Goal: Task Accomplishment & Management: Manage account settings

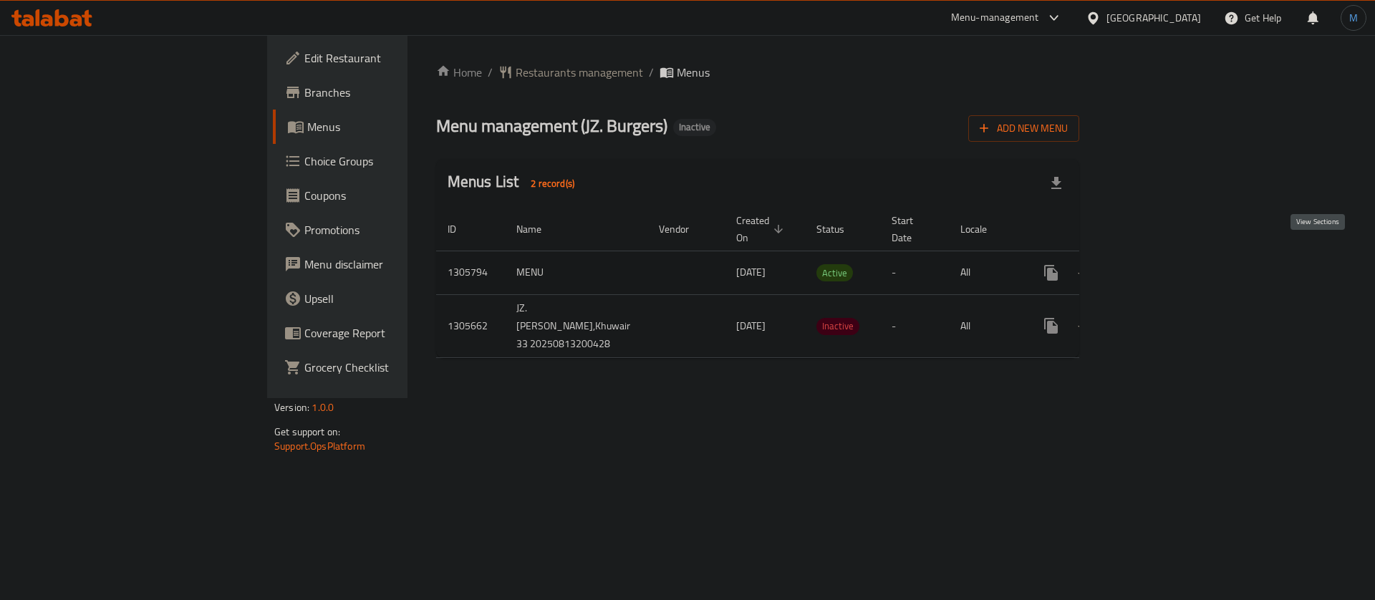
click at [1163, 264] on icon "enhanced table" at bounding box center [1154, 272] width 17 height 17
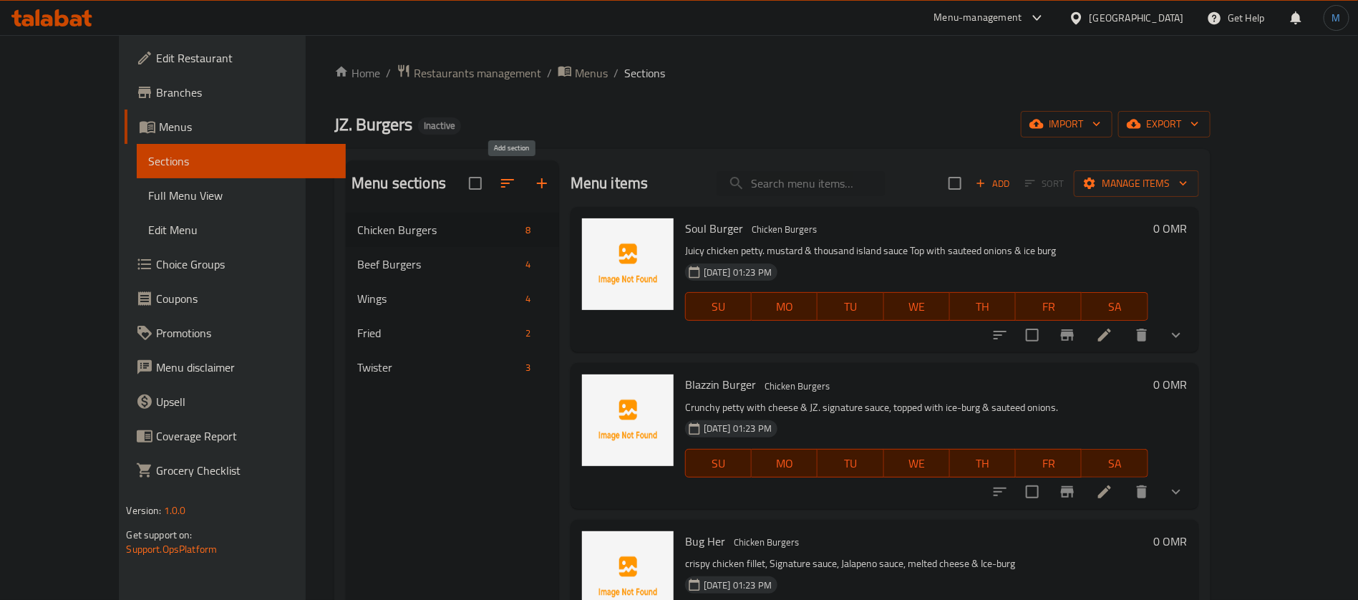
click at [525, 182] on button "button" at bounding box center [542, 183] width 34 height 34
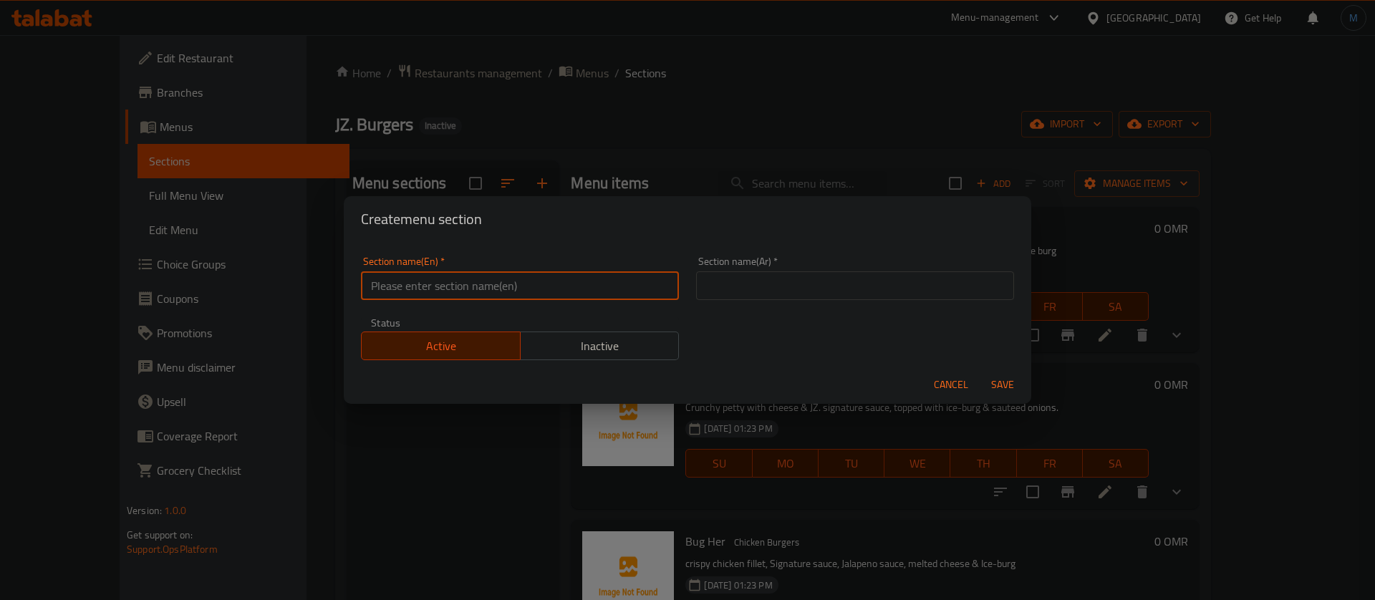
paste input "Hot"
drag, startPoint x: 404, startPoint y: 292, endPoint x: 420, endPoint y: 290, distance: 15.9
click at [405, 292] on input "text" at bounding box center [520, 285] width 318 height 29
type input "Hot"
click at [952, 274] on input "text" at bounding box center [855, 285] width 318 height 29
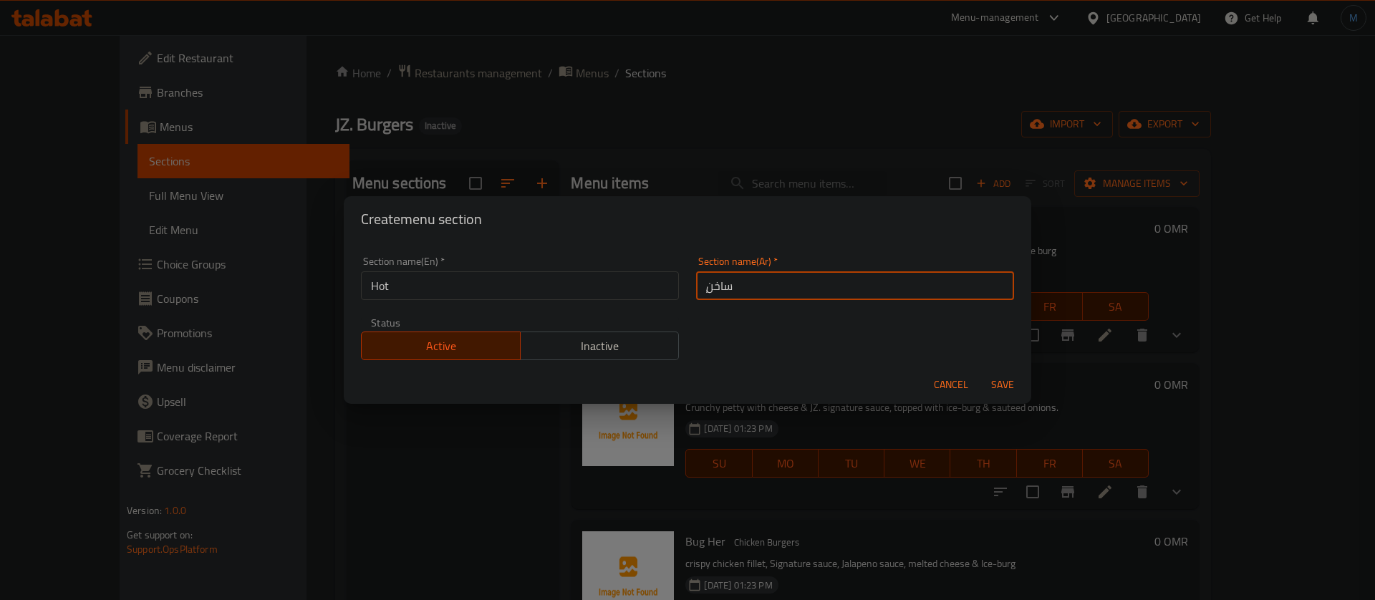
type input "ٍساخن"
click at [980, 372] on button "Save" at bounding box center [1003, 385] width 46 height 26
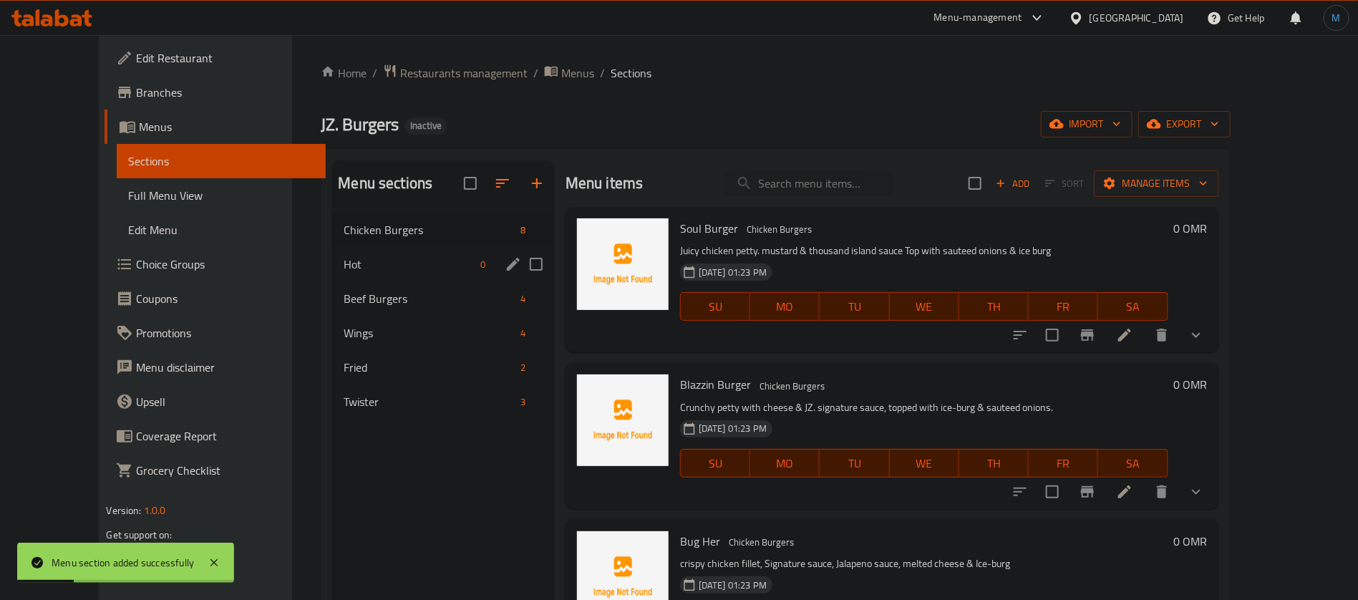
click at [352, 276] on div "Hot 0" at bounding box center [443, 264] width 222 height 34
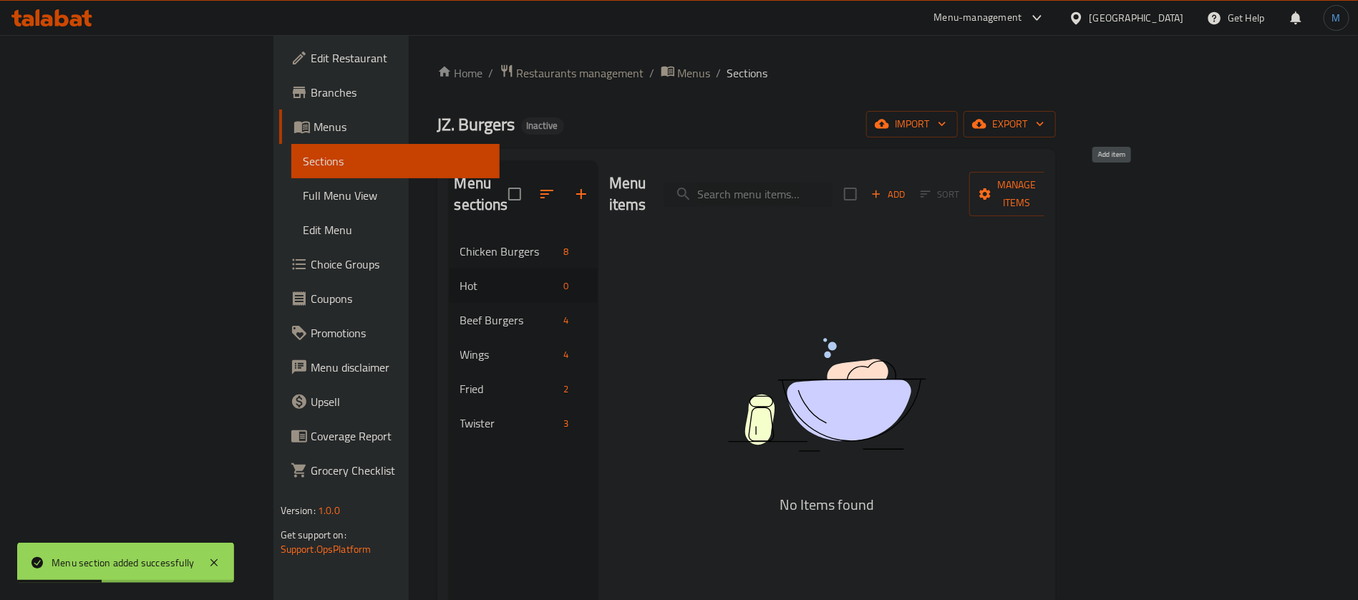
click at [908, 189] on span "Add" at bounding box center [888, 194] width 39 height 16
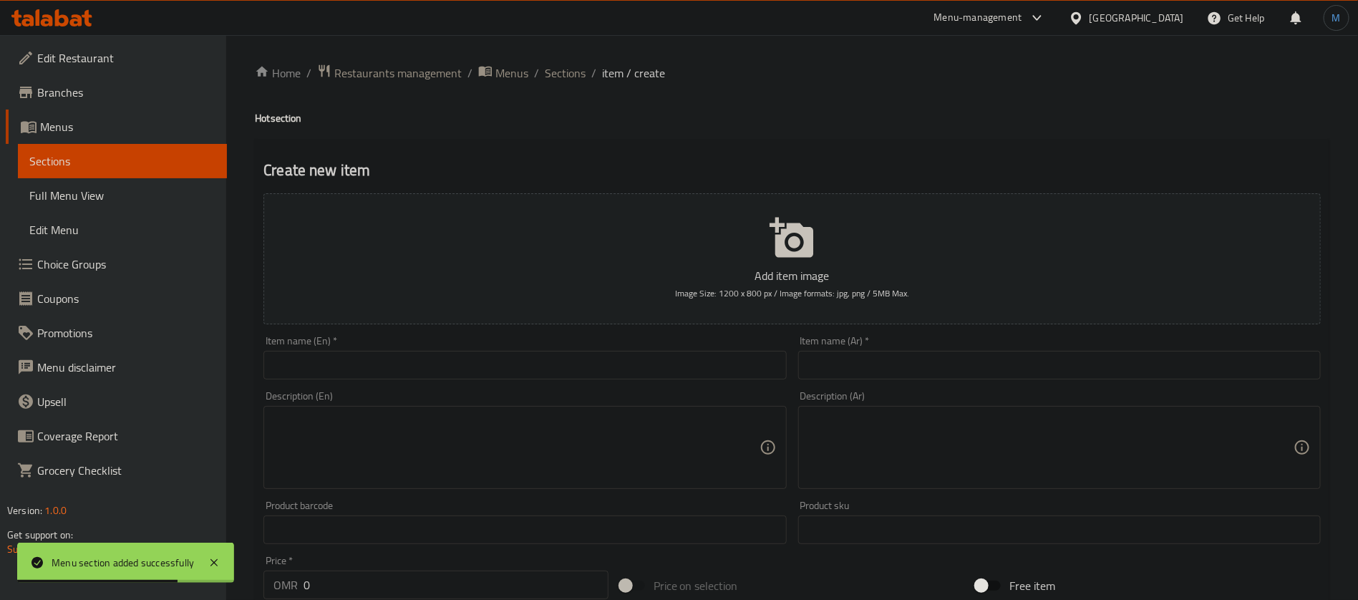
drag, startPoint x: 394, startPoint y: 392, endPoint x: 391, endPoint y: 370, distance: 22.4
click at [392, 392] on div "Description (En) Description (En)" at bounding box center [525, 440] width 523 height 98
paste input "Karak Tea"
click at [391, 370] on input "Karak Tea" at bounding box center [525, 365] width 523 height 29
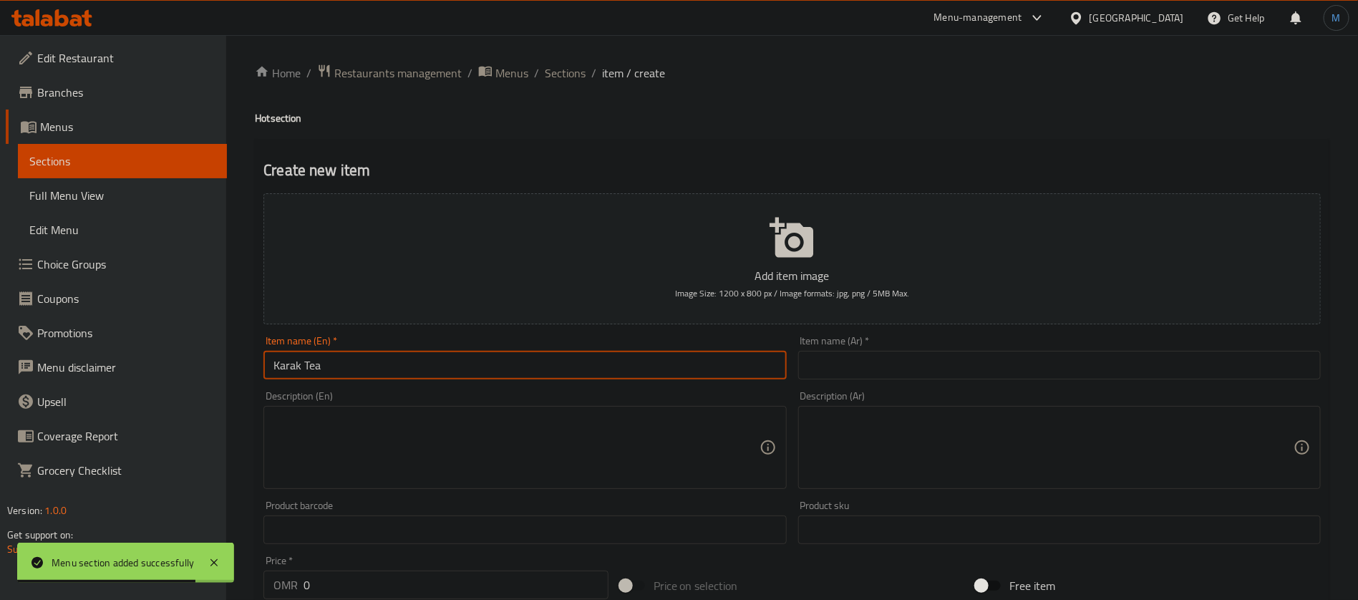
type input "Karak Tea"
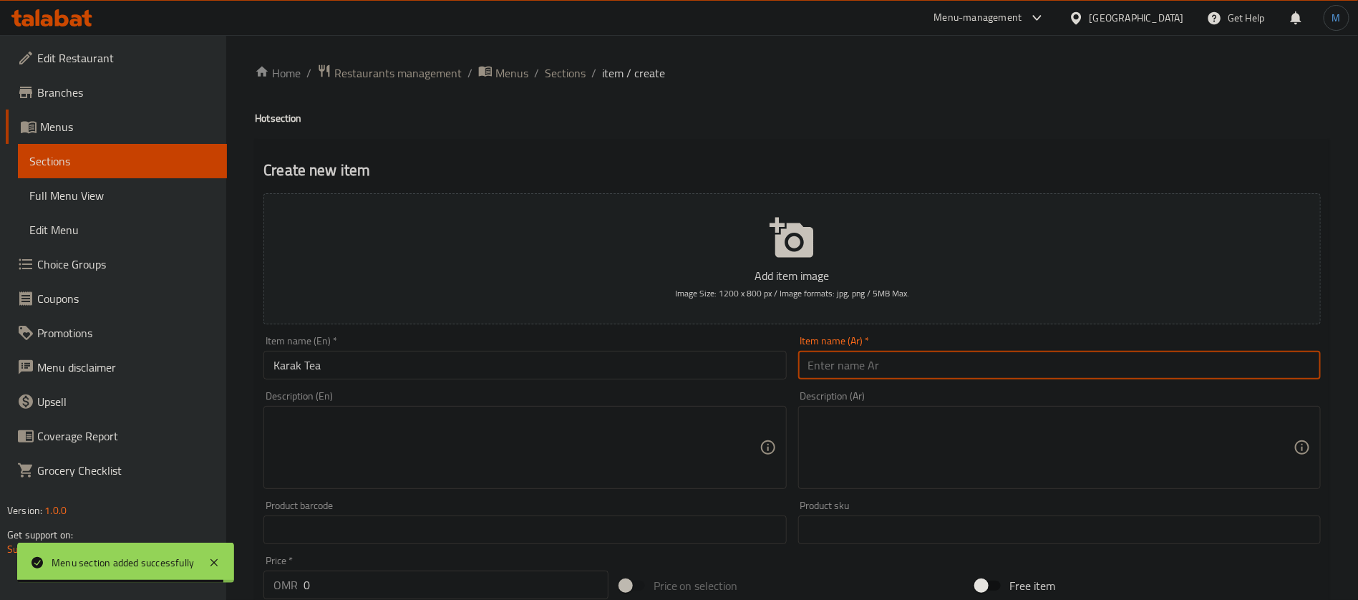
click at [824, 374] on input "text" at bounding box center [1059, 365] width 523 height 29
paste input "شاي كرك"
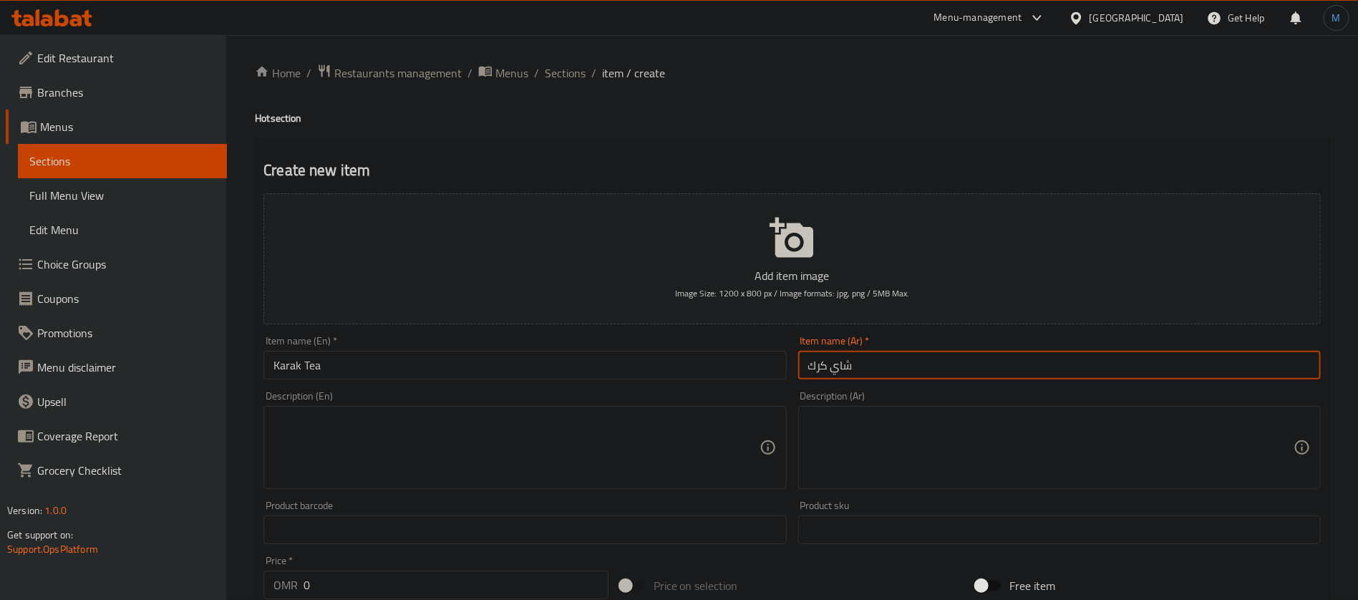
type input "شاي كرك"
click at [560, 84] on div "Home / Restaurants management / Menus / Sections / item / create Hot section Cr…" at bounding box center [792, 523] width 1075 height 919
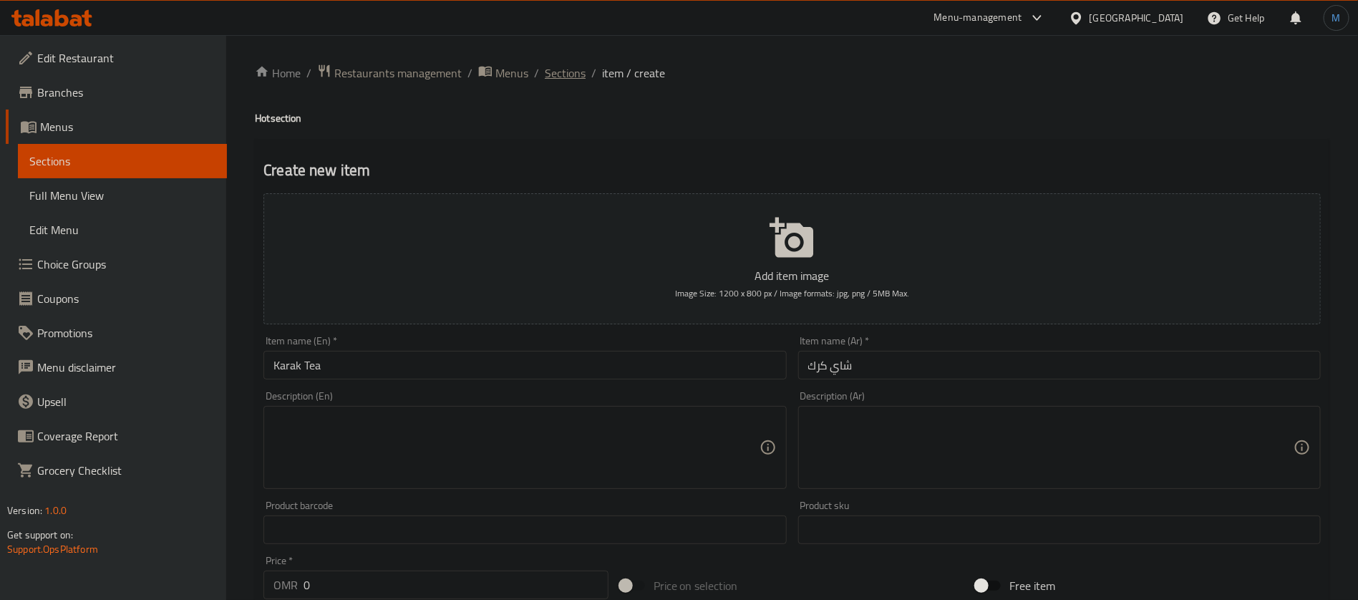
click at [566, 76] on span "Sections" at bounding box center [565, 72] width 41 height 17
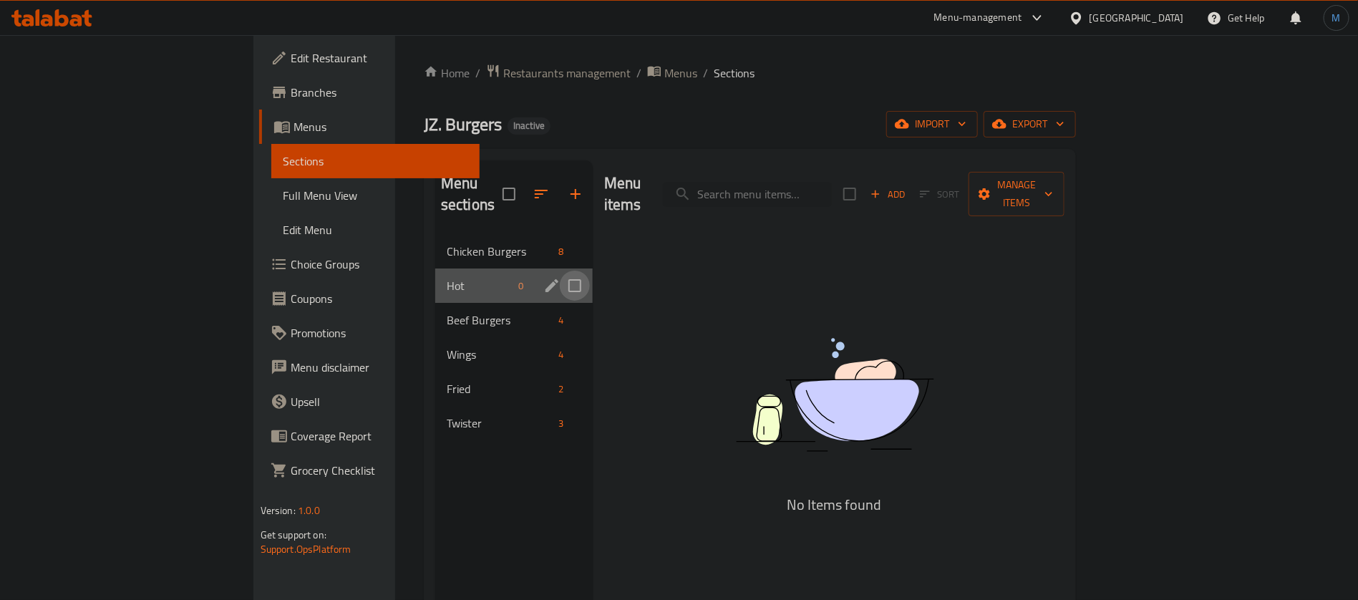
click at [560, 271] on input "Menu sections" at bounding box center [575, 286] width 30 height 30
checkbox input "true"
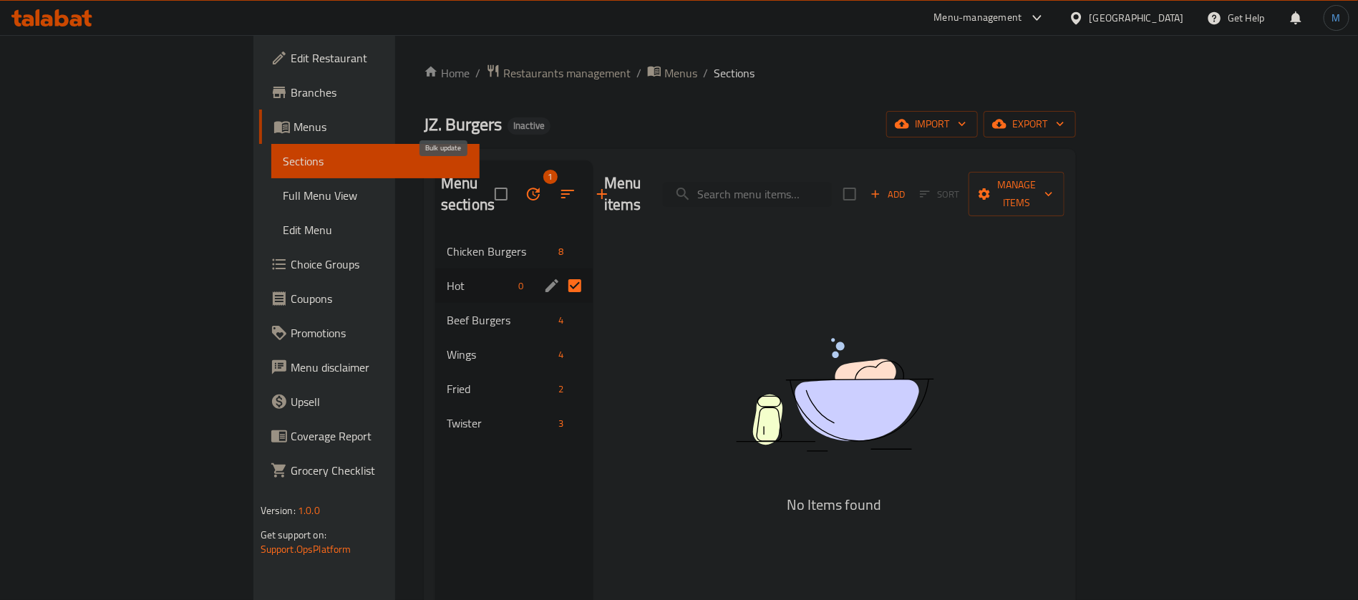
click at [525, 185] on icon "button" at bounding box center [533, 193] width 17 height 17
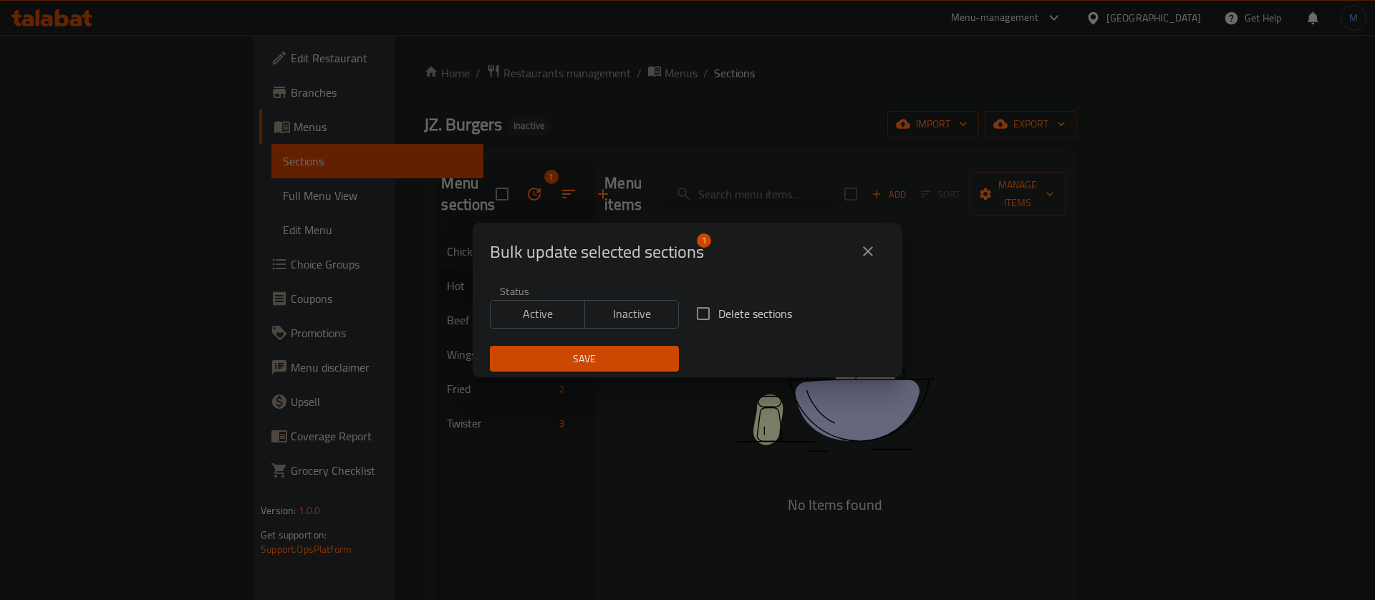
click at [725, 317] on span "Delete sections" at bounding box center [755, 313] width 74 height 17
click at [718, 317] on input "Delete sections" at bounding box center [703, 314] width 30 height 30
checkbox input "true"
click at [543, 355] on span "Save" at bounding box center [584, 359] width 166 height 18
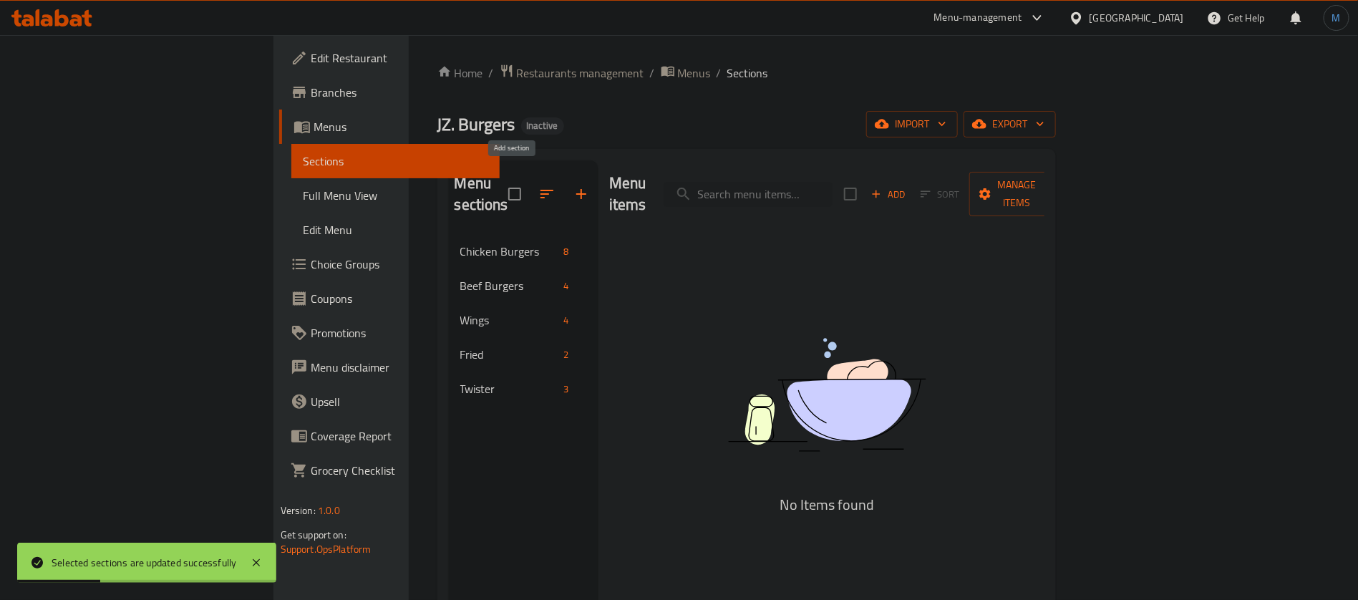
click at [576, 189] on icon "button" at bounding box center [581, 194] width 10 height 10
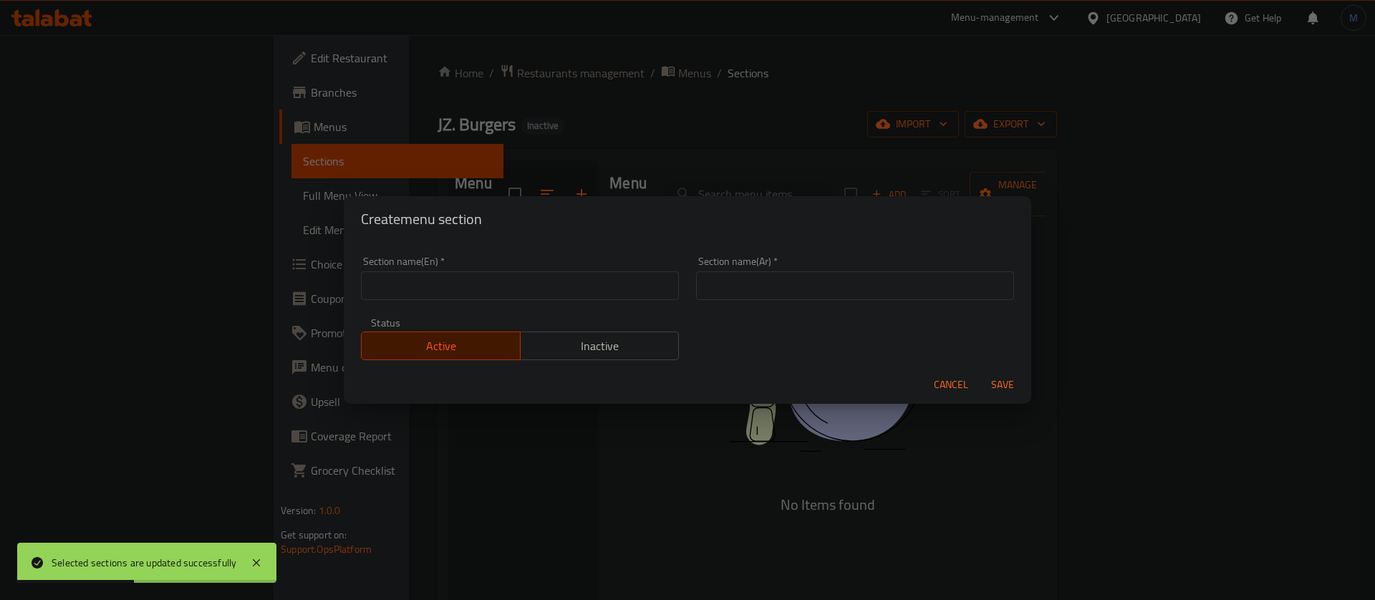
click at [553, 279] on input "text" at bounding box center [520, 285] width 318 height 29
type input "Cold"
click at [773, 281] on input "text" at bounding box center [855, 285] width 318 height 29
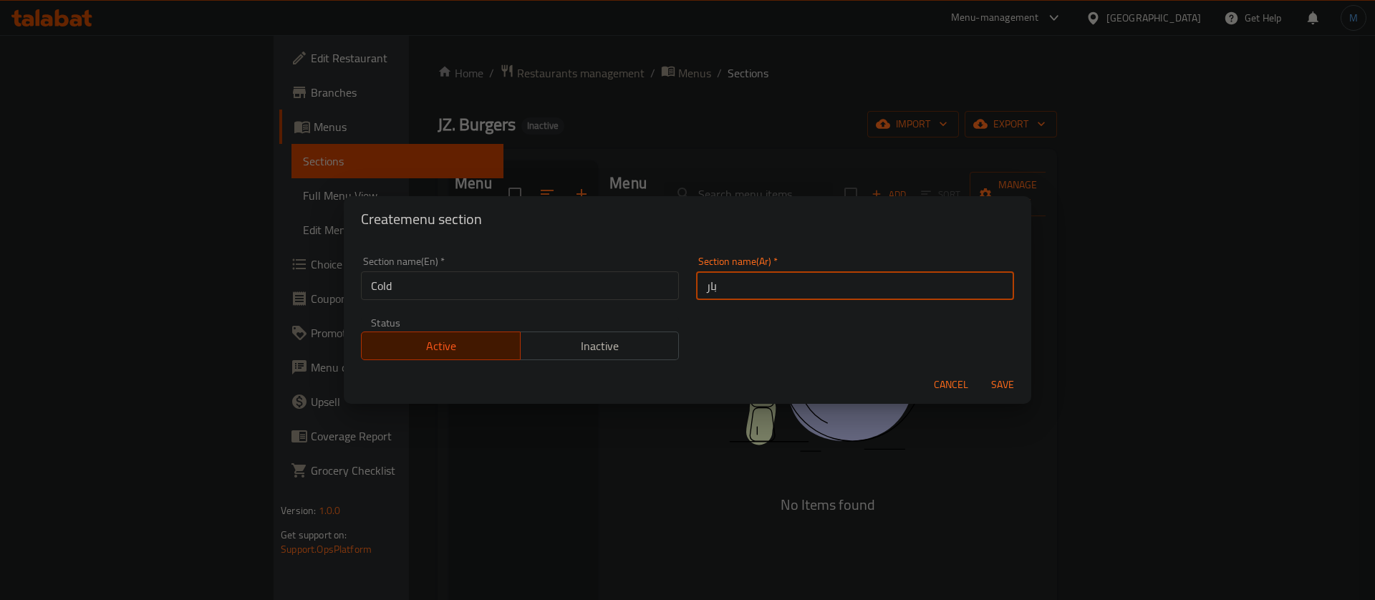
type input "بارد"
click at [984, 378] on button "Save" at bounding box center [1003, 385] width 46 height 26
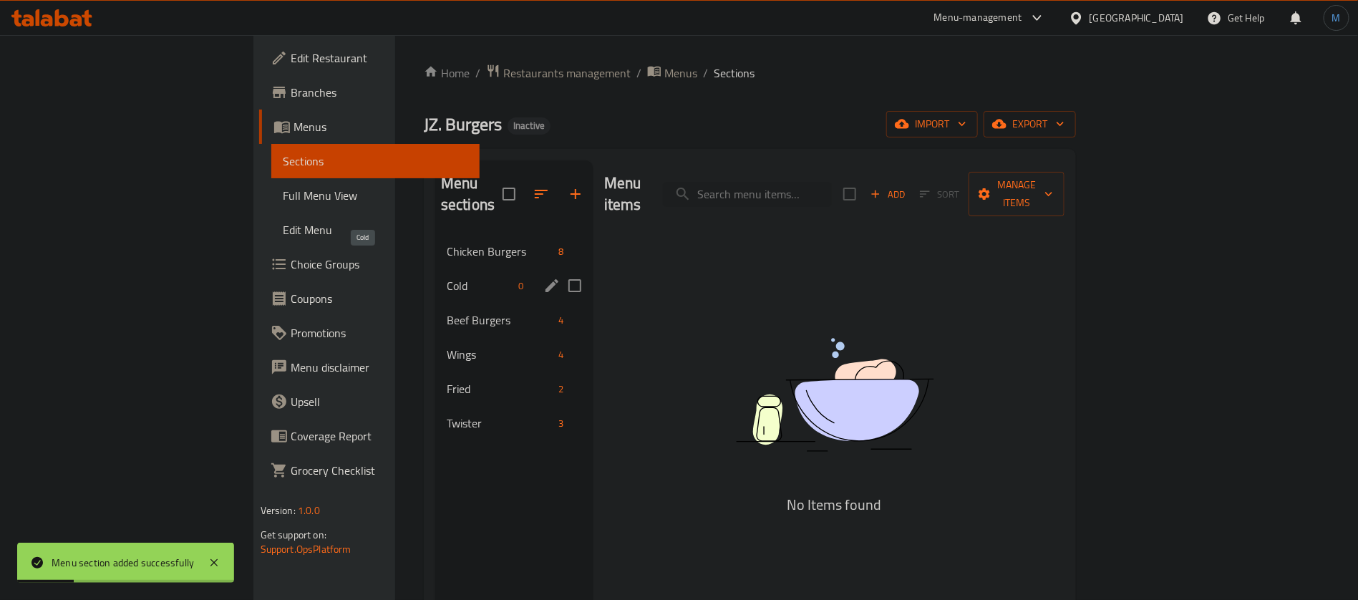
click at [447, 277] on span "Cold" at bounding box center [480, 285] width 67 height 17
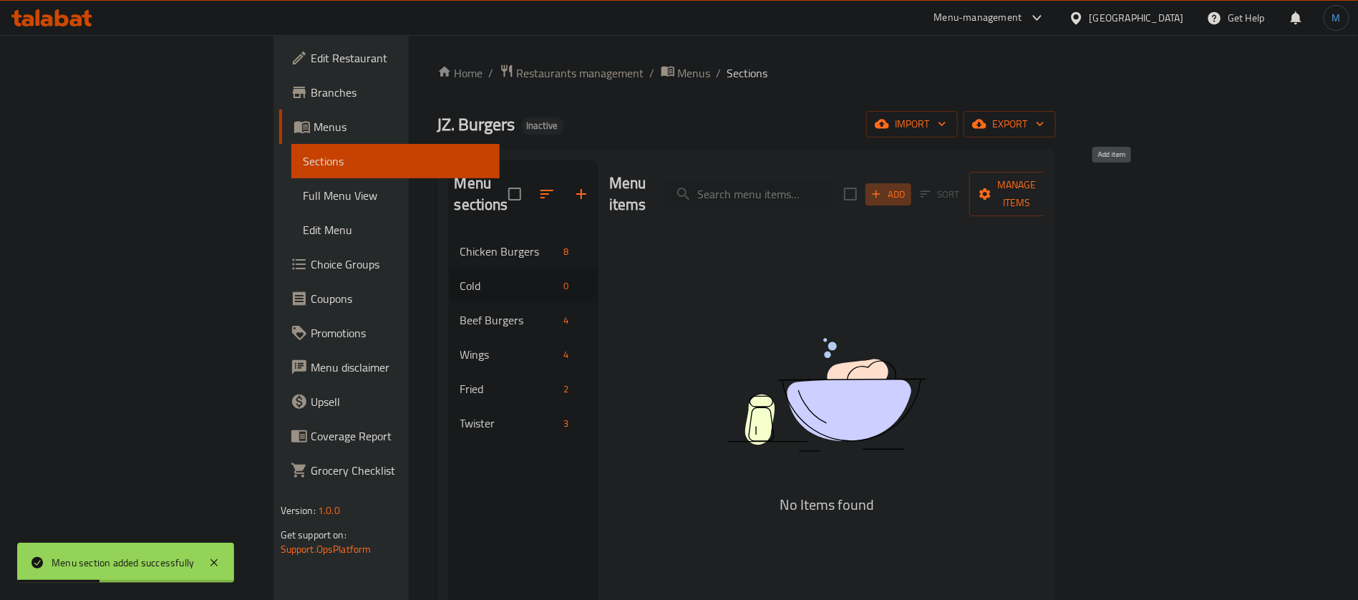
click at [908, 186] on span "Add" at bounding box center [888, 194] width 39 height 16
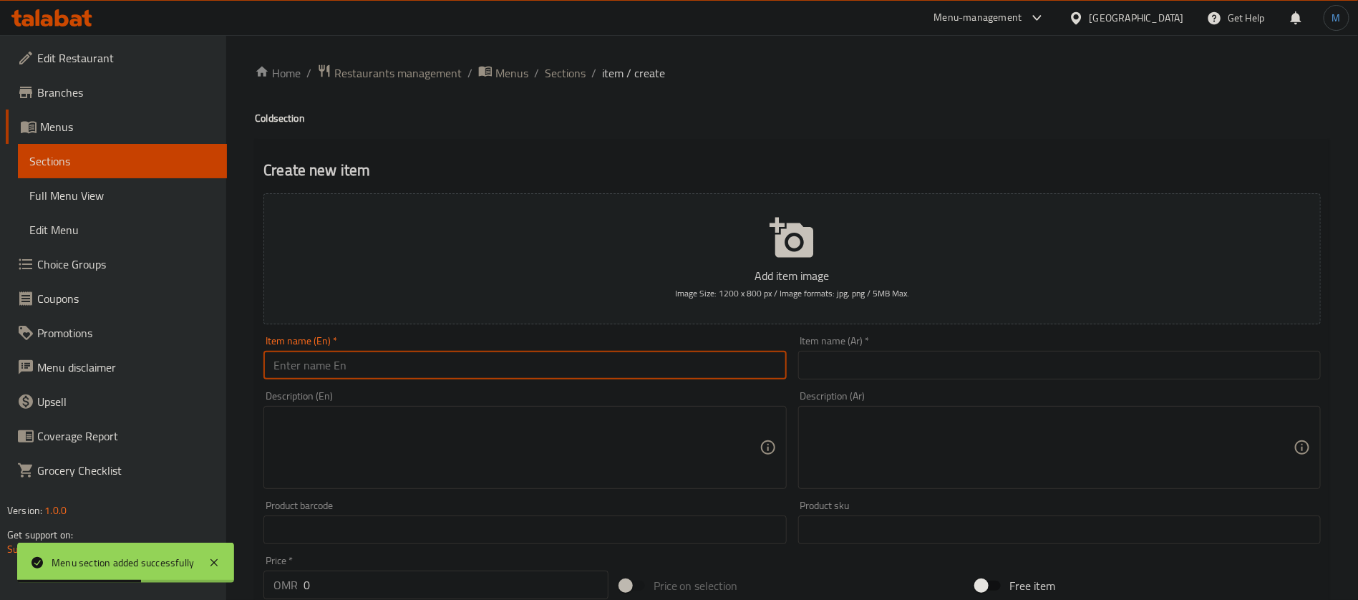
paste input "Drinks"
click at [403, 364] on input "Drinks" at bounding box center [525, 365] width 523 height 29
type input "Drinks"
click at [1086, 355] on input "text" at bounding box center [1059, 365] width 523 height 29
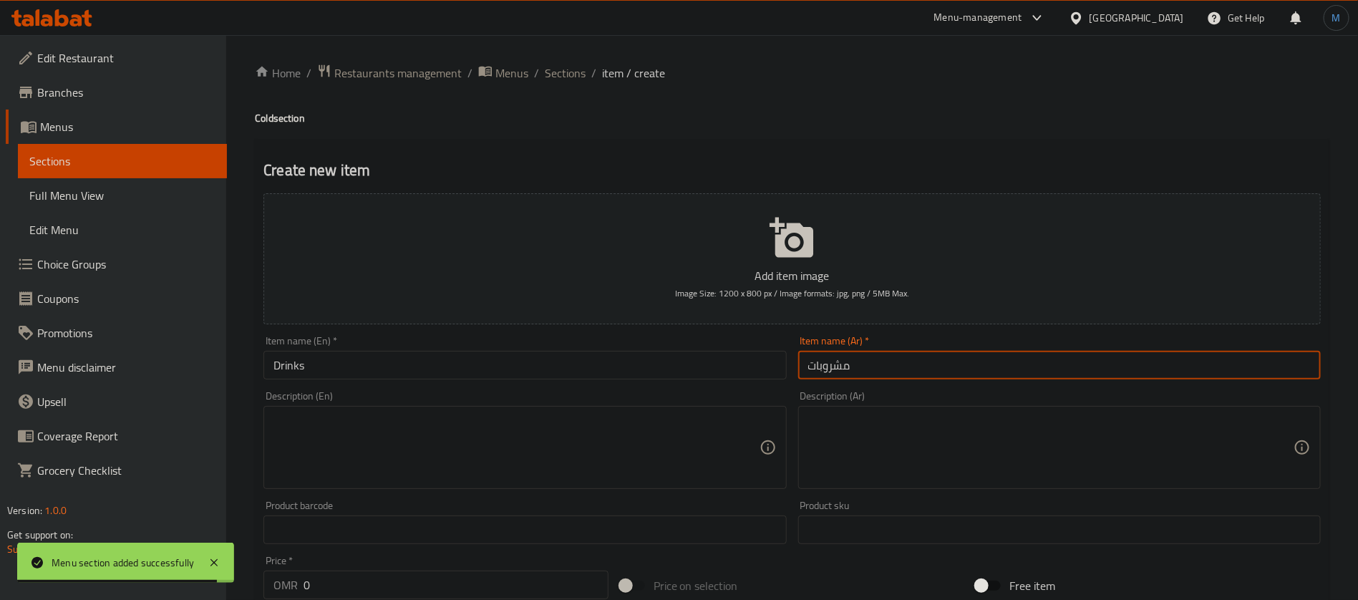
type input "مشروبات"
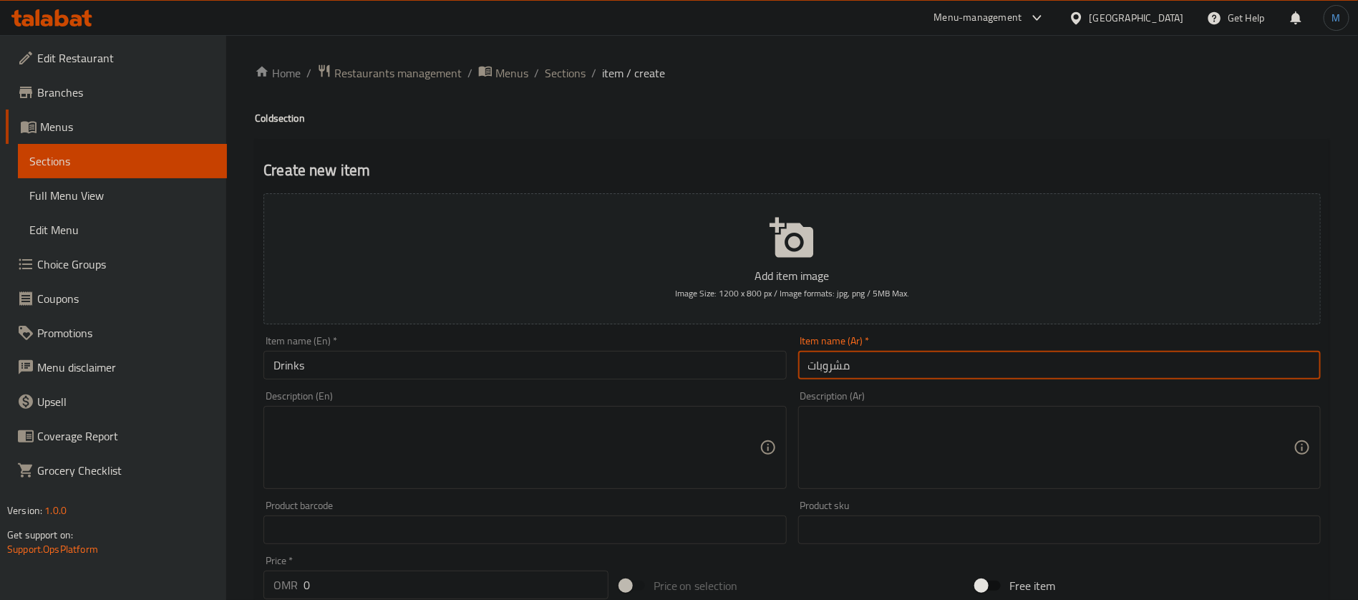
click at [605, 428] on textarea at bounding box center [516, 448] width 485 height 68
paste textarea "300 ML"
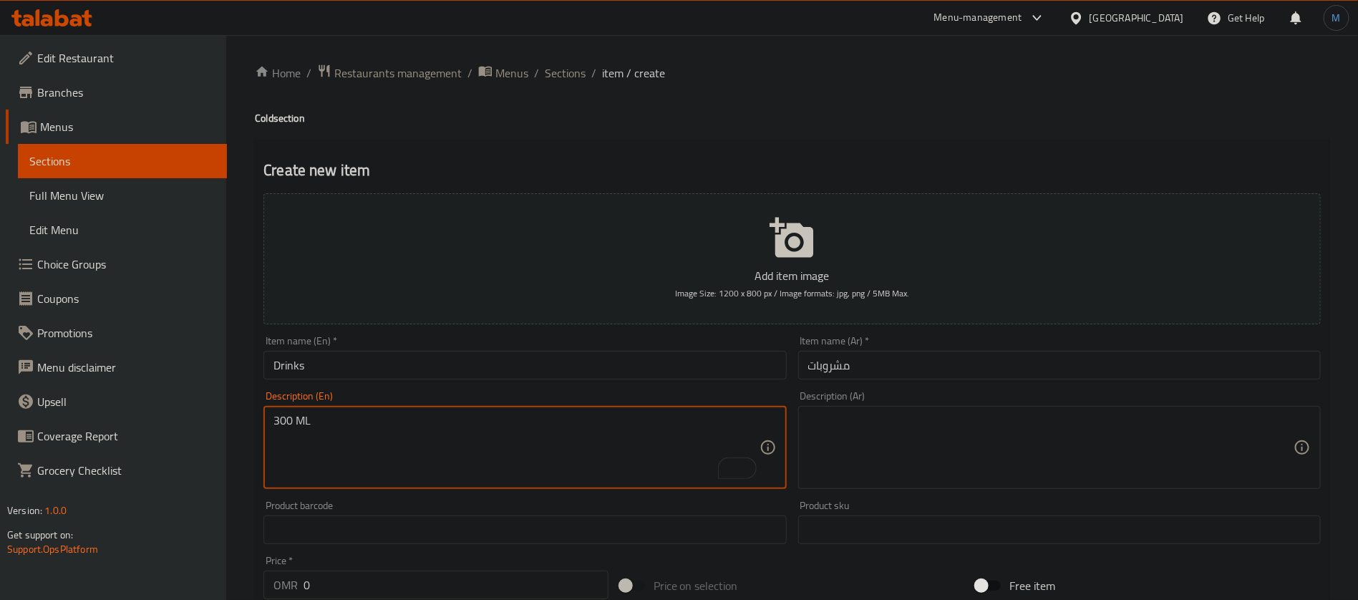
type textarea "300 ML"
click at [885, 480] on textarea at bounding box center [1050, 448] width 485 height 68
paste textarea "300 مل"
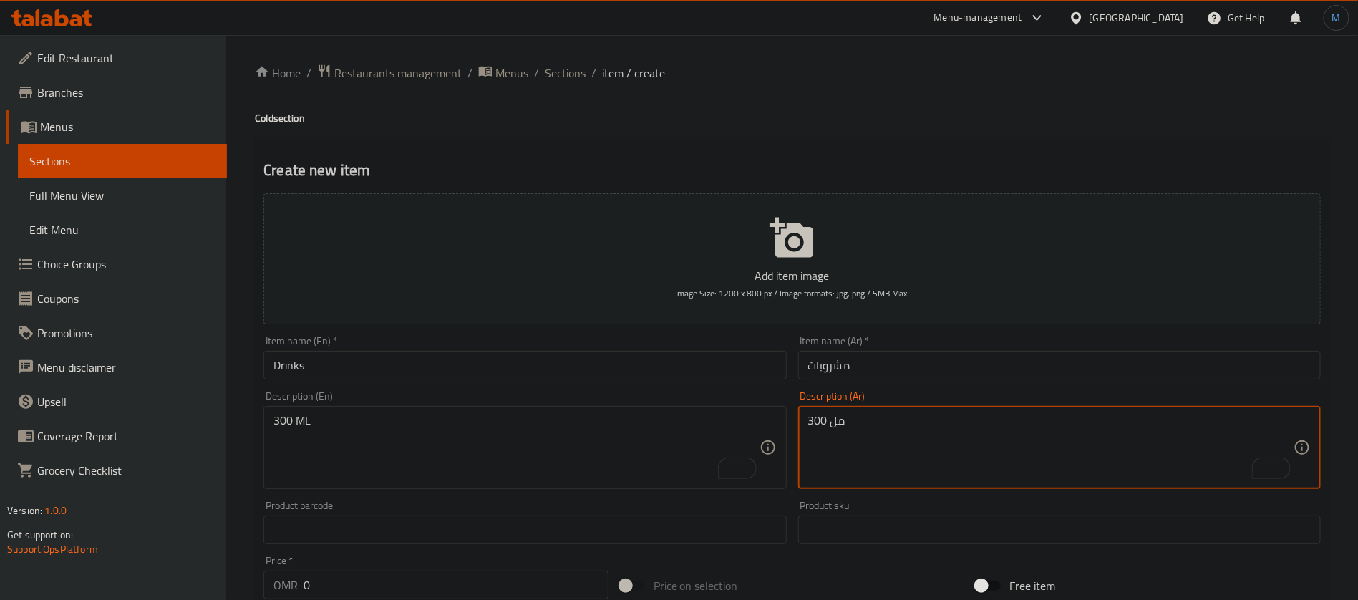
type textarea "300 مل"
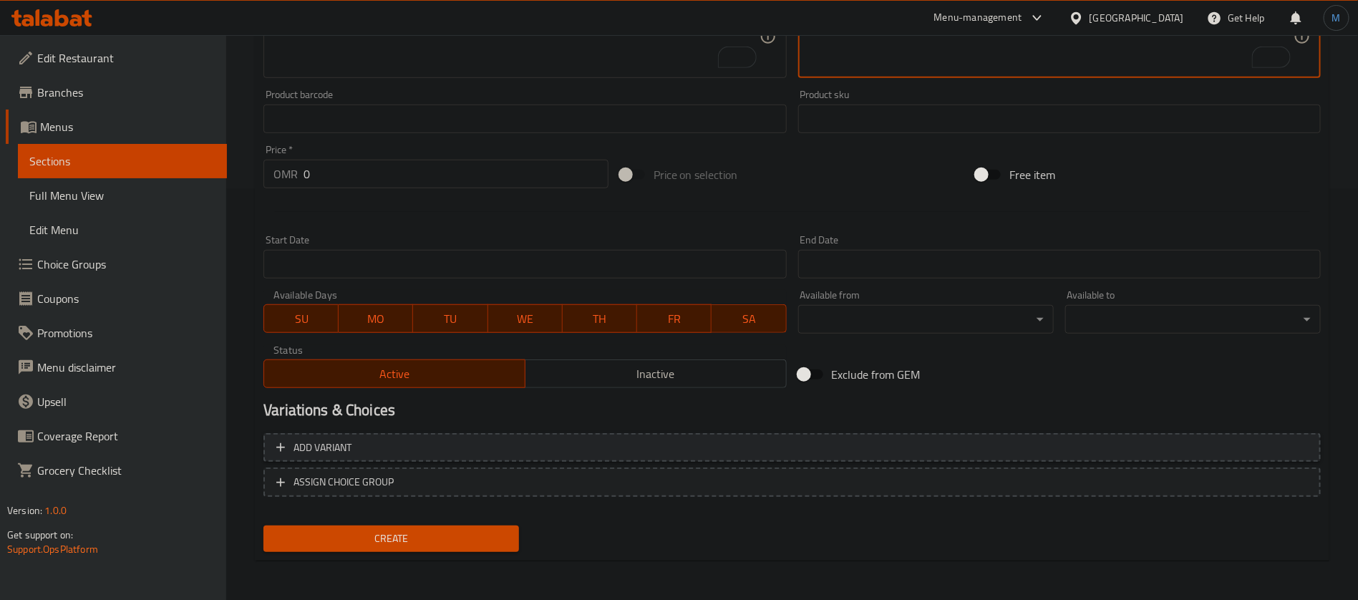
click at [1214, 454] on span "Add variant" at bounding box center [792, 448] width 1032 height 18
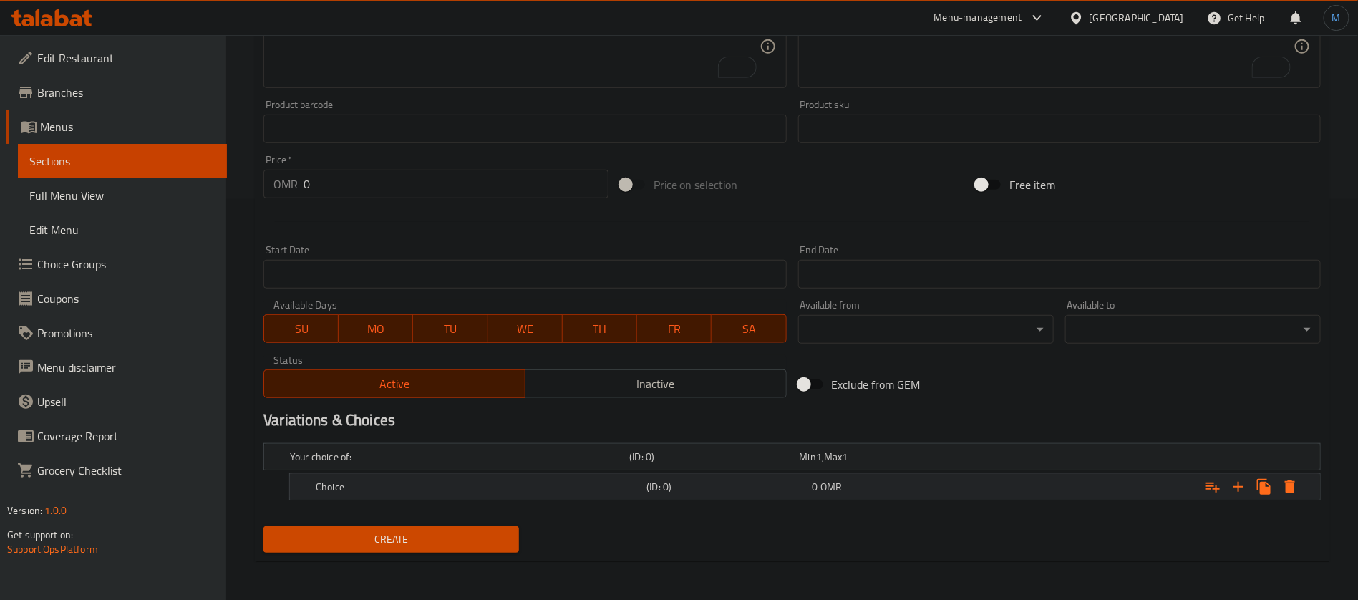
click at [482, 464] on h5 "Choice" at bounding box center [457, 457] width 334 height 14
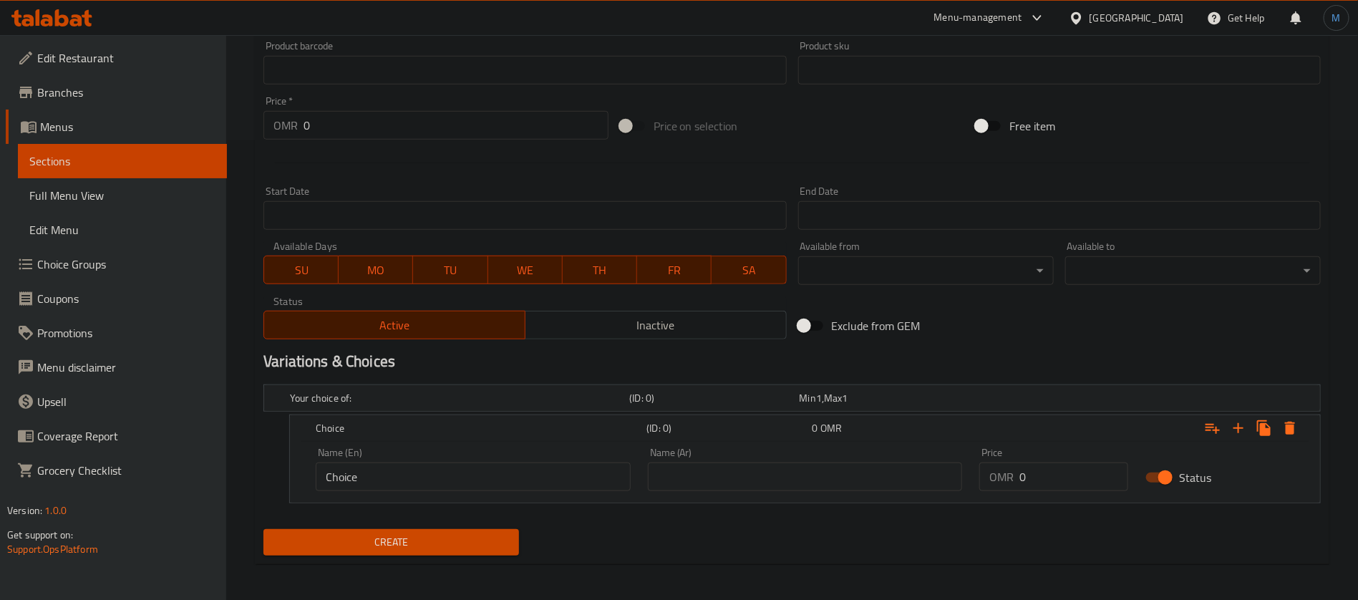
scroll to position [461, 0]
click at [475, 471] on input "Choice" at bounding box center [473, 475] width 315 height 29
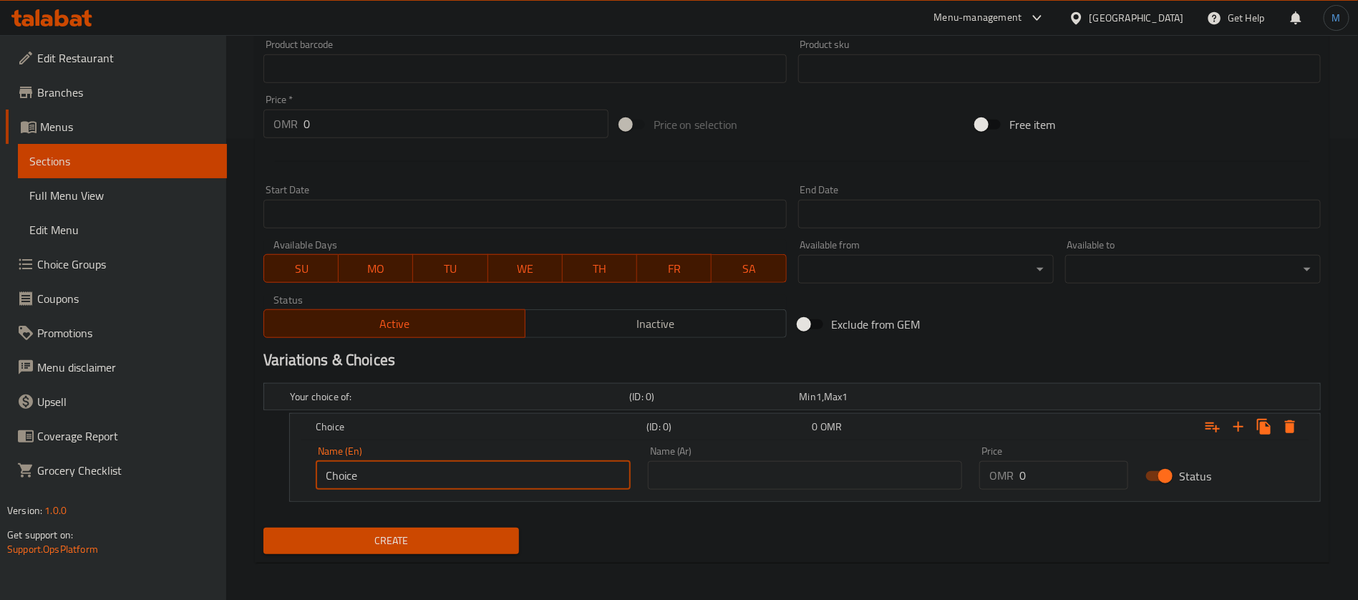
paste input "SMALL"
type input "Small"
drag, startPoint x: 690, startPoint y: 459, endPoint x: 702, endPoint y: 471, distance: 17.2
click at [697, 465] on div "Name (Ar) Name (Ar)" at bounding box center [805, 468] width 315 height 44
click at [702, 471] on input "text" at bounding box center [805, 475] width 315 height 29
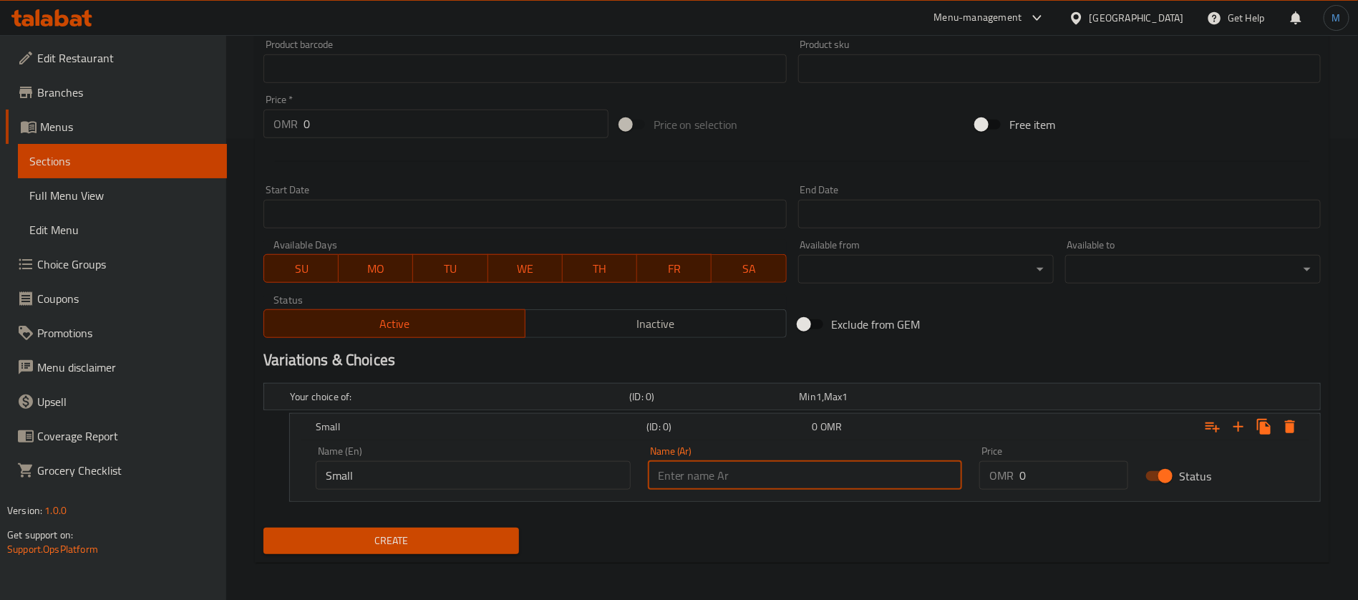
type input "صغير"
click at [1053, 463] on input "0" at bounding box center [1074, 475] width 109 height 29
paste input ".400"
type input "0.400"
click at [468, 535] on span "Create" at bounding box center [391, 541] width 233 height 18
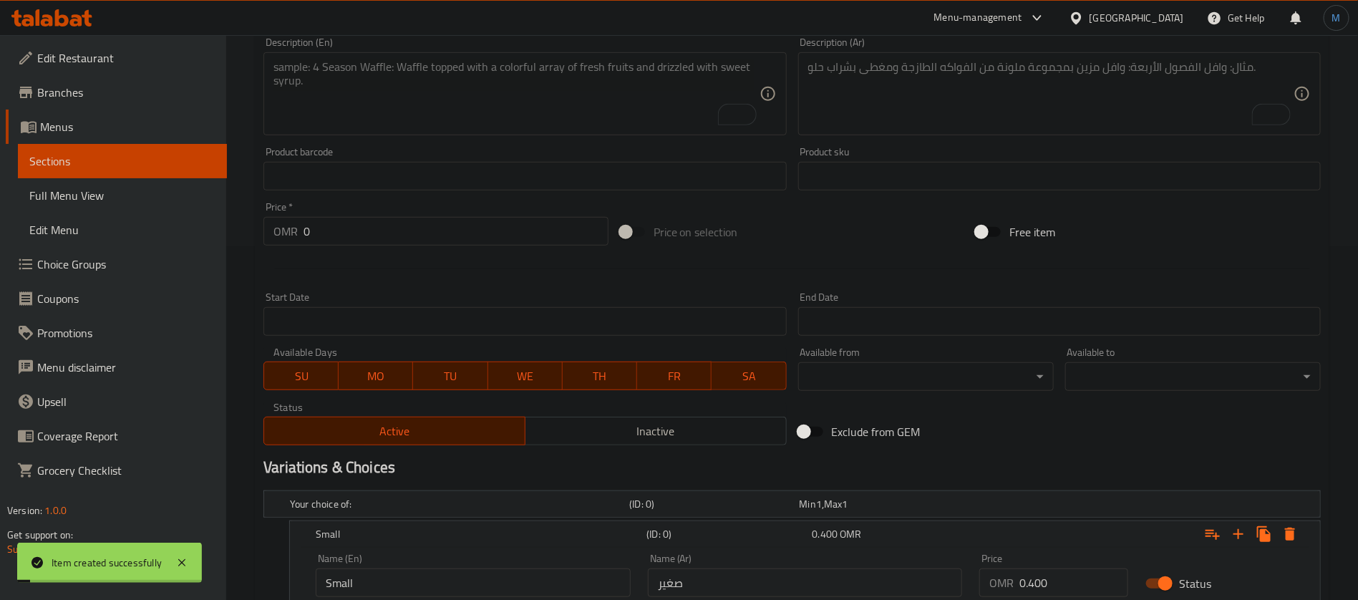
scroll to position [32, 0]
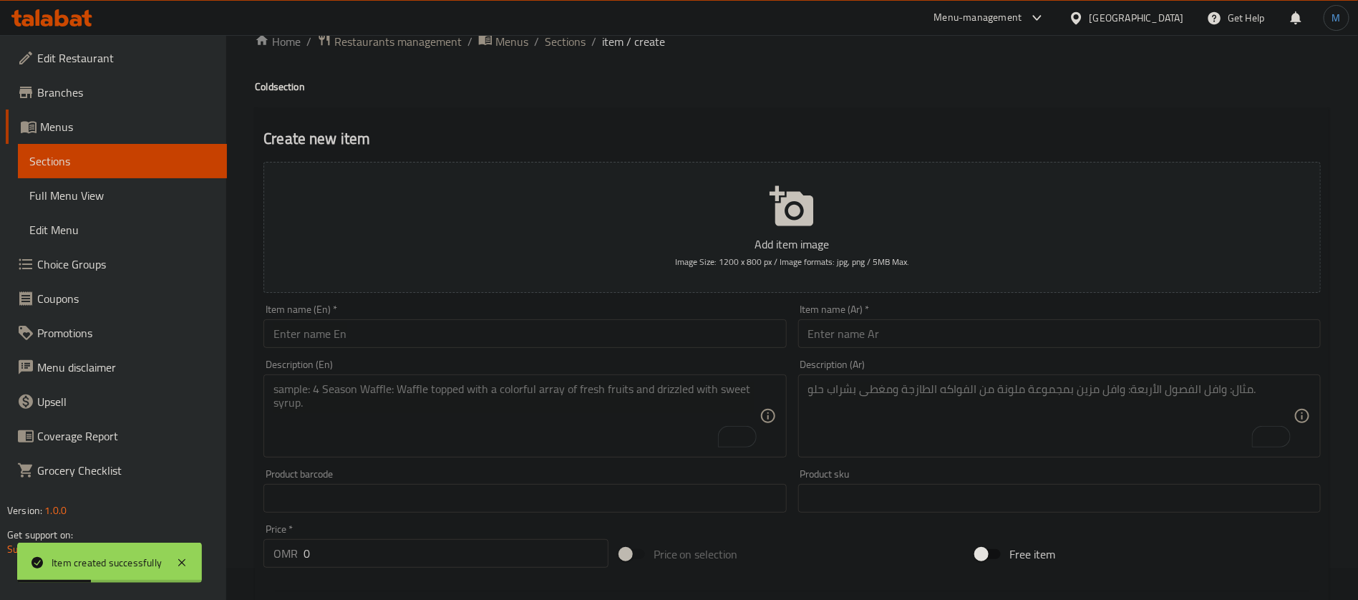
click at [413, 342] on input "text" at bounding box center [525, 333] width 523 height 29
paste input "Water Bottle"
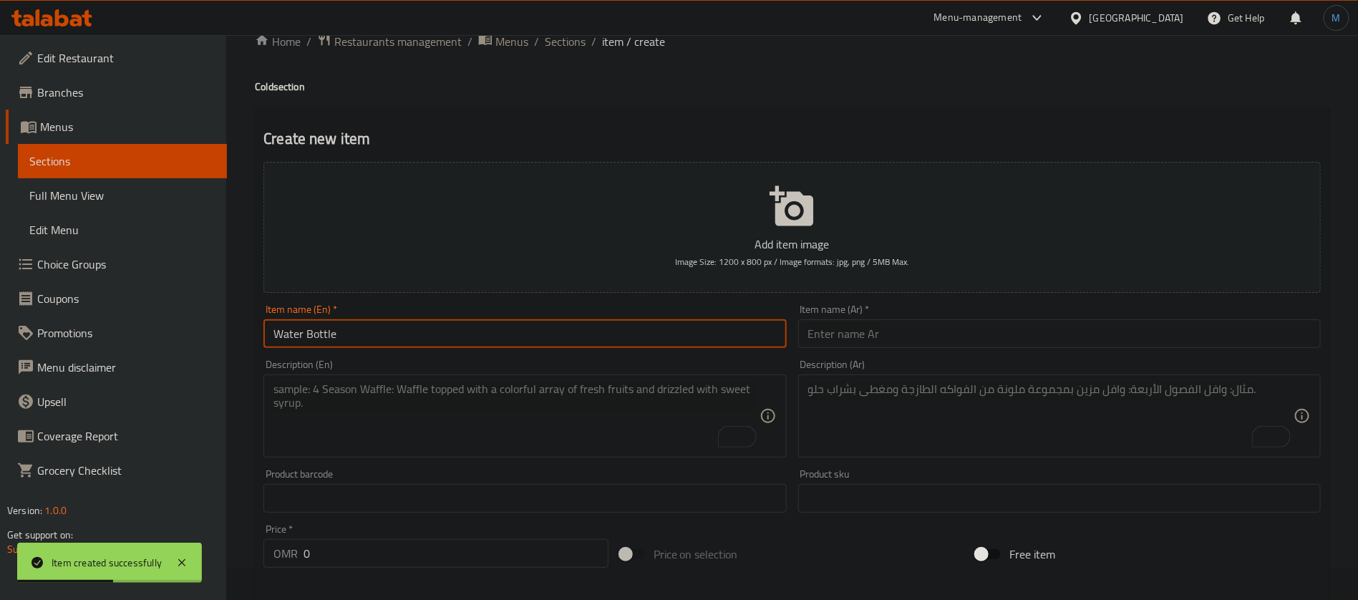
type input "Water Bottle"
paste input "زجاجة ماء"
click at [891, 337] on input "زجاجة ماء" at bounding box center [1059, 333] width 523 height 29
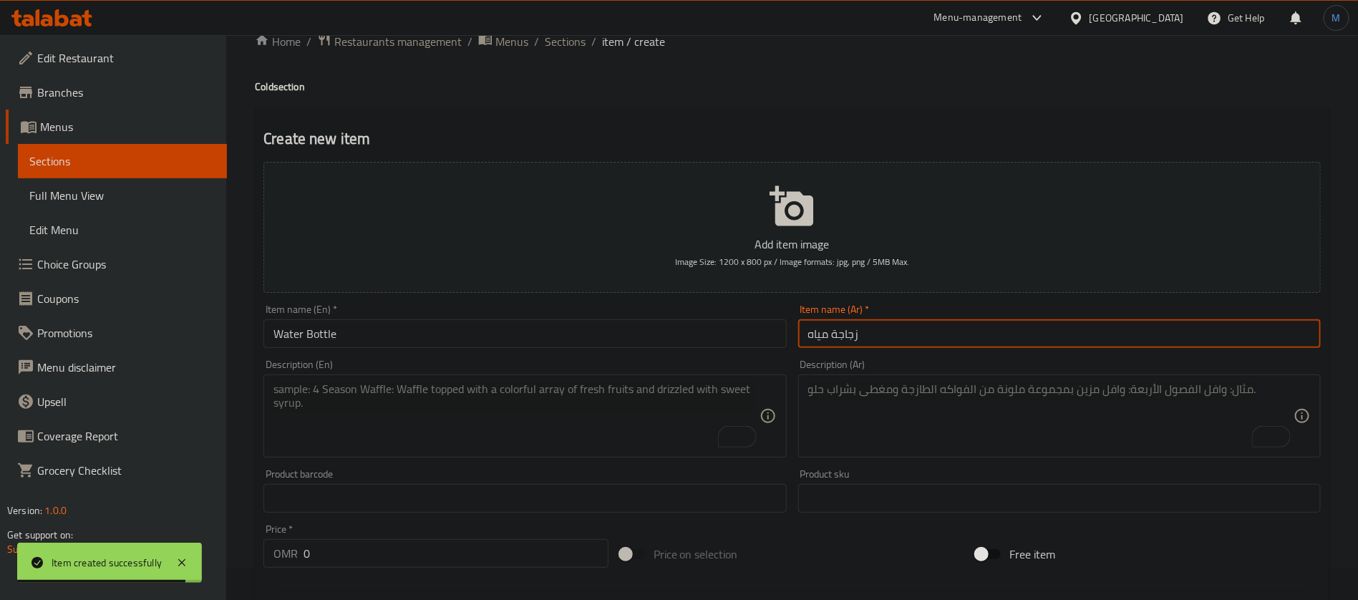
type input "زجاجة مياه"
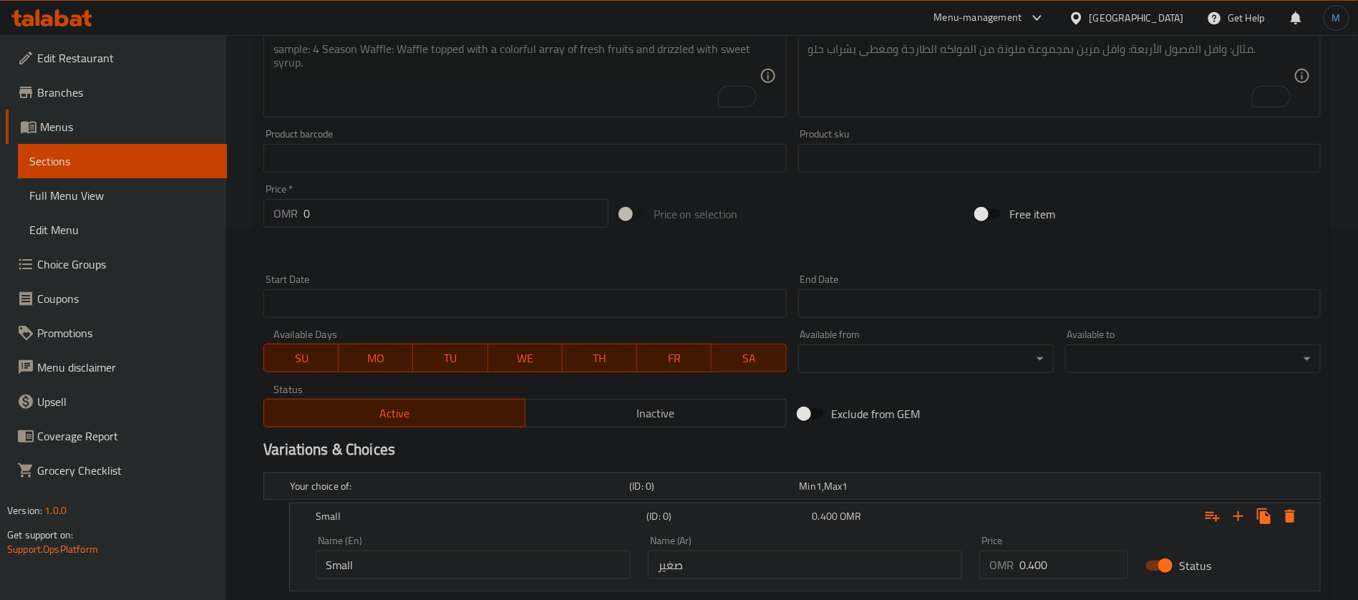
scroll to position [463, 0]
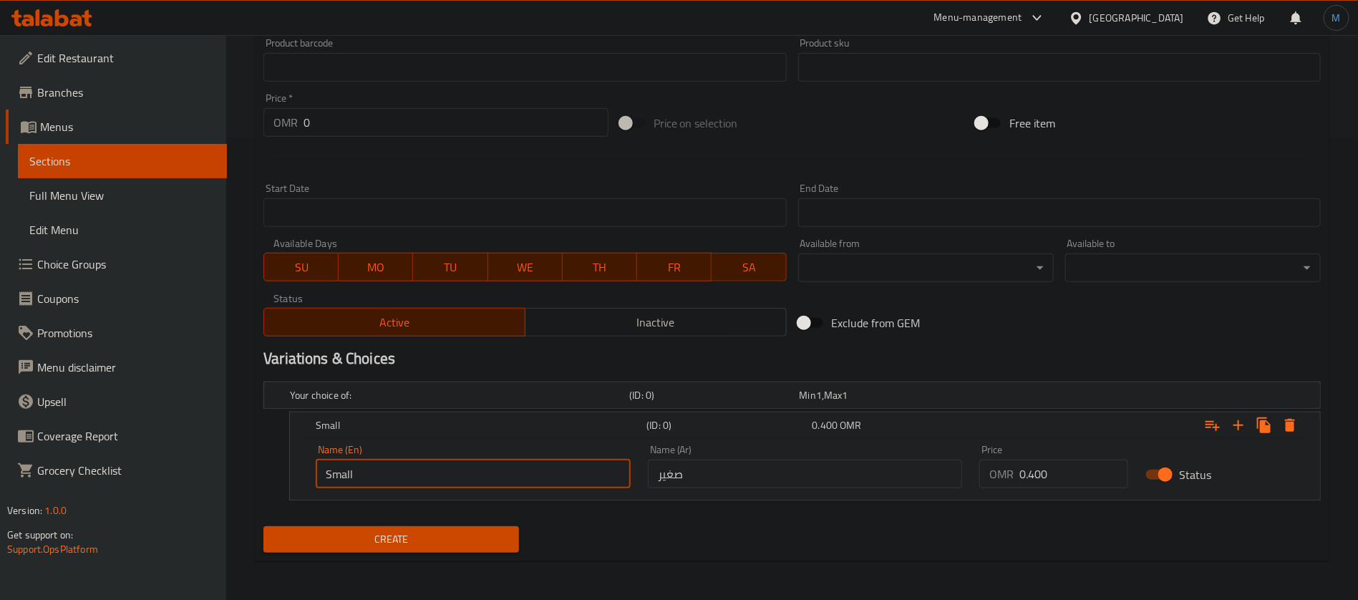
click at [604, 474] on input "Small" at bounding box center [473, 474] width 315 height 29
paste input "500 ML"
paste input "SMALL"
click at [557, 471] on input "500 Ml Small" at bounding box center [473, 474] width 315 height 29
type input "500 Ml - Small"
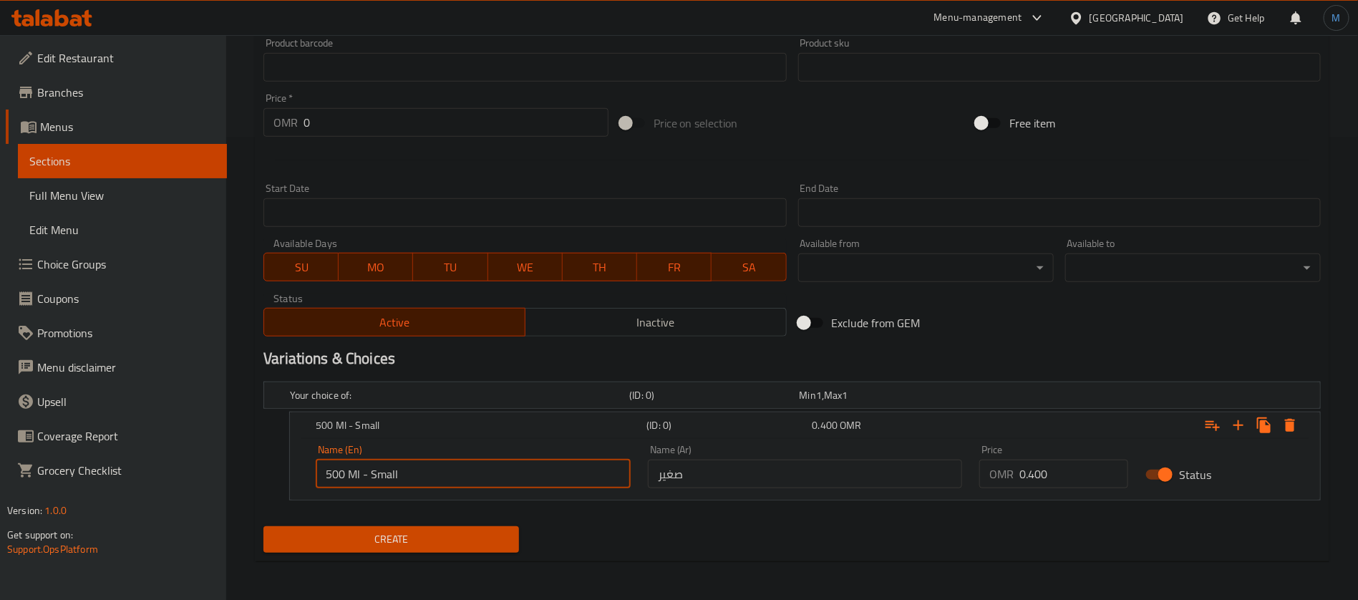
click at [785, 473] on input "صغير" at bounding box center [805, 474] width 315 height 29
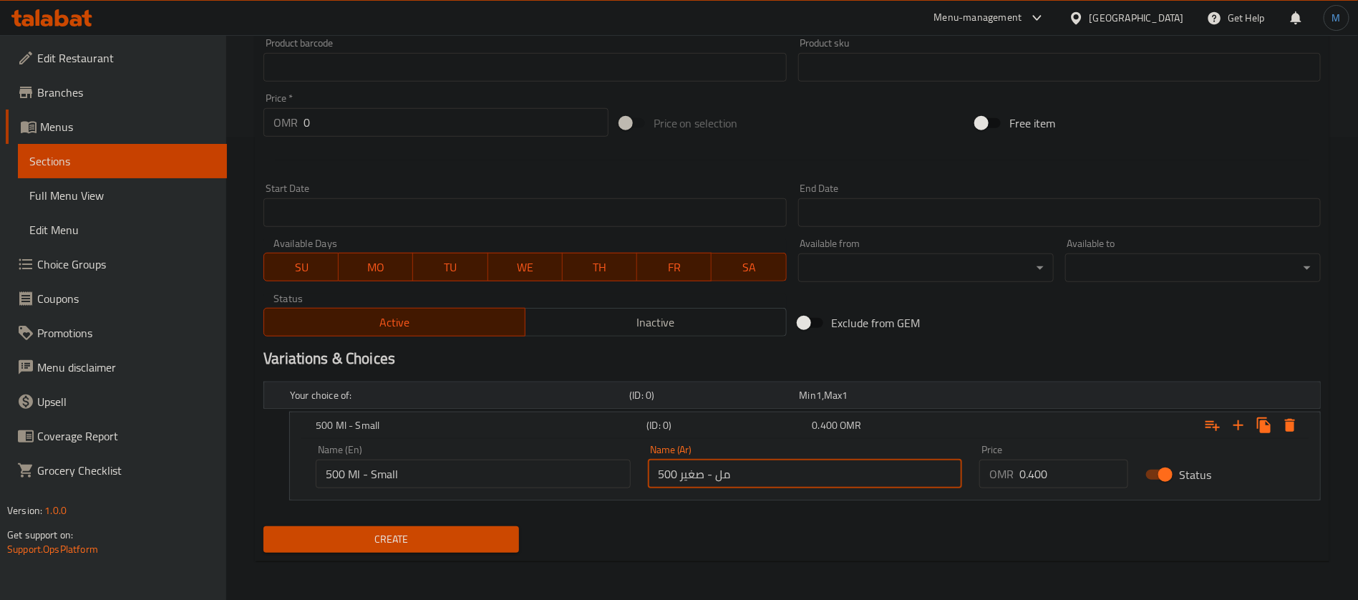
type input "500 مل - صغير"
click at [1020, 460] on input "0" at bounding box center [1074, 474] width 109 height 29
paste input ".250"
type input "0.250"
click at [1243, 425] on icon "Expand" at bounding box center [1239, 425] width 10 height 10
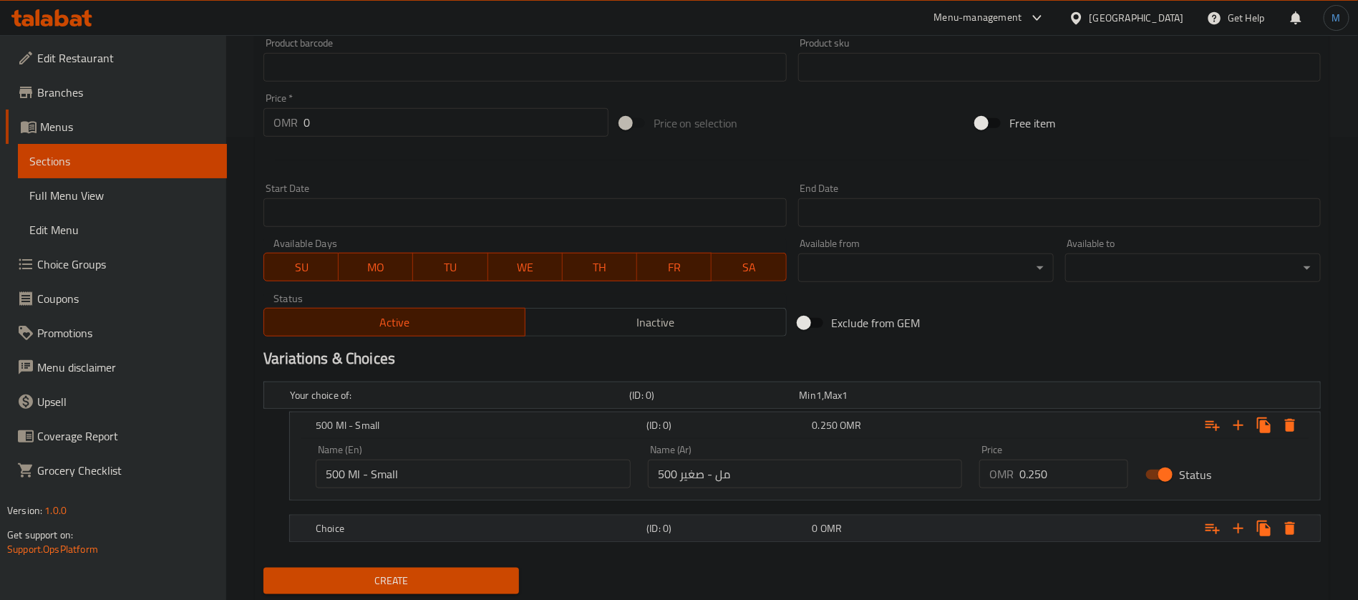
click at [541, 405] on div "Choice" at bounding box center [456, 395] width 339 height 20
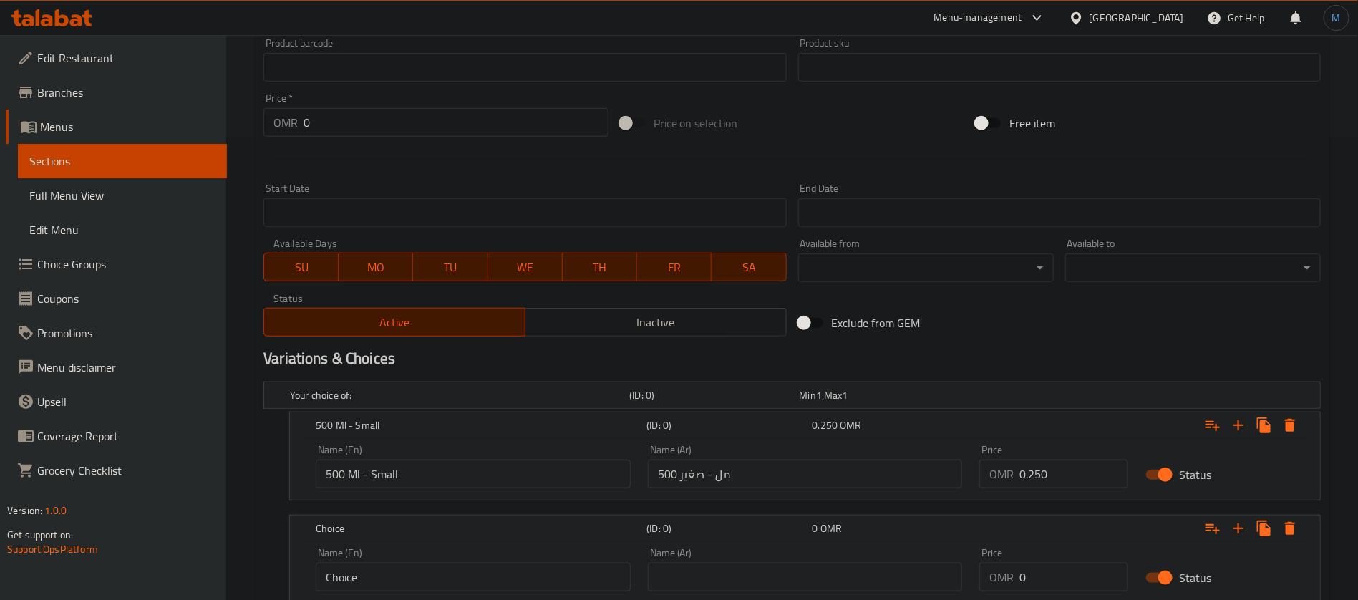
click at [476, 564] on input "Choice" at bounding box center [473, 577] width 315 height 29
paste input "1.5 LTR"
click at [501, 569] on input "1.5 Ltr" at bounding box center [473, 577] width 315 height 29
type input "1.5 Ltr -Large"
click at [745, 566] on input "text" at bounding box center [805, 577] width 315 height 29
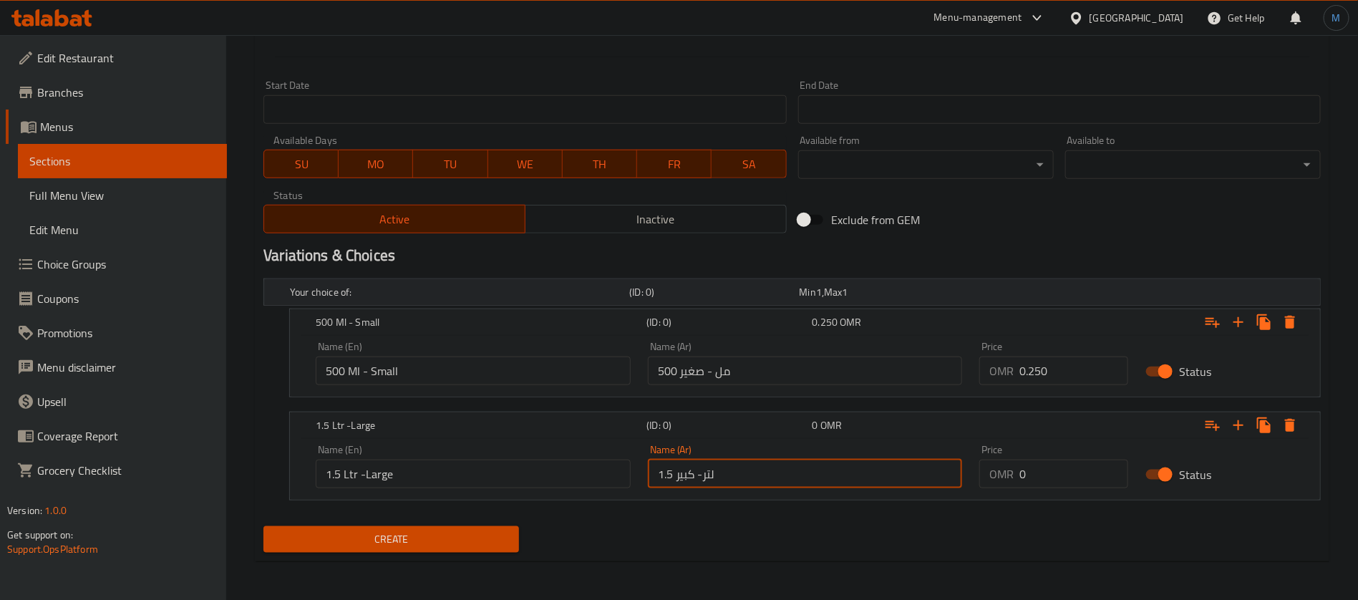
scroll to position [566, 0]
type input "1.5 لتر- كبير"
click at [1069, 477] on input "0" at bounding box center [1074, 474] width 109 height 29
paste input ".350"
type input "0.350"
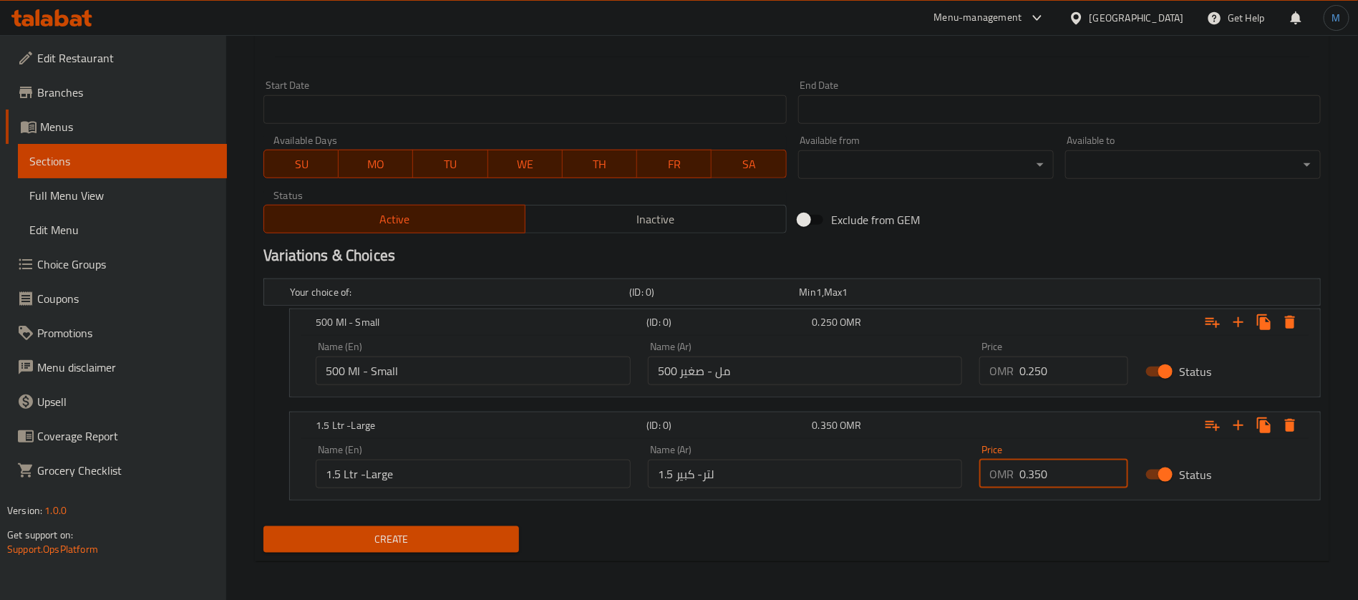
click at [448, 533] on span "Create" at bounding box center [391, 540] width 233 height 18
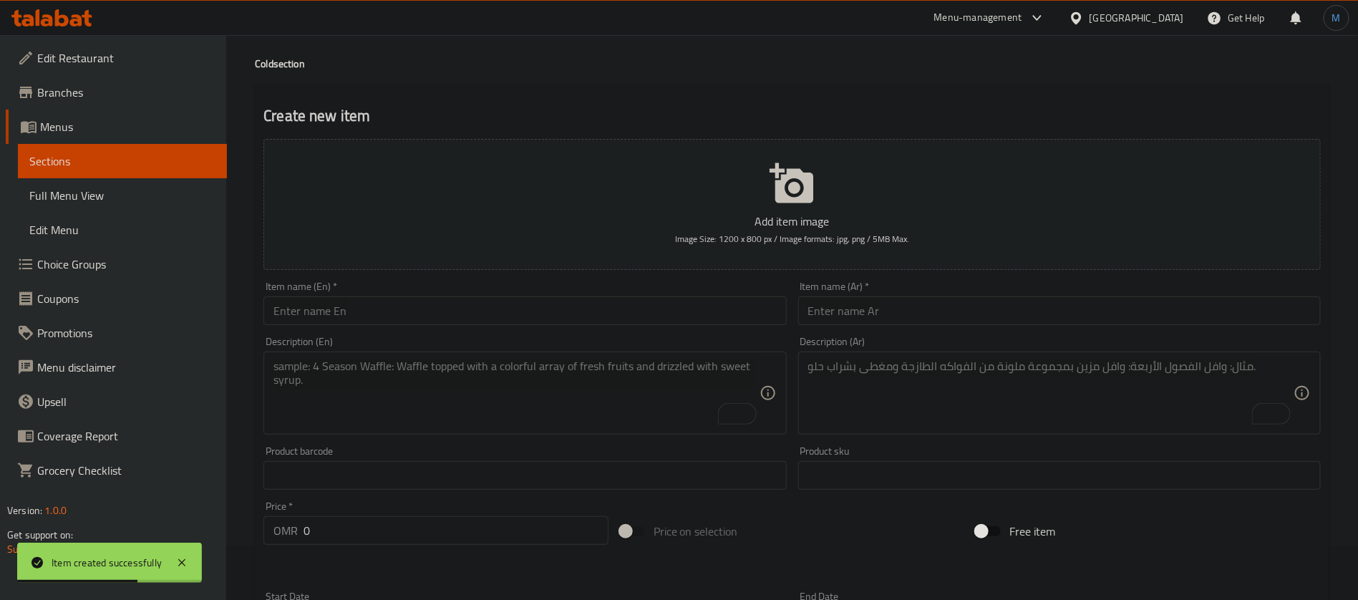
scroll to position [0, 0]
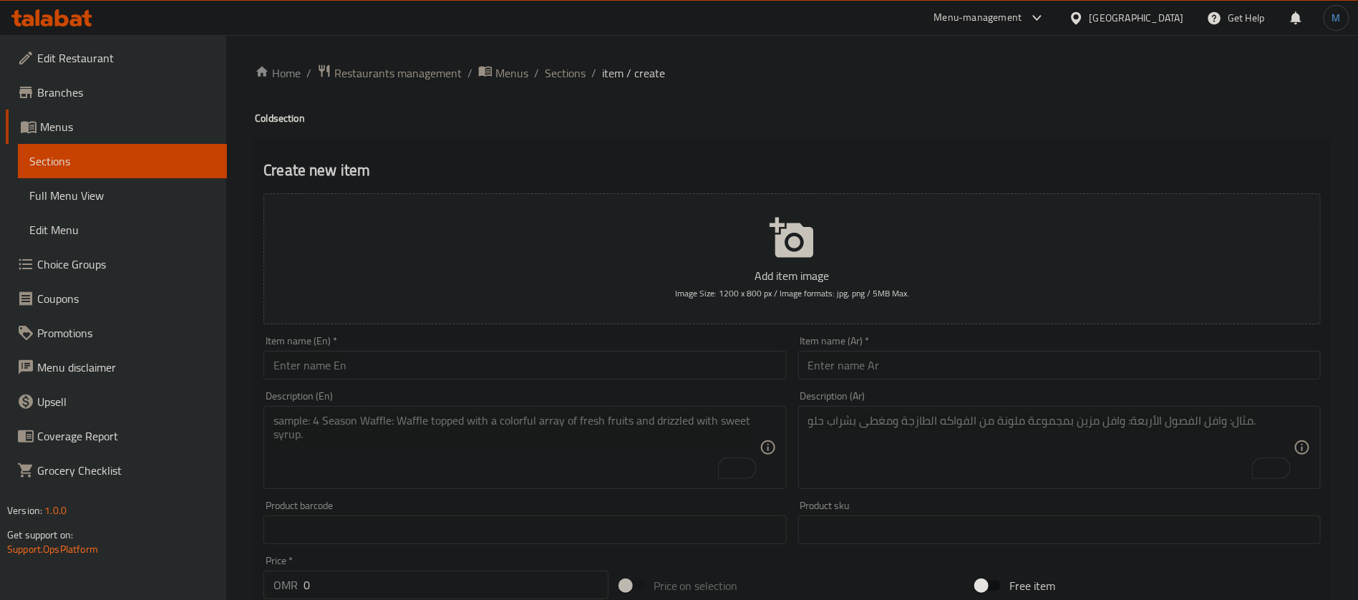
click at [539, 72] on ol "Home / Restaurants management / Menus / Sections / item / create" at bounding box center [792, 73] width 1075 height 19
click at [560, 71] on span "Sections" at bounding box center [565, 72] width 41 height 17
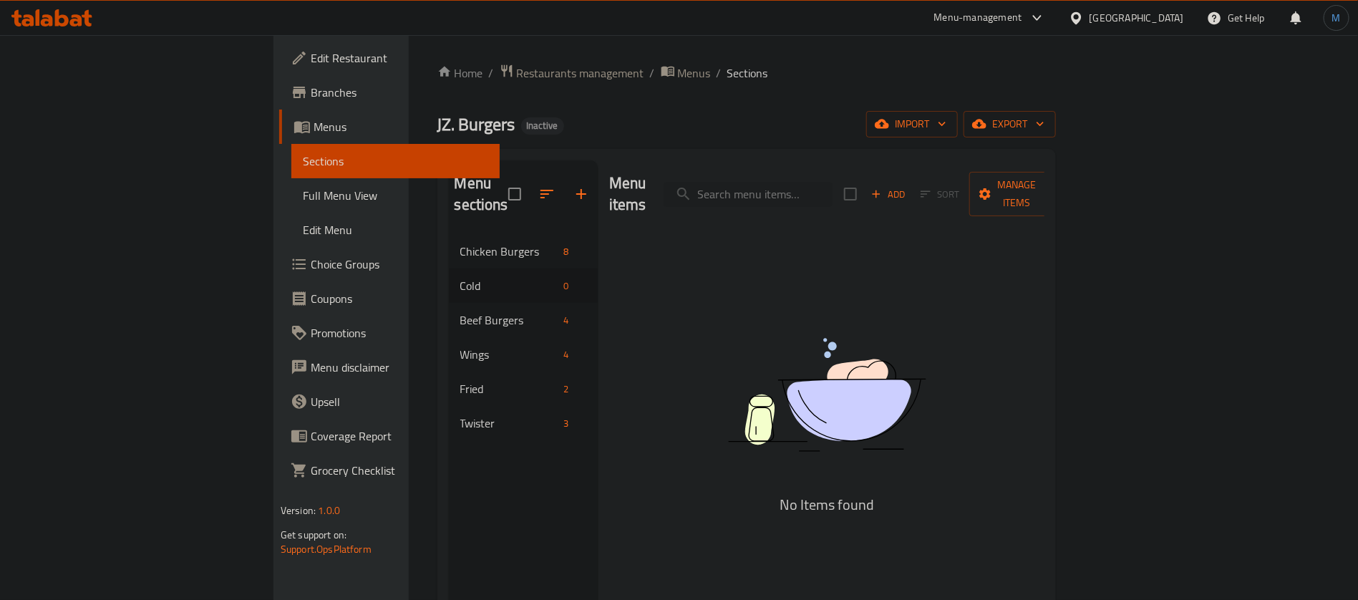
click at [303, 192] on span "Full Menu View" at bounding box center [396, 195] width 186 height 17
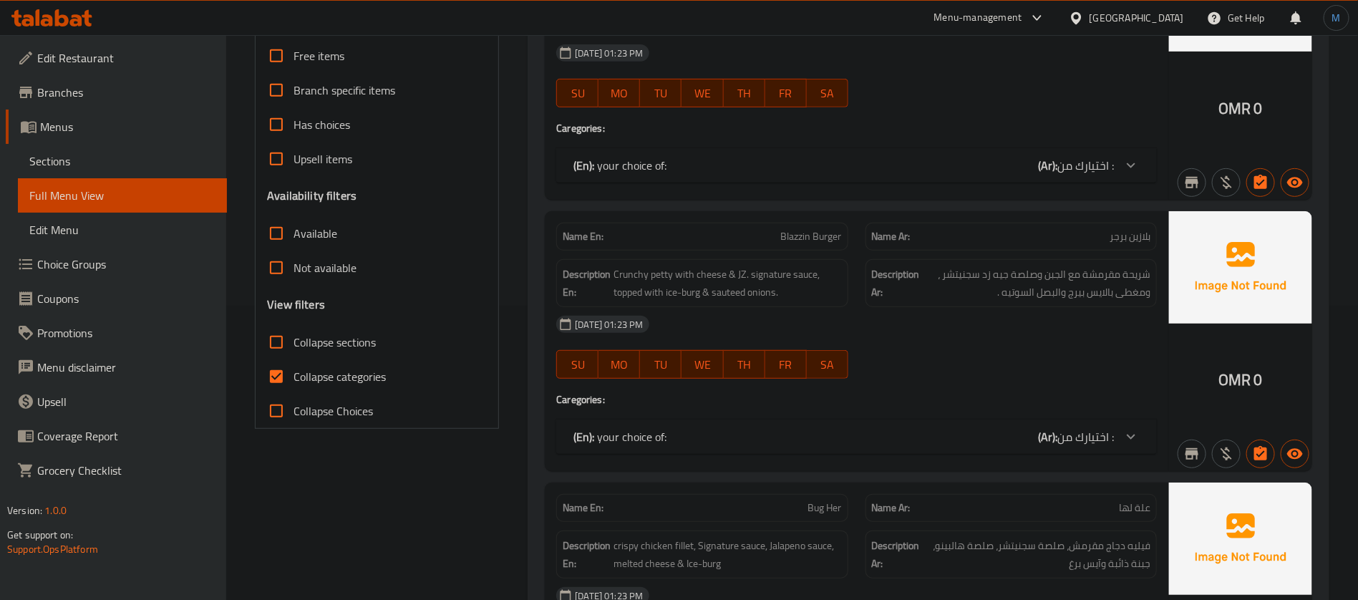
scroll to position [430, 0]
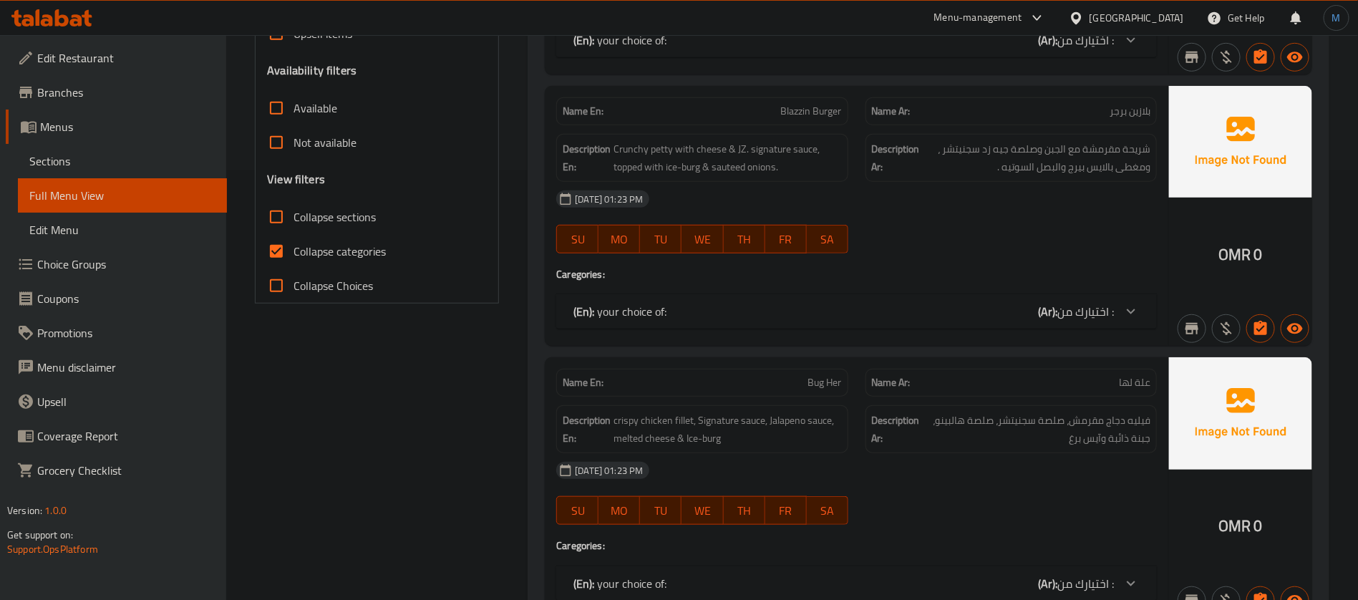
click at [365, 243] on span "Collapse categories" at bounding box center [340, 251] width 92 height 17
click at [294, 241] on input "Collapse categories" at bounding box center [276, 251] width 34 height 34
checkbox input "false"
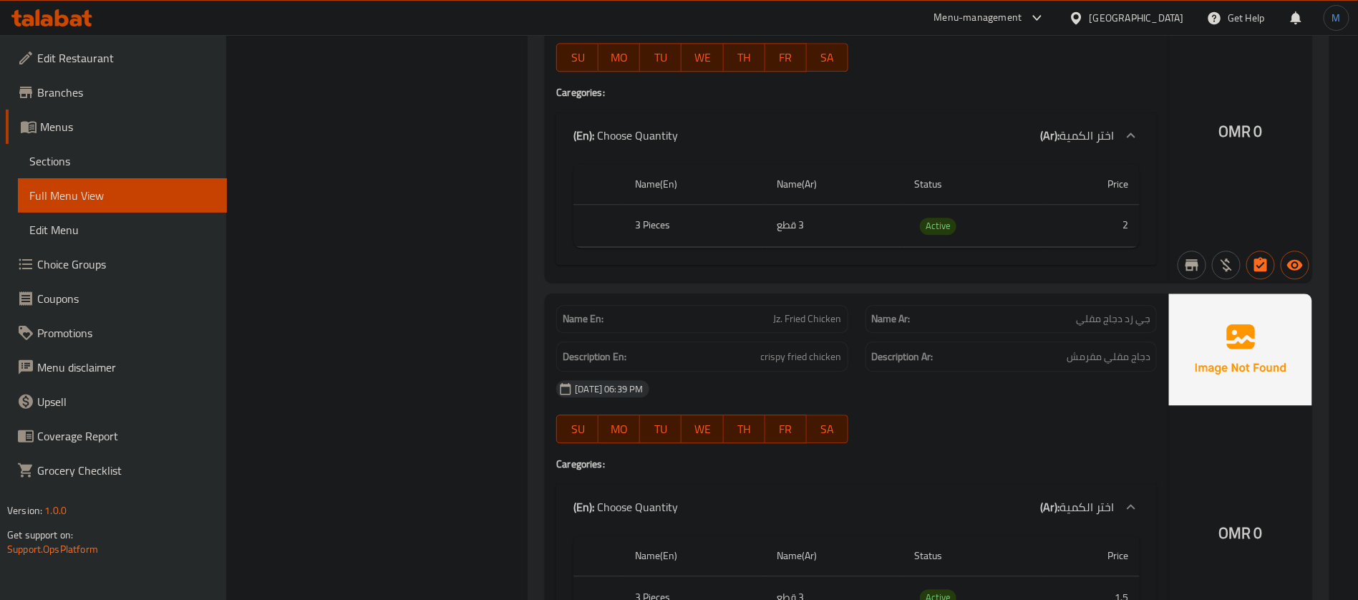
scroll to position [6857, 0]
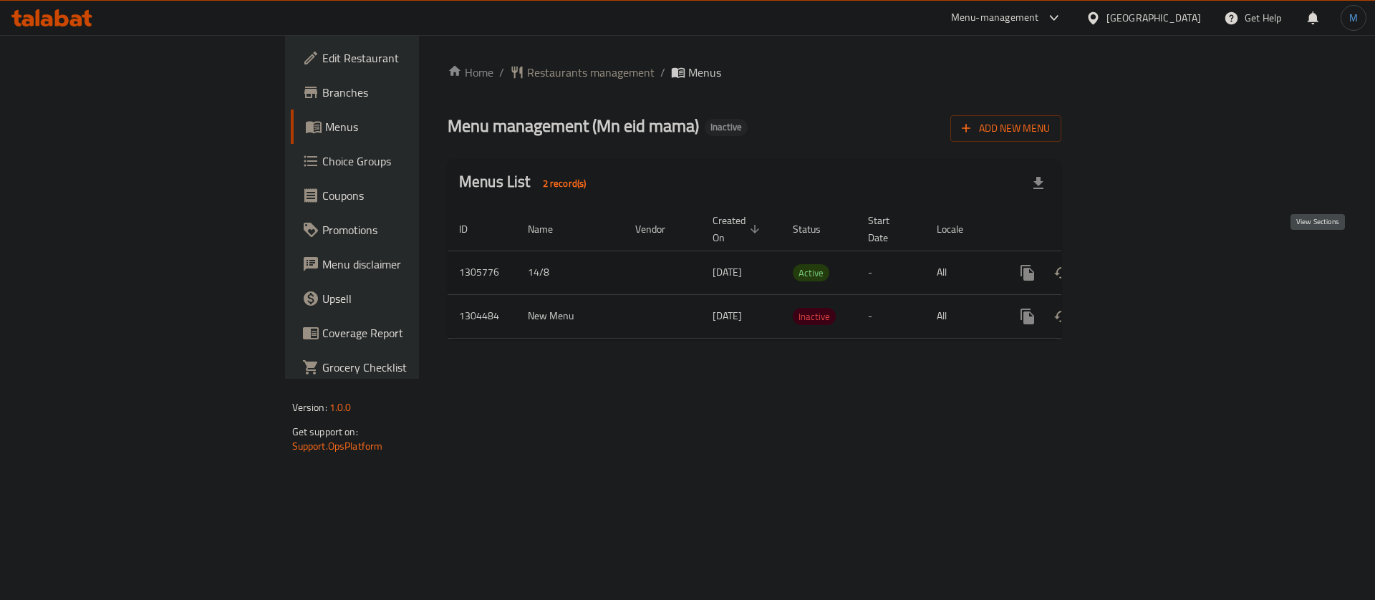
click at [1139, 264] on icon "enhanced table" at bounding box center [1130, 272] width 17 height 17
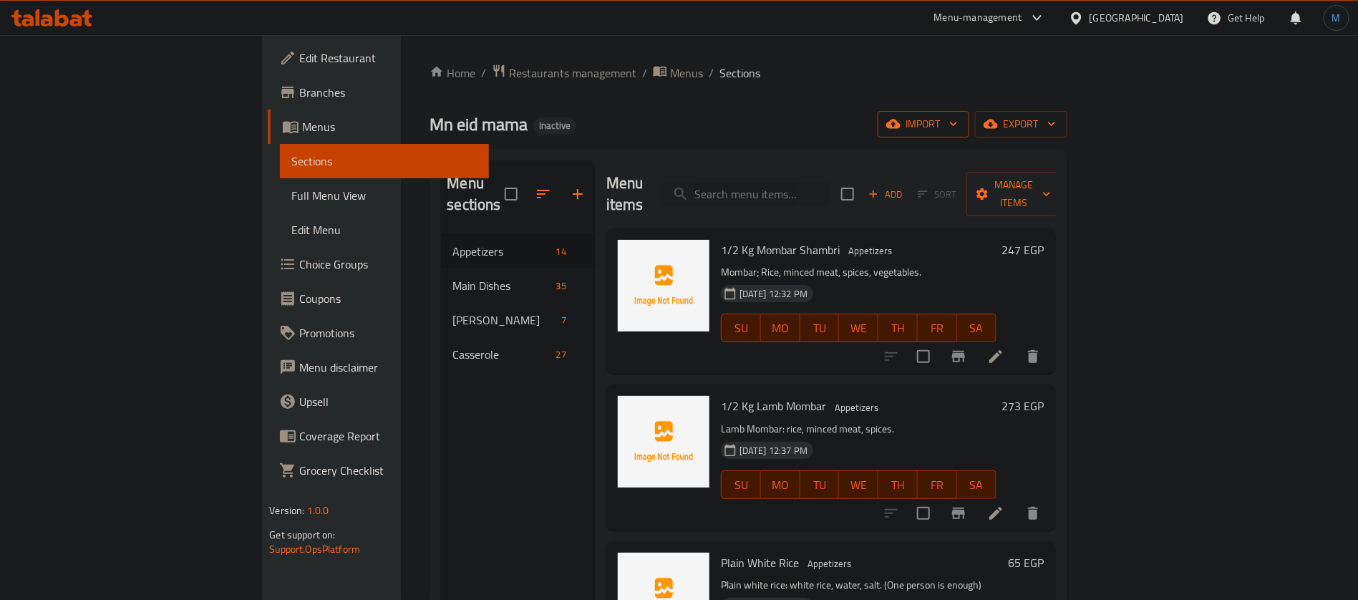
click at [958, 128] on span "import" at bounding box center [923, 124] width 69 height 18
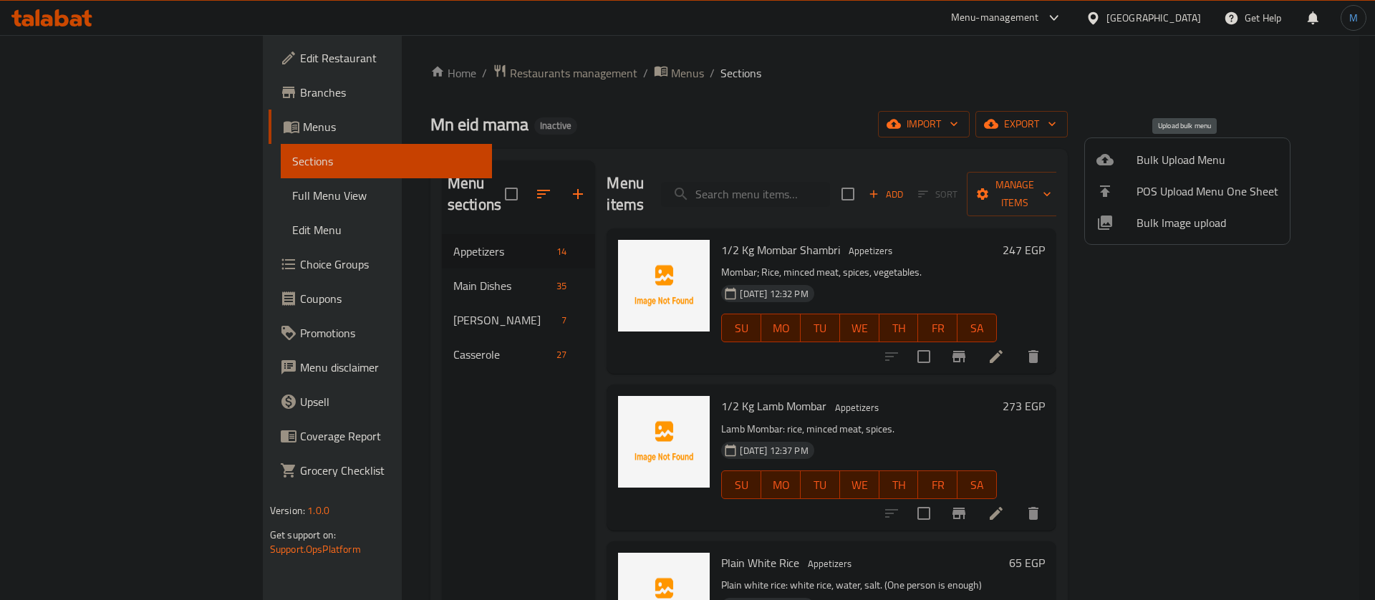
click at [1153, 155] on span "Bulk Upload Menu" at bounding box center [1207, 159] width 142 height 17
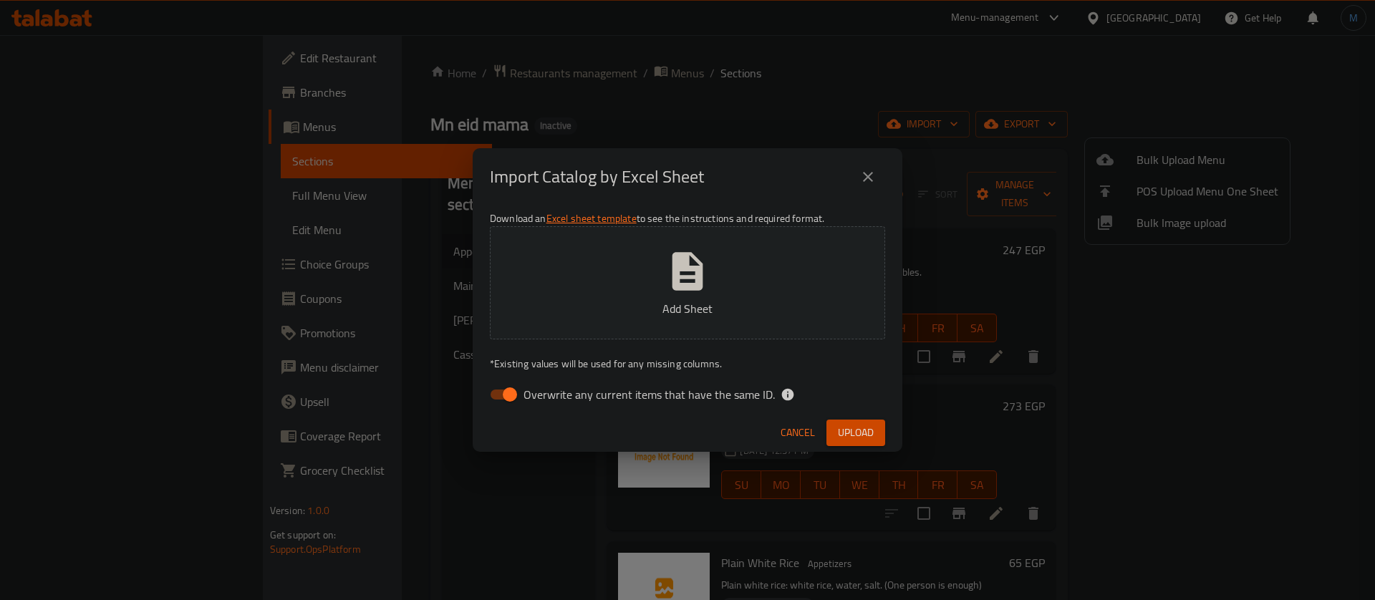
click at [550, 383] on label "Overwrite any current items that have the same ID." at bounding box center [628, 394] width 293 height 27
click at [550, 383] on input "Overwrite any current items that have the same ID." at bounding box center [510, 394] width 82 height 27
checkbox input "false"
click at [867, 435] on span "Upload" at bounding box center [856, 433] width 36 height 18
click at [861, 430] on span "Upload" at bounding box center [856, 433] width 36 height 18
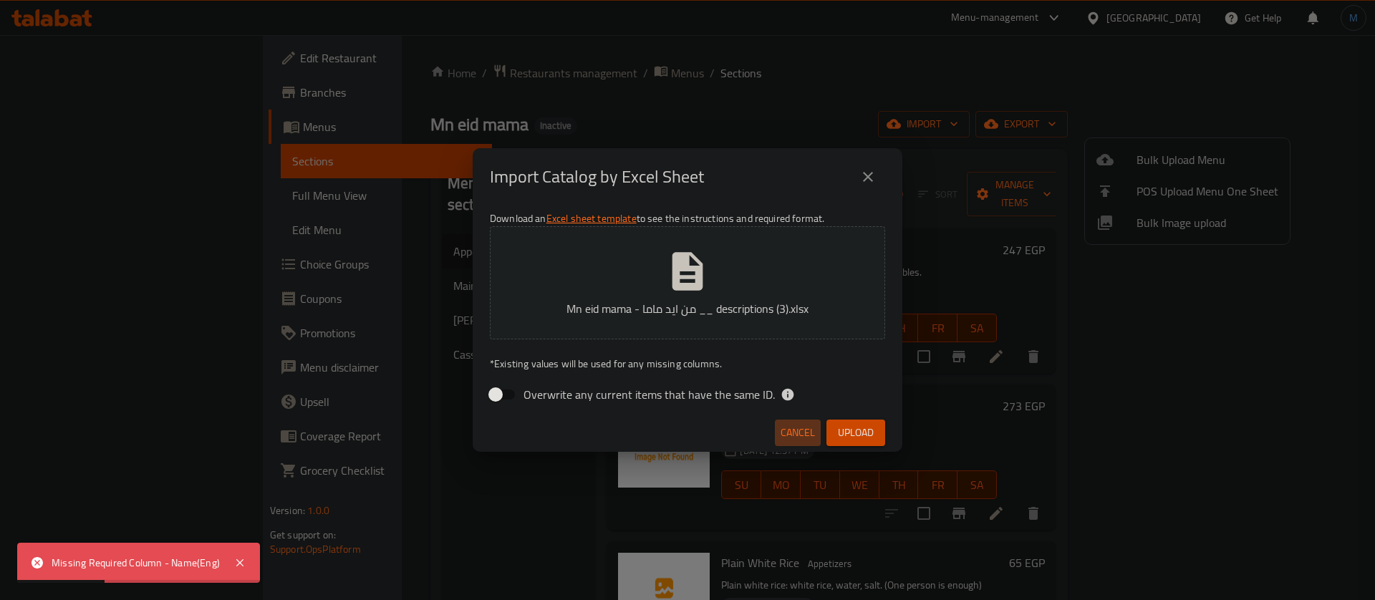
click at [801, 428] on span "Cancel" at bounding box center [797, 433] width 34 height 18
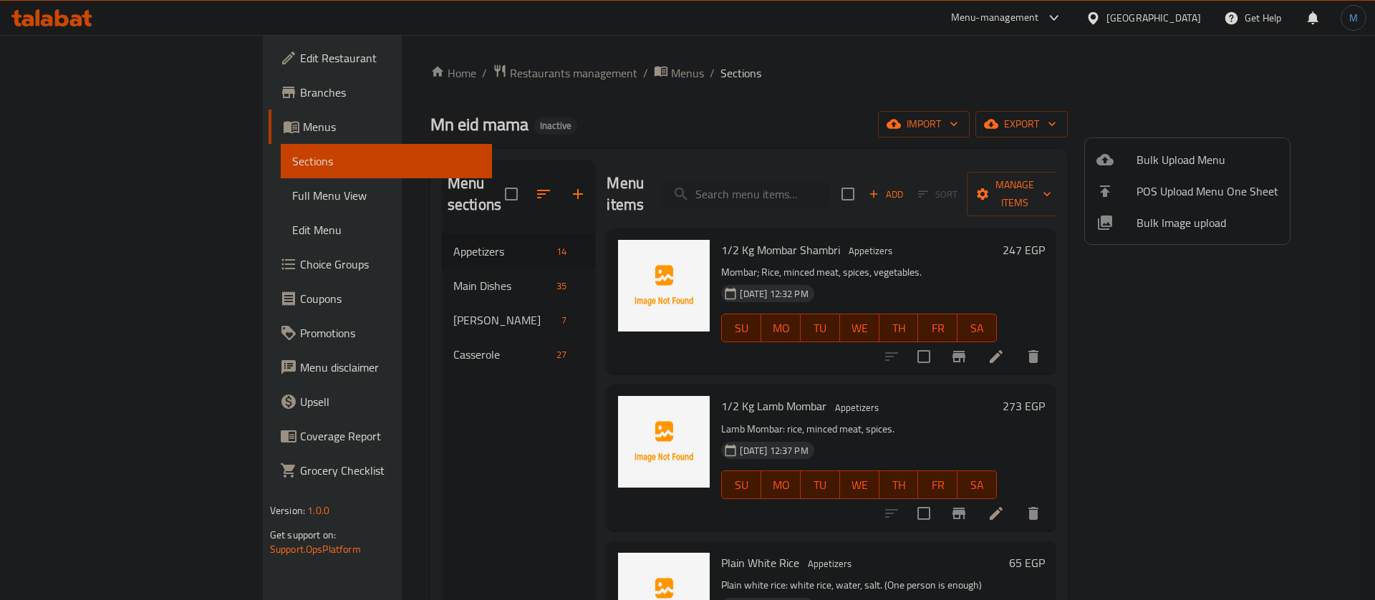
click at [516, 181] on div at bounding box center [687, 300] width 1375 height 600
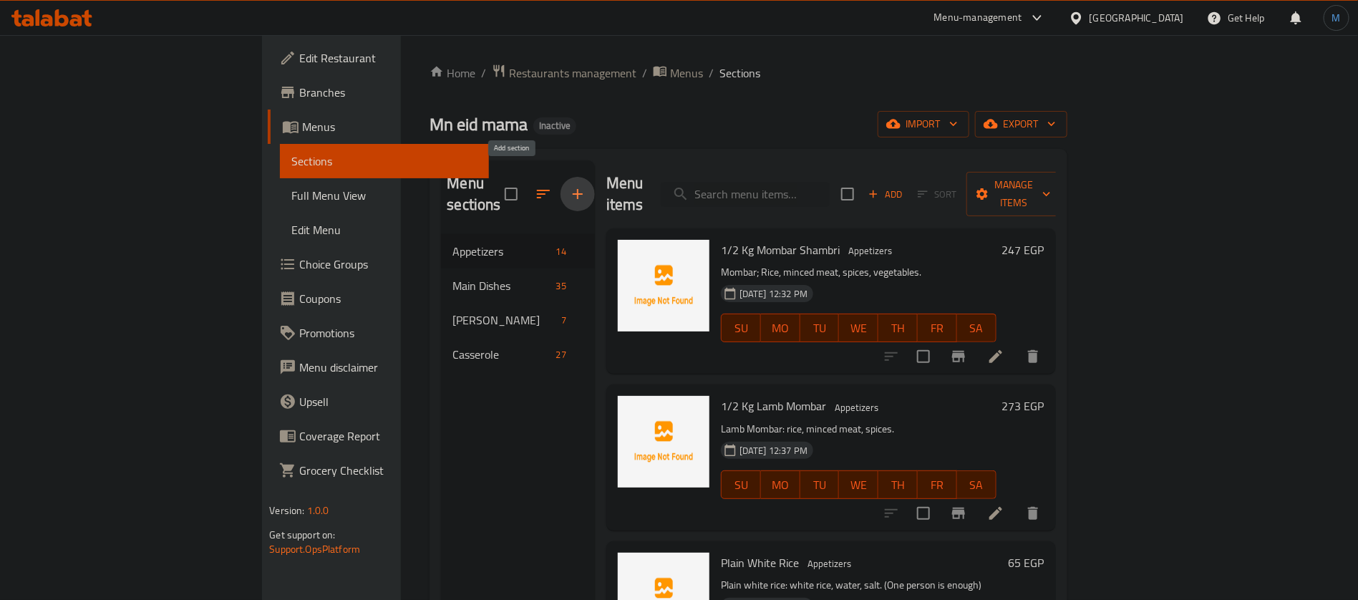
click at [569, 185] on icon "button" at bounding box center [577, 193] width 17 height 17
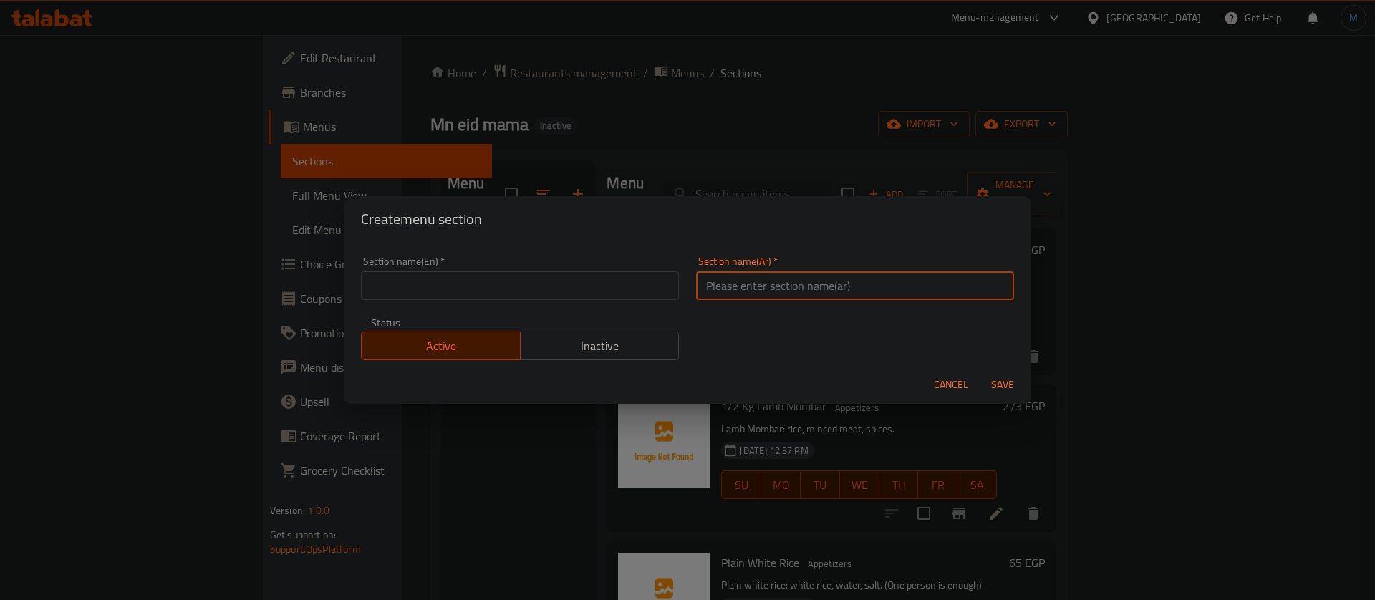
click at [767, 282] on input "text" at bounding box center [855, 285] width 318 height 29
paste input "سى فود"
type input "سى فود"
click at [596, 282] on input "text" at bounding box center [520, 285] width 318 height 29
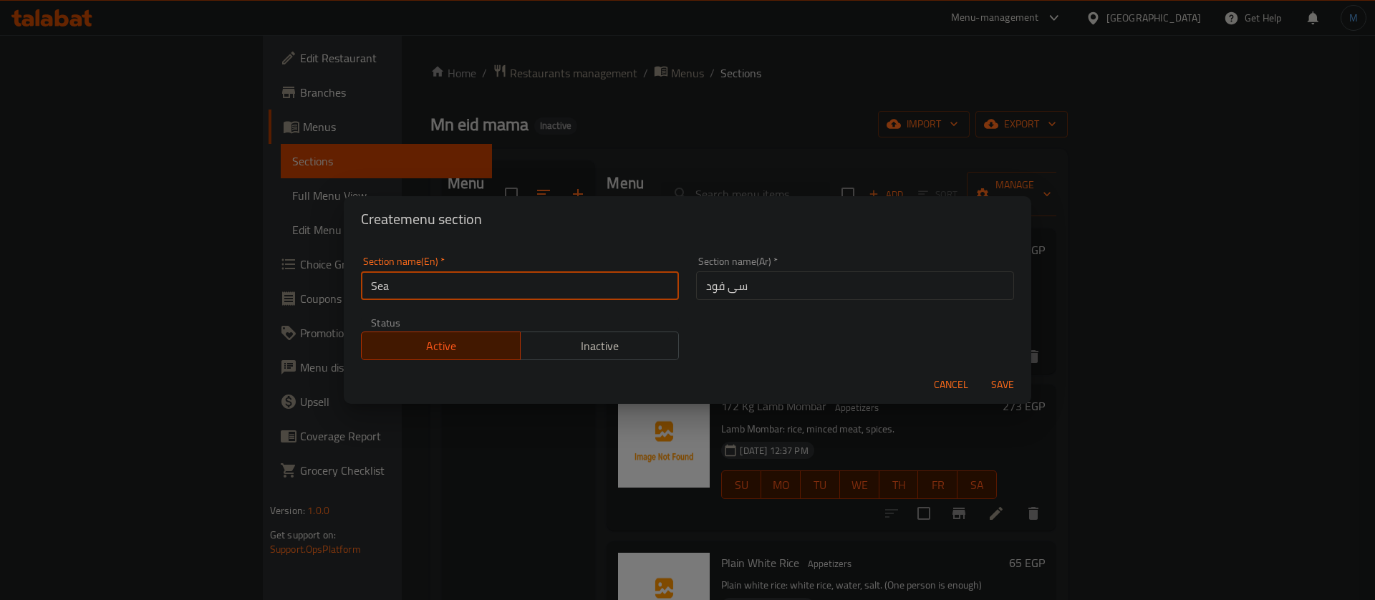
type input "Seafood"
click at [999, 380] on span "Save" at bounding box center [1002, 385] width 34 height 18
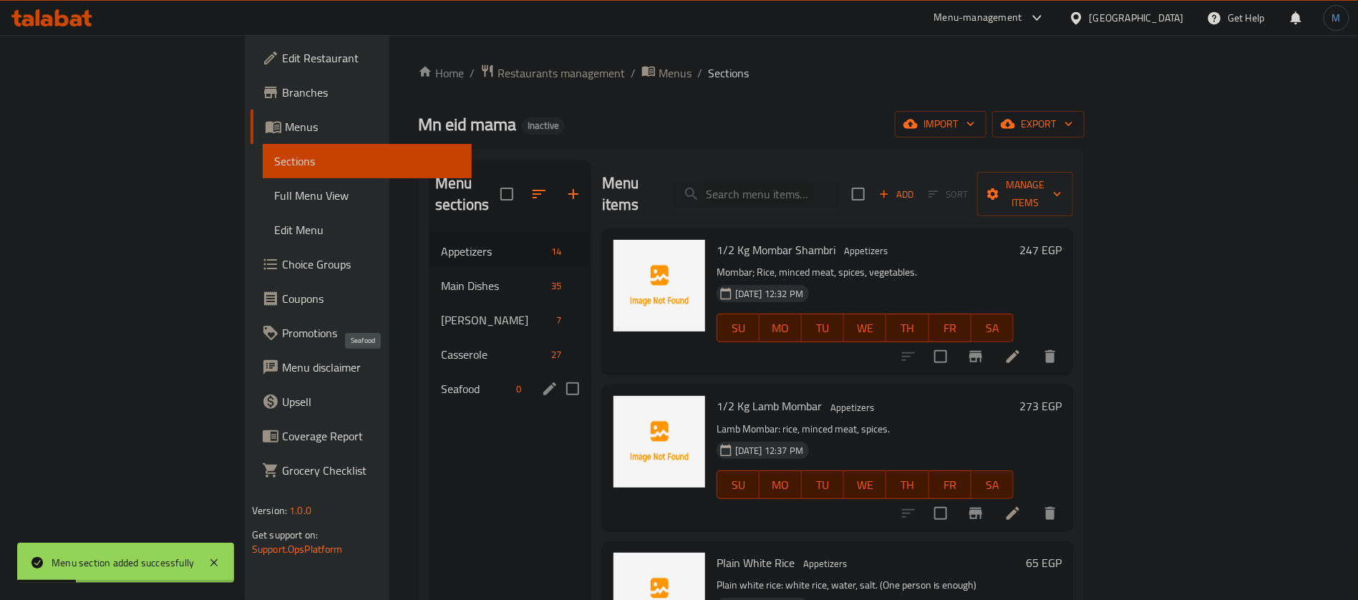
click at [441, 380] on span "Seafood" at bounding box center [476, 388] width 70 height 17
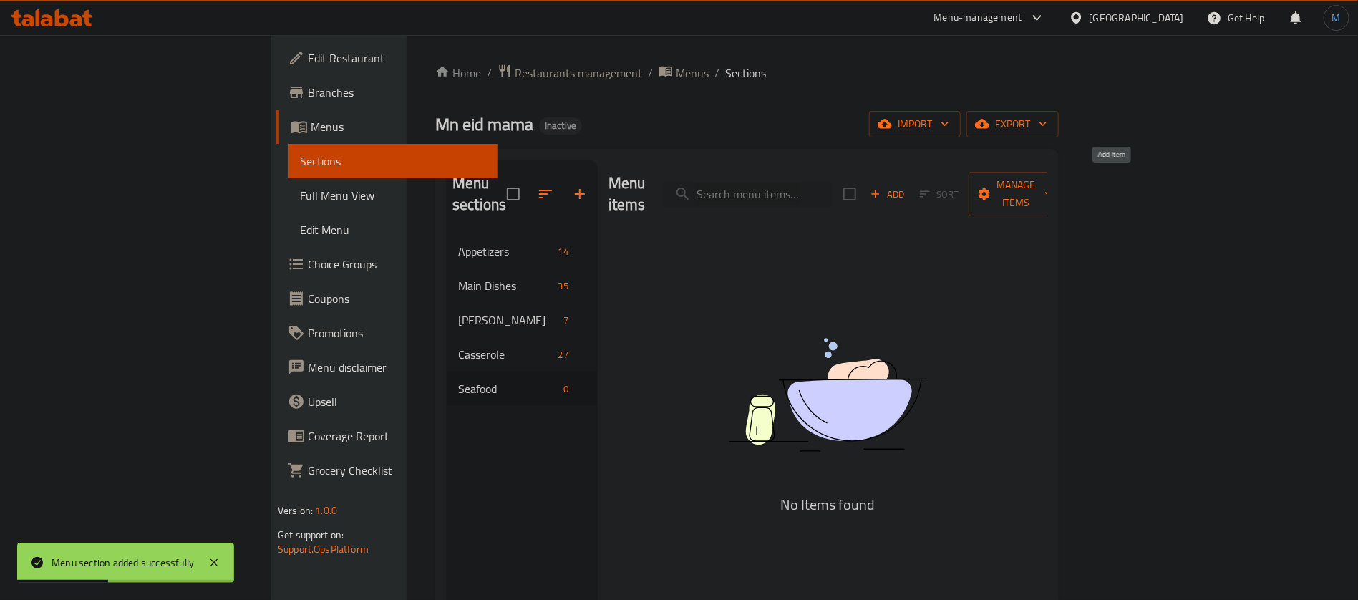
click at [907, 186] on span "Add" at bounding box center [888, 194] width 39 height 16
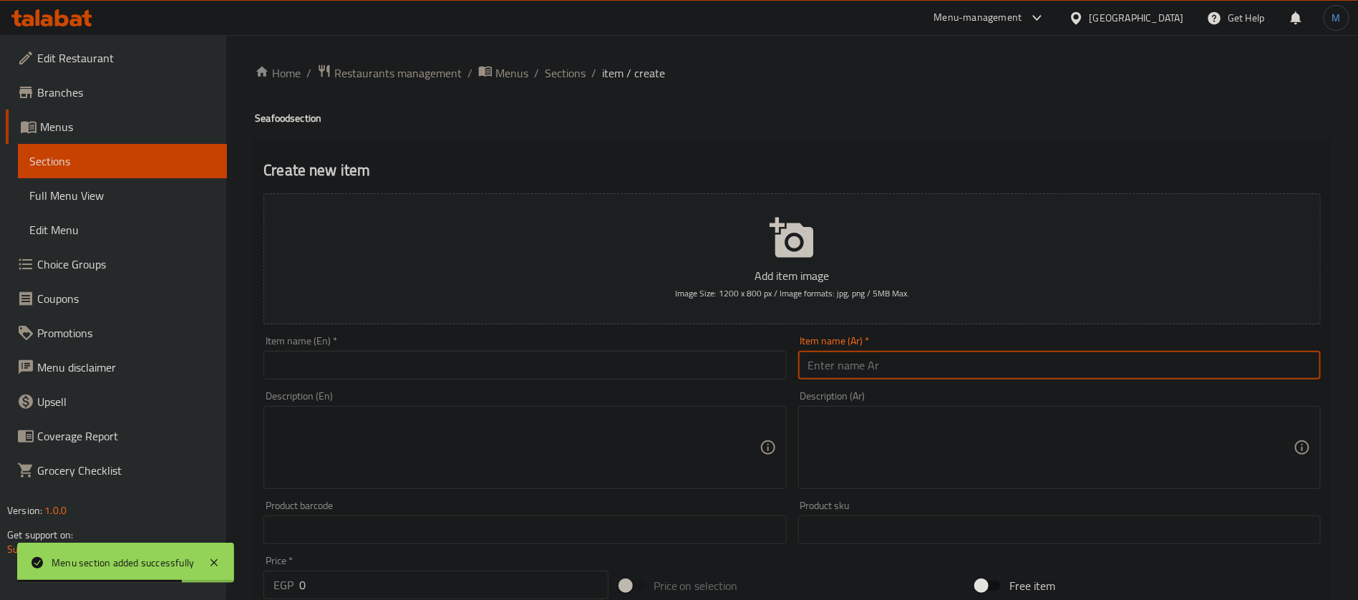
click at [854, 367] on input "text" at bounding box center [1059, 365] width 523 height 29
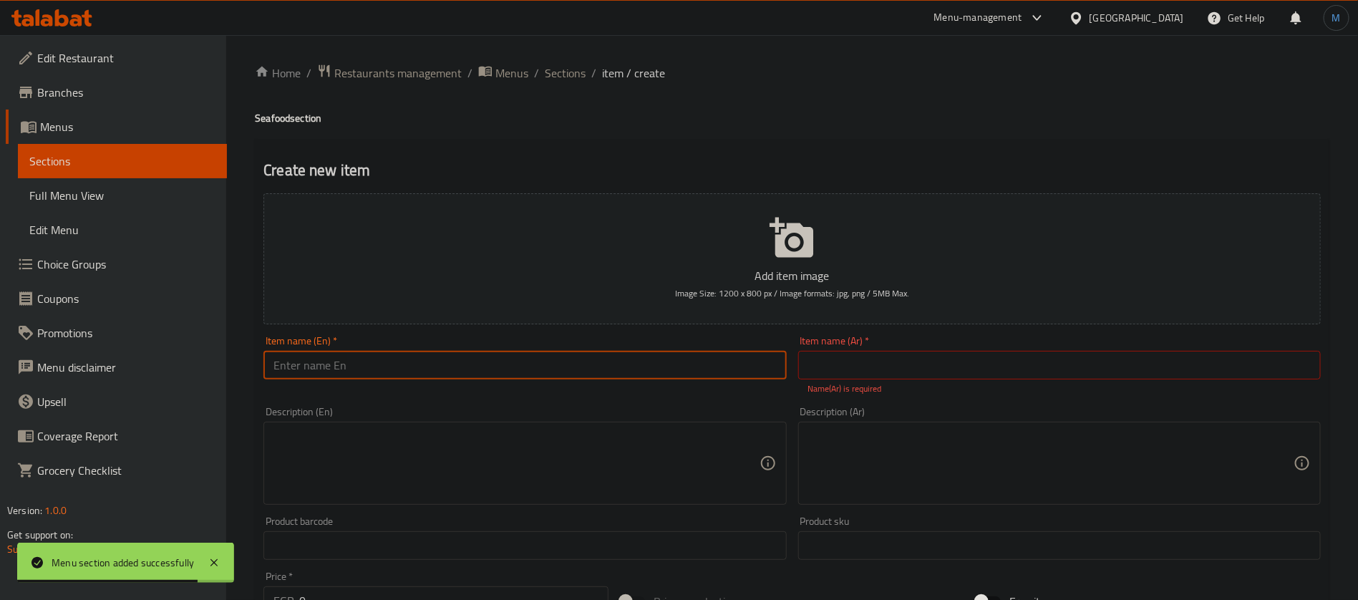
click at [725, 369] on input "text" at bounding box center [525, 365] width 523 height 29
click at [929, 384] on p "Name(Ar) is required" at bounding box center [1059, 388] width 503 height 13
click at [923, 372] on input "text" at bounding box center [1059, 365] width 523 height 29
paste input "نصف ك جمبرى + سلطة طحينة"
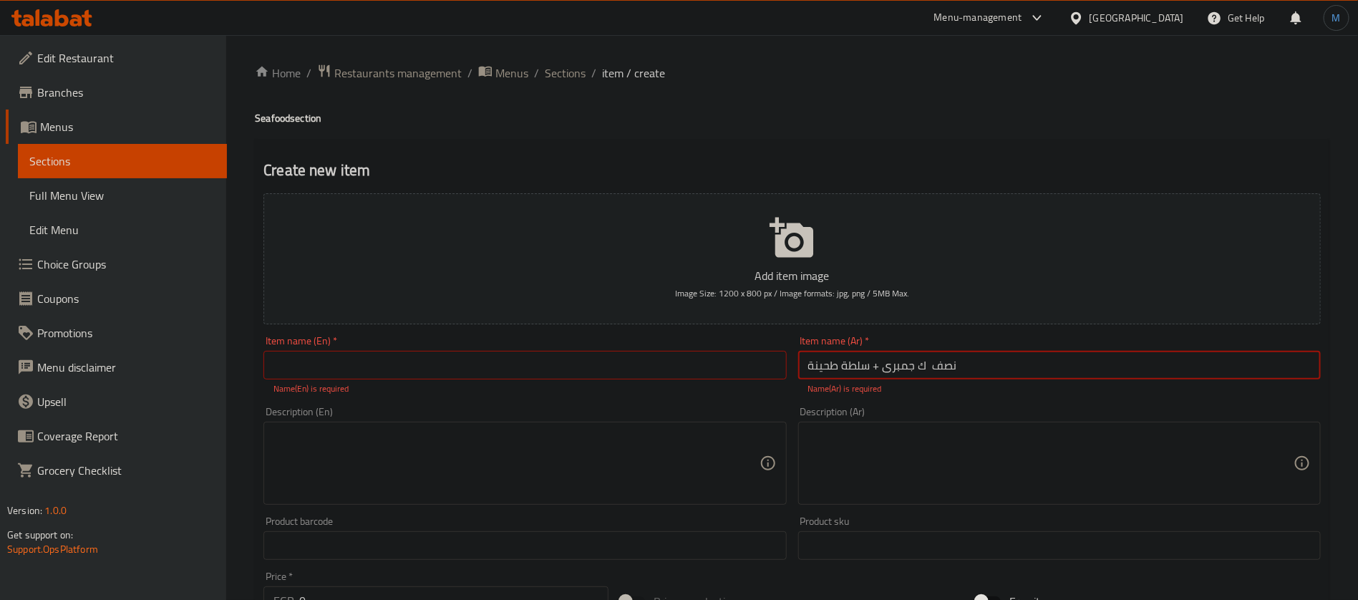
click at [876, 366] on input "نصف ك جمبرى + سلطة طحينة" at bounding box center [1059, 365] width 523 height 29
type input "نصف ك جمبرى مع سلطة طحينة"
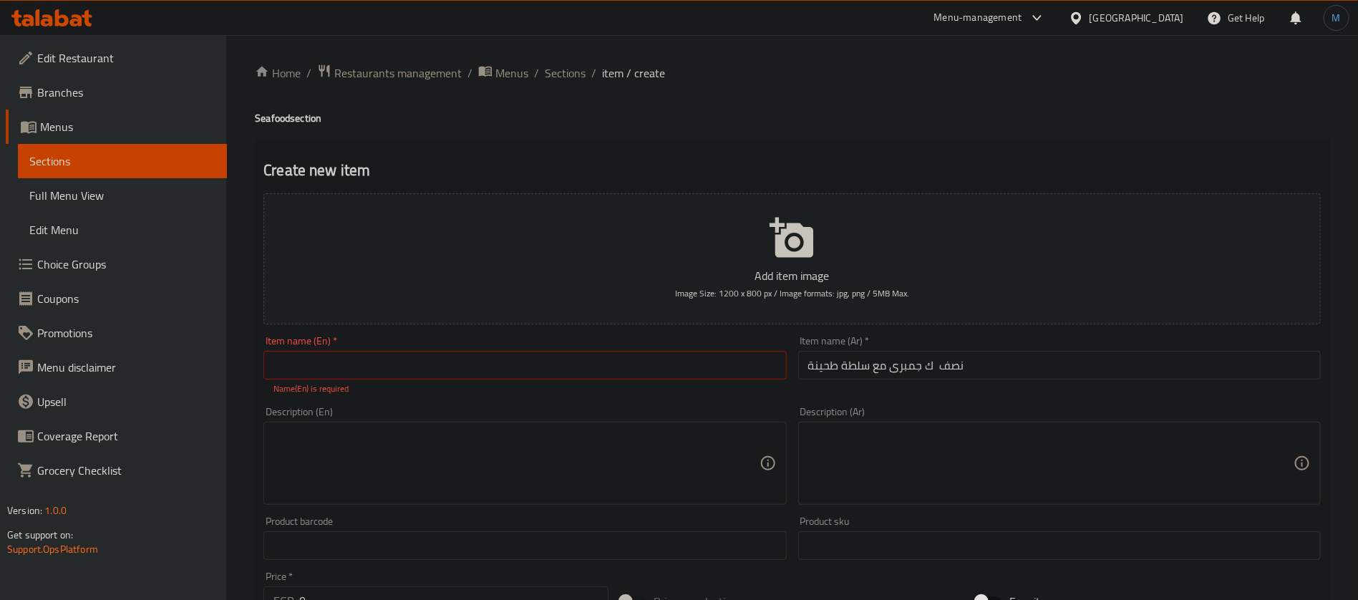
click at [891, 369] on input "نصف ك جمبرى مع سلطة طحينة" at bounding box center [1059, 365] width 523 height 29
click at [340, 385] on p "Name(En) is required" at bounding box center [525, 388] width 503 height 13
click at [377, 374] on input "text" at bounding box center [525, 365] width 523 height 29
paste input "Half a kilo of shrimp with tahini salad"
click at [304, 369] on input "Half a Kilo of Shrimp with Tahini Salad" at bounding box center [525, 365] width 523 height 29
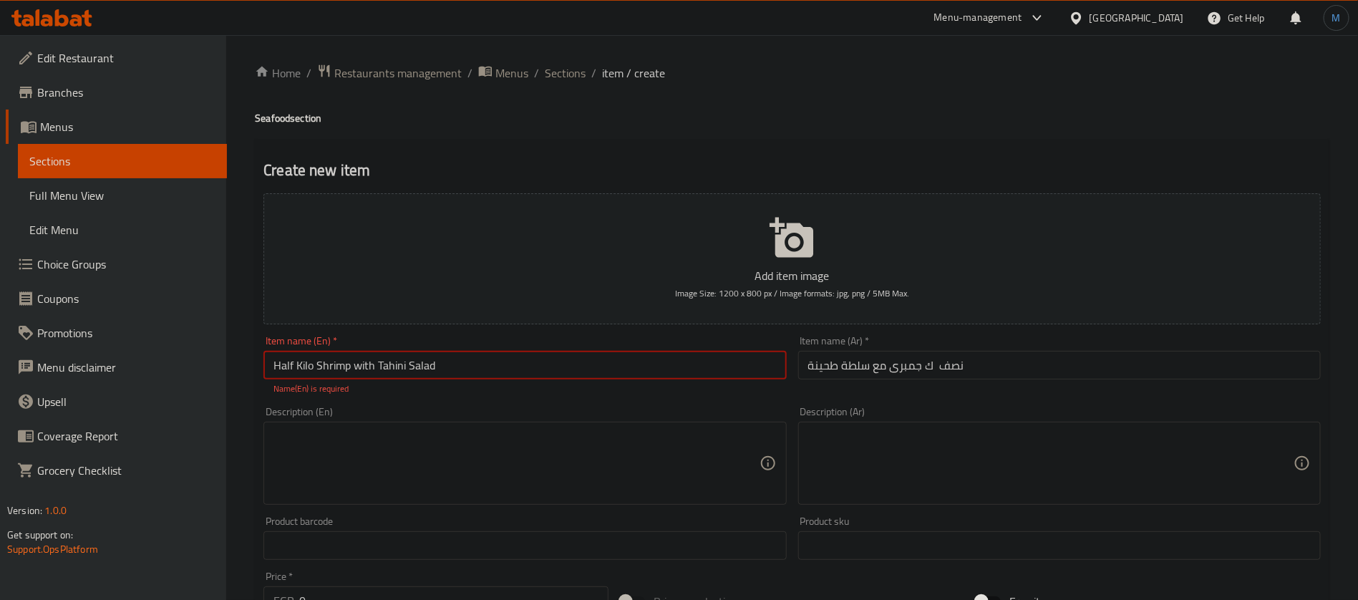
click at [857, 363] on input "نصف ك جمبرى مع سلطة طحينة" at bounding box center [1059, 365] width 523 height 29
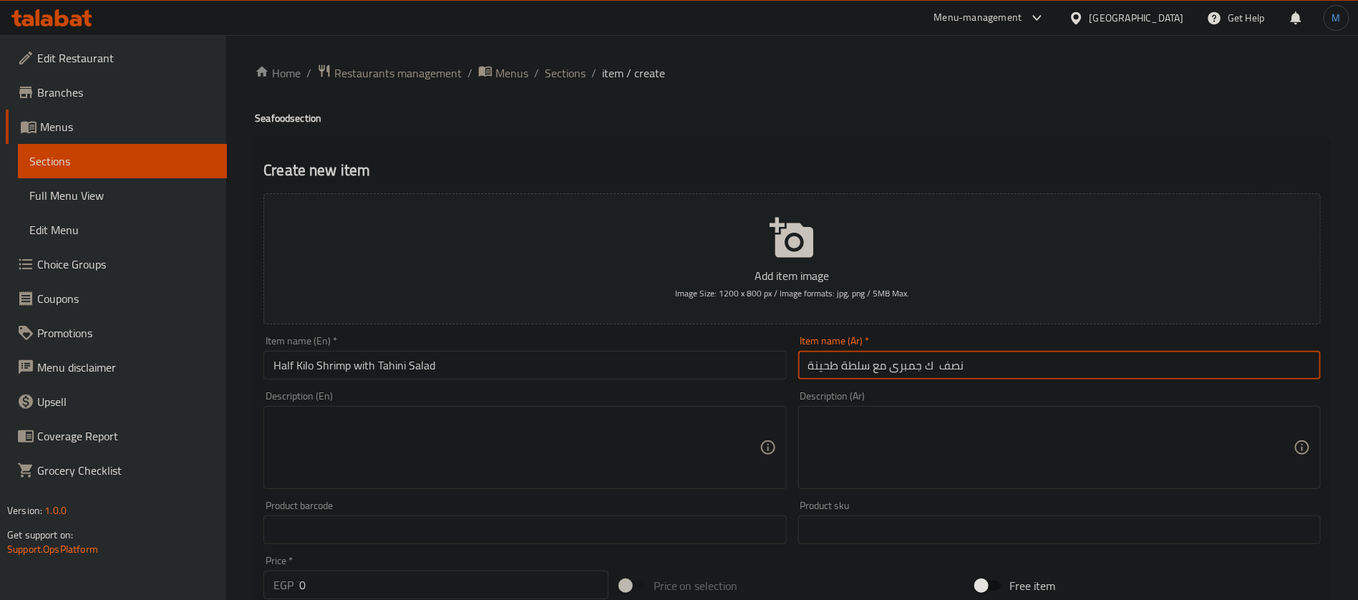
click at [857, 363] on input "نصف ك جمبرى مع سلطة طحينة" at bounding box center [1059, 365] width 523 height 29
click at [817, 363] on input "نصف ك جمبرى مع سلطة طحينة" at bounding box center [1059, 365] width 523 height 29
click at [545, 354] on input "Half Kilo Shrimp with Tahini Salad" at bounding box center [525, 365] width 523 height 29
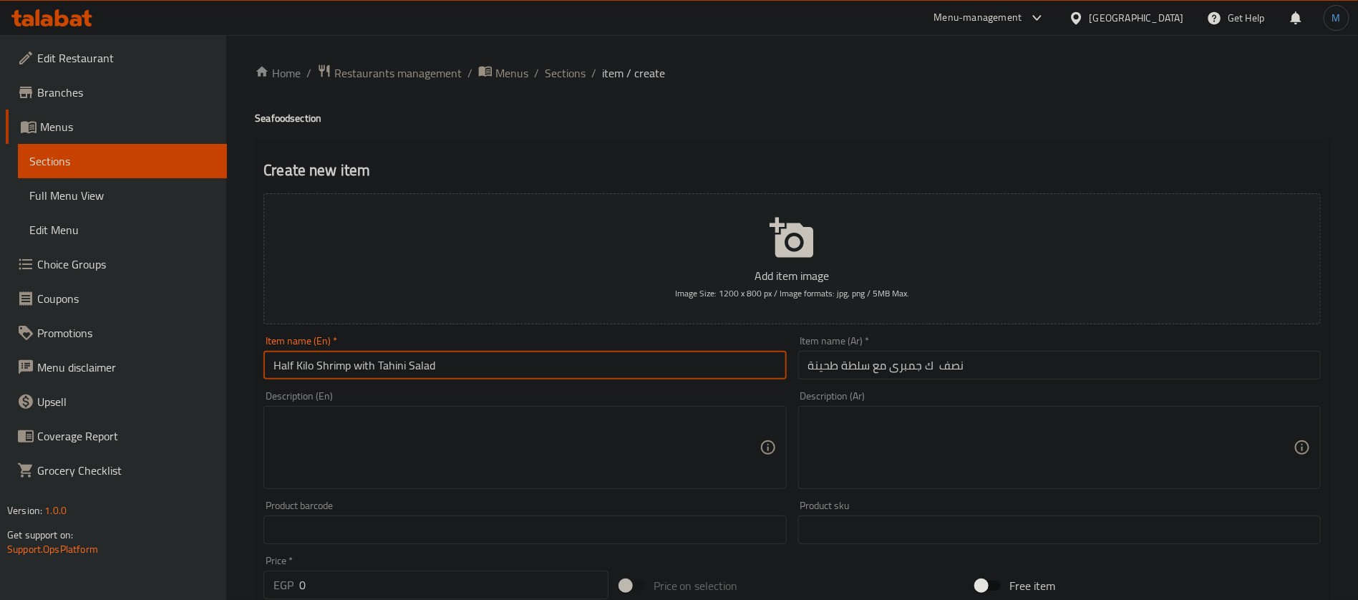
click at [385, 370] on input "Half Kilo Shrimp with Tahini Salad" at bounding box center [525, 365] width 523 height 29
drag, startPoint x: 385, startPoint y: 370, endPoint x: 526, endPoint y: 370, distance: 141.8
click at [526, 370] on input "Half Kilo Shrimp with Tahini Salad" at bounding box center [525, 365] width 523 height 29
paste input "Sesame paste s"
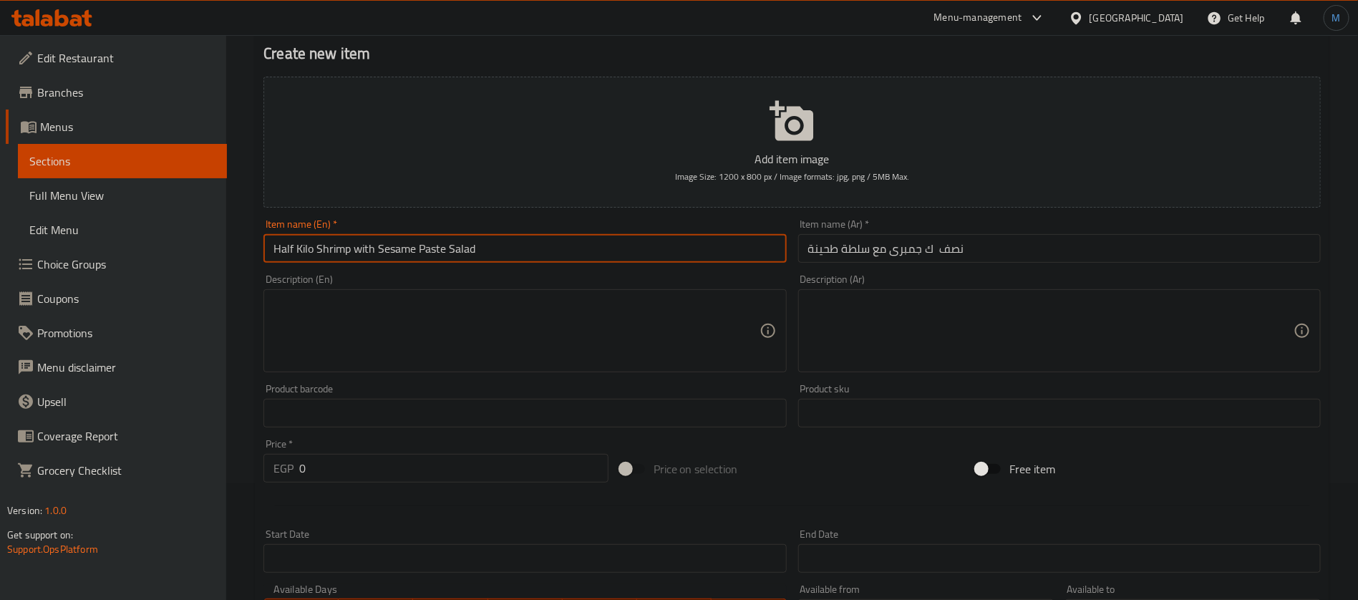
scroll to position [215, 0]
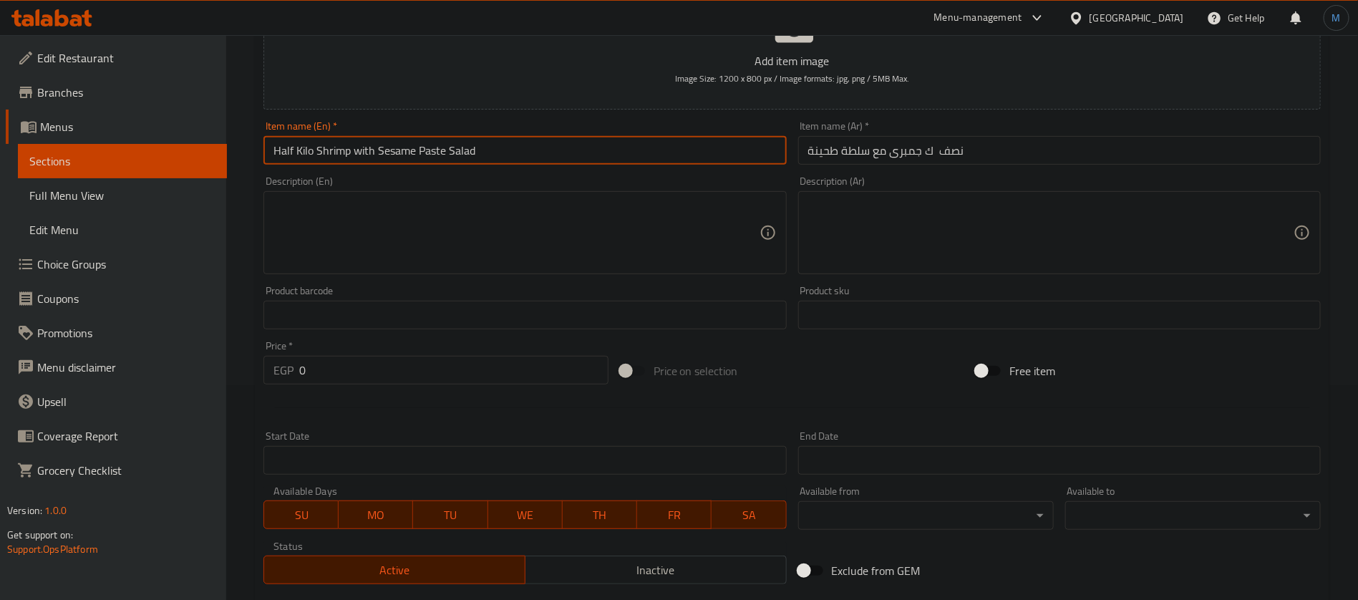
type input "Half Kilo Shrimp with Sesame Paste Salad"
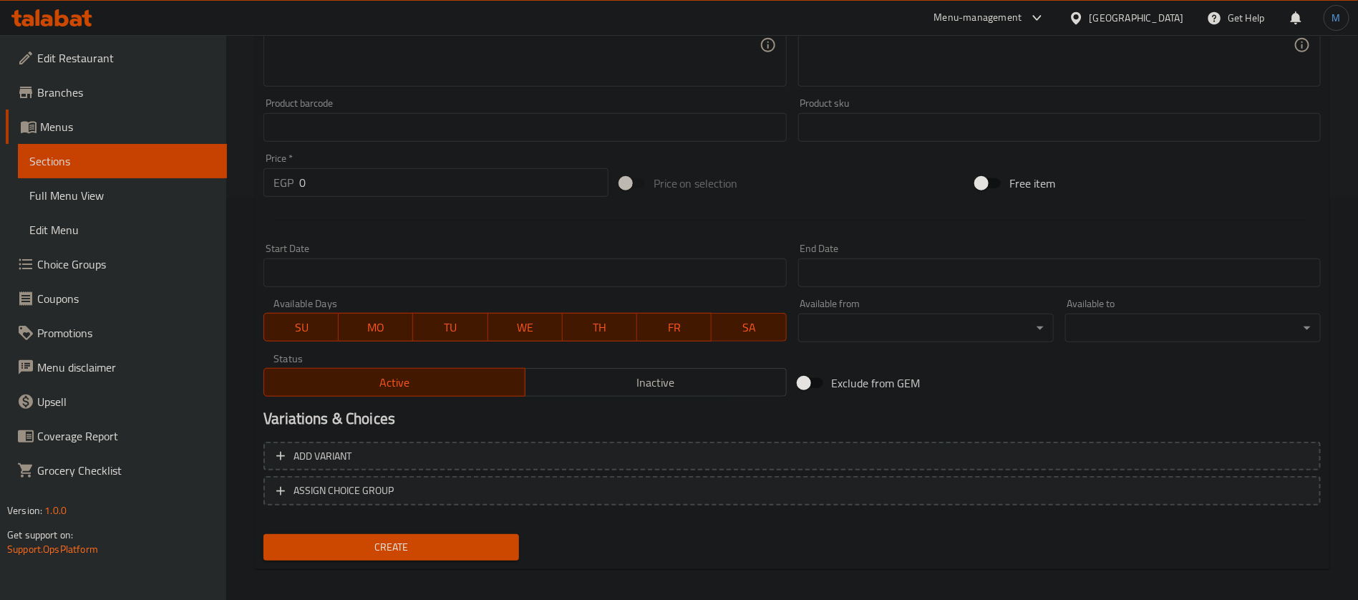
scroll to position [411, 0]
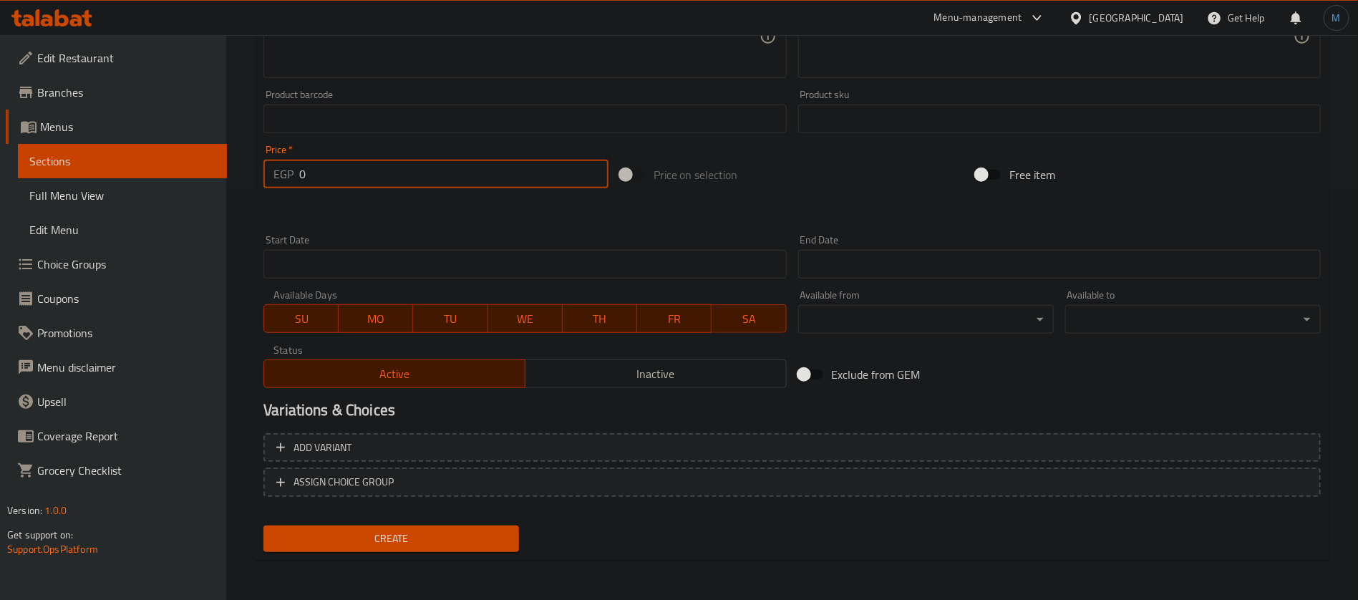
click at [424, 173] on input "0" at bounding box center [453, 174] width 309 height 29
paste input "455"
type input "455"
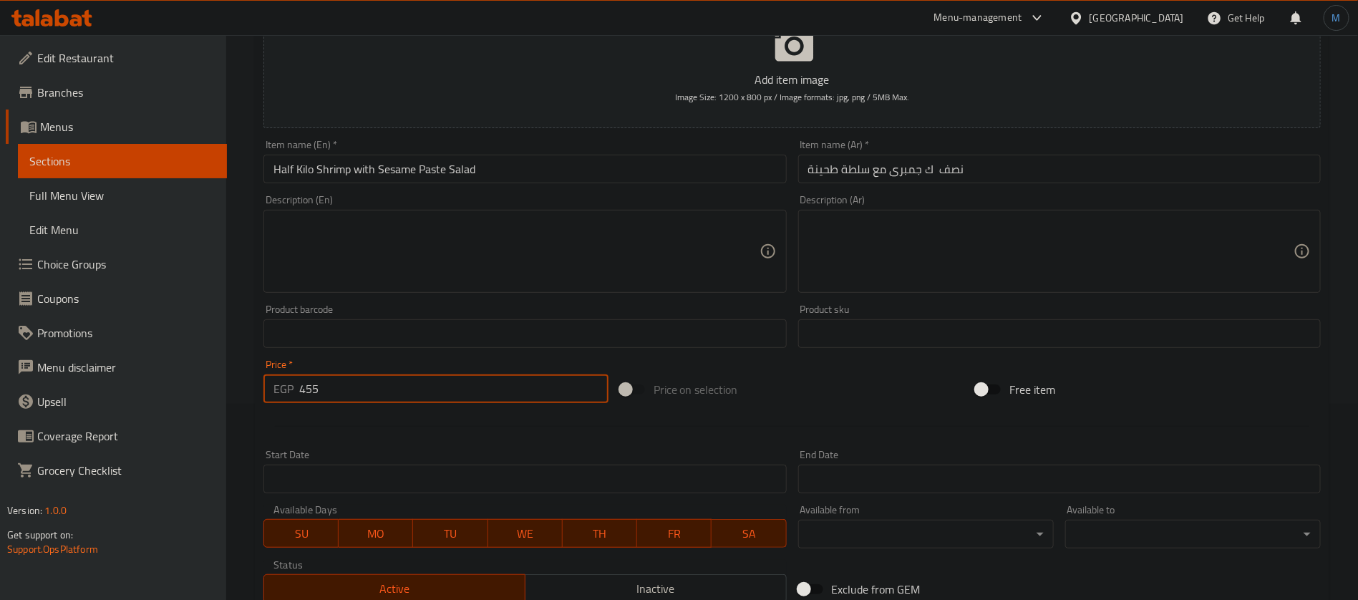
click at [692, 422] on div at bounding box center [792, 426] width 1069 height 35
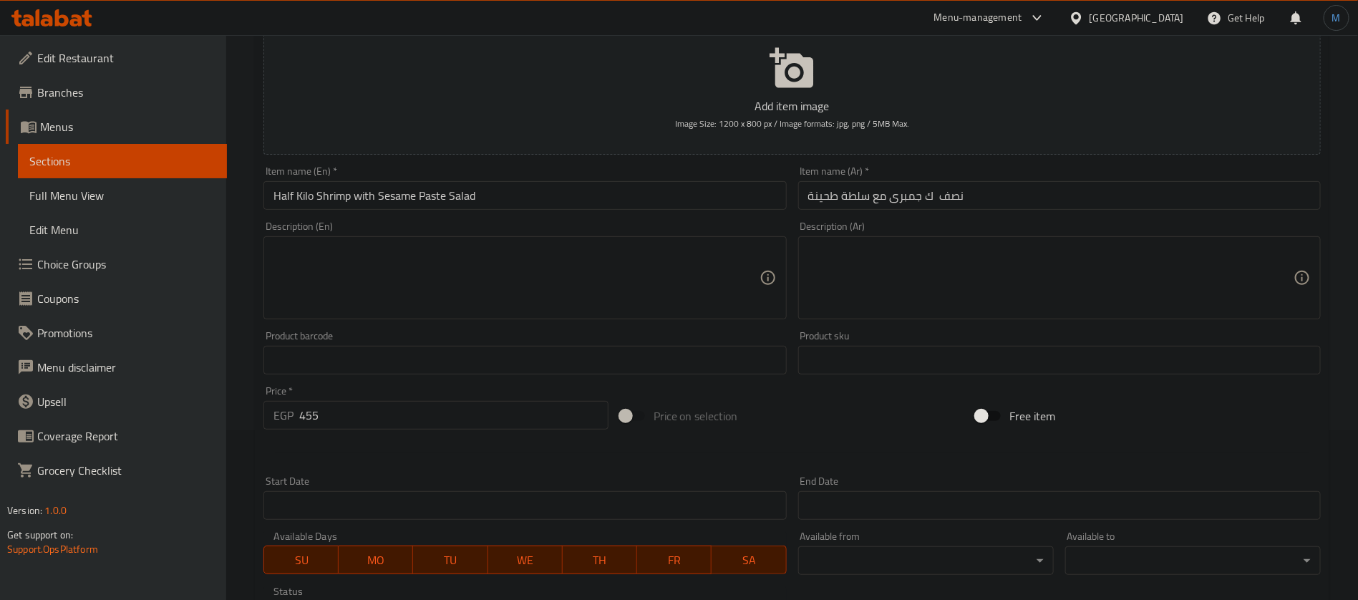
scroll to position [89, 0]
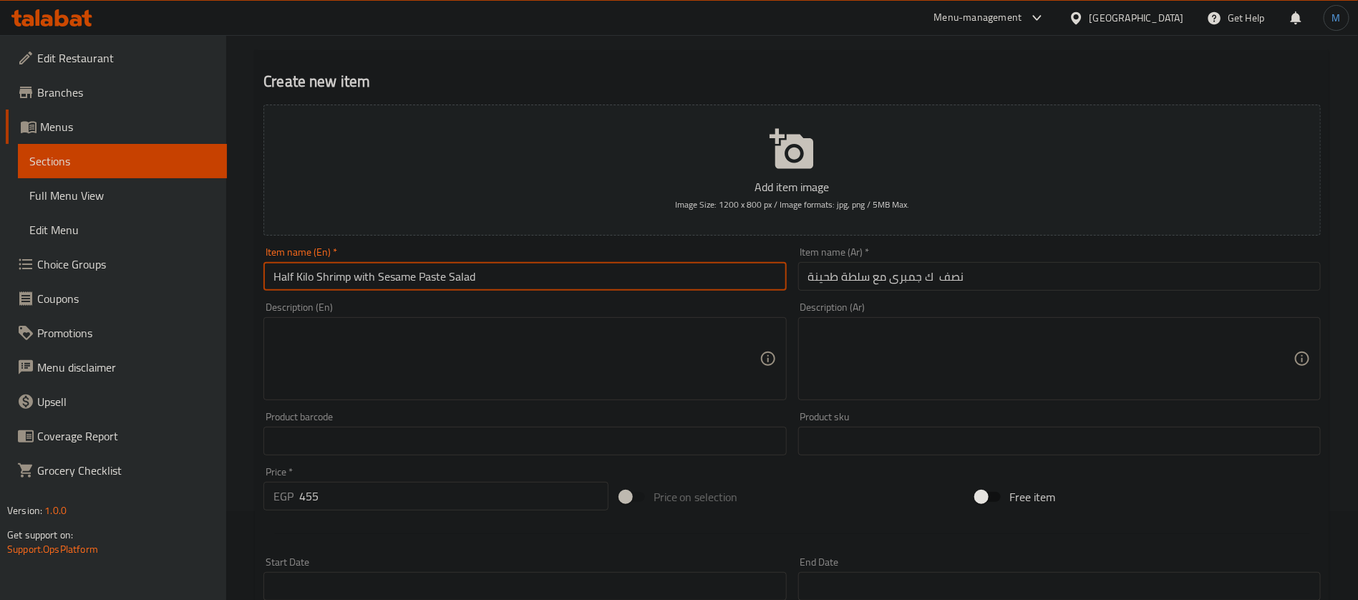
click at [506, 284] on input "Half Kilo Shrimp with Sesame Paste Salad" at bounding box center [525, 276] width 523 height 29
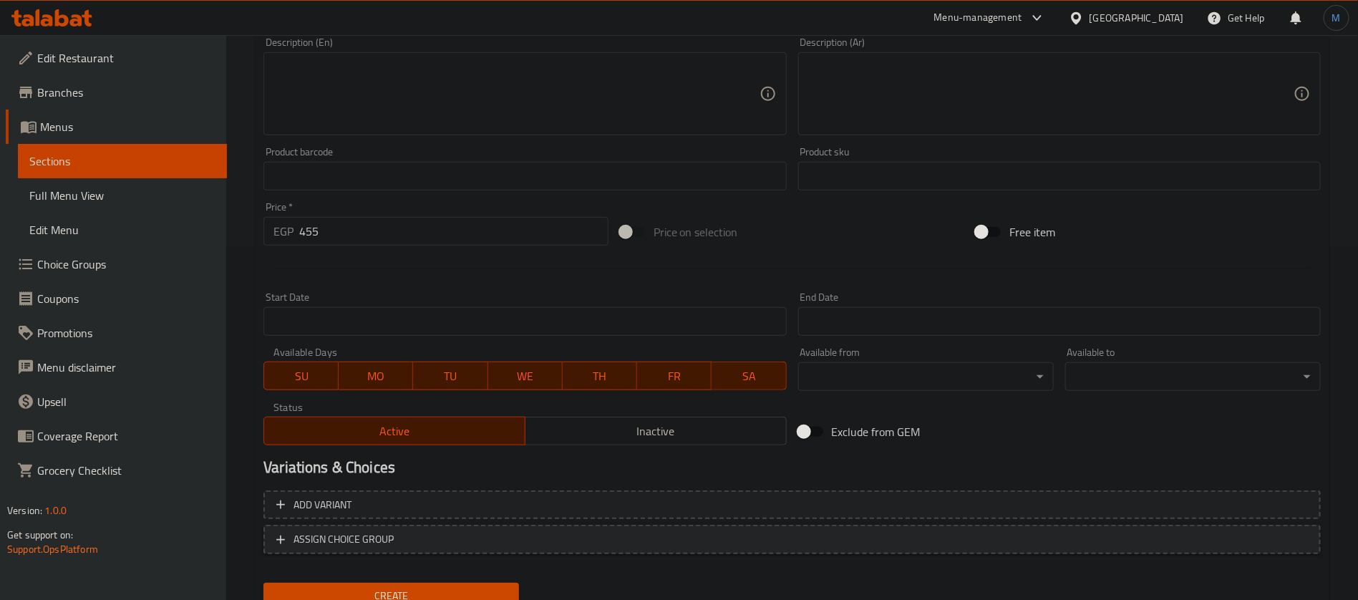
scroll to position [411, 0]
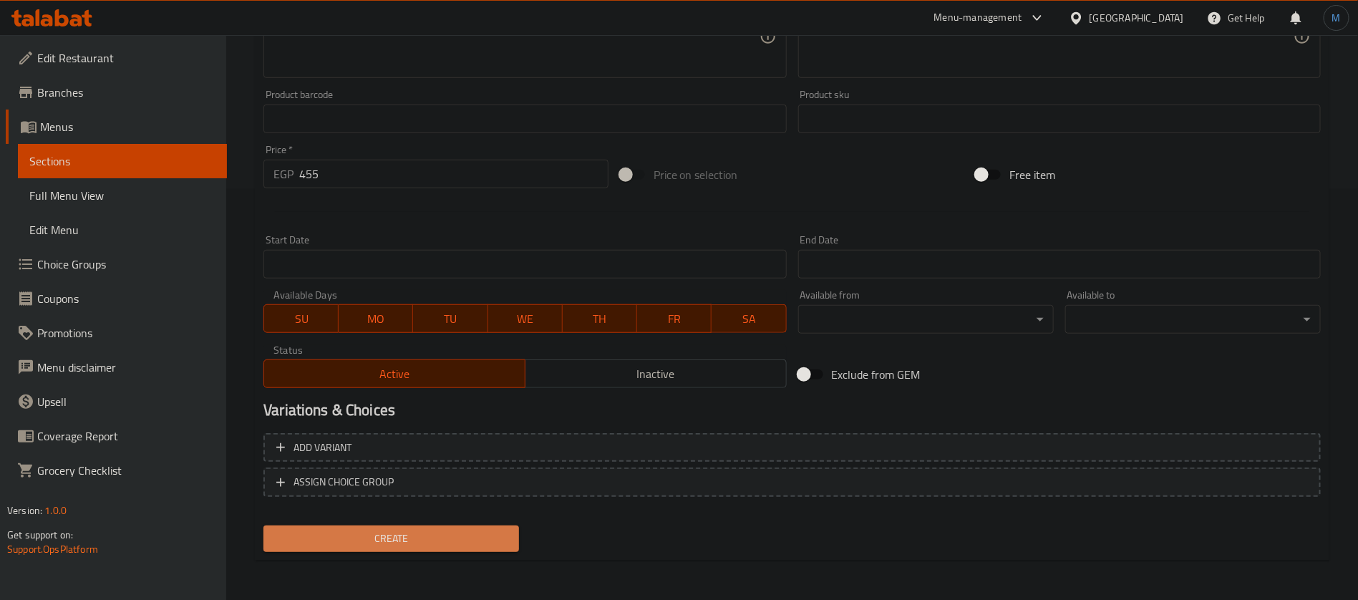
click at [490, 533] on span "Create" at bounding box center [391, 539] width 233 height 18
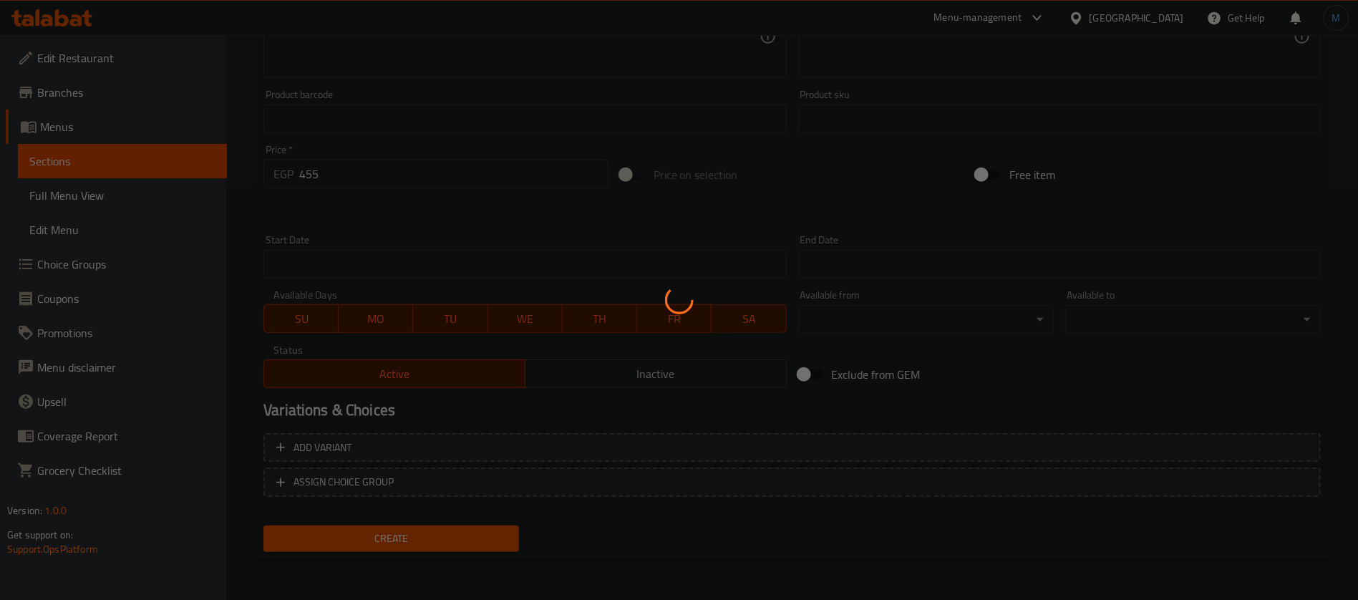
type input "0"
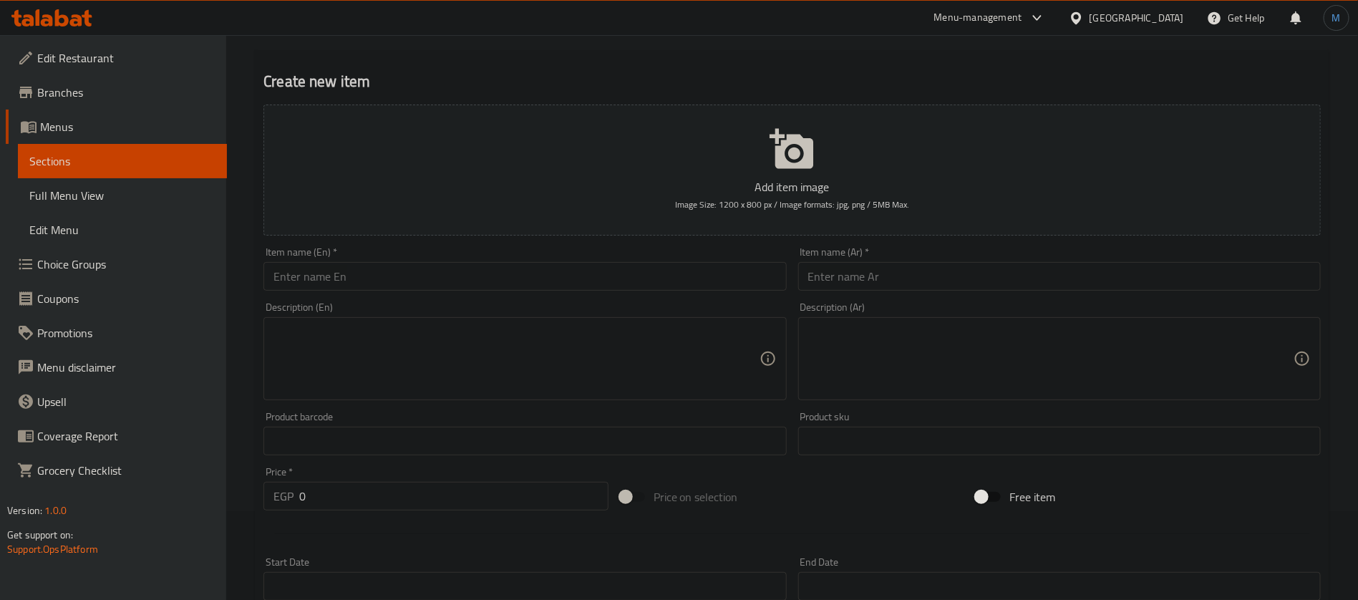
scroll to position [0, 0]
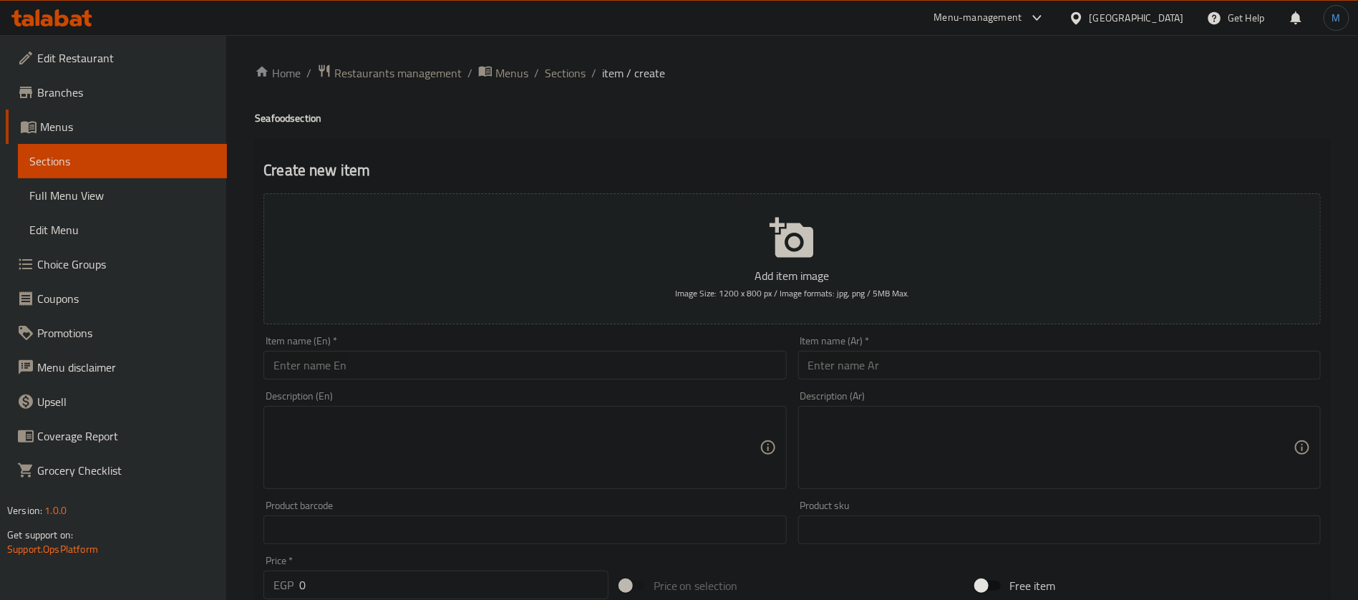
click at [951, 367] on input "text" at bounding box center [1059, 365] width 523 height 29
paste input "نصف ك سبيط + سلطة طحينة"
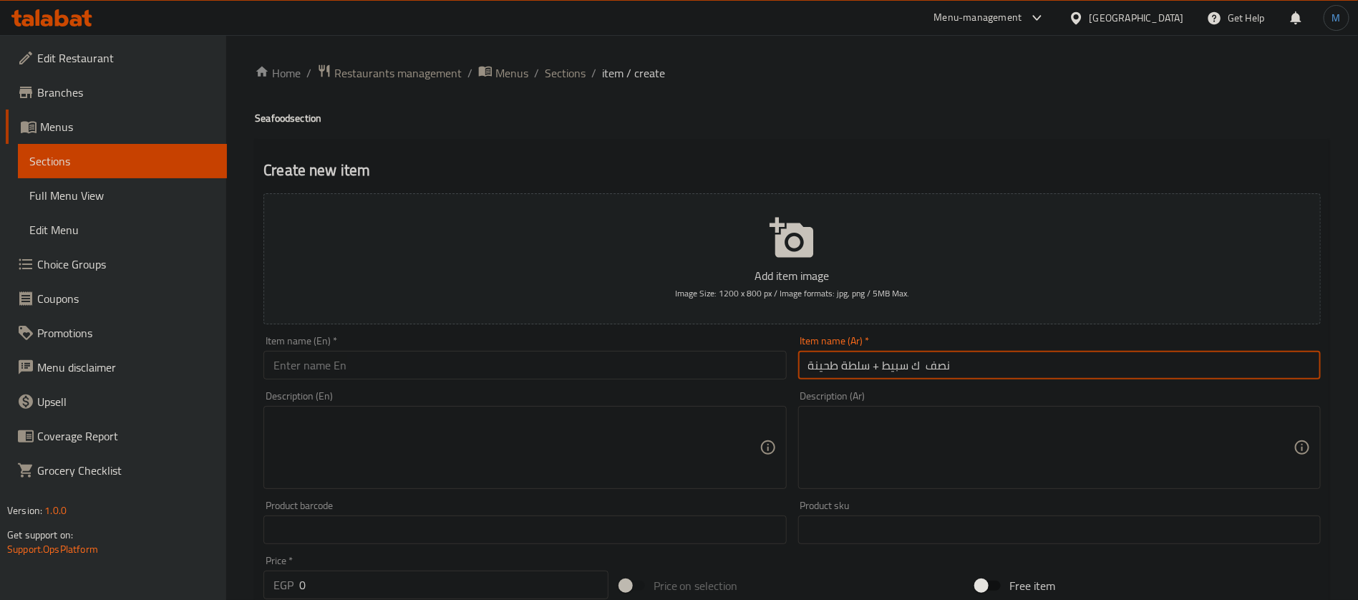
click at [874, 364] on input "نصف ك سبيط + سلطة طحينة" at bounding box center [1059, 365] width 523 height 29
type input "نصف ك سبيط مع سلطة طحينة"
click at [480, 341] on div "Item name (En)   * Item name (En) *" at bounding box center [525, 358] width 523 height 44
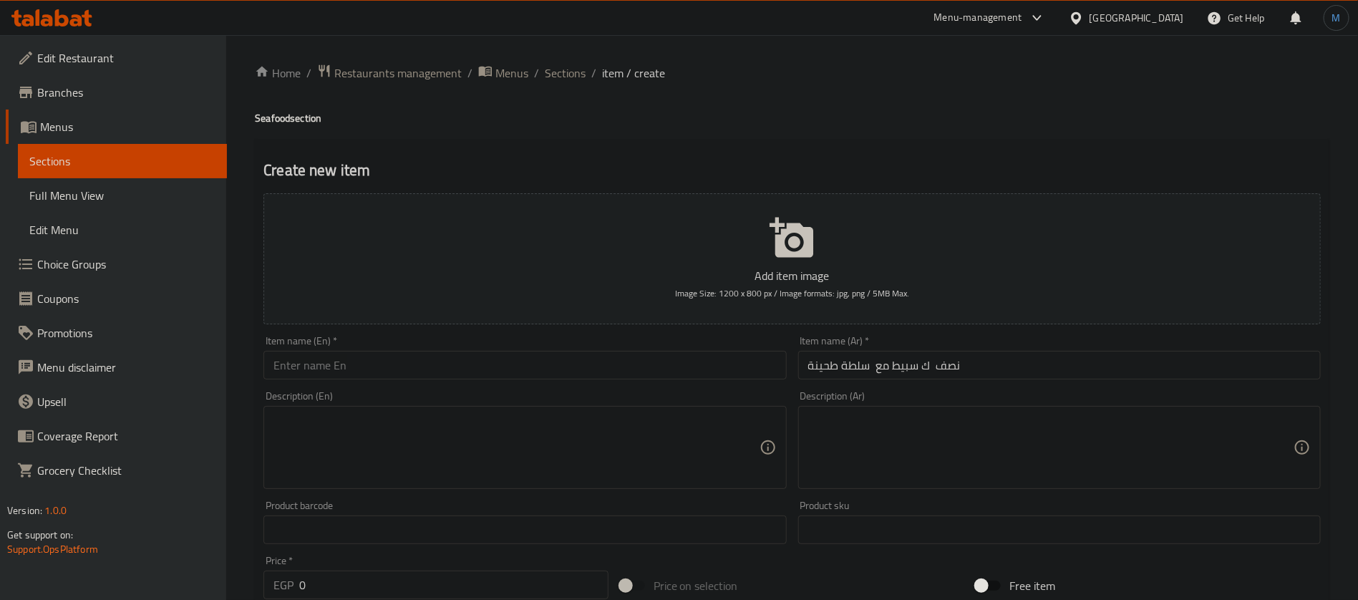
click at [482, 352] on input "text" at bounding box center [525, 365] width 523 height 29
paste input "Half a kilo of squid with tahini salad"
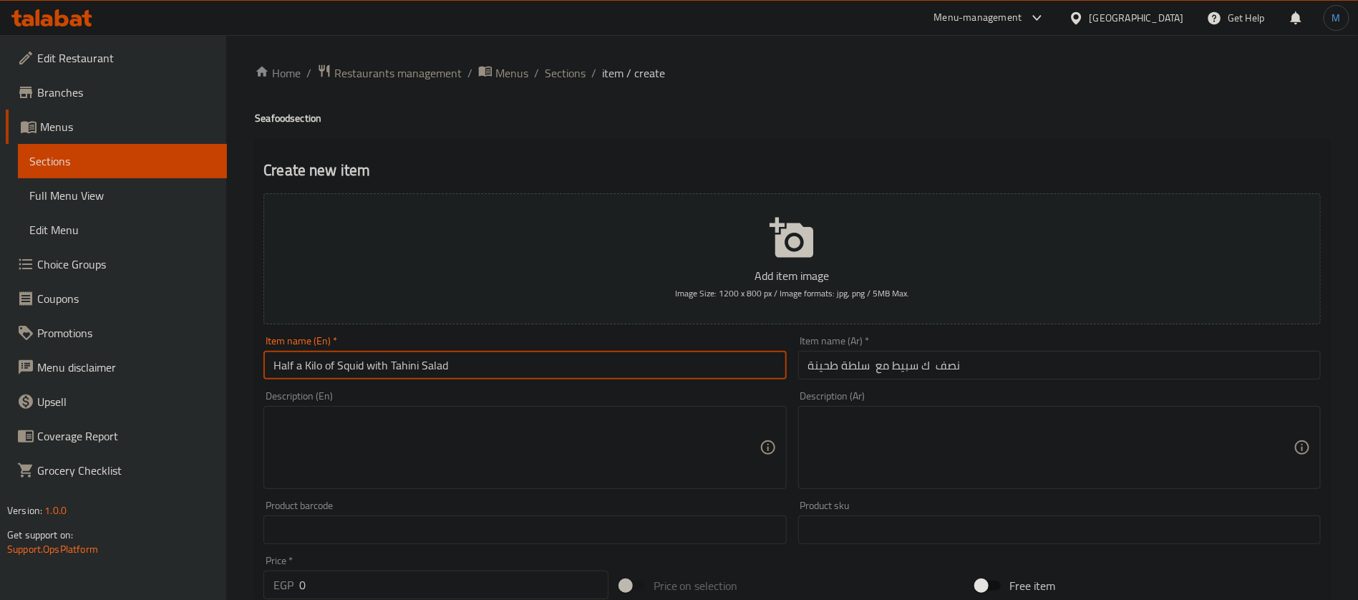
click at [410, 364] on input "Half a Kilo of Squid with Tahini Salad" at bounding box center [525, 365] width 523 height 29
drag, startPoint x: 410, startPoint y: 364, endPoint x: 510, endPoint y: 364, distance: 100.2
click at [510, 364] on input "Half a Kilo of Squid with Tahini Salad" at bounding box center [525, 365] width 523 height 29
paste input "Sesame paste s"
click at [331, 367] on input "Half a Kilo of Squid with Sesame Paste Salad" at bounding box center [525, 365] width 523 height 29
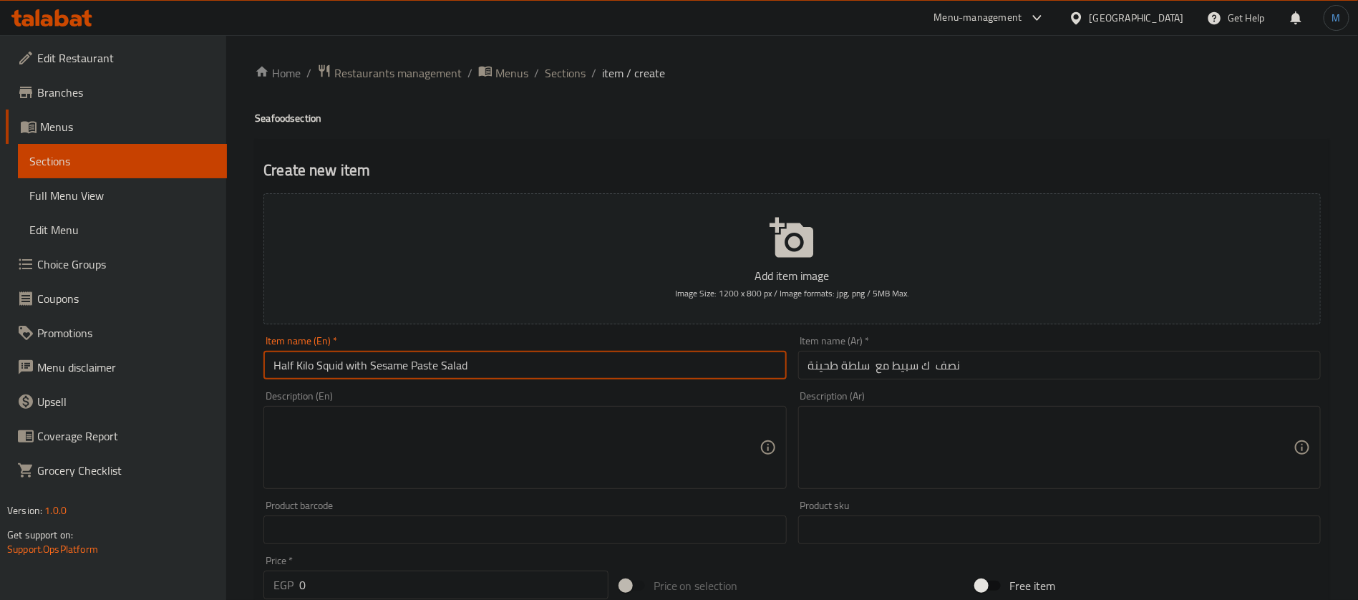
type input "Half Kilo Squid with Sesame Paste Salad"
click at [440, 596] on input "0" at bounding box center [453, 585] width 309 height 29
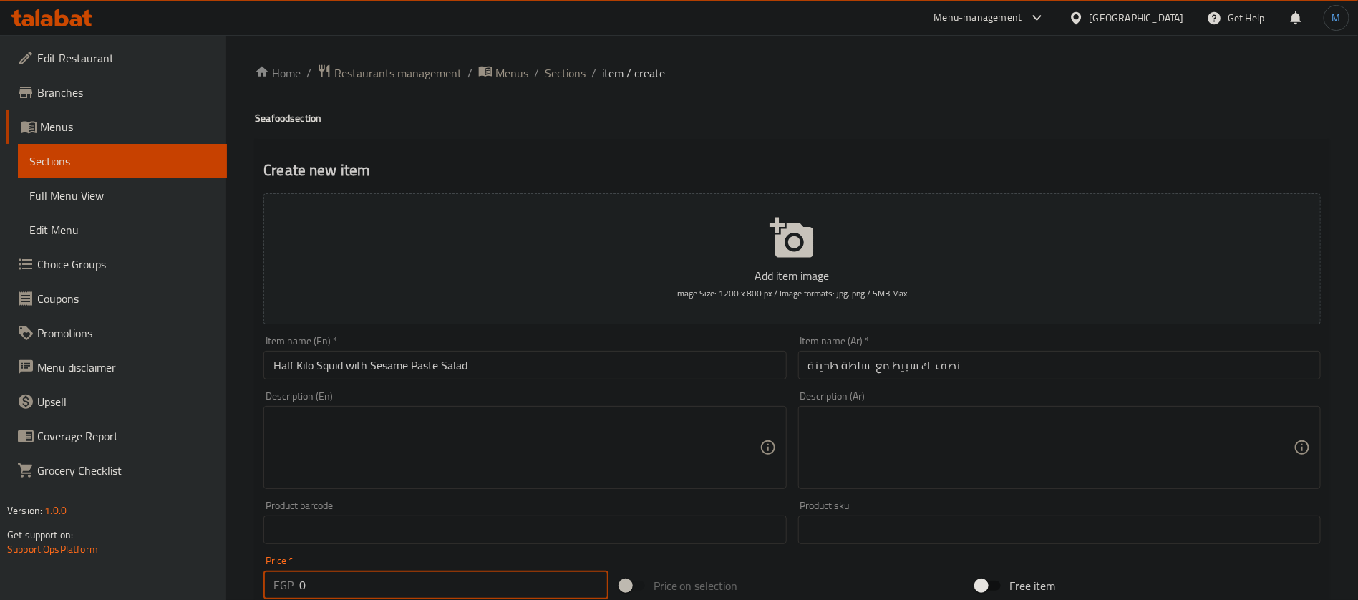
paste input "357.5"
type input "357.5"
click at [580, 380] on div "Item name (En)   * Half Kilo Squid with Sesame Paste Salad Item name (En) *" at bounding box center [525, 357] width 534 height 55
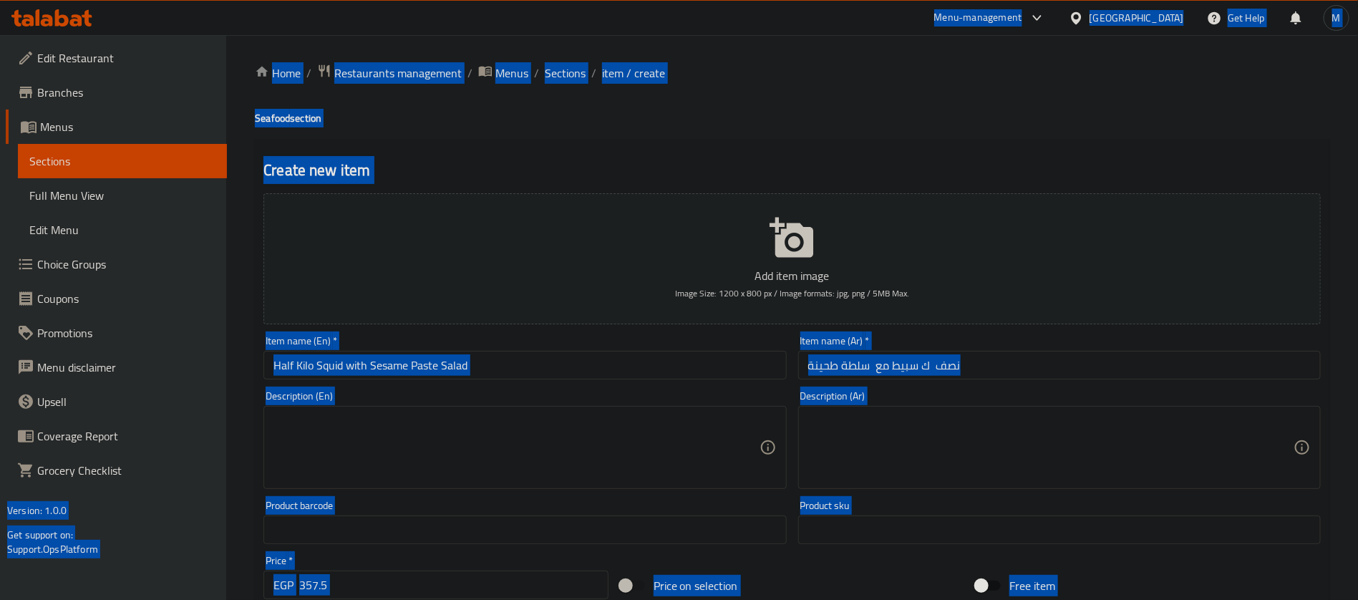
copy body "Menu-management Egypt Get Help M Edit Restaurant Branches Menus Sections Full M…"
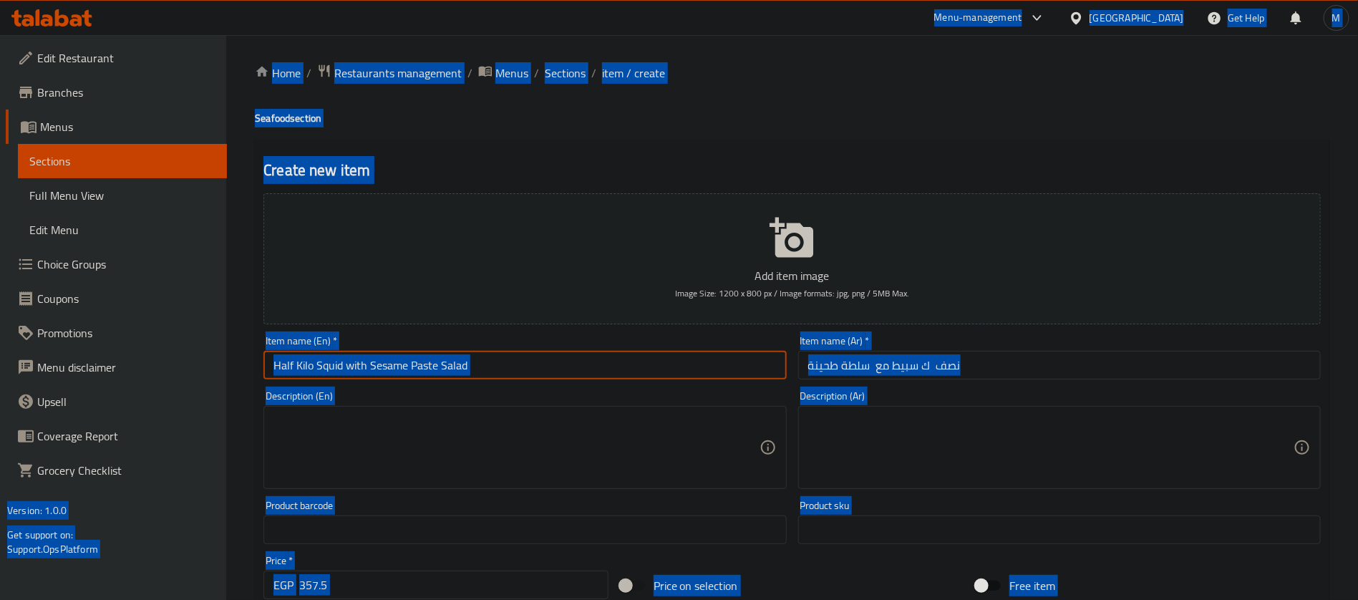
click at [585, 357] on input "Half Kilo Squid with Sesame Paste Salad" at bounding box center [525, 365] width 523 height 29
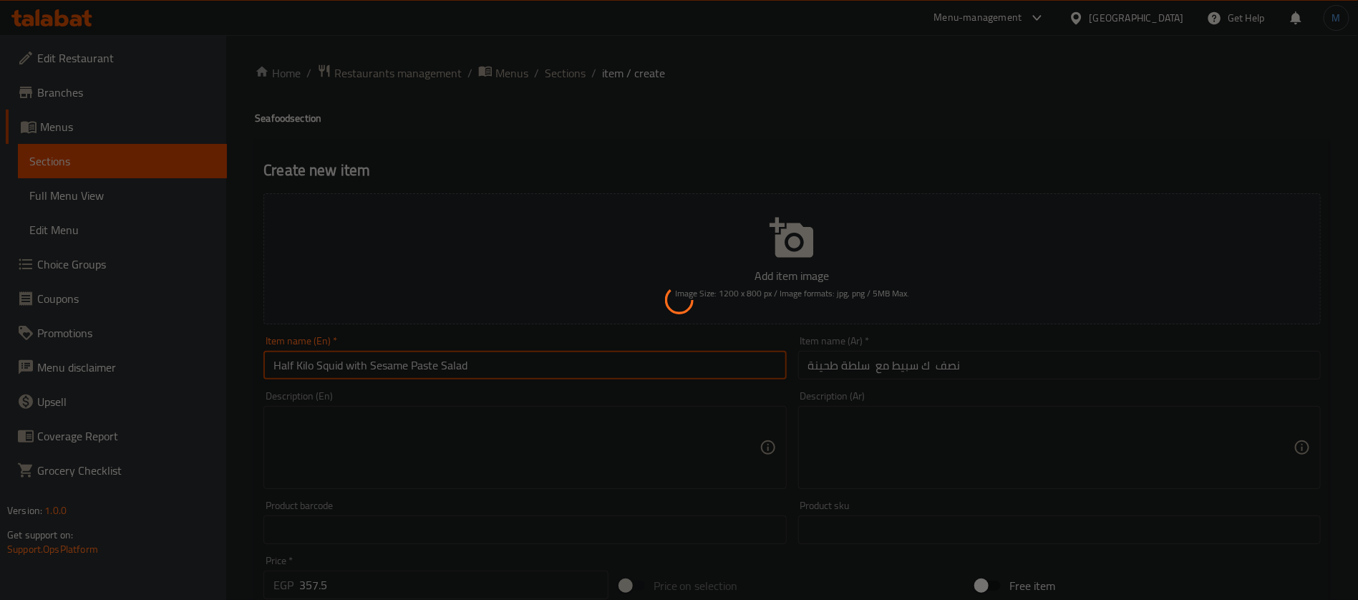
type input "0"
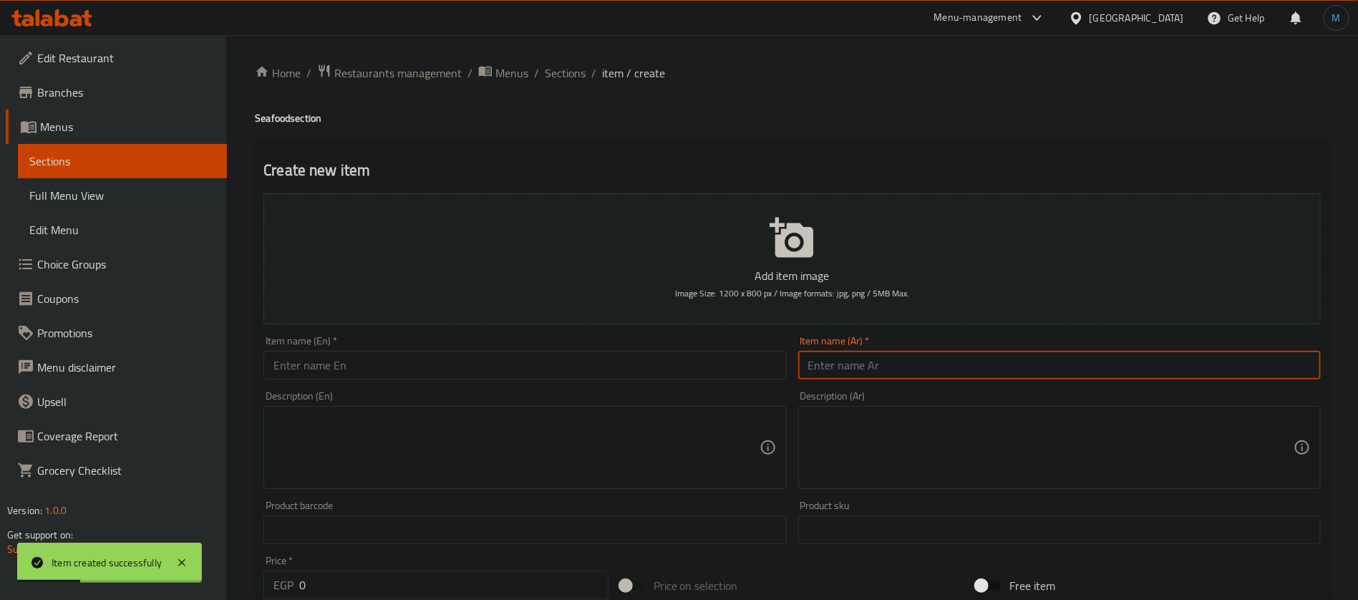
click at [876, 372] on input "text" at bounding box center [1059, 365] width 523 height 29
paste input "نصف ك كابوريا مع سلطة طحينة"
type input "نصف ك كابوريا مع سلطة طحينة"
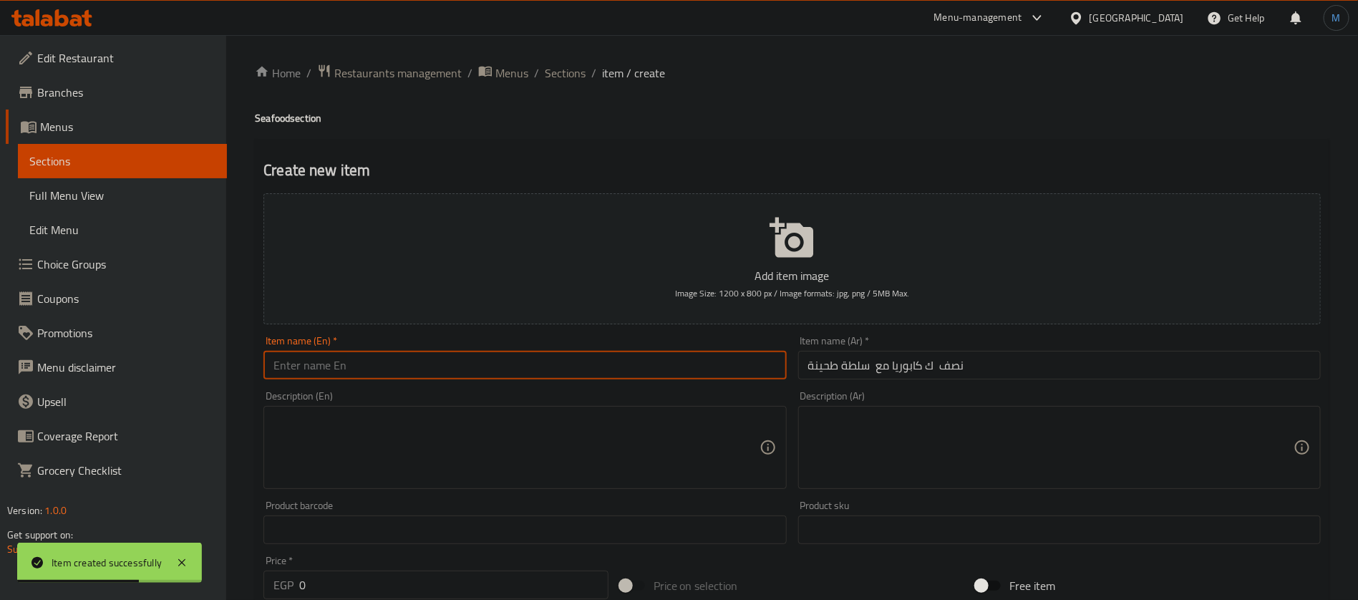
click at [382, 372] on input "text" at bounding box center [525, 365] width 523 height 29
paste input "Half a kilo of capers with tahini salad"
click at [343, 374] on input "Half a Kilo of Capers with Tahini Salad" at bounding box center [525, 365] width 523 height 29
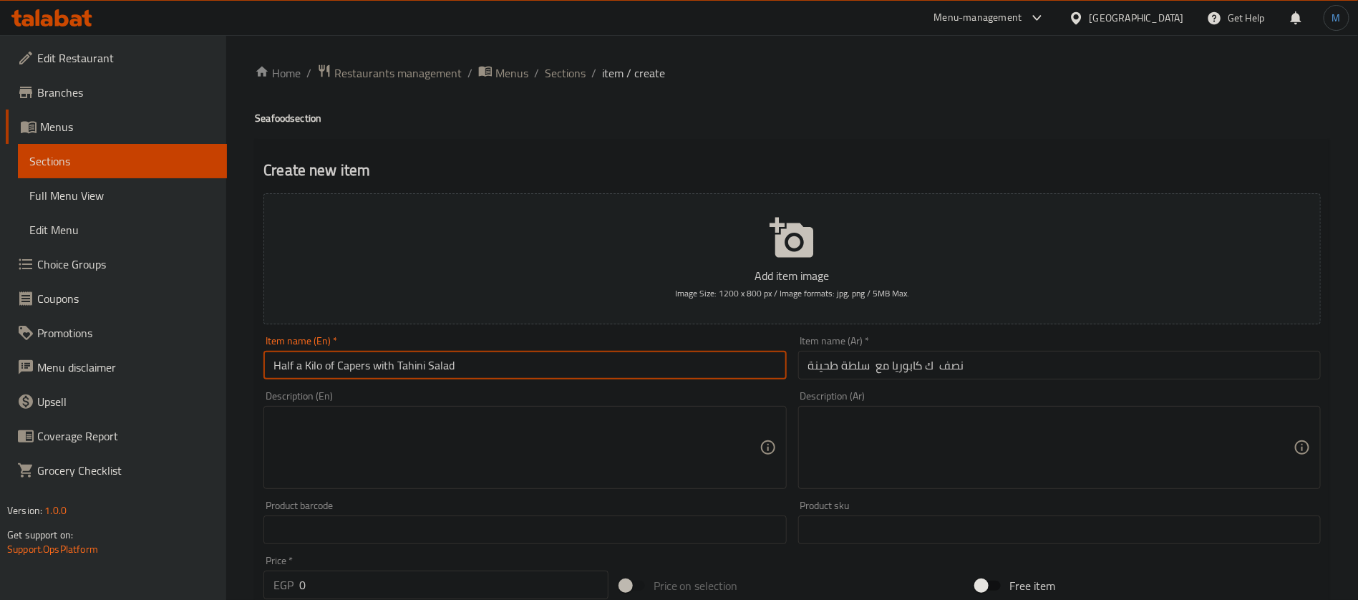
paste input "rabs"
click at [412, 363] on input "Half a Kilo of Crabs with Tahini Salad" at bounding box center [525, 365] width 523 height 29
drag, startPoint x: 412, startPoint y: 363, endPoint x: 495, endPoint y: 363, distance: 83.8
click at [495, 363] on input "Half a Kilo of Crabs with Tahini Salad" at bounding box center [525, 365] width 523 height 29
paste input "Sesame paste s"
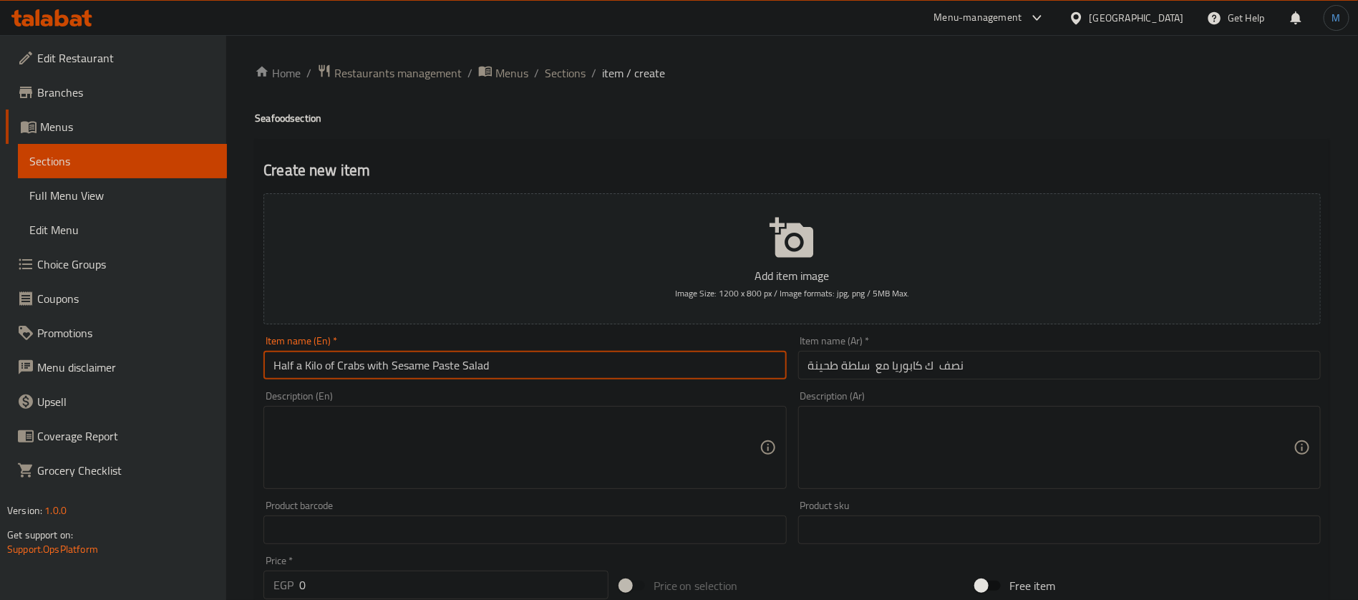
click at [334, 372] on input "Half a Kilo of Crabs with Sesame Paste Salad" at bounding box center [525, 365] width 523 height 29
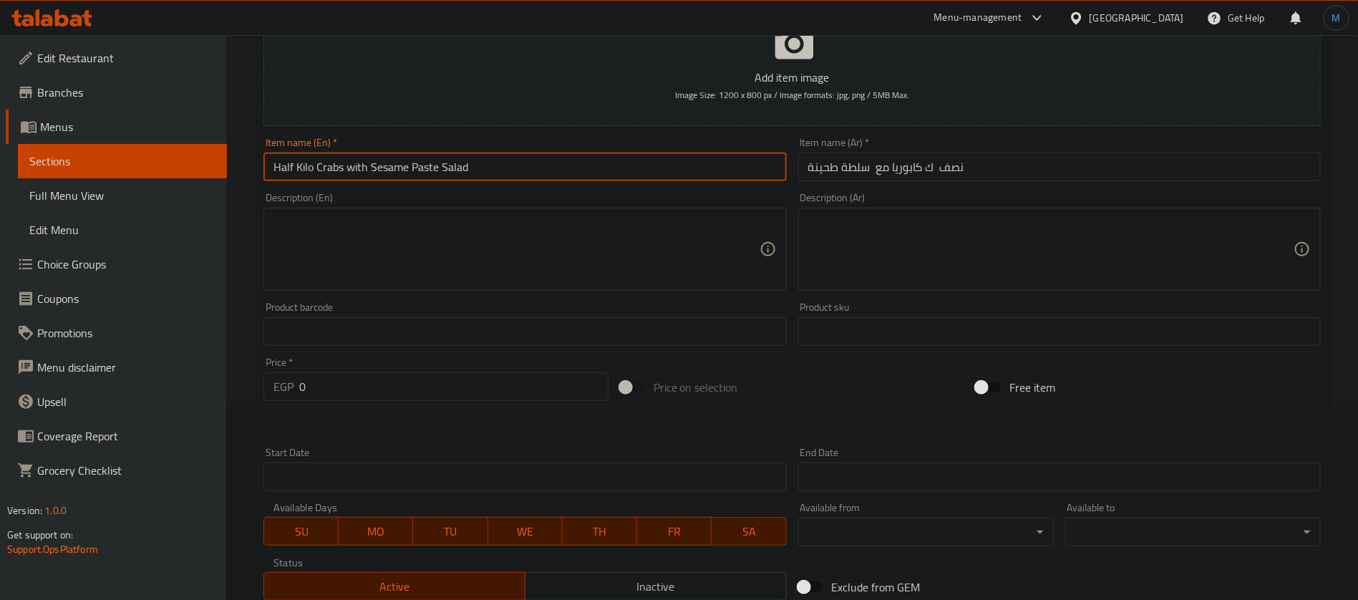
scroll to position [411, 0]
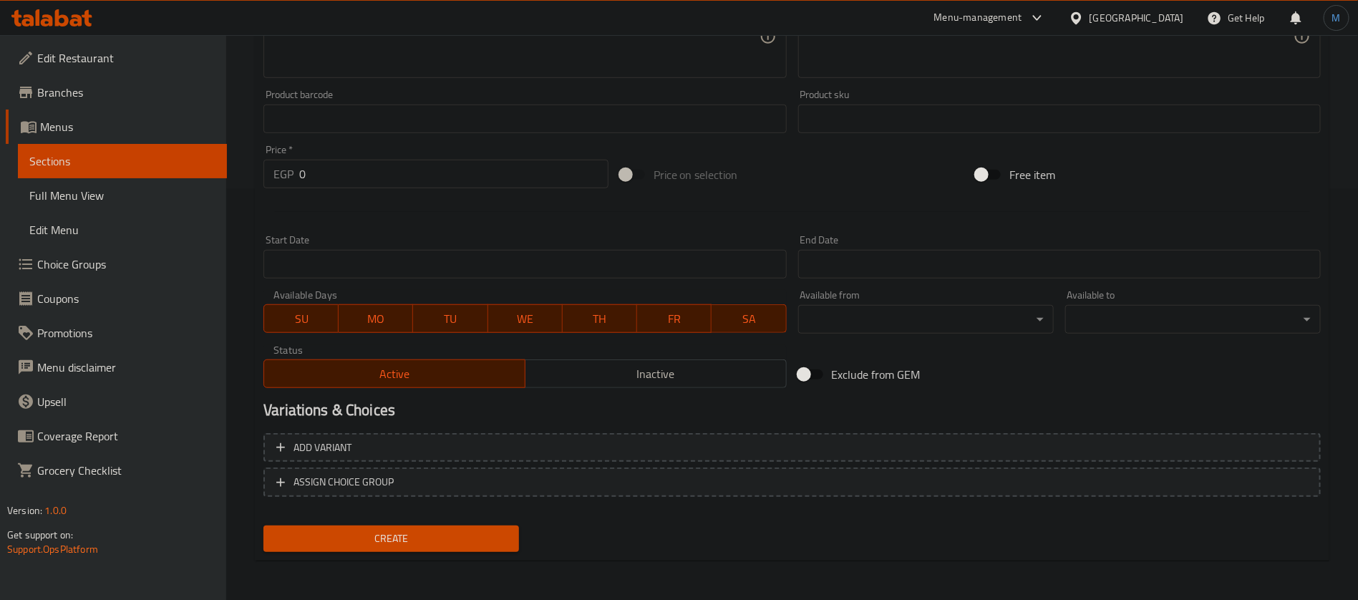
type input "Half Kilo Crabs with Sesame Paste Salad"
click at [418, 173] on input "0" at bounding box center [453, 174] width 309 height 29
paste input "325"
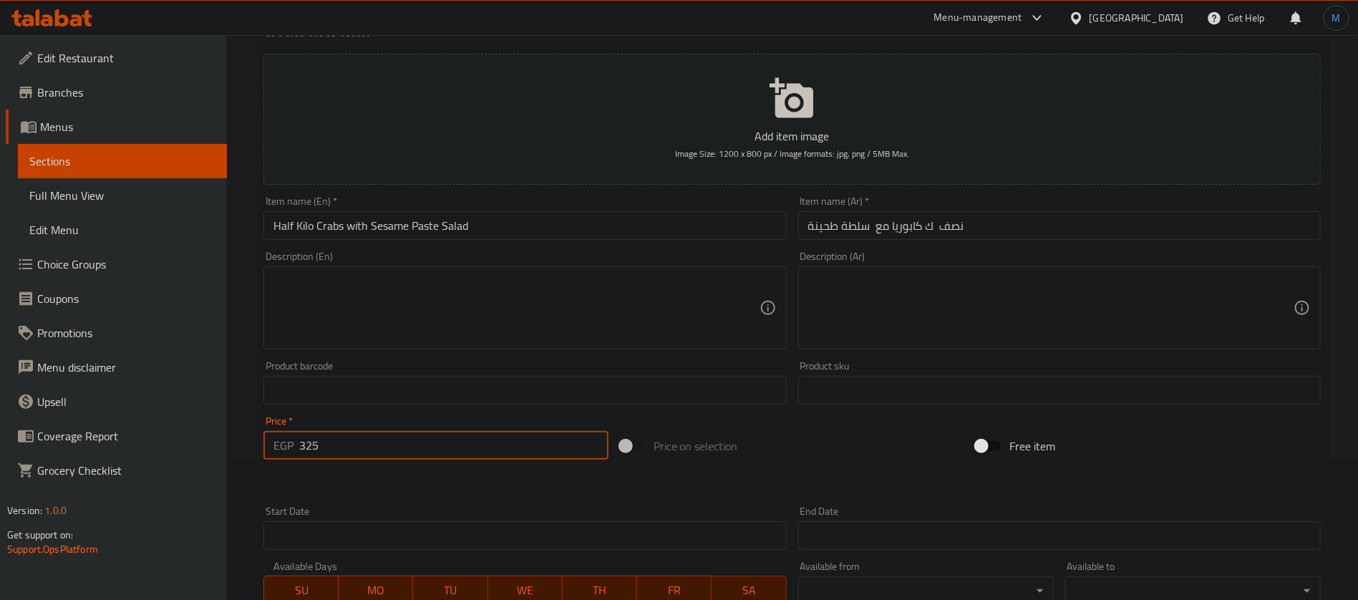
scroll to position [89, 0]
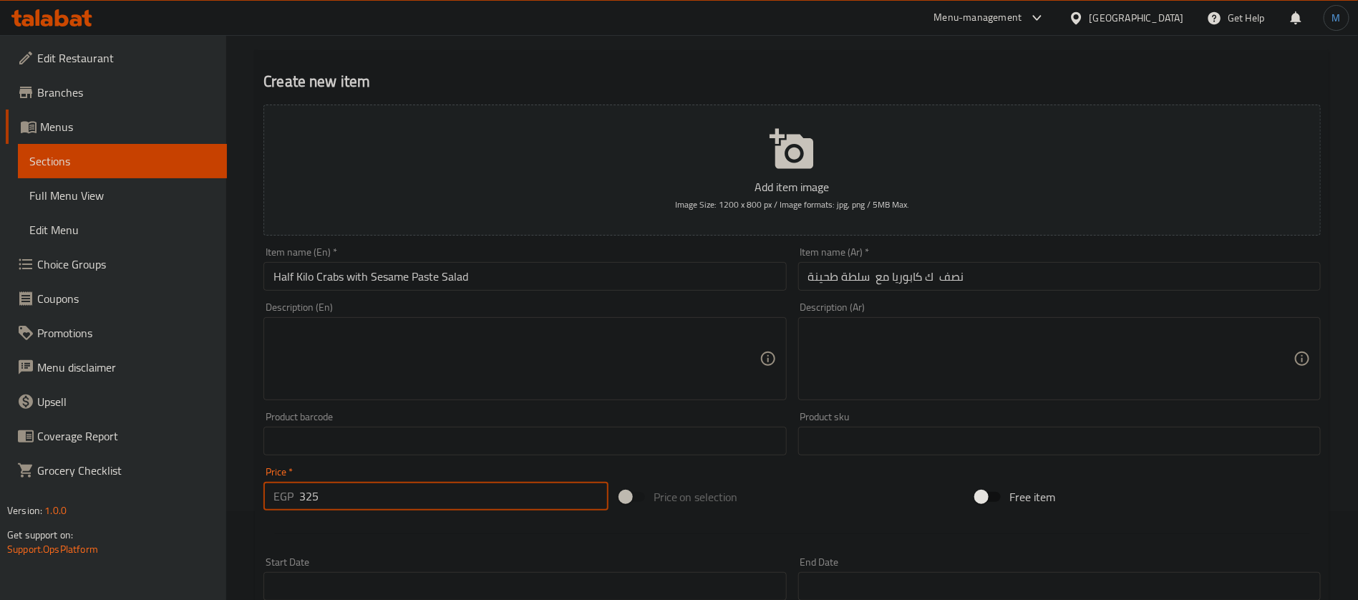
type input "325"
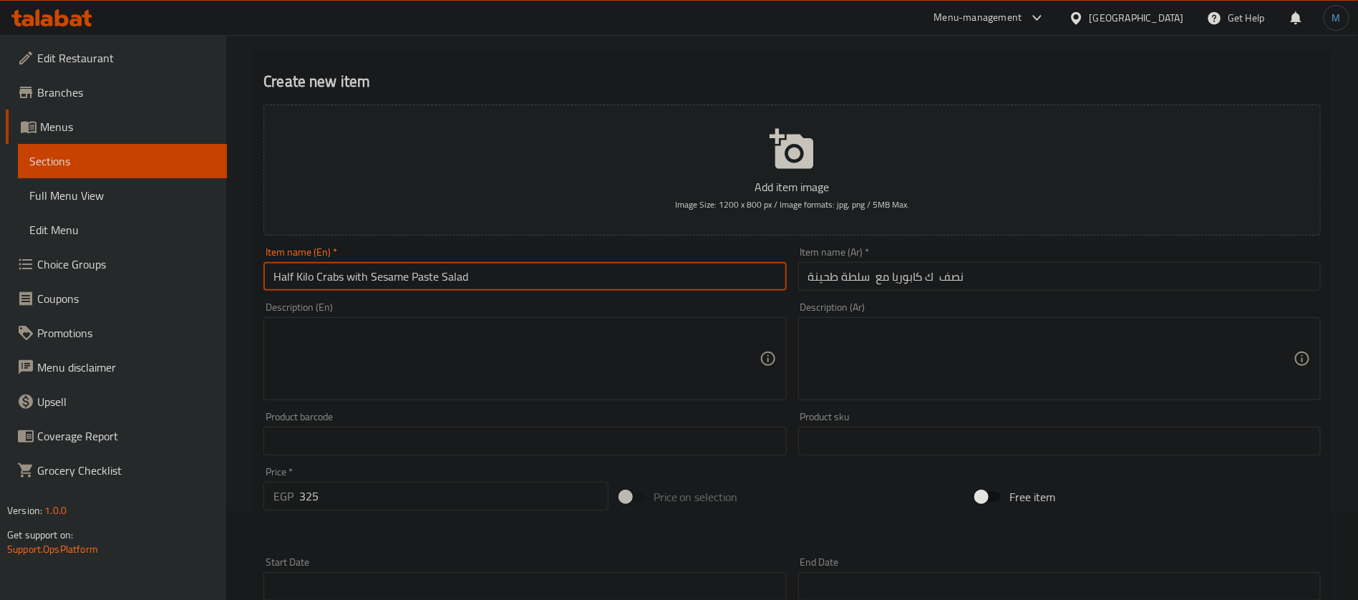
click at [417, 270] on input "Half Kilo Crabs with Sesame Paste Salad" at bounding box center [525, 276] width 523 height 29
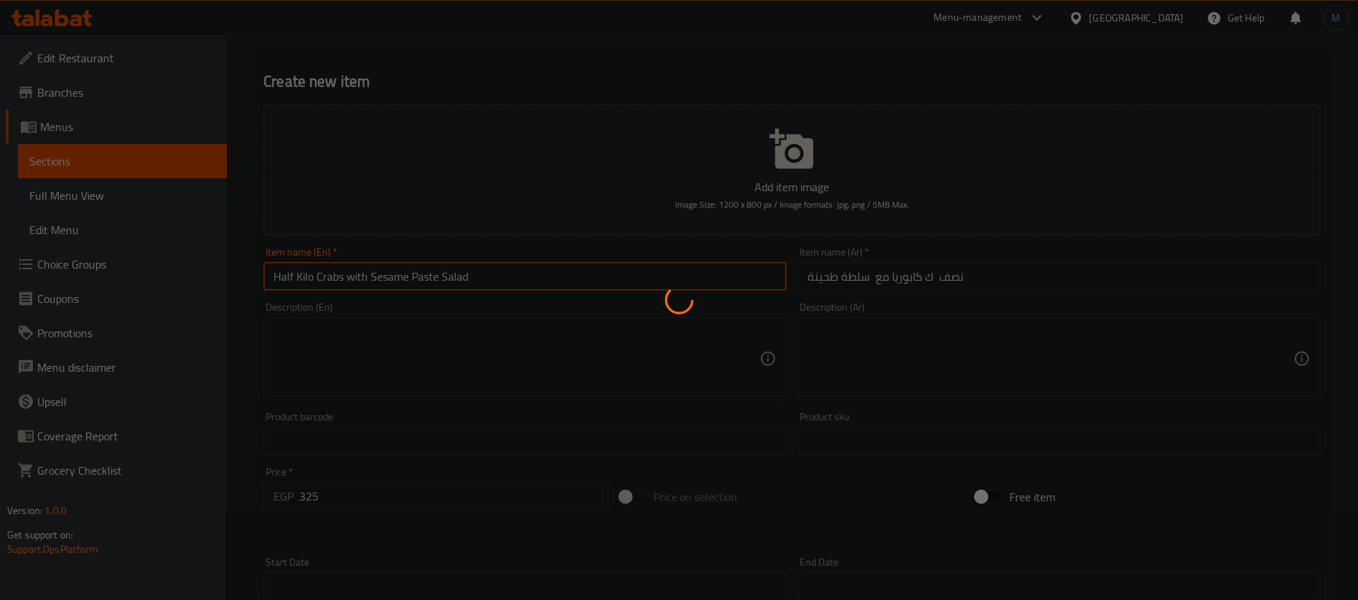
type input "0"
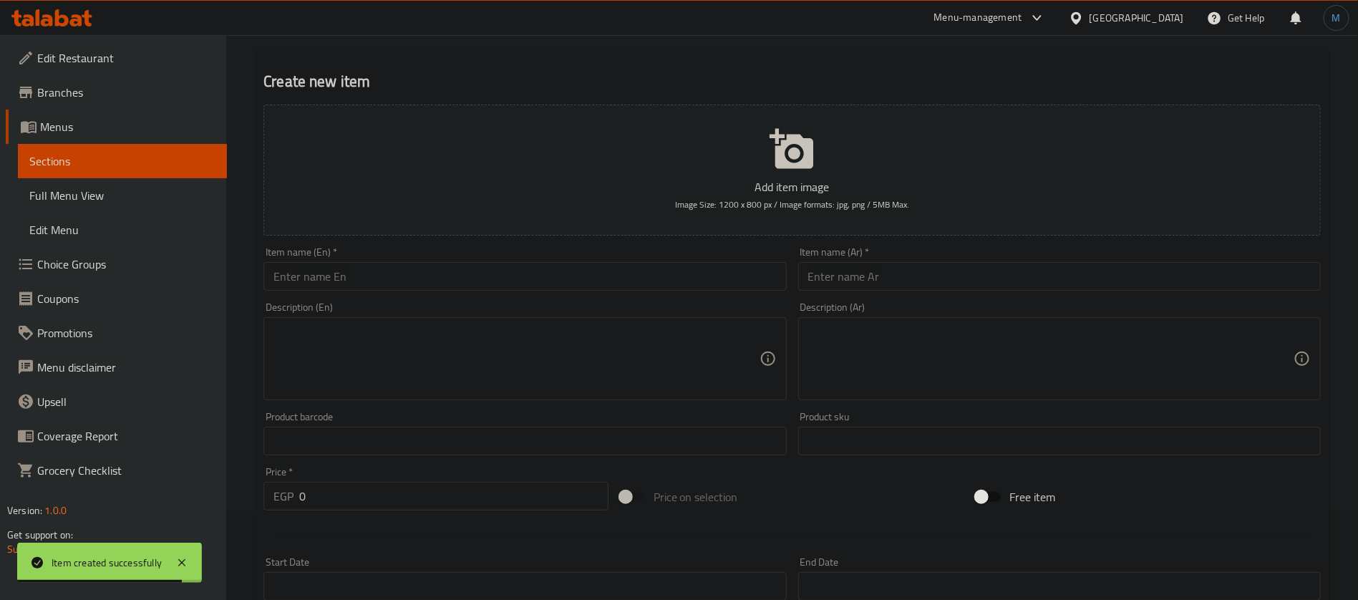
click at [884, 537] on div at bounding box center [792, 533] width 1069 height 35
paste input "نصف ك سمك مقلى مع سلطة طحينة"
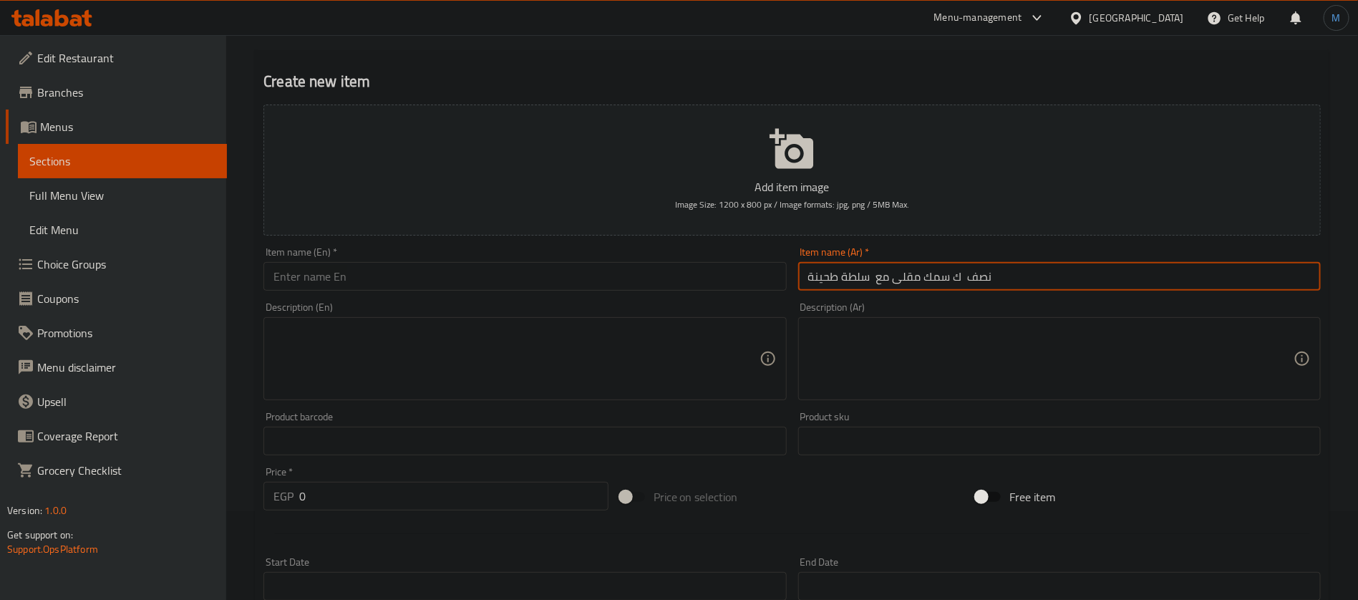
click at [987, 274] on input "نصف ك سمك مقلى مع سلطة طحينة" at bounding box center [1059, 276] width 523 height 29
type input "نصف ك سمك مقلى مع سلطة طحينة"
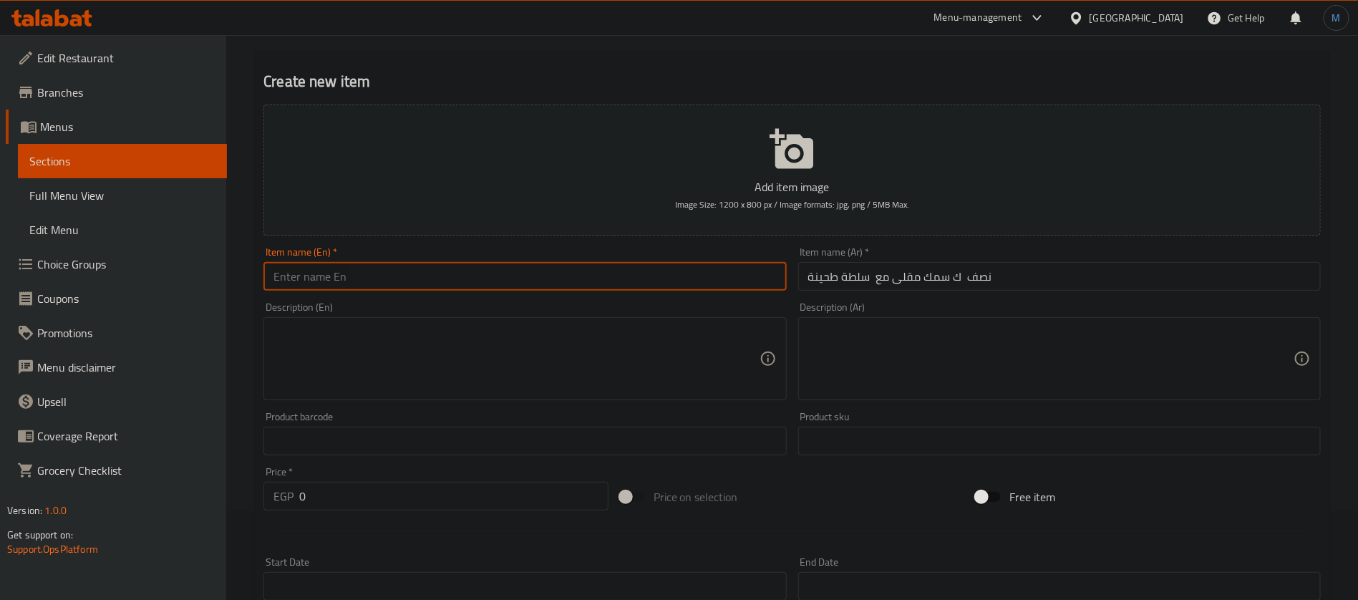
click at [523, 276] on input "text" at bounding box center [525, 276] width 523 height 29
paste input "Half a kilo of fried fish with tahini salad"
click at [399, 275] on input "Half Kilo Fried Fish with Tahini Salad" at bounding box center [525, 276] width 523 height 29
drag, startPoint x: 399, startPoint y: 275, endPoint x: 476, endPoint y: 276, distance: 77.3
click at [476, 276] on input "Half Kilo Fried Fish with Tahini Salad" at bounding box center [525, 276] width 523 height 29
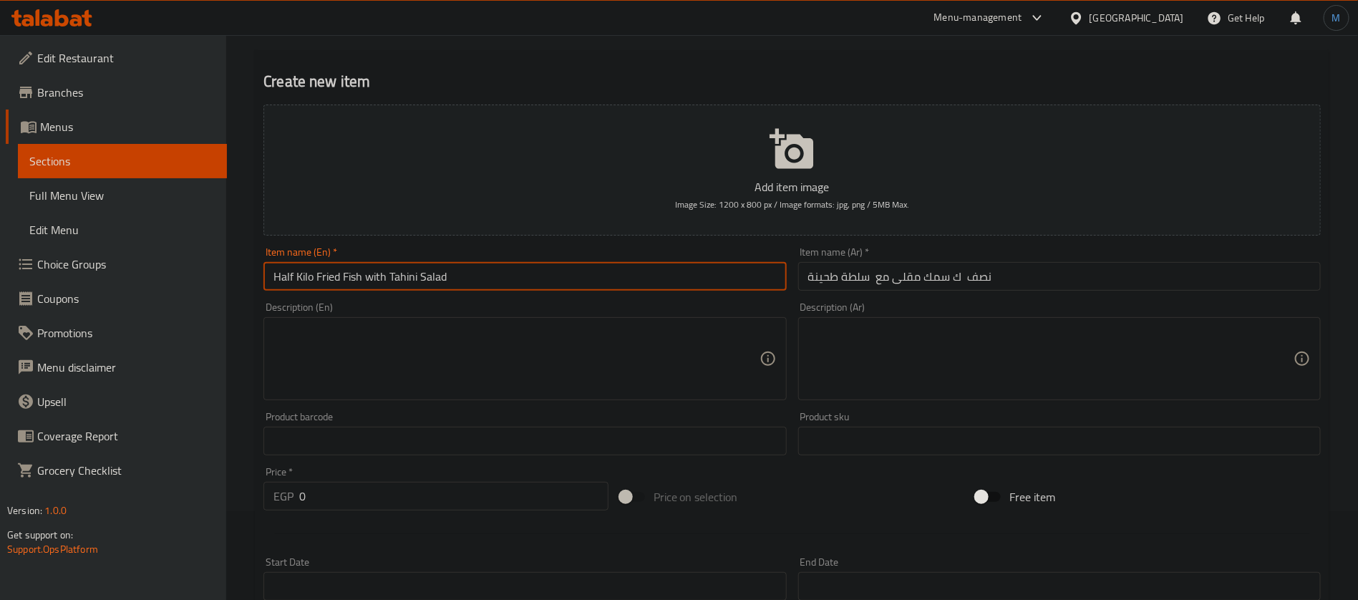
paste input "Sesame paste s"
type input "Half Kilo Fried Fish with Sesame Paste Salad"
click at [941, 329] on textarea at bounding box center [1050, 359] width 485 height 68
paste textarea "سمك فيليه مقلي بالزيت."
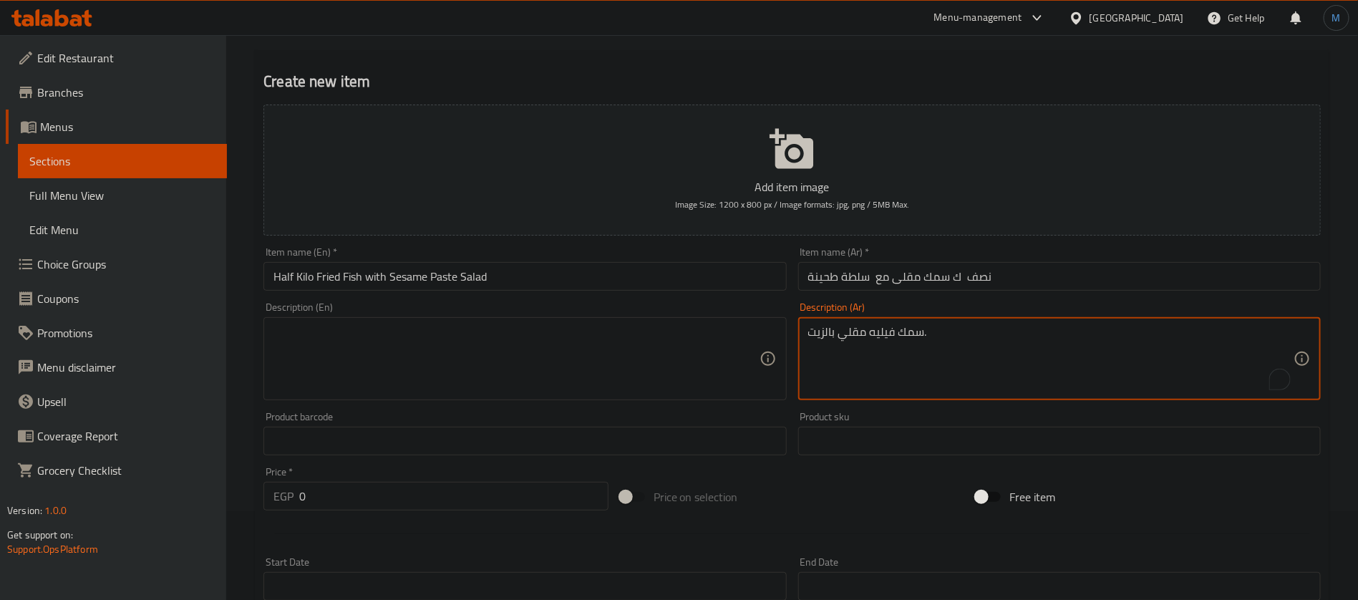
type textarea "سمك فيليه مقلي بالزيت."
click at [543, 382] on textarea at bounding box center [516, 359] width 485 height 68
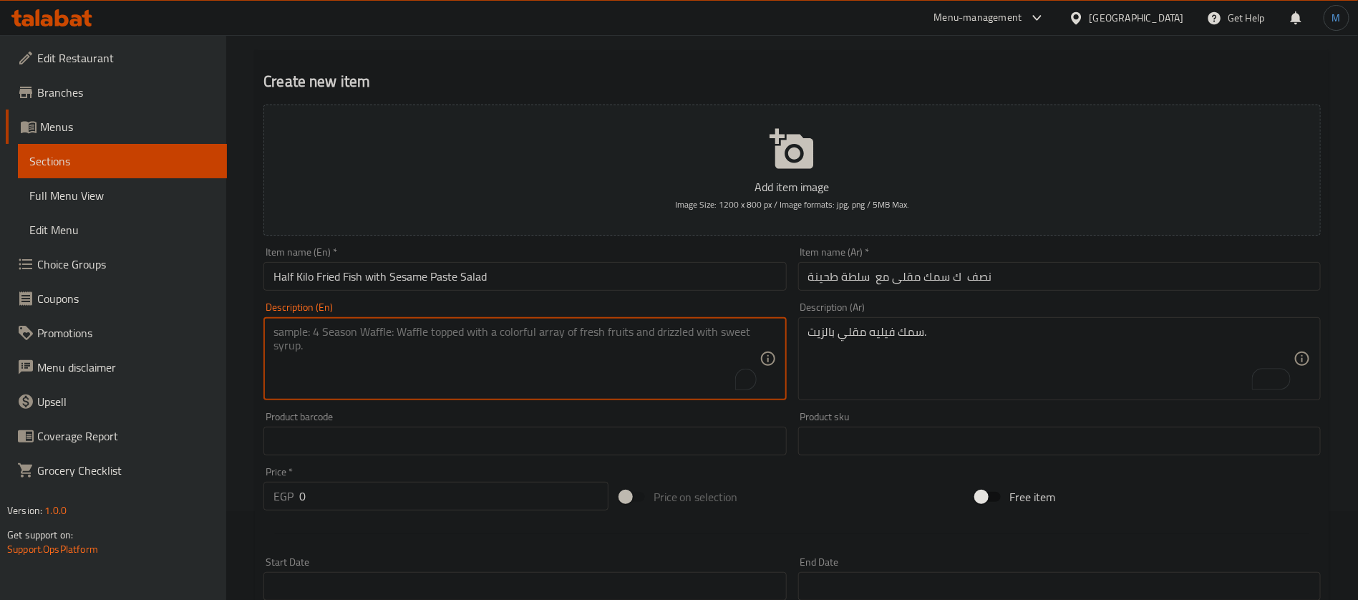
paste textarea "Fried fish fillet in oil."
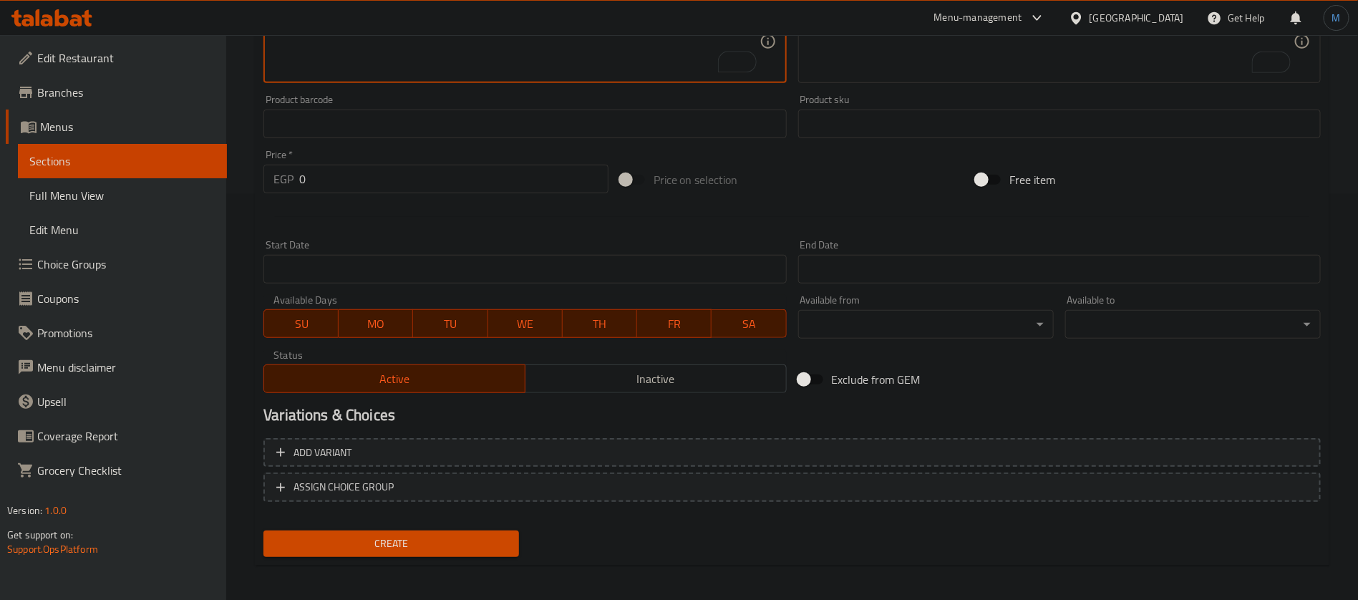
scroll to position [411, 0]
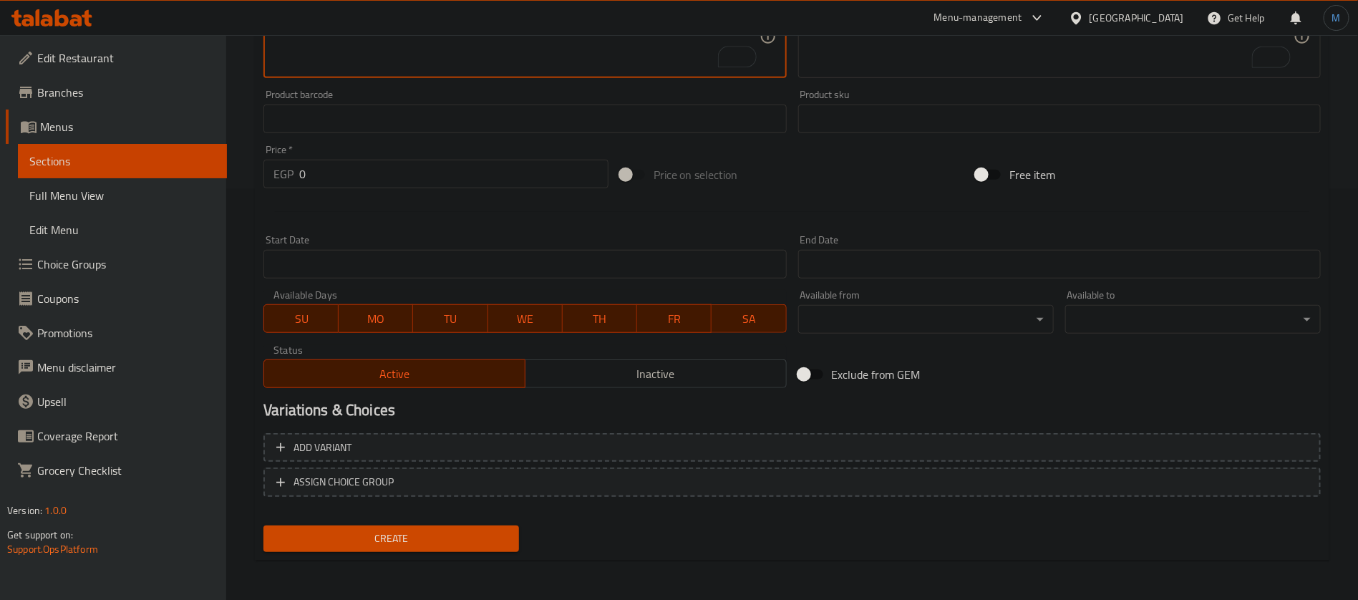
type textarea "Fried fish fillet in oil."
click at [470, 176] on input "0" at bounding box center [453, 174] width 309 height 29
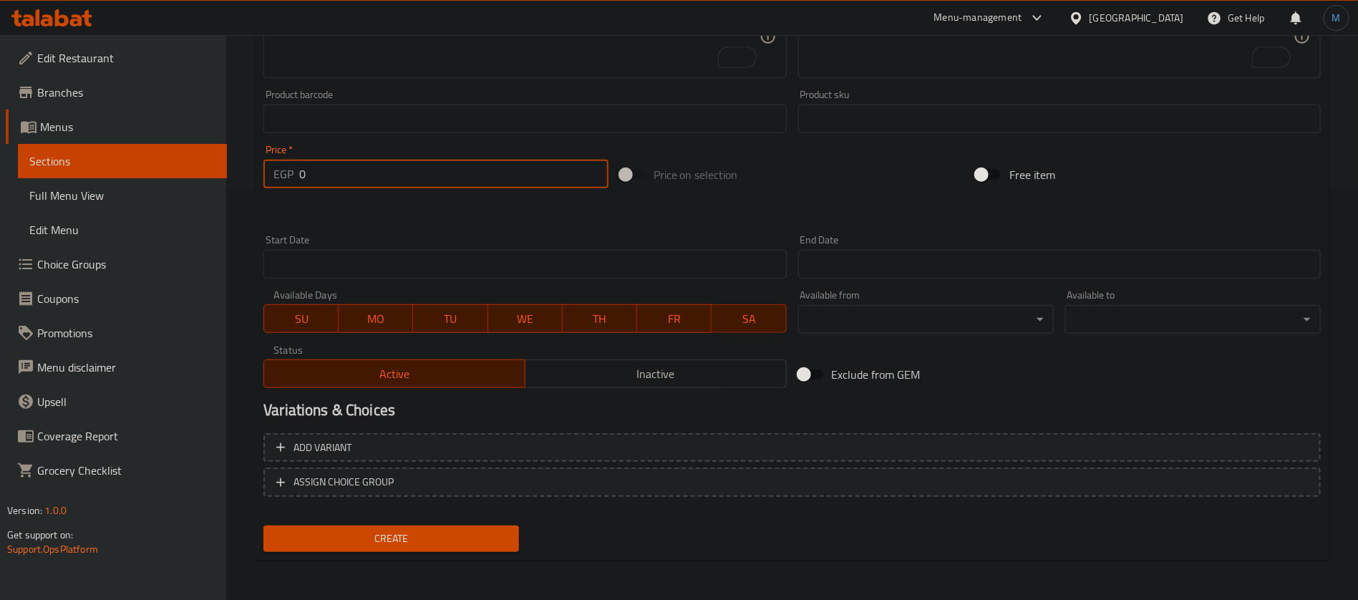
paste input "325"
type input "325"
click at [440, 544] on span "Create" at bounding box center [391, 539] width 233 height 18
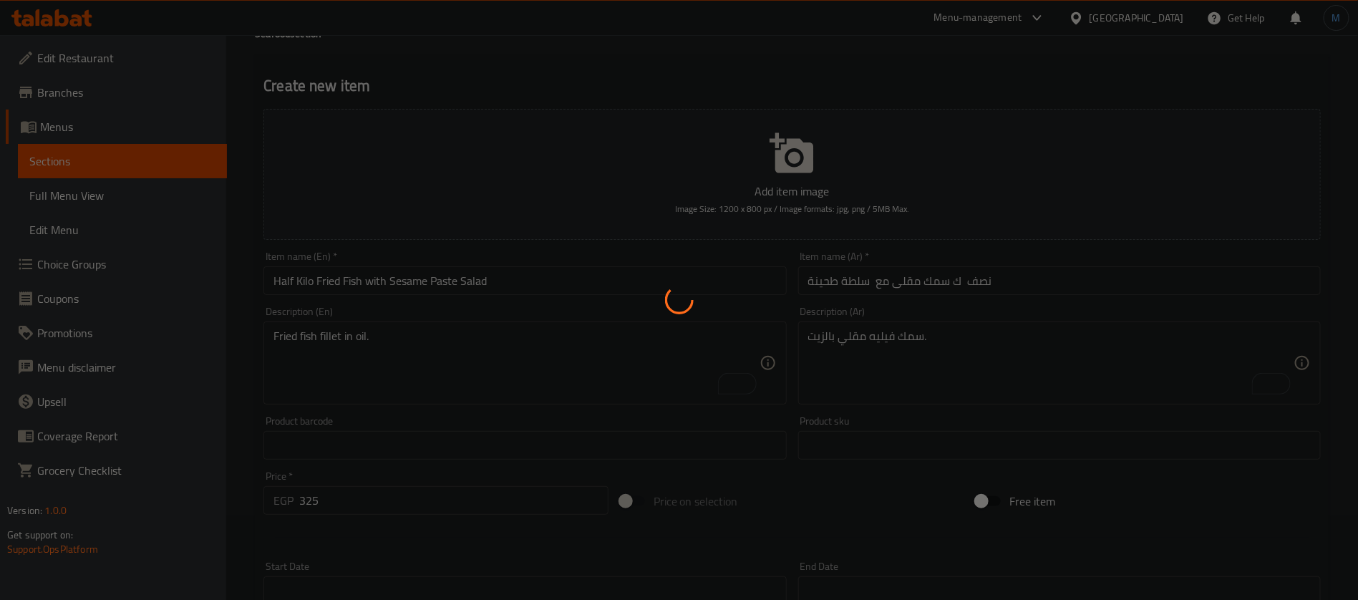
scroll to position [0, 0]
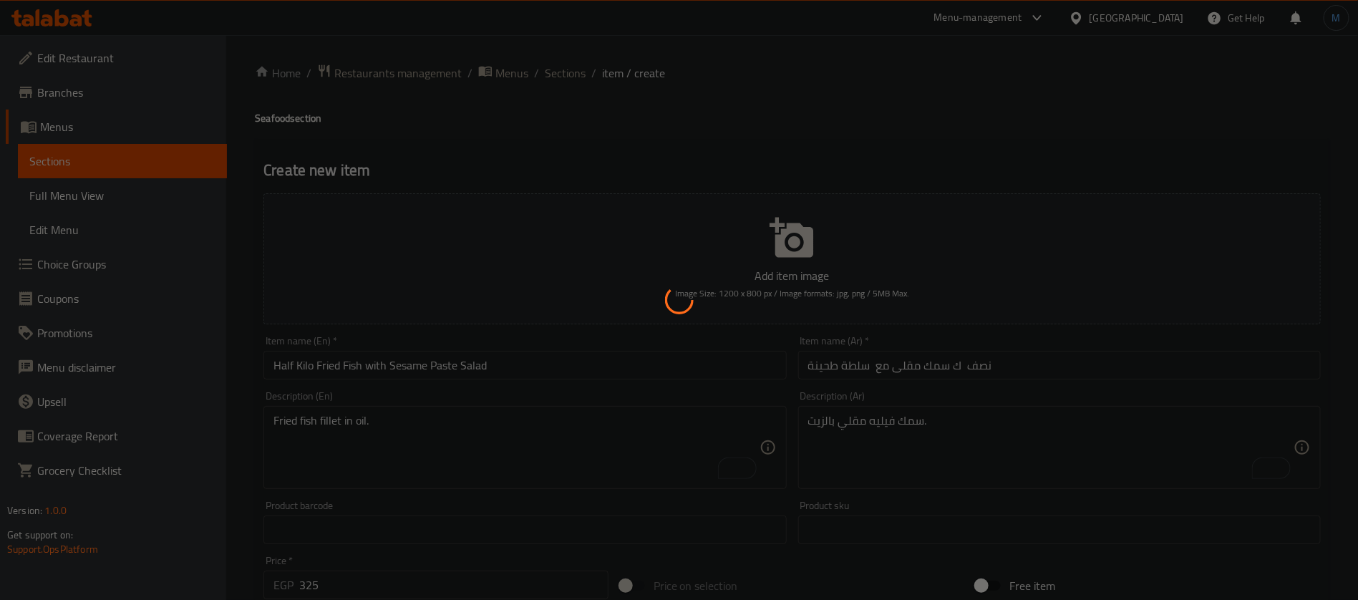
type input "0"
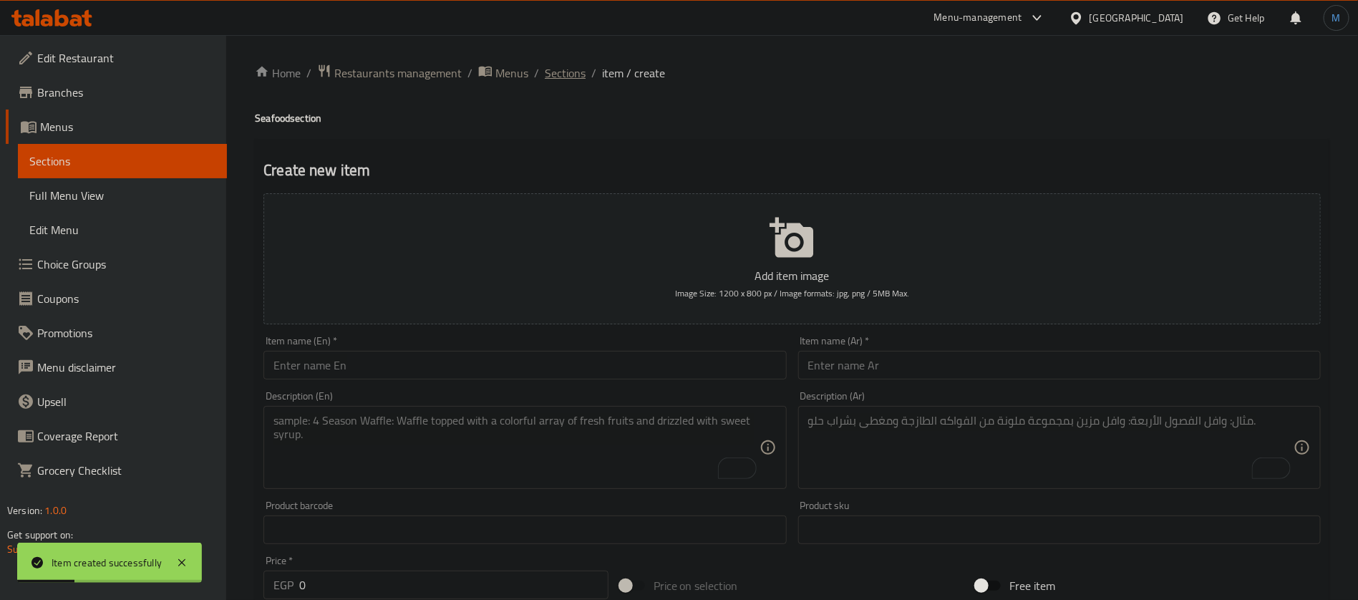
click at [569, 74] on span "Sections" at bounding box center [565, 72] width 41 height 17
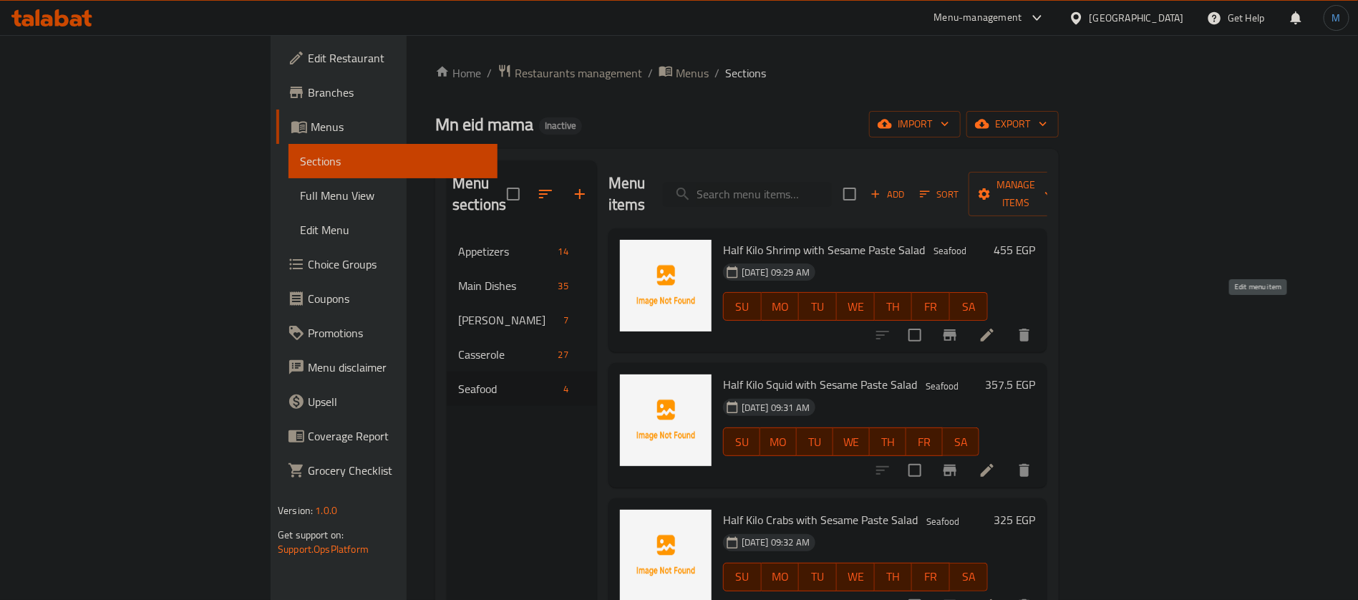
click at [996, 327] on icon at bounding box center [987, 335] width 17 height 17
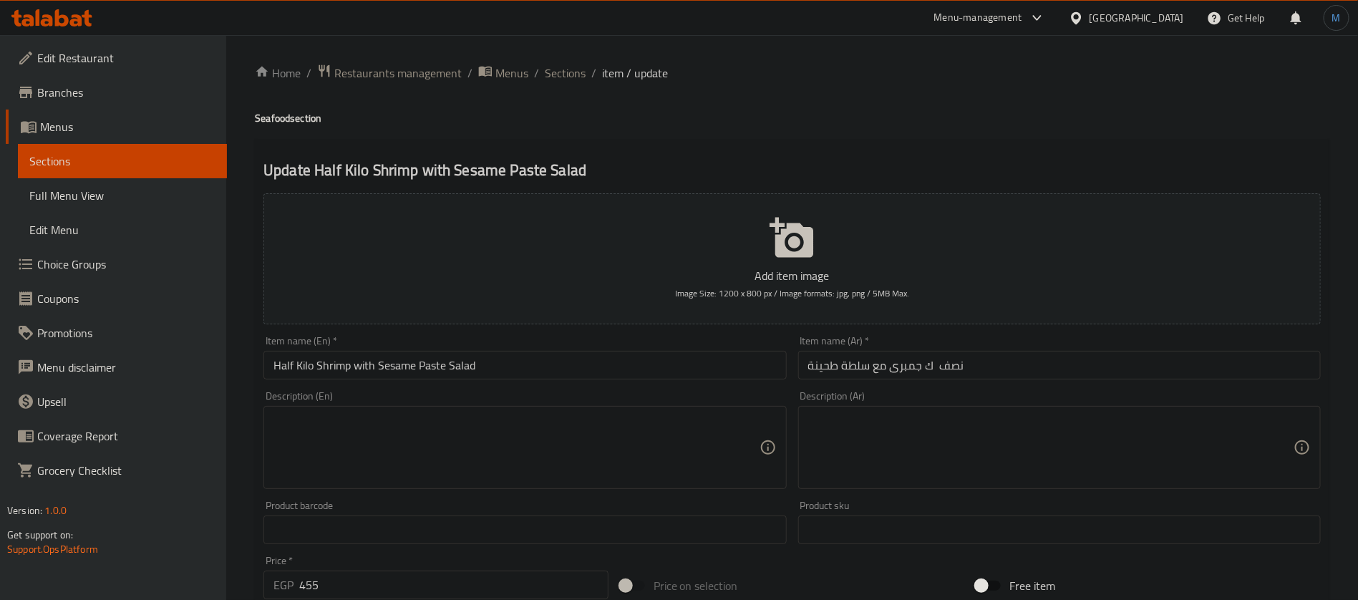
click at [947, 365] on input "نصف ك جمبرى مع سلطة طحينة" at bounding box center [1059, 365] width 523 height 29
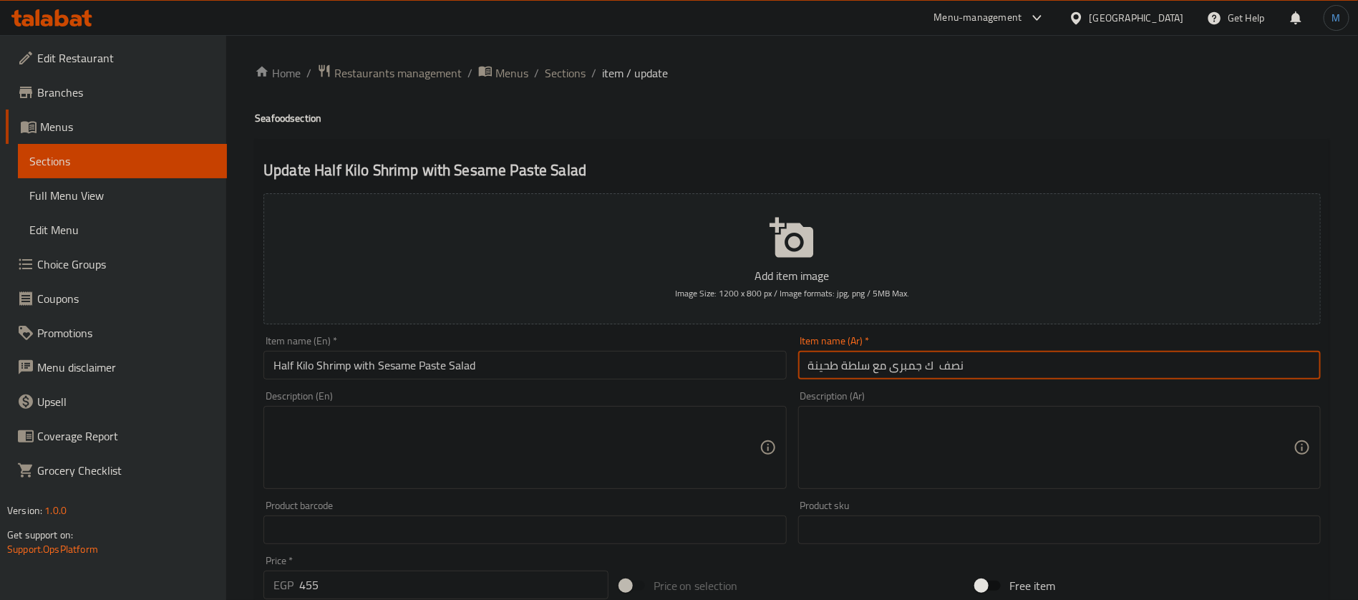
click at [947, 365] on input "نصف ك جمبرى مع سلطة طحينة" at bounding box center [1059, 365] width 523 height 29
type input "1/2 ك جمبرى مع سلطة طحينة"
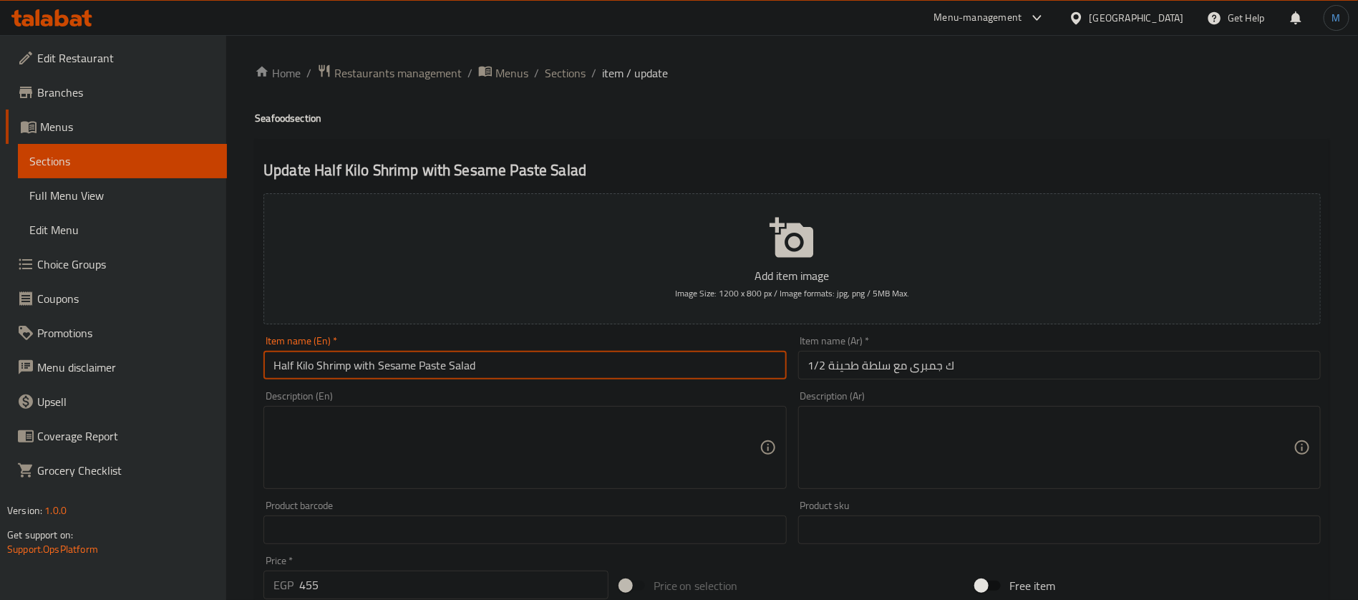
click at [276, 362] on input "Half Kilo Shrimp with Sesame Paste Salad" at bounding box center [525, 365] width 523 height 29
paste input "1/2"
type input "1/2 Kilo Shrimp with Sesame Paste Salad"
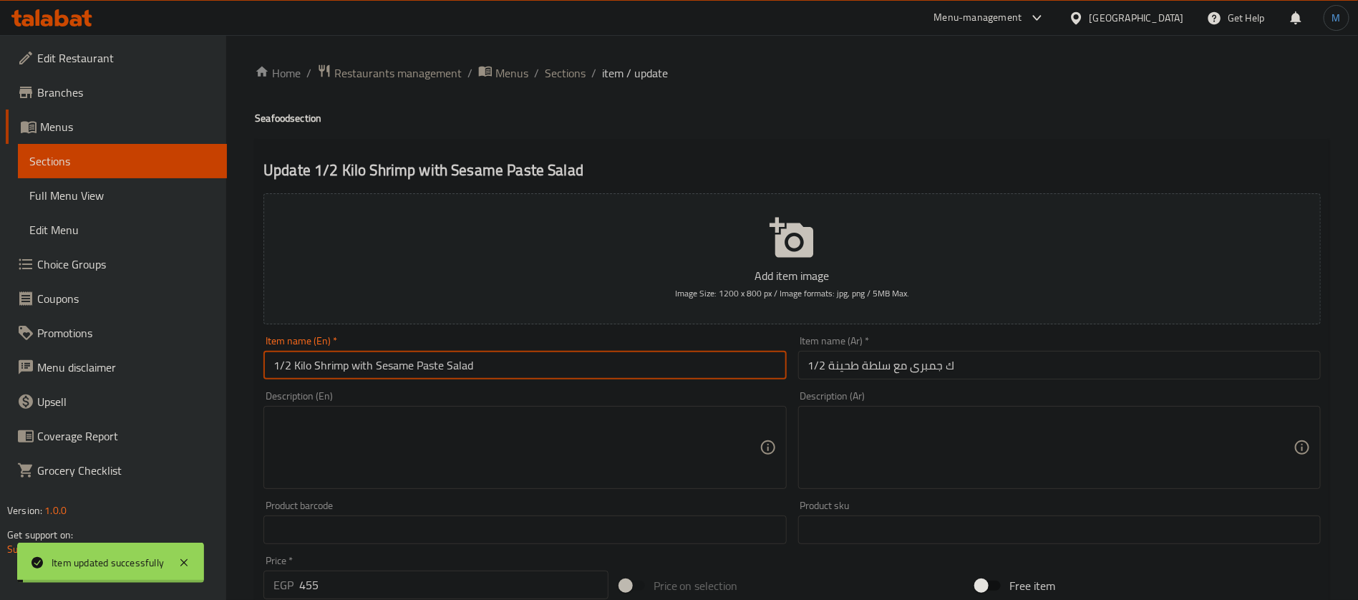
click at [570, 72] on span "Sections" at bounding box center [565, 72] width 41 height 17
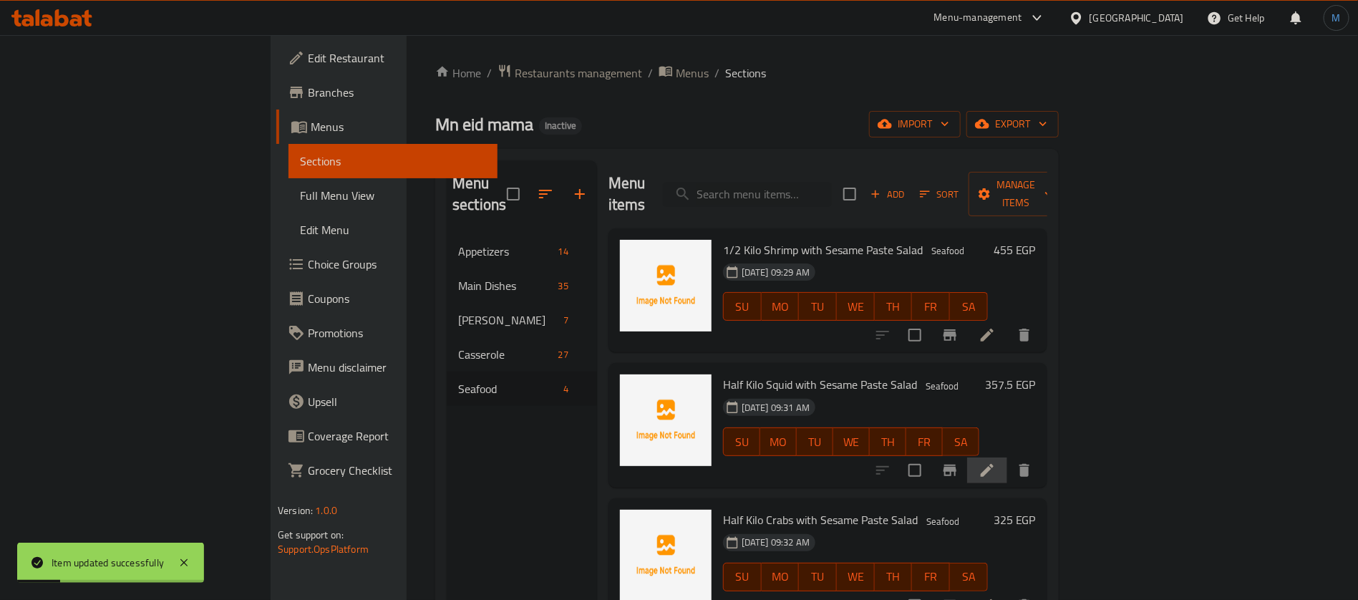
click at [1007, 458] on li at bounding box center [987, 471] width 40 height 26
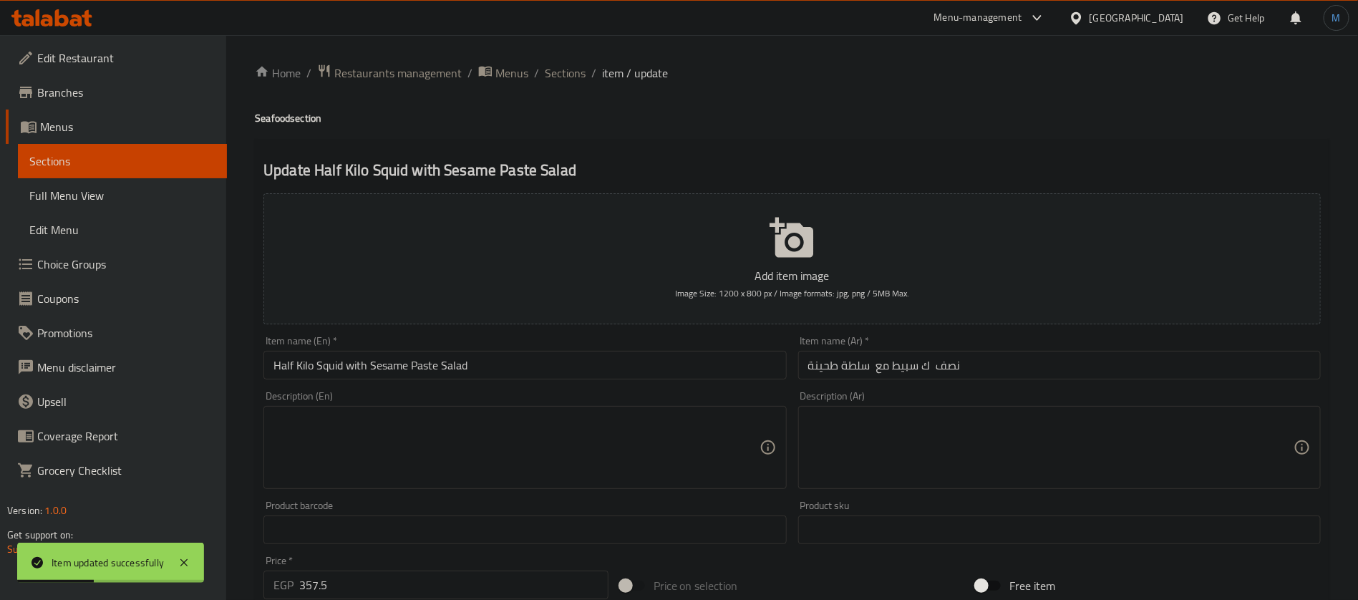
click at [308, 366] on input "Half Kilo Squid with Sesame Paste Salad" at bounding box center [525, 365] width 523 height 29
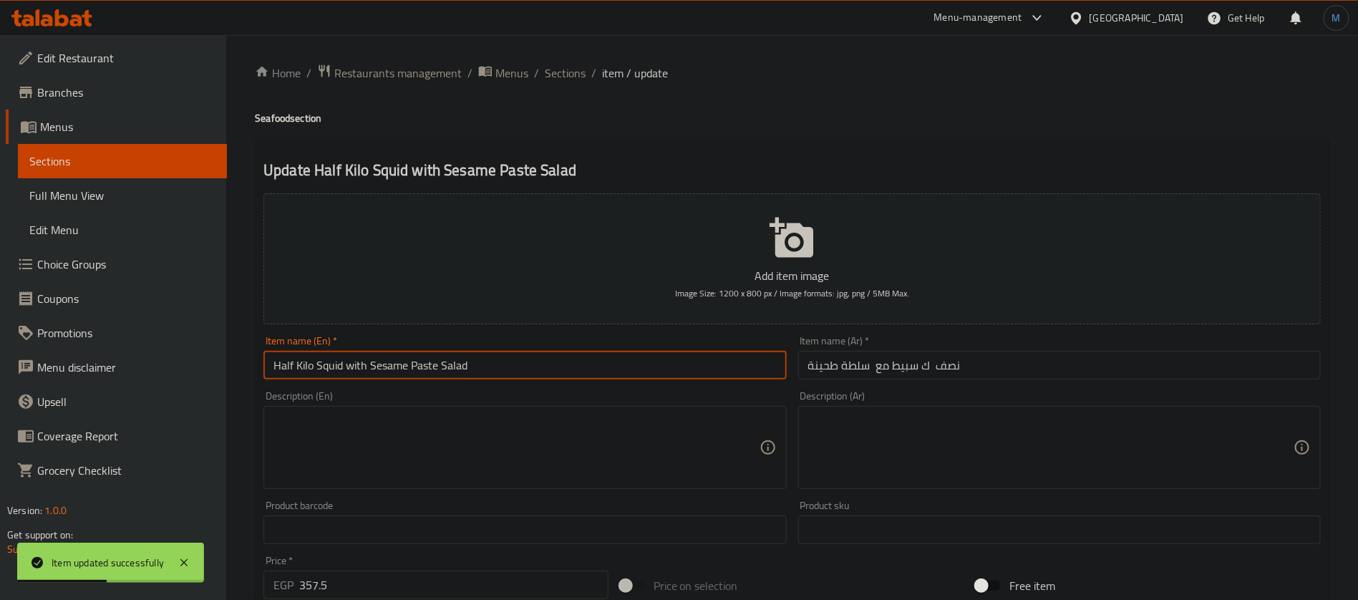
click at [286, 364] on input "Half Kilo Squid with Sesame Paste Salad" at bounding box center [525, 365] width 523 height 29
paste input "1/2"
type input "1/2 Kilo Squid with Sesame Paste Salad"
click at [946, 366] on input "نصف ك سبيط مع سلطة طحينة" at bounding box center [1059, 365] width 523 height 29
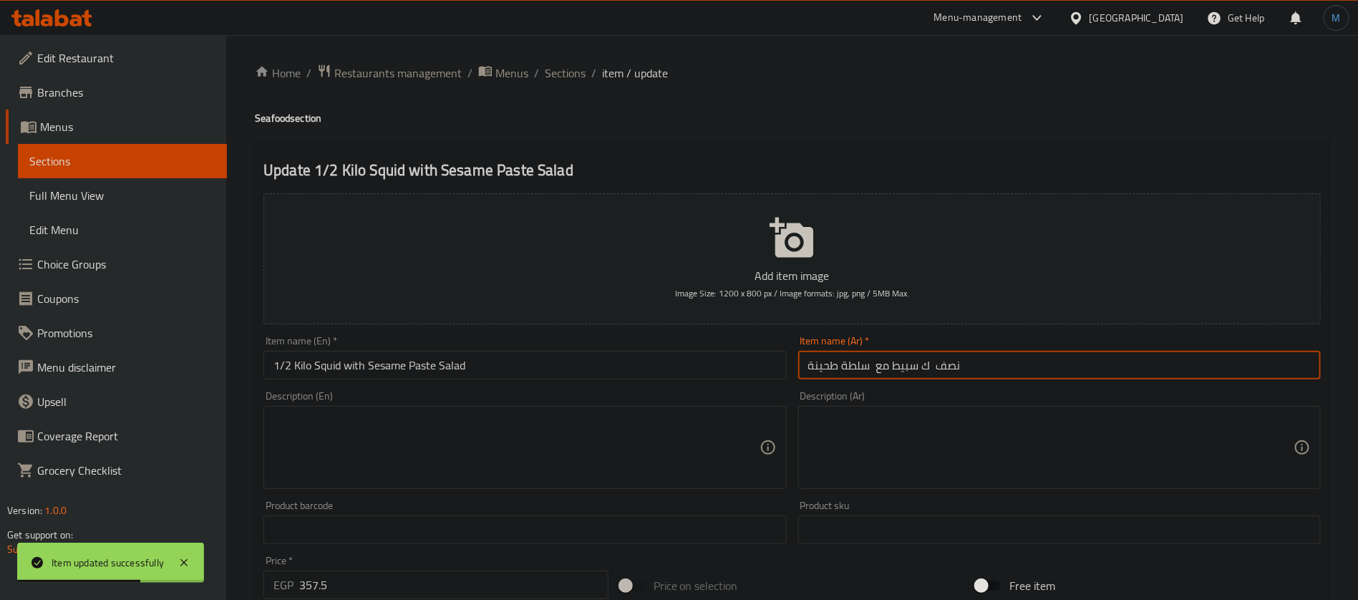
click at [946, 366] on input "نصف ك سبيط مع سلطة طحينة" at bounding box center [1059, 365] width 523 height 29
paste input "1/2"
type input "1/2 ك سبيط مع سلطة طحينة"
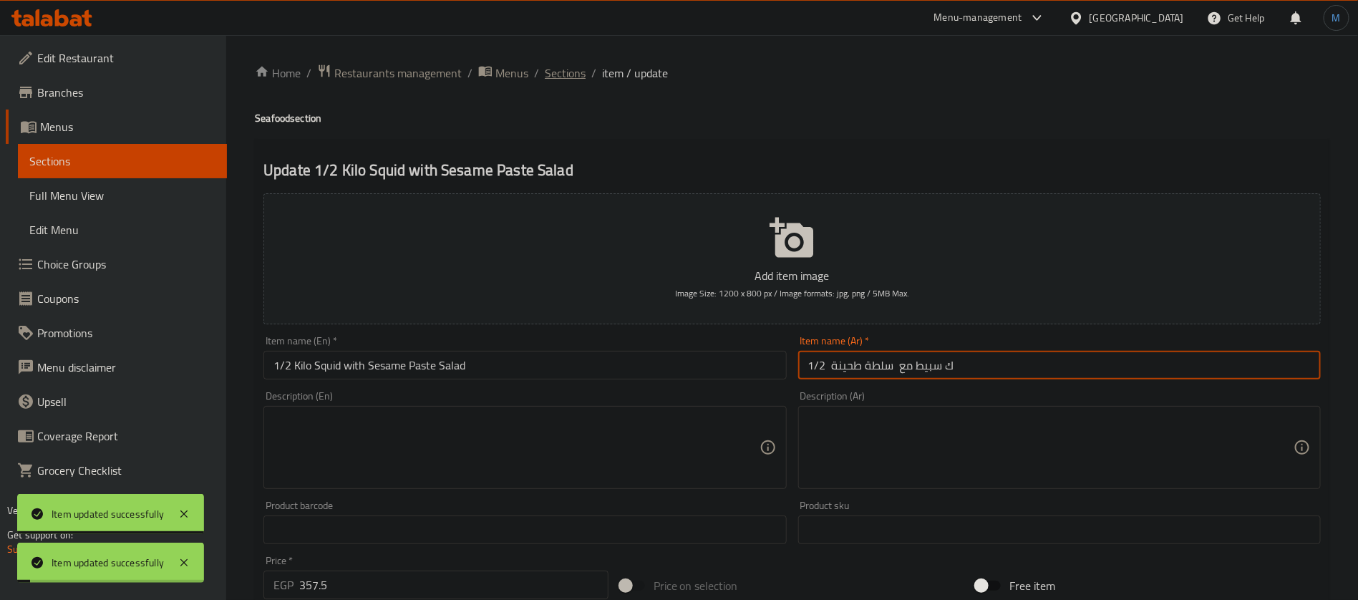
click at [562, 73] on span "Sections" at bounding box center [565, 72] width 41 height 17
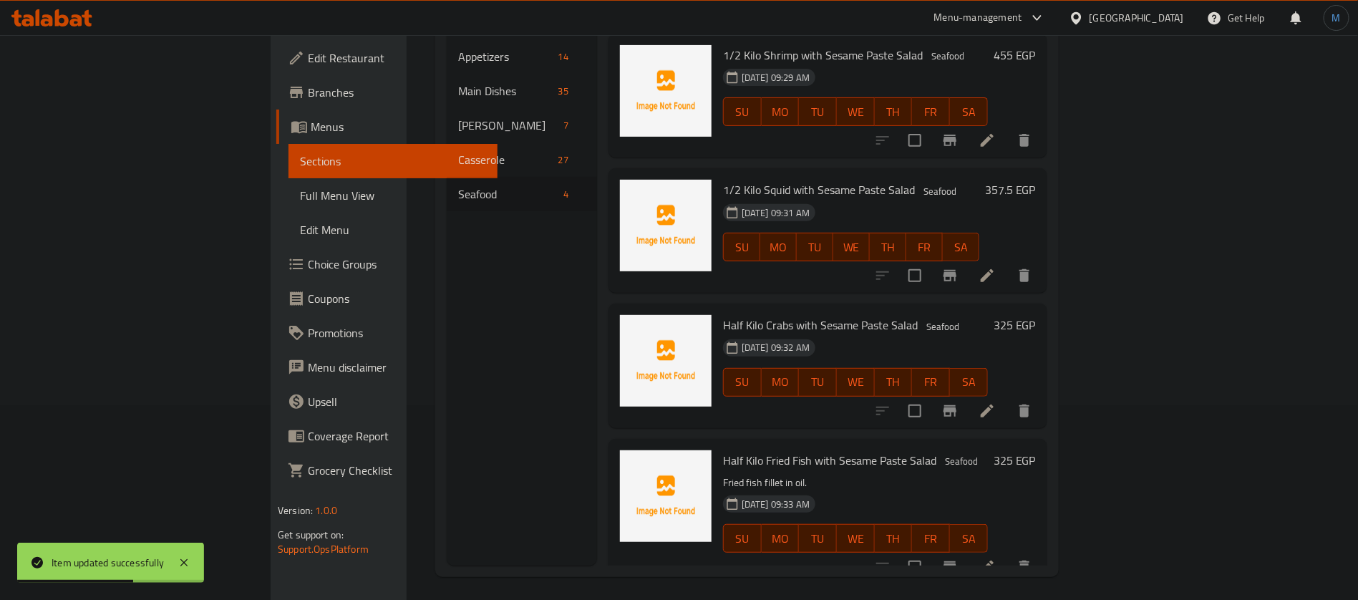
scroll to position [200, 0]
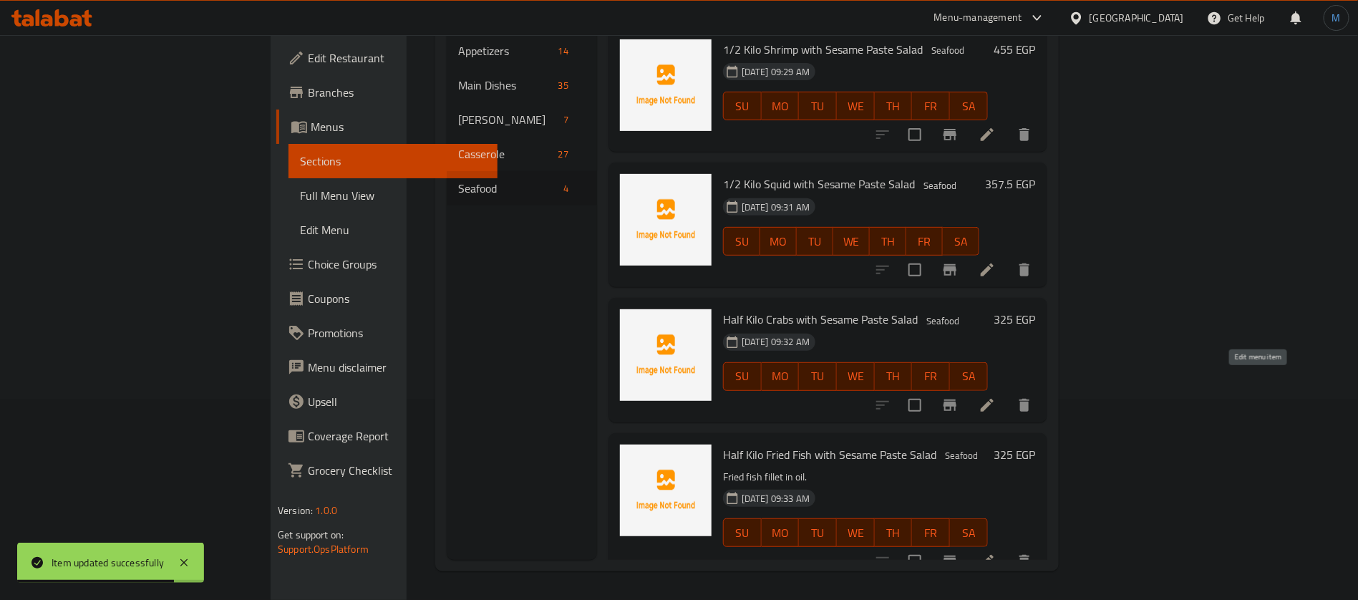
click at [996, 397] on icon at bounding box center [987, 405] width 17 height 17
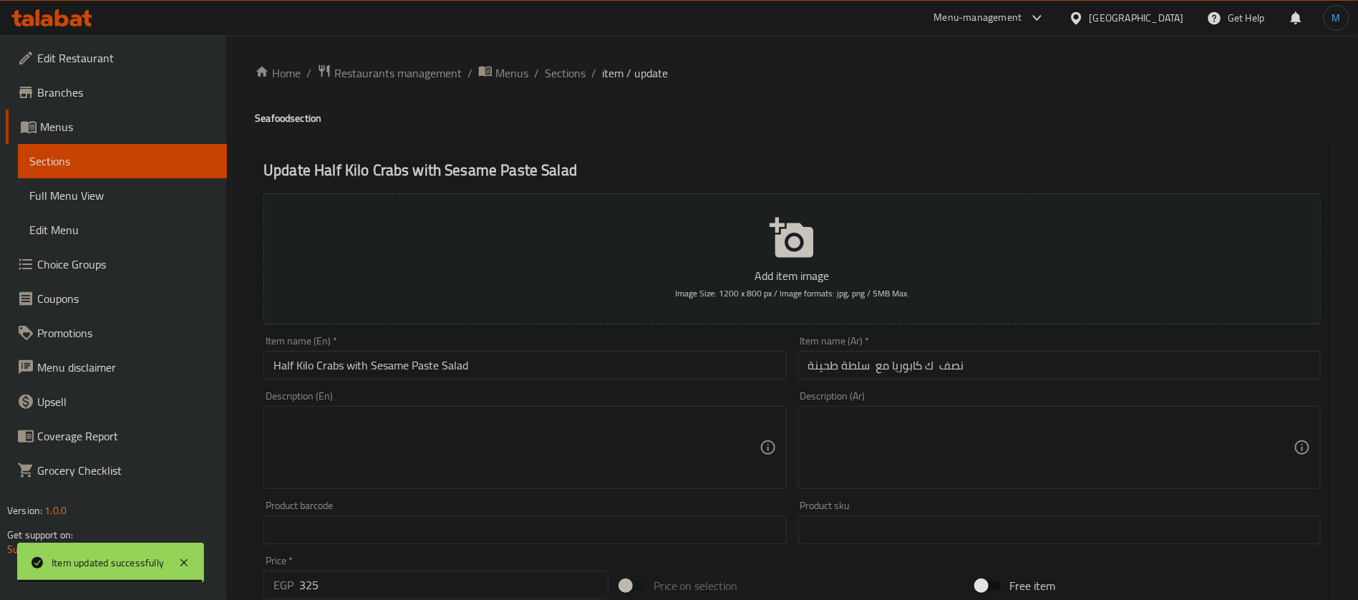
click at [290, 367] on input "Half Kilo Crabs with Sesame Paste Salad" at bounding box center [525, 365] width 523 height 29
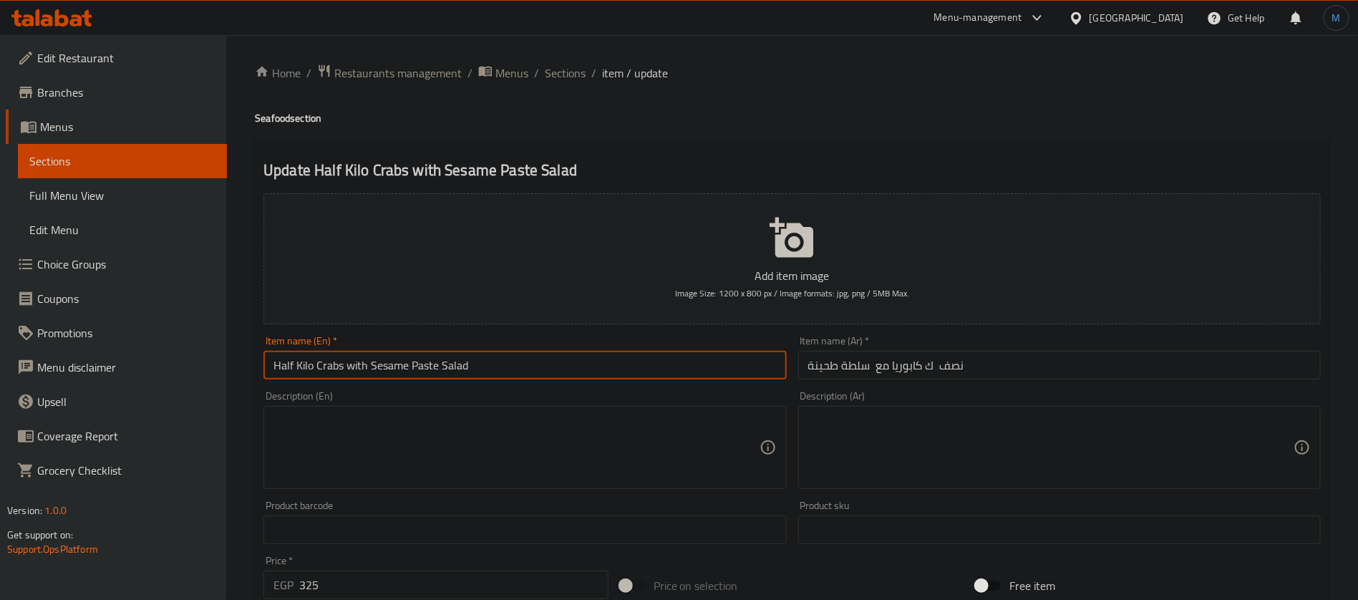
click at [290, 367] on input "Half Kilo Crabs with Sesame Paste Salad" at bounding box center [525, 365] width 523 height 29
paste input "1/2"
type input "1/2 Kilo Crabs with Sesame Paste Salad"
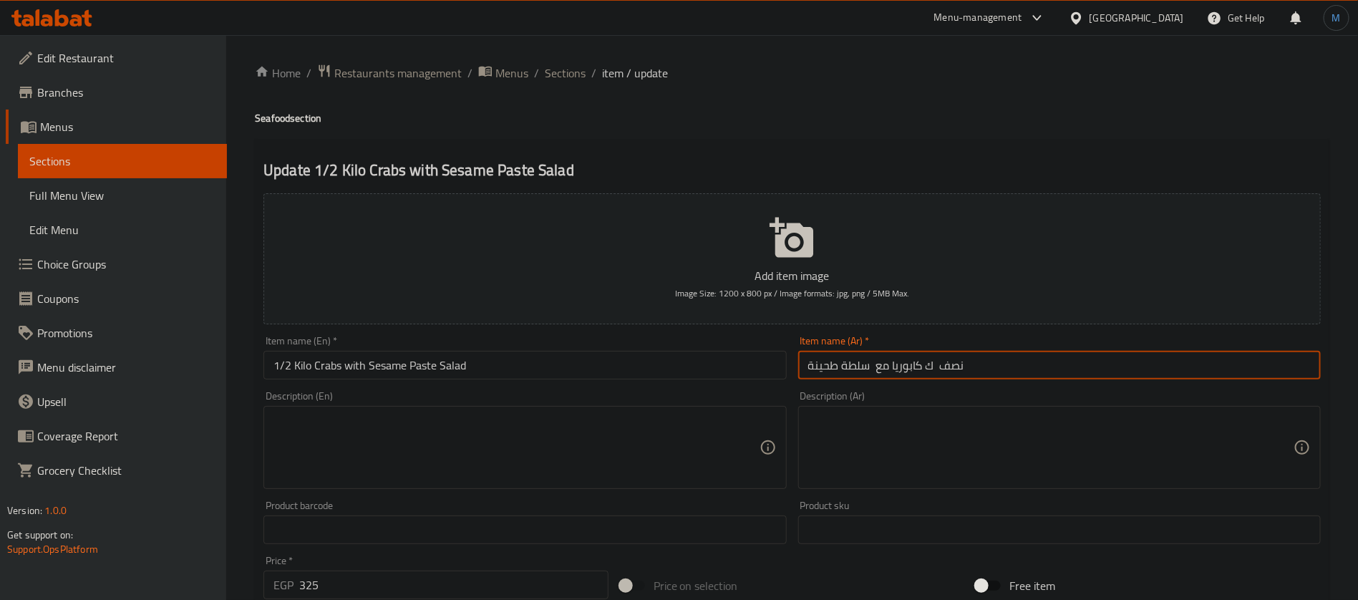
click at [952, 367] on input "نصف ك كابوريا مع سلطة طحينة" at bounding box center [1059, 365] width 523 height 29
paste input "1/2"
type input "1/2 ك كابوريا مع سلطة طحينة"
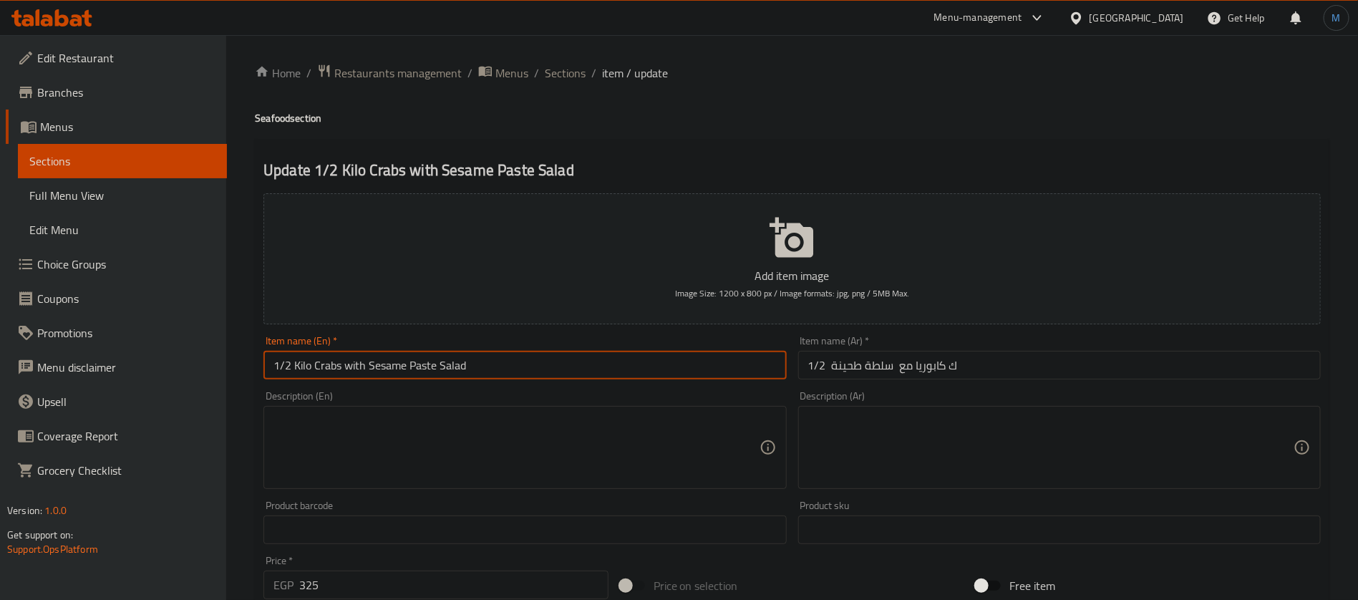
click at [657, 353] on input "1/2 Kilo Crabs with Sesame Paste Salad" at bounding box center [525, 365] width 523 height 29
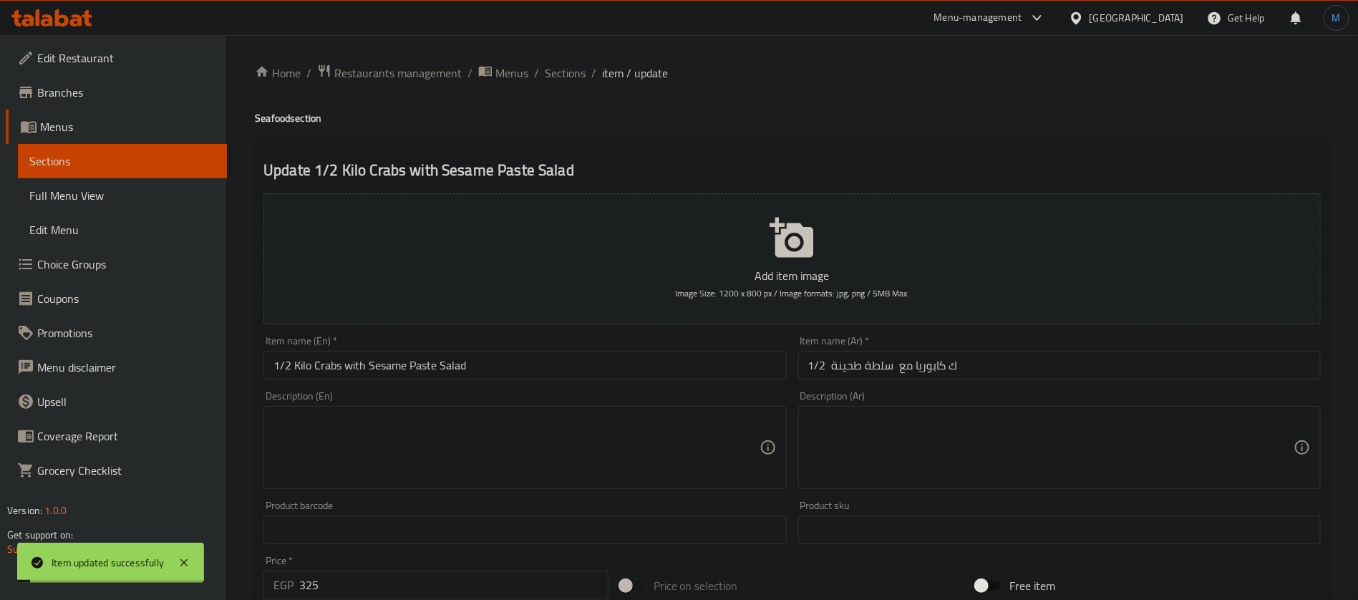
click at [575, 73] on span "Sections" at bounding box center [565, 72] width 41 height 17
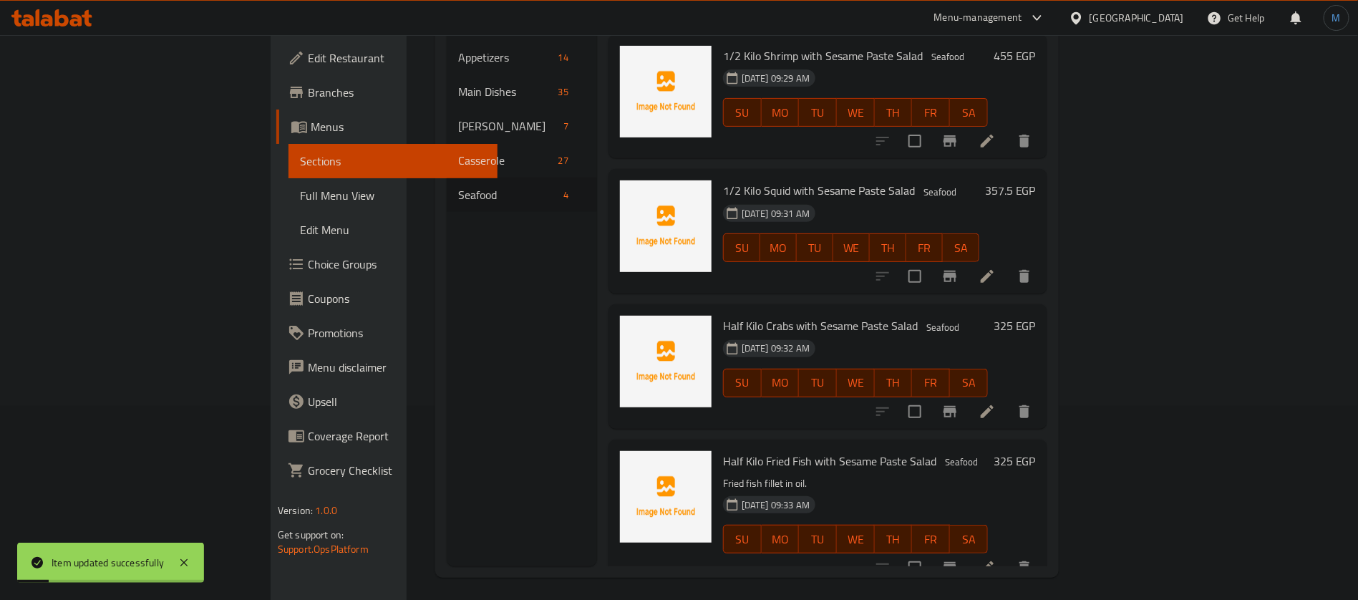
scroll to position [200, 0]
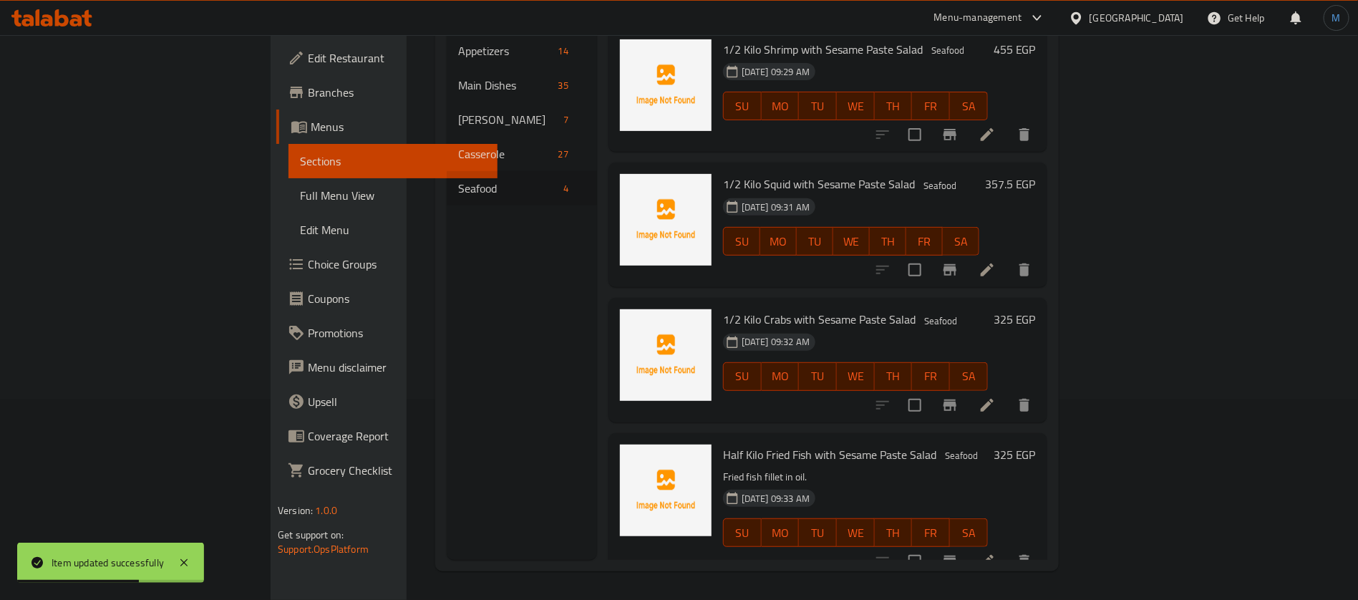
click at [1042, 544] on div at bounding box center [954, 561] width 176 height 34
click at [1042, 544] on button "delete" at bounding box center [1024, 561] width 34 height 34
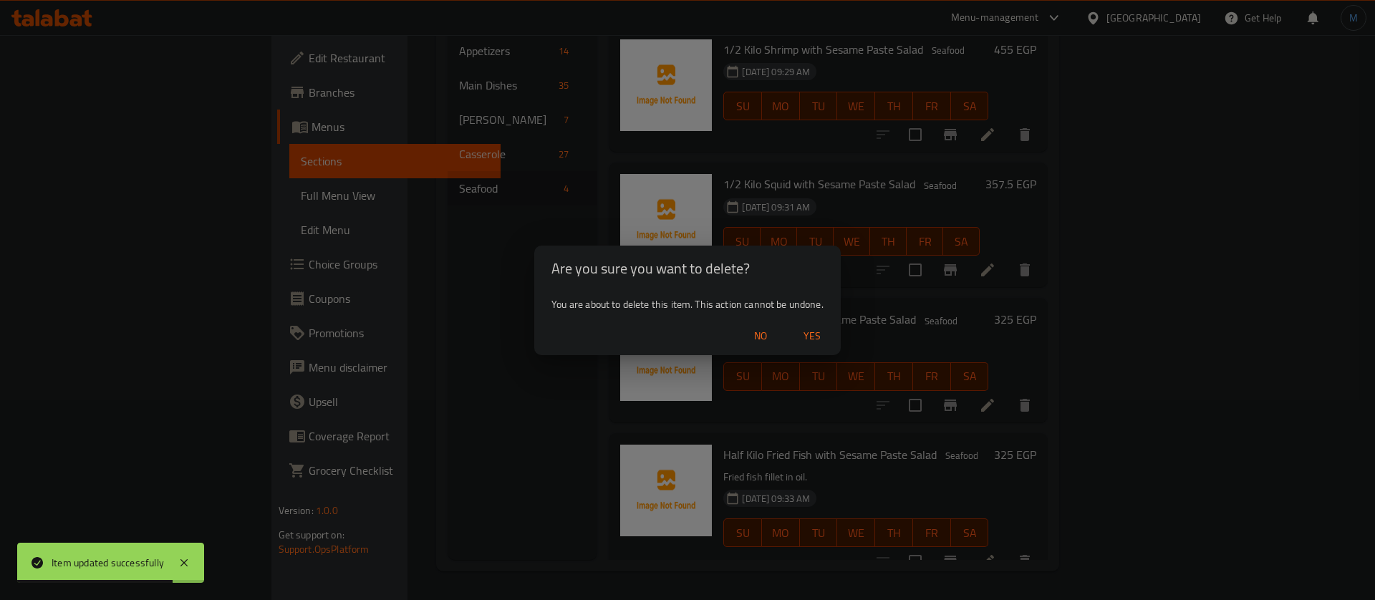
click at [821, 331] on span "Yes" at bounding box center [812, 336] width 34 height 18
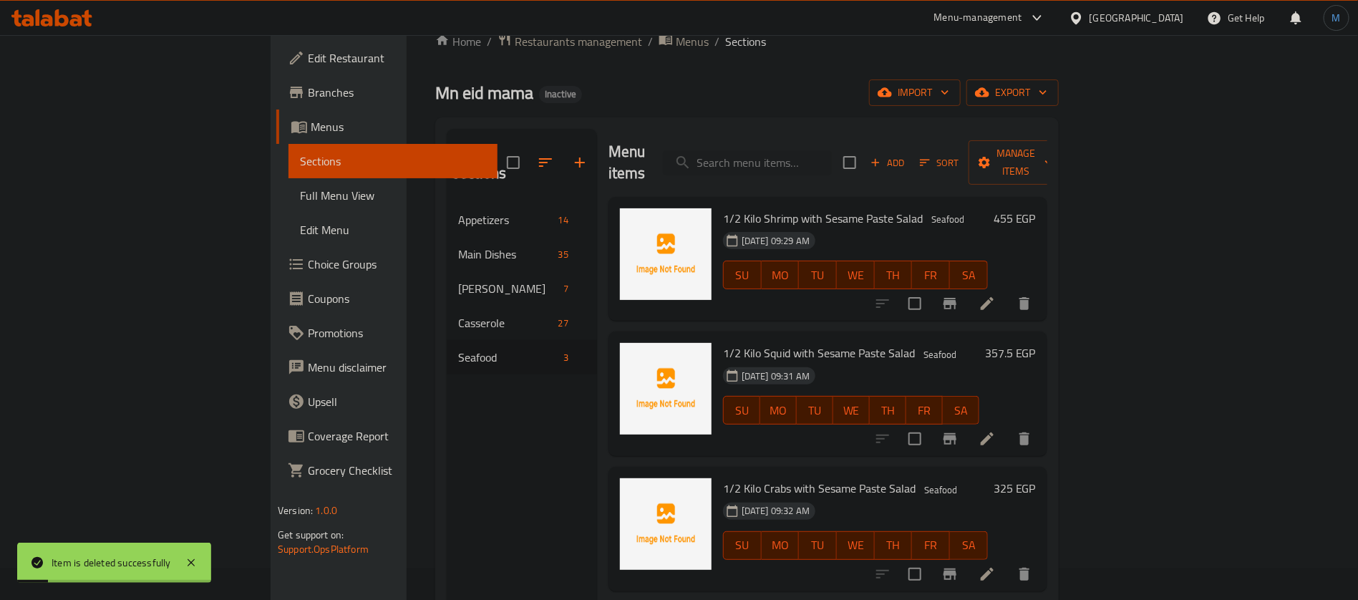
scroll to position [0, 0]
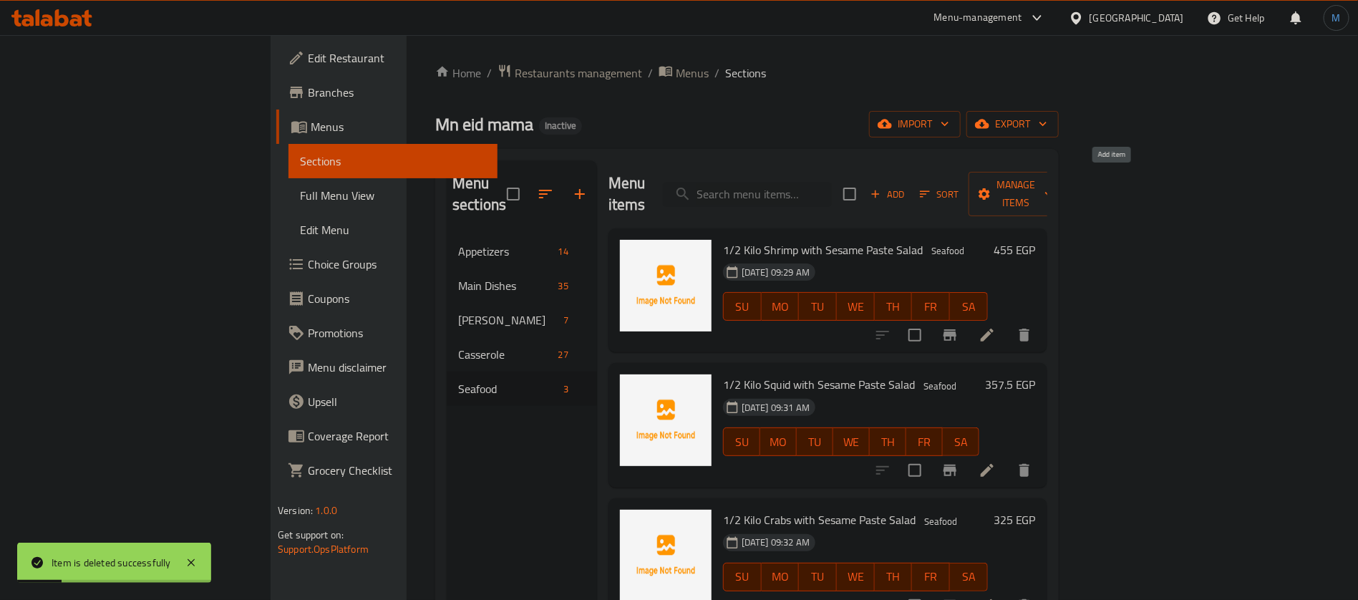
click at [907, 186] on span "Add" at bounding box center [888, 194] width 39 height 16
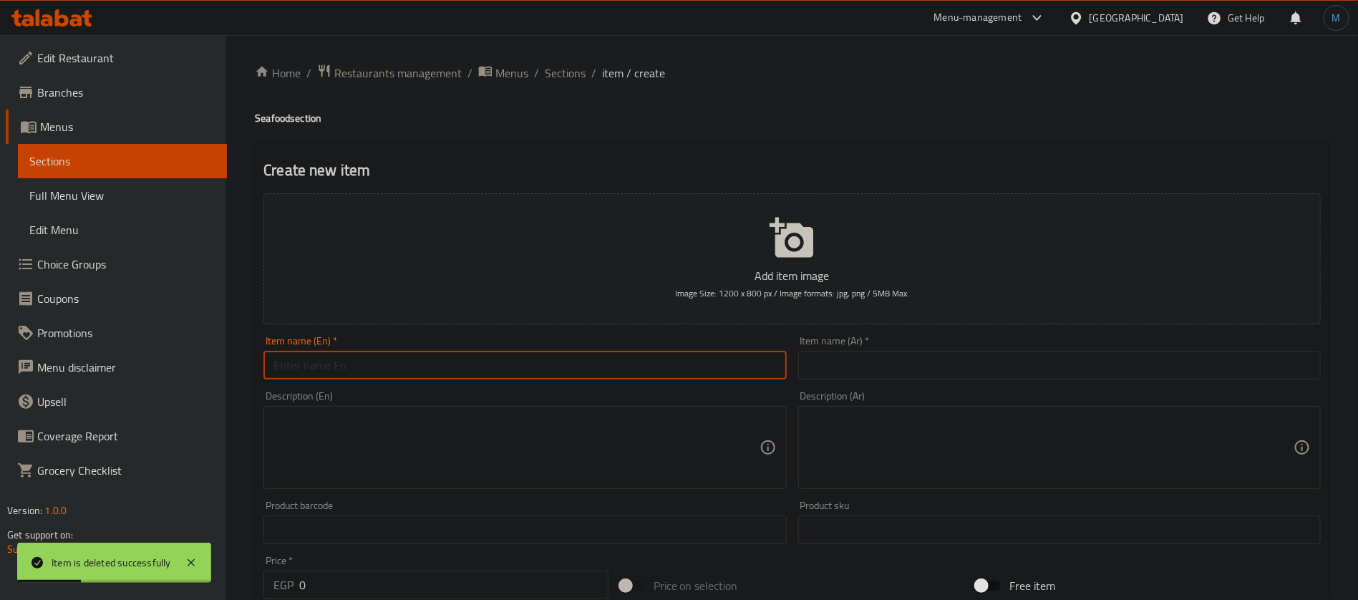
click at [469, 369] on input "text" at bounding box center [525, 365] width 523 height 29
paste input "1/2"
type input "1/2"
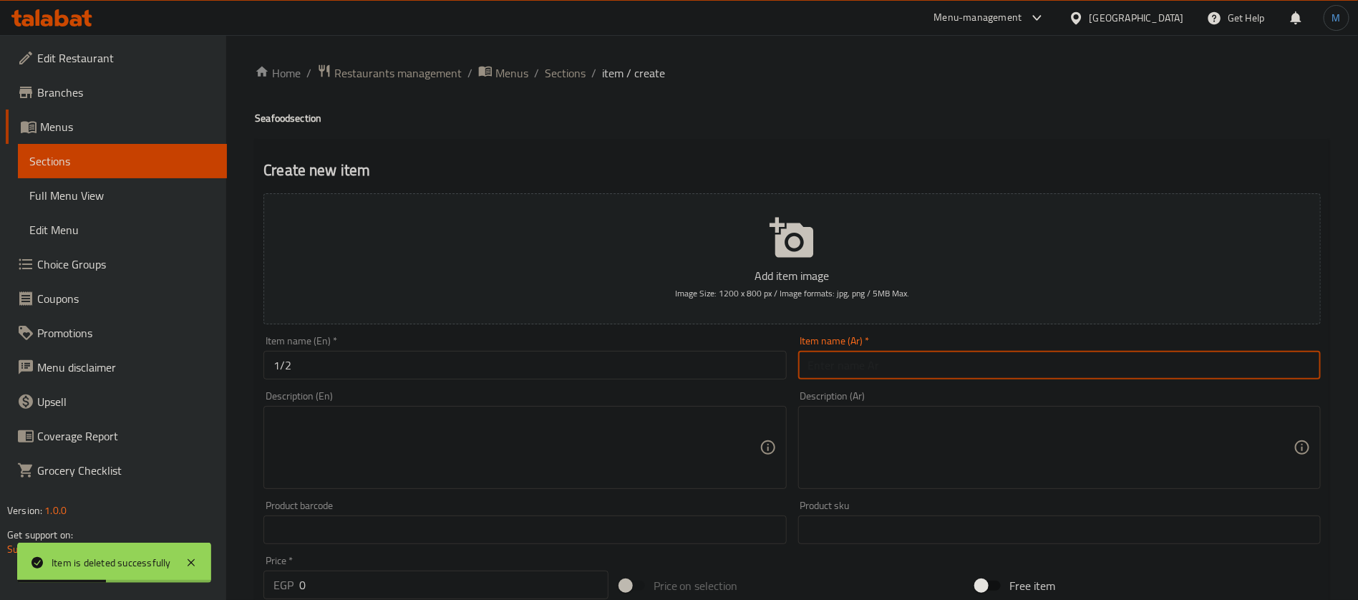
click at [830, 369] on input "text" at bounding box center [1059, 365] width 523 height 29
paste input "1/2"
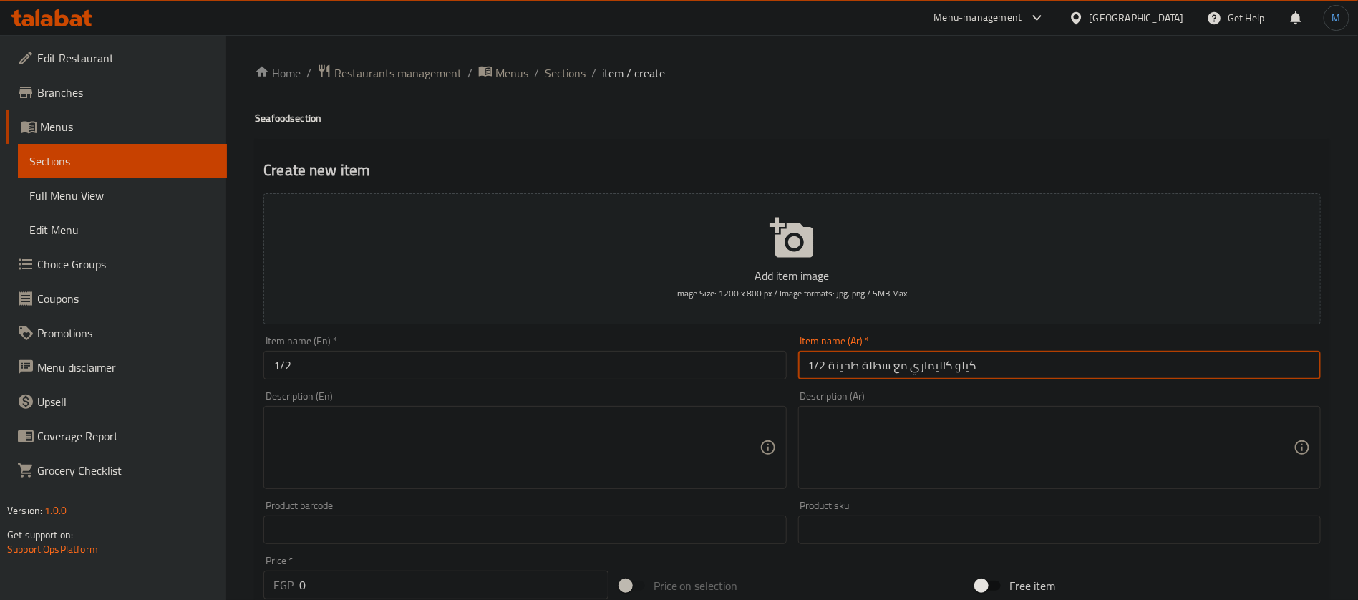
paste input "لط"
type input "1/2 كيلو كاليماري مع سلطة طحينة"
click at [453, 382] on div "Item name (En)   * 1/2 Item name (En) *" at bounding box center [525, 357] width 534 height 55
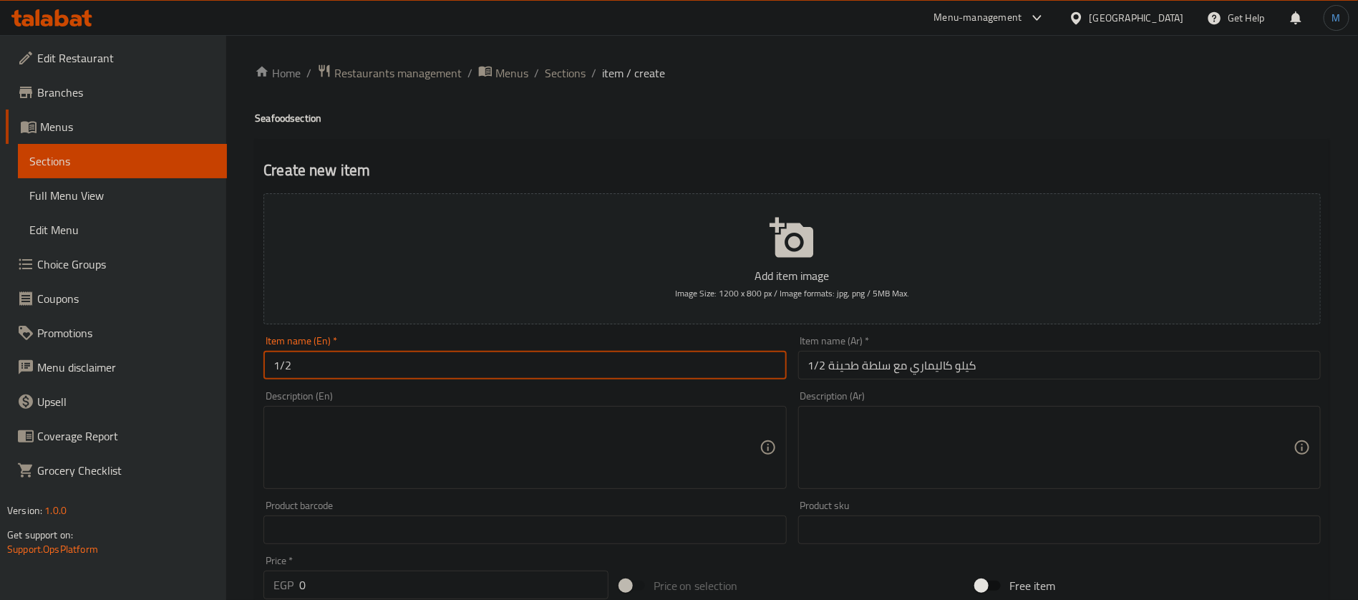
click at [458, 374] on input "1/2" at bounding box center [525, 365] width 523 height 29
paste input "kg squid with tahini salad"
click at [921, 370] on input "1/2 كيلو كاليماري مع سلطة طحينة" at bounding box center [1059, 365] width 523 height 29
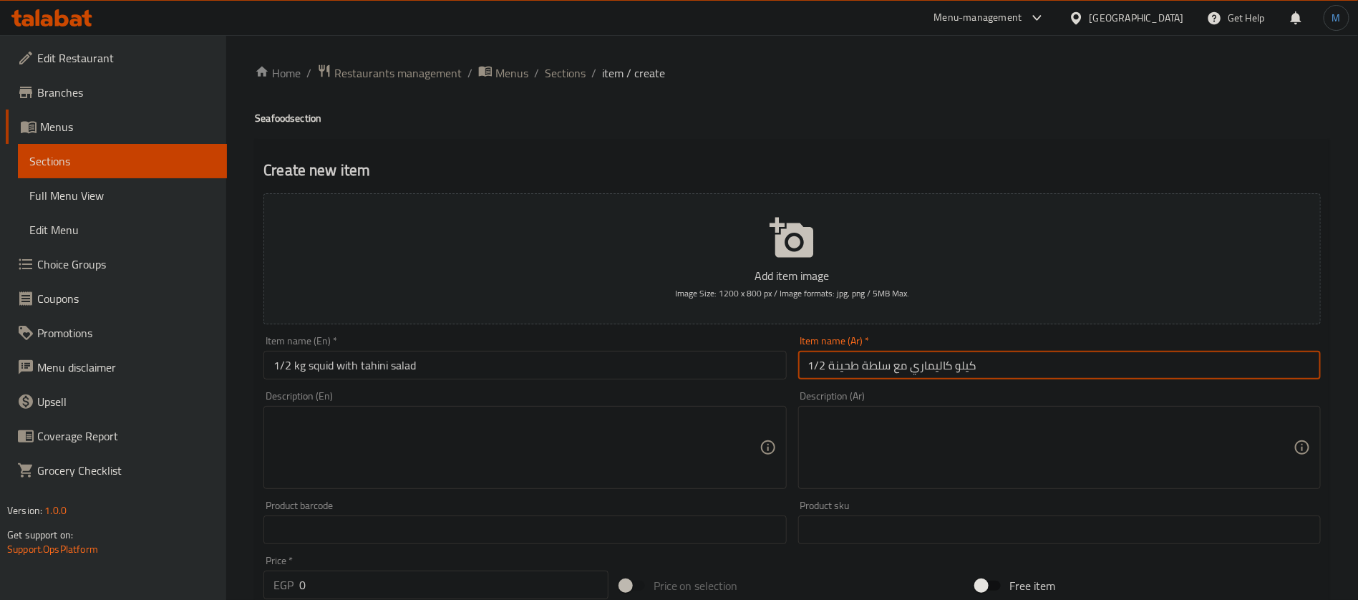
click at [921, 370] on input "1/2 كيلو كاليماري مع سلطة طحينة" at bounding box center [1059, 365] width 523 height 29
click at [324, 364] on input "1/2 kg squid with tahini salad" at bounding box center [525, 365] width 523 height 29
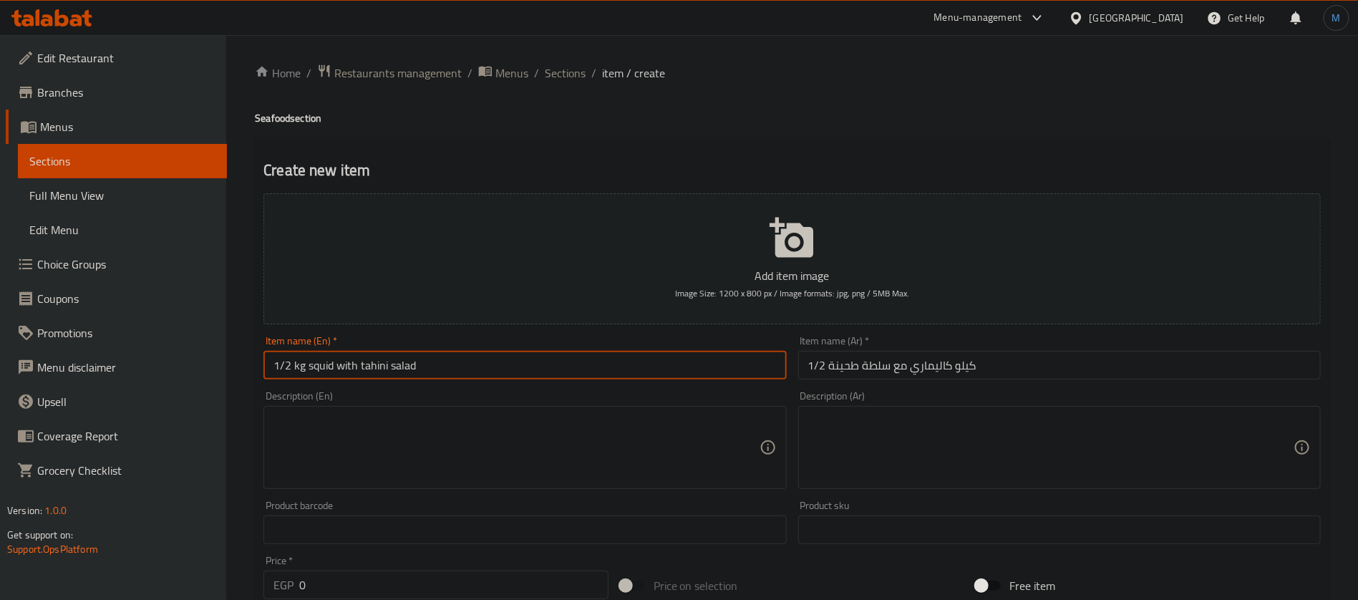
click at [324, 364] on input "1/2 kg squid with tahini salad" at bounding box center [525, 365] width 523 height 29
paste input "Calamari"
click at [382, 360] on input "1/2 kg Calamari with tahini salad" at bounding box center [525, 365] width 523 height 29
drag, startPoint x: 382, startPoint y: 360, endPoint x: 510, endPoint y: 362, distance: 127.5
click at [510, 362] on input "1/2 kg Calamari with tahini salad" at bounding box center [525, 365] width 523 height 29
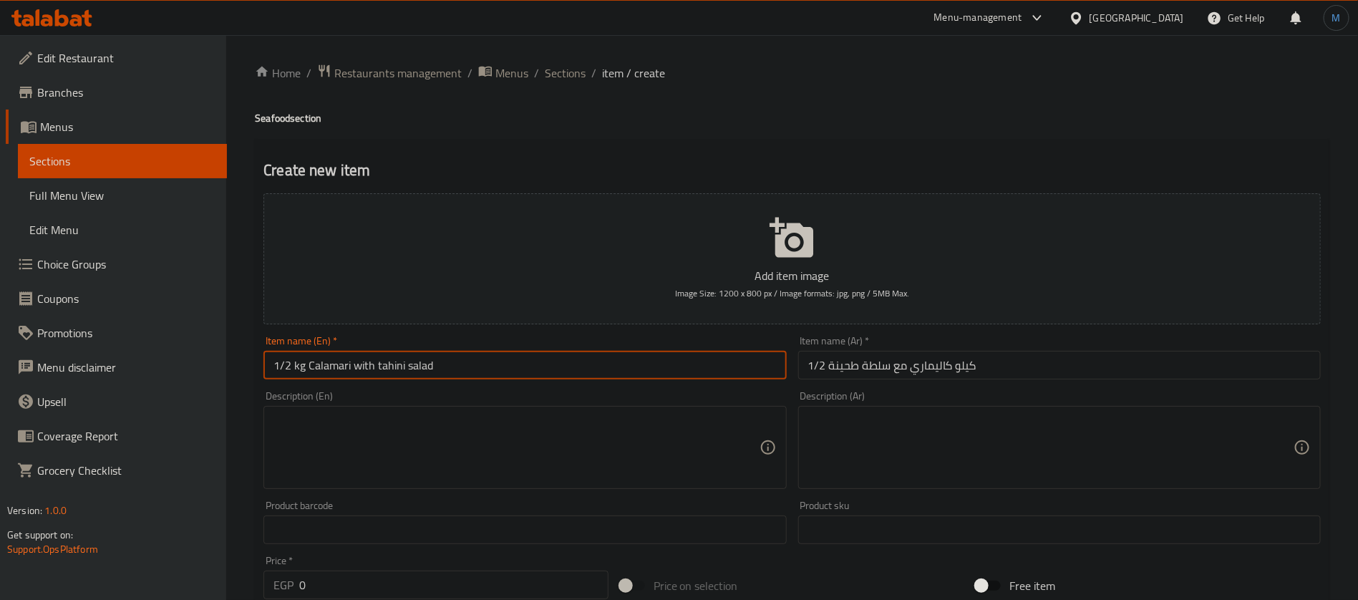
paste input "Sesame paste"
type input "1/2 Kg Calamari with Sesame Paste Salad"
click at [387, 581] on input "0" at bounding box center [453, 585] width 309 height 29
paste input "number"
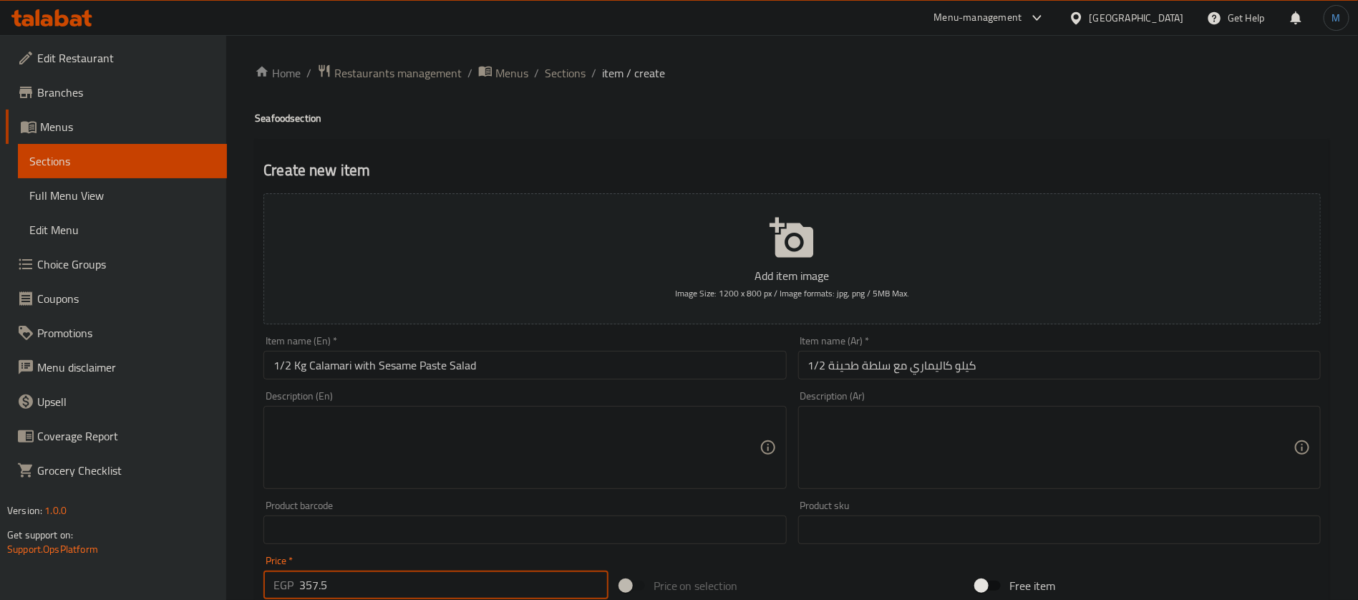
type input "357.5"
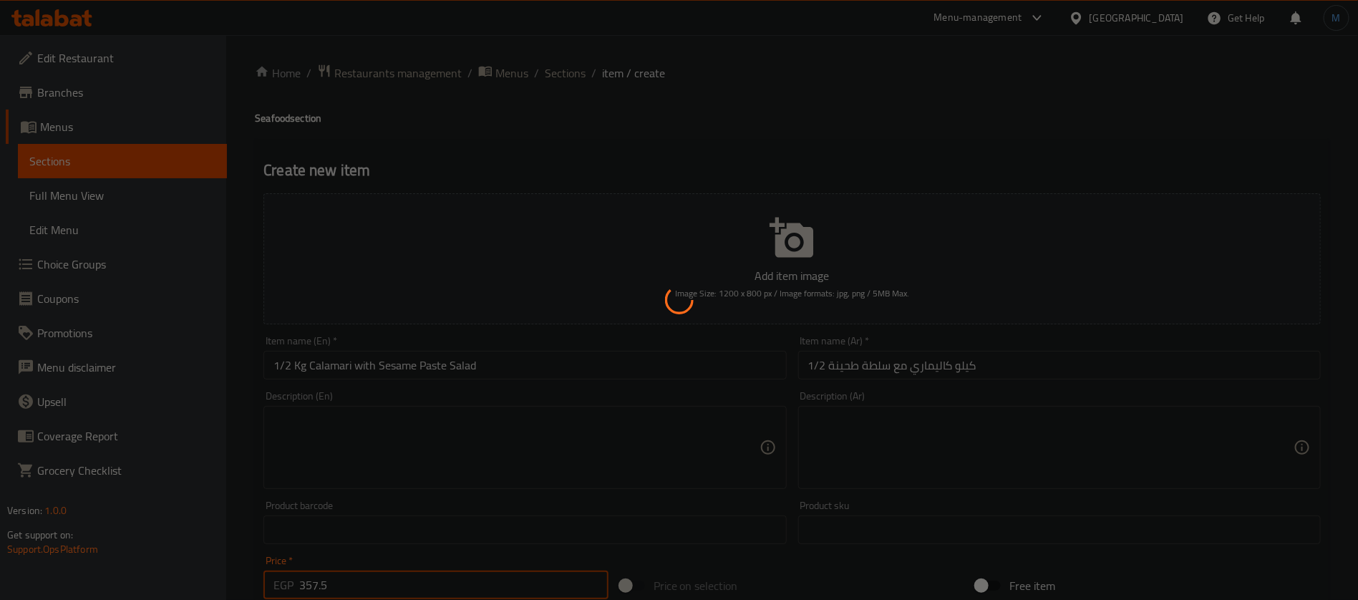
type input "0"
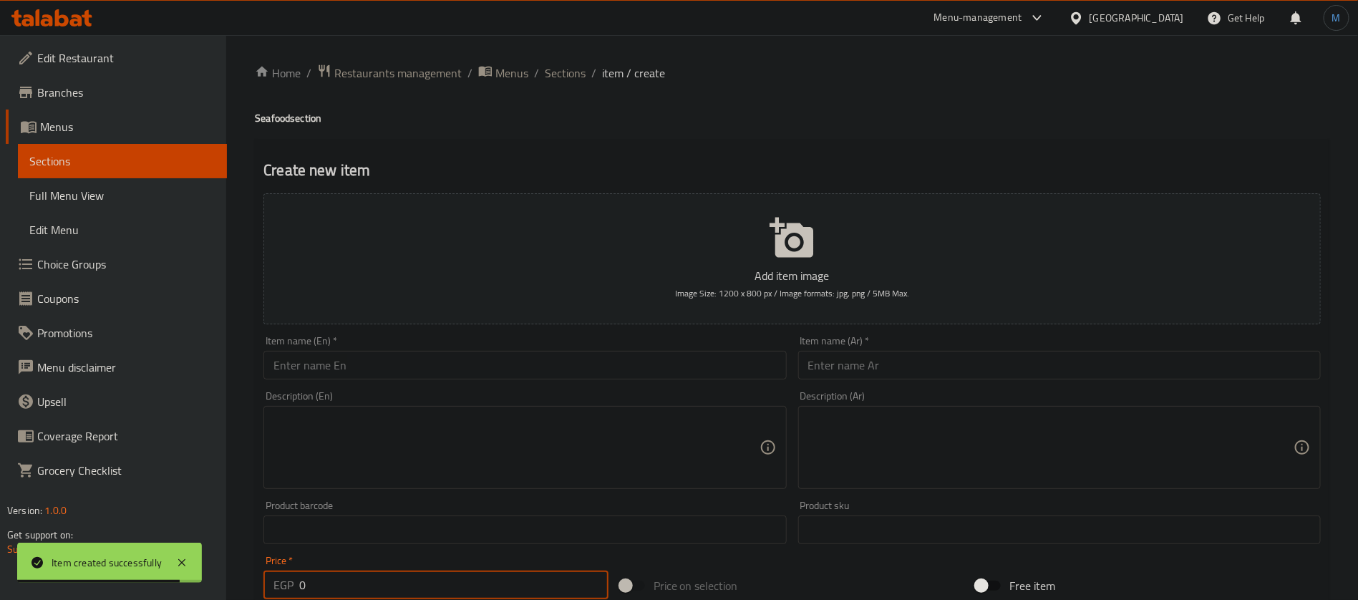
click at [1033, 378] on input "text" at bounding box center [1059, 365] width 523 height 29
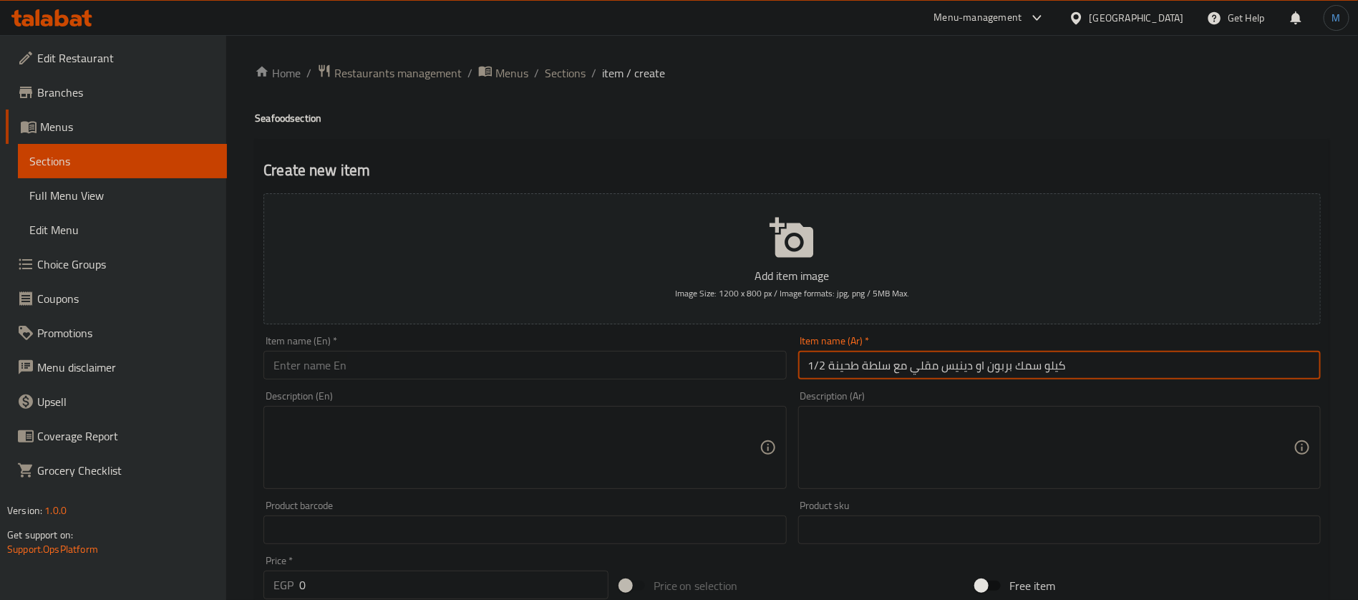
paste input "ي ود"
type input "1/2 كيلو سمك بربوني ودنيس مقلي مع سلطة طحينة"
click at [531, 369] on input "text" at bounding box center [525, 365] width 523 height 29
paste input "1/2 kg fried sea bream and sea bream with tahini salad"
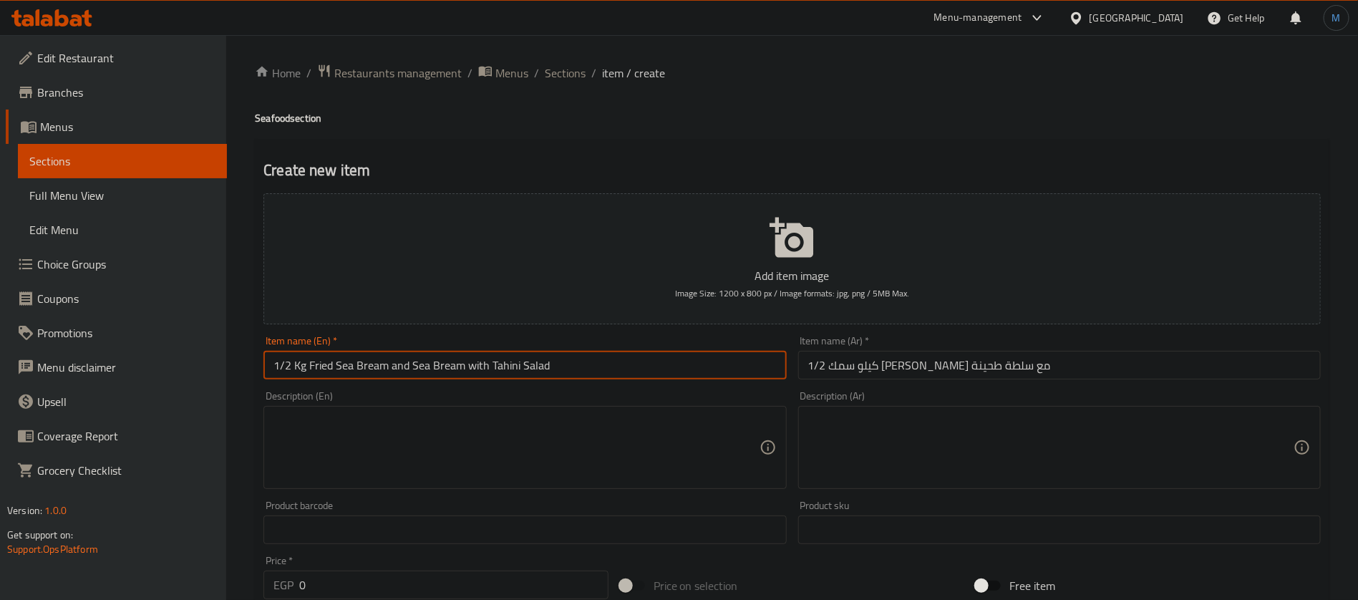
click at [983, 367] on input "1/2 كيلو سمك بربوني ودنيس مقلي مع سلطة طحينة" at bounding box center [1059, 365] width 523 height 29
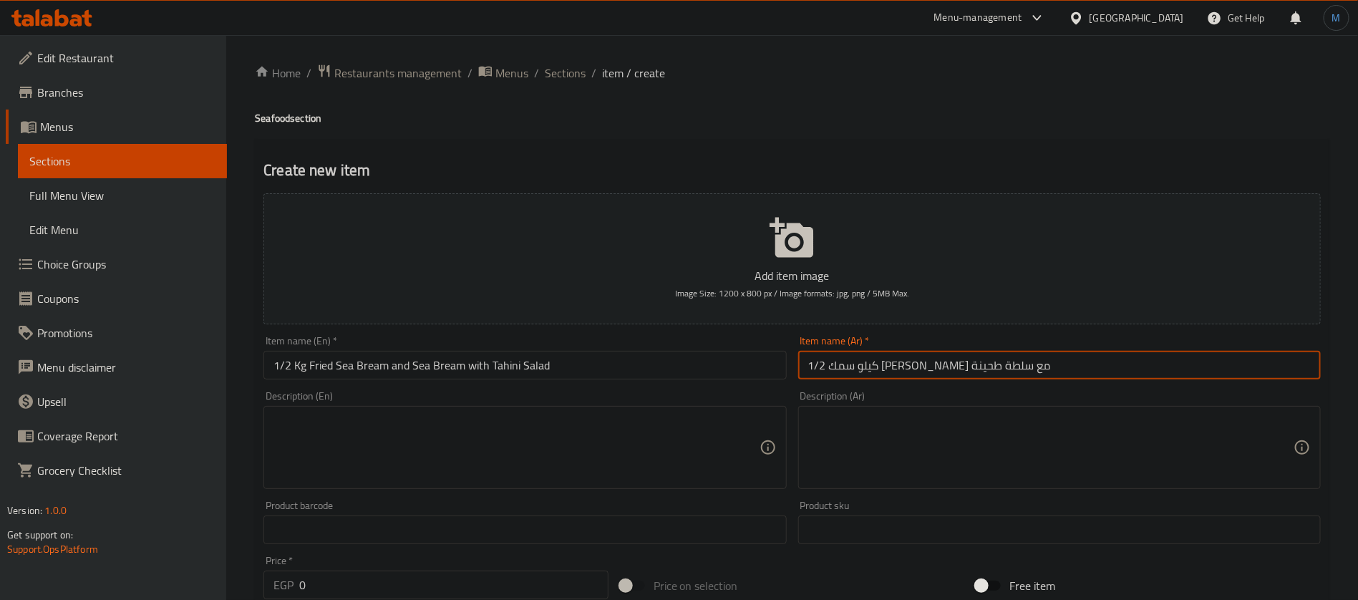
click at [985, 367] on input "1/2 كيلو سمك بربوني ودنيس مقلي مع سلطة طحينة" at bounding box center [1059, 365] width 523 height 29
click at [340, 367] on input "1/2 Kg Fried Sea Bream and Sea Bream with Tahini Salad" at bounding box center [525, 365] width 523 height 29
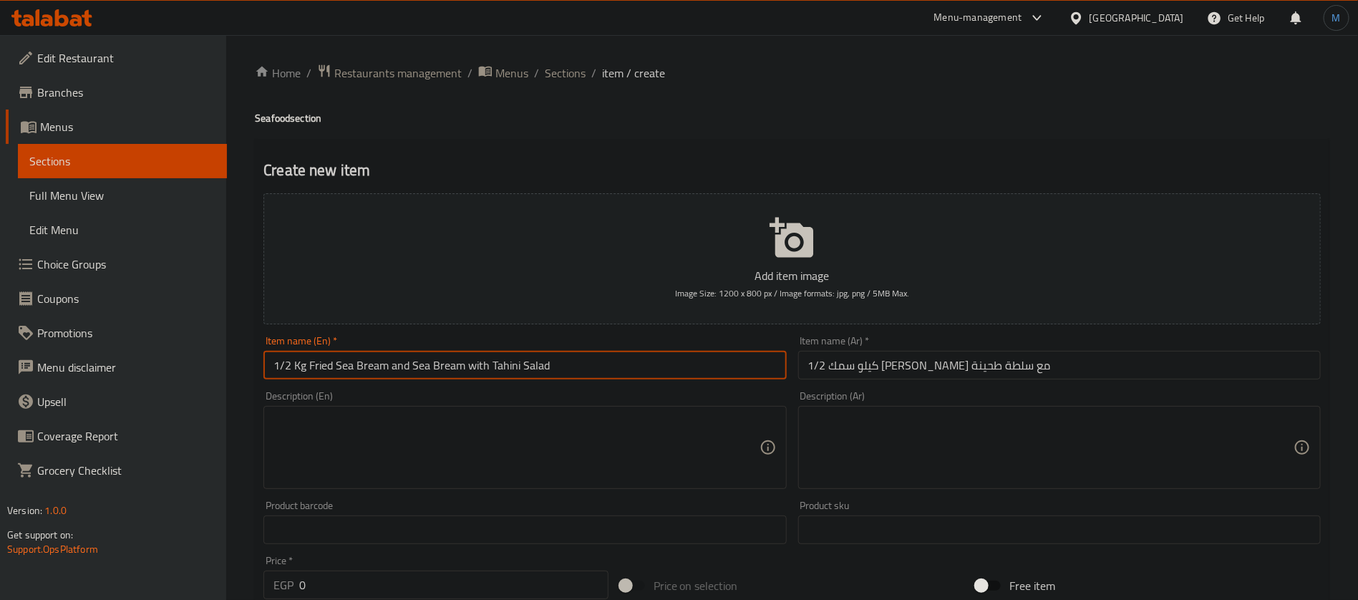
drag, startPoint x: 339, startPoint y: 367, endPoint x: 364, endPoint y: 366, distance: 25.1
click at [364, 366] on input "1/2 Kg Fried Sea Bream and Sea Bream with Tahini Salad" at bounding box center [525, 365] width 523 height 29
paste input "Red Mullet Fish"
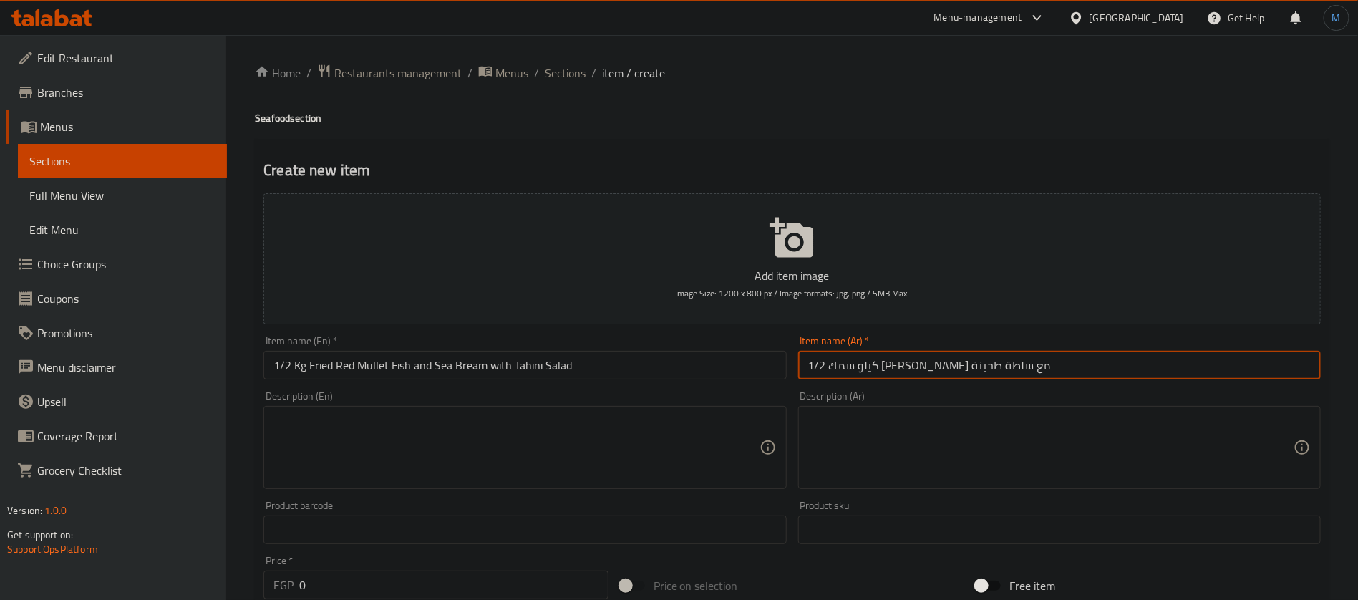
drag, startPoint x: 968, startPoint y: 362, endPoint x: 942, endPoint y: 365, distance: 26.0
click at [942, 365] on input "1/2 كيلو سمك بربوني ودنيس مقلي مع سلطة طحينة" at bounding box center [1059, 365] width 523 height 29
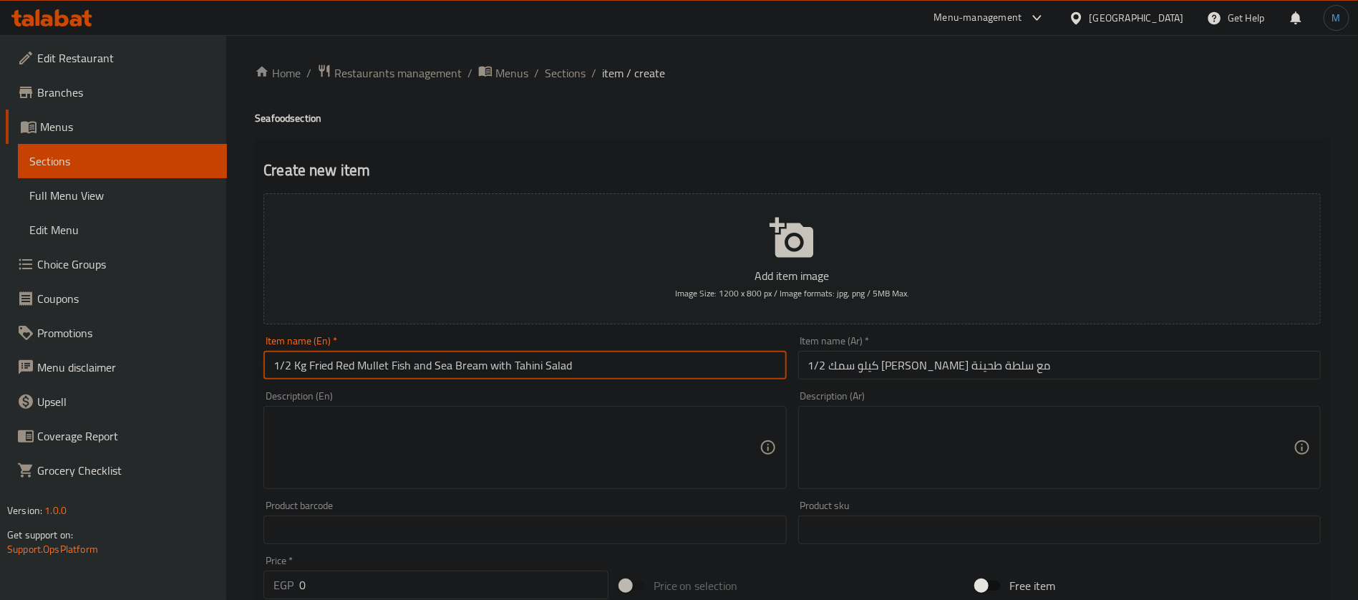
click at [436, 362] on input "1/2 Kg Fried Red Mullet Fish and Sea Bream with Tahini Salad" at bounding box center [525, 365] width 523 height 29
drag, startPoint x: 436, startPoint y: 362, endPoint x: 473, endPoint y: 362, distance: 37.2
click at [473, 362] on input "1/2 Kg Fried Red Mullet Fish and Sea Bream with Tahini Salad" at bounding box center [525, 365] width 523 height 29
paste input "Gilthead Bream Fish"
click at [423, 371] on input "1/2 Kg Fried Red Mullet Fish and Gilthead Bream Fish with Tahini Salad" at bounding box center [525, 365] width 523 height 29
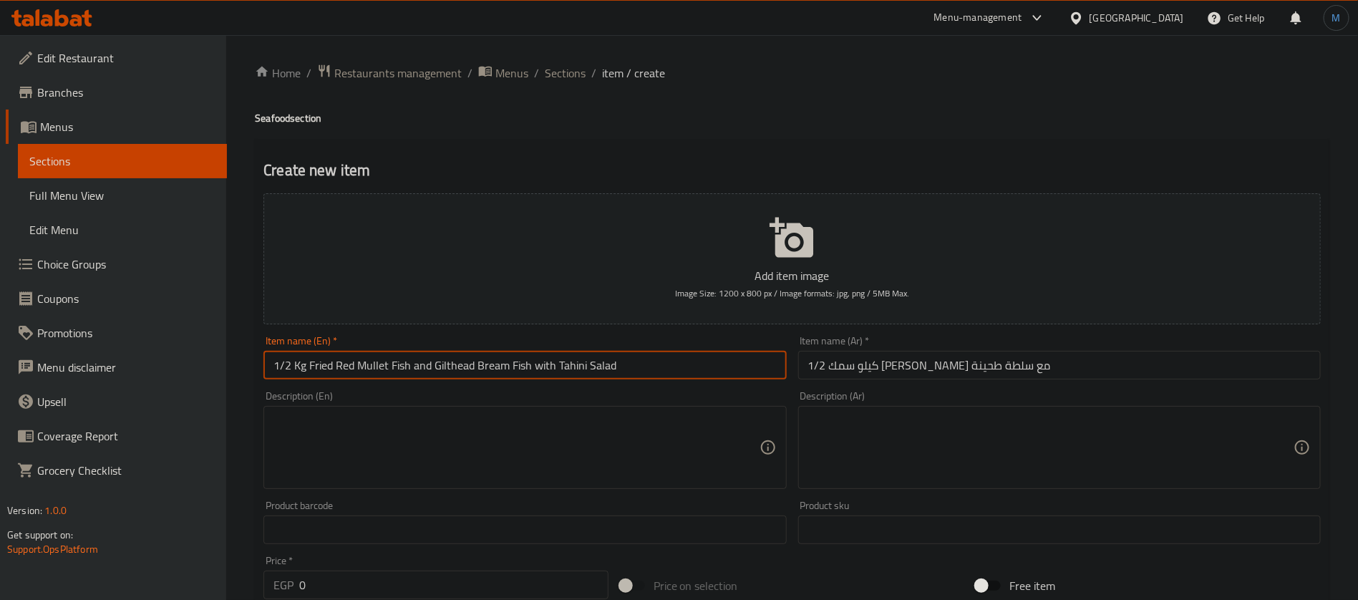
click at [423, 371] on input "1/2 Kg Fried Red Mullet Fish and Gilthead Bream Fish with Tahini Salad" at bounding box center [525, 365] width 523 height 29
type input "1/2 Kg Fried Red Mullet Fish Or Gilthead Bream Fish with Tahini Salad"
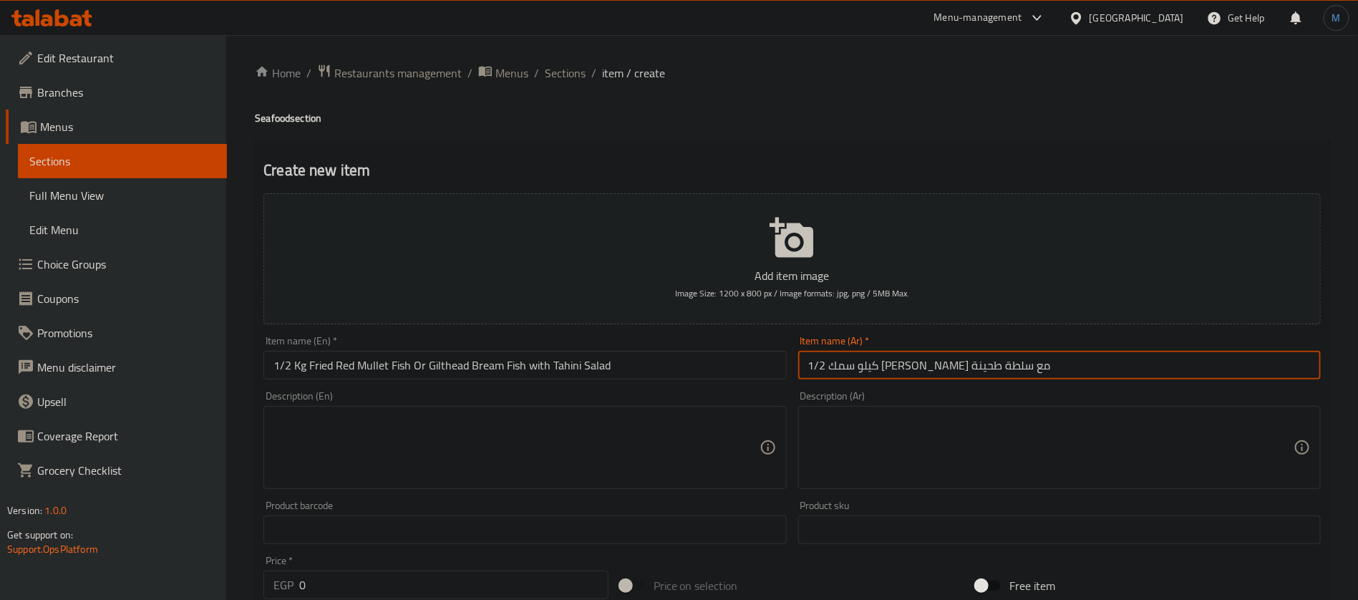
click at [969, 364] on input "1/2 كيلو سمك بربوني ودنيس مقلي مع سلطة طحينة" at bounding box center [1059, 365] width 523 height 29
click at [974, 366] on input "1/2 كيلو سمك بربوني و دنيس مقلي مع سلطة طحينة" at bounding box center [1059, 365] width 523 height 29
type input "1/2 كيلو سمك بربوني او دنيس مقلي مع سلطة طحينة"
click at [561, 368] on input "1/2 Kg Fried Red Mullet Fish Or Gilthead Bream Fish with Tahini Salad" at bounding box center [525, 365] width 523 height 29
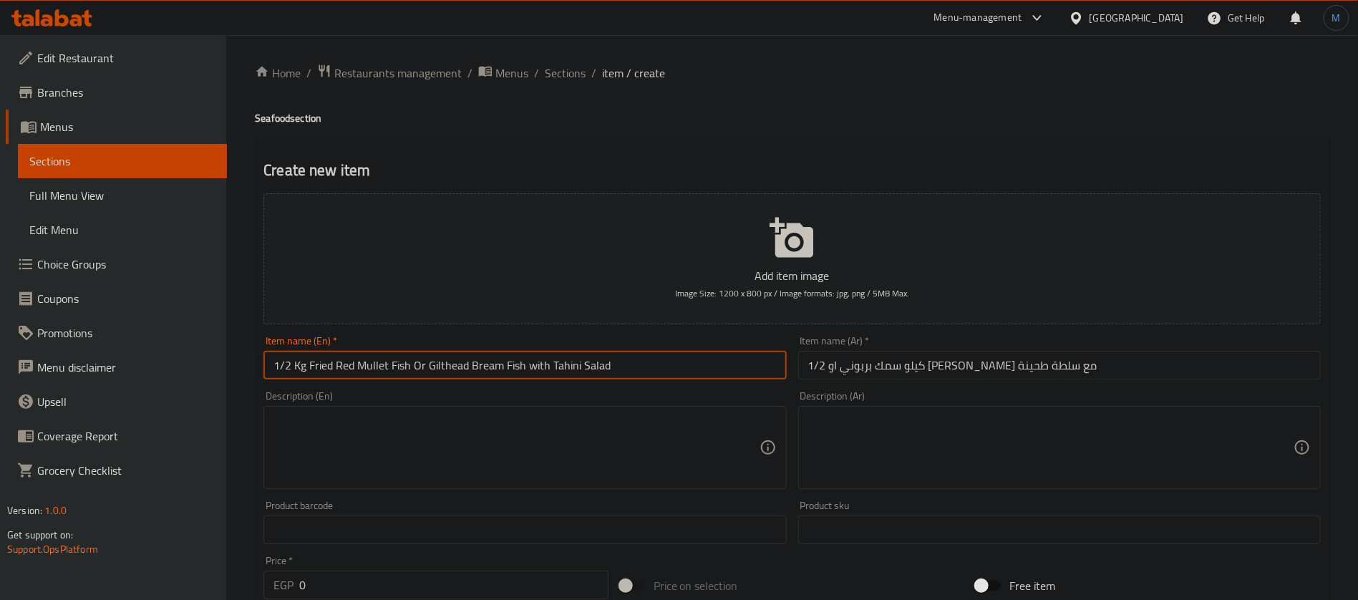
drag, startPoint x: 561, startPoint y: 368, endPoint x: 624, endPoint y: 370, distance: 63.8
click at [624, 370] on input "1/2 Kg Fried Red Mullet Fish Or Gilthead Bream Fish with Tahini Salad" at bounding box center [525, 365] width 523 height 29
paste input "Sesame paste s"
type input "1/2 Kg Fried Red Mullet Fish or Gilthead Bream Fish with Sesame Paste Salad"
click at [655, 433] on textarea at bounding box center [516, 448] width 485 height 68
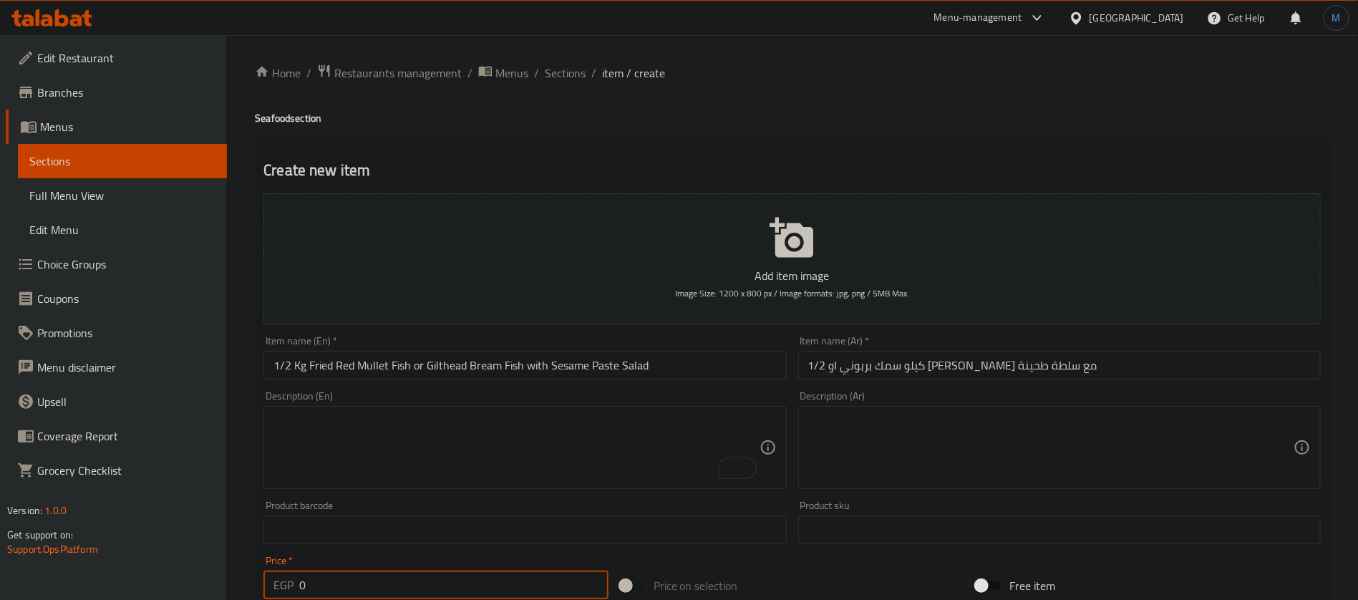
click at [427, 591] on input "0" at bounding box center [453, 585] width 309 height 29
click at [1030, 505] on div "Product sku Product sku" at bounding box center [1059, 523] width 523 height 44
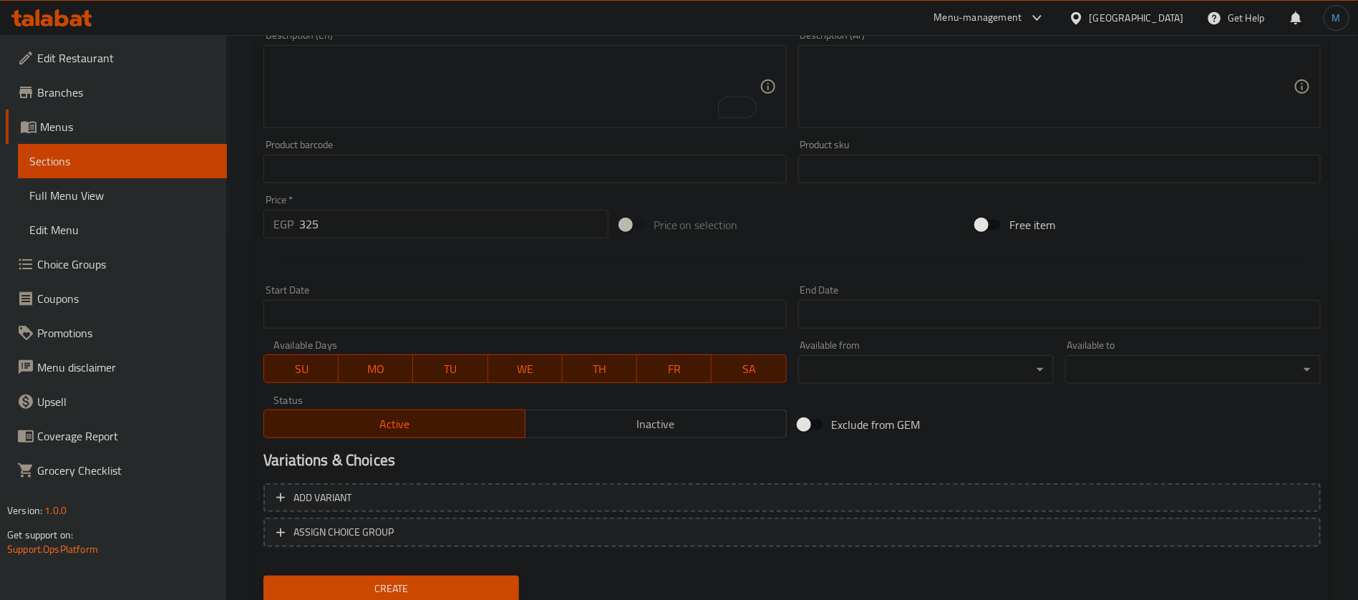
scroll to position [411, 0]
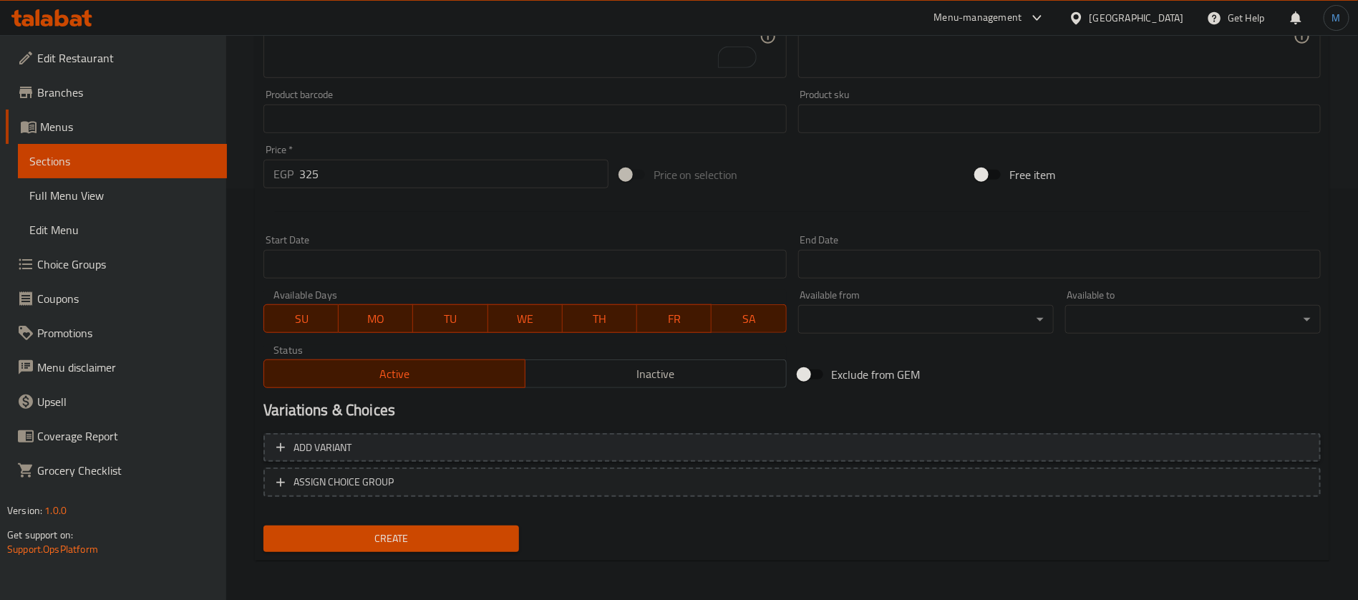
click at [1092, 459] on button "Add variant" at bounding box center [793, 447] width 1058 height 29
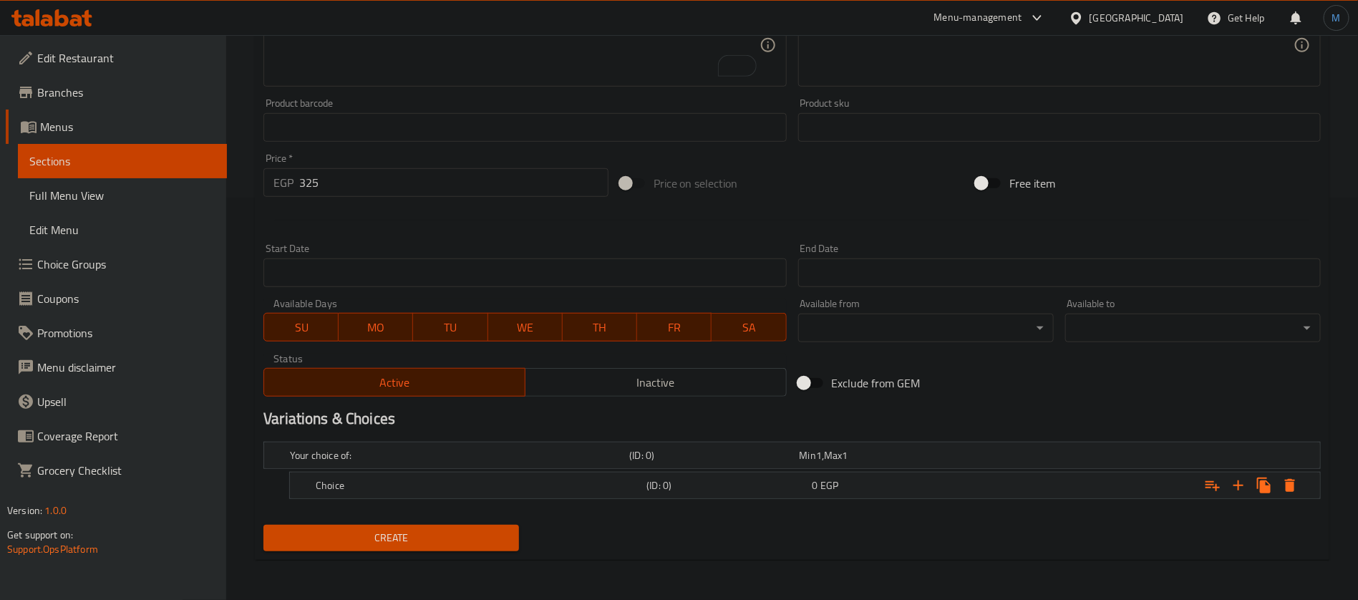
scroll to position [401, 0]
click at [1244, 488] on icon "Expand" at bounding box center [1238, 486] width 17 height 17
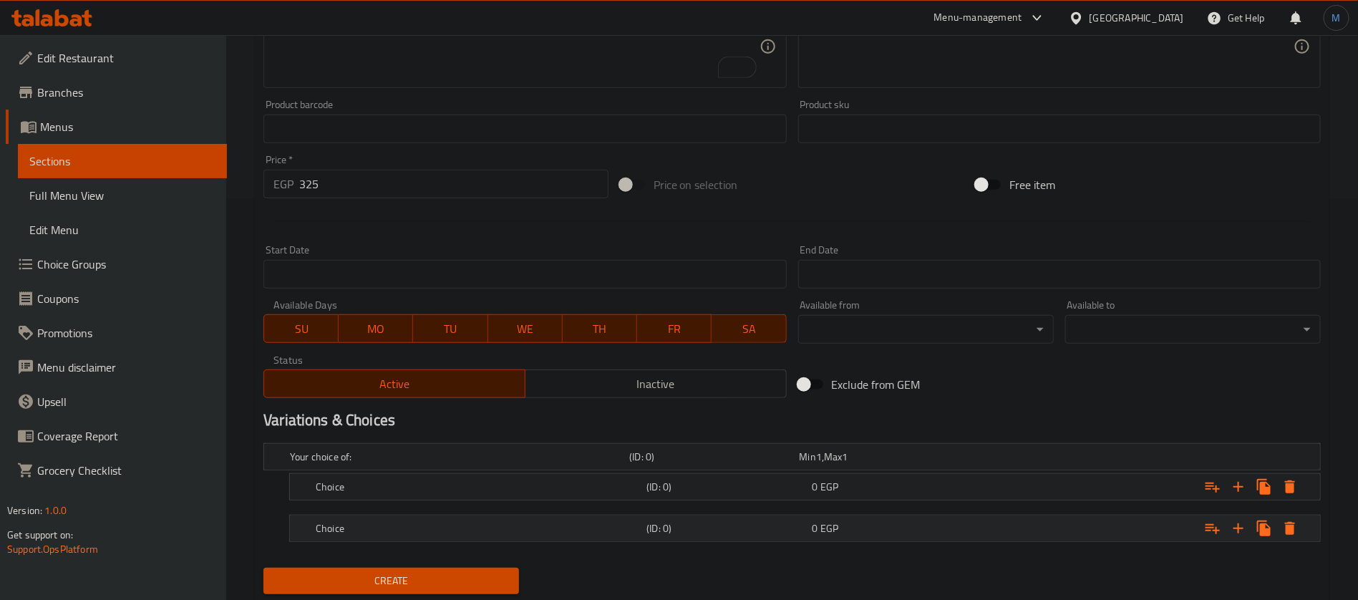
click at [782, 464] on h5 "(ID: 0)" at bounding box center [711, 457] width 164 height 14
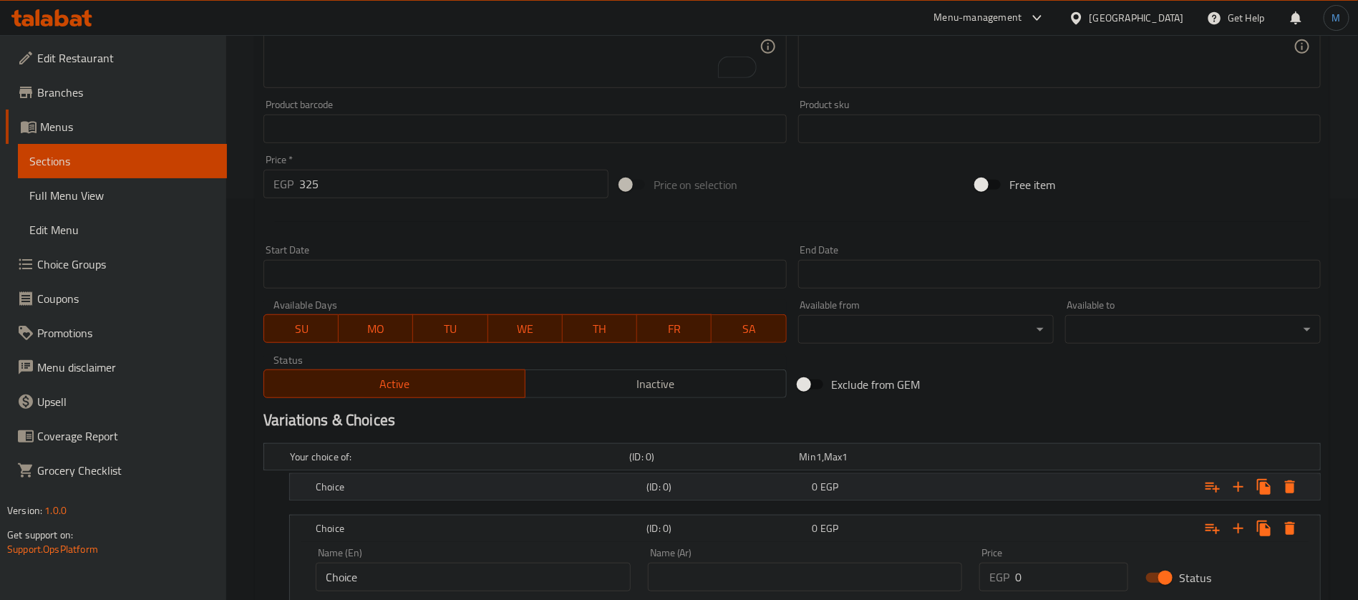
click at [778, 464] on h5 "(ID: 0)" at bounding box center [711, 457] width 164 height 14
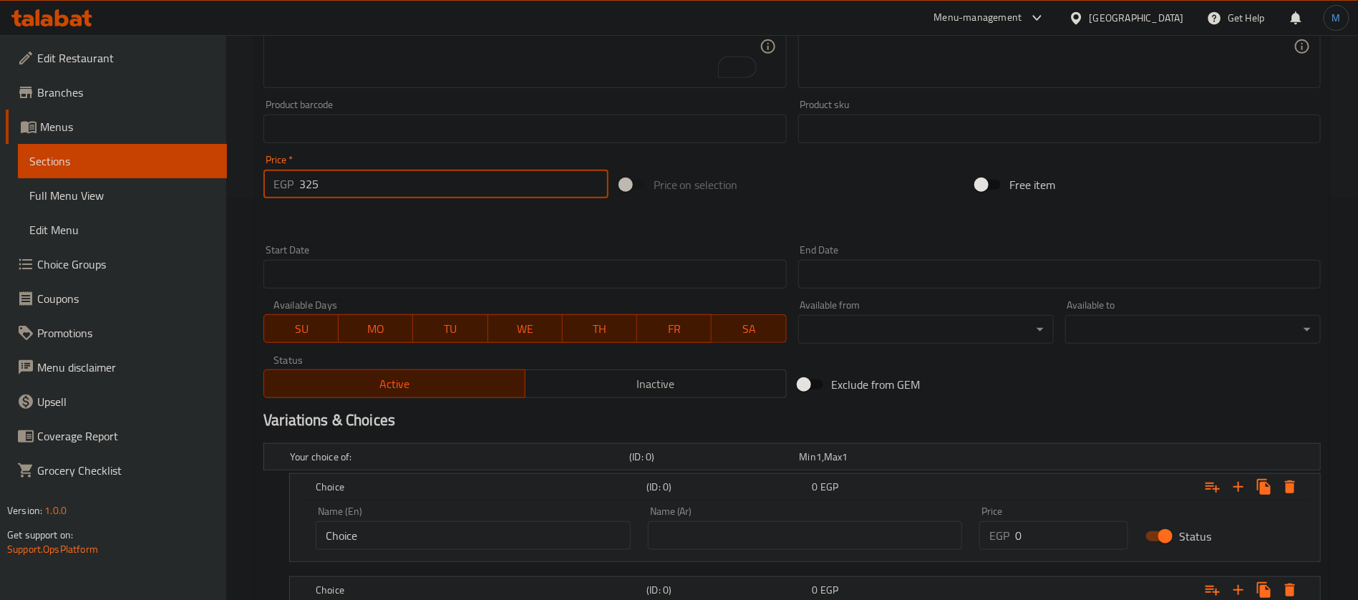
click at [388, 188] on input "325" at bounding box center [453, 184] width 309 height 29
type input "0"
click at [800, 206] on div at bounding box center [792, 221] width 1069 height 35
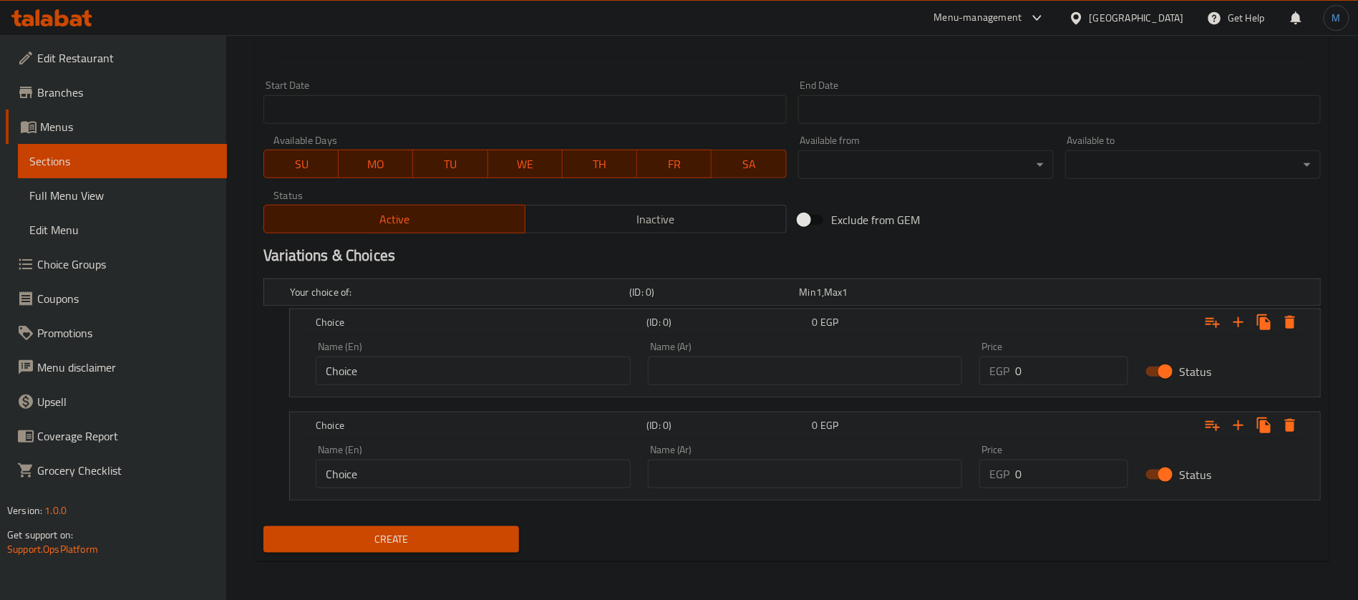
click at [1070, 372] on input "0" at bounding box center [1071, 371] width 113 height 29
paste input "325"
type input "325"
click at [1049, 485] on input "0" at bounding box center [1071, 474] width 113 height 29
paste input "325"
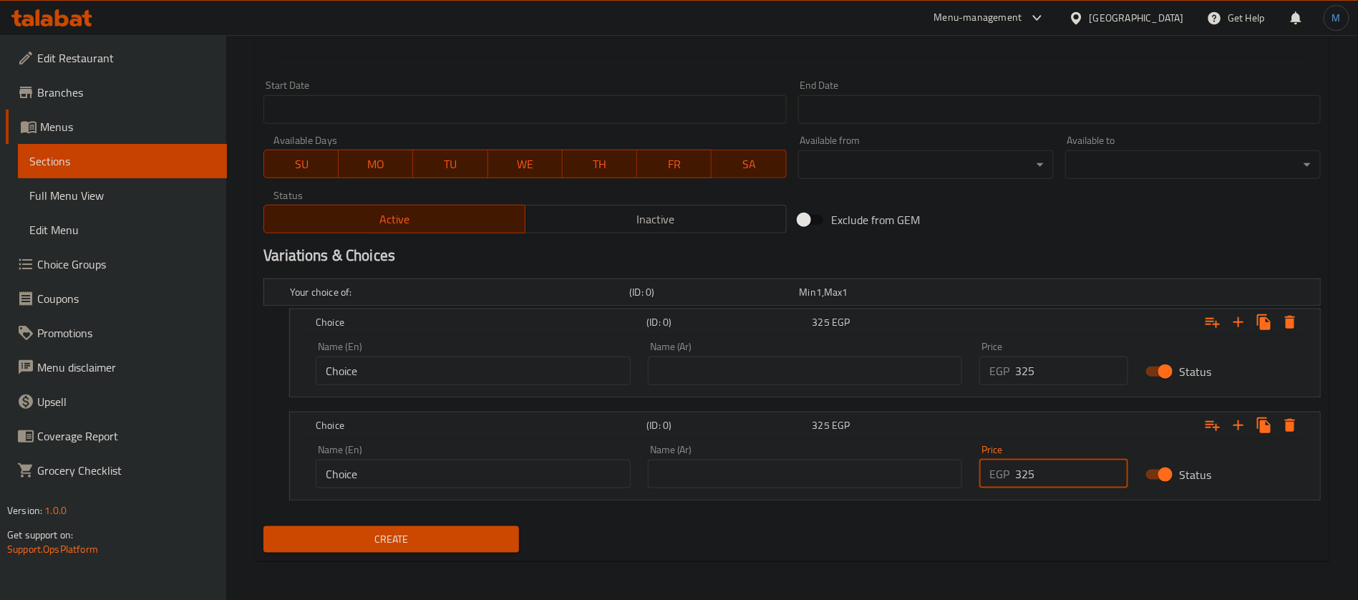
type input "325"
click at [948, 241] on div "Variations & Choices" at bounding box center [792, 255] width 1069 height 33
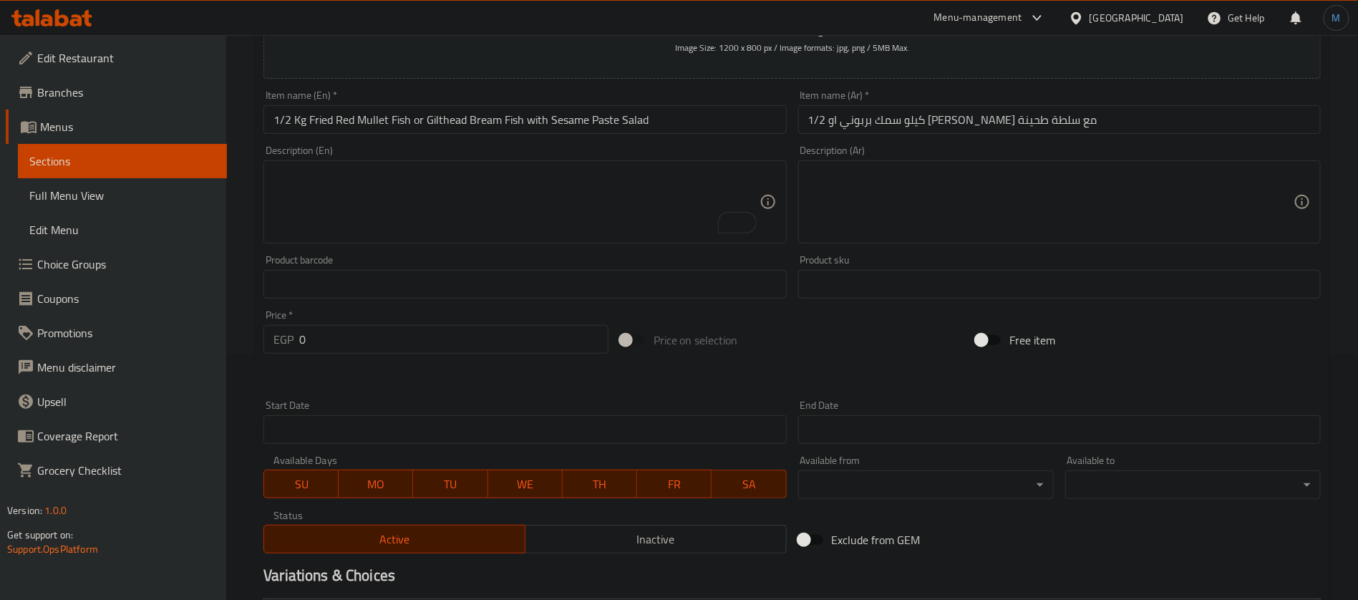
scroll to position [243, 0]
click at [345, 125] on input "1/2 Kg Fried Red Mullet Fish or Gilthead Bream Fish with Sesame Paste Salad" at bounding box center [525, 121] width 523 height 29
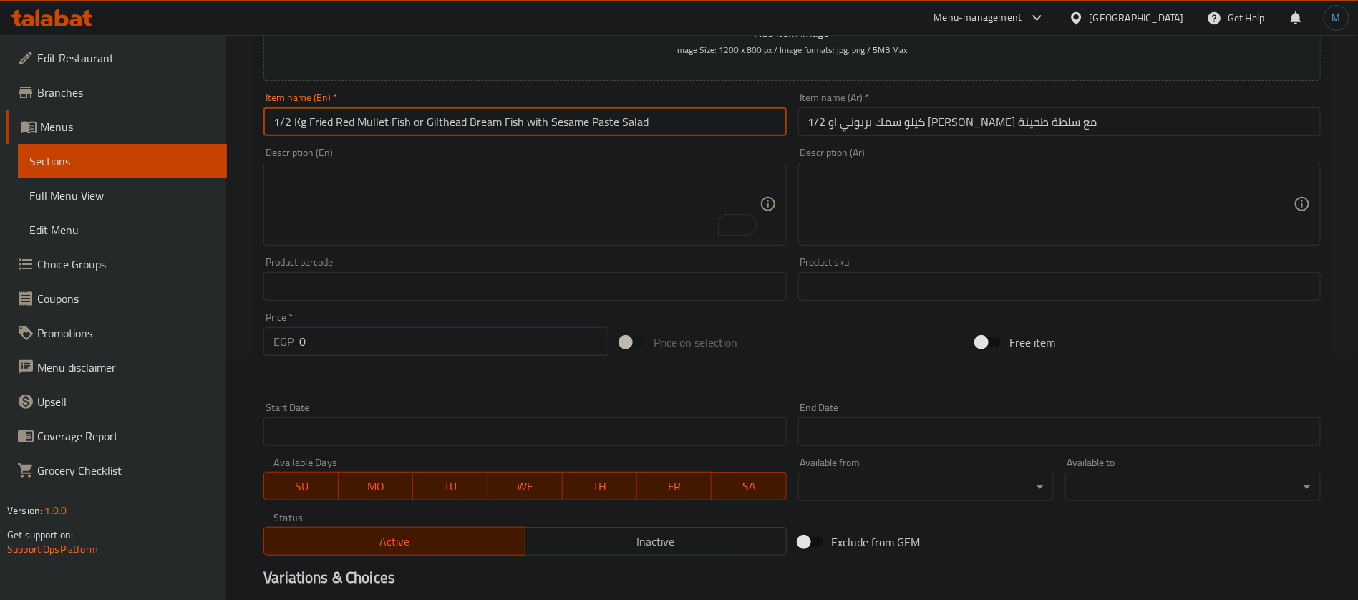
drag, startPoint x: 345, startPoint y: 125, endPoint x: 398, endPoint y: 125, distance: 53.0
click at [398, 125] on input "1/2 Kg Fried Red Mullet Fish or Gilthead Bream Fish with Sesame Paste Salad" at bounding box center [525, 121] width 523 height 29
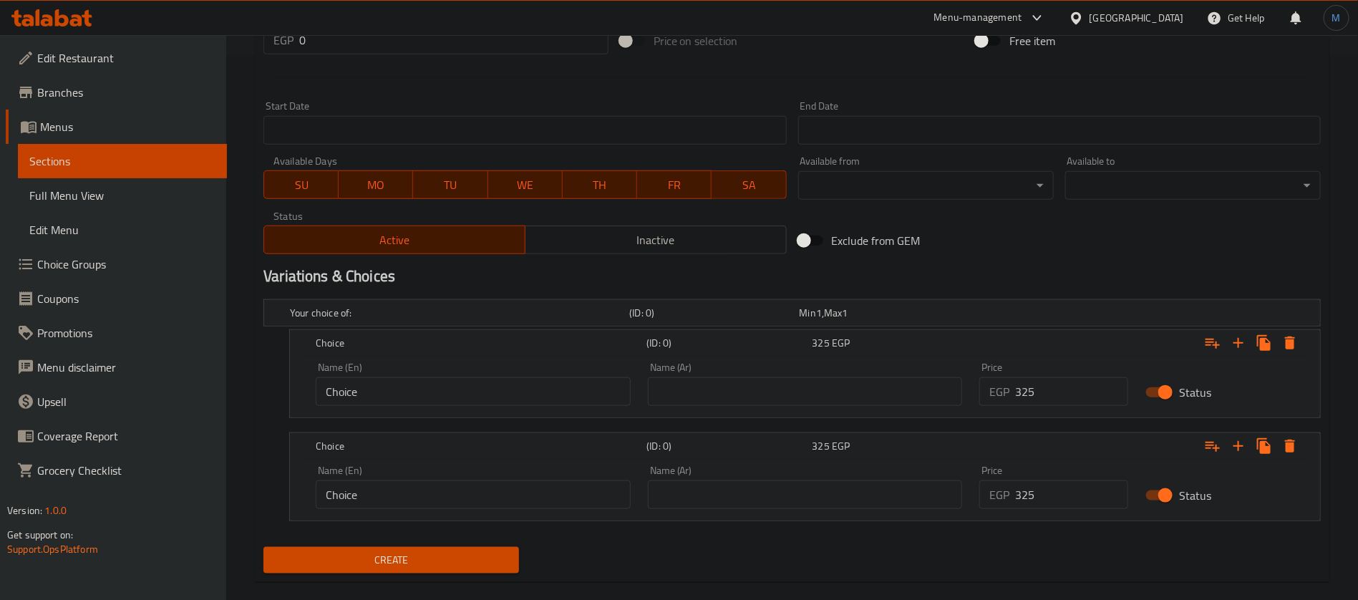
scroll to position [566, 0]
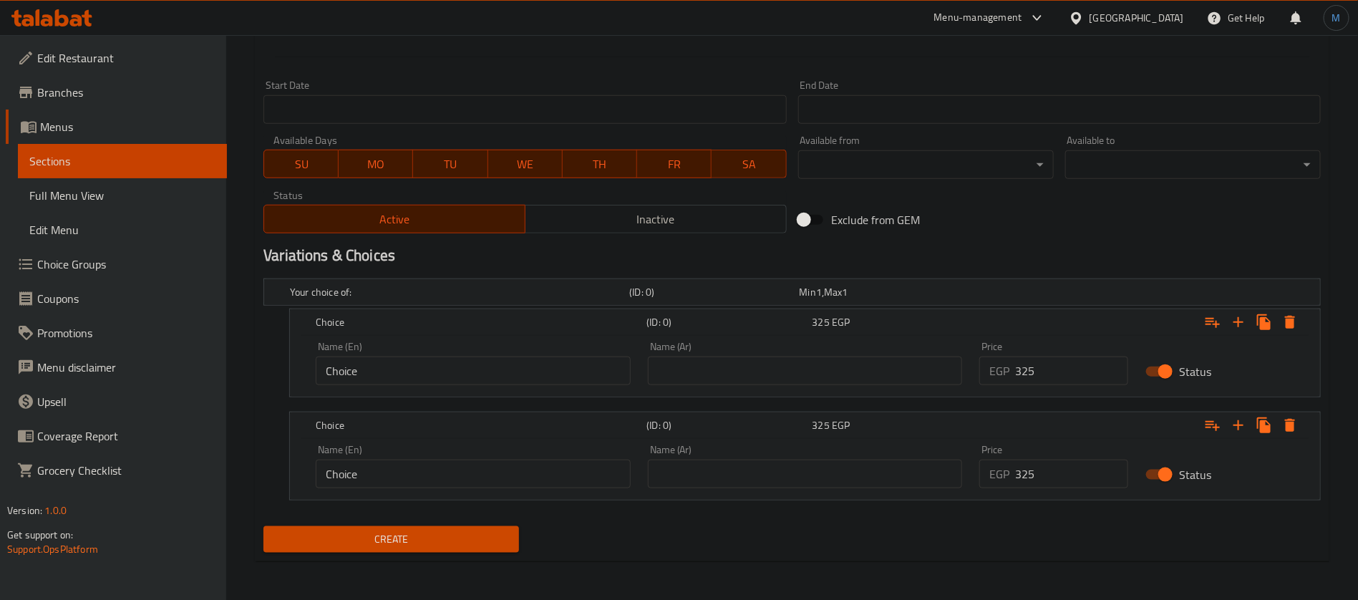
drag, startPoint x: 501, startPoint y: 339, endPoint x: 501, endPoint y: 357, distance: 17.9
click at [499, 343] on div "Name (En) Choice Name (En)" at bounding box center [473, 363] width 332 height 61
click at [501, 357] on input "Choice" at bounding box center [473, 371] width 315 height 29
paste input "Red Mullet Fish"
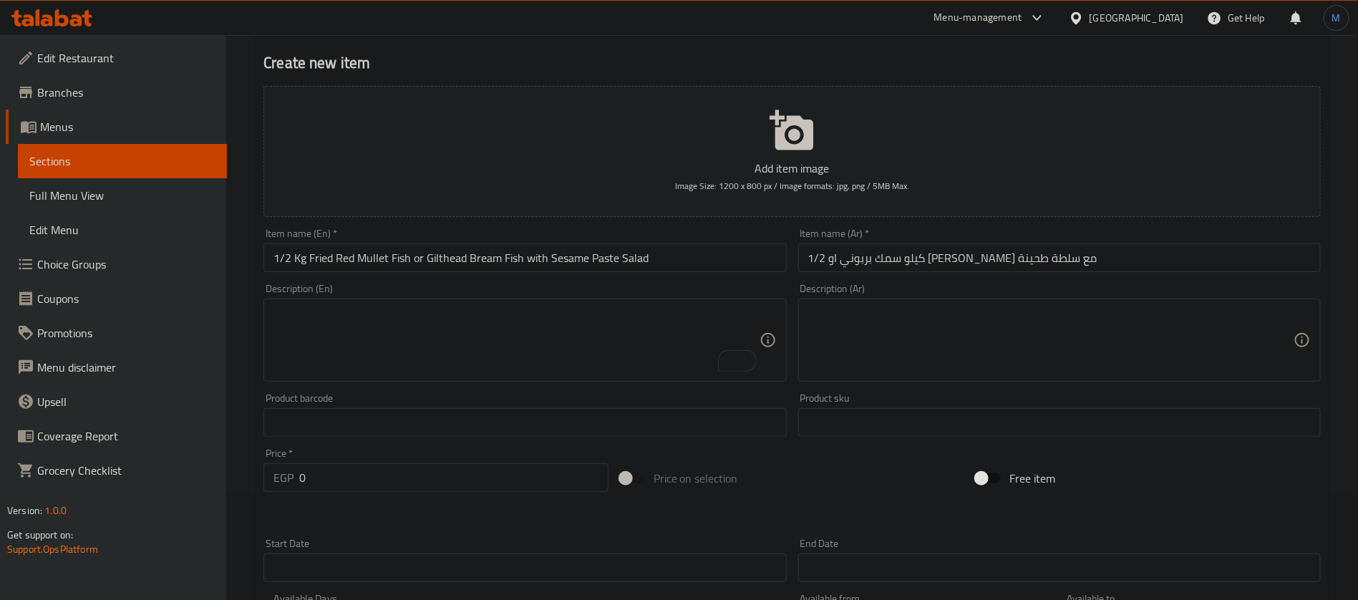
scroll to position [29, 0]
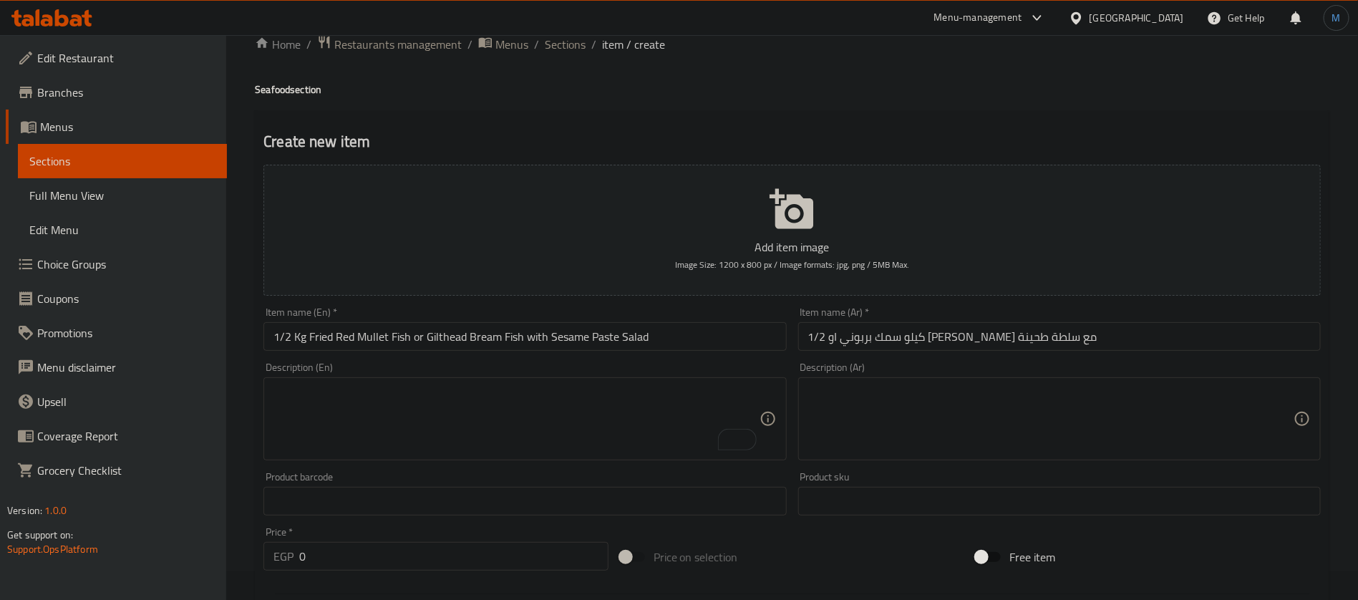
type input "Red Mullet Fish"
click at [445, 337] on input "1/2 Kg Fried Red Mullet Fish or Gilthead Bream Fish with Sesame Paste Salad" at bounding box center [525, 336] width 523 height 29
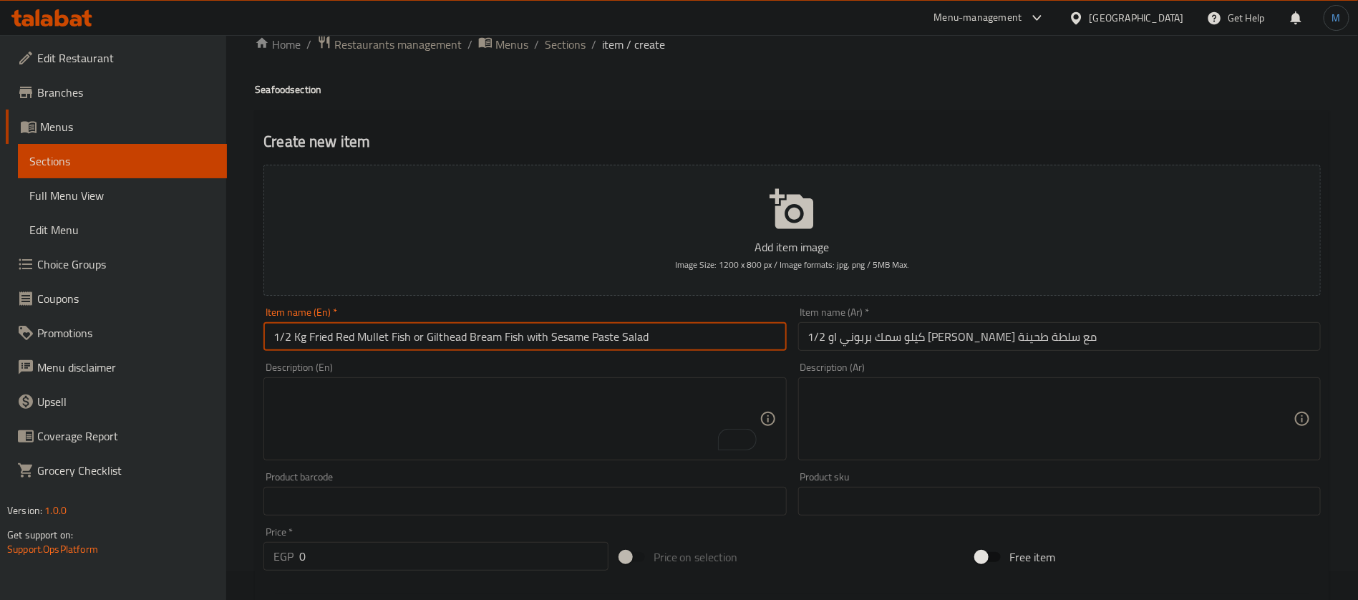
drag, startPoint x: 445, startPoint y: 338, endPoint x: 506, endPoint y: 337, distance: 60.9
click at [506, 337] on input "1/2 Kg Fried Red Mullet Fish or Gilthead Bream Fish with Sesame Paste Salad" at bounding box center [525, 336] width 523 height 29
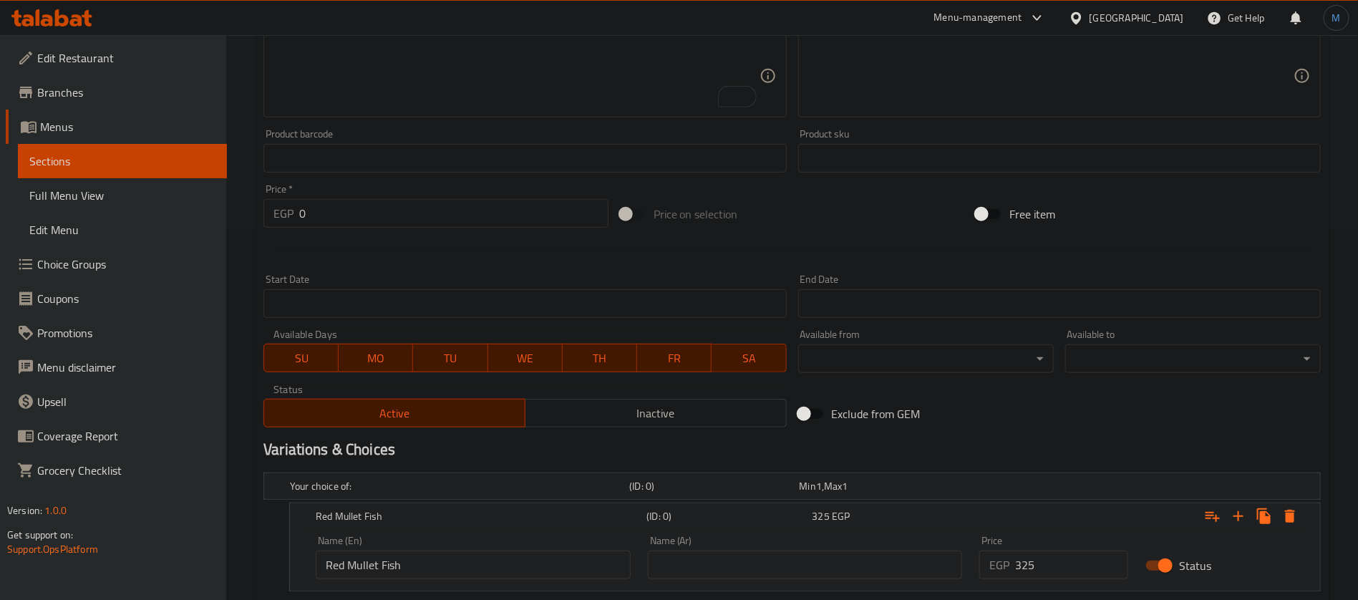
scroll to position [566, 0]
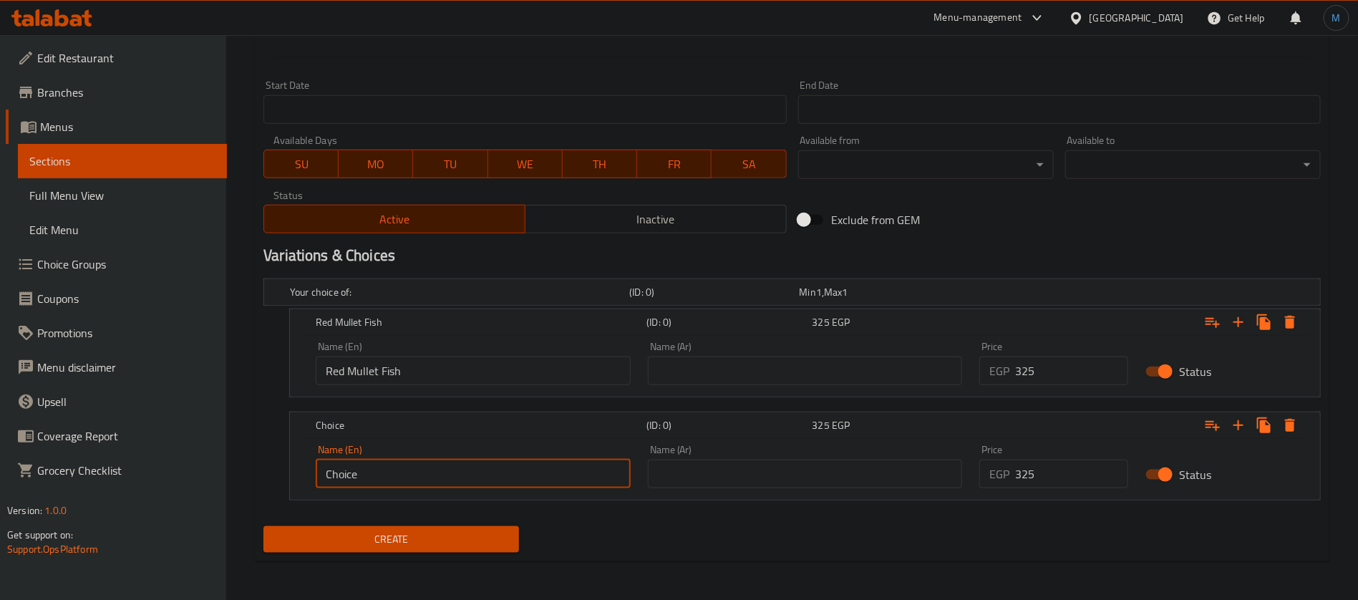
click at [506, 481] on input "Choice" at bounding box center [473, 474] width 315 height 29
paste input "Gilthead Bream Fish"
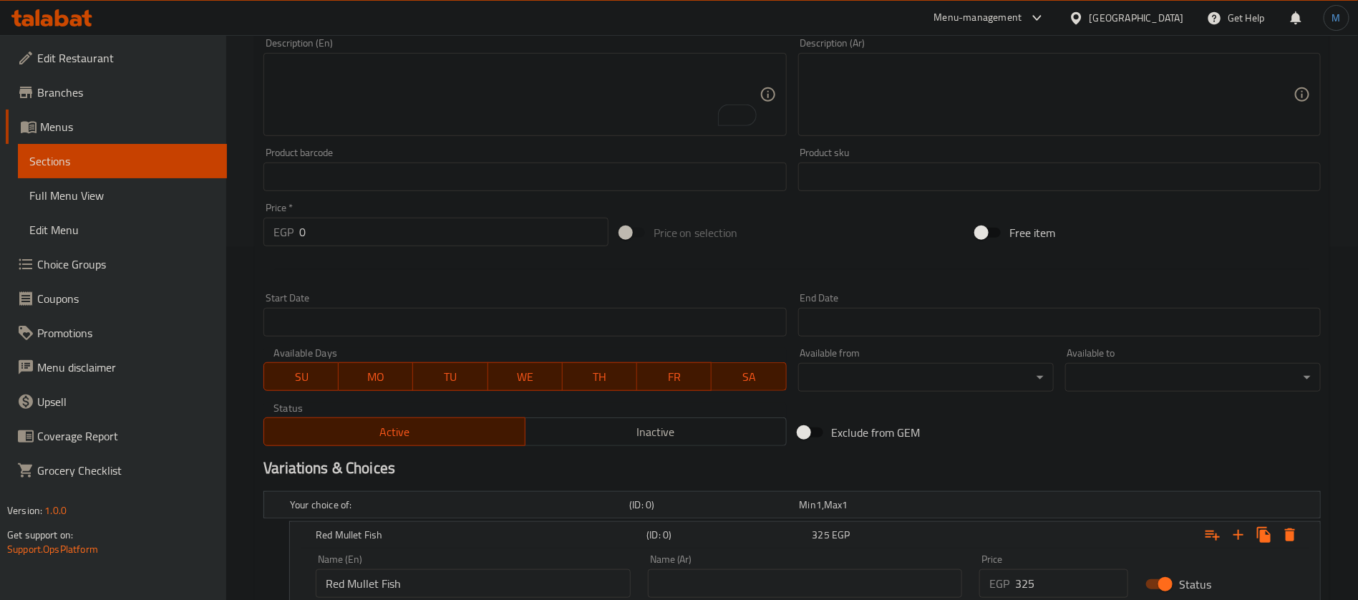
scroll to position [243, 0]
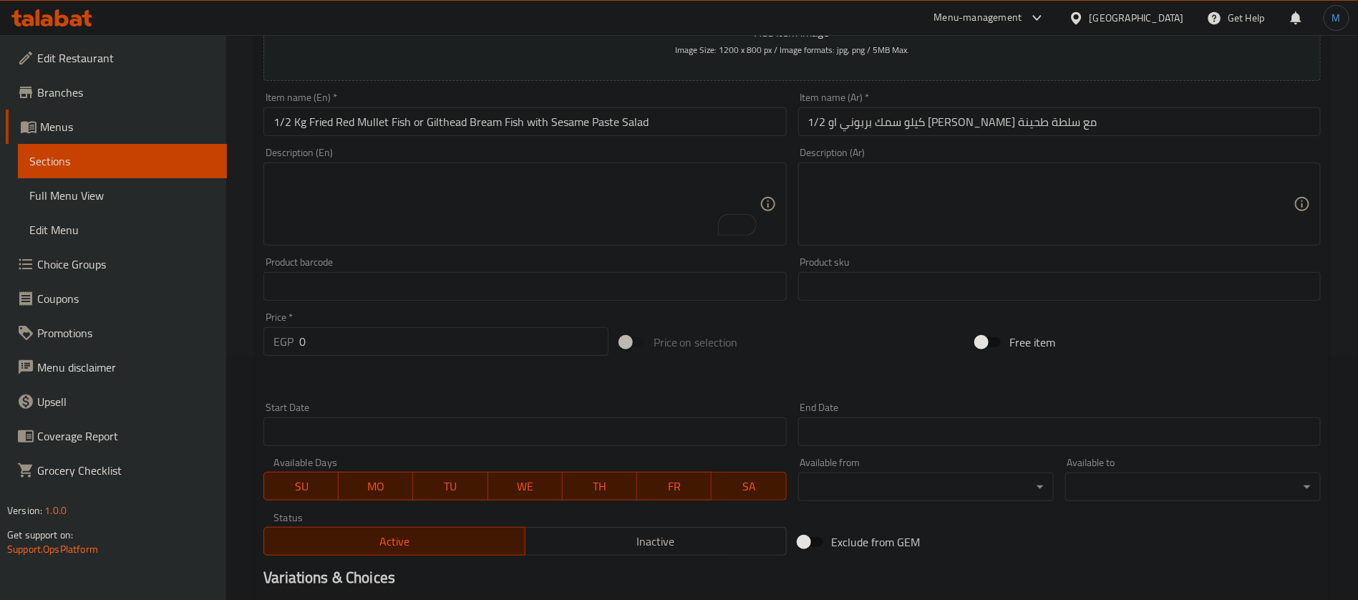
type input "Gilthead Bream Fish"
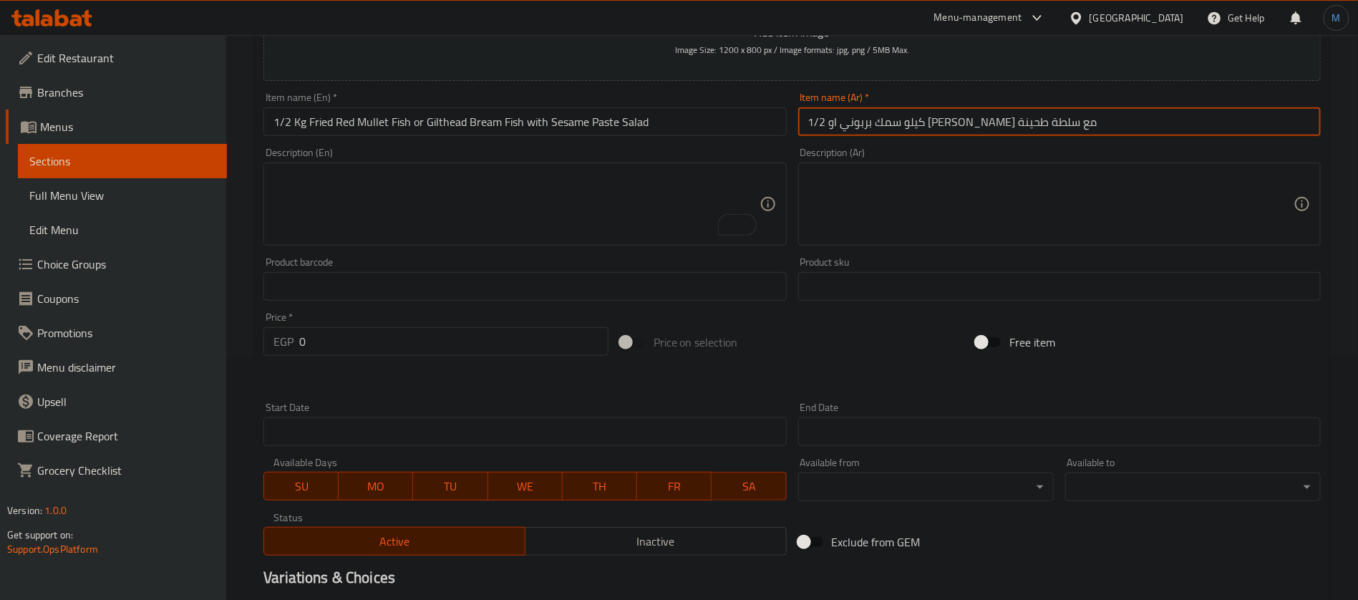
click at [1000, 125] on input "1/2 كيلو سمك بربوني او دنيس مقلي مع سلطة طحينة" at bounding box center [1059, 121] width 523 height 29
click at [1026, 122] on input "1/2 كيلو سمك بربوني او دنيس مقلي مع سلطة طحينة" at bounding box center [1059, 121] width 523 height 29
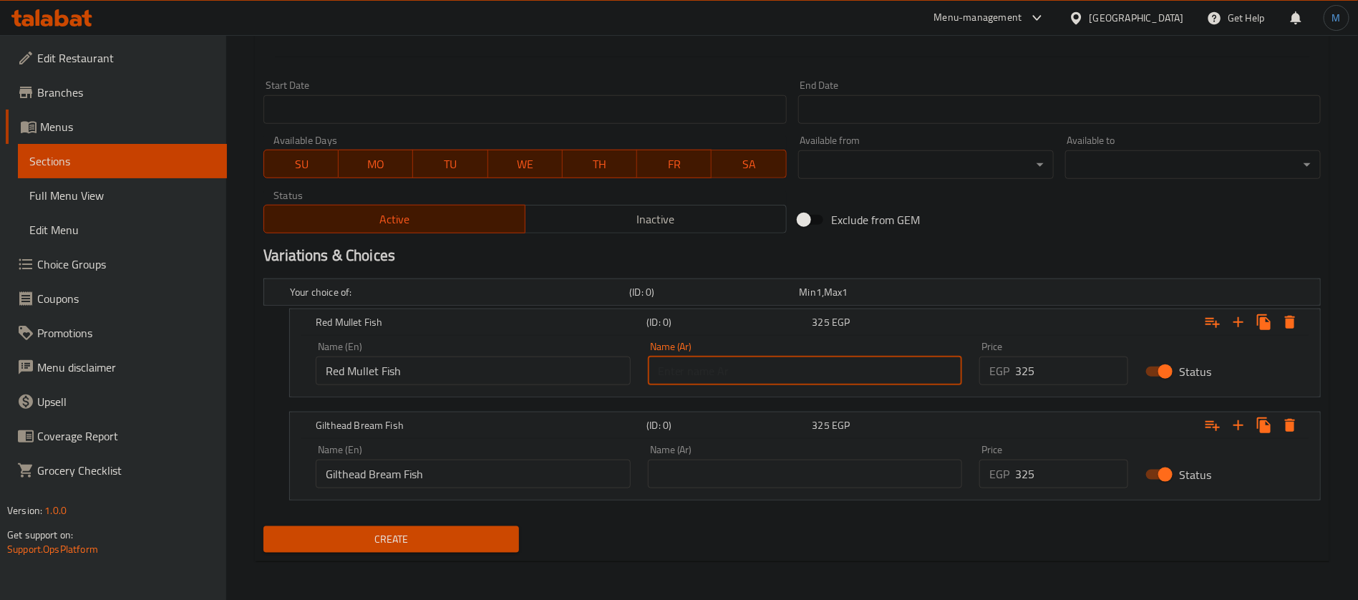
click at [833, 366] on input "text" at bounding box center [805, 371] width 315 height 29
paste input "سمك بربوني"
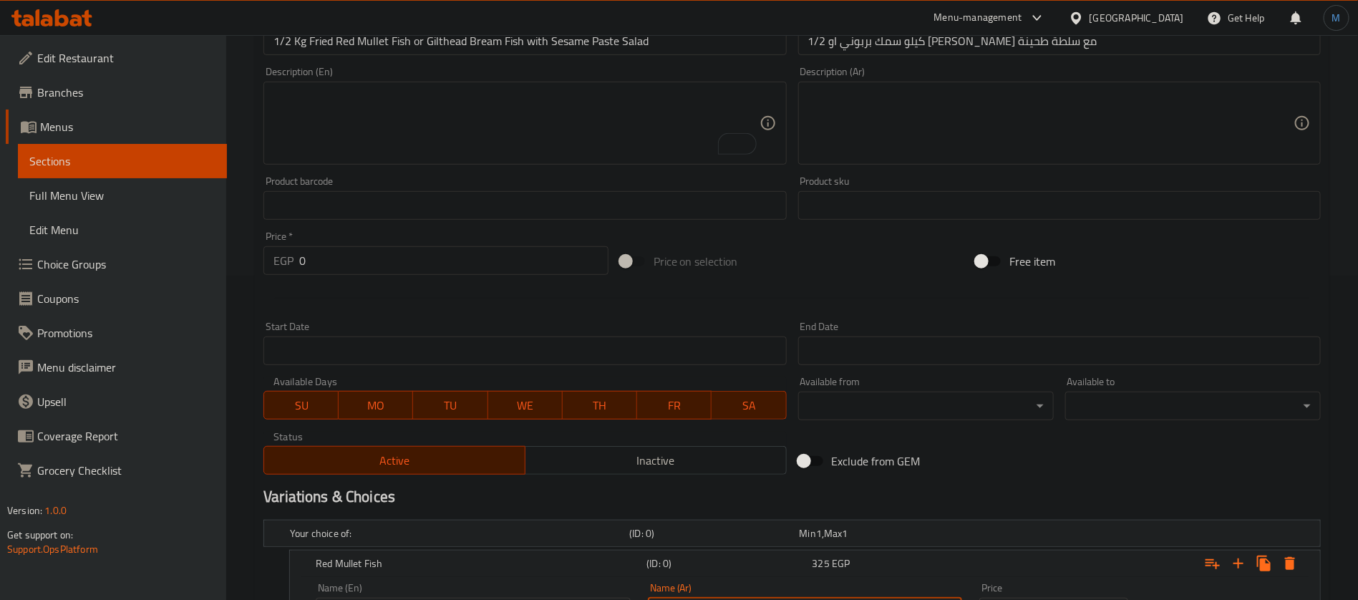
scroll to position [136, 0]
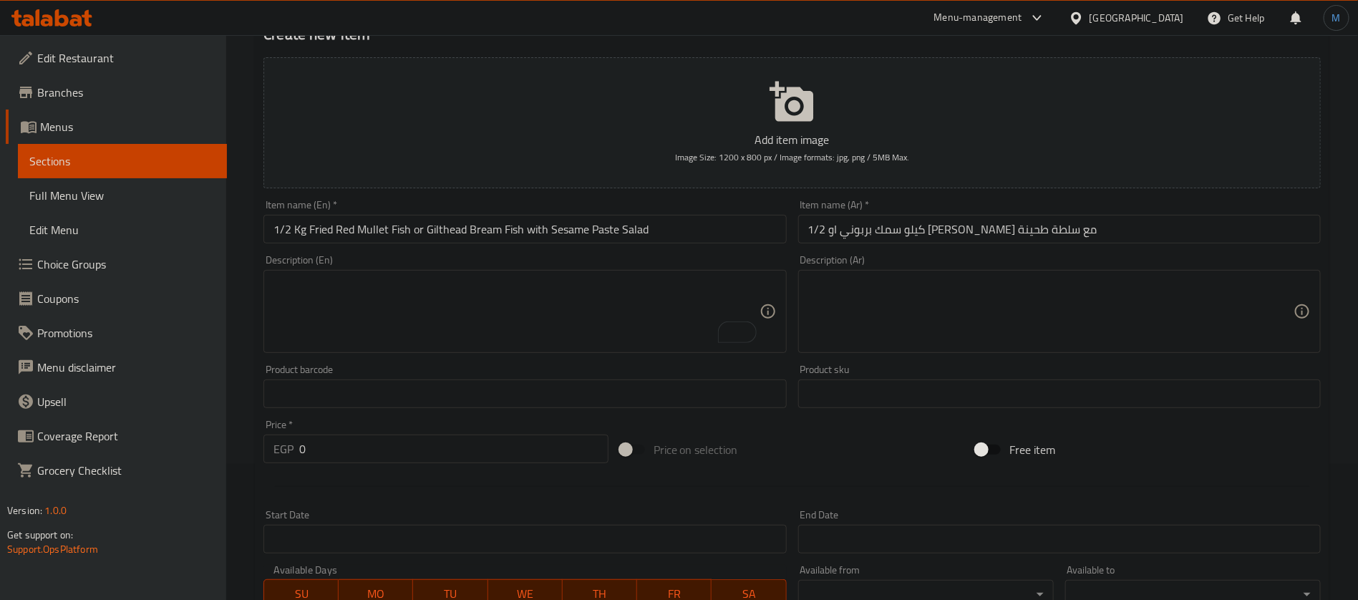
type input "سمك بربوني"
click at [959, 228] on input "1/2 كيلو سمك بربوني او دنيس مقلي مع سلطة طحينة" at bounding box center [1059, 229] width 523 height 29
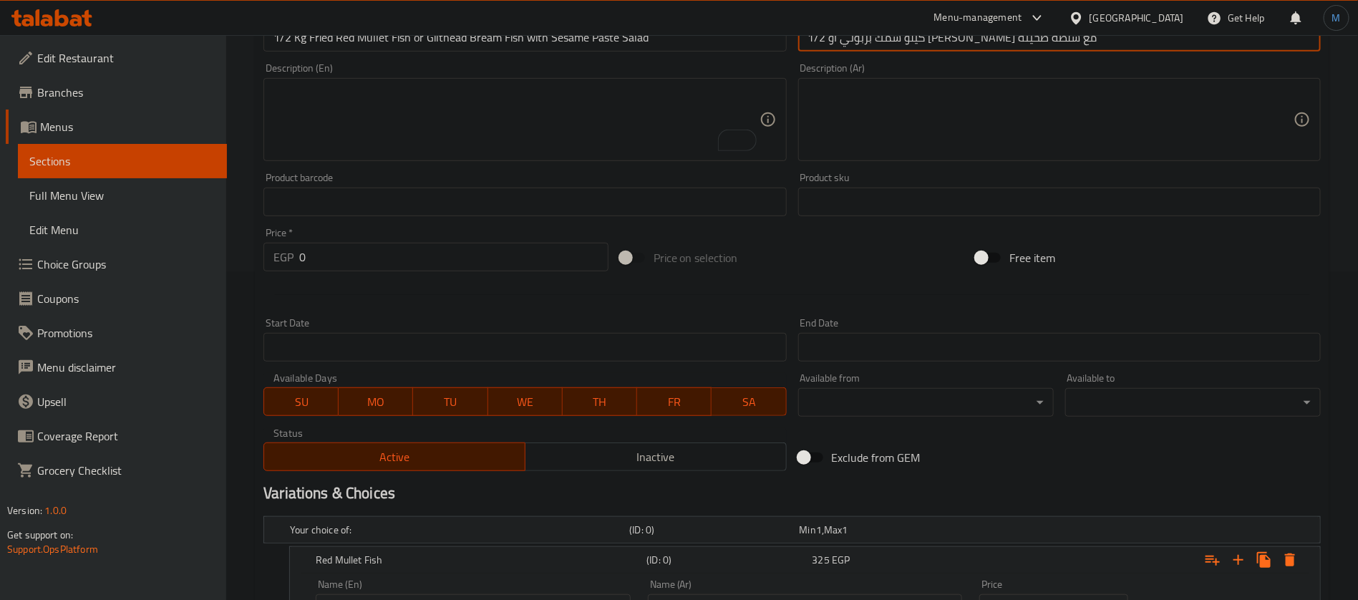
scroll to position [566, 0]
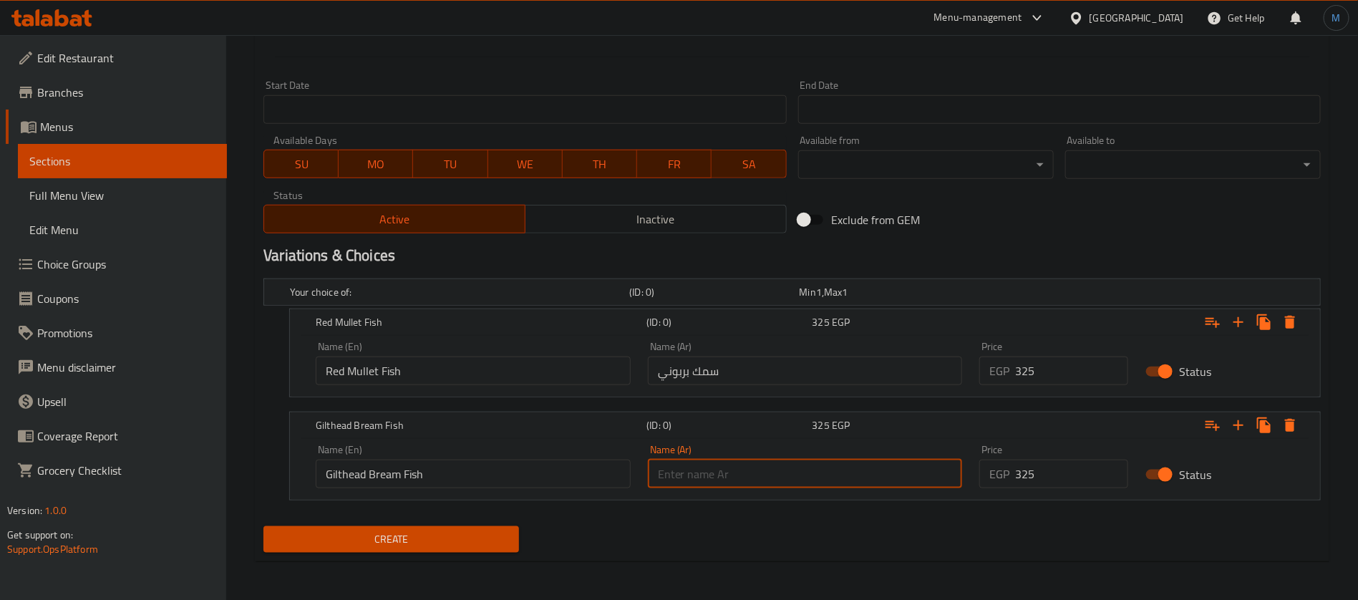
click at [780, 460] on input "text" at bounding box center [805, 474] width 315 height 29
paste input "دنيس"
click at [702, 359] on input "سمك بربوني" at bounding box center [805, 371] width 315 height 29
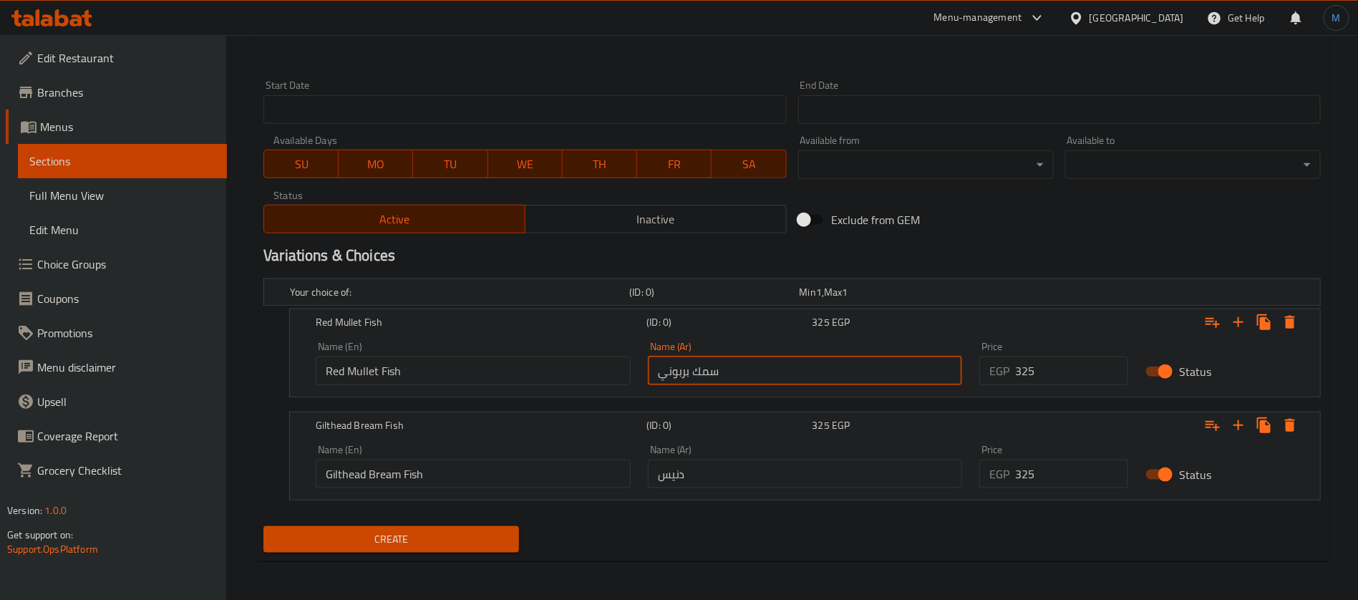
click at [702, 359] on input "سمك بربوني" at bounding box center [805, 371] width 315 height 29
click at [763, 470] on input "دنيس" at bounding box center [805, 474] width 315 height 29
paste input "سمك"
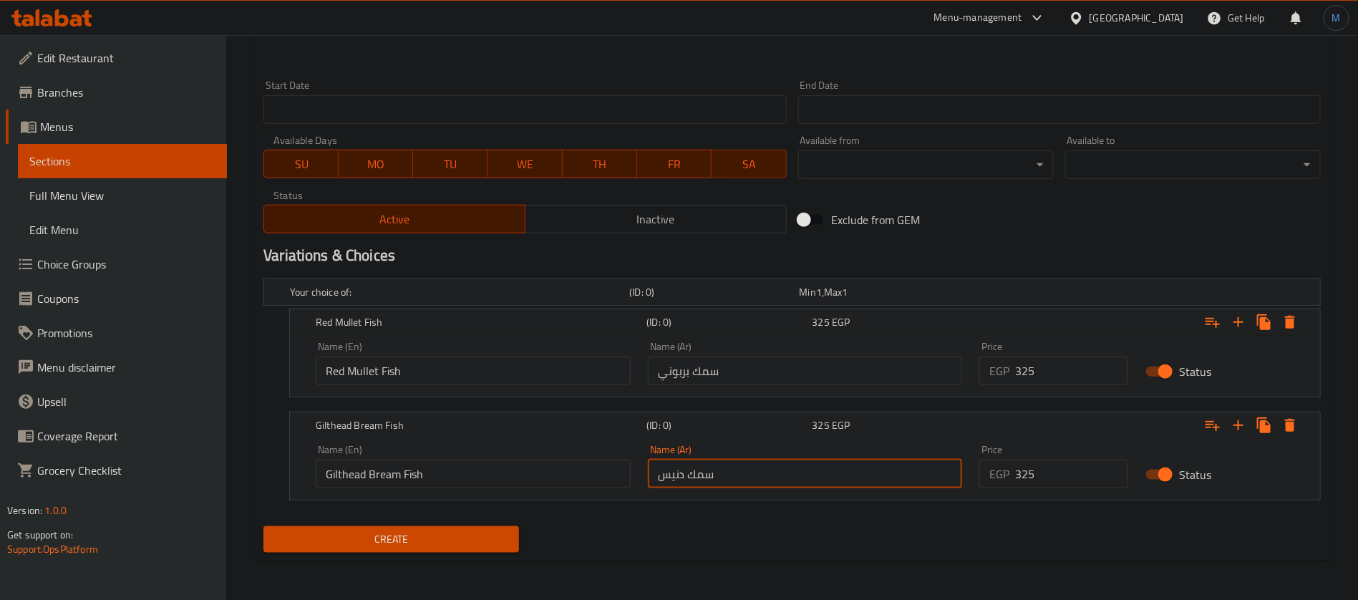
type input "سمك دنيس"
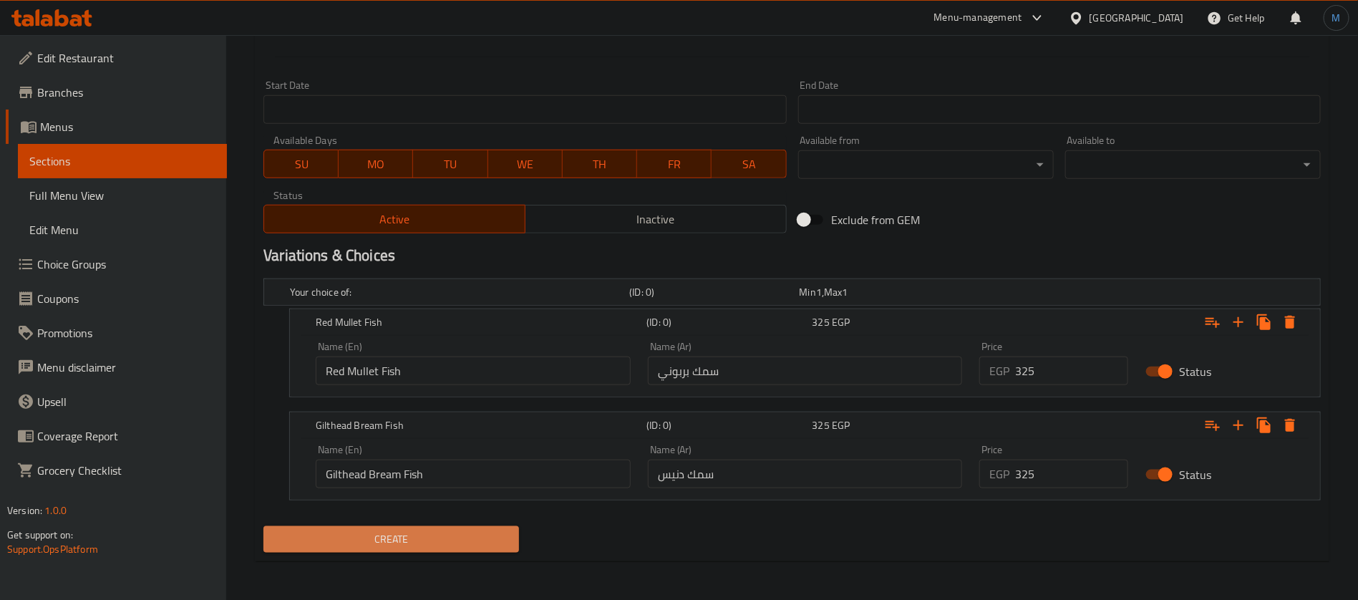
click at [481, 532] on span "Create" at bounding box center [391, 540] width 233 height 18
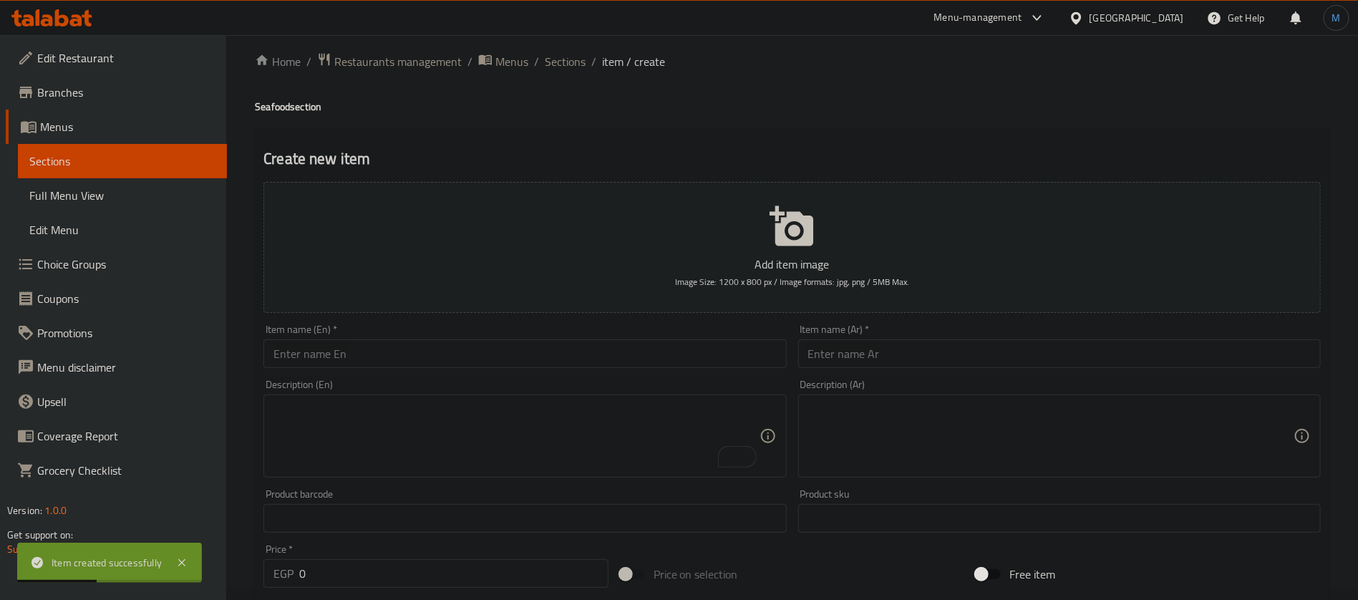
scroll to position [0, 0]
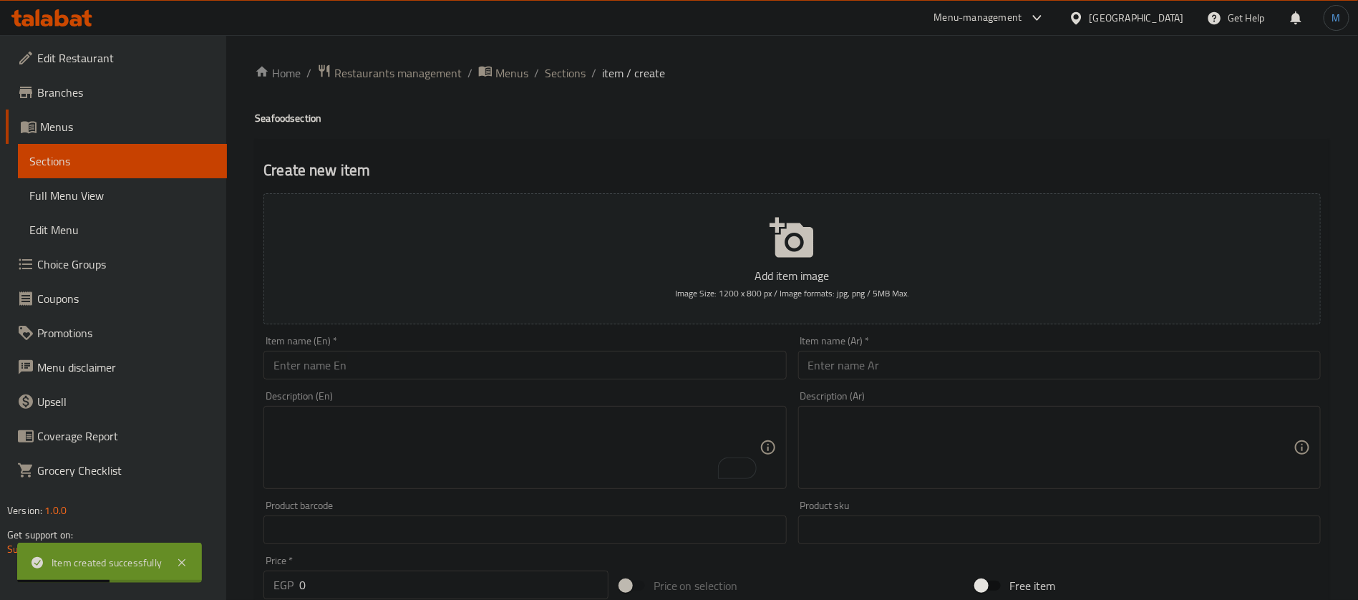
drag, startPoint x: 590, startPoint y: 74, endPoint x: 575, endPoint y: 74, distance: 15.0
click at [589, 74] on ol "Home / Restaurants management / Menus / Sections / item / create" at bounding box center [792, 73] width 1075 height 19
click at [575, 74] on span "Sections" at bounding box center [565, 72] width 41 height 17
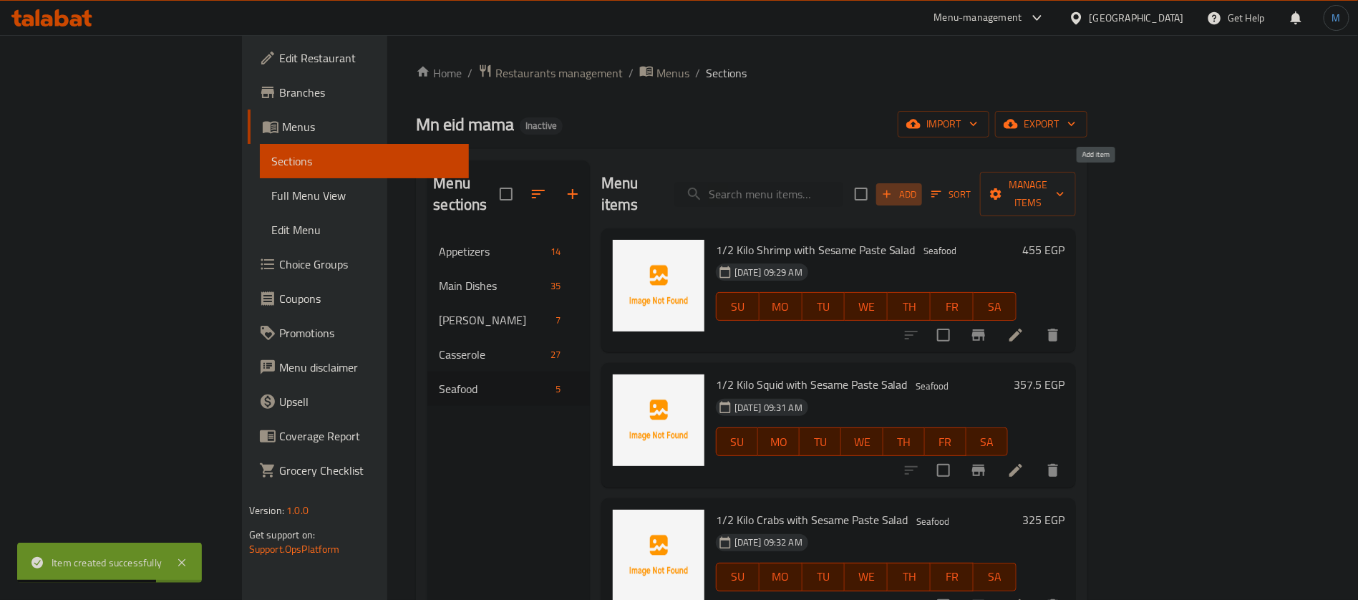
click at [919, 186] on span "Add" at bounding box center [899, 194] width 39 height 16
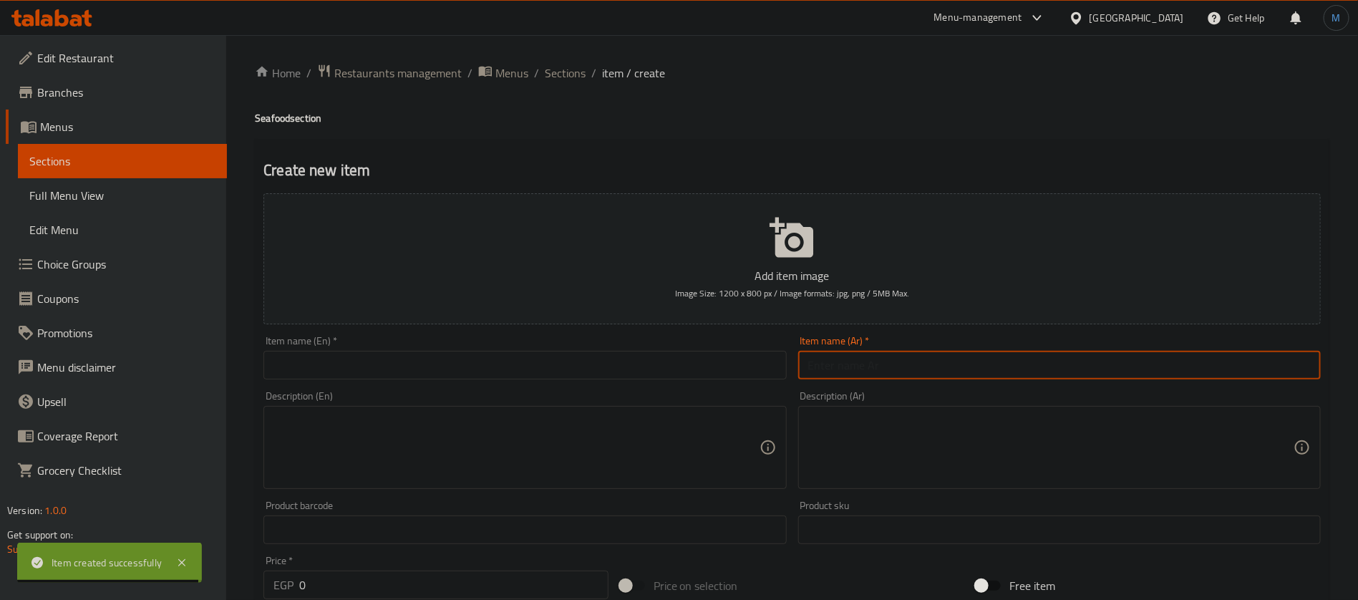
click at [1067, 363] on input "text" at bounding box center [1059, 365] width 523 height 29
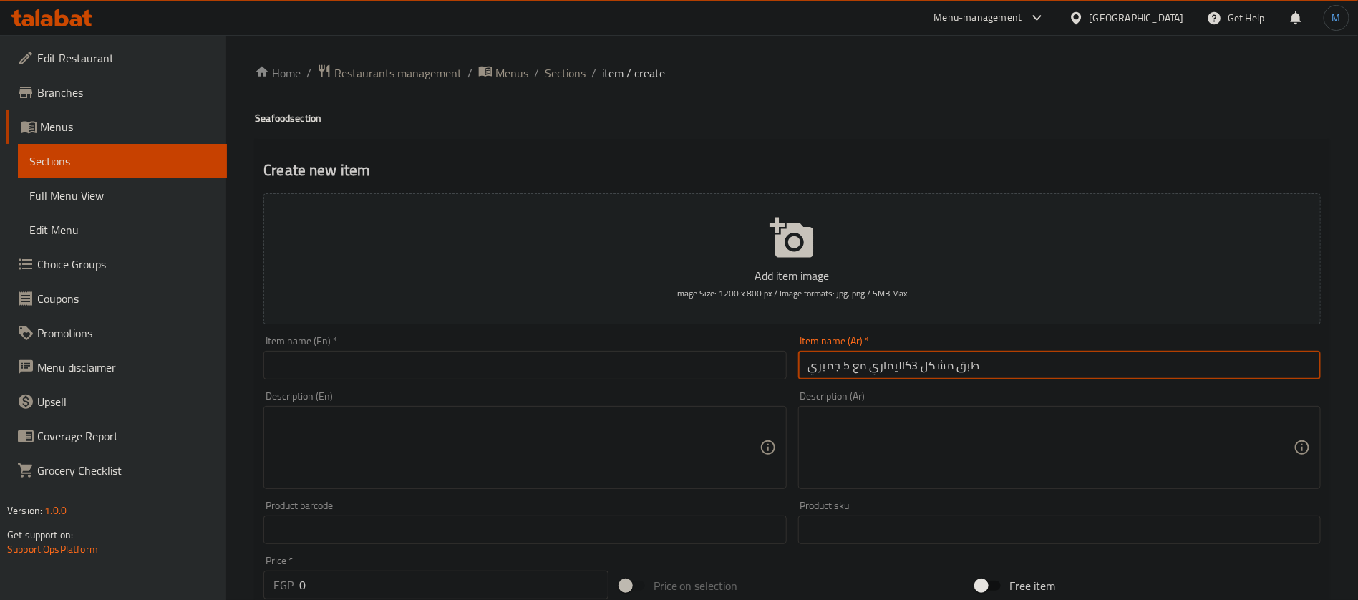
click at [910, 361] on input "طبق مشكل 3كاليماري مع 5 جمبري" at bounding box center [1059, 365] width 523 height 29
click at [1057, 356] on input "طبق مشكل 3كاليماري مع 5 جمبري" at bounding box center [1059, 365] width 523 height 29
paste input "3"
type input "طبق مشكل 3 كاليماري مع 5 جمبري وقطعة سمك فيليه و ارز صيادية"
click at [546, 385] on div "Description (En) Description (En)" at bounding box center [525, 440] width 534 height 110
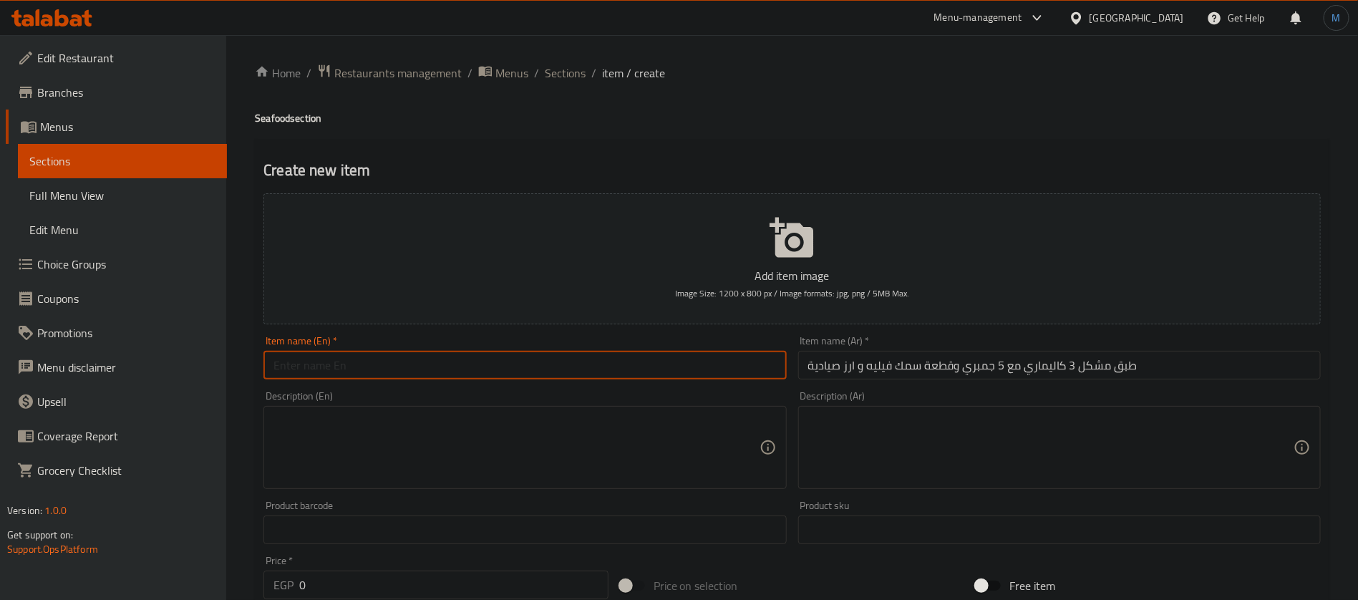
paste input "Mixed platter: 3 squid, 5 shrimp, 1 piece of fish fillet, and Sayadeya rice"
click at [528, 357] on input "text" at bounding box center [525, 365] width 523 height 29
click at [336, 369] on input "Mixed platter: 3 squid, 5 shrimp, 1 piece of fish fillet, and Sayadeya rice" at bounding box center [525, 365] width 523 height 29
click at [574, 369] on input "Mixed Platter 3 Squid with 5 Shrimp and 1 Piece of Fish Fillet and Sayadeya Rice" at bounding box center [525, 365] width 523 height 29
click at [1044, 369] on input "طبق مشكل 3 كاليماري مع 5 جمبري وقطعة سمك فيليه و ارز صيادية" at bounding box center [1059, 365] width 523 height 29
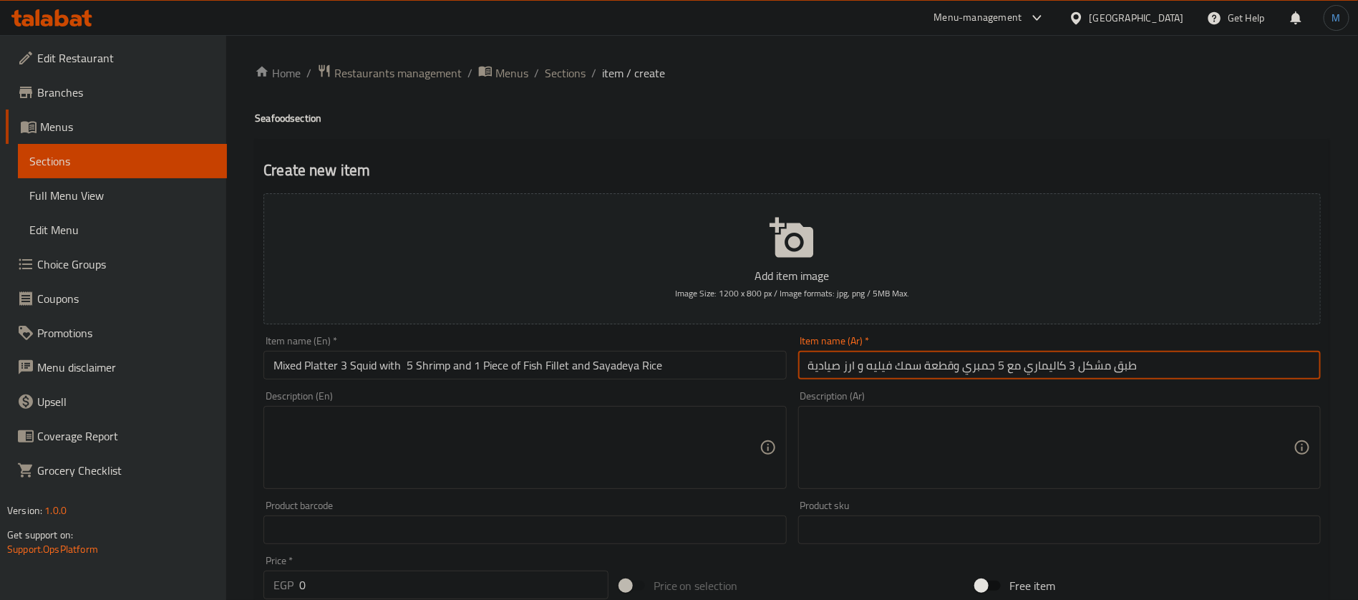
click at [1044, 369] on input "طبق مشكل 3 كاليماري مع 5 جمبري وقطعة سمك فيليه و ارز صيادية" at bounding box center [1059, 365] width 523 height 29
click at [350, 359] on input "Mixed Platter 3 Squid with 5 Shrimp and 1 Piece of Fish Fillet and Sayadeya Rice" at bounding box center [525, 365] width 523 height 29
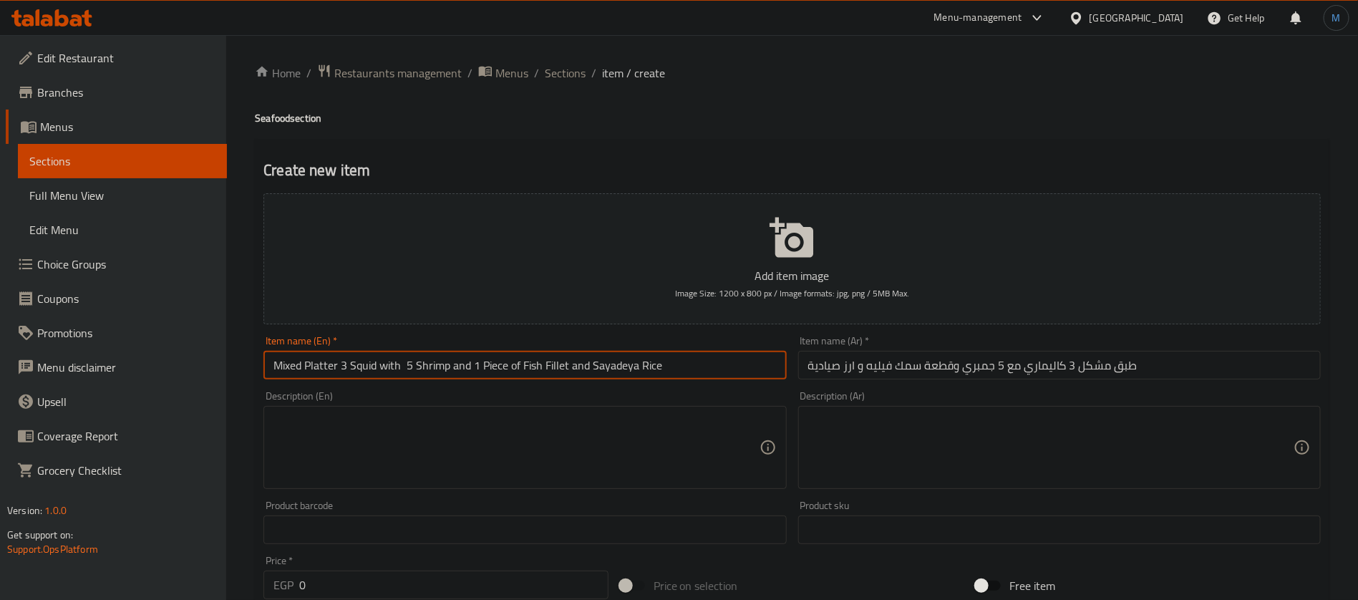
click at [358, 362] on input "Mixed Platter 3 Squid with 5 Shrimp and 1 Piece of Fish Fillet and Sayadeya Rice" at bounding box center [525, 365] width 523 height 29
paste input "Calamari"
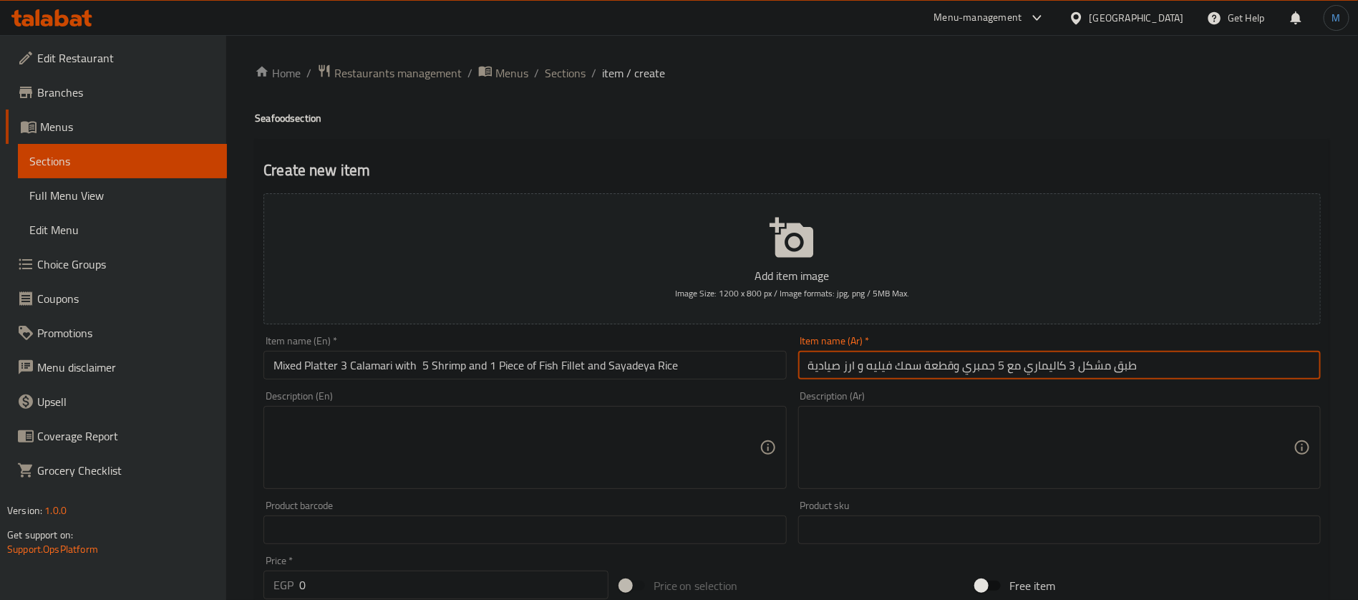
click at [881, 368] on input "طبق مشكل 3 كاليماري مع 5 جمبري وقطعة سمك فيليه و ارز صيادية" at bounding box center [1059, 365] width 523 height 29
click at [838, 368] on input "طبق مشكل 3 كاليماري مع 5 جمبري وقطعة سمك فيليه و ارز صيادية" at bounding box center [1059, 365] width 523 height 29
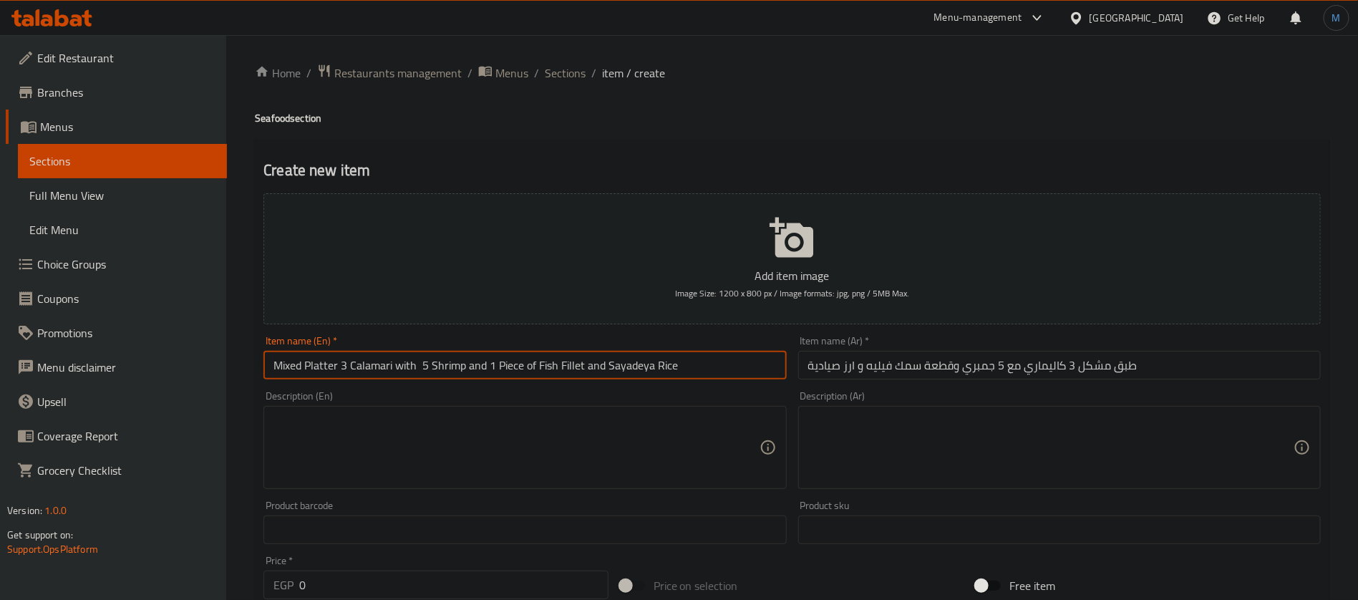
click at [626, 354] on input "Mixed Platter 3 Calamari with 5 Shrimp and 1 Piece of Fish Fillet and Sayadeya …" at bounding box center [525, 365] width 523 height 29
paste input "aia"
type input "Mixed Platter 3 Calamari with 5 Shrimp and 1 Piece of Fish Fillet and Sayadaia …"
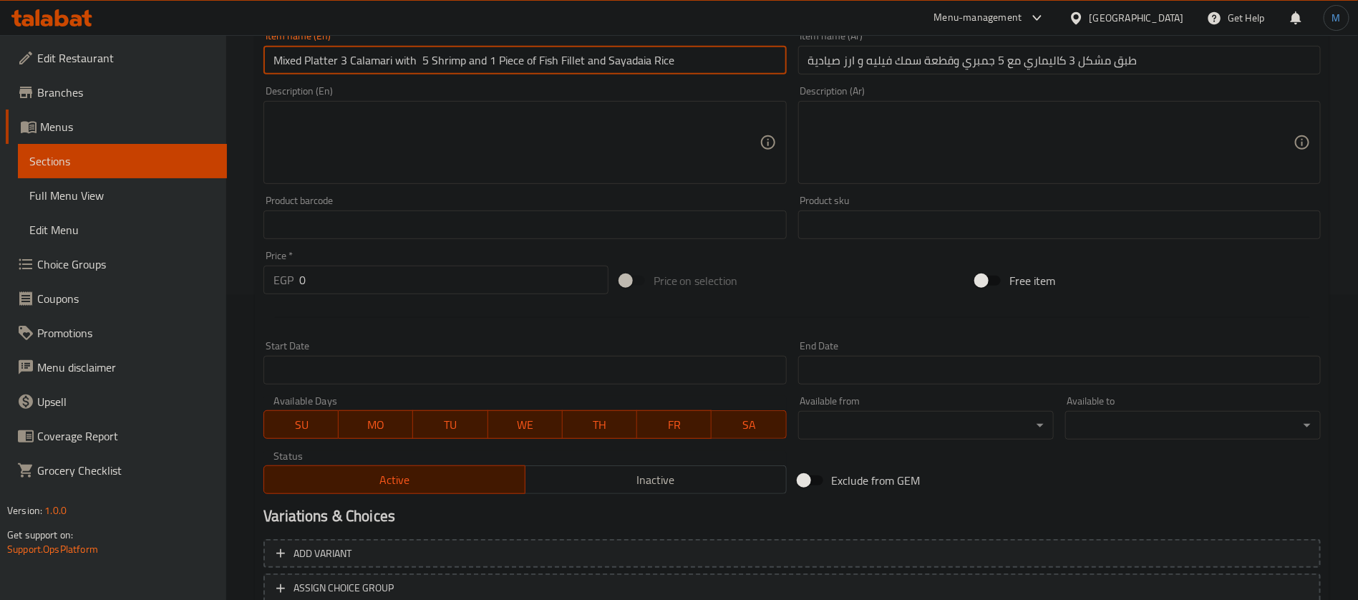
scroll to position [411, 0]
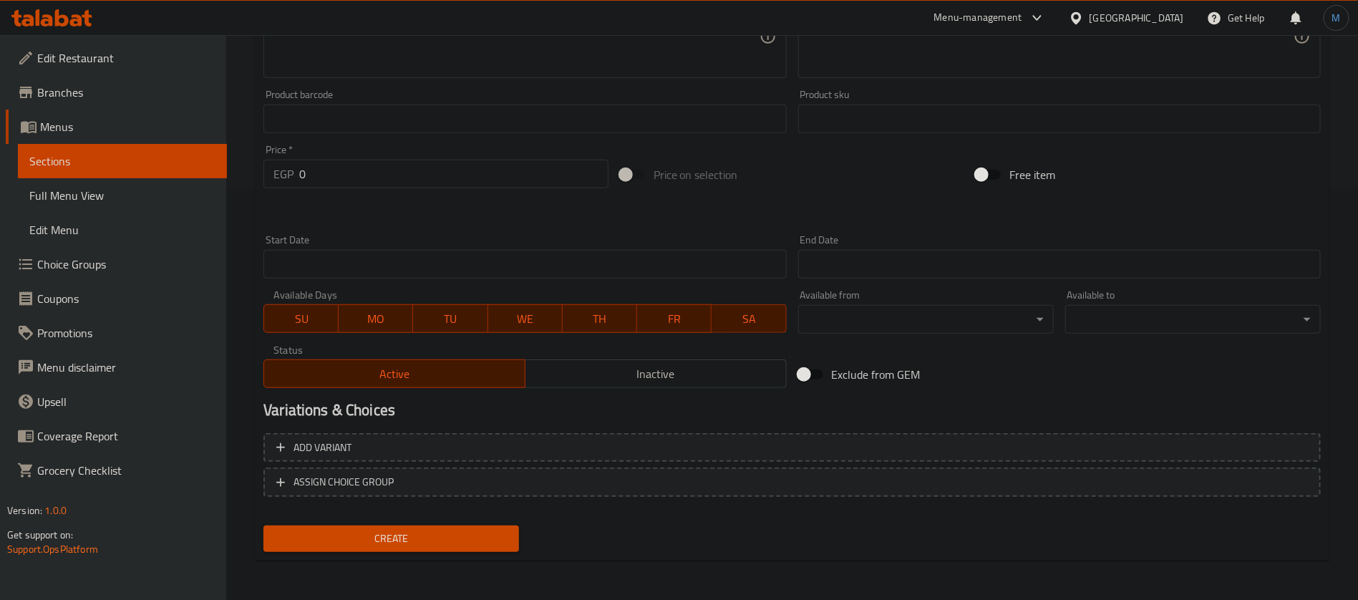
click at [385, 175] on input "0" at bounding box center [453, 174] width 309 height 29
type input "357.5"
click at [431, 533] on span "Create" at bounding box center [391, 539] width 233 height 18
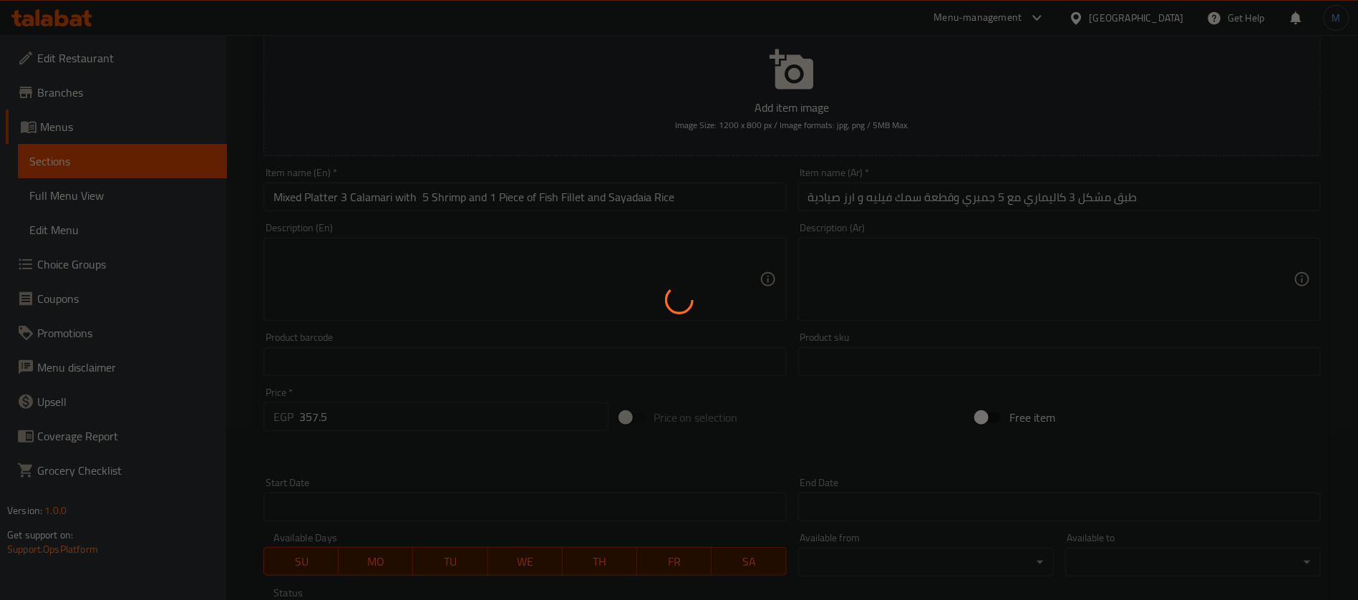
scroll to position [89, 0]
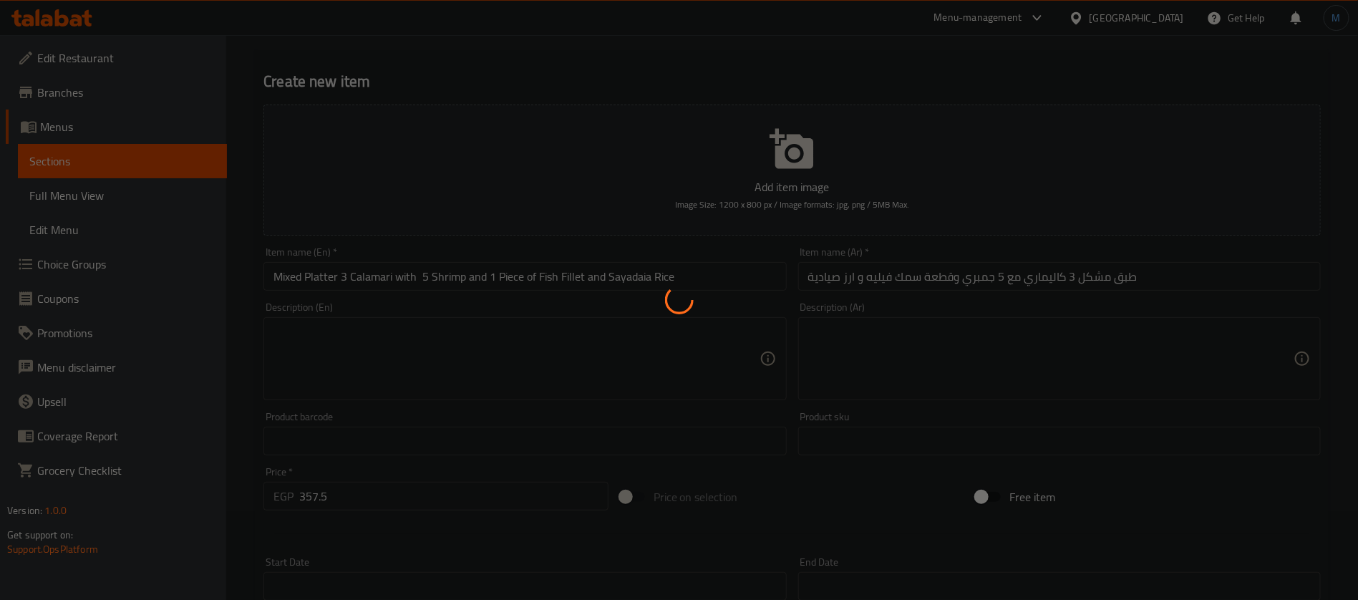
type input "0"
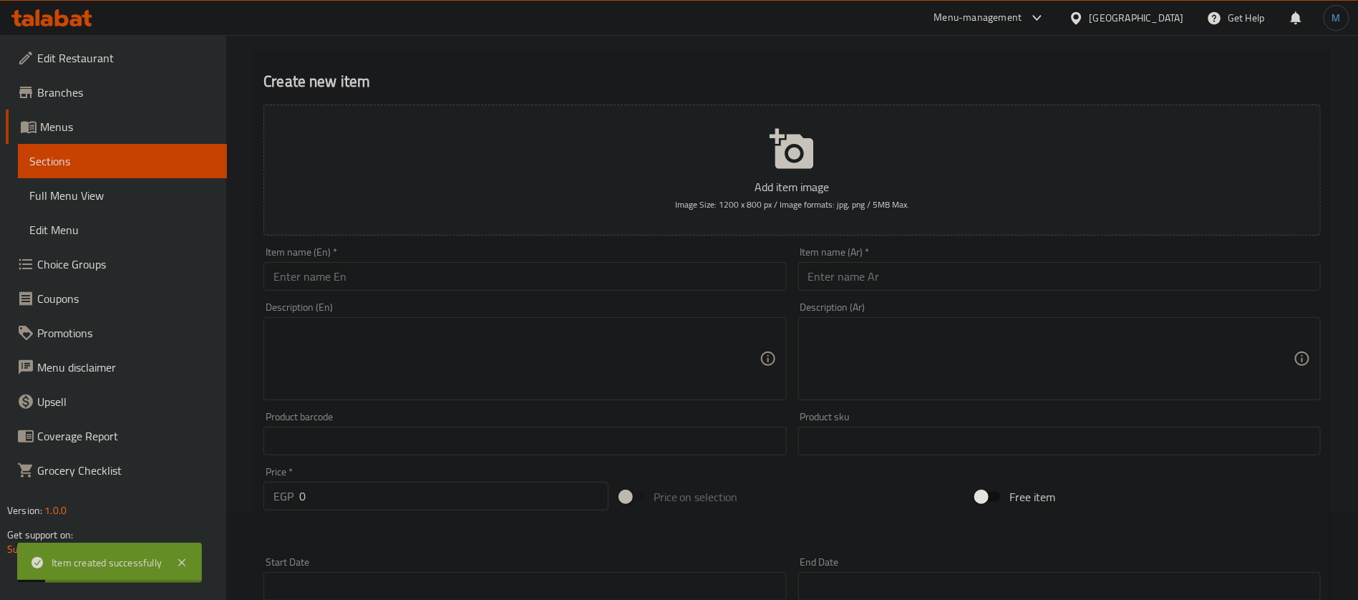
click at [972, 269] on input "text" at bounding box center [1059, 276] width 523 height 29
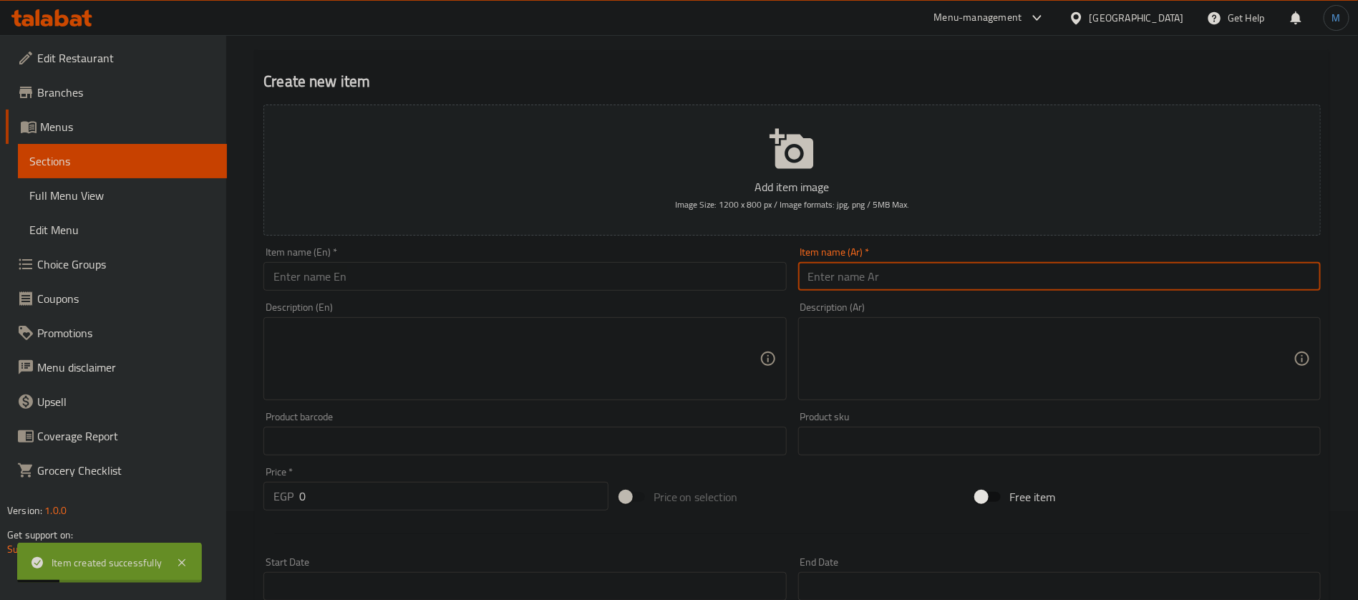
type input "2"
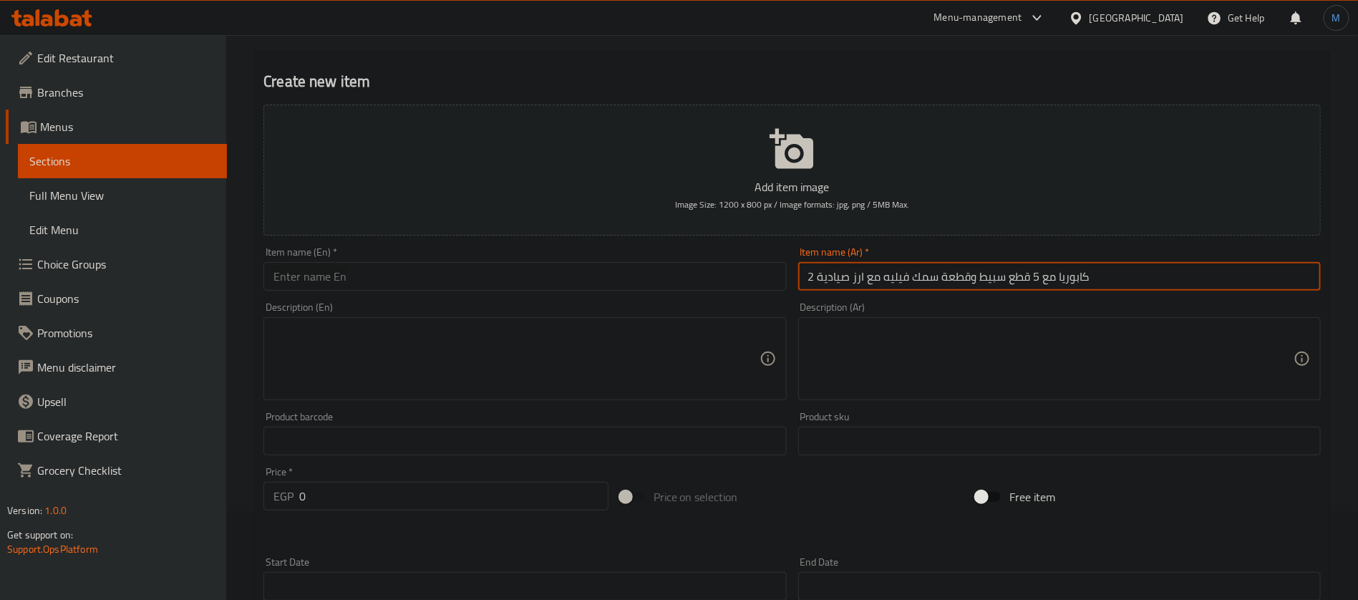
type input "2 كابوريا مع 5 قطع سبيط وقطعة سمك فيليه مع ارز صيادية"
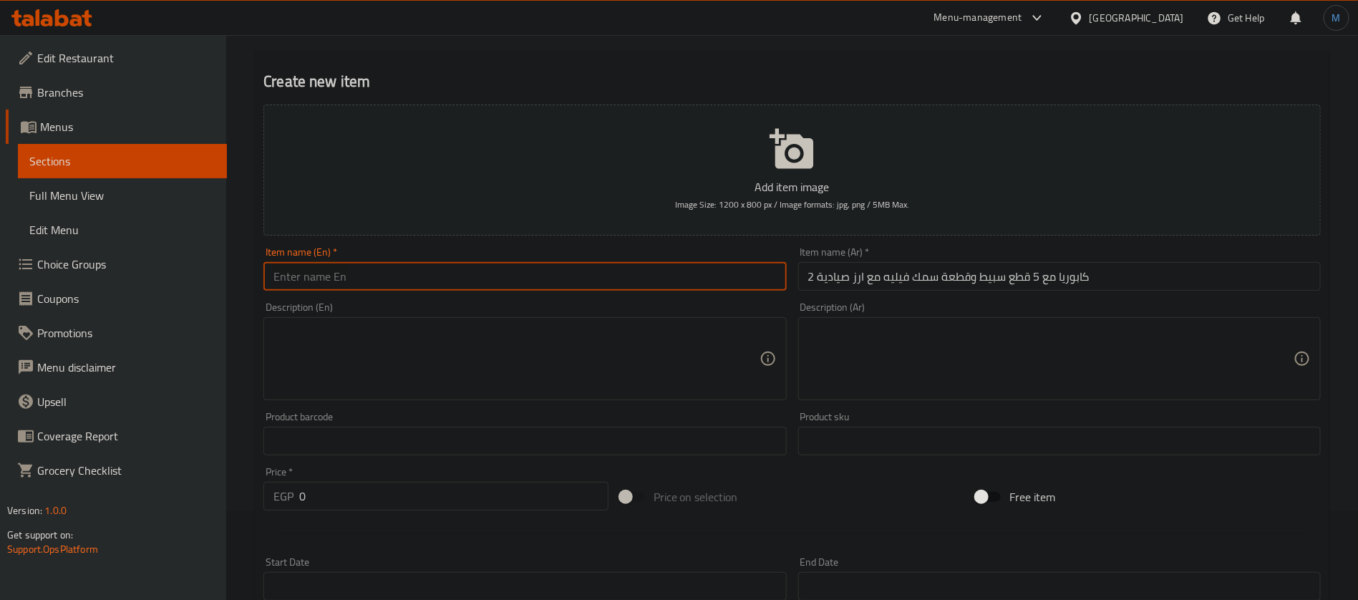
click at [495, 267] on input "text" at bounding box center [525, 276] width 523 height 29
paste input "2 capers with 5 pieces of squid and a piece of fish fillet with Sayadeya rice"
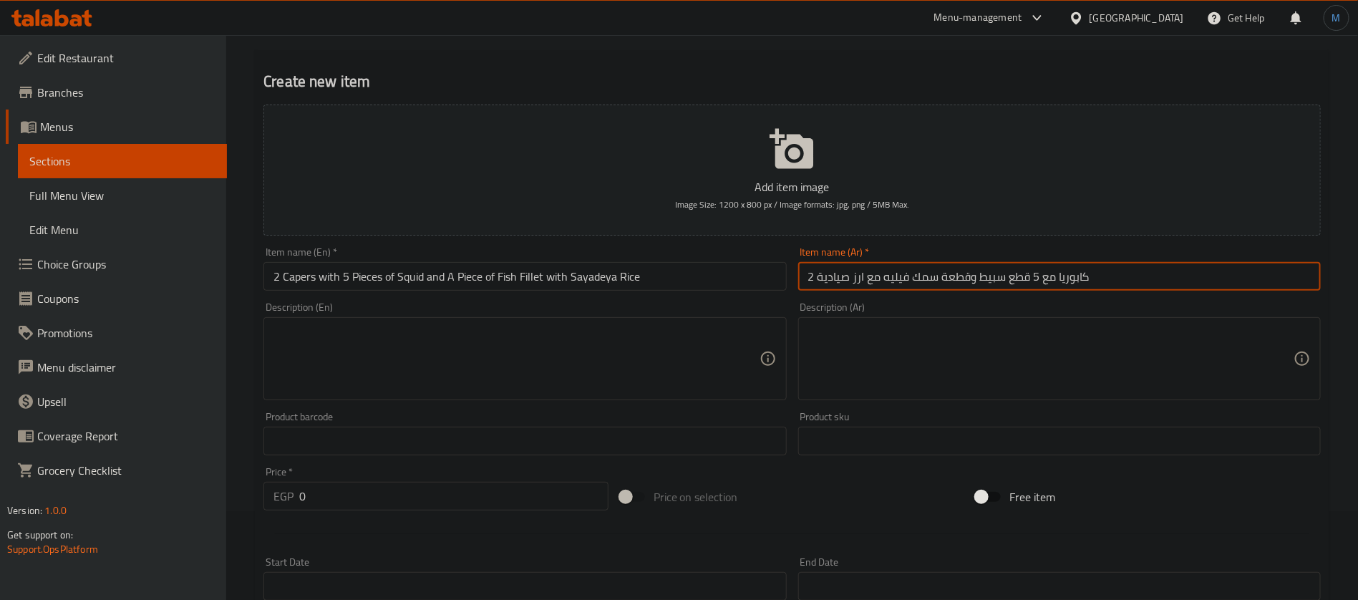
click at [1065, 279] on input "2 كابوريا مع 5 قطع سبيط وقطعة سمك فيليه مع ارز صيادية" at bounding box center [1059, 276] width 523 height 29
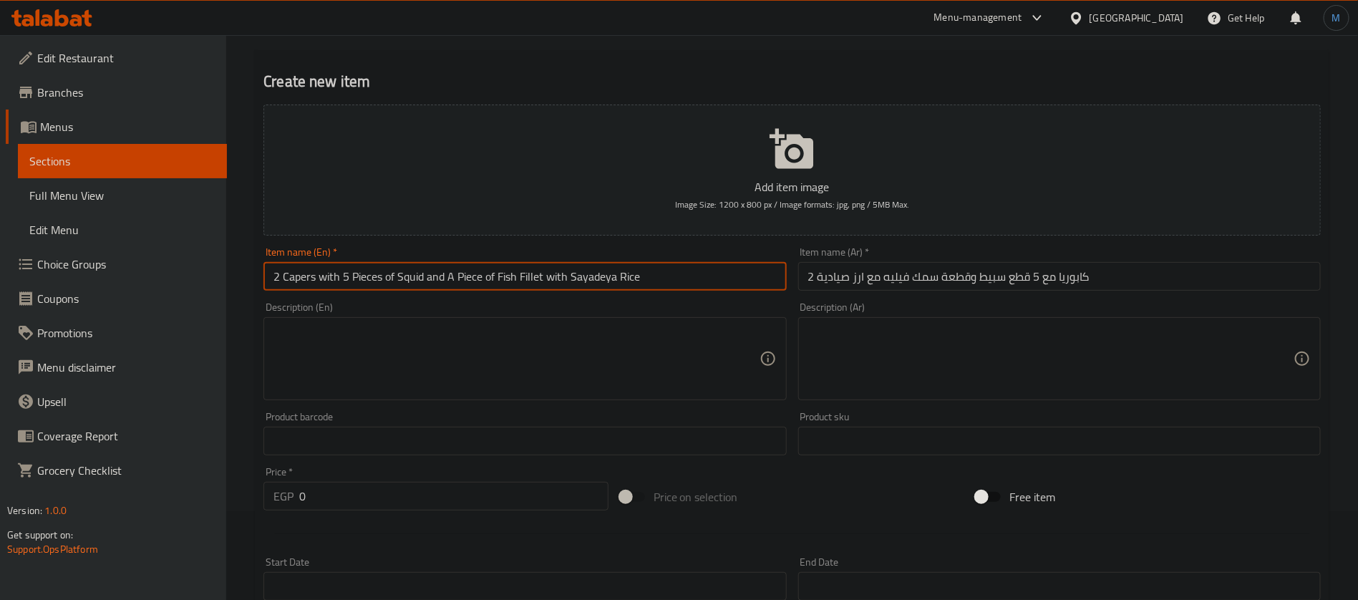
click at [294, 276] on input "2 Capers with 5 Pieces of Squid and A Piece of Fish Fillet with Sayadeya Rice" at bounding box center [525, 276] width 523 height 29
paste input "rabs"
click at [384, 275] on input "2 Crabs with 5 Pieces of Squid and A Piece of Fish Fillet with Sayadeya Rice" at bounding box center [525, 276] width 523 height 29
click at [589, 277] on input "2 Crabs with 5 Pieces of Squid and A Piece of Fish Fillet with Sayadeya Rice" at bounding box center [525, 276] width 523 height 29
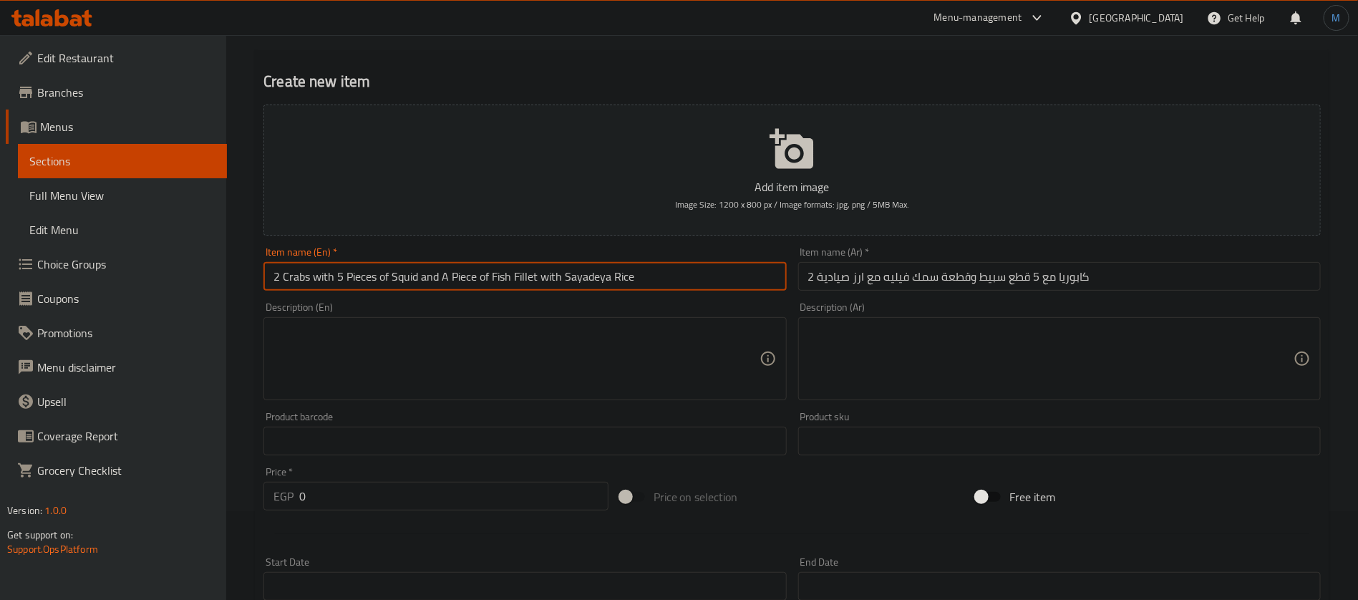
click at [589, 277] on input "2 Crabs with 5 Pieces of Squid and A Piece of Fish Fillet with Sayadeya Rice" at bounding box center [525, 276] width 523 height 29
paste input "aia"
type input "2 Crabs with 5 Pieces of Squid and A Piece of Fish Fillet with Sayadaia Rice"
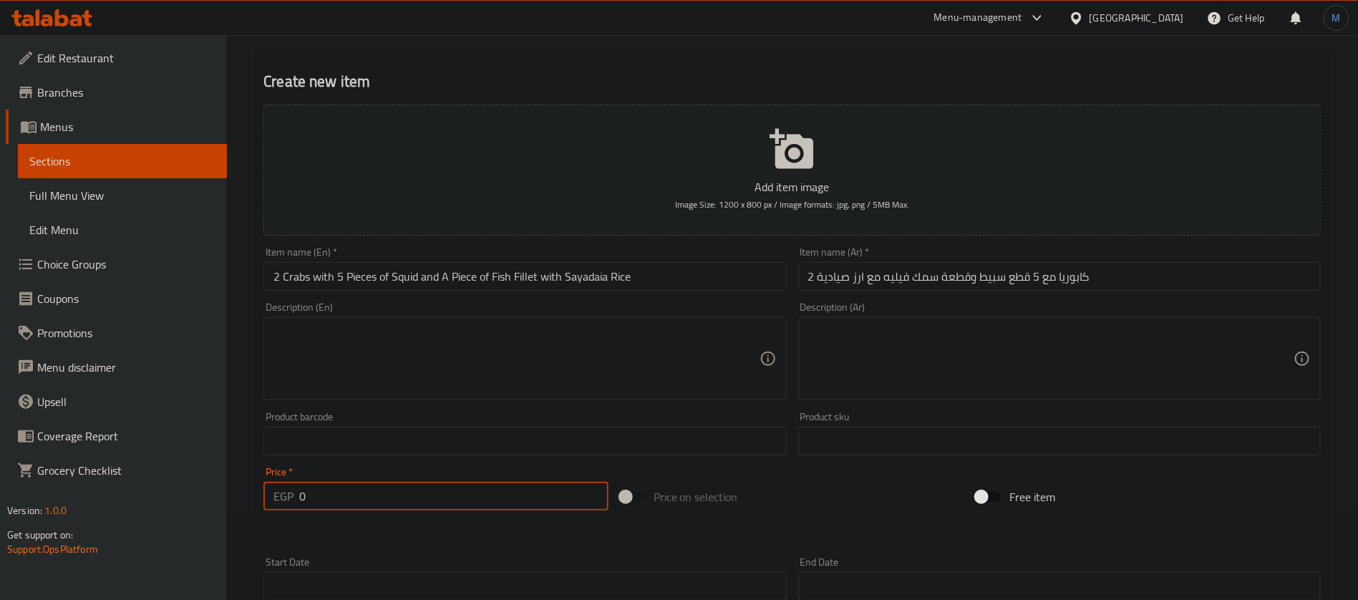
click at [353, 505] on input "0" at bounding box center [453, 496] width 309 height 29
type input "357.5"
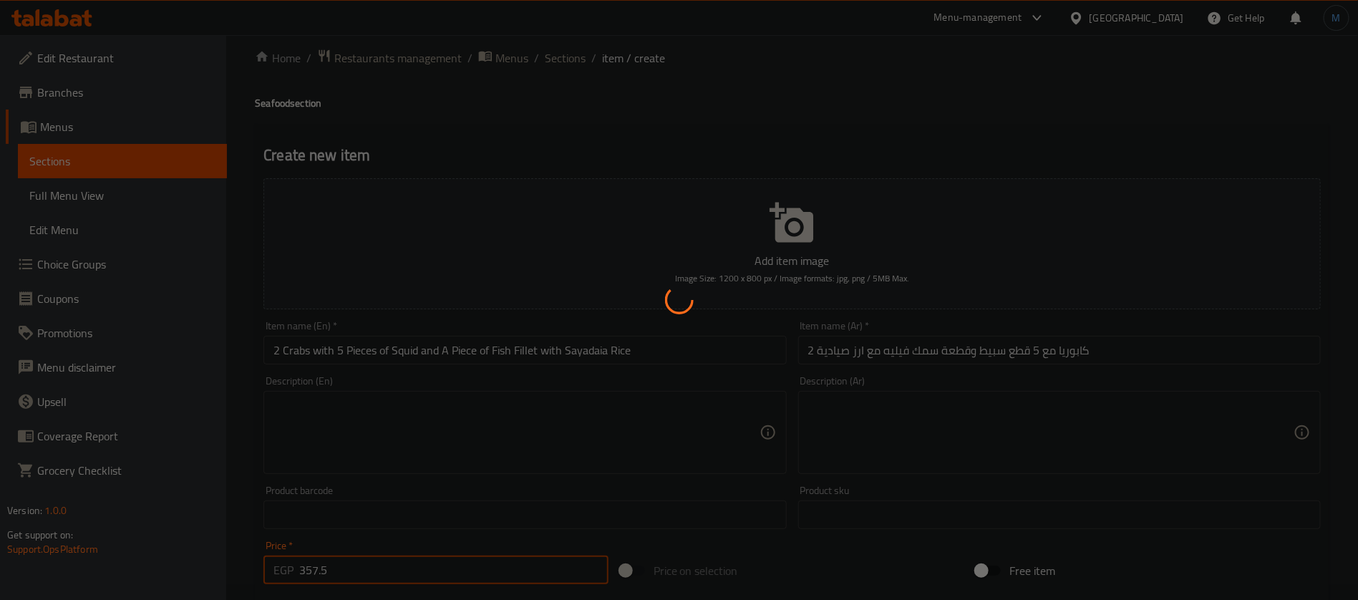
scroll to position [0, 0]
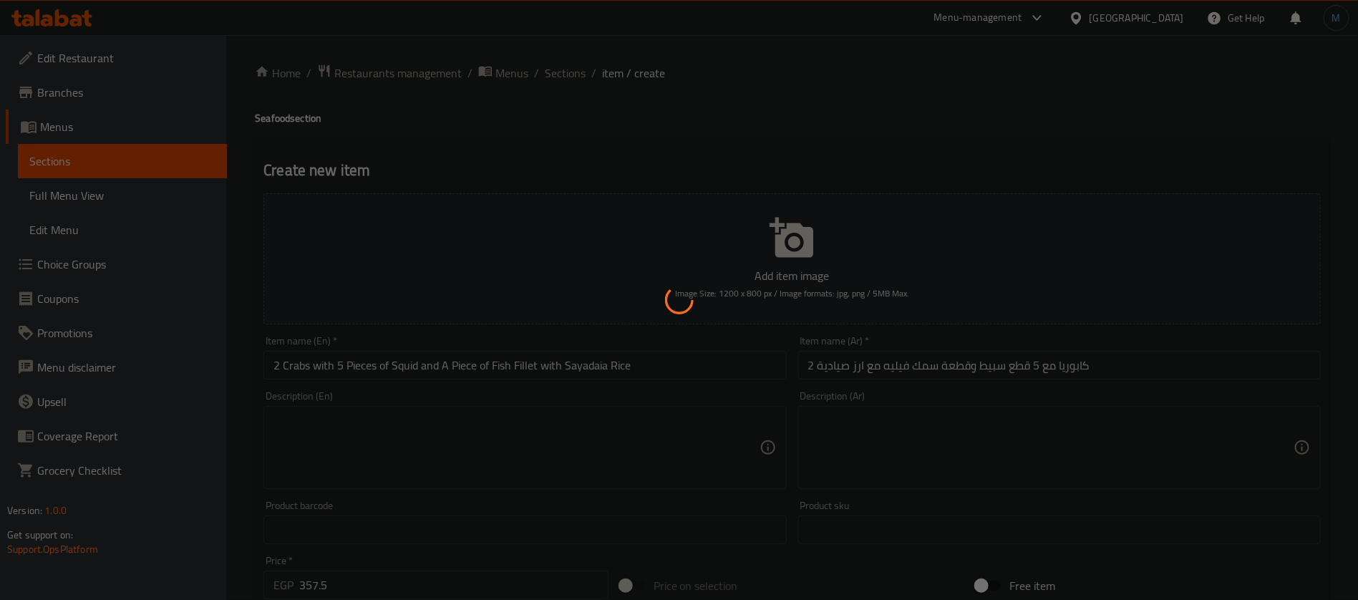
type input "0"
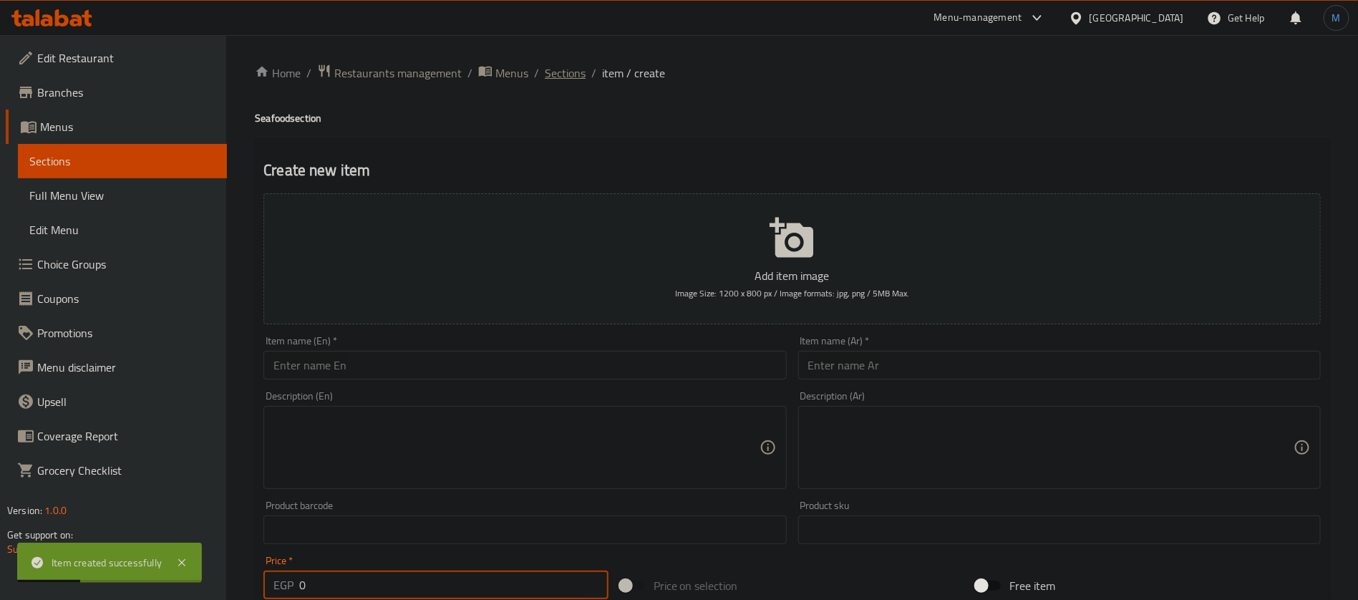
click at [562, 74] on span "Sections" at bounding box center [565, 72] width 41 height 17
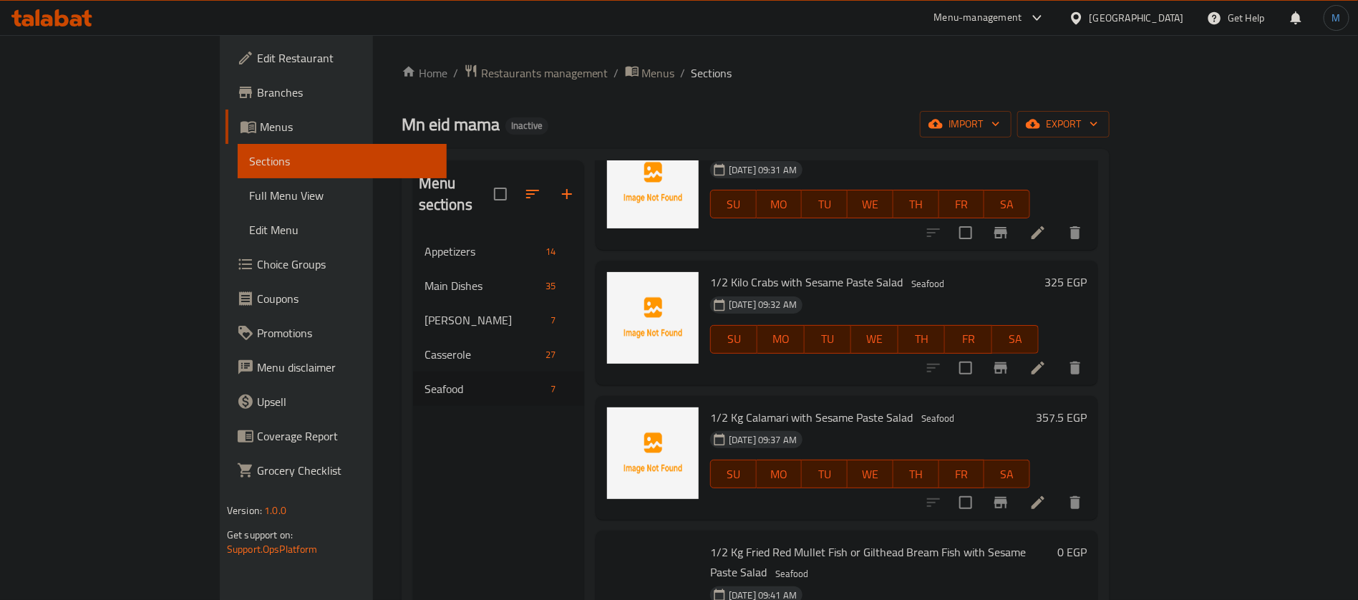
scroll to position [380, 0]
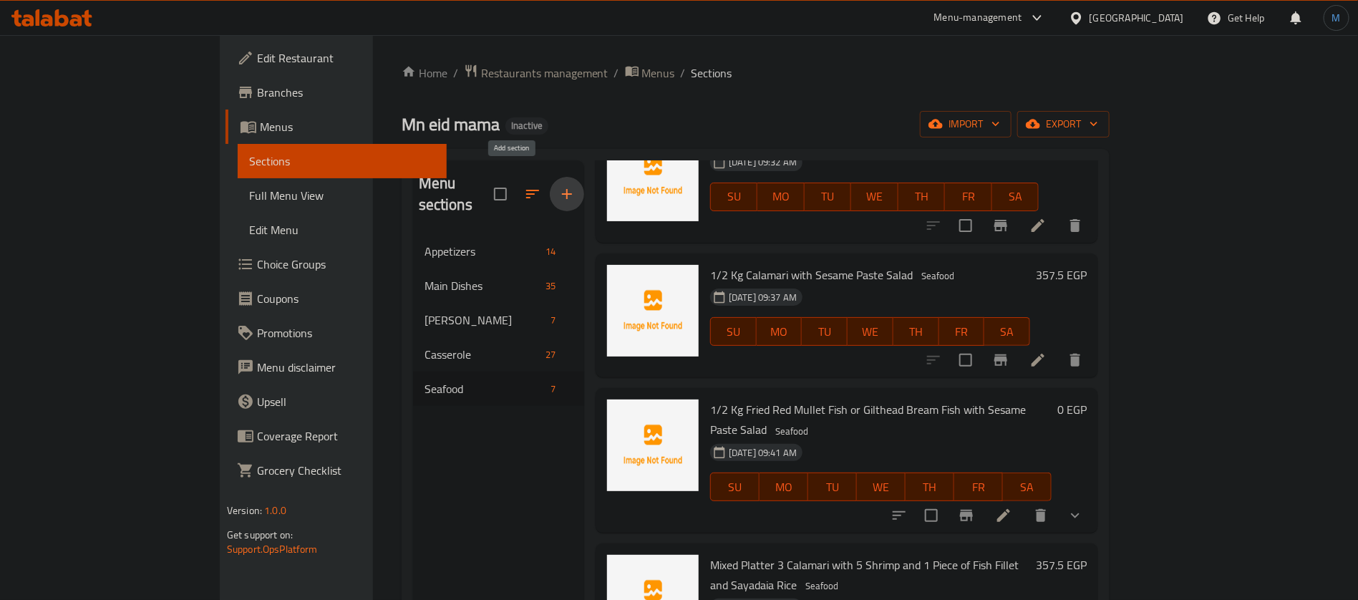
click at [550, 187] on button "button" at bounding box center [567, 194] width 34 height 34
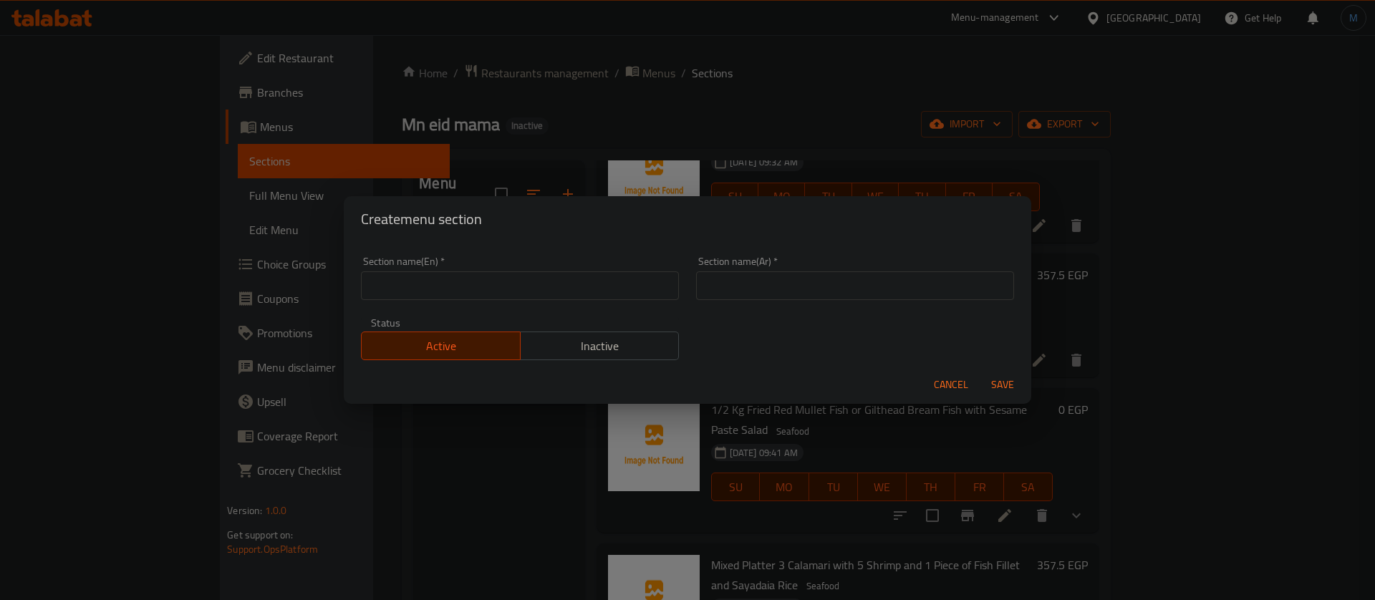
click at [803, 303] on div "Section name(Ar)   * Section name(Ar) *" at bounding box center [854, 278] width 335 height 61
click at [809, 281] on input "text" at bounding box center [855, 285] width 318 height 29
type input "وجبات فردية"
click at [436, 297] on input "text" at bounding box center [520, 285] width 318 height 29
paste input "Individual meals"
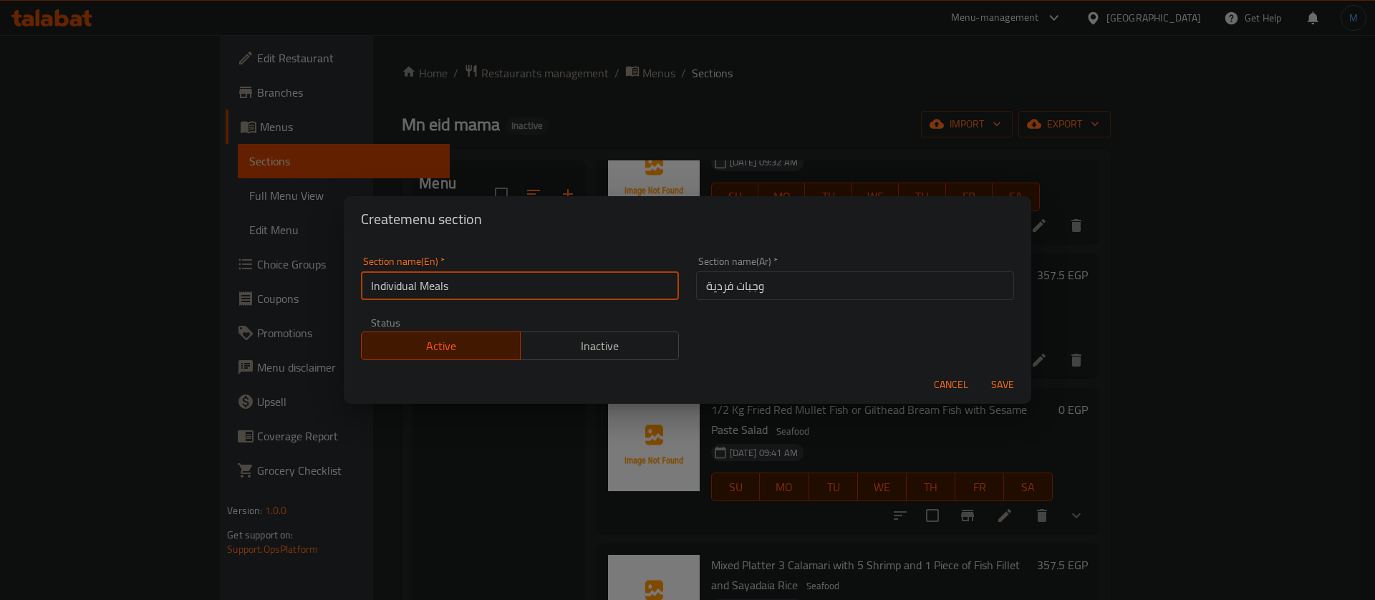
type input "Individual Meals"
click at [980, 372] on button "Save" at bounding box center [1003, 385] width 46 height 26
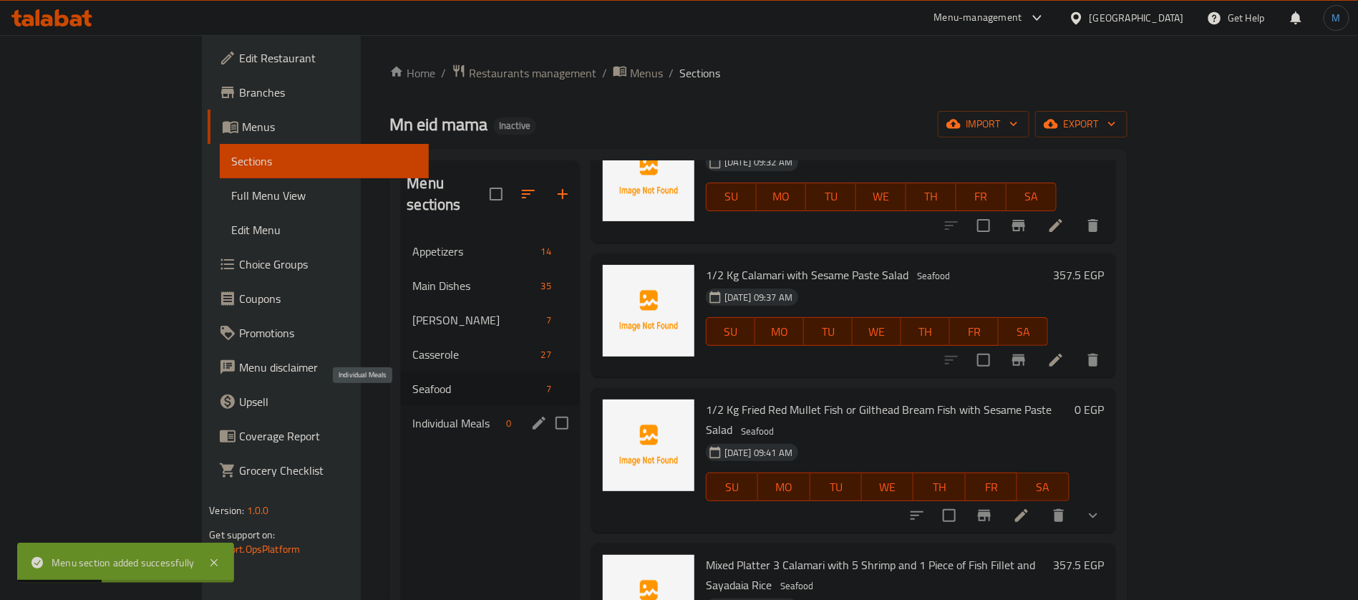
click at [412, 415] on span "Individual Meals" at bounding box center [455, 423] width 87 height 17
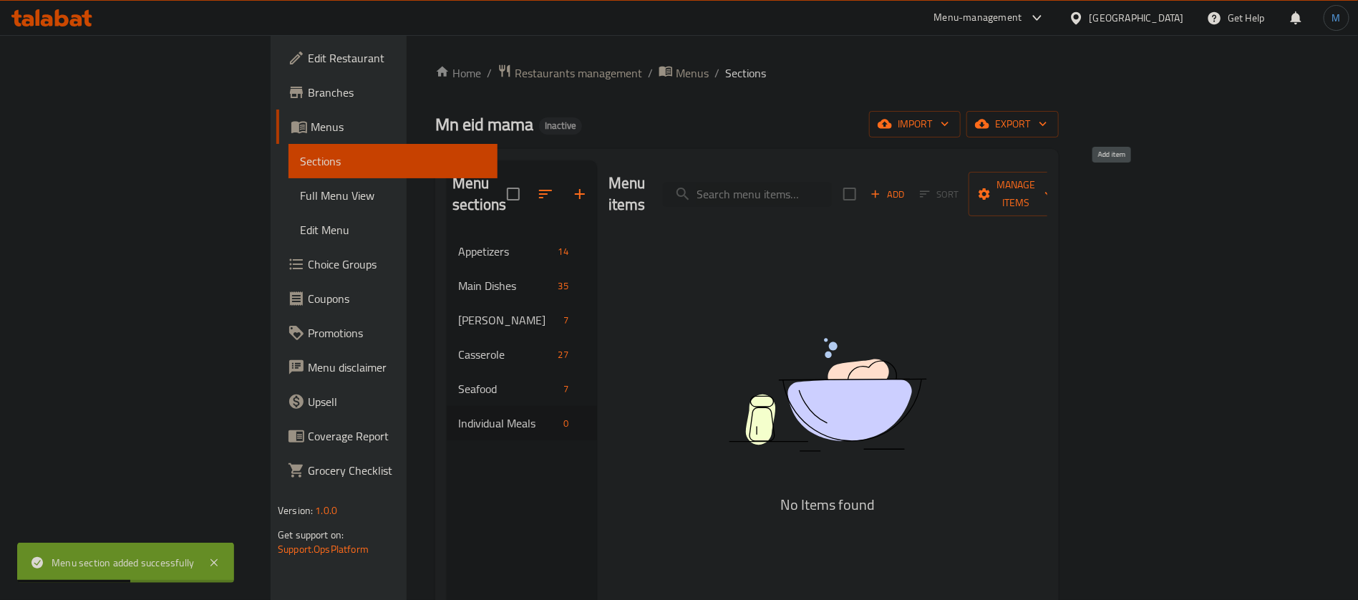
click at [907, 190] on span "Add" at bounding box center [888, 194] width 39 height 16
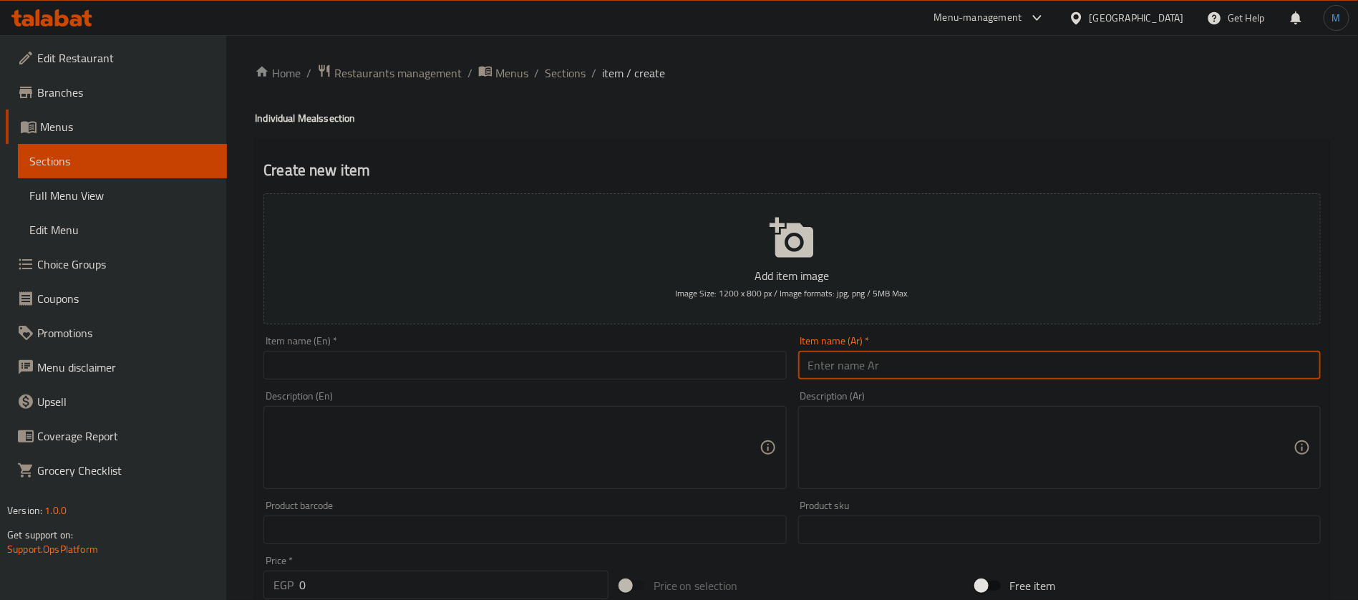
click at [977, 376] on input "text" at bounding box center [1059, 365] width 523 height 29
paste input "طبق ارز او مكرونة مع ٢ قطعة كفتة مشويـــة او فراخ بانيه مع خـضـــــار مع سـلطــ…"
click at [970, 445] on textarea at bounding box center [1050, 448] width 485 height 68
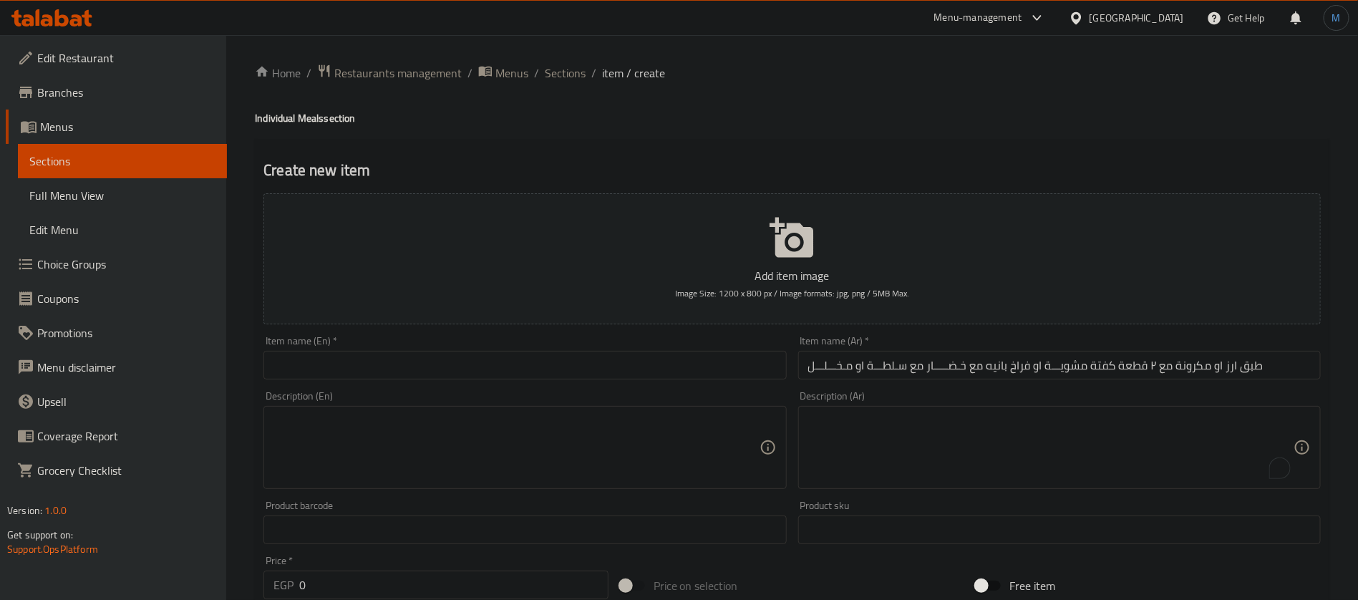
click at [982, 385] on div "Description (Ar) Description (Ar)" at bounding box center [1060, 440] width 534 height 110
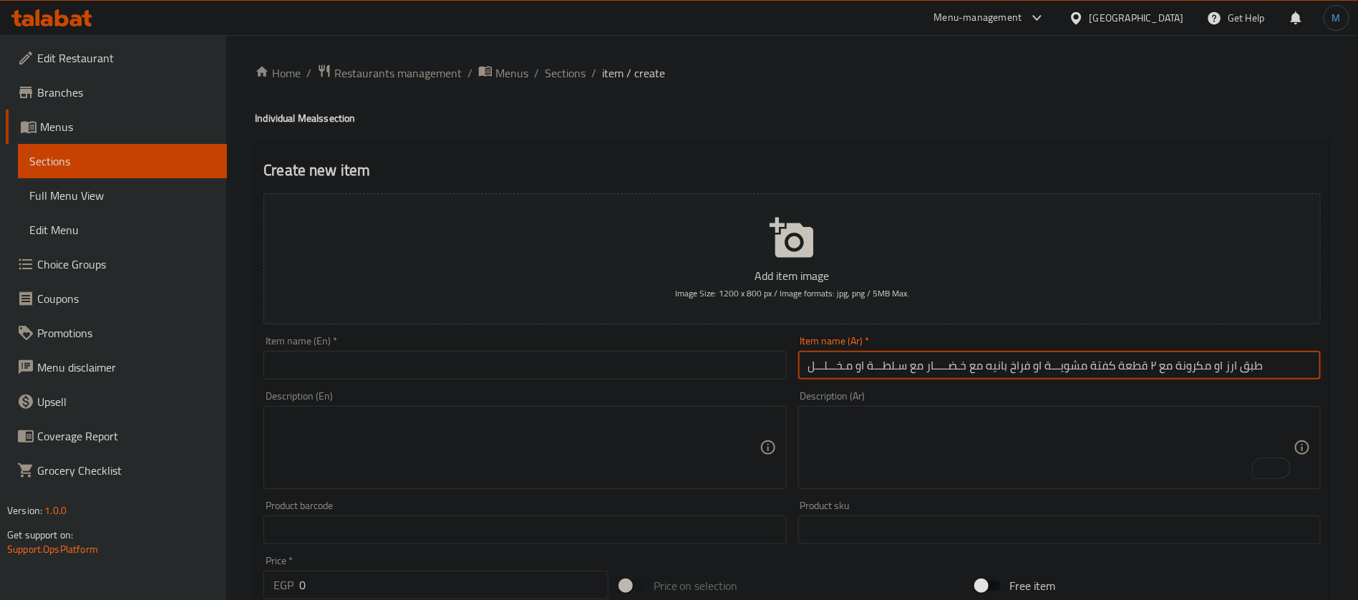
click at [935, 369] on input "طبق ارز او مكرونة مع ٢ قطعة كفتة مشويـــة او فراخ بانيه مع خـضـــــار مع سـلطــ…" at bounding box center [1059, 365] width 523 height 29
click at [874, 366] on input "طبق ارز او مكرونة مع ٢ قطعة كفتة مشويـــة او فراخ بانيه مع خـضار مع سـلطـــة او…" at bounding box center [1059, 365] width 523 height 29
click at [827, 367] on input "طبق ارز او مكرونة مع ٢ قطعة كفتة مشويـــة او فراخ بانيه مع خـضار مع سـلطة او مـ…" at bounding box center [1059, 365] width 523 height 29
click at [1009, 369] on input "طبق ارز او مكرونة مع ٢ قطعة كفتة مشويـــة او فراخ بانيه مع خـضار مع سـلطة او مـ…" at bounding box center [1059, 365] width 523 height 29
type input "طبق ارز او مكرونة مع ٢ قطعة كفتة مشوية او فراخ بانيه مع خـضار مع سـلطة او مـخلل"
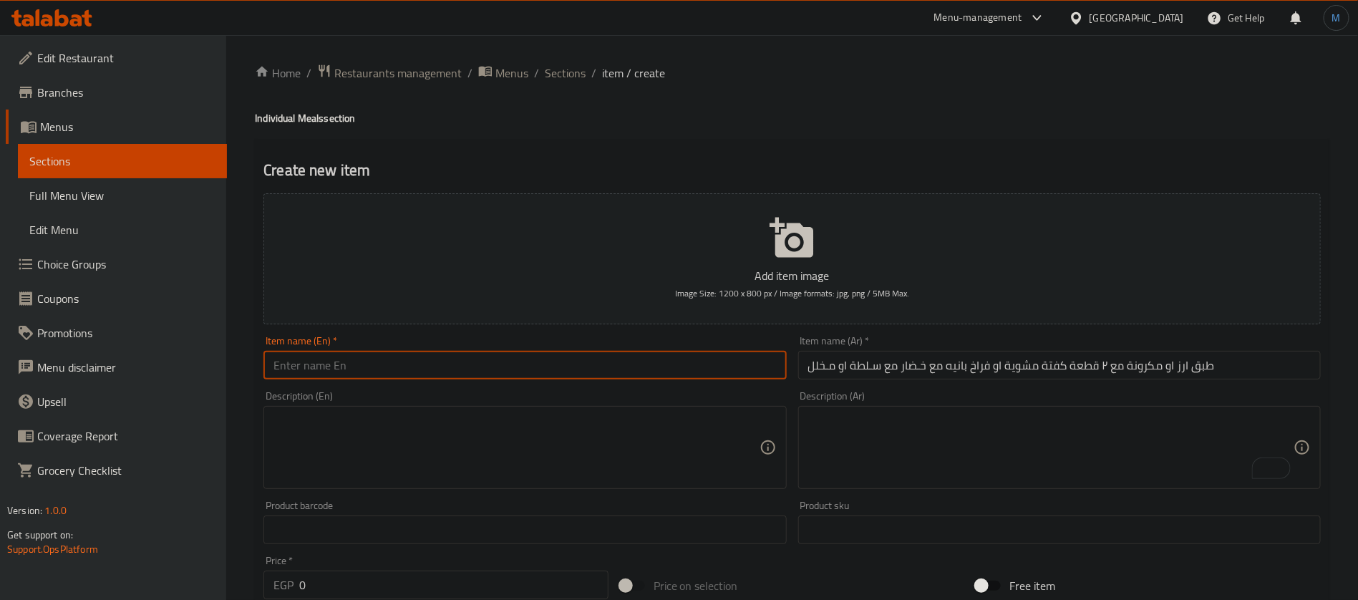
click at [604, 356] on input "text" at bounding box center [525, 365] width 523 height 29
paste input "A plate of rice or pasta with 2 pieces of grilled kofta or breaded chicken with…"
click at [619, 382] on div "Item name (En)   * A Plate of Rice or Pasta with 2 Pieces of Grilled Kofta or B…" at bounding box center [525, 357] width 534 height 55
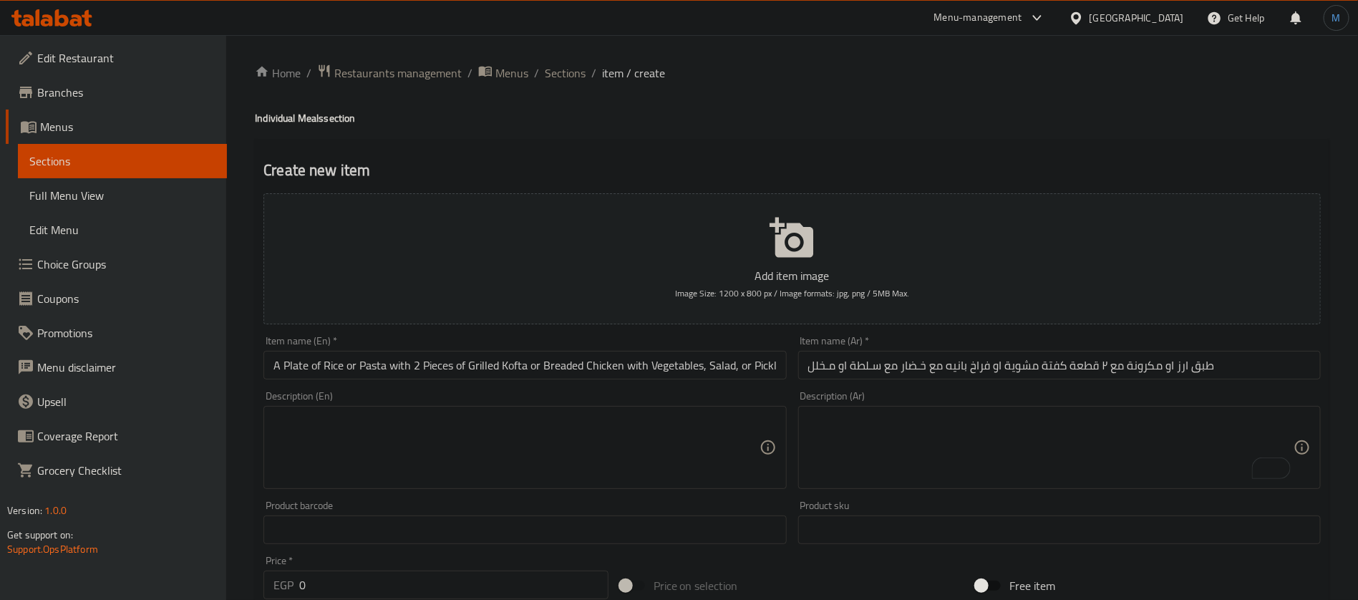
click at [498, 369] on input "A Plate of Rice or Pasta with 2 Pieces of Grilled Kofta or Breaded Chicken with…" at bounding box center [525, 365] width 523 height 29
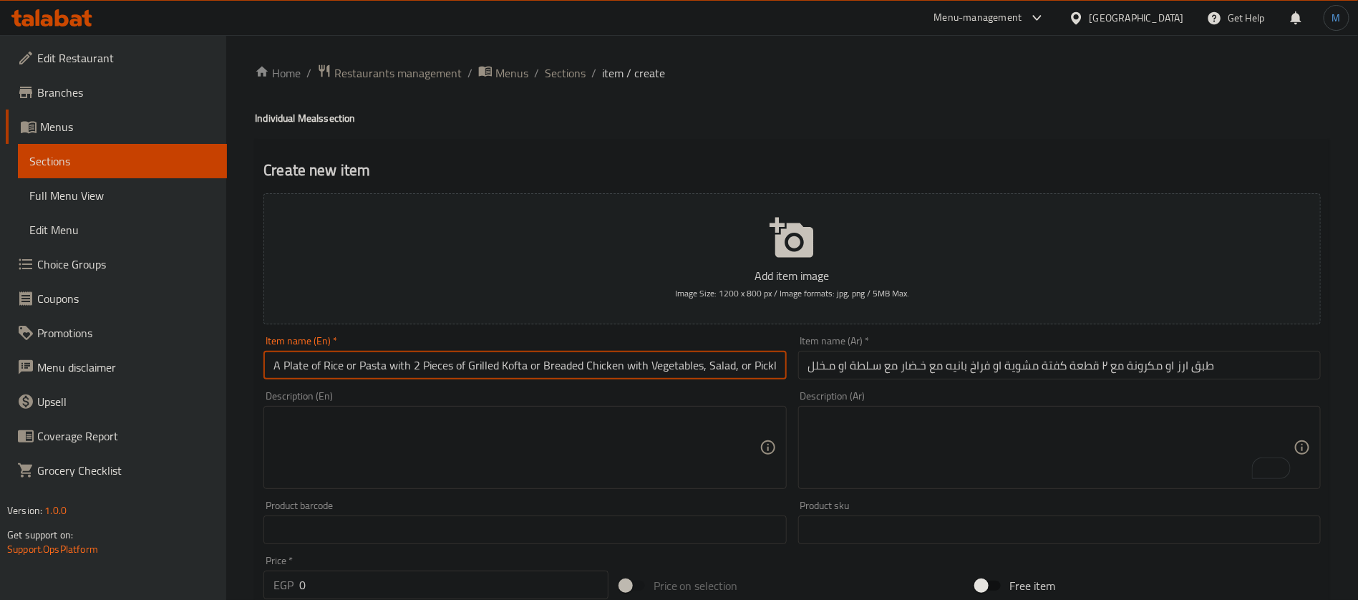
paste input "text"
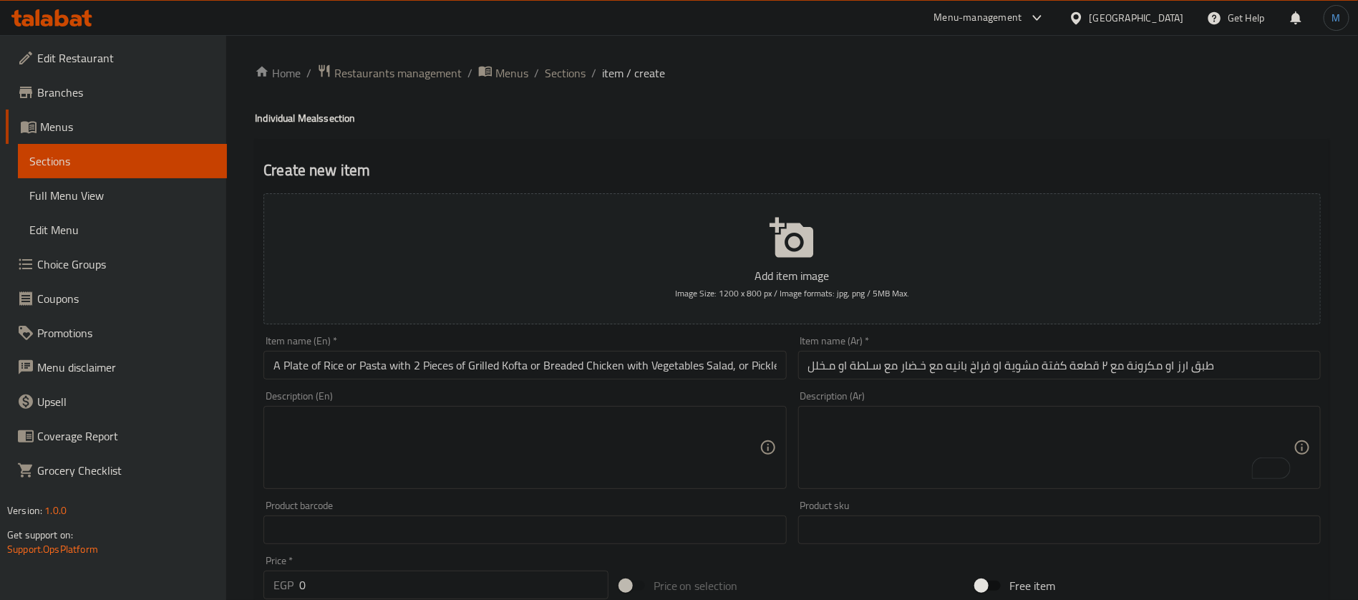
click at [539, 347] on div "Item name (En)   * A Plate of Rice or Pasta with 2 Pieces of Grilled Kofta or B…" at bounding box center [525, 358] width 523 height 44
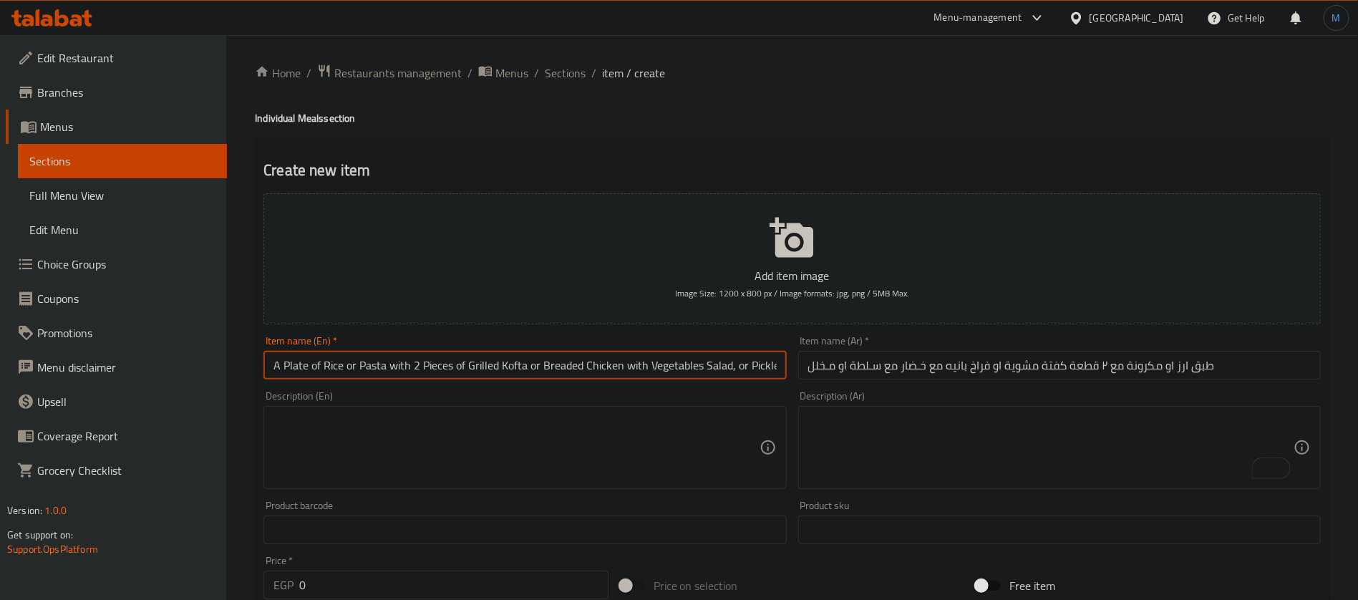
click at [546, 357] on input "A Plate of Rice or Pasta with 2 Pieces of Grilled Kofta or Breaded Chicken with…" at bounding box center [525, 365] width 523 height 29
paste input "text"
click at [720, 370] on input "Plate of Rice or Pasta with 2 Pieces of Grilled Kofta or Breaded Chicken with V…" at bounding box center [525, 365] width 523 height 29
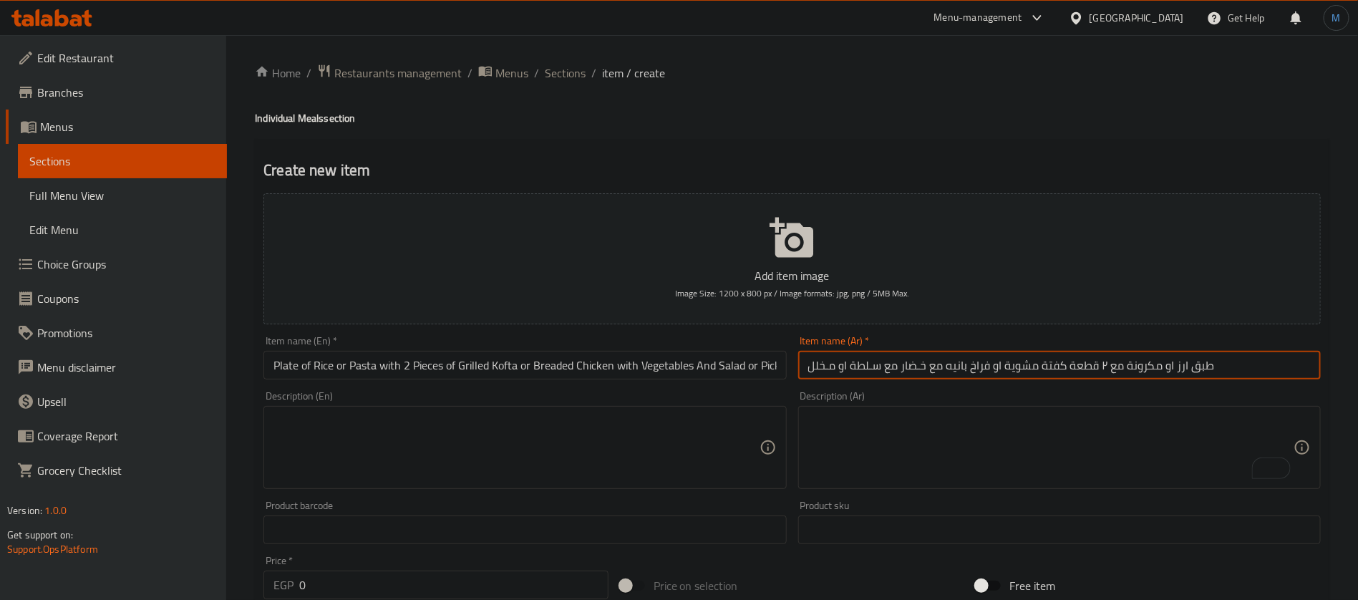
click at [967, 362] on input "طبق ارز او مكرونة مع ٢ قطعة كفتة مشوية او فراخ بانيه مع خـضار مع سـلطة او مـخلل" at bounding box center [1059, 365] width 523 height 29
click at [546, 362] on input "Plate of Rice or Pasta with 2 Pieces of Grilled Kofta or Breaded Chicken with V…" at bounding box center [525, 365] width 523 height 29
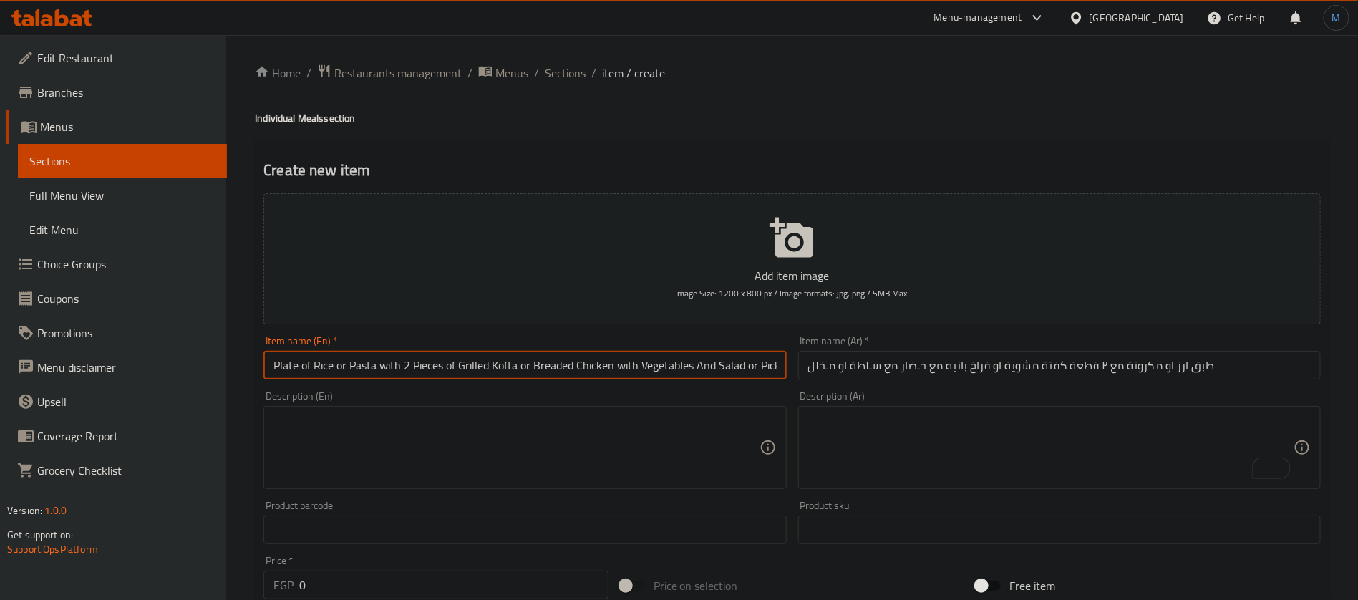
drag, startPoint x: 546, startPoint y: 362, endPoint x: 587, endPoint y: 367, distance: 41.8
click at [587, 367] on input "Plate of Rice or Pasta with 2 Pieces of Grilled Kofta or Breaded Chicken with V…" at bounding box center [525, 365] width 523 height 29
paste input "Chicken Pane"
type input "Plate of Rice or Pasta with 2 Pieces of Grilled Kofta or Chicken Pane with Vege…"
click at [415, 580] on input "0" at bounding box center [453, 585] width 309 height 29
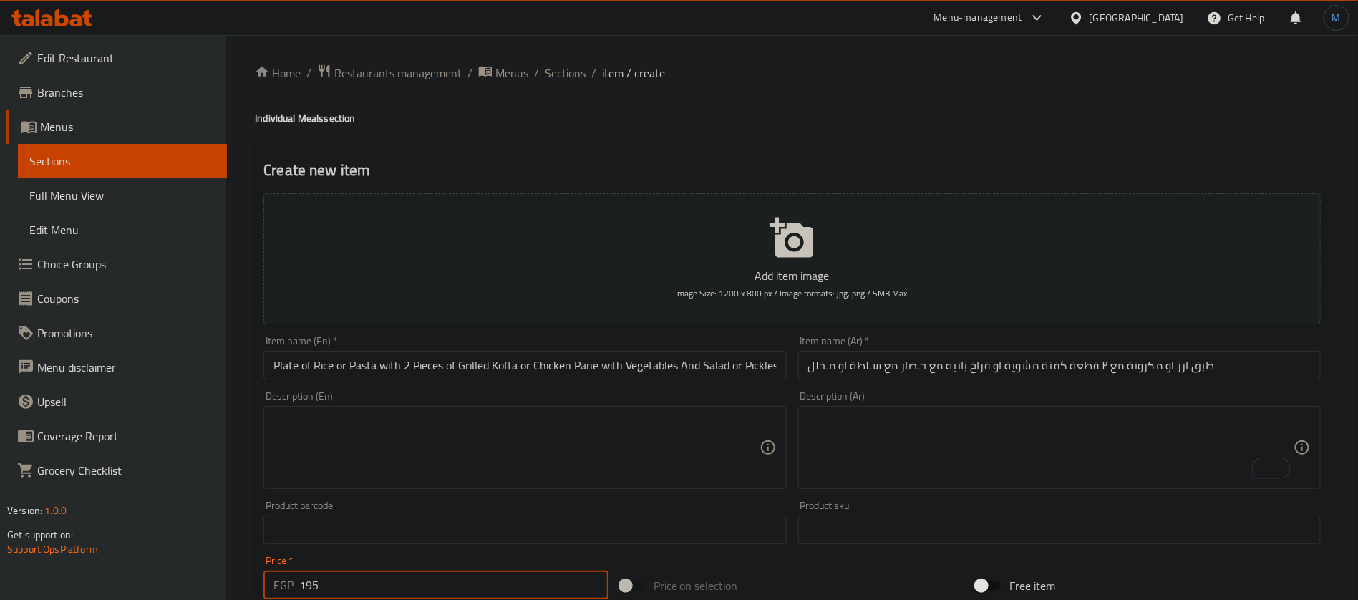
type input "195"
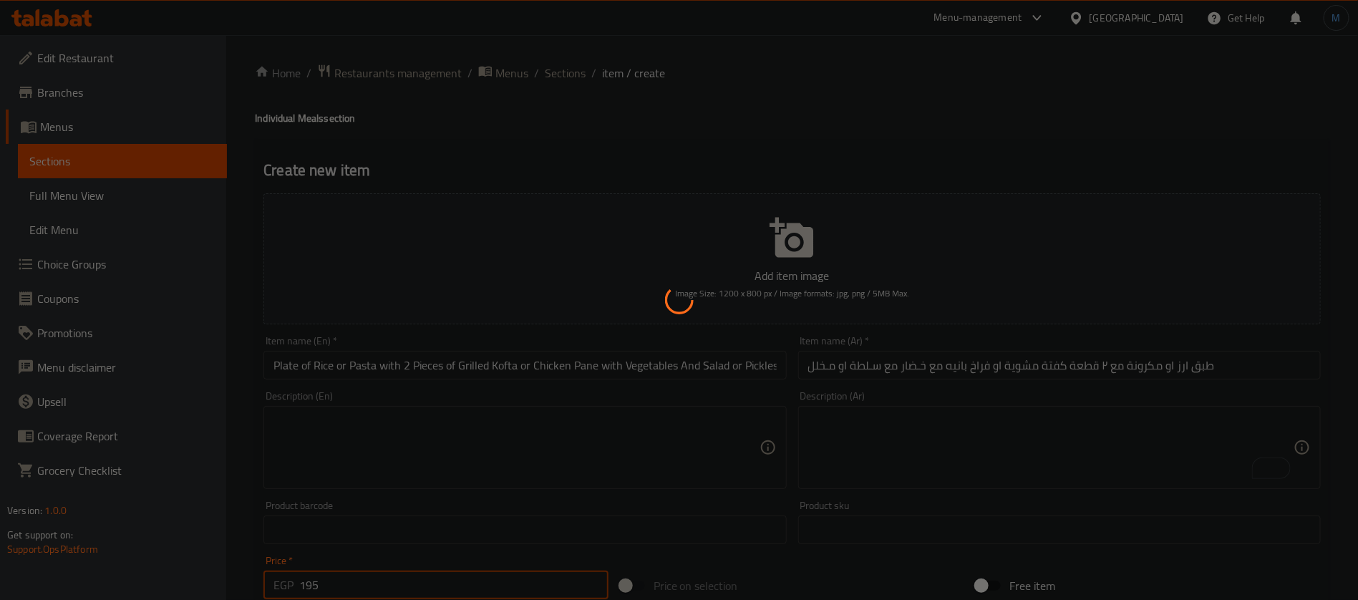
type input "0"
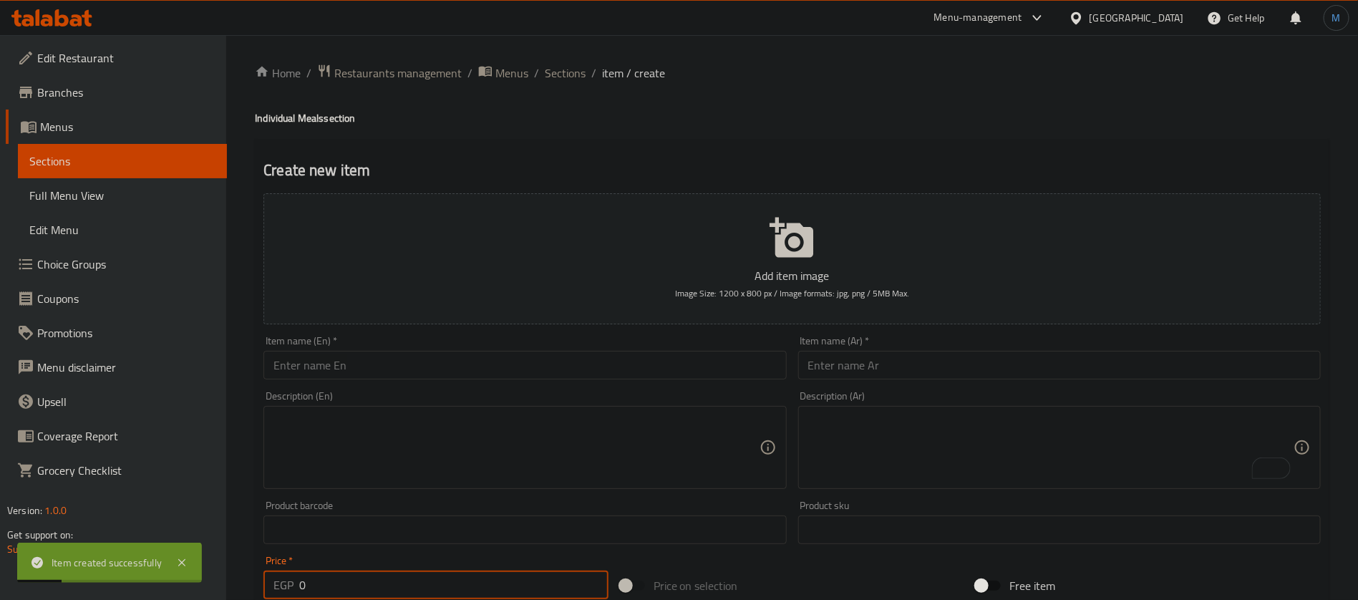
click at [993, 365] on input "text" at bounding box center [1059, 365] width 523 height 29
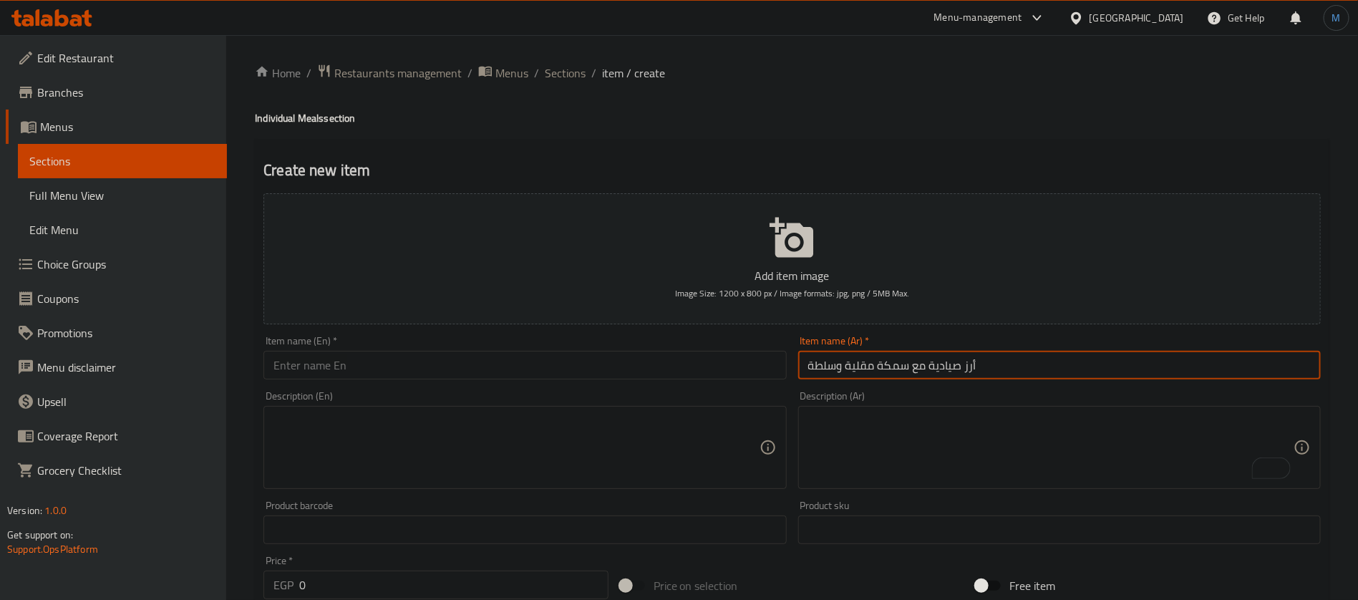
type input "أرز صيادية مع سمكة مقلية وسلطة"
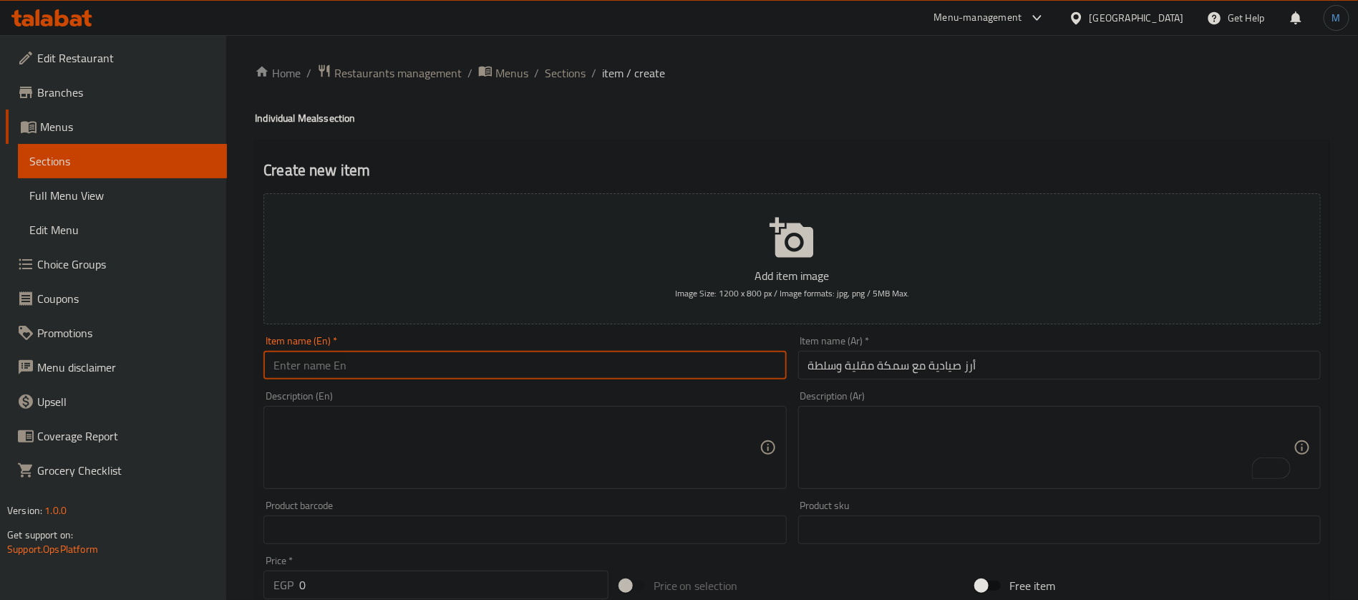
paste input "Sayadiya rice with fried fish and salad"
click at [553, 375] on input "Sayadiya rice with fried fish and salad" at bounding box center [525, 365] width 523 height 29
click at [306, 362] on input "Sayadiya Rice with Fried Fish and Salad" at bounding box center [525, 365] width 523 height 29
paste input "aia"
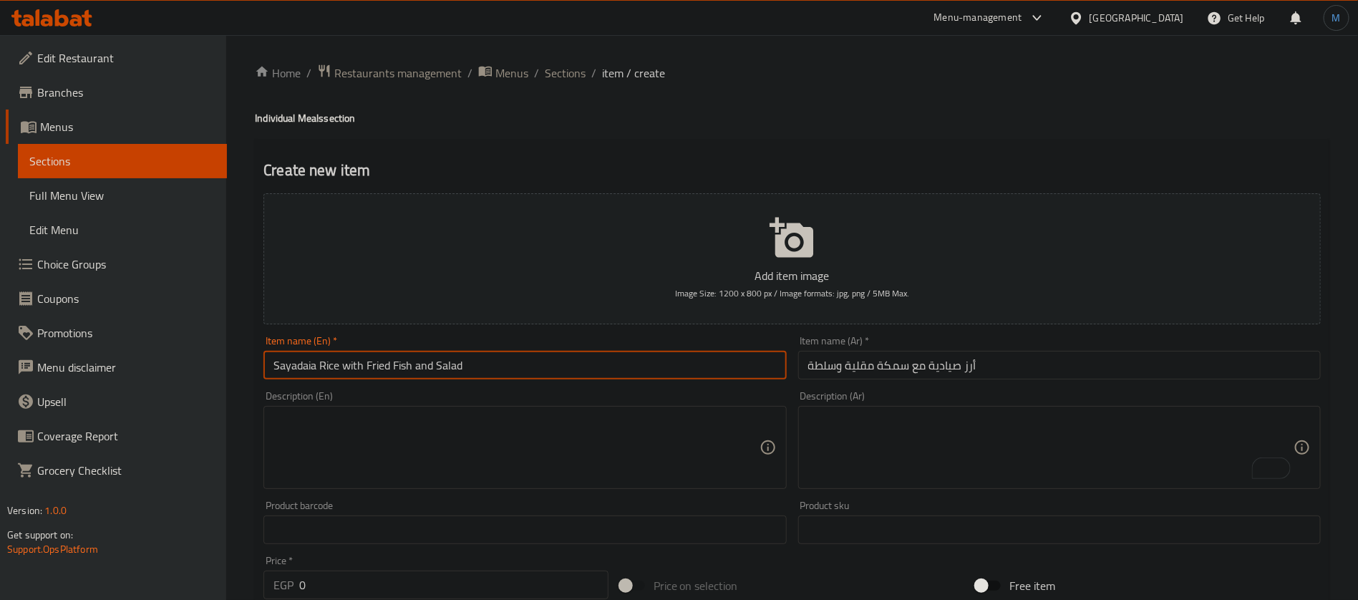
type input "Sayadaia Rice with Fried Fish and Salad"
click at [453, 591] on input "0" at bounding box center [453, 585] width 309 height 29
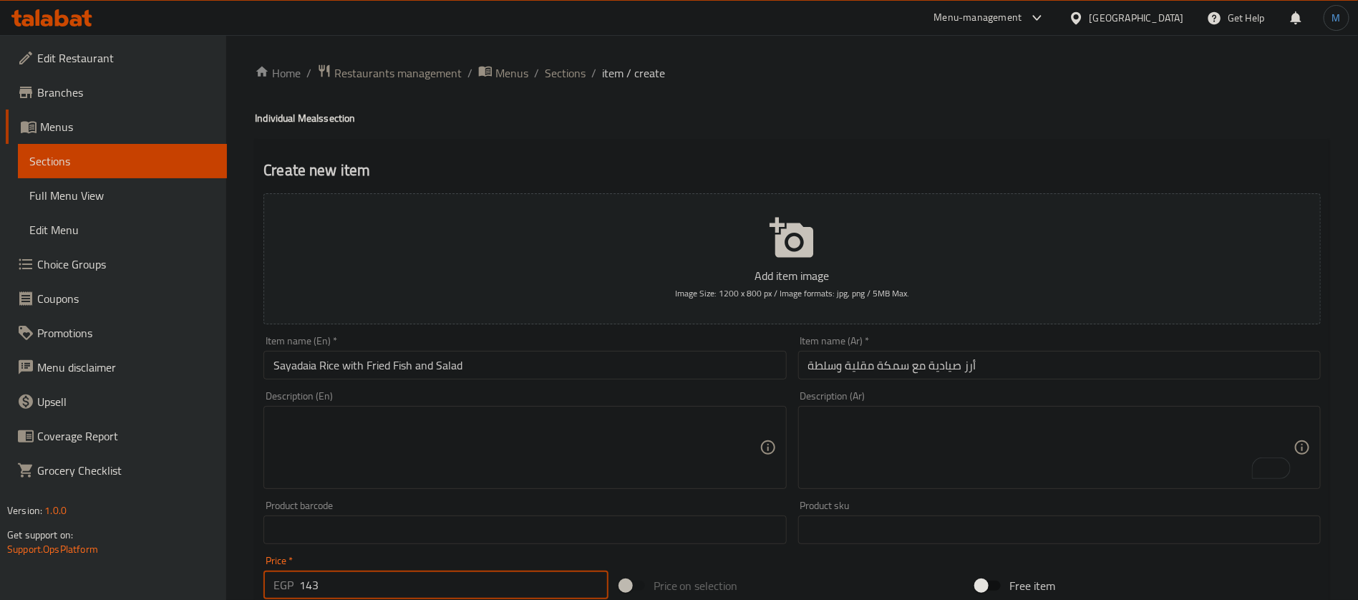
type input "143"
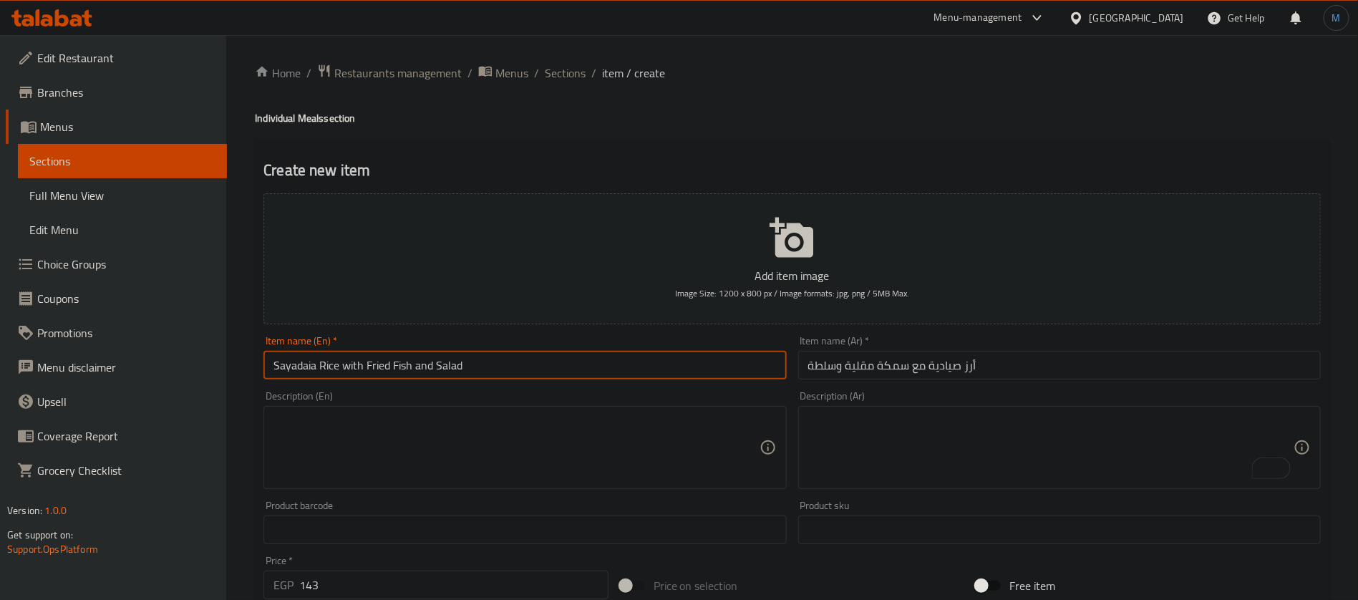
click at [565, 363] on input "Sayadaia Rice with Fried Fish and Salad" at bounding box center [525, 365] width 523 height 29
click at [533, 364] on input "Sayadaia Rice with Fried Fish and Salad" at bounding box center [525, 365] width 523 height 29
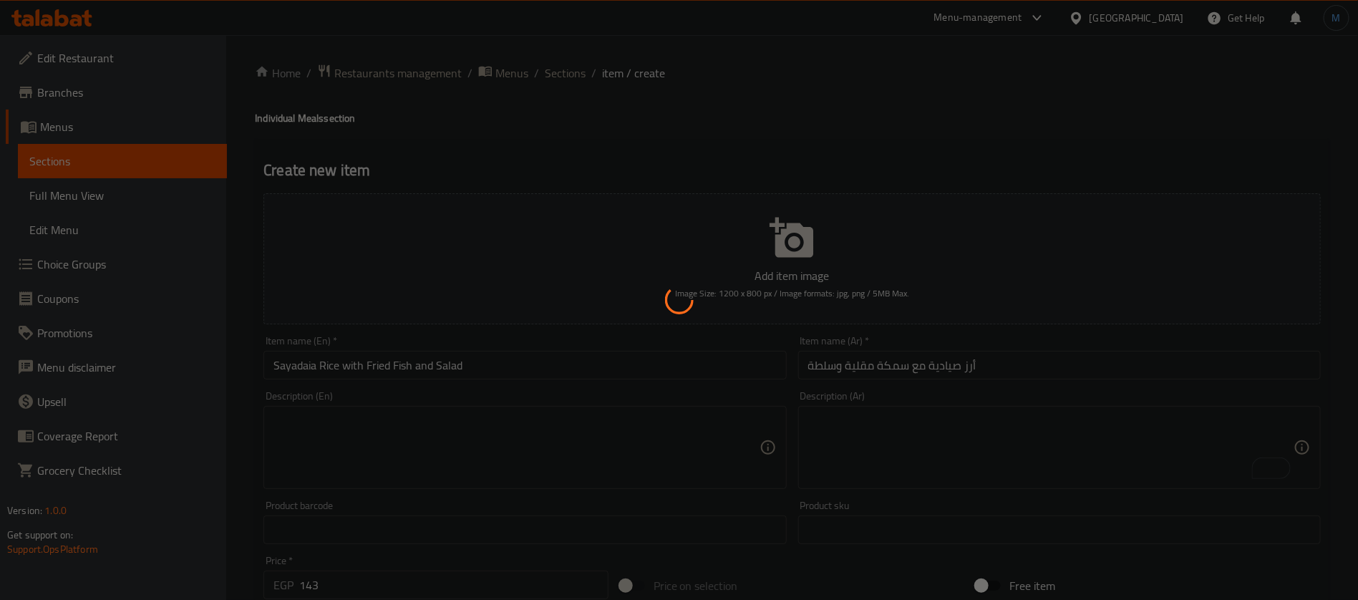
type input "0"
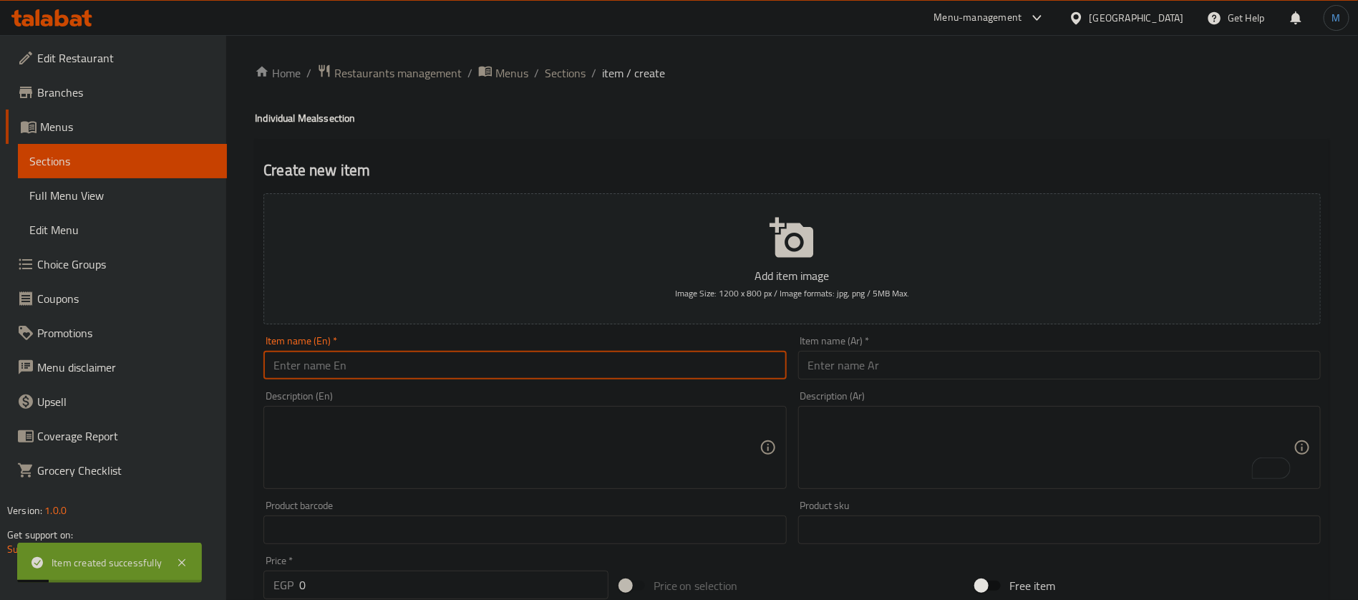
click at [918, 357] on input "text" at bounding box center [1059, 365] width 523 height 29
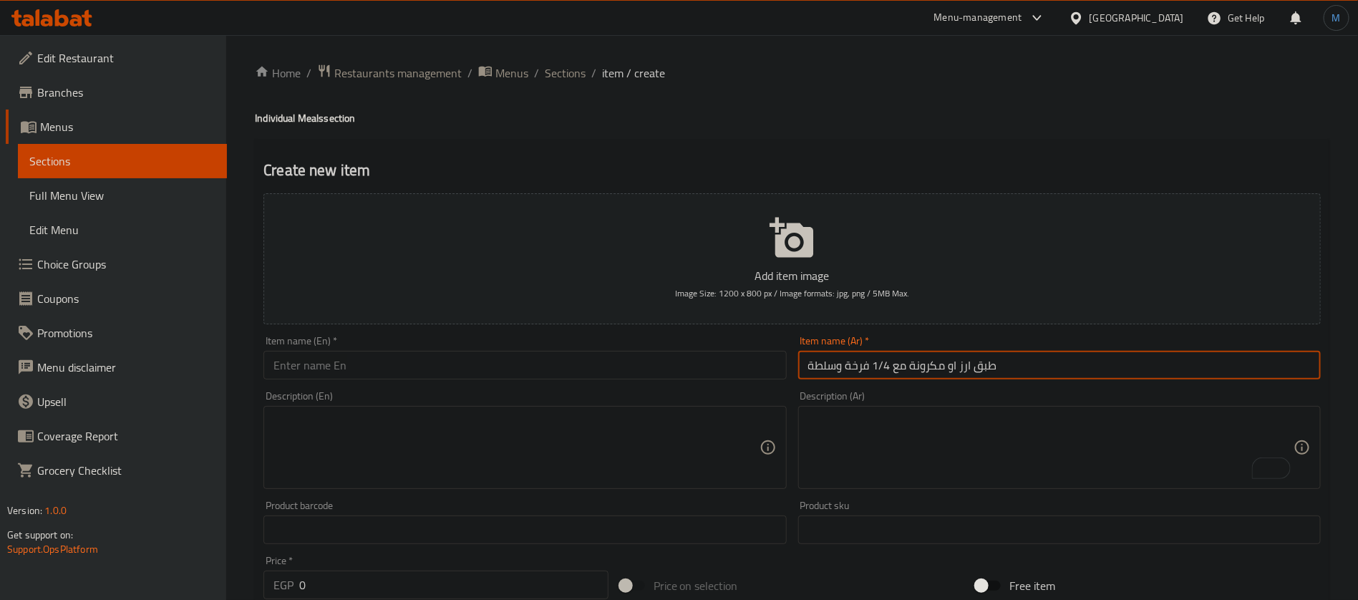
type input "طبق ارز او مكرونة مع 1/4 فرخة وسلطة"
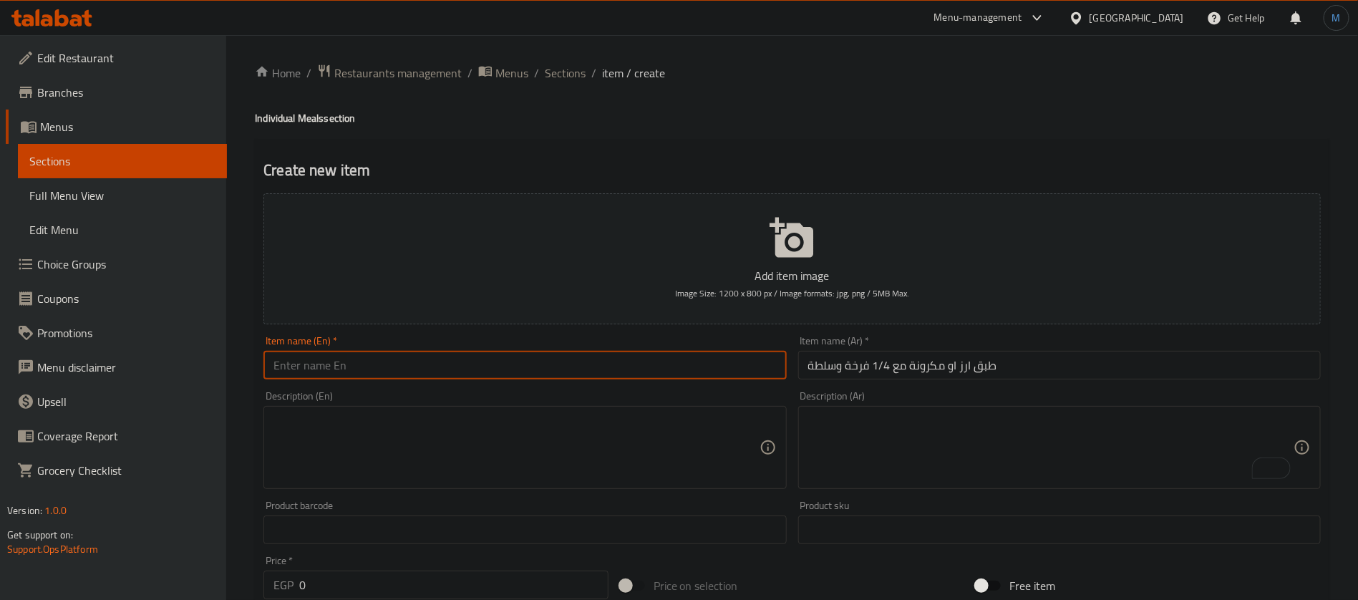
click at [494, 367] on input "text" at bounding box center [525, 365] width 523 height 29
paste input "A plate of rice or pasta with 1/4 chicken and salad"
click at [493, 367] on input "A Plate of Rice or Pasta with 1/4 Chicken and Salad" at bounding box center [525, 365] width 523 height 29
type input "Plate of Rice or Pasta with 1/4 Chicken and Salad"
click at [464, 568] on div "Price   * EGP 0 Price *" at bounding box center [436, 578] width 345 height 44
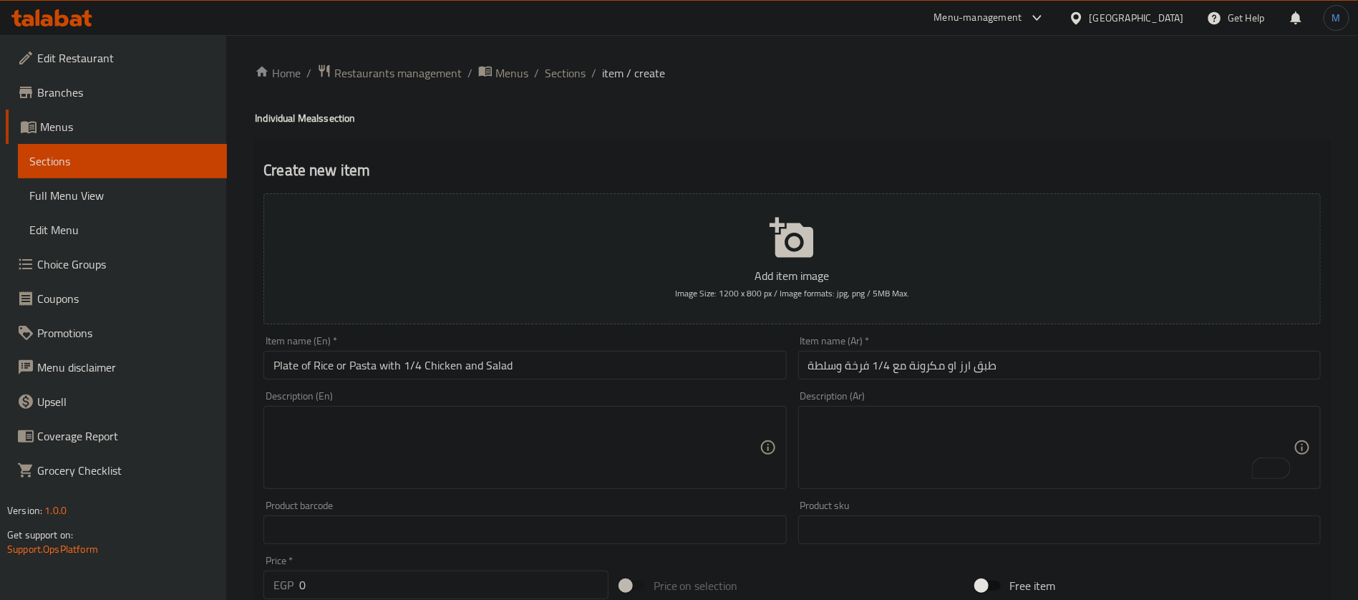
click at [425, 589] on input "0" at bounding box center [453, 585] width 309 height 29
type input "108"
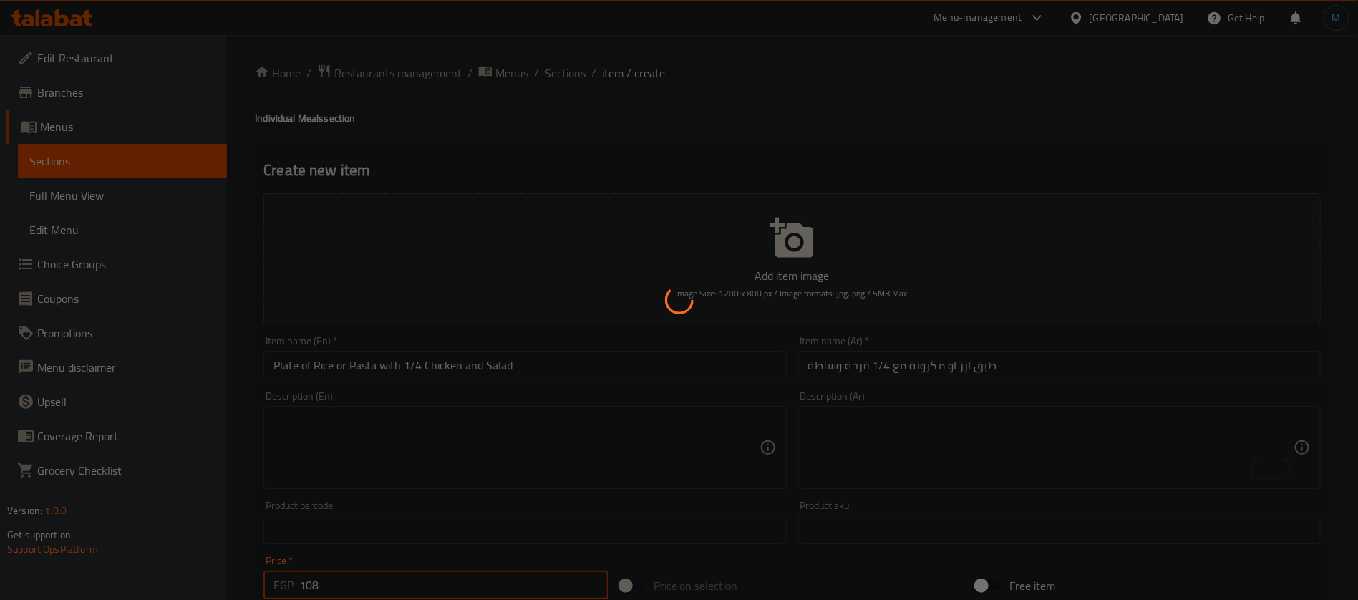
type input "0"
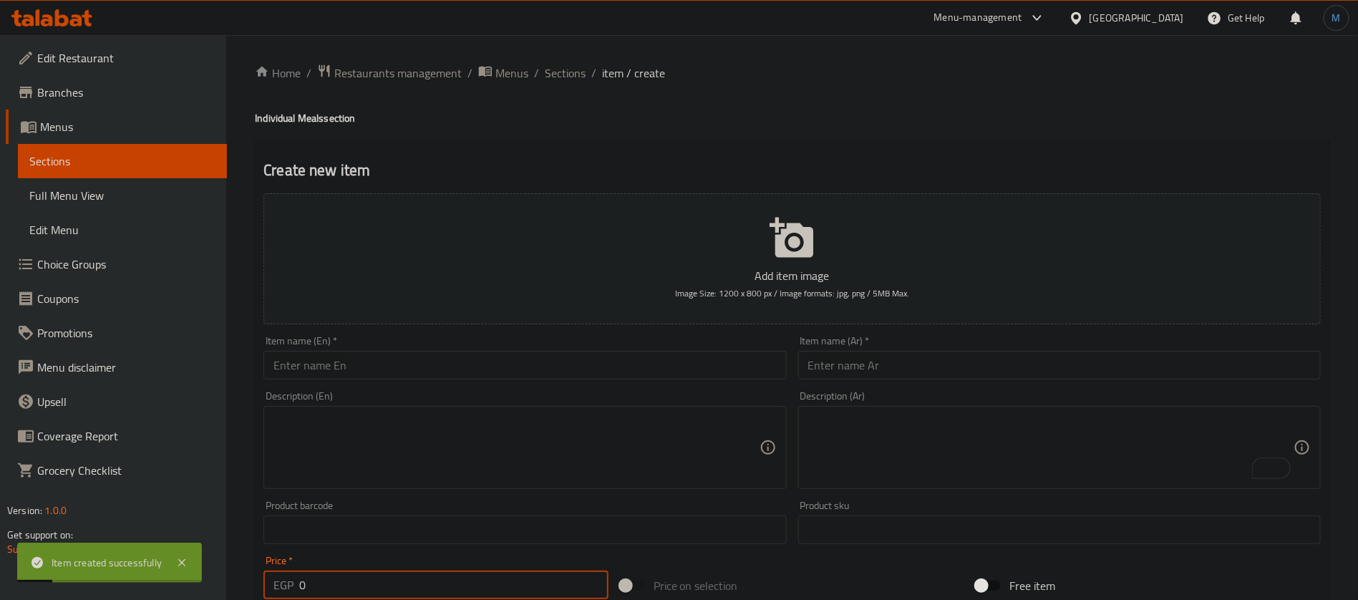
click at [931, 376] on input "text" at bounding box center [1059, 365] width 523 height 29
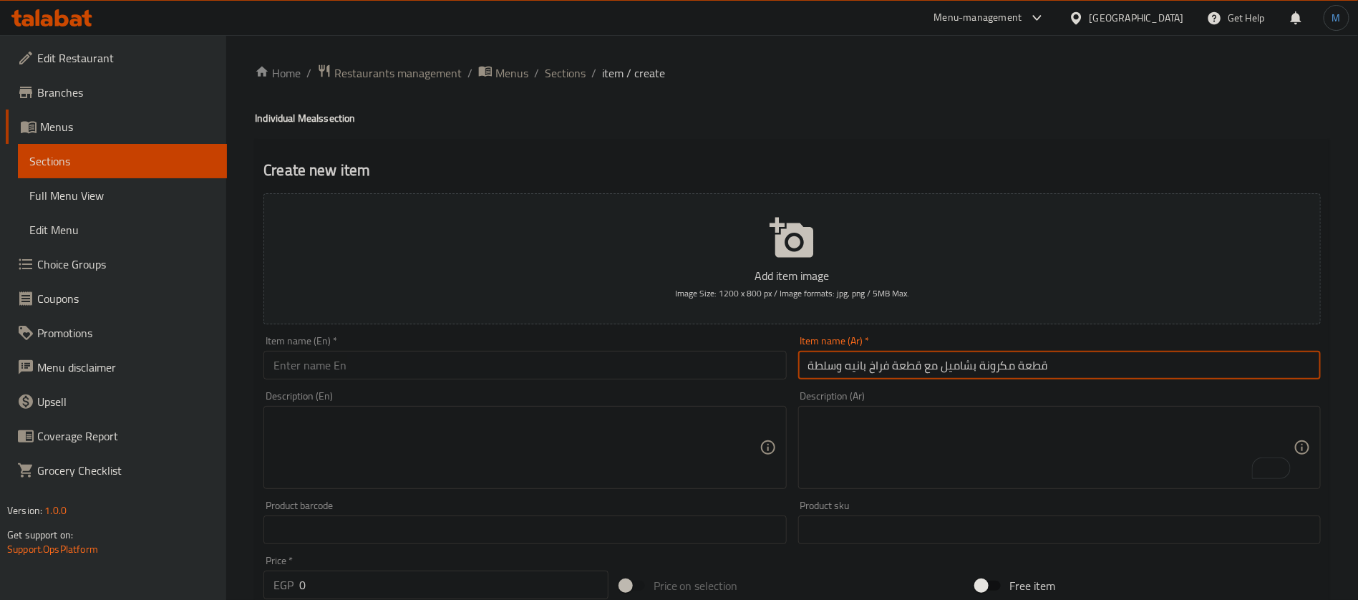
type input "قطعة مكرونة بشاميل مع قطعة فراخ بانيه وسلطة"
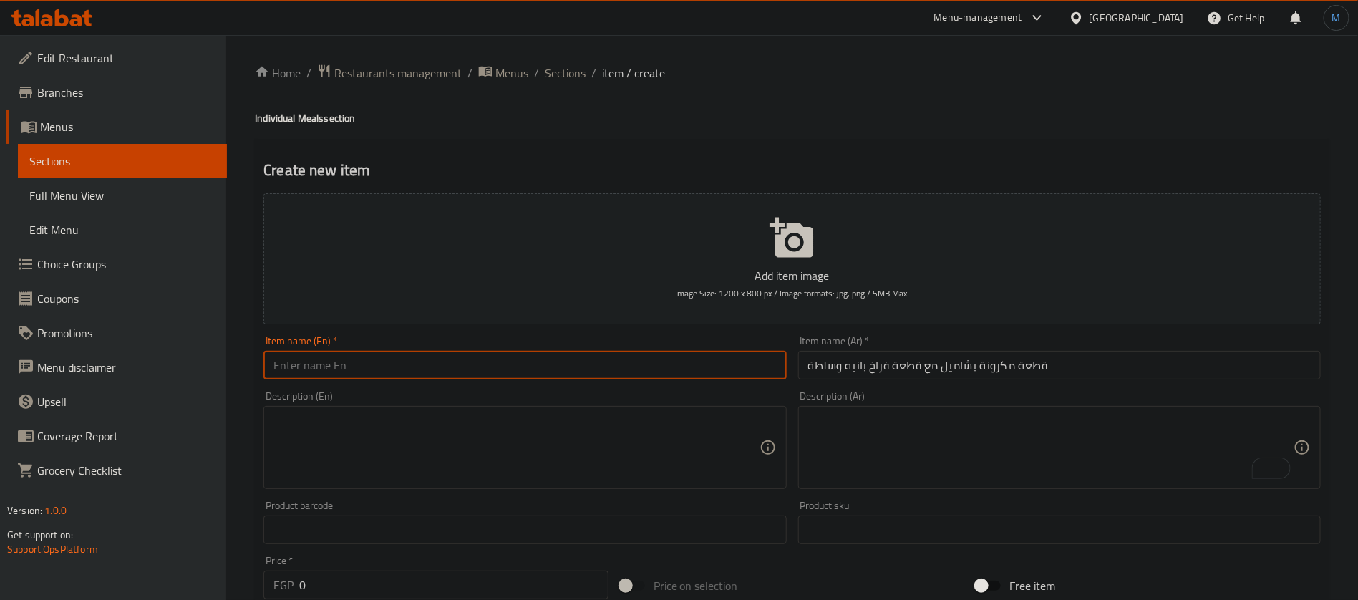
paste input "A piece of macaroni with bechamel sauce, a piece of breaded chicken, and salad"
click at [604, 379] on input "text" at bounding box center [525, 365] width 523 height 29
click at [278, 364] on input "A piece of macaroni with bechamel sauce, a piece of breaded chicken, and salad" at bounding box center [525, 365] width 523 height 29
click at [702, 367] on input "Piece of Pasta with Bechamel Sauce, a Piece of Breaded Chicken, and Salad" at bounding box center [525, 365] width 523 height 29
click at [433, 361] on input "Piece of Pasta with Bechamel Sauce, a Piece of Breaded Chicken, and Salad" at bounding box center [525, 365] width 523 height 29
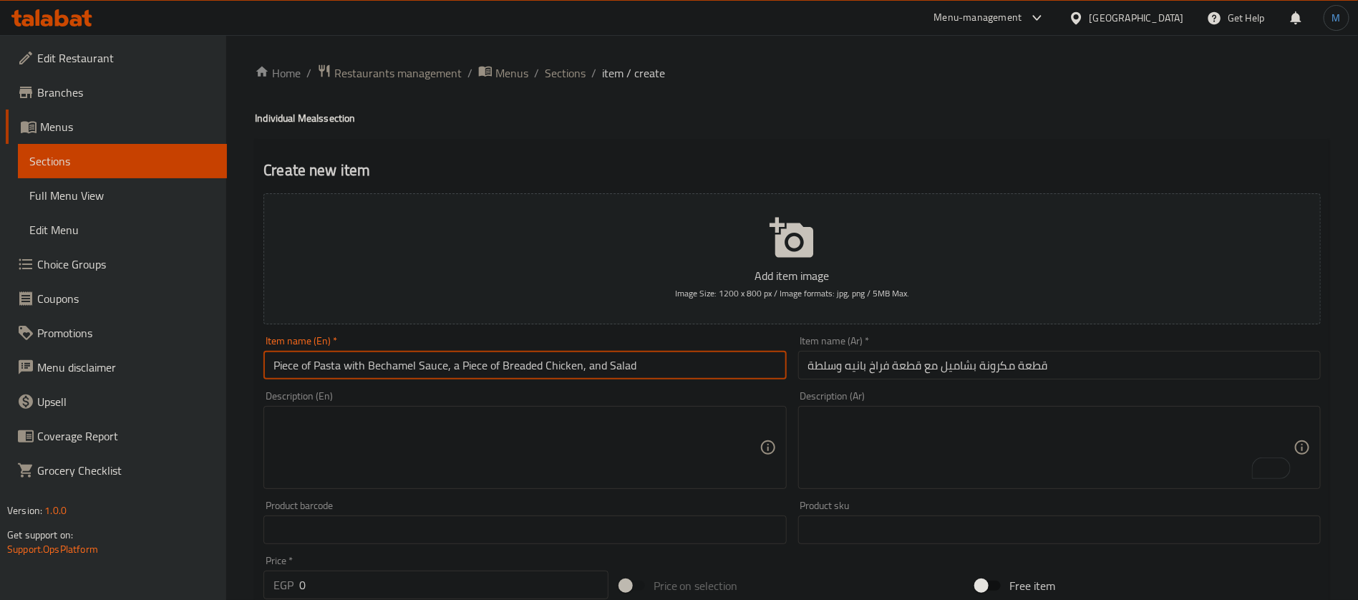
click at [433, 361] on input "Piece of Pasta with Bechamel Sauce, a Piece of Breaded Chicken, and Salad" at bounding box center [525, 365] width 523 height 29
click at [507, 363] on input "Piece of Pasta with Bechamel With Piece of Breaded Chicken, and Salad" at bounding box center [525, 365] width 523 height 29
drag, startPoint x: 507, startPoint y: 363, endPoint x: 559, endPoint y: 368, distance: 52.5
click at [559, 368] on input "Piece of Pasta with Bechamel With Piece of Breaded Chicken, and Salad" at bounding box center [525, 365] width 523 height 29
paste input "Chicken Pane"
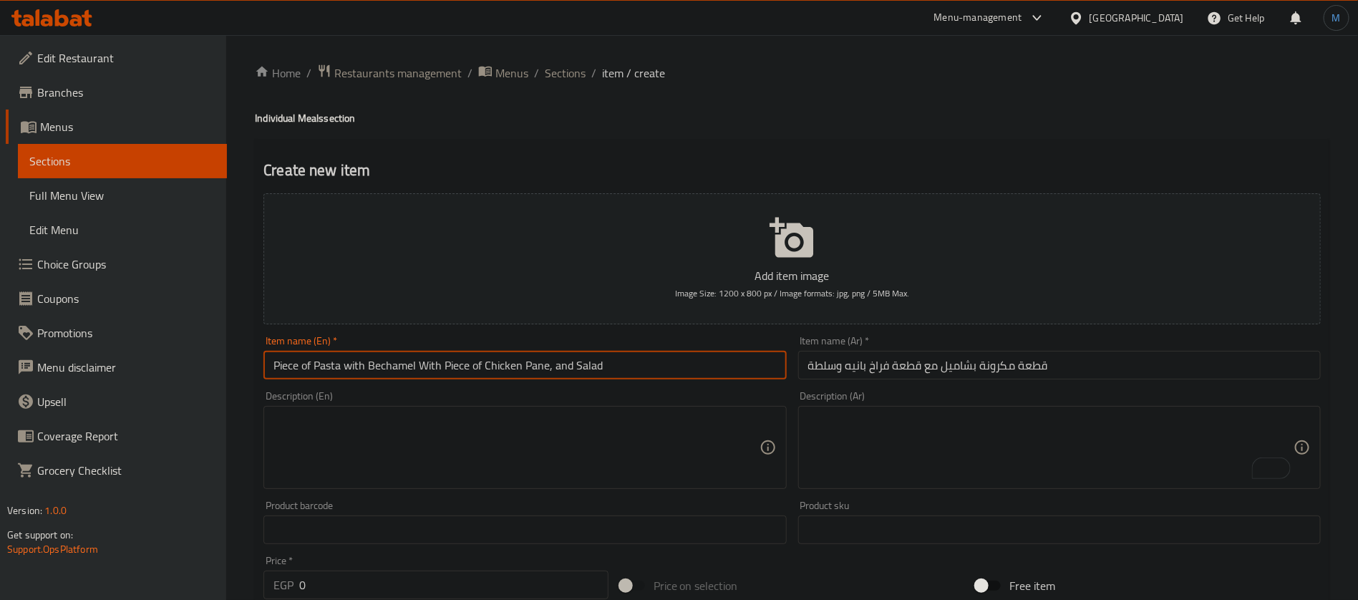
click at [551, 365] on input "Piece of Pasta with Bechamel With Piece of Chicken Pane, and Salad" at bounding box center [525, 365] width 523 height 29
type input "Piece of Pasta with Bechamel With Piece of Chicken Pane and Salad"
click at [349, 588] on input "0" at bounding box center [453, 585] width 309 height 29
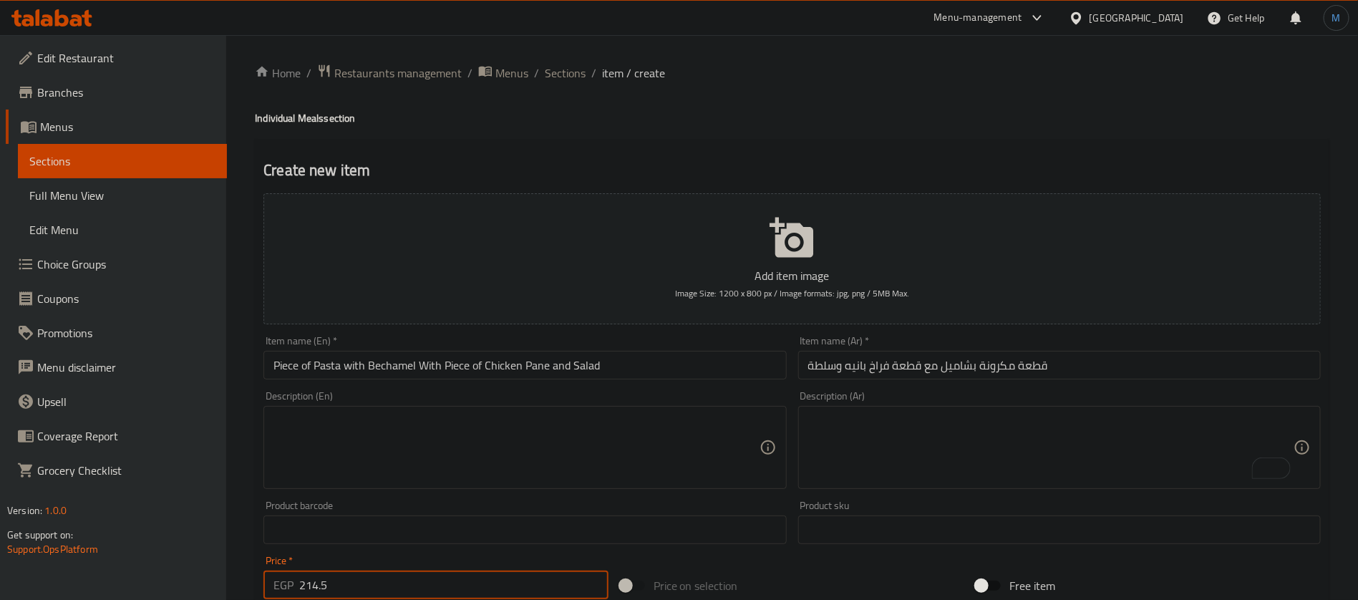
type input "214.5"
type input "0"
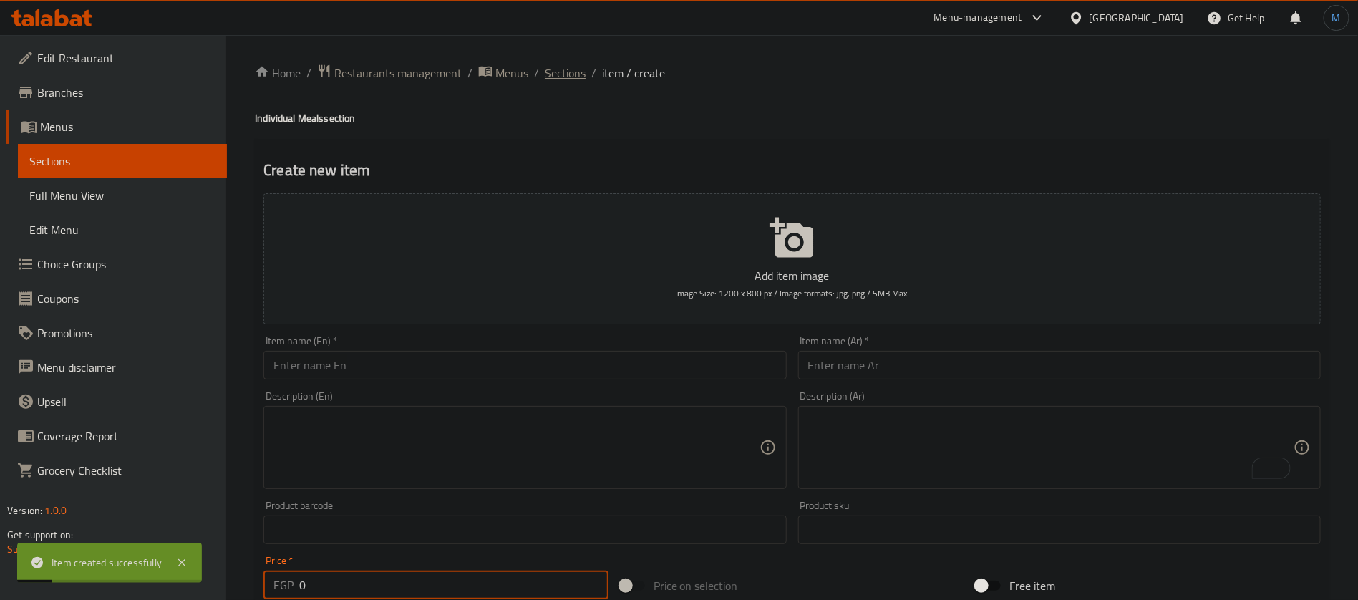
click at [579, 64] on span "Sections" at bounding box center [565, 72] width 41 height 17
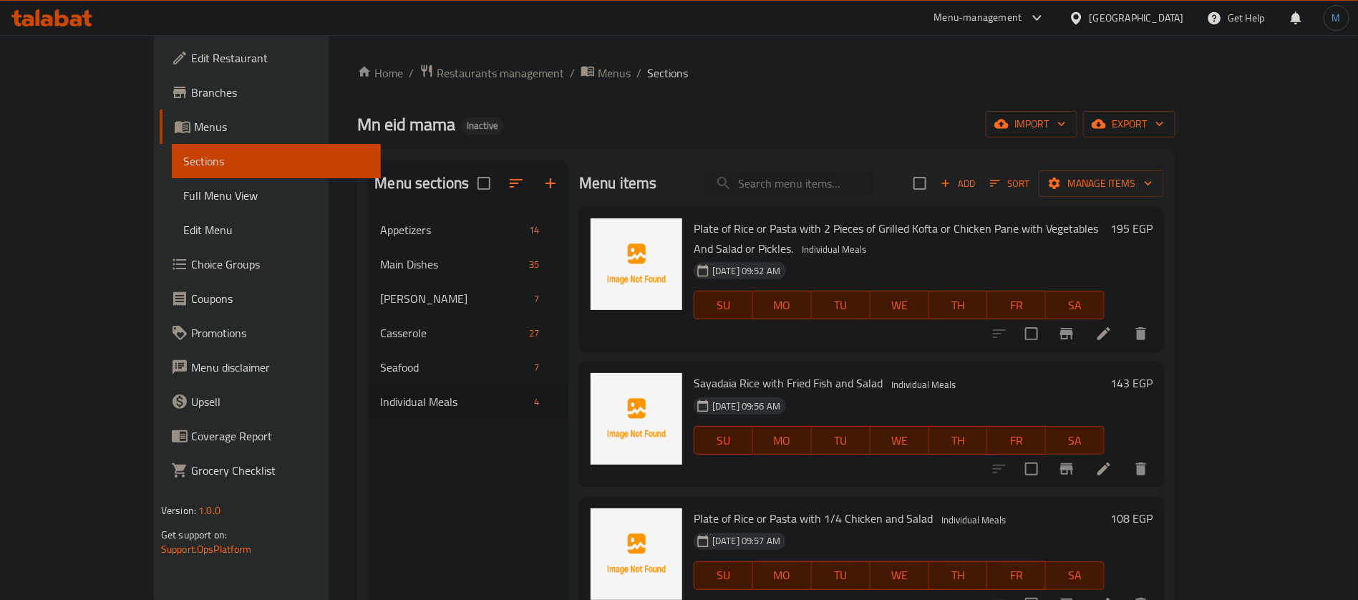
click at [952, 190] on icon "button" at bounding box center [945, 183] width 13 height 13
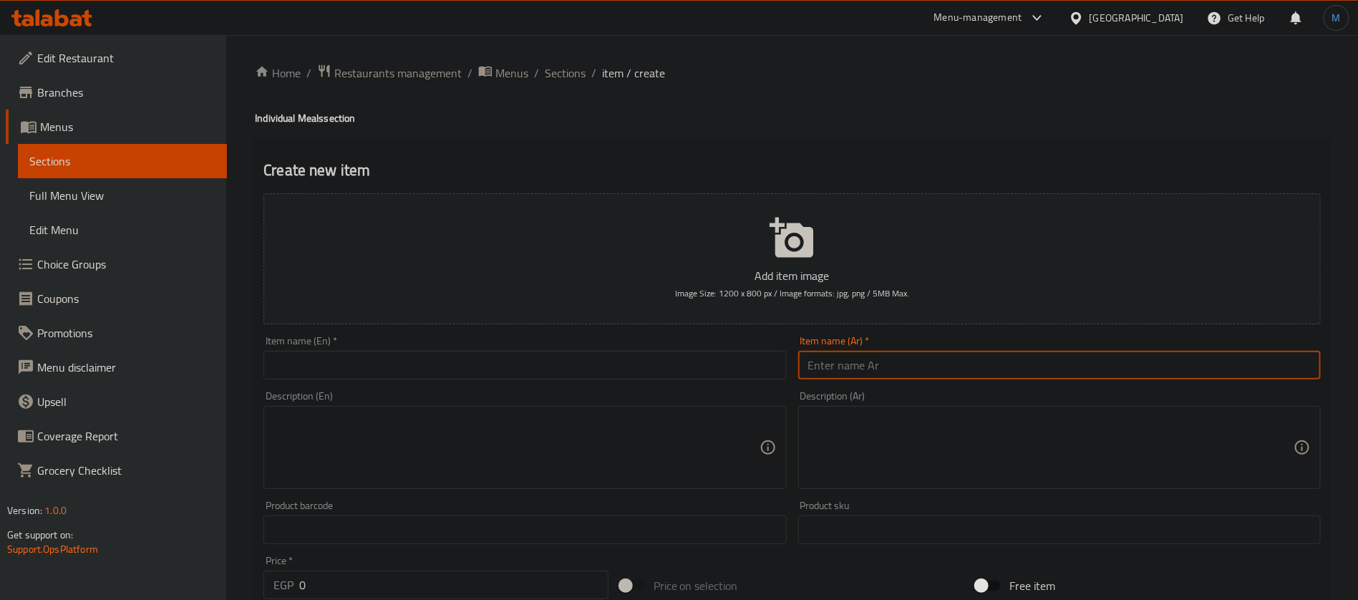
click at [1050, 366] on input "text" at bounding box center [1059, 365] width 523 height 29
type input "طبق محشي مشكل مع 1/2 فرخه وشوربة لسان العصفور"
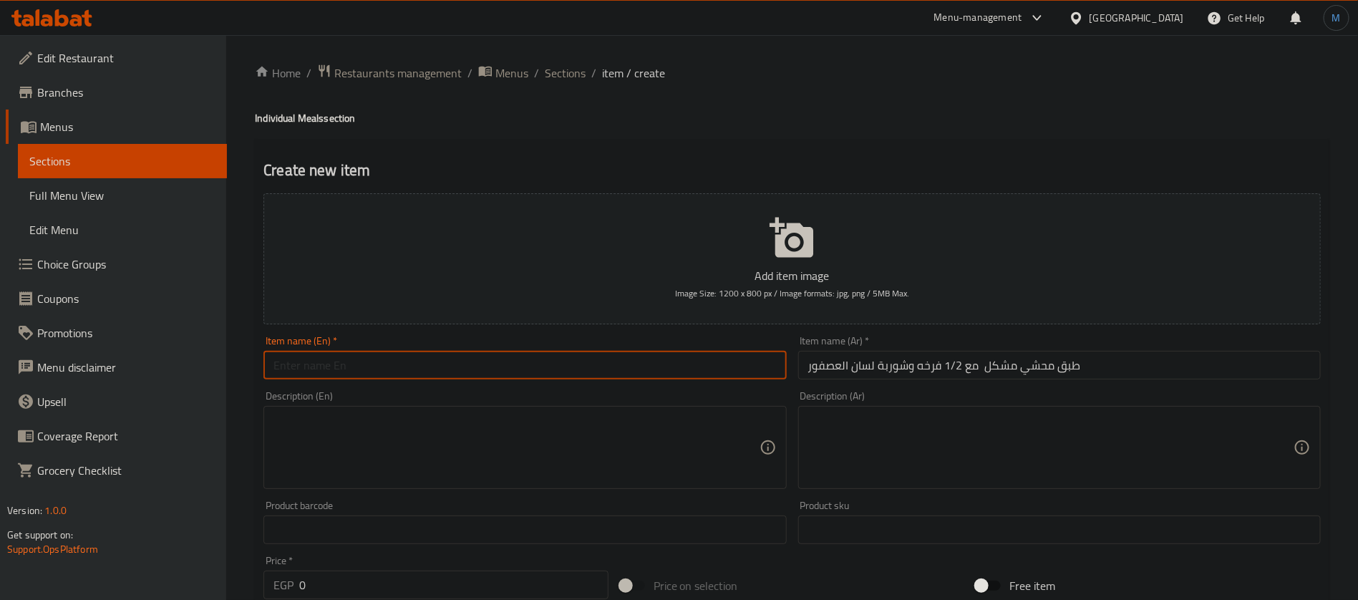
paste input "Stuffed mixed dish with 1/2 chicken and sparrow tongue soup"
click at [531, 357] on input "Stuffed mixed dish with 1/2 chicken and sparrow tongue soup" at bounding box center [525, 365] width 523 height 29
click at [369, 374] on input "Stuffed Mixed Dish with 1/2 Chicken and Sparrow Tongue Soup" at bounding box center [525, 365] width 523 height 29
click at [1036, 376] on input "طبق محشي مشكل مع 1/2 فرخه وشوربة لسان العصفور" at bounding box center [1059, 365] width 523 height 29
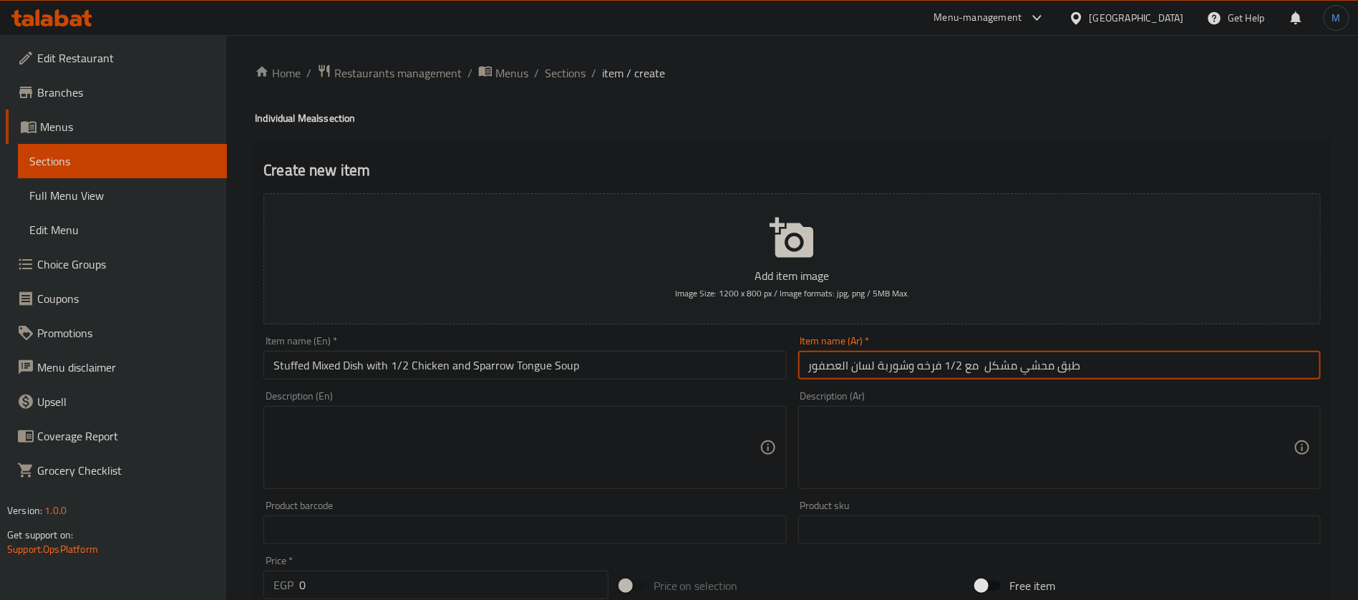
click at [1036, 376] on input "طبق محشي مشكل مع 1/2 فرخه وشوربة لسان العصفور" at bounding box center [1059, 365] width 523 height 29
click at [297, 364] on input "Stuffed Mixed Dish with 1/2 Chicken and Sparrow Tongue Soup" at bounding box center [525, 365] width 523 height 29
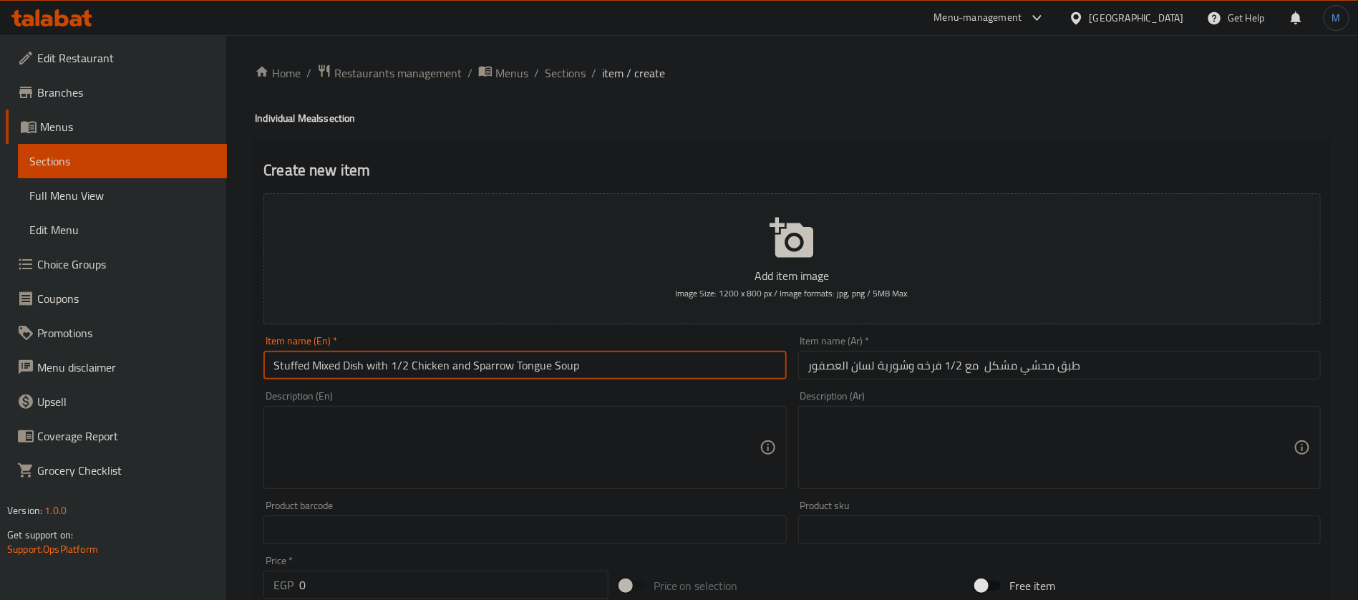
click at [297, 364] on input "Stuffed Mixed Dish with 1/2 Chicken and Sparrow Tongue Soup" at bounding box center [525, 365] width 523 height 29
paste input "Mahshi"
click at [331, 369] on input "Mahshi Mixed Dish with 1/2 Chicken and Sparrow Tongue Soup" at bounding box center [525, 365] width 523 height 29
paste input "Mixed"
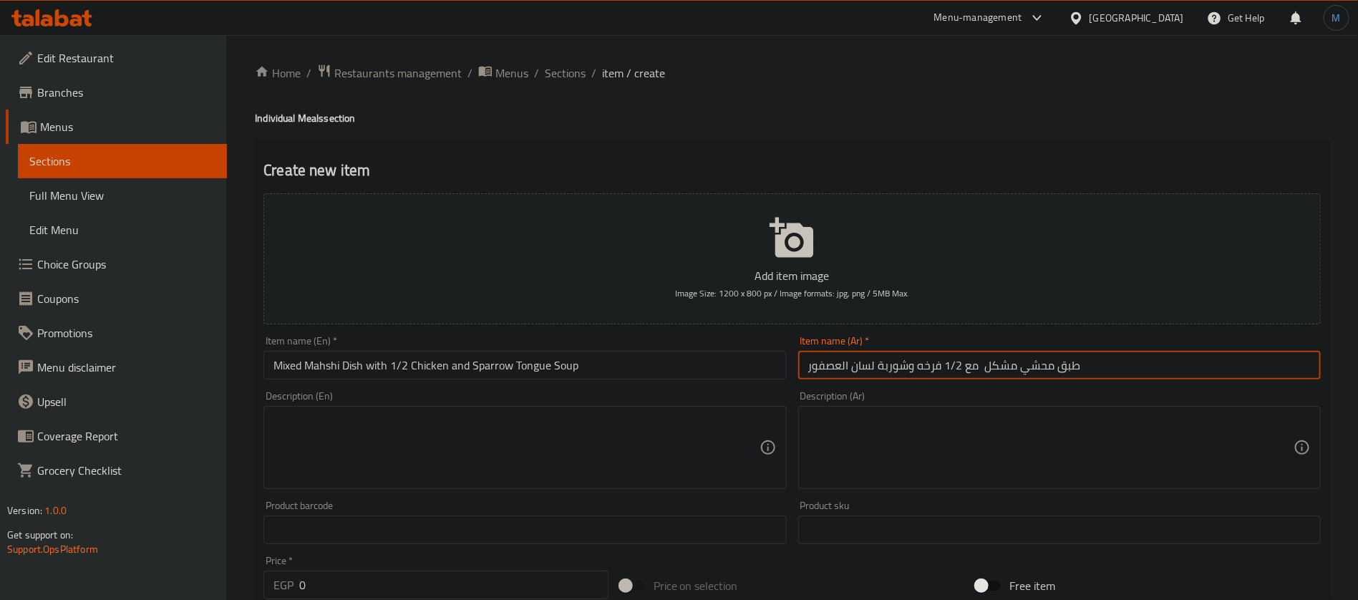
click at [849, 369] on input "طبق محشي مشكل مع 1/2 فرخه وشوربة لسان العصفور" at bounding box center [1059, 365] width 523 height 29
click at [864, 368] on input "طبق محشي مشكل مع 1/2 فرخه وشوربة لسان العصفور" at bounding box center [1059, 365] width 523 height 29
click at [497, 367] on input "Mixed Mahshi Dish with 1/2 Chicken and Sparrow Tongue Soup" at bounding box center [525, 365] width 523 height 29
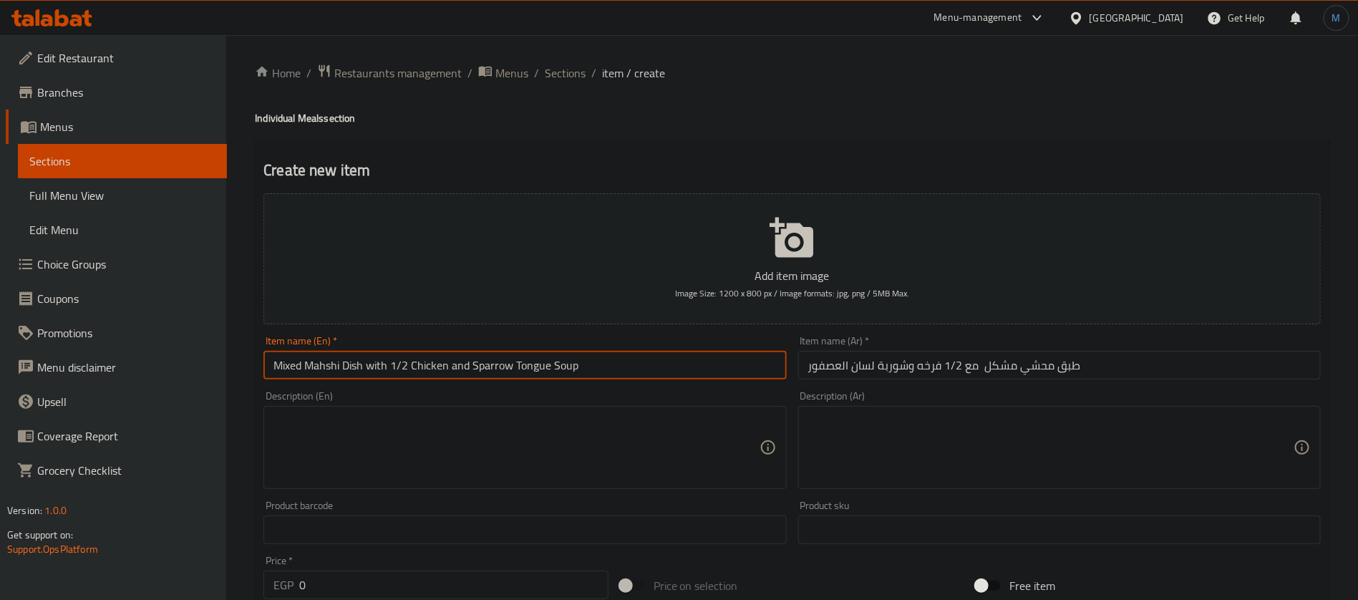
drag, startPoint x: 497, startPoint y: 367, endPoint x: 523, endPoint y: 367, distance: 25.8
click at [523, 367] on input "Mixed Mahshi Dish with 1/2 Chicken and Sparrow Tongue Soup" at bounding box center [525, 365] width 523 height 29
paste input "Orzo"
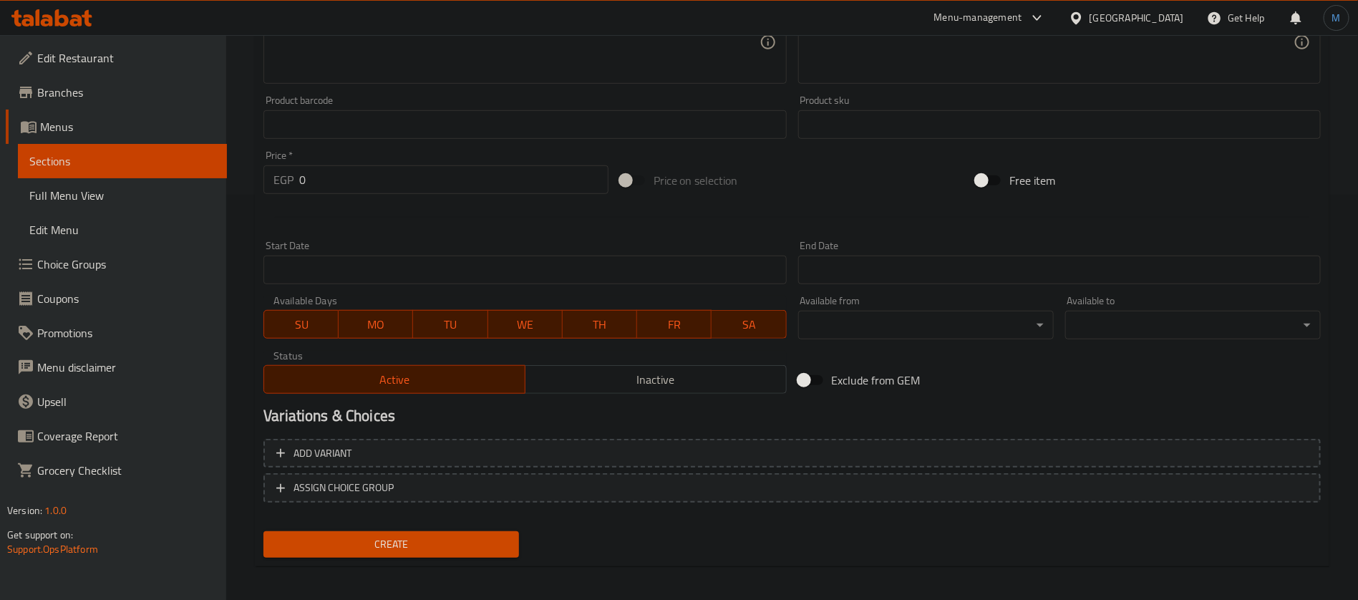
scroll to position [411, 0]
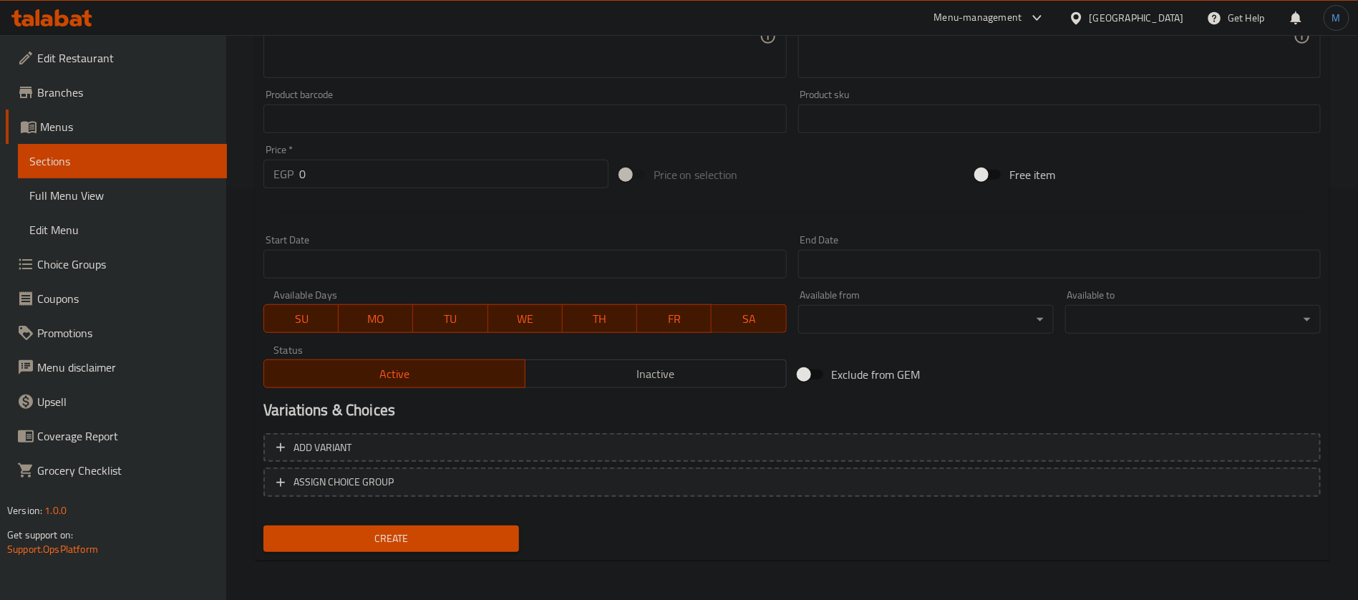
type input "Mixed Mahshi Dish with 1/2 Chicken and Orzo Soup"
click at [385, 189] on div "Price   * EGP 0 Price *" at bounding box center [436, 166] width 357 height 55
click at [384, 176] on input "0" at bounding box center [453, 174] width 309 height 29
type input "422.5"
click at [264, 526] on button "Create" at bounding box center [392, 539] width 256 height 26
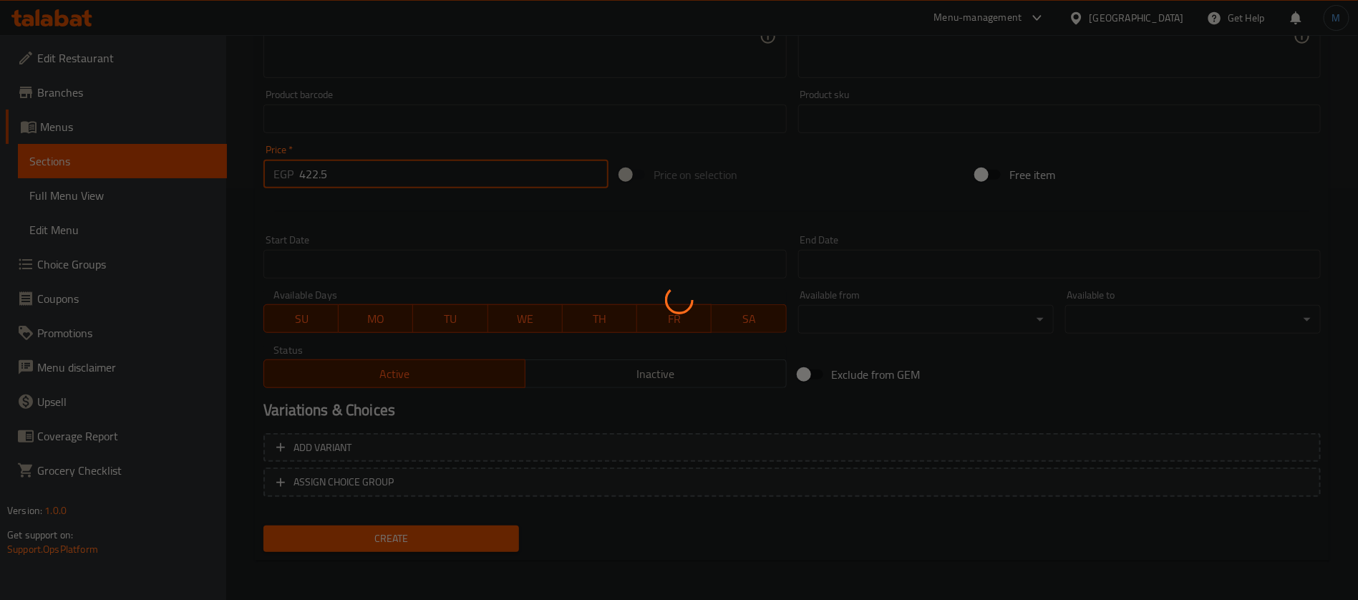
type input "0"
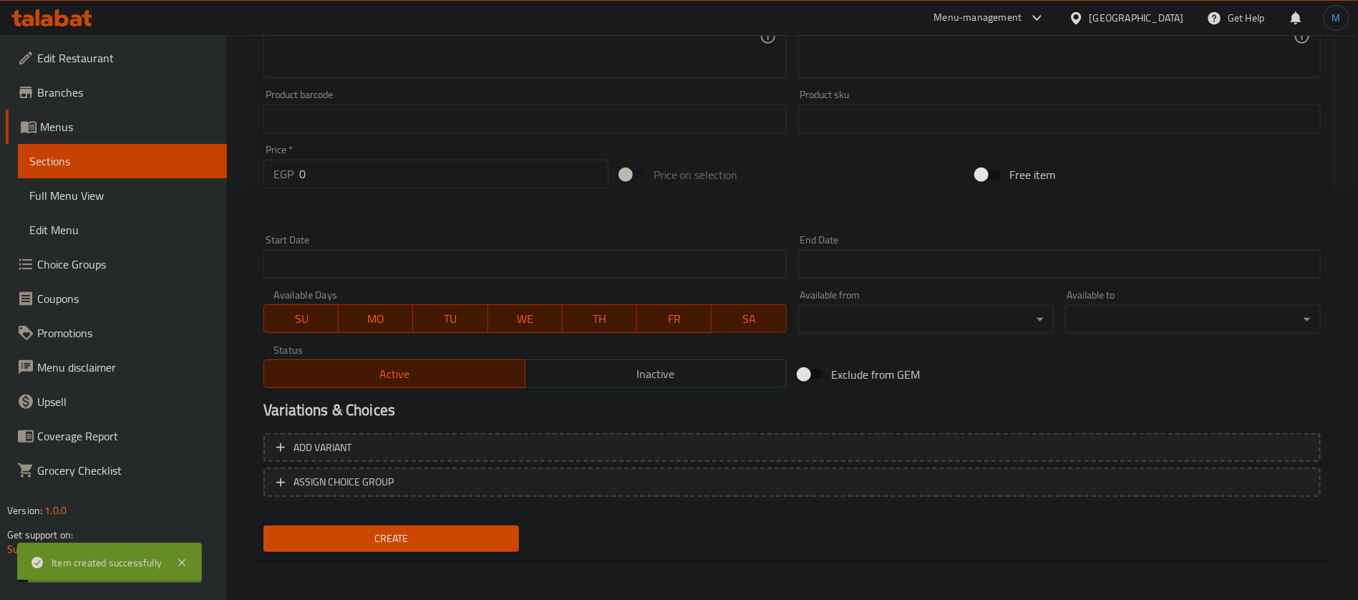
click at [699, 221] on div at bounding box center [792, 211] width 1069 height 35
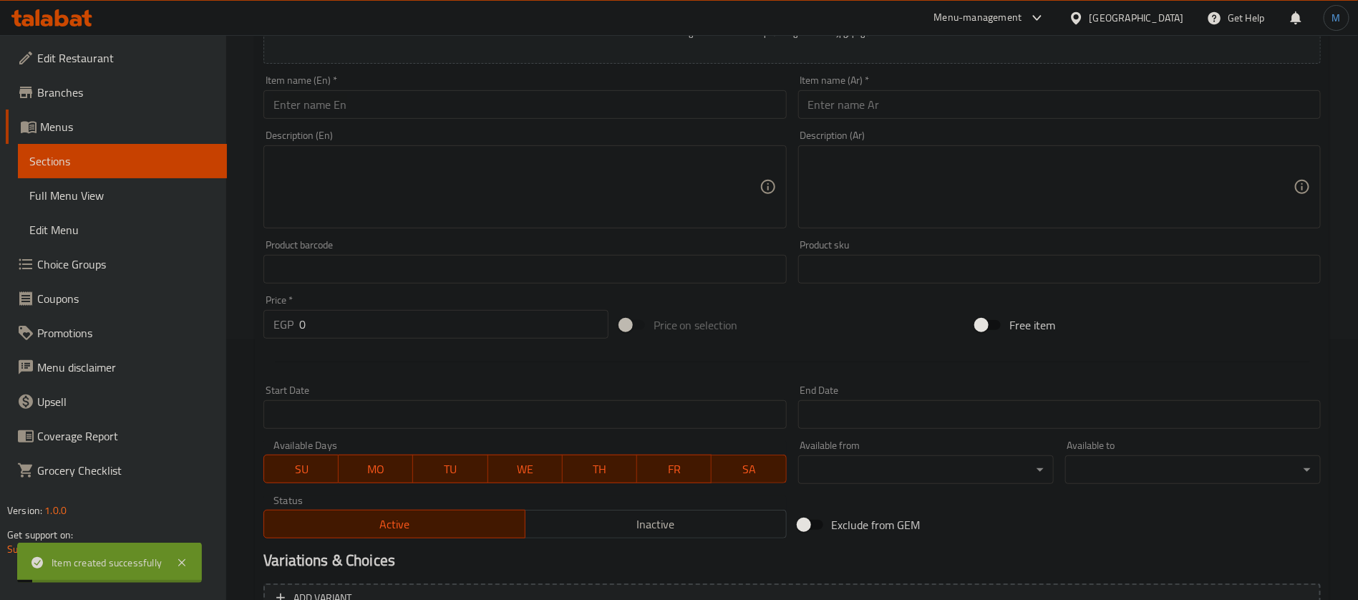
scroll to position [0, 0]
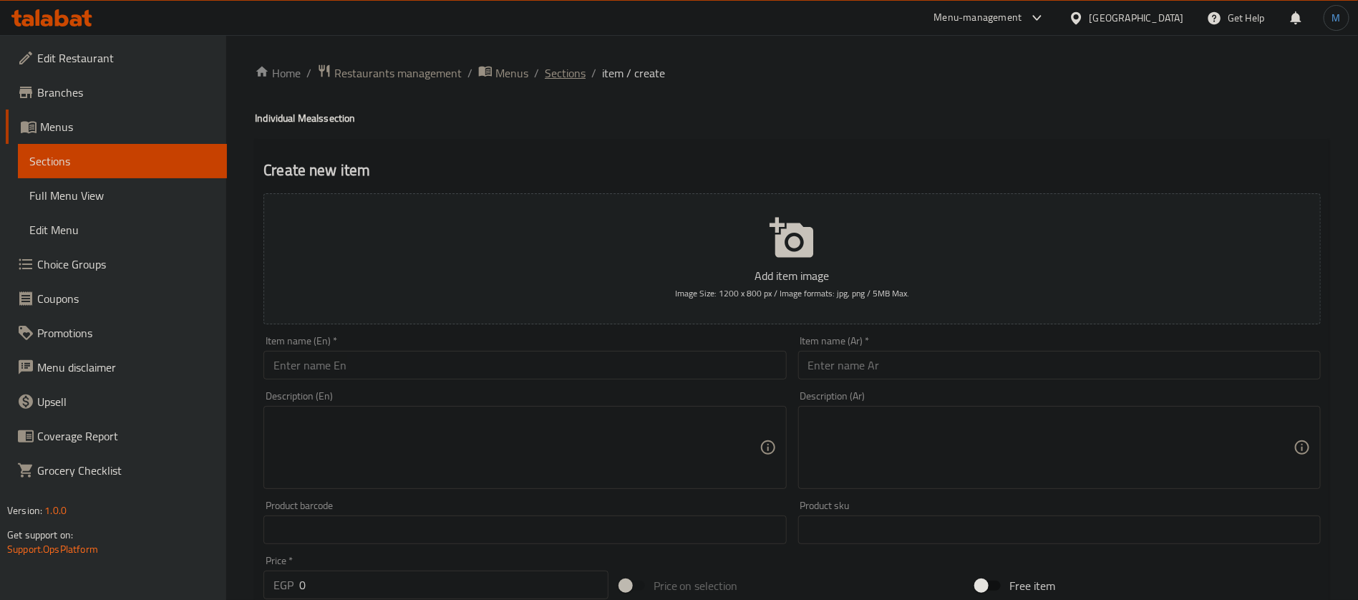
click at [569, 79] on span "Sections" at bounding box center [565, 72] width 41 height 17
click at [138, 257] on span "Choice Groups" at bounding box center [126, 264] width 178 height 17
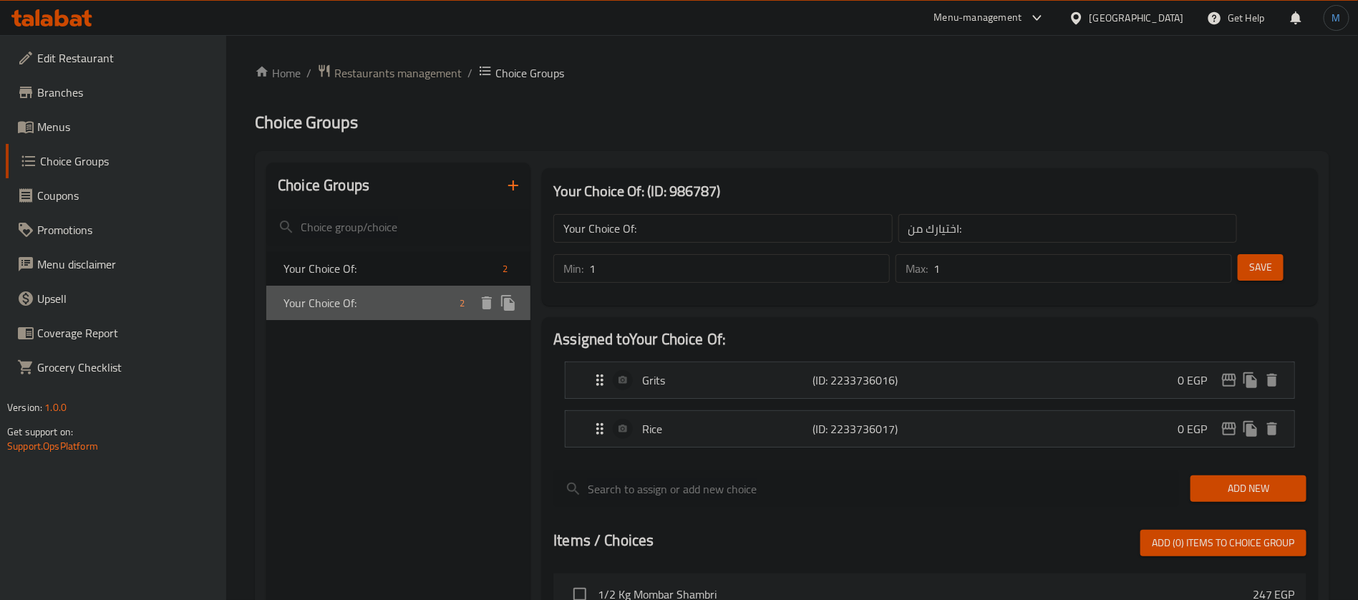
click at [425, 304] on span "Your Choice Of:" at bounding box center [369, 302] width 170 height 17
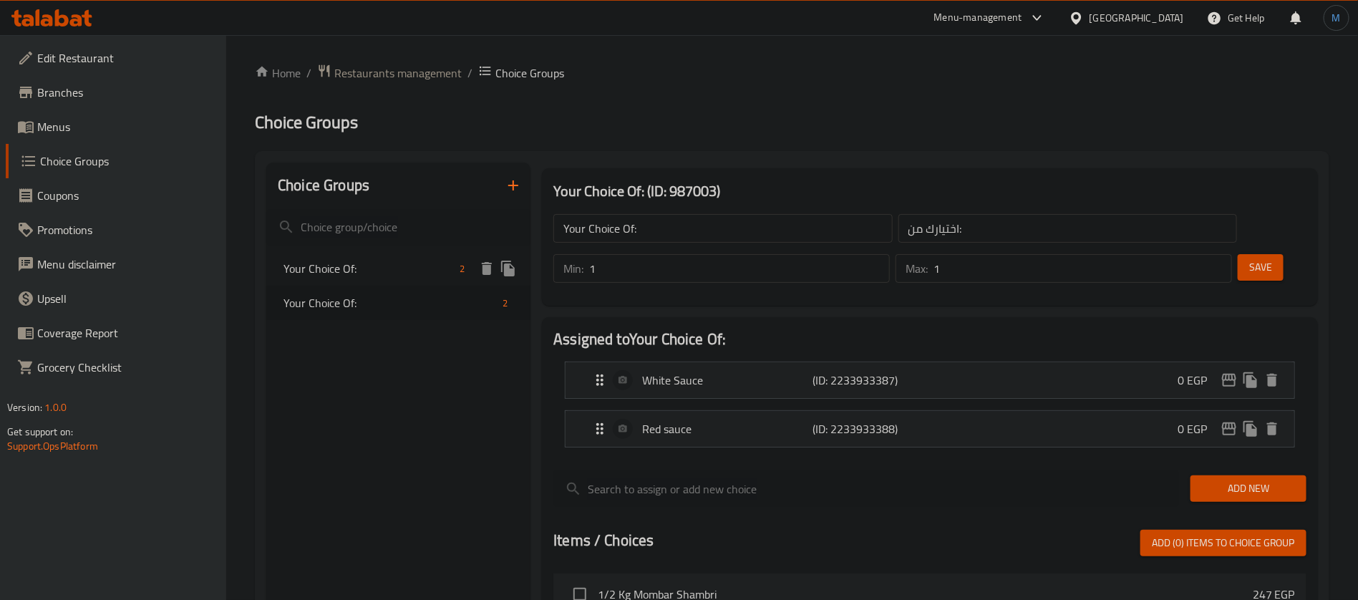
click at [488, 266] on icon "delete" at bounding box center [487, 268] width 10 height 13
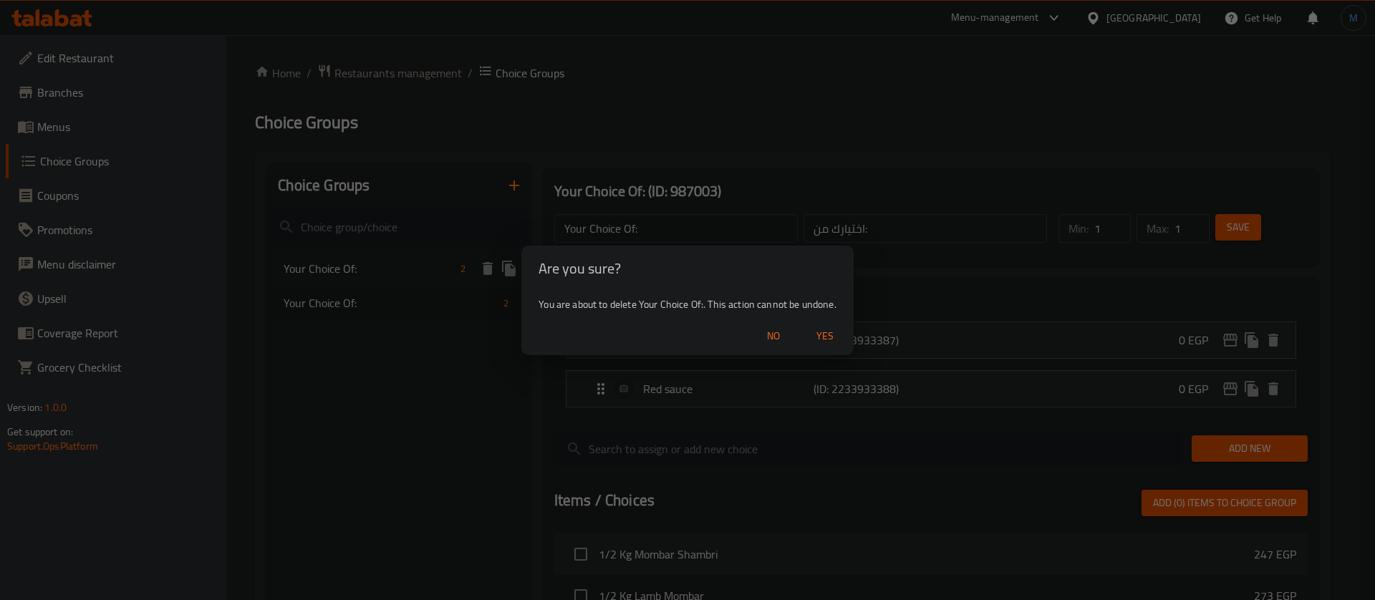
click at [823, 317] on div "No Yes" at bounding box center [687, 336] width 332 height 38
click at [827, 321] on div "No Yes" at bounding box center [687, 336] width 332 height 38
click at [836, 326] on button "Yes" at bounding box center [825, 336] width 46 height 26
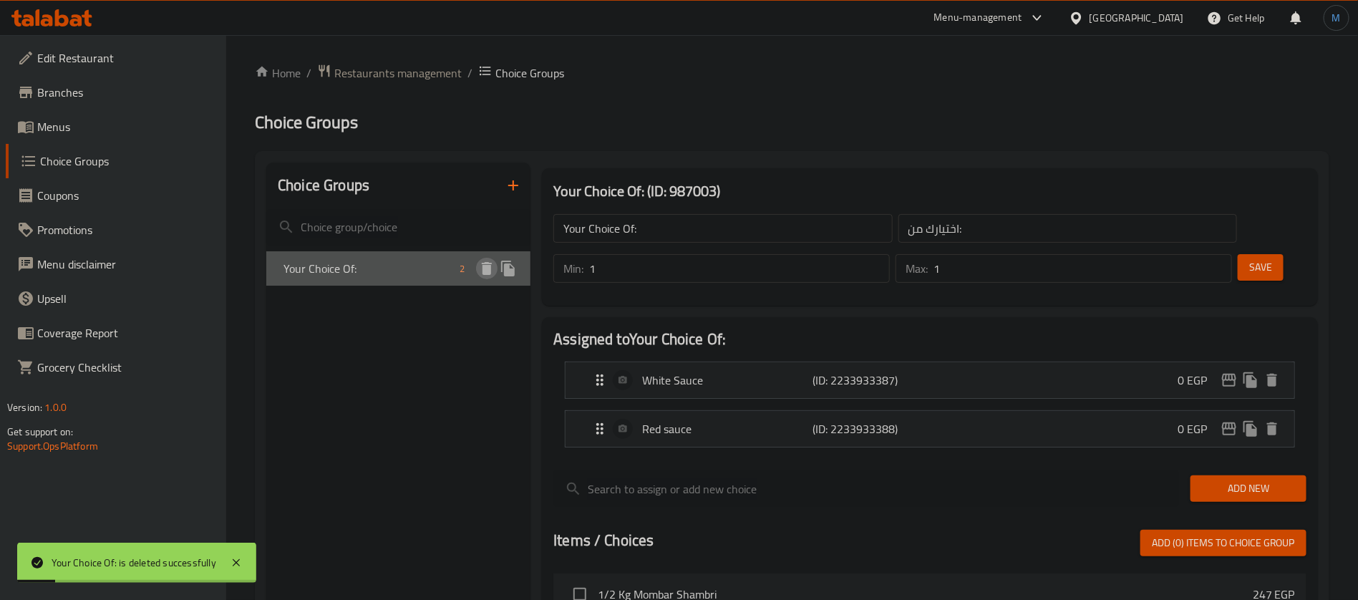
click at [493, 266] on icon "delete" at bounding box center [486, 268] width 17 height 17
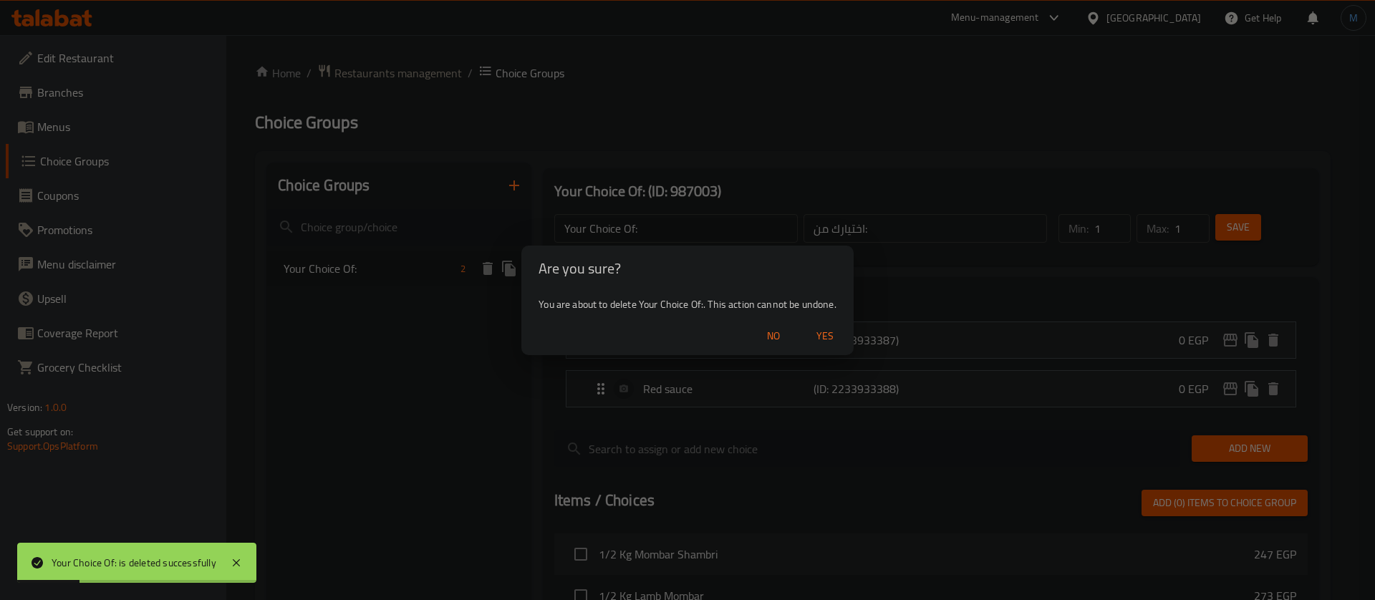
click at [824, 338] on span "Yes" at bounding box center [825, 336] width 34 height 18
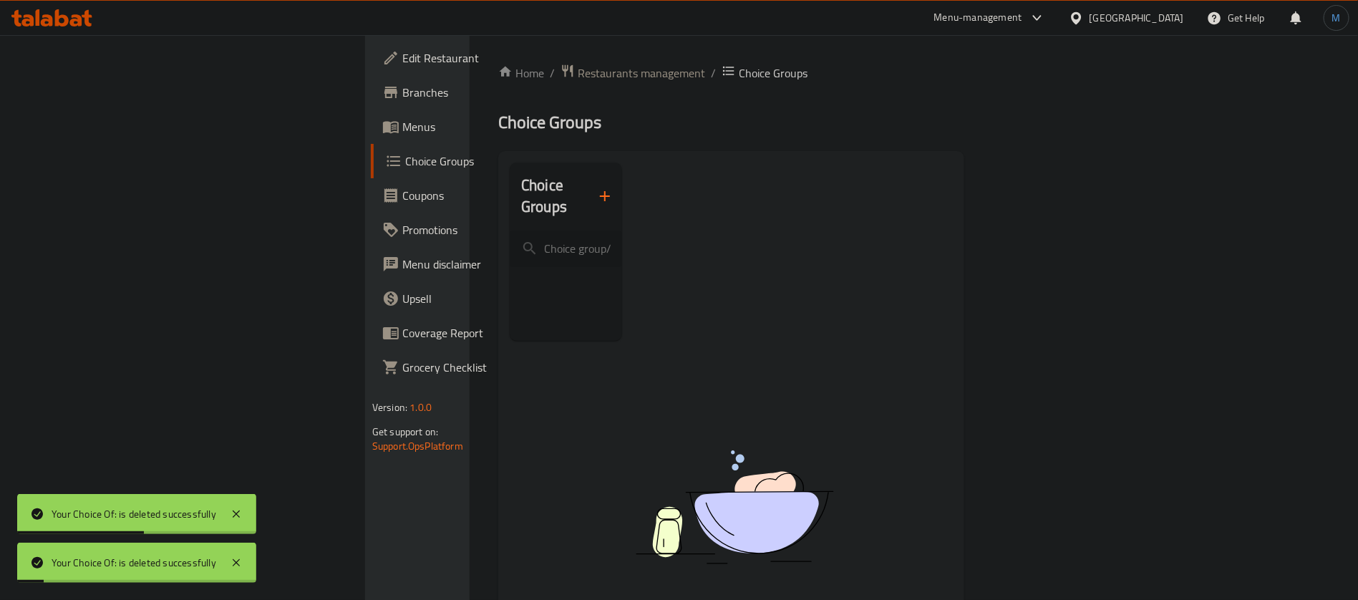
click at [588, 195] on button "button" at bounding box center [605, 196] width 34 height 34
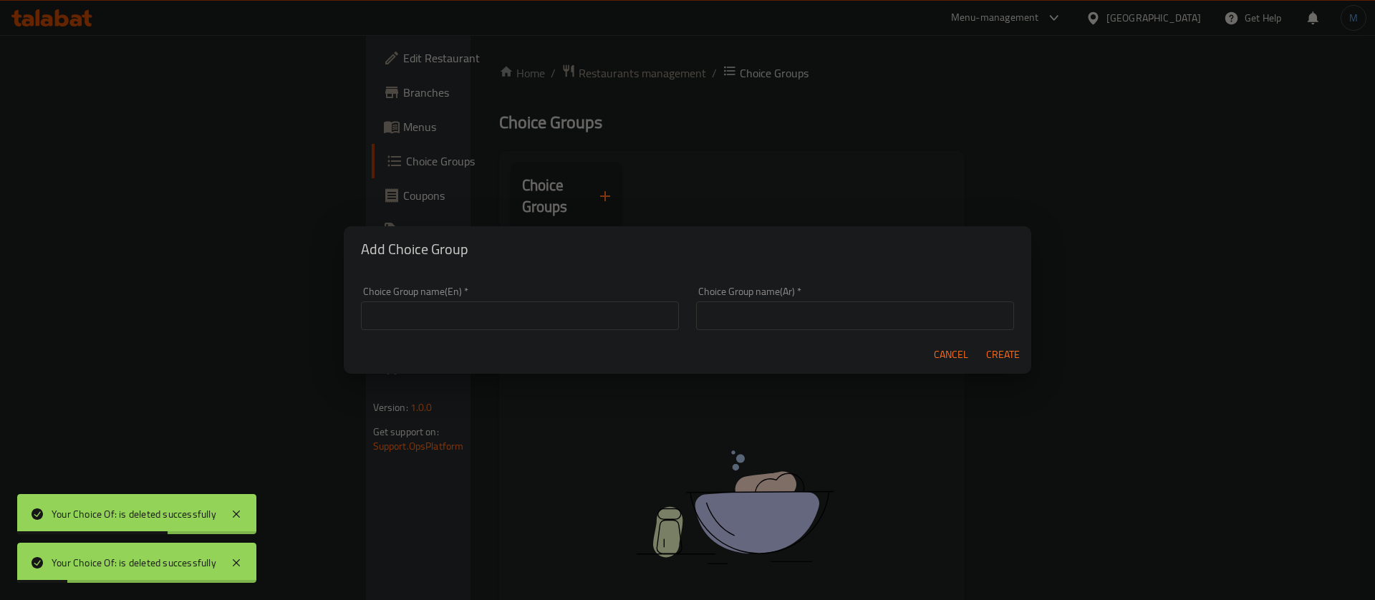
drag, startPoint x: 623, startPoint y: 289, endPoint x: 622, endPoint y: 303, distance: 14.4
click at [622, 299] on div "Choice Group name(En)   * Choice Group name(En) *" at bounding box center [520, 308] width 318 height 44
click at [622, 303] on input "text" at bounding box center [520, 315] width 318 height 29
type input "Your Choice Of"
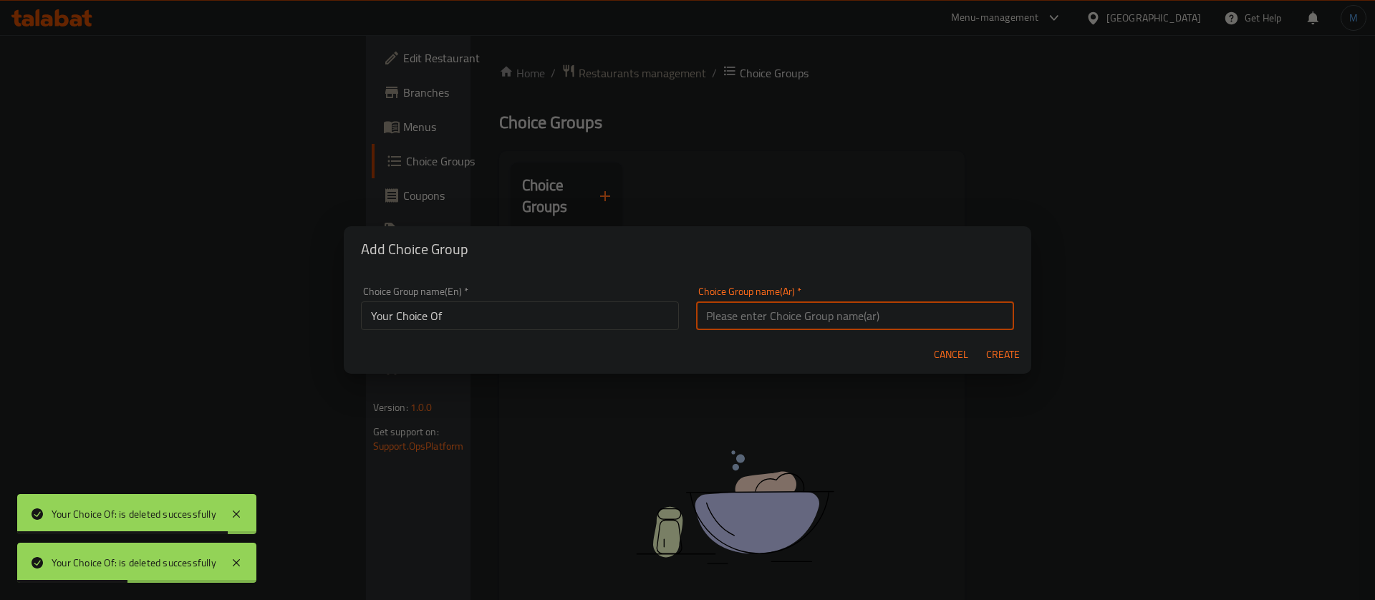
click at [774, 316] on input "text" at bounding box center [855, 315] width 318 height 29
type input "اختيارك من"
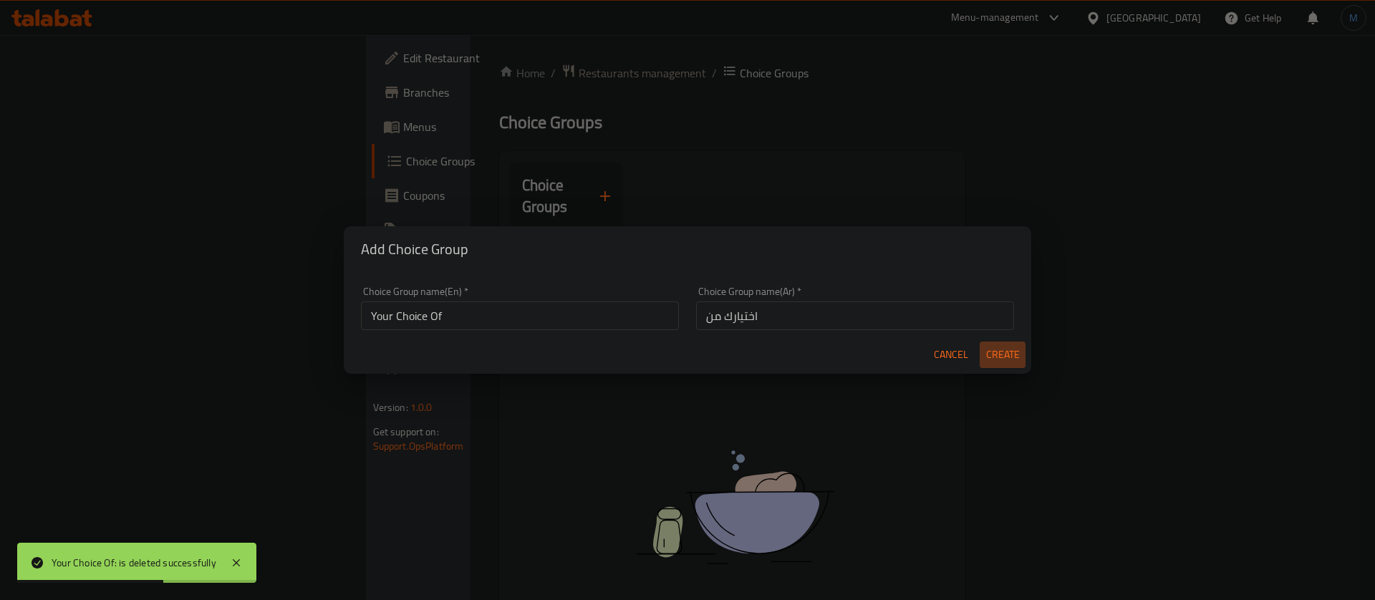
click at [1001, 357] on span "Create" at bounding box center [1002, 355] width 34 height 18
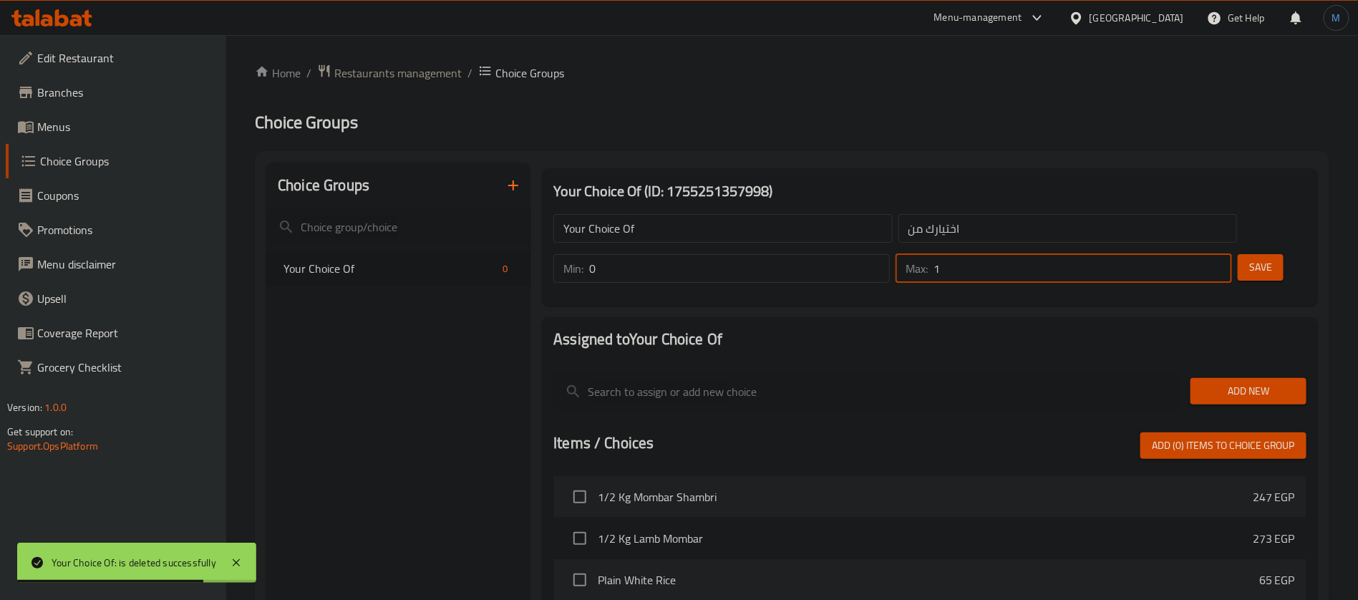
drag, startPoint x: 1188, startPoint y: 219, endPoint x: 1189, endPoint y: 226, distance: 7.2
type input "1"
click at [1189, 254] on input "1" at bounding box center [1083, 268] width 299 height 29
type input "1"
click at [890, 254] on input "1" at bounding box center [739, 268] width 301 height 29
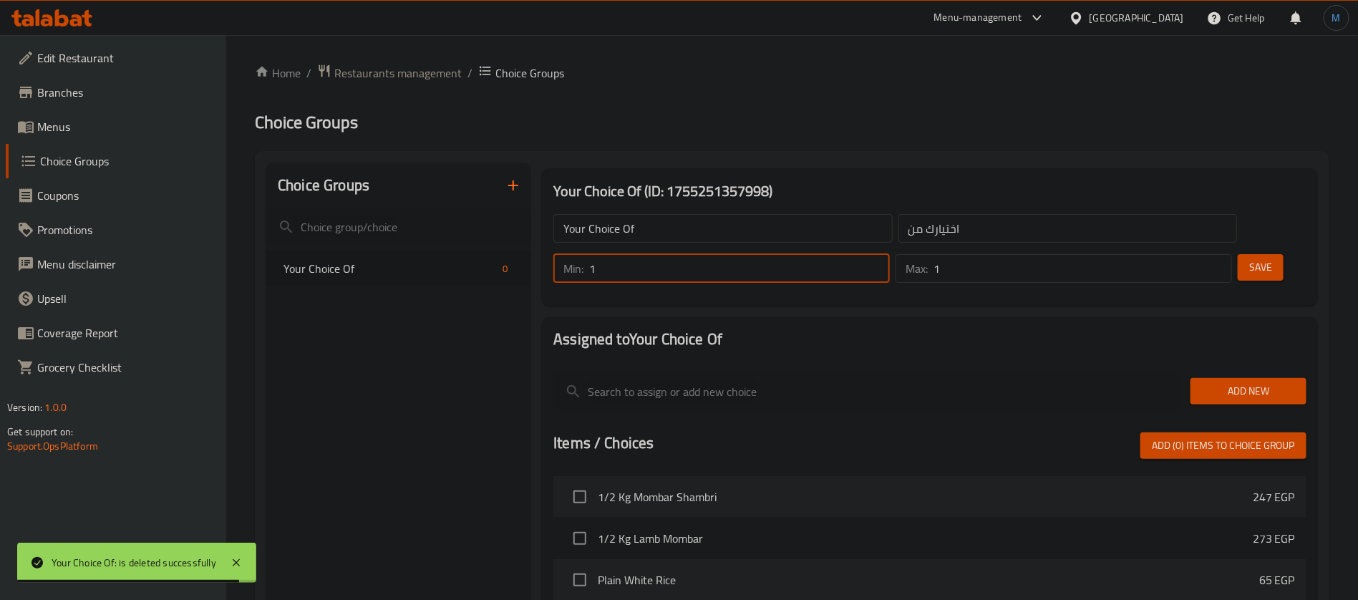
click at [1239, 382] on span "Add New" at bounding box center [1248, 391] width 93 height 18
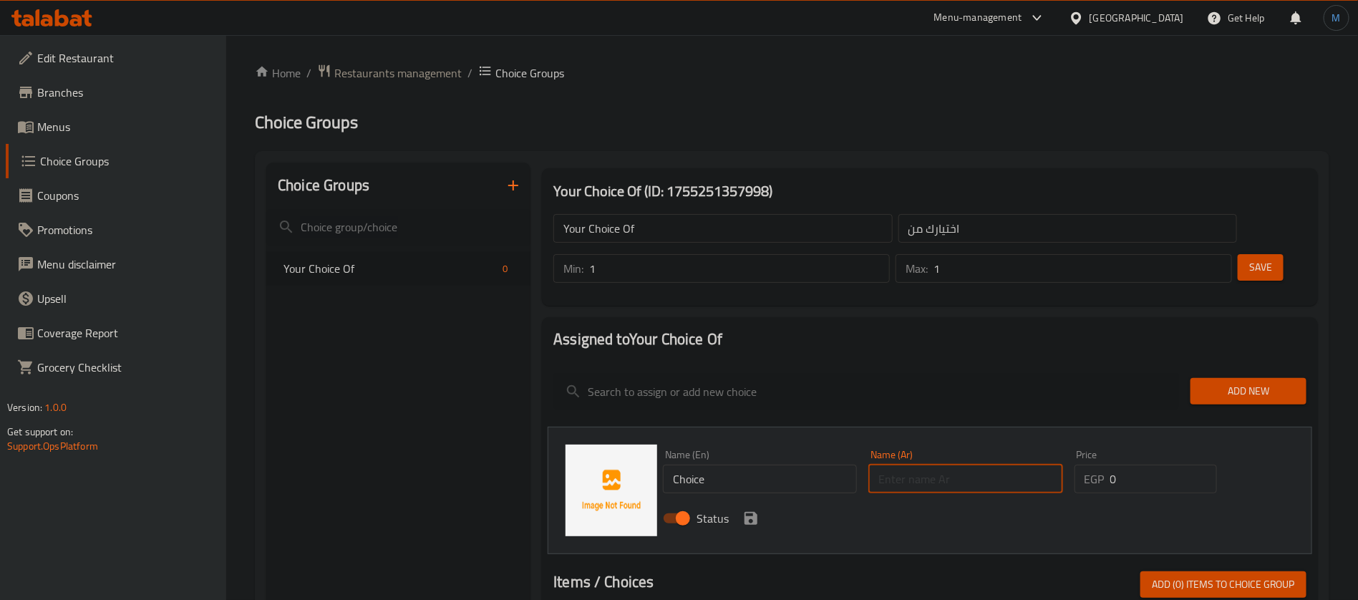
click at [970, 465] on input "text" at bounding box center [966, 479] width 194 height 29
type input "ارز"
click at [723, 465] on input "Choice" at bounding box center [760, 479] width 194 height 29
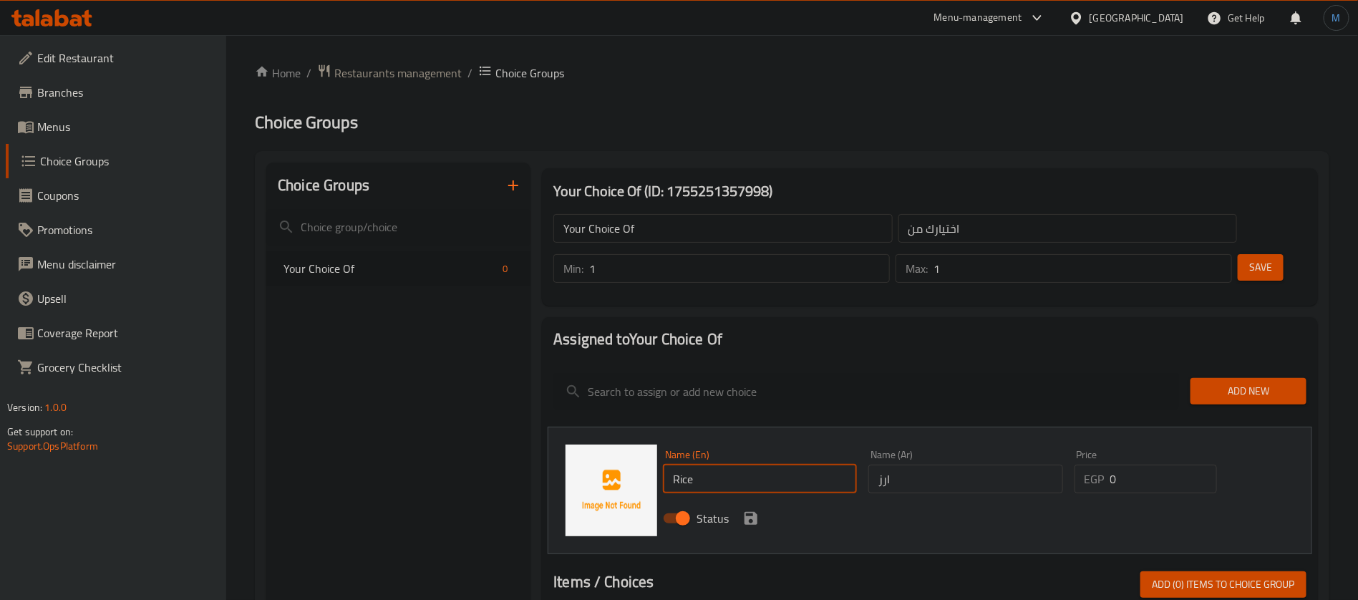
type input "Rice"
click at [741, 499] on div "Status" at bounding box center [965, 518] width 617 height 39
click at [745, 512] on icon "save" at bounding box center [751, 518] width 13 height 13
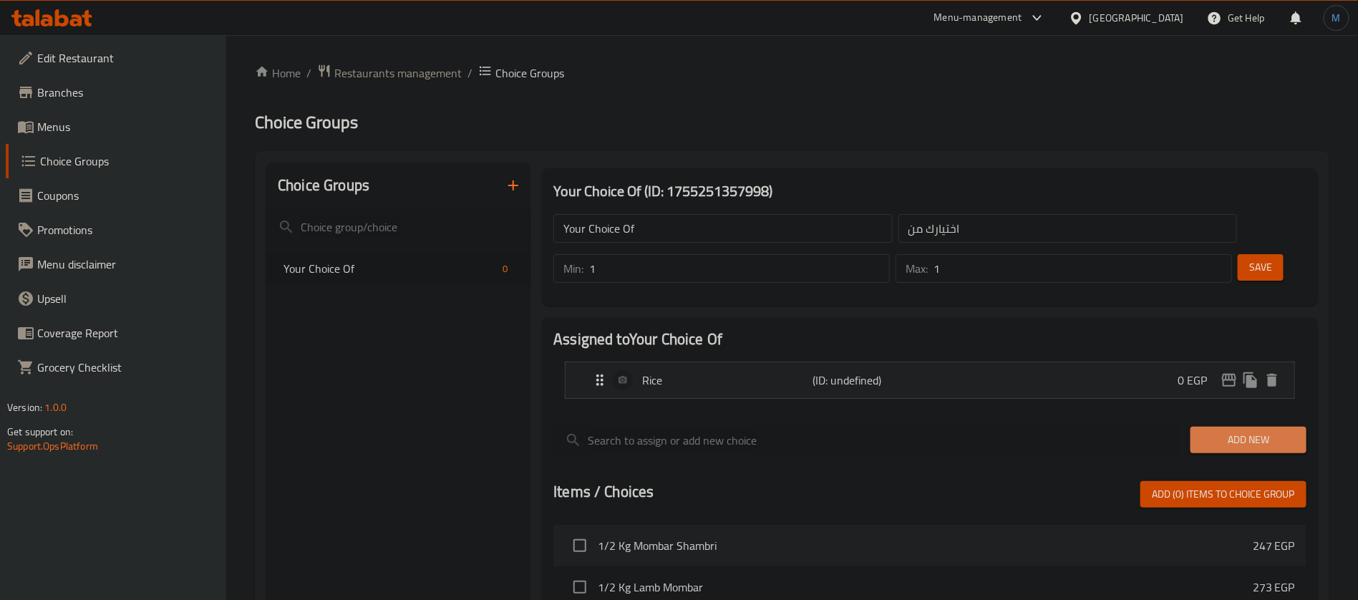
click at [1208, 431] on span "Add New" at bounding box center [1248, 440] width 93 height 18
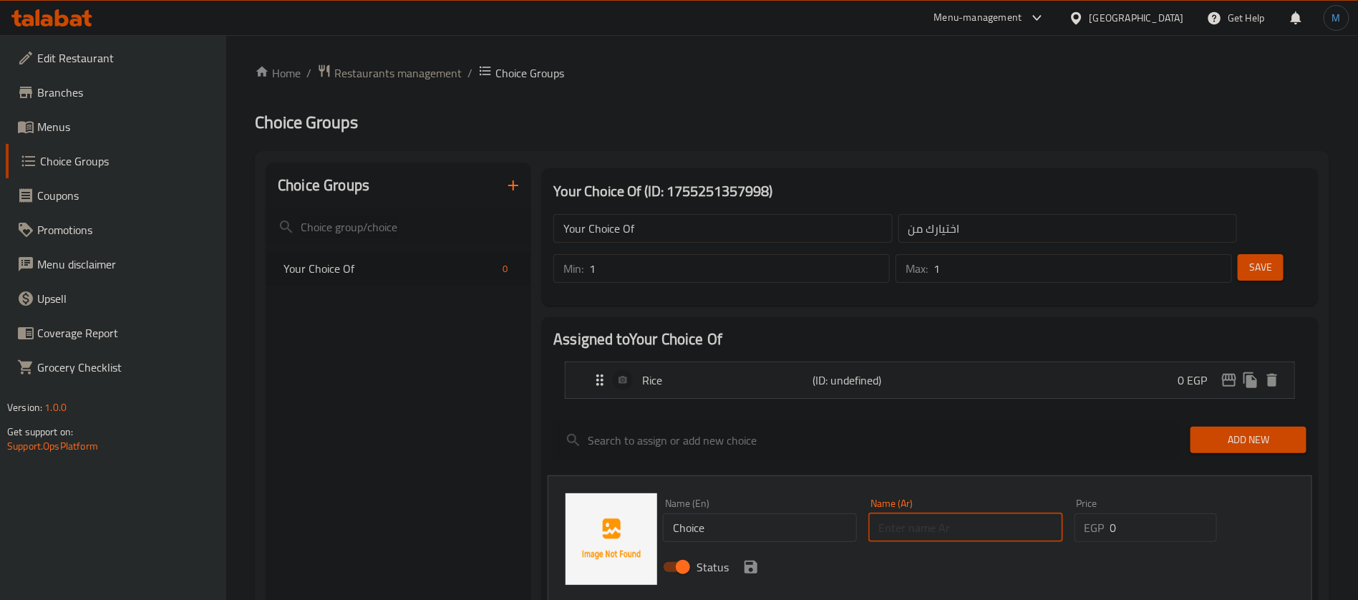
click at [970, 513] on input "text" at bounding box center [966, 527] width 194 height 29
click at [793, 513] on input "Choice" at bounding box center [760, 527] width 194 height 29
type input "Pasta"
drag, startPoint x: 1004, startPoint y: 474, endPoint x: 1004, endPoint y: 482, distance: 7.9
click at [1004, 513] on input "text" at bounding box center [966, 527] width 194 height 29
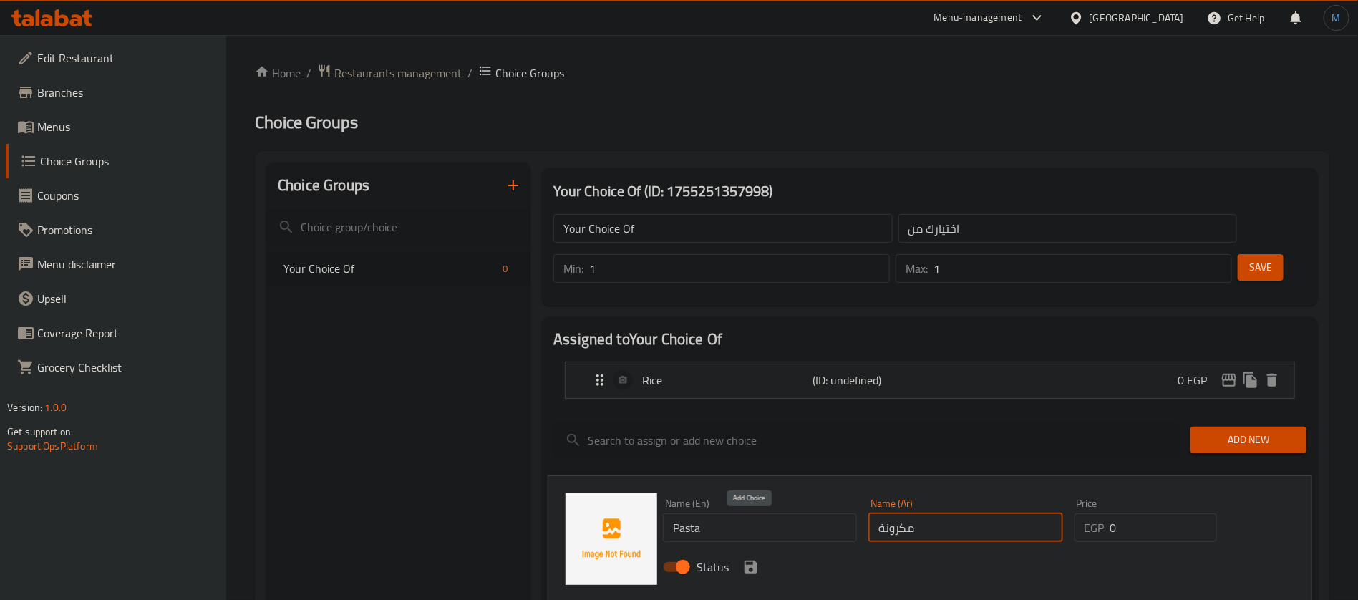
type input "مكرونة"
click at [741, 556] on button "save" at bounding box center [750, 566] width 21 height 21
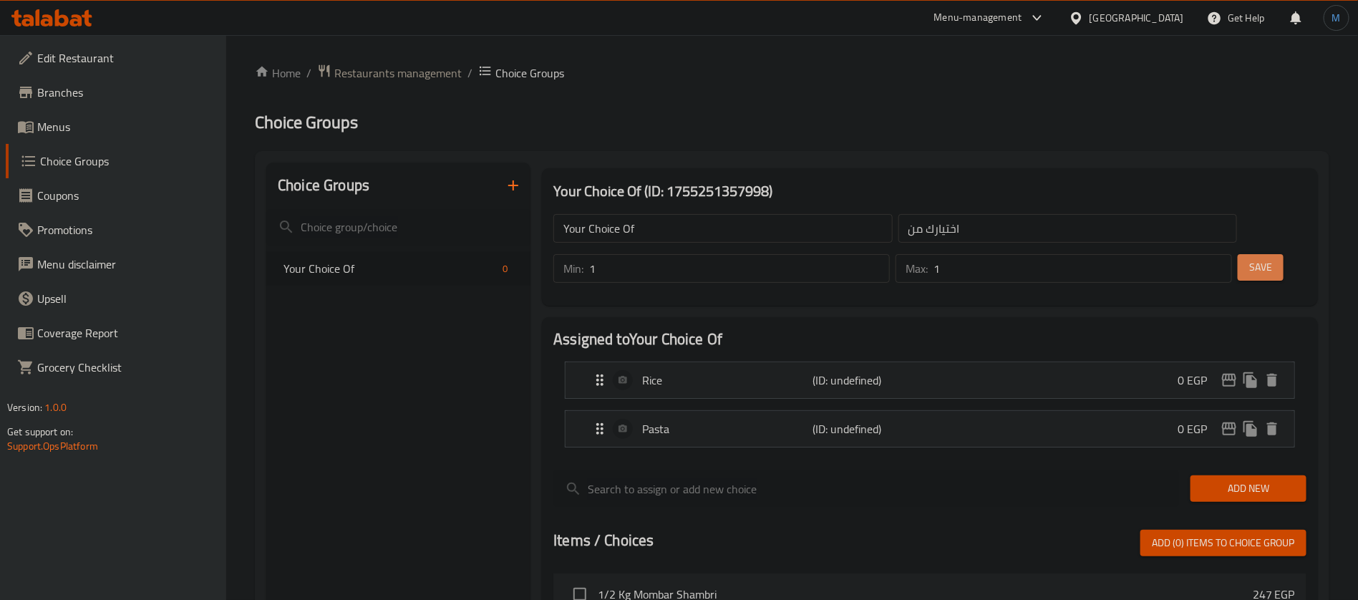
click at [1249, 258] on span "Save" at bounding box center [1260, 267] width 23 height 18
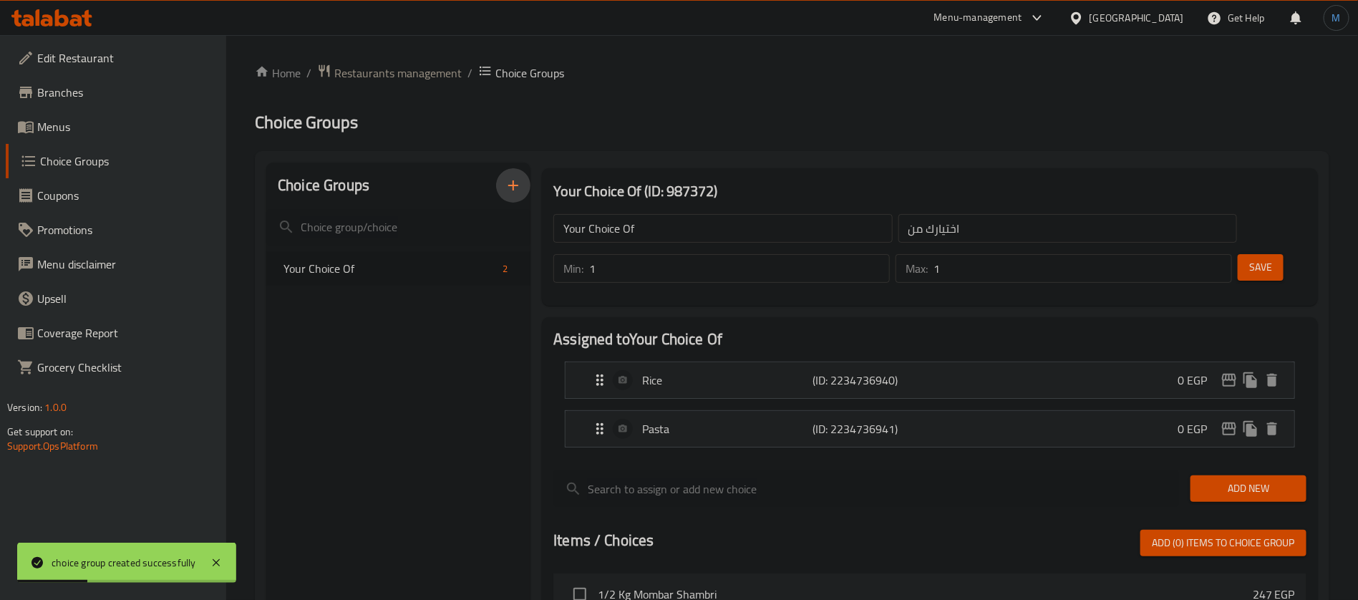
click at [518, 182] on icon "button" at bounding box center [513, 185] width 17 height 17
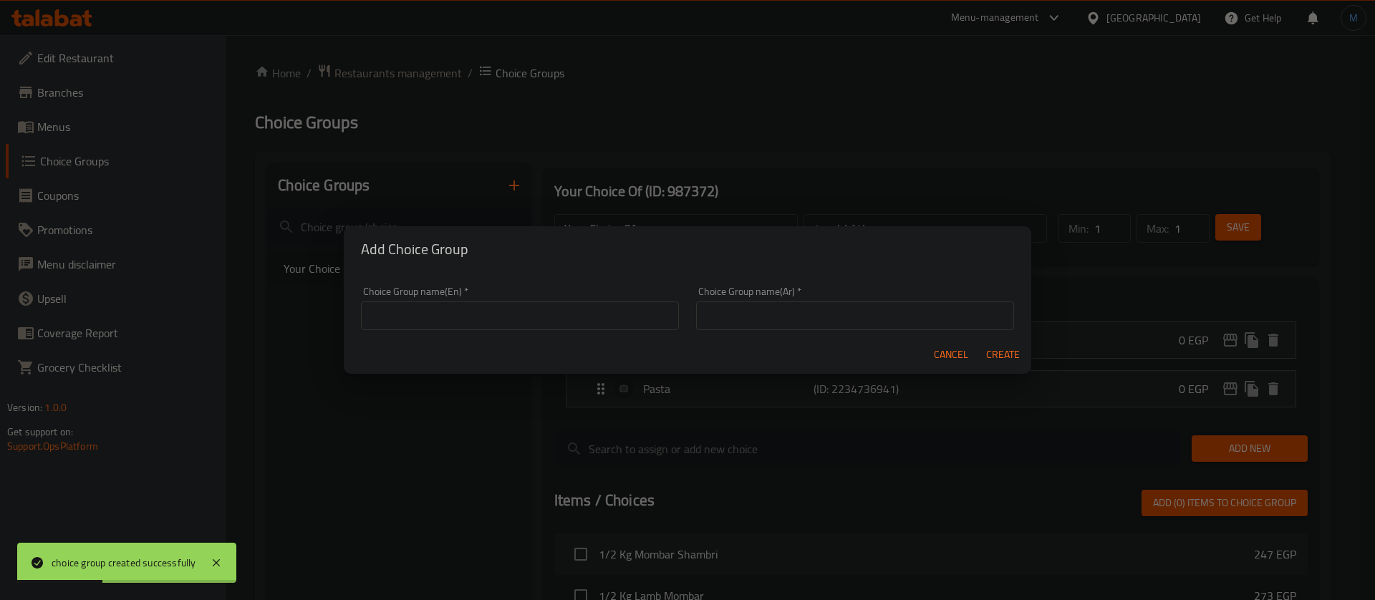
drag, startPoint x: 624, startPoint y: 292, endPoint x: 620, endPoint y: 299, distance: 8.0
click at [622, 296] on div "Choice Group name(En)   * Choice Group name(En) *" at bounding box center [520, 308] width 318 height 44
click at [619, 306] on input "text" at bounding box center [520, 315] width 318 height 29
type input "Your Choice Of"
click at [782, 316] on input "text" at bounding box center [855, 315] width 318 height 29
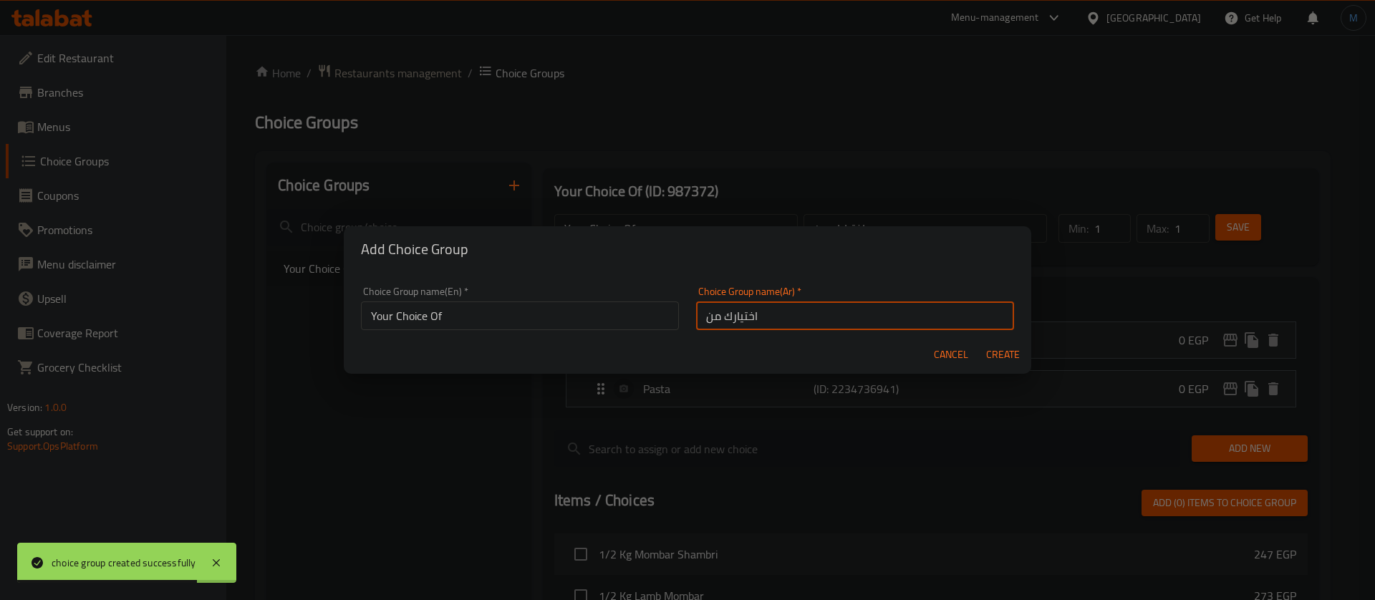
type input "اختيارك من"
click at [988, 243] on h2 "Add Choice Group" at bounding box center [687, 249] width 653 height 23
click at [1008, 359] on span "Create" at bounding box center [1002, 355] width 34 height 18
type input "Your Choice Of"
type input "اختيارك من"
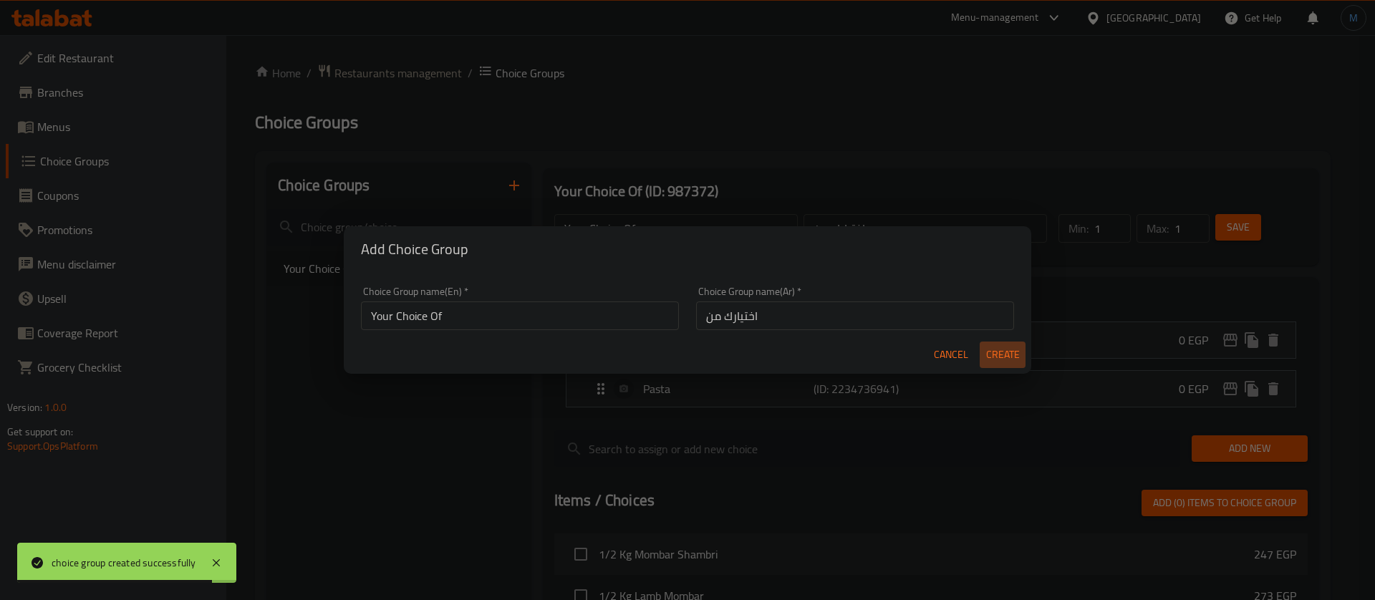
type input "0"
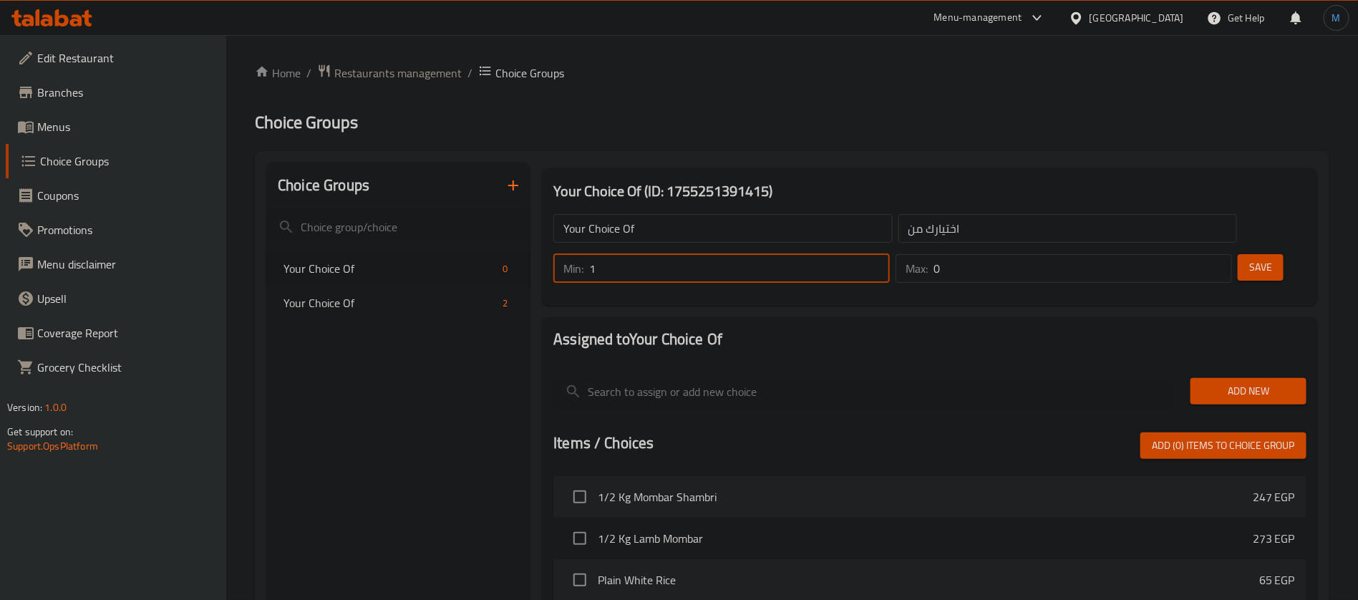
type input "1"
click at [890, 254] on input "1" at bounding box center [739, 268] width 301 height 29
type input "1"
click at [1193, 254] on input "1" at bounding box center [1083, 268] width 299 height 29
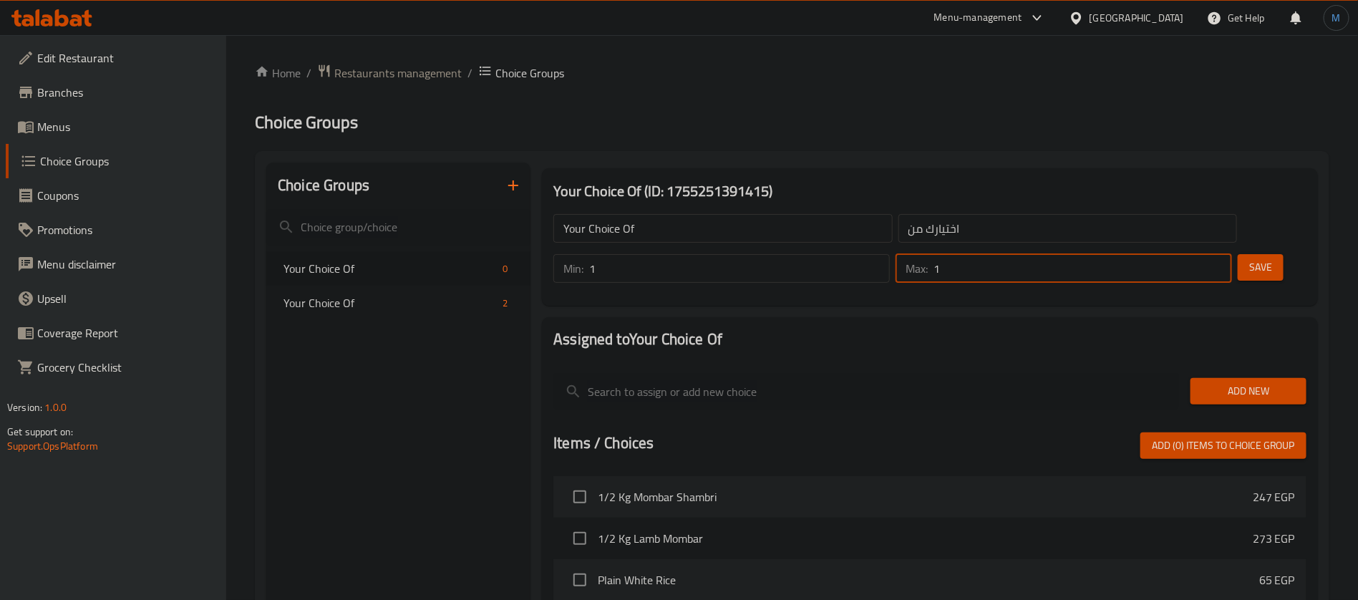
click at [1231, 382] on span "Add New" at bounding box center [1248, 391] width 93 height 18
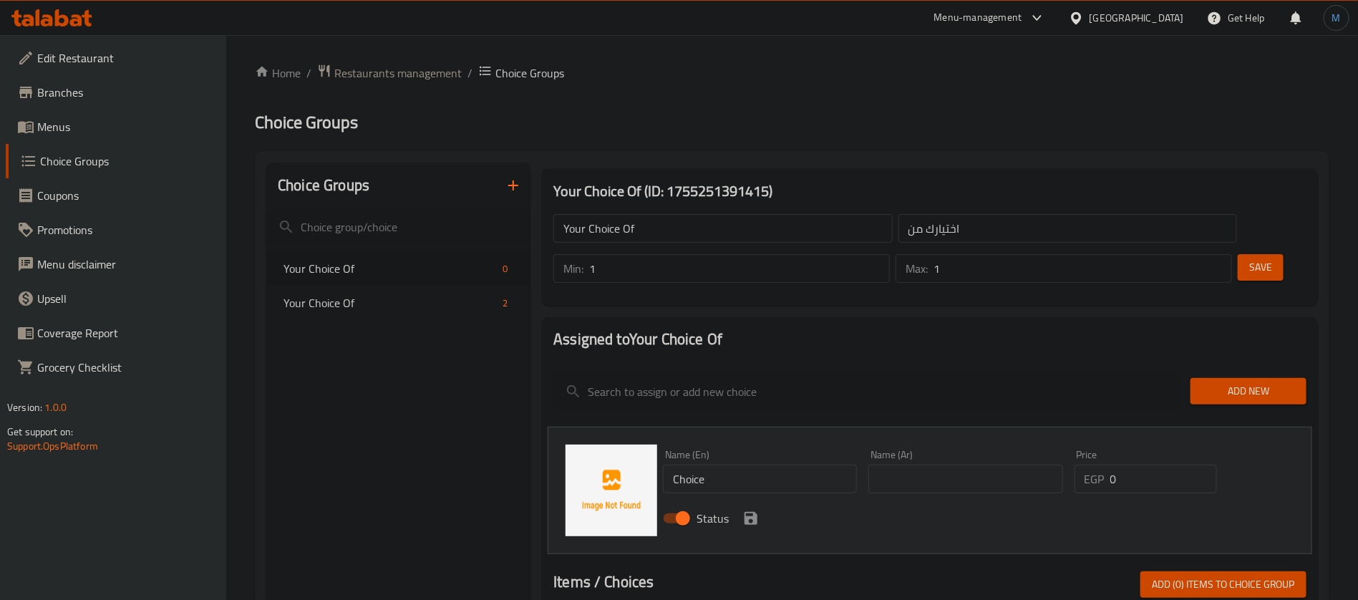
drag, startPoint x: 985, startPoint y: 446, endPoint x: 985, endPoint y: 432, distance: 13.6
click at [985, 465] on input "text" at bounding box center [966, 479] width 194 height 29
type input "سلطة"
click at [751, 465] on input "Choice" at bounding box center [760, 479] width 194 height 29
type input "Salad"
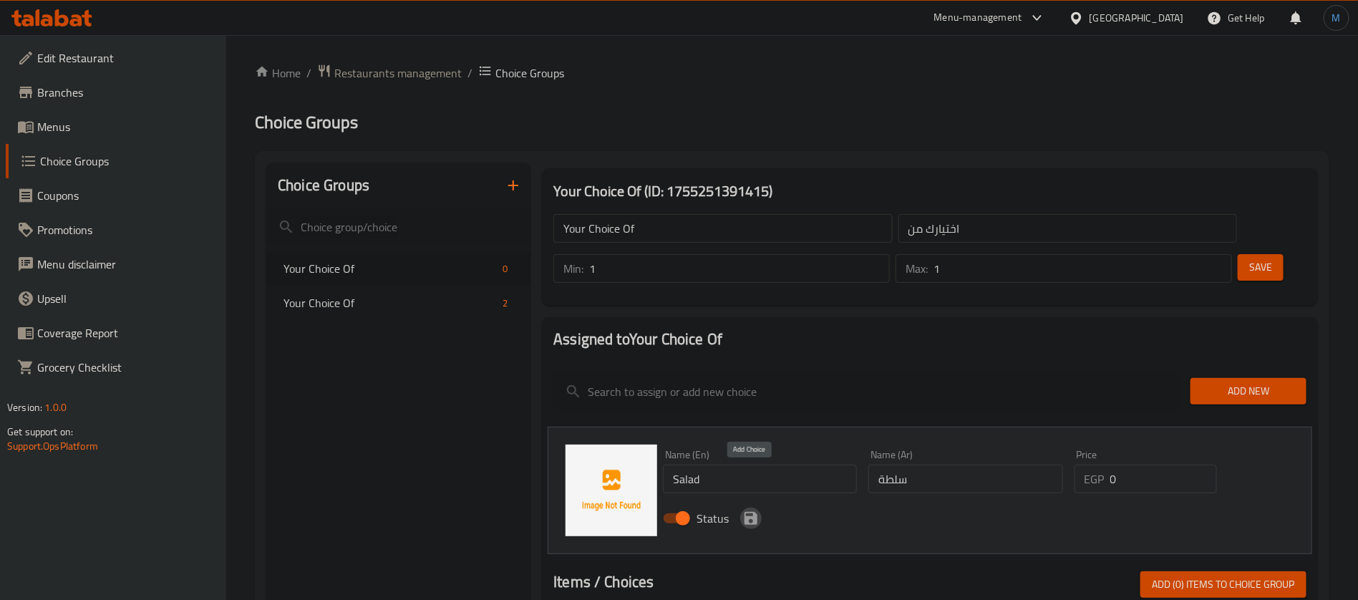
click at [755, 512] on icon "save" at bounding box center [751, 518] width 13 height 13
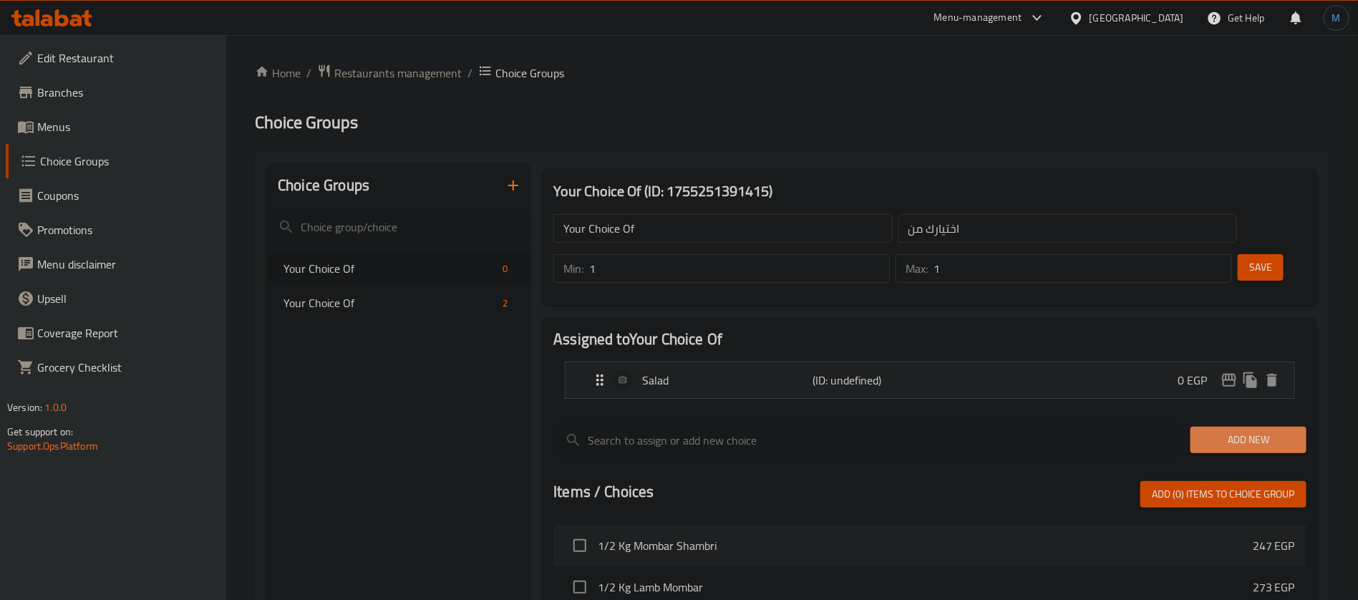
click at [1225, 431] on span "Add New" at bounding box center [1248, 440] width 93 height 18
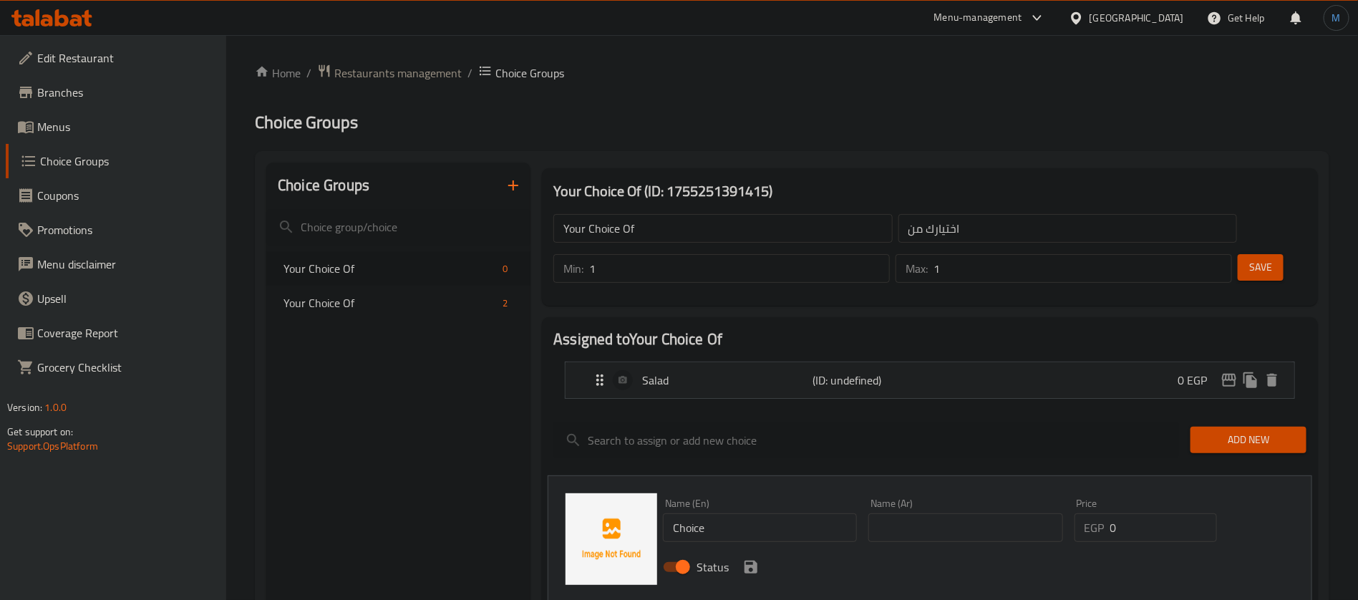
click at [971, 498] on div "Name (Ar) Name (Ar)" at bounding box center [966, 520] width 194 height 44
click at [952, 513] on input "text" at bounding box center [966, 527] width 194 height 29
type input "مخلل"
click at [747, 513] on input "Choice" at bounding box center [760, 527] width 194 height 29
paste input "pickl"
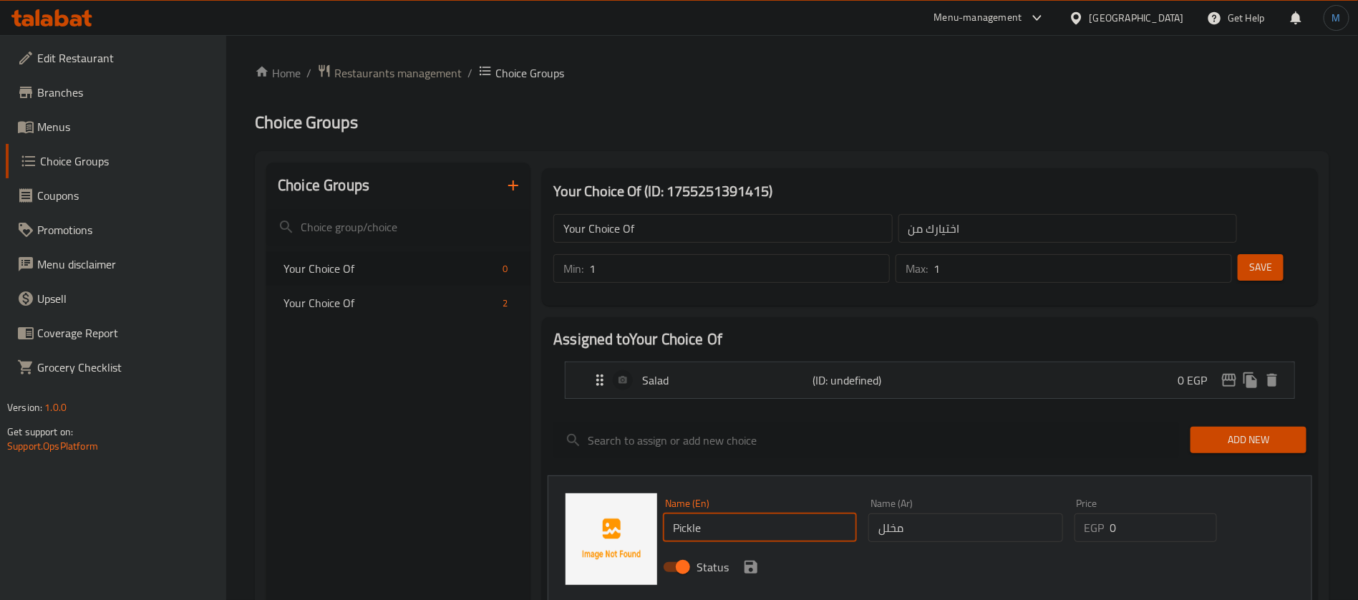
type input "Pickles"
click at [751, 559] on icon "save" at bounding box center [751, 567] width 17 height 17
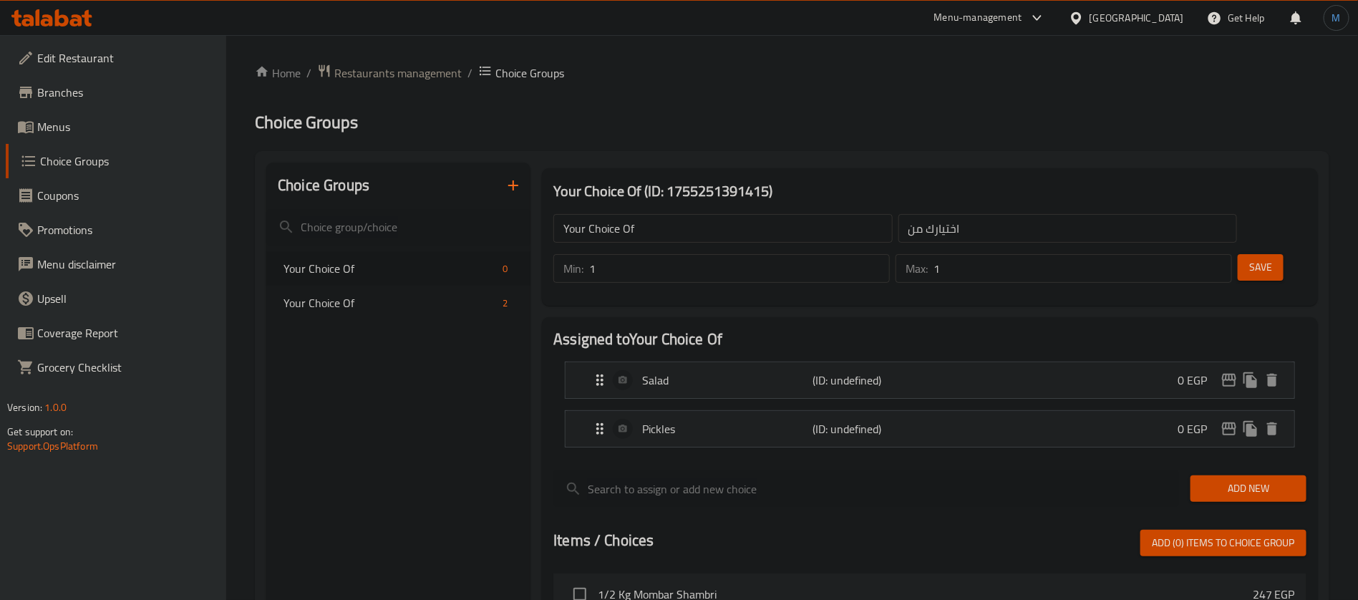
click at [1232, 246] on div "Min: 1 ​ Max: 1 ​ Save" at bounding box center [927, 269] width 765 height 46
click at [1249, 258] on span "Save" at bounding box center [1260, 267] width 23 height 18
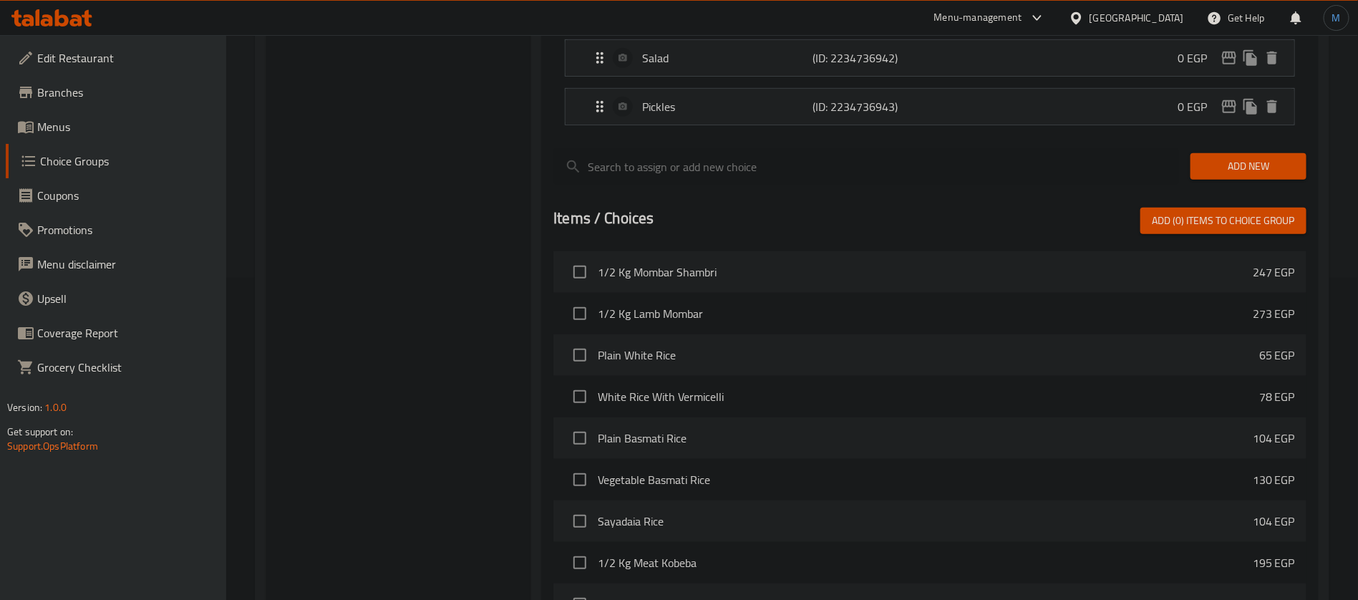
scroll to position [445, 0]
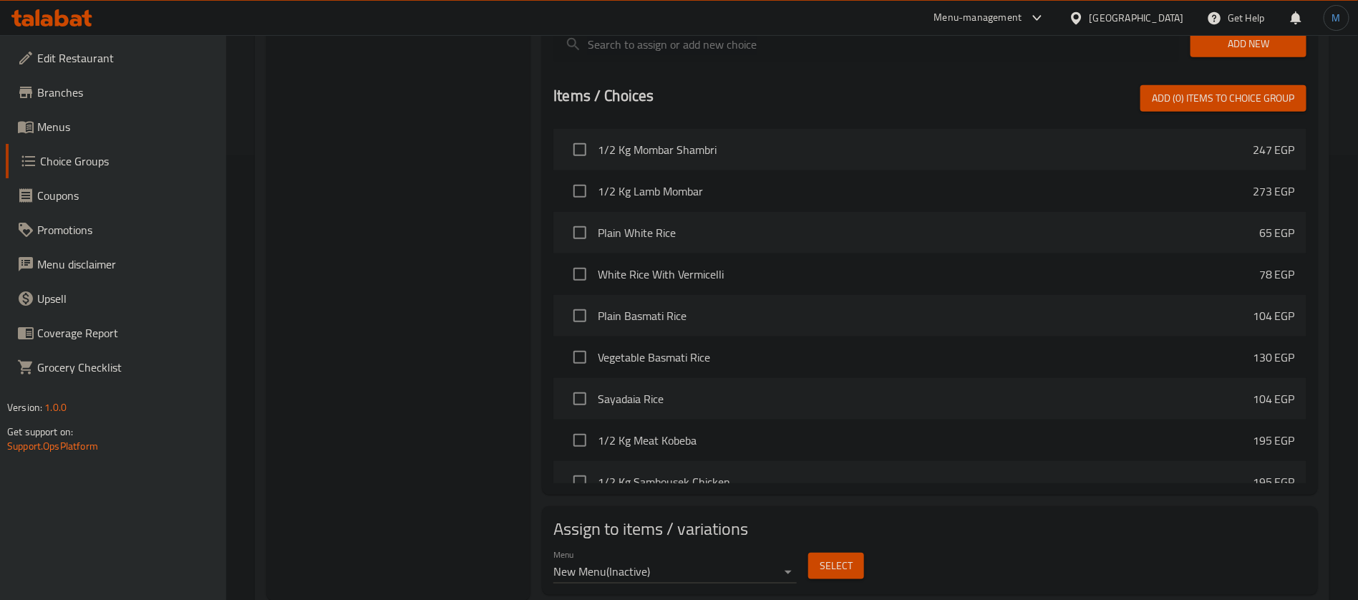
click at [851, 557] on span "Select" at bounding box center [836, 566] width 33 height 18
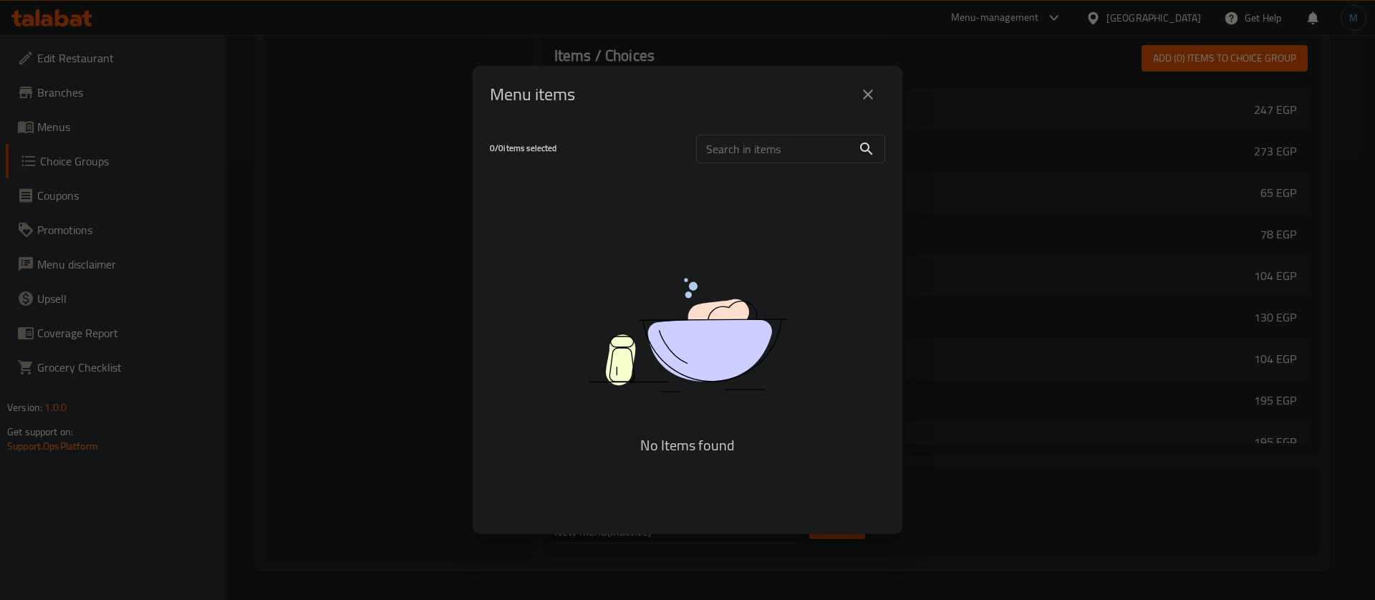
click at [867, 96] on icon "close" at bounding box center [868, 95] width 10 height 10
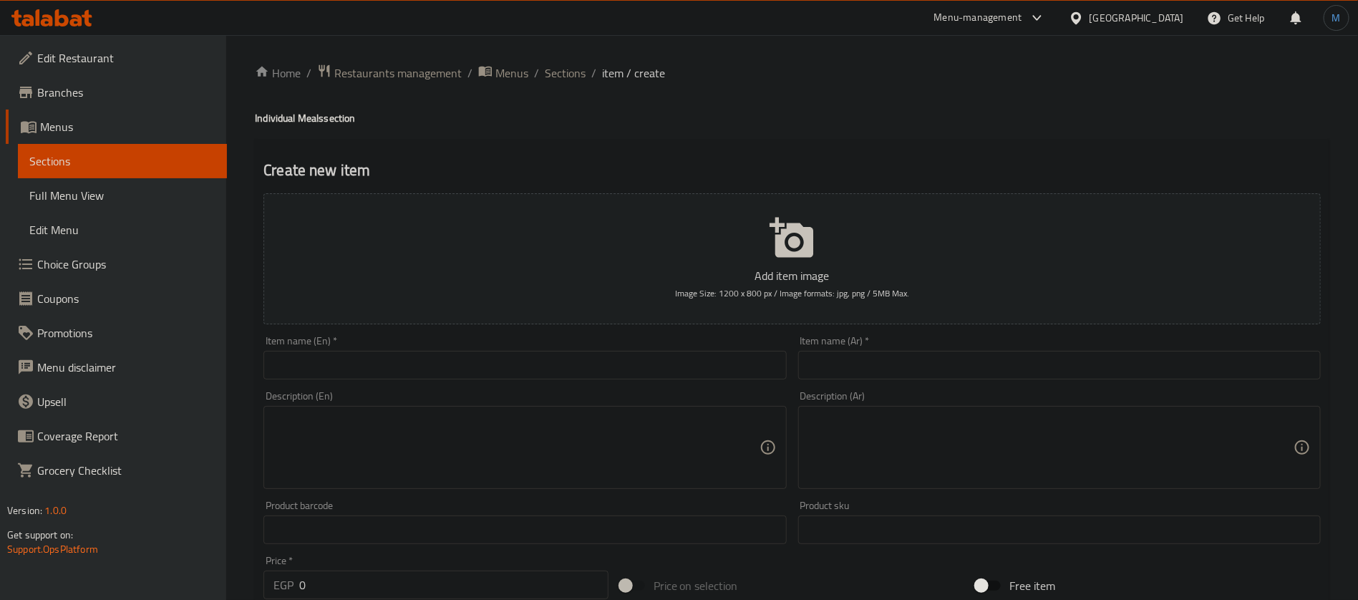
click at [104, 276] on link "Choice Groups" at bounding box center [116, 264] width 221 height 34
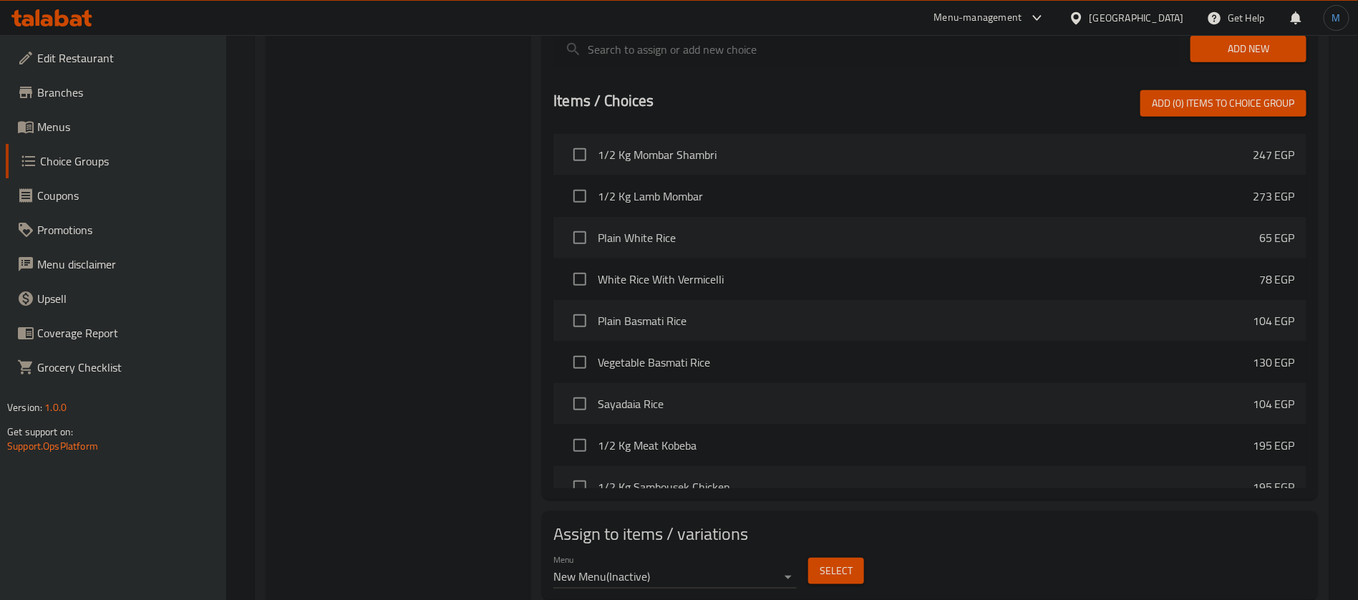
scroll to position [445, 0]
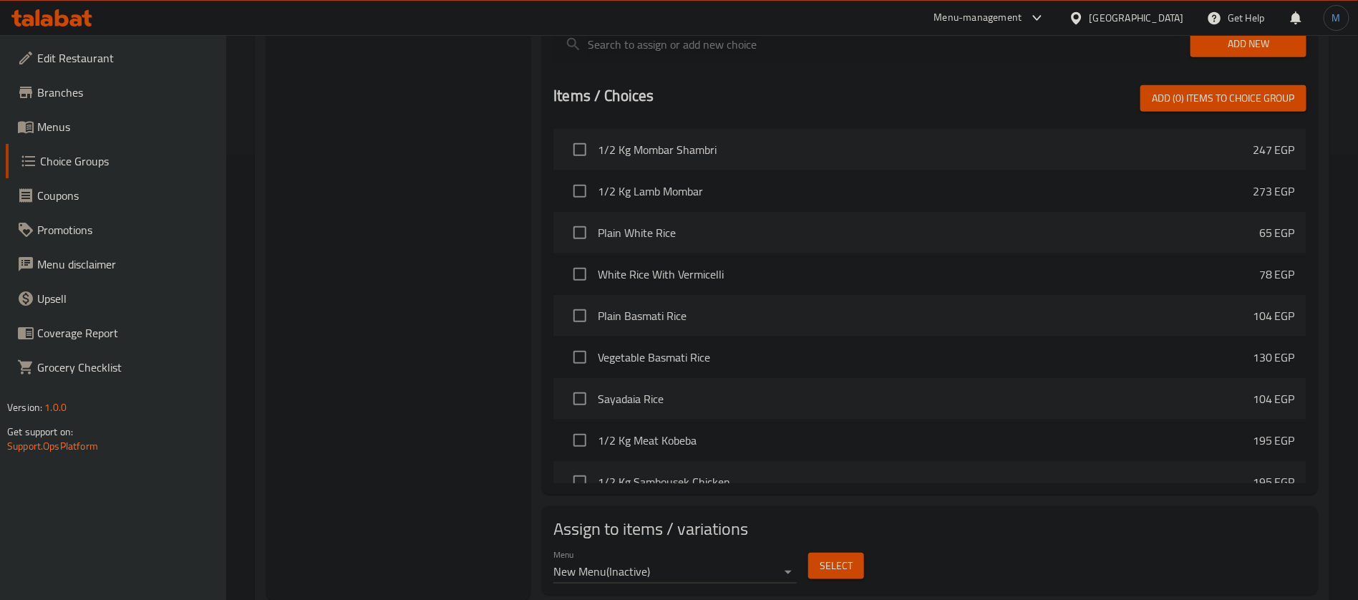
click at [836, 557] on span "Select" at bounding box center [836, 566] width 33 height 18
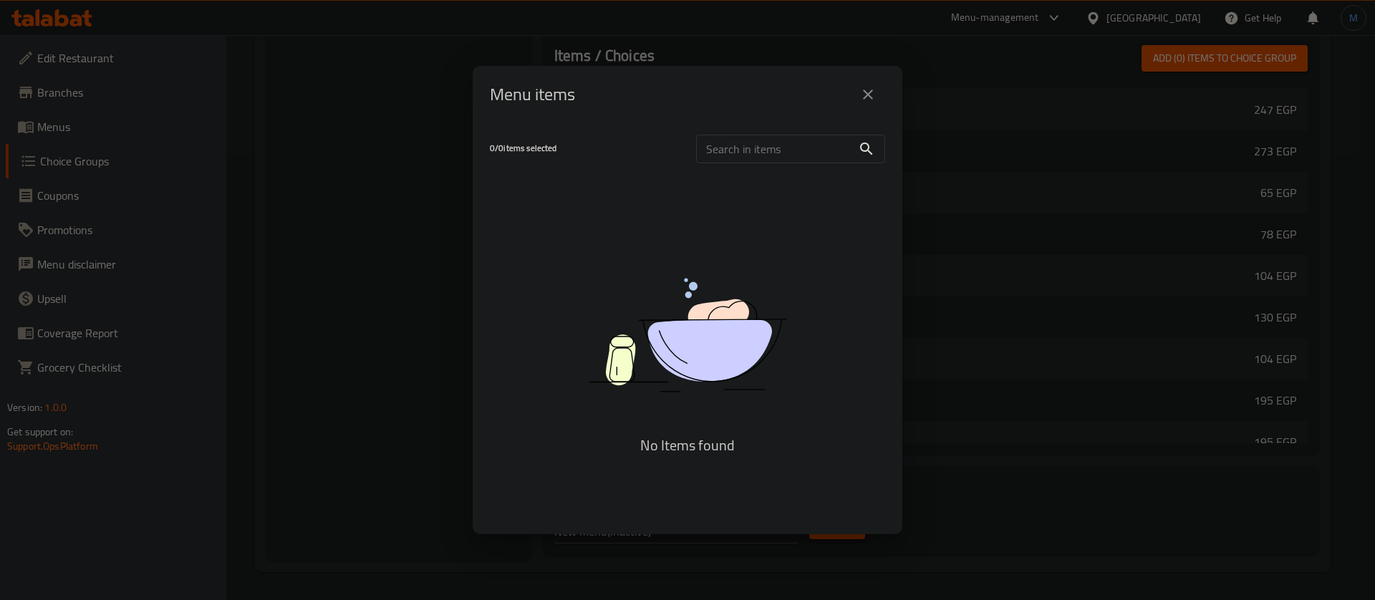
click at [778, 160] on input "text" at bounding box center [774, 149] width 156 height 29
click at [533, 163] on div "0 / 0 items selected" at bounding box center [584, 148] width 206 height 57
click at [519, 146] on h5 "0 / 0 items selected" at bounding box center [584, 148] width 189 height 12
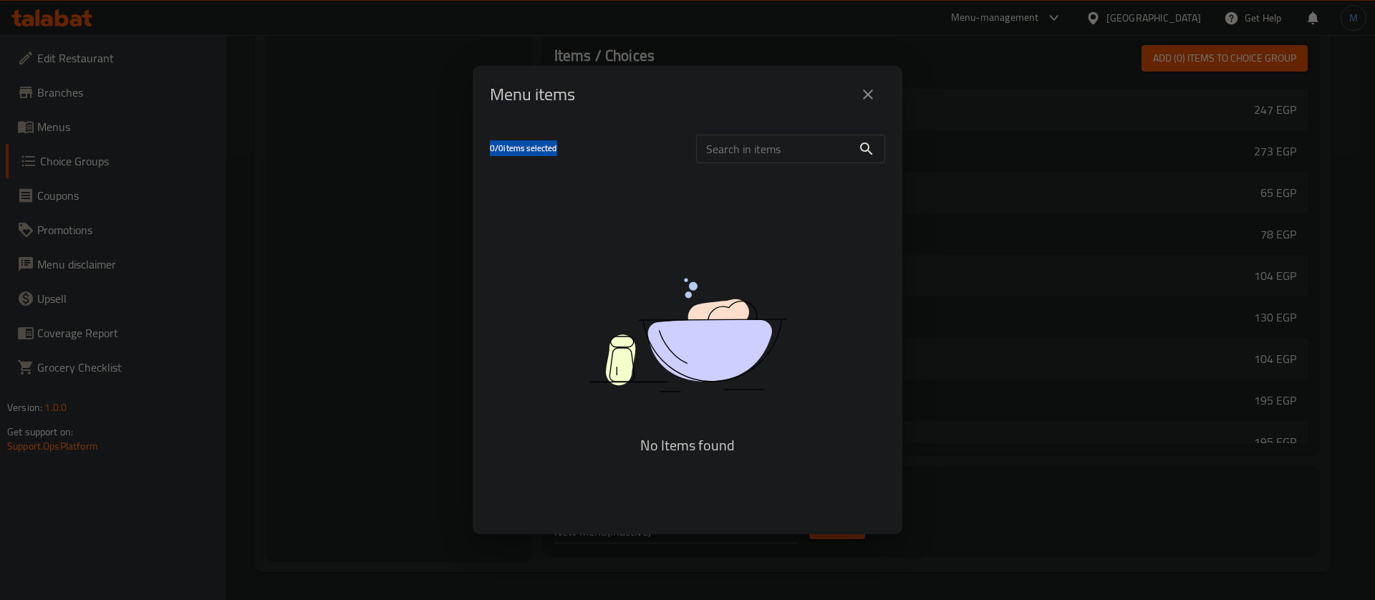
click at [869, 110] on button "close" at bounding box center [868, 94] width 34 height 34
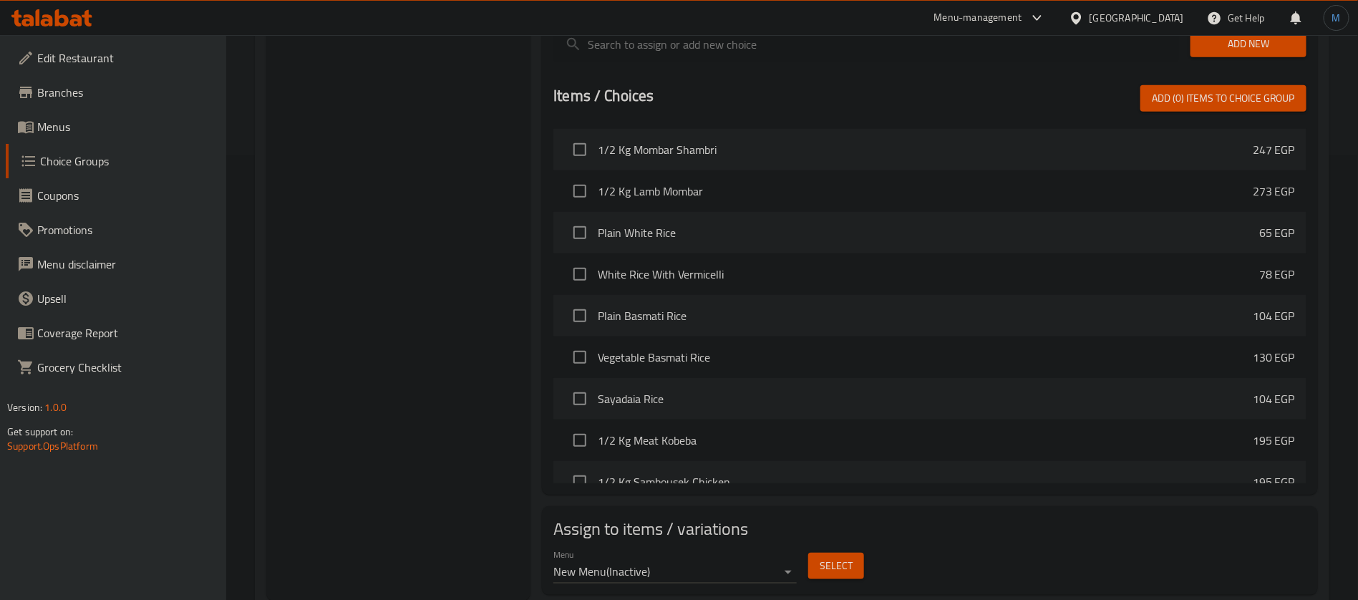
scroll to position [122, 0]
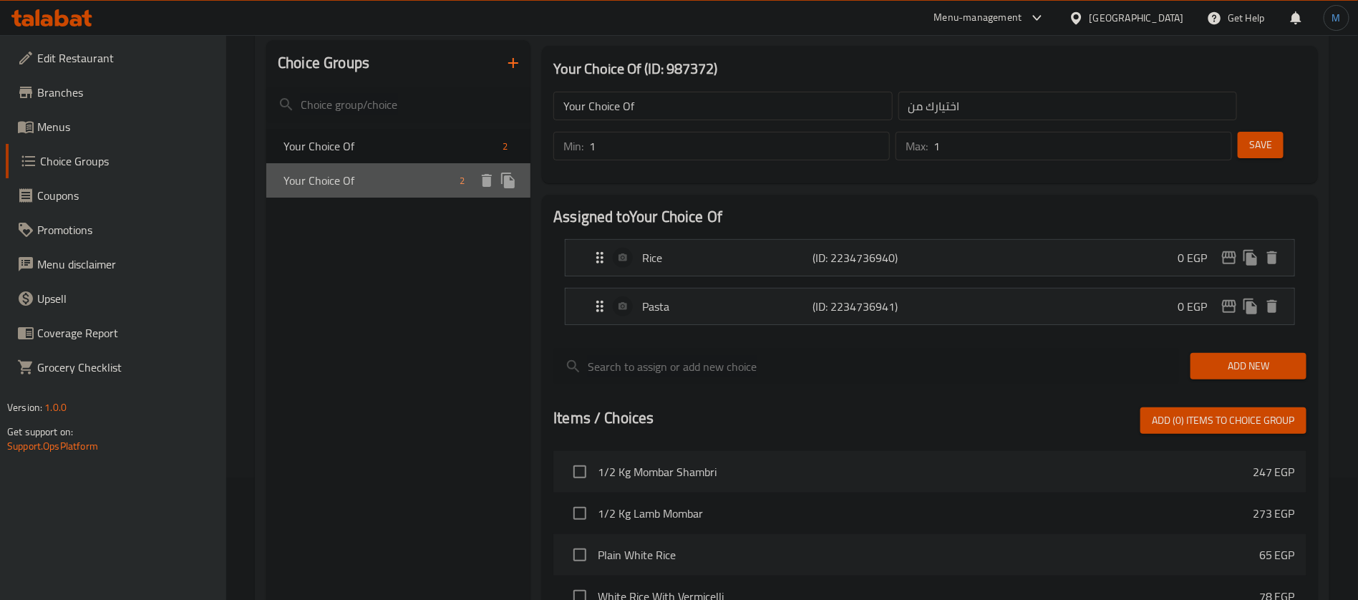
click at [411, 180] on span "Your Choice Of" at bounding box center [369, 180] width 170 height 17
type input "Your Choice Of"
type input "اختيارك من"
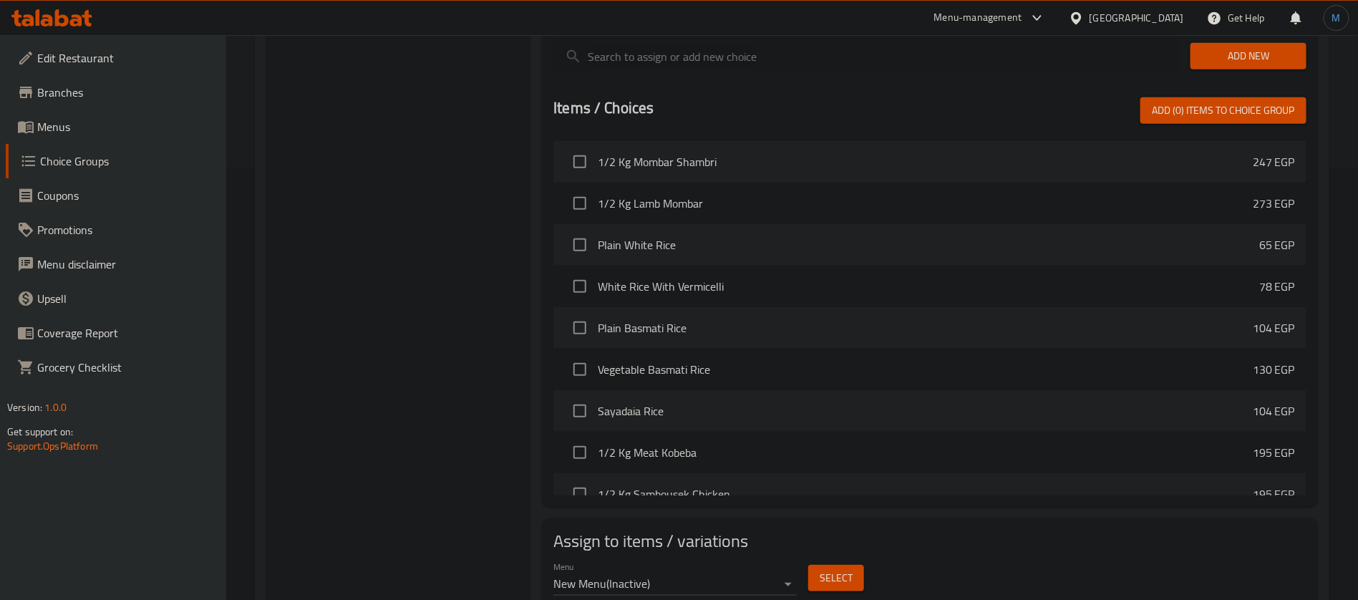
scroll to position [445, 0]
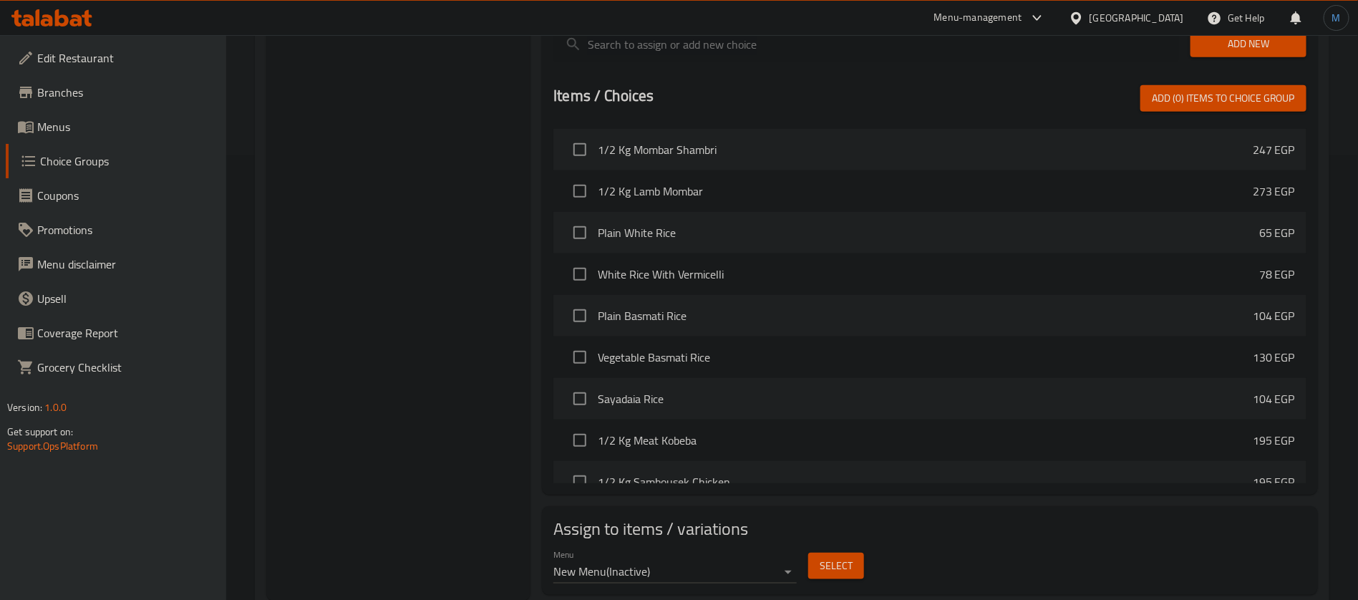
click at [874, 543] on div "Menu New Menu ( Inactive ) Select" at bounding box center [930, 566] width 765 height 46
click at [838, 557] on span "Select" at bounding box center [836, 566] width 33 height 18
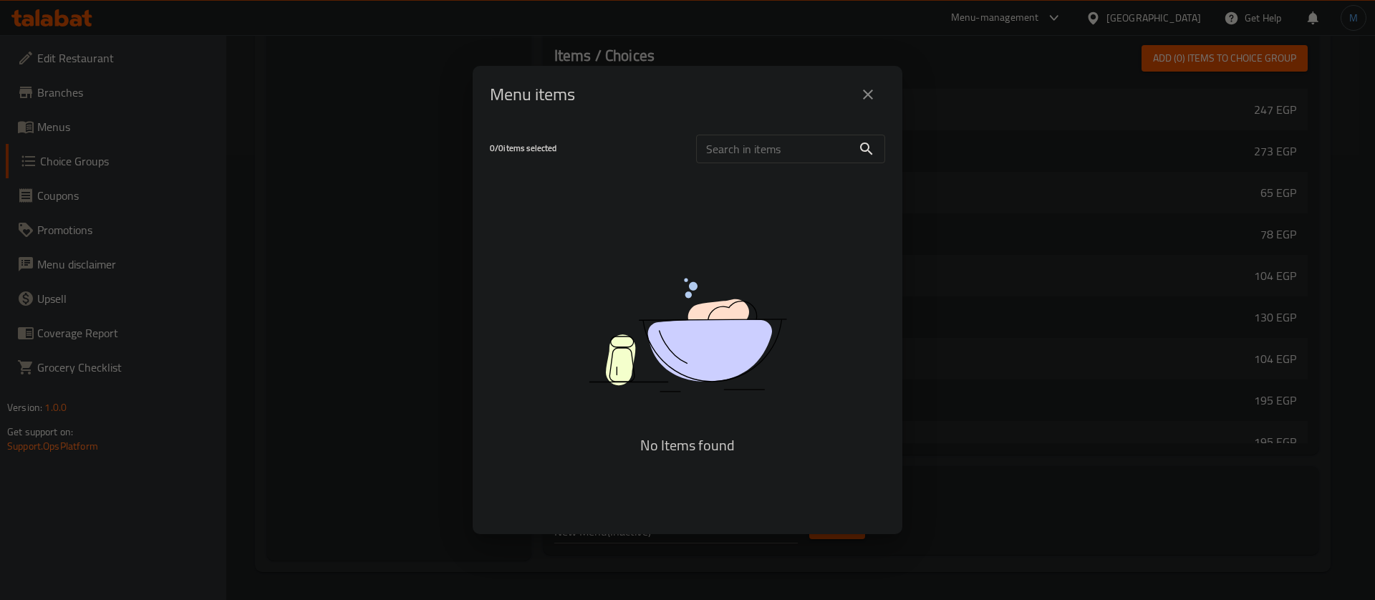
click at [758, 134] on div "​" at bounding box center [790, 149] width 206 height 46
click at [779, 145] on input "text" at bounding box center [774, 149] width 156 height 29
type input "das"
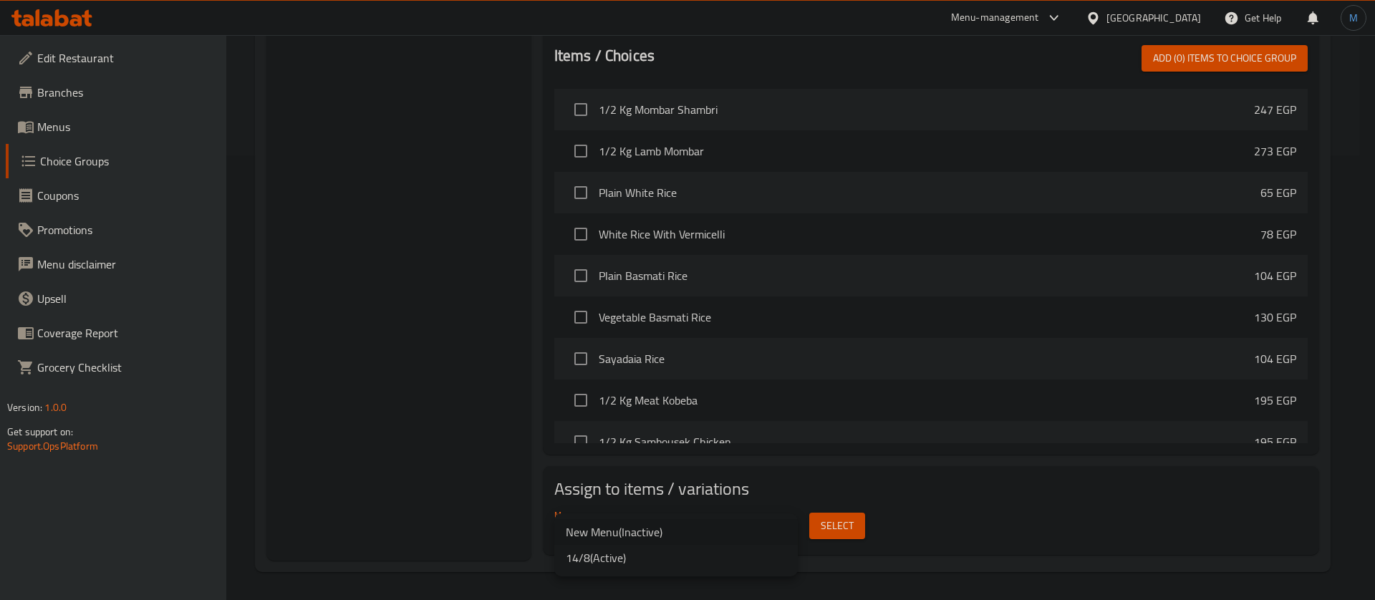
click at [662, 568] on li "14/8 ( Active )" at bounding box center [675, 558] width 243 height 26
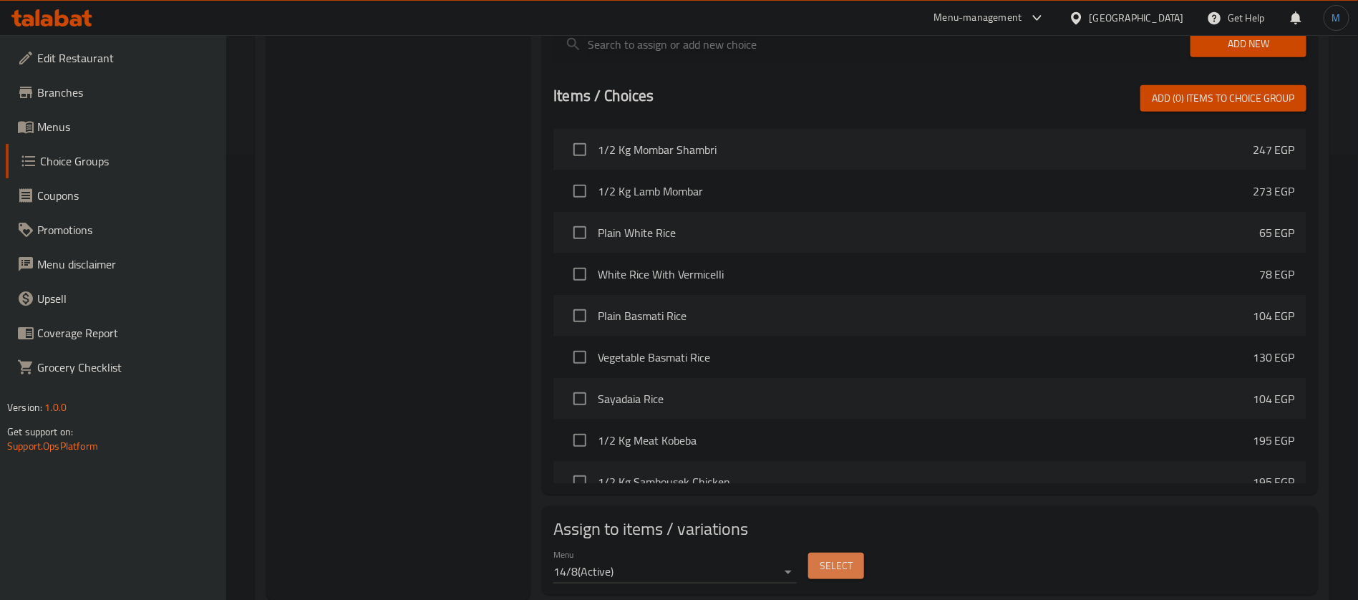
click at [837, 557] on span "Select" at bounding box center [836, 566] width 33 height 18
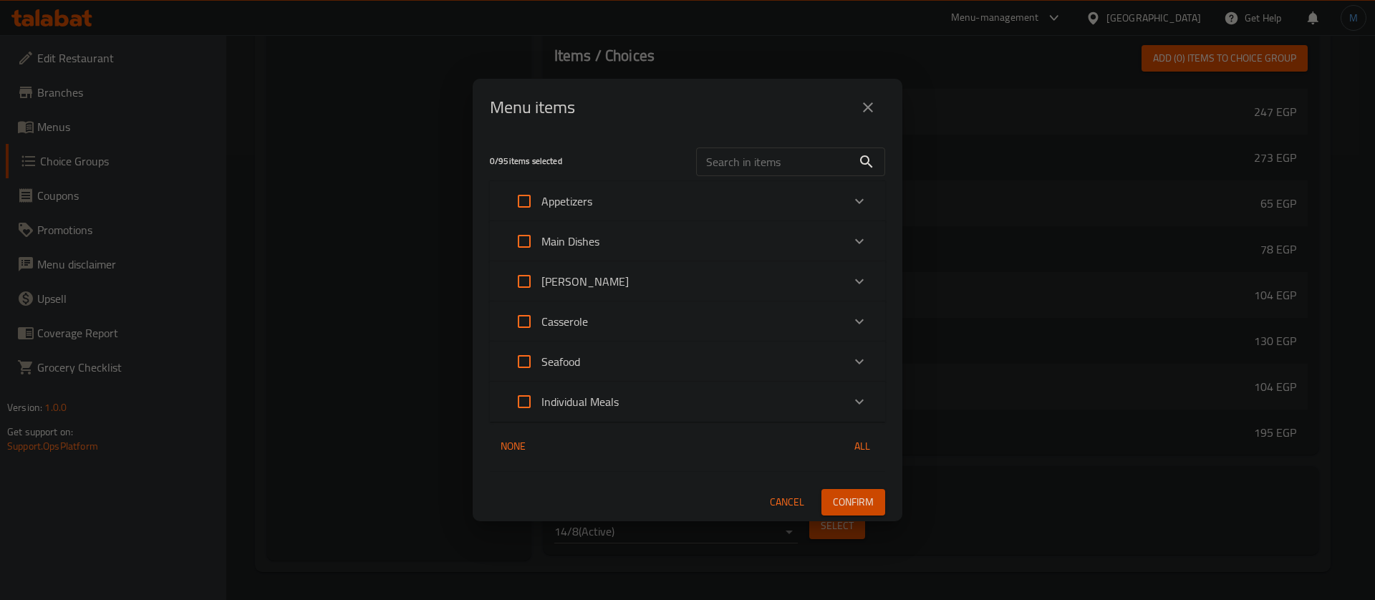
click at [656, 402] on div "Individual Meals" at bounding box center [674, 402] width 335 height 34
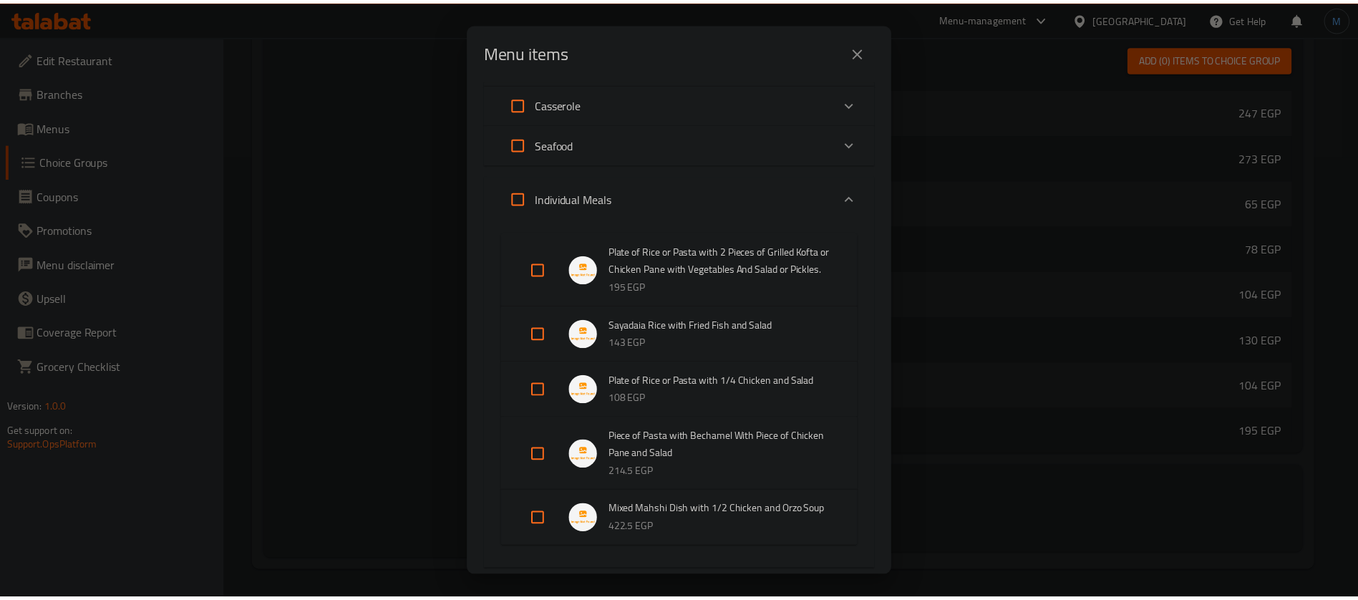
scroll to position [290, 0]
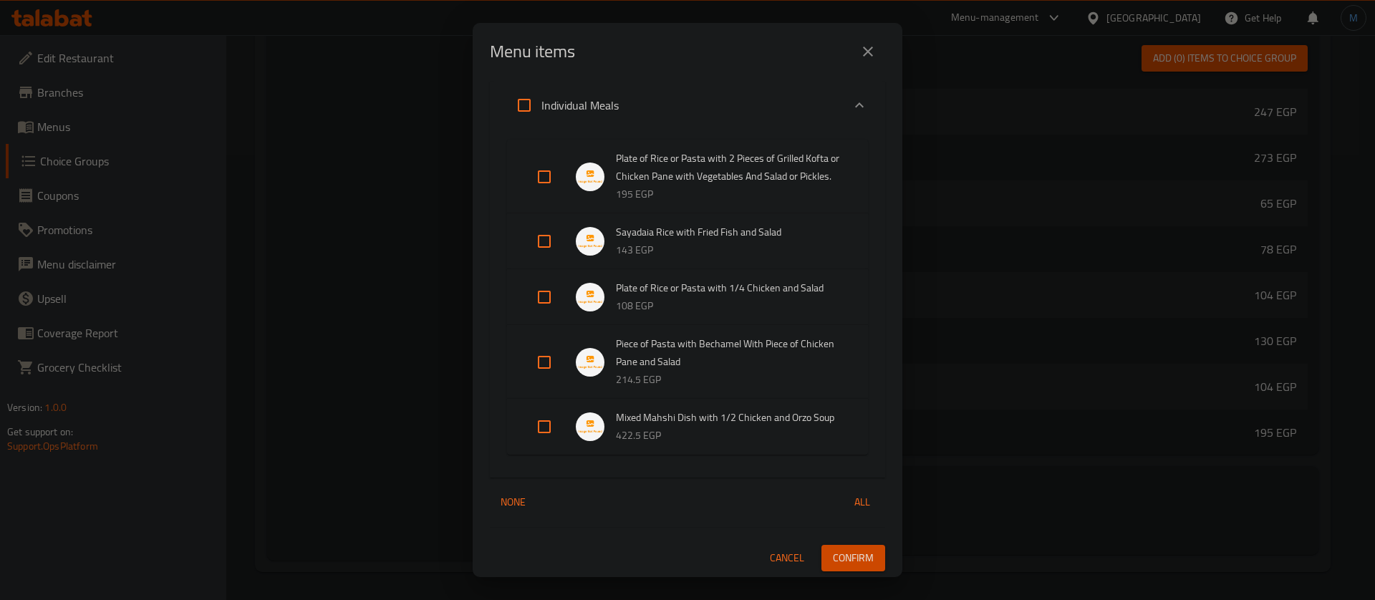
click at [239, 296] on div "Menu items 0 / 95 items selected ​ Appetizers 1/2 Kg Mombar Shambri 247 EGP 1/2…" at bounding box center [687, 300] width 1375 height 600
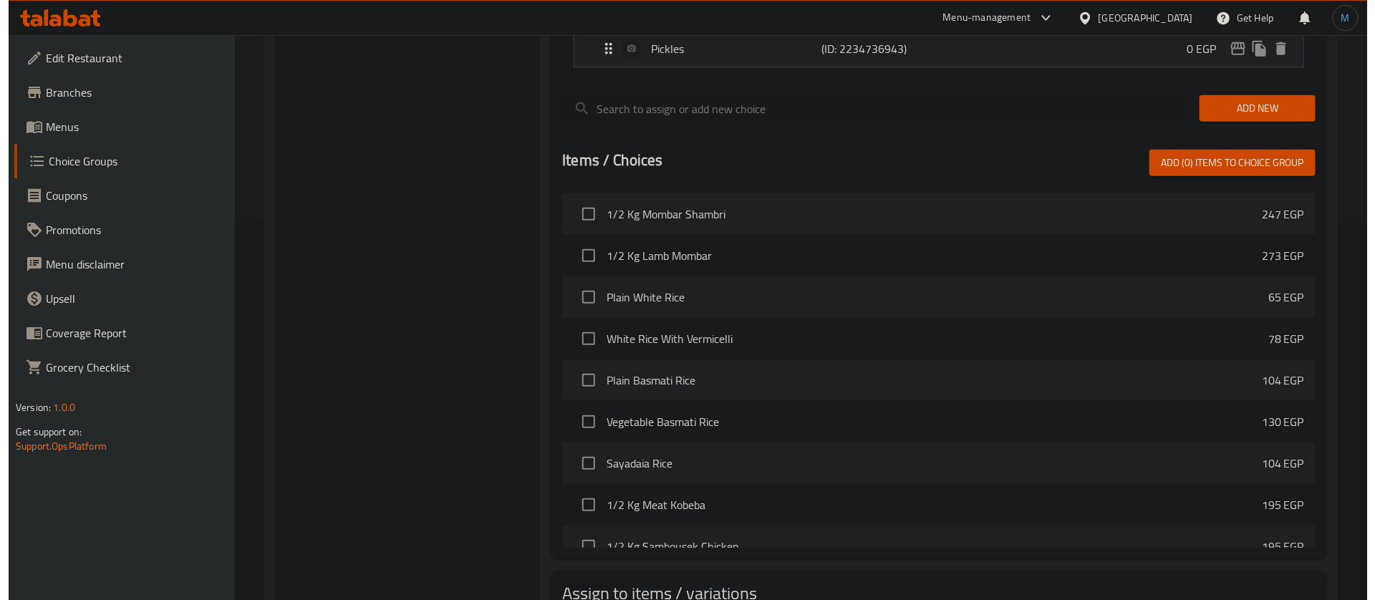
scroll to position [445, 0]
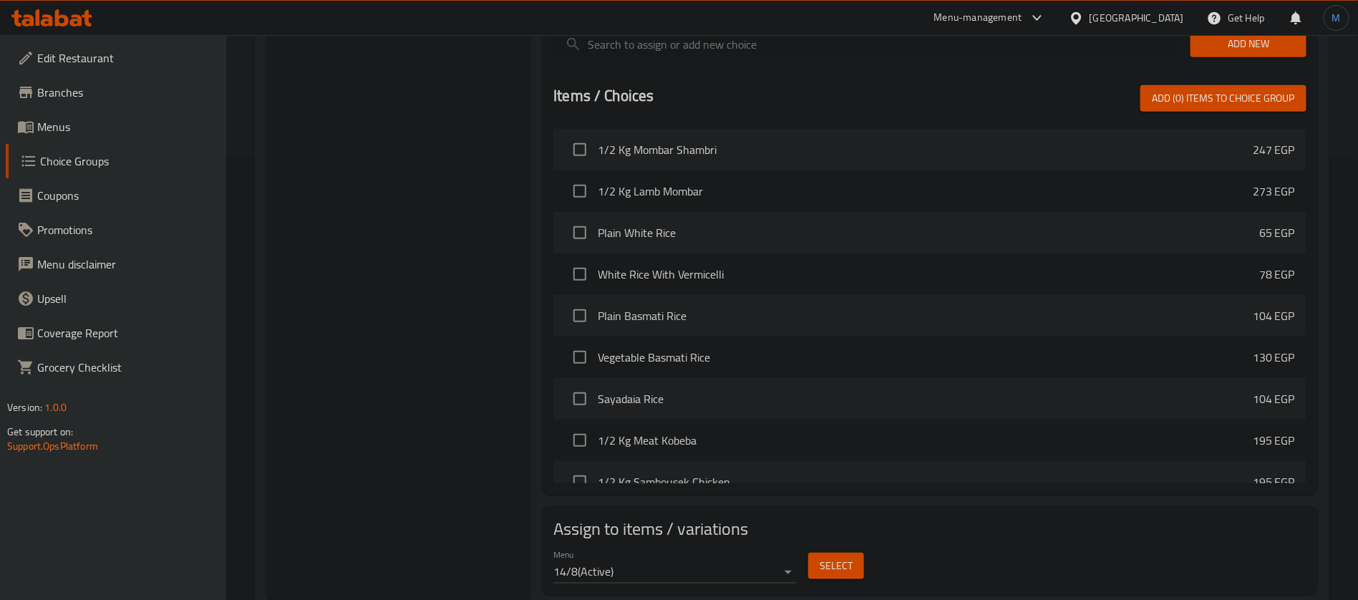
click at [828, 557] on span "Select" at bounding box center [836, 566] width 33 height 18
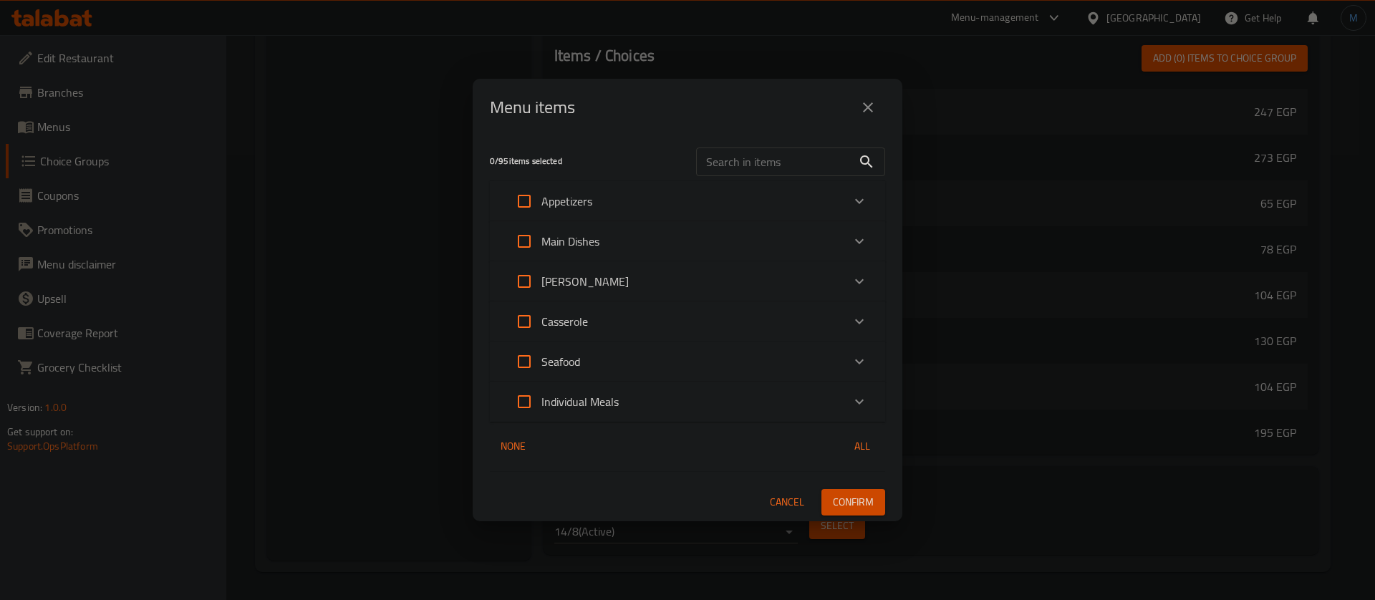
click at [637, 398] on div "Individual Meals" at bounding box center [674, 402] width 335 height 34
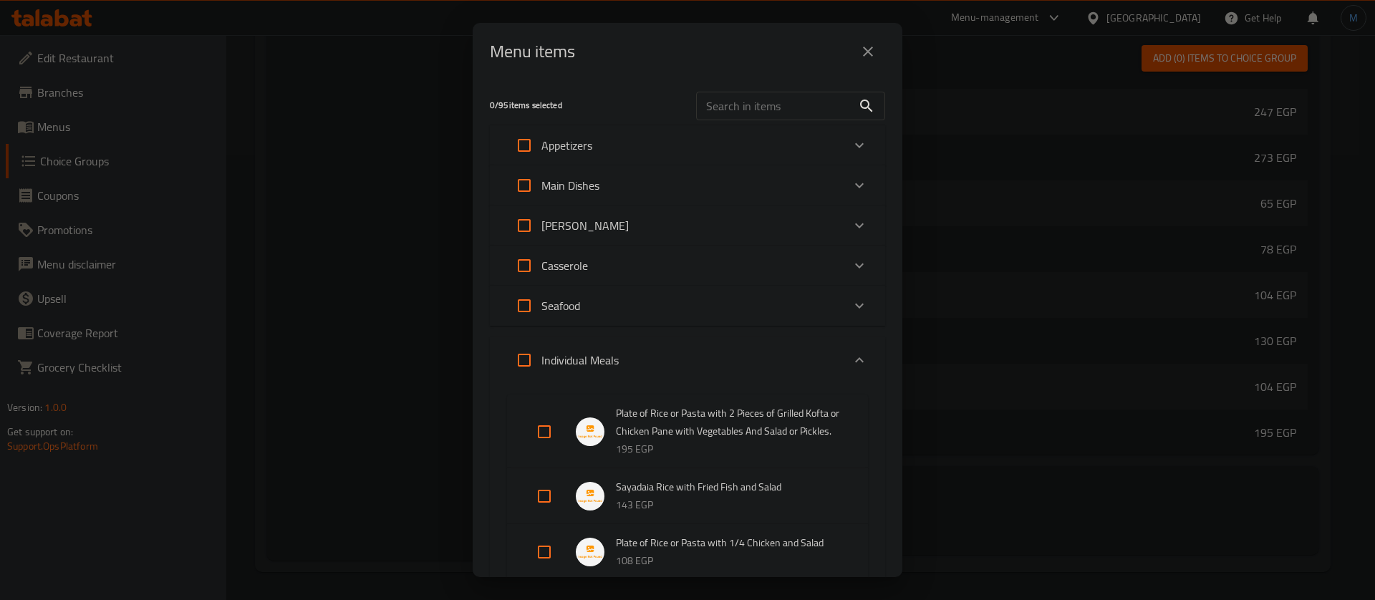
click at [545, 440] on input "Expand" at bounding box center [544, 432] width 34 height 34
checkbox input "true"
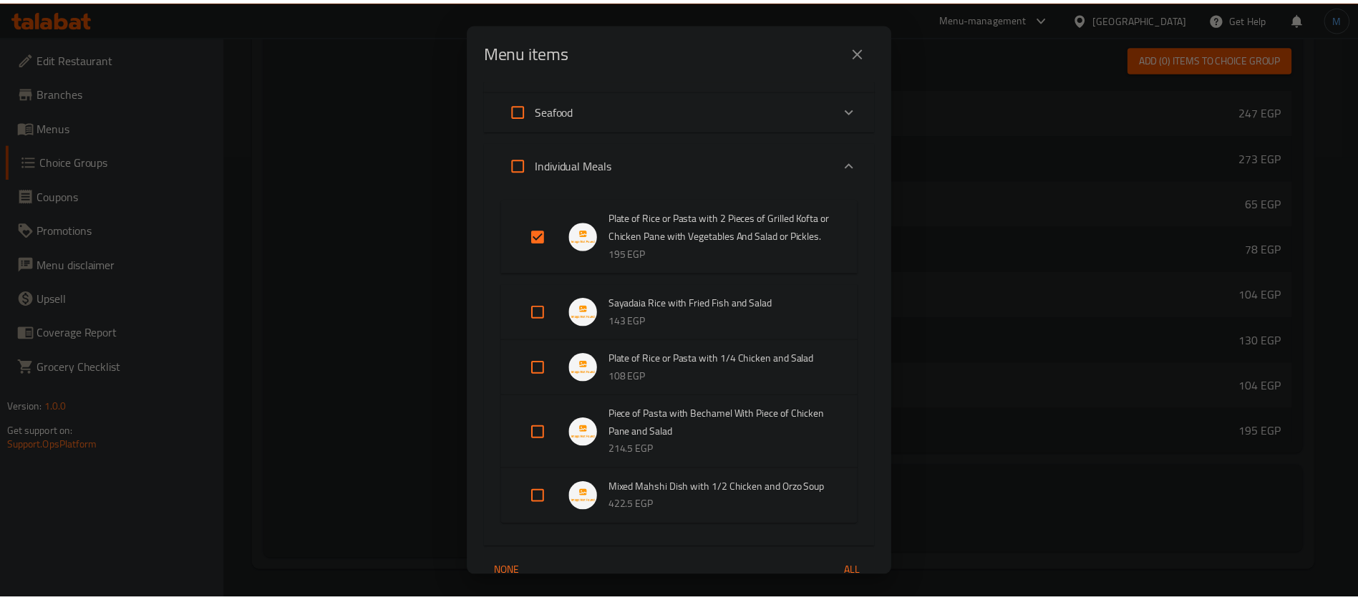
scroll to position [301, 0]
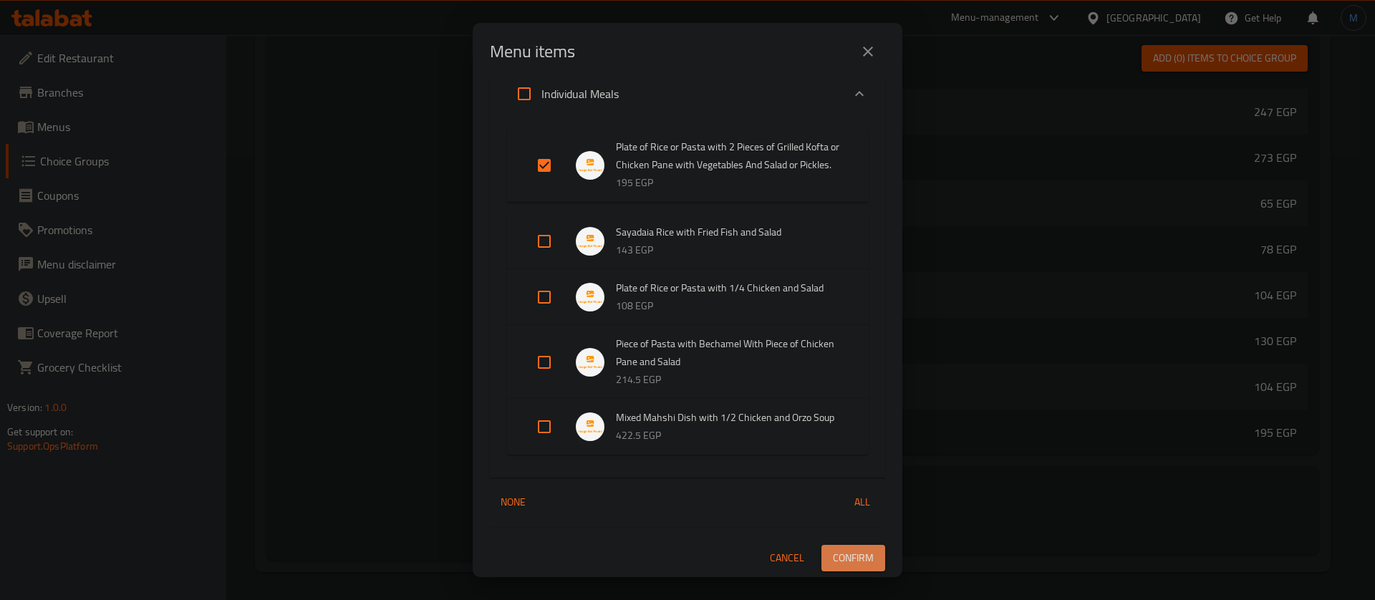
click at [821, 549] on button "Confirm" at bounding box center [853, 558] width 64 height 26
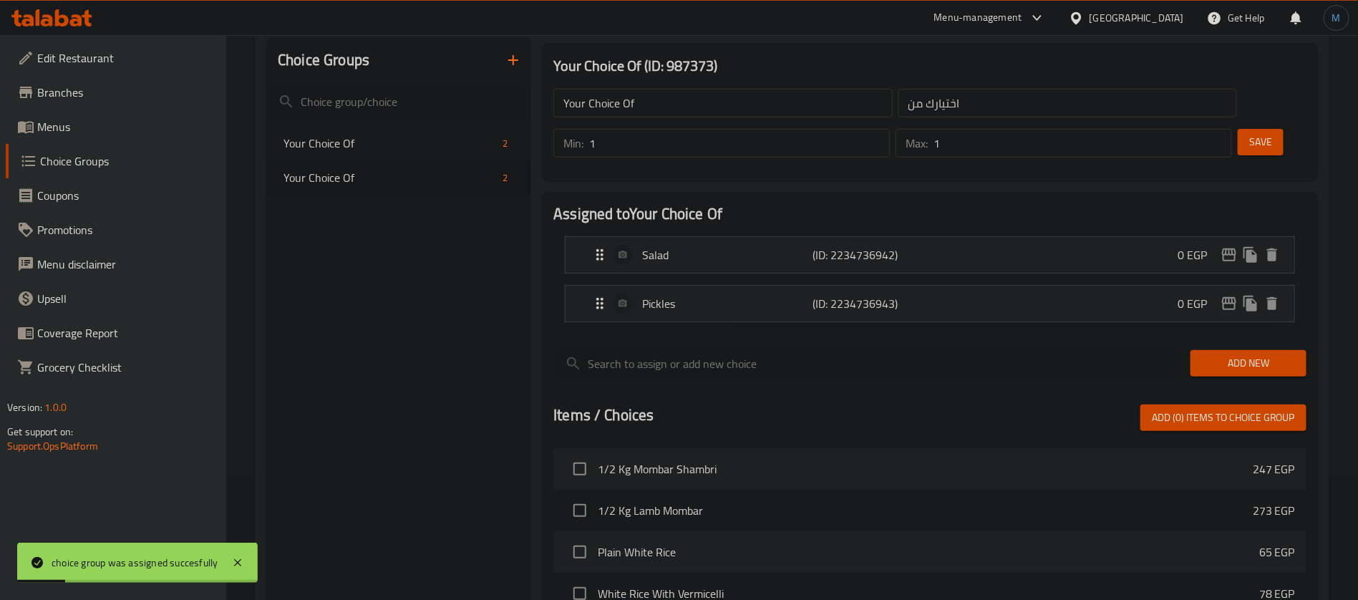
scroll to position [122, 0]
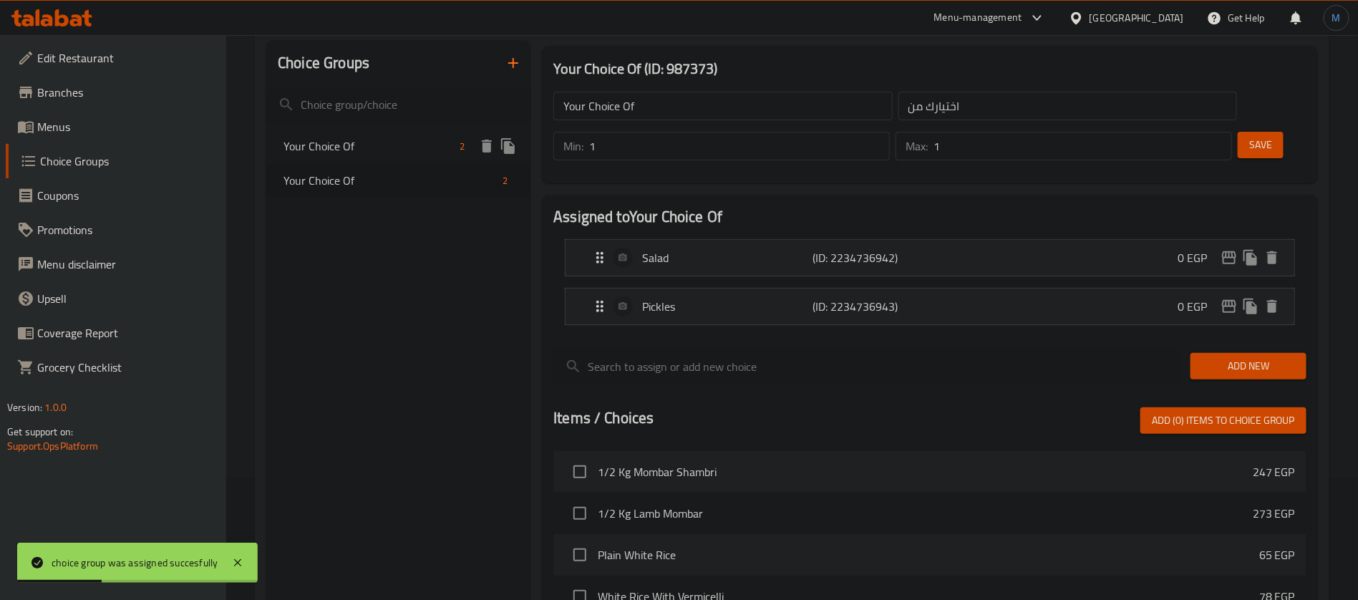
click at [405, 151] on span "Your Choice Of" at bounding box center [369, 145] width 170 height 17
type input "Your Choice Of"
type input "اختيارك من"
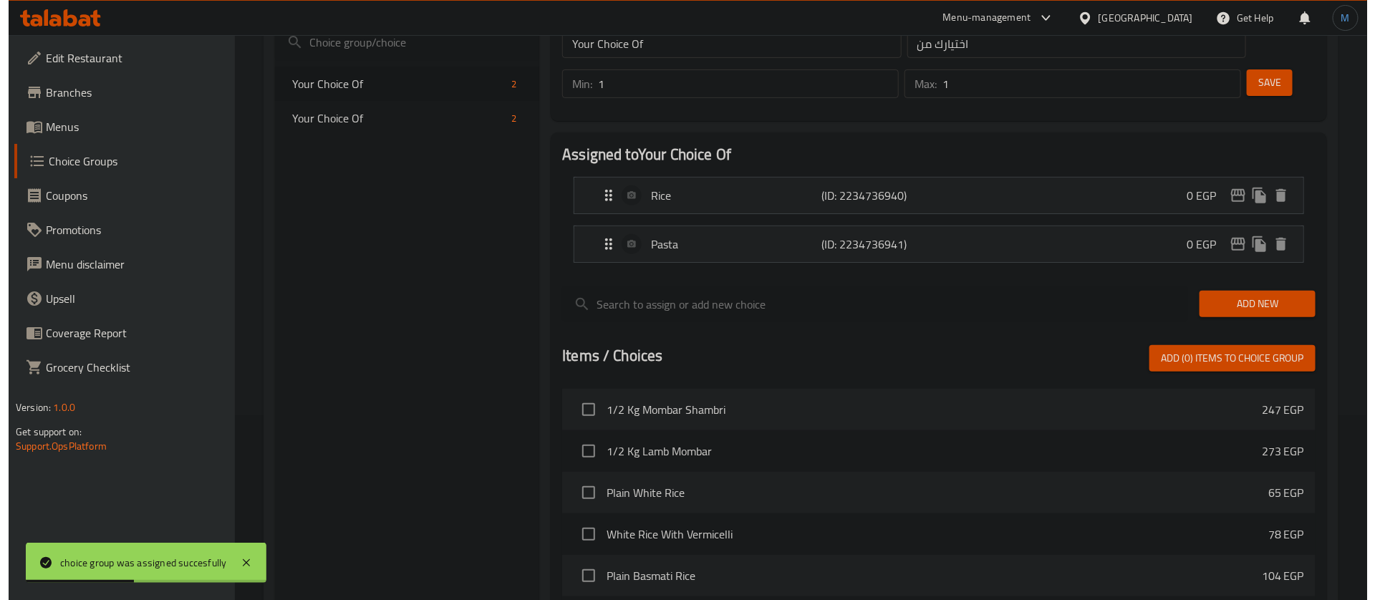
scroll to position [445, 0]
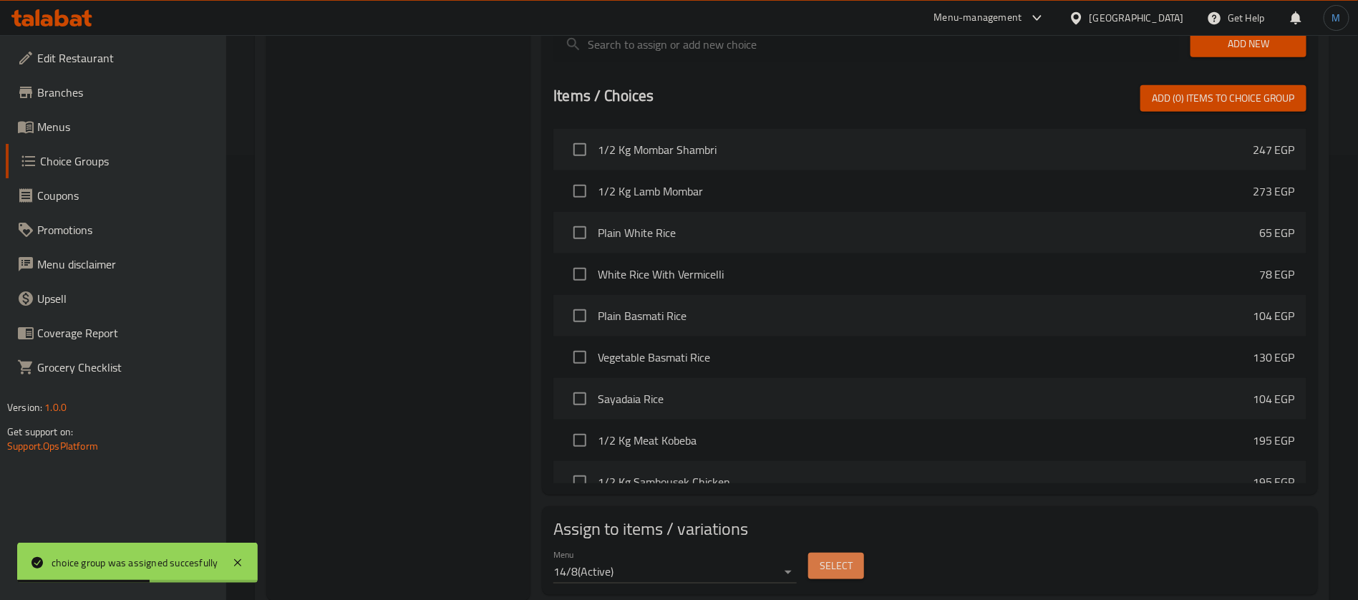
click at [841, 553] on button "Select" at bounding box center [836, 566] width 56 height 26
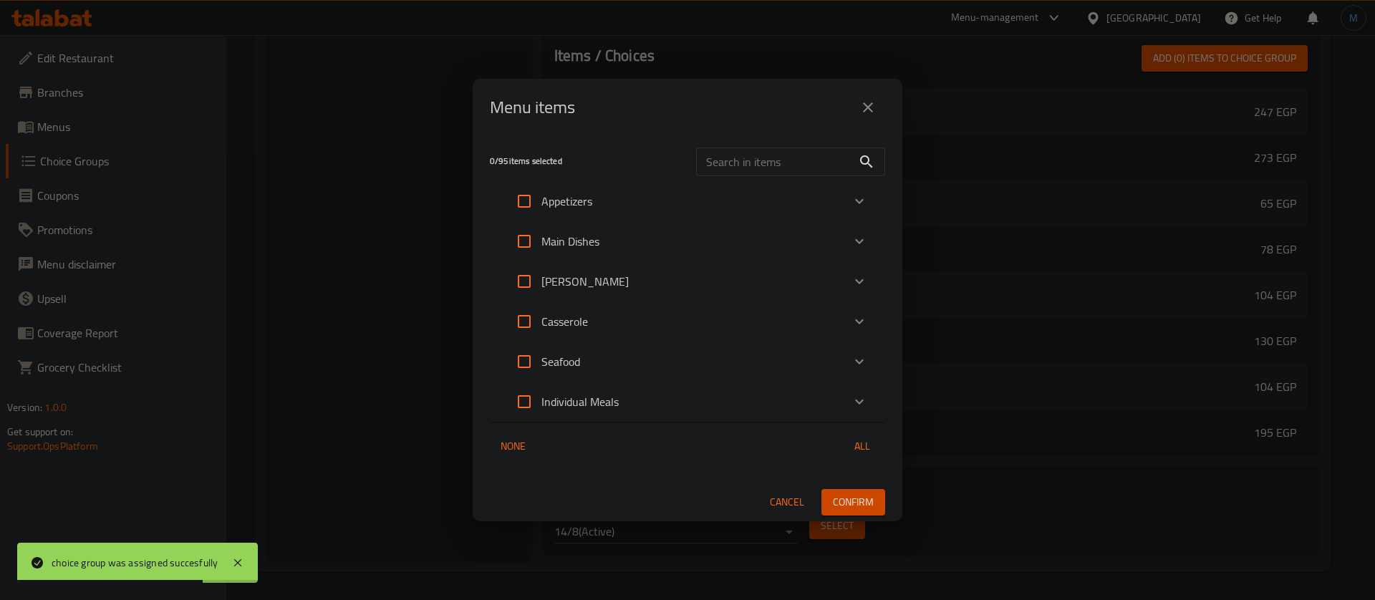
click at [613, 409] on p "Individual Meals" at bounding box center [579, 401] width 77 height 17
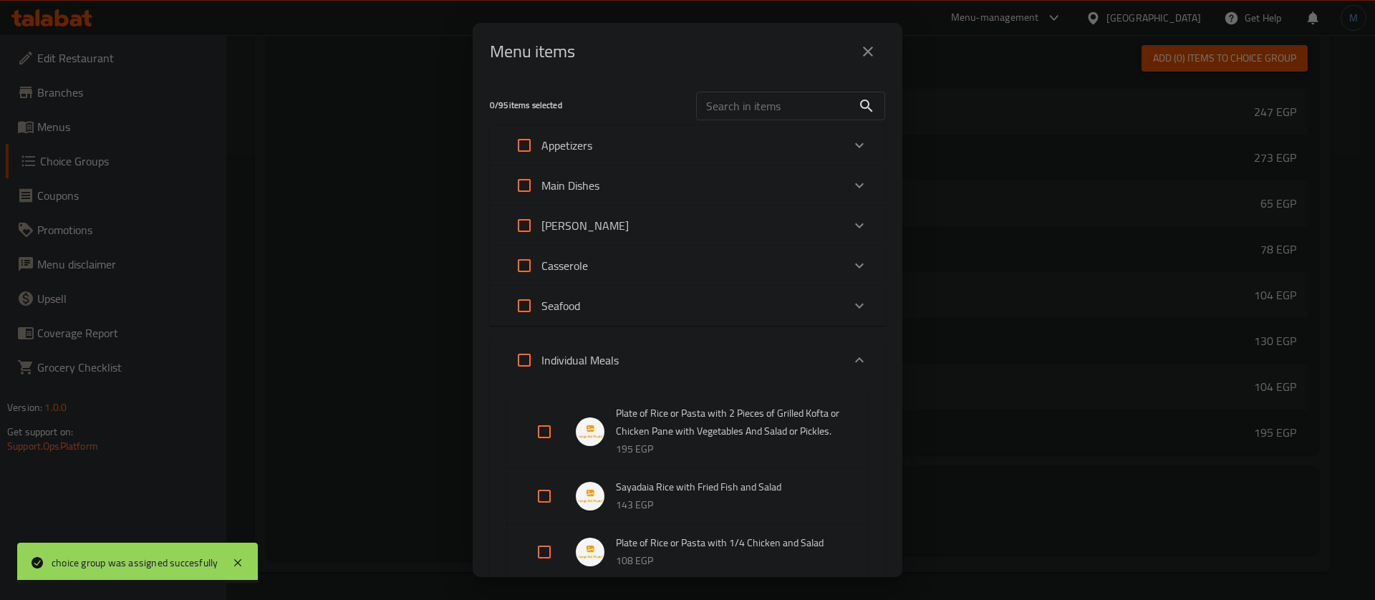
click at [536, 444] on input "Expand" at bounding box center [544, 432] width 34 height 34
checkbox input "true"
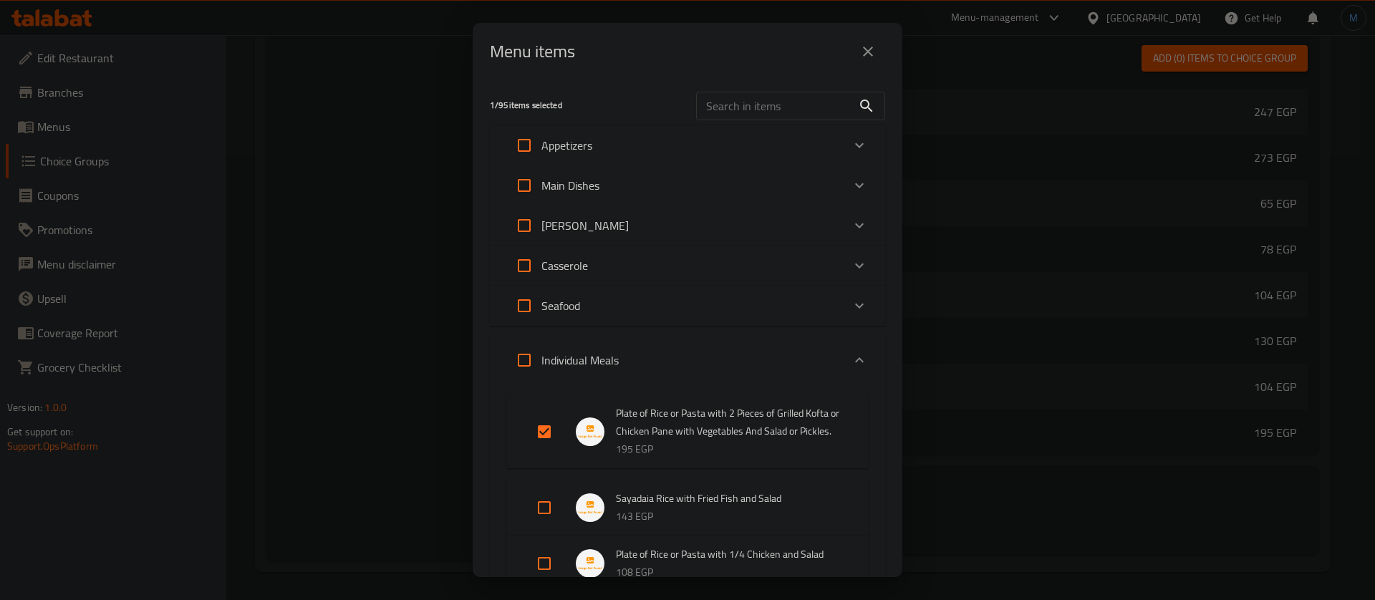
scroll to position [107, 0]
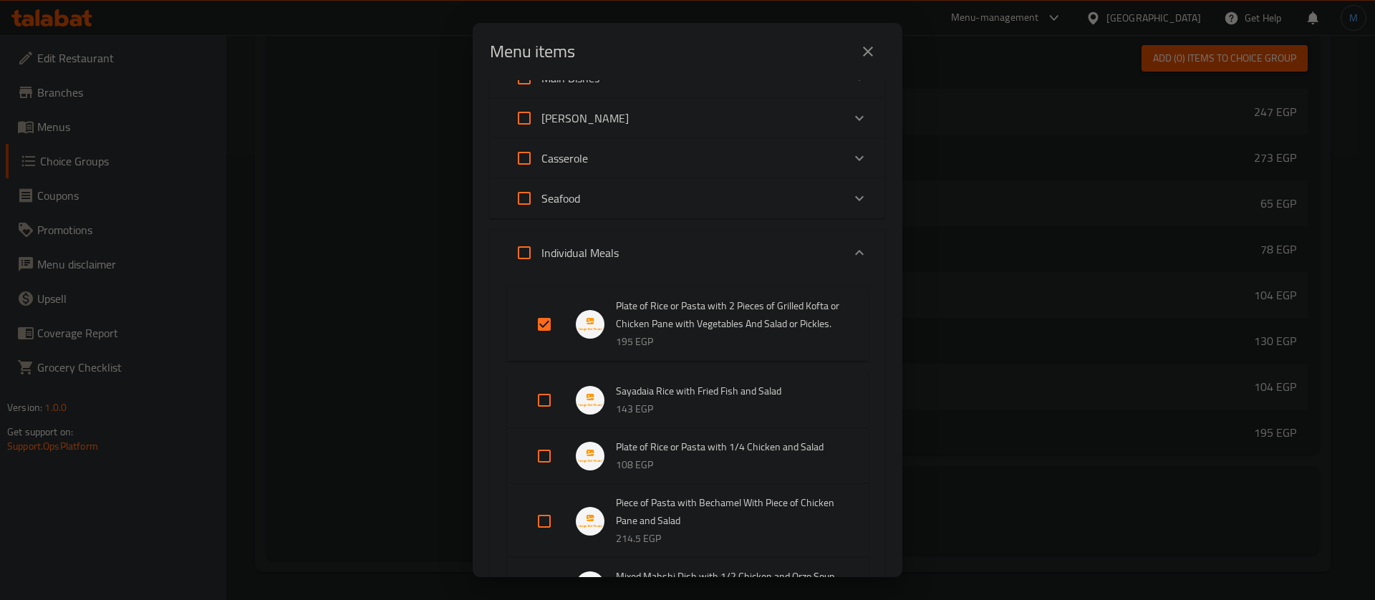
click at [548, 473] on input "Expand" at bounding box center [544, 456] width 34 height 34
checkbox input "true"
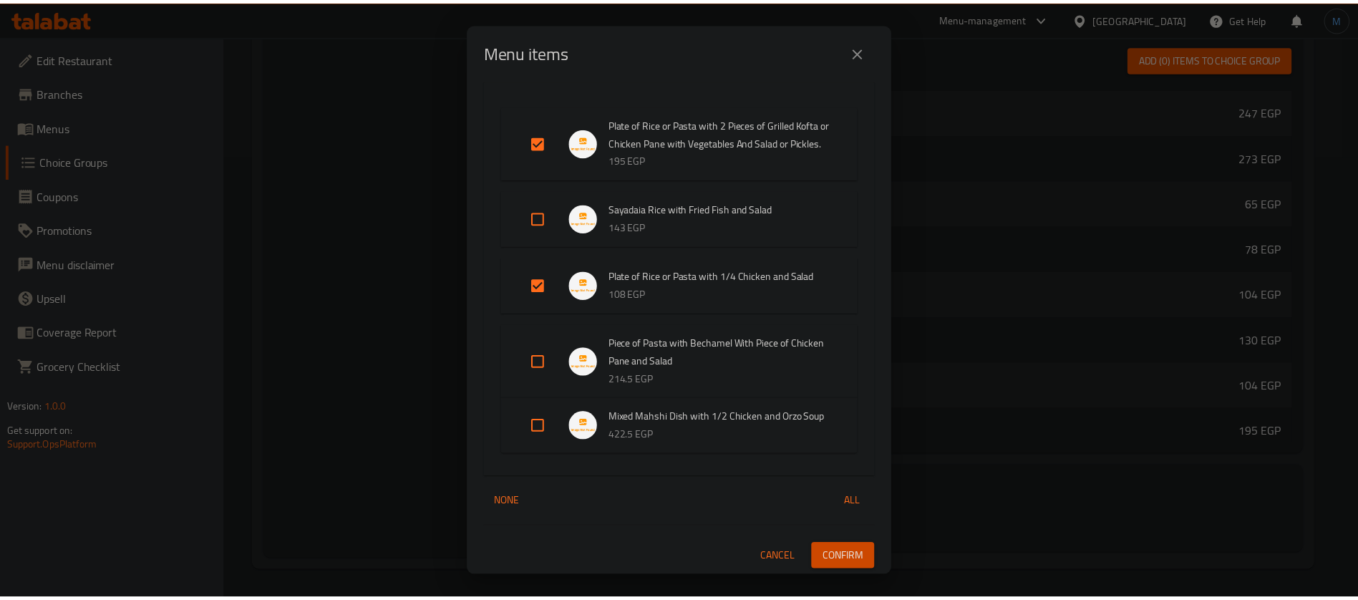
scroll to position [324, 0]
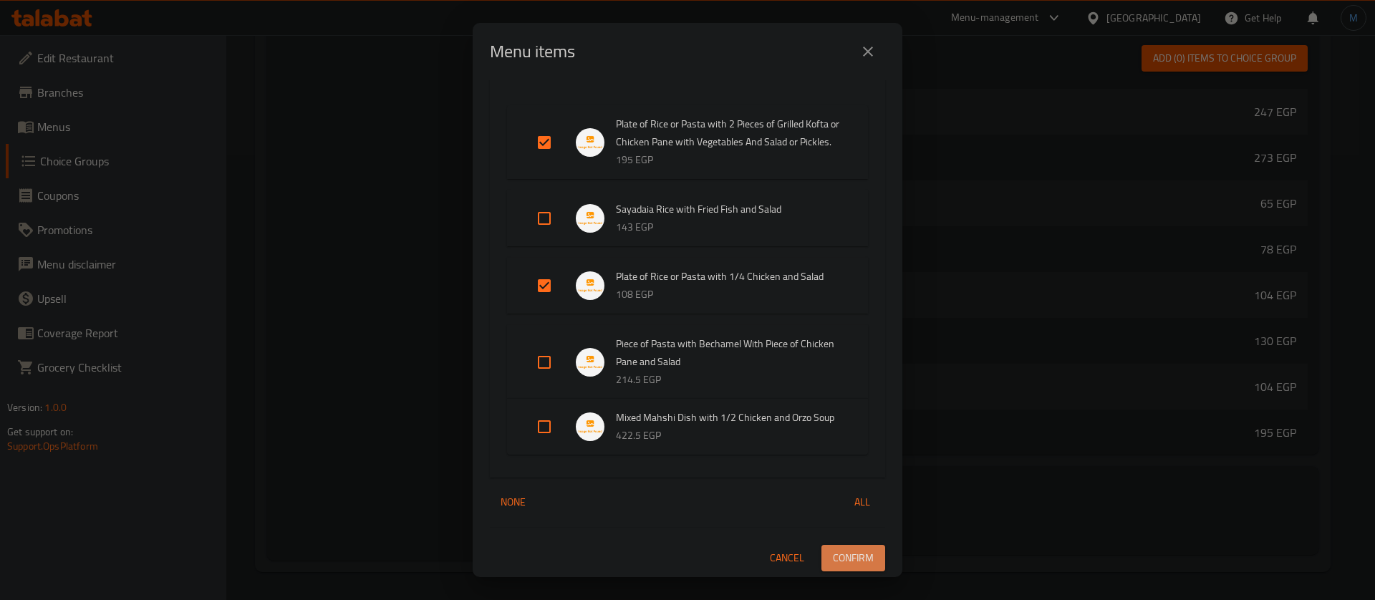
click at [841, 559] on span "Confirm" at bounding box center [853, 558] width 41 height 18
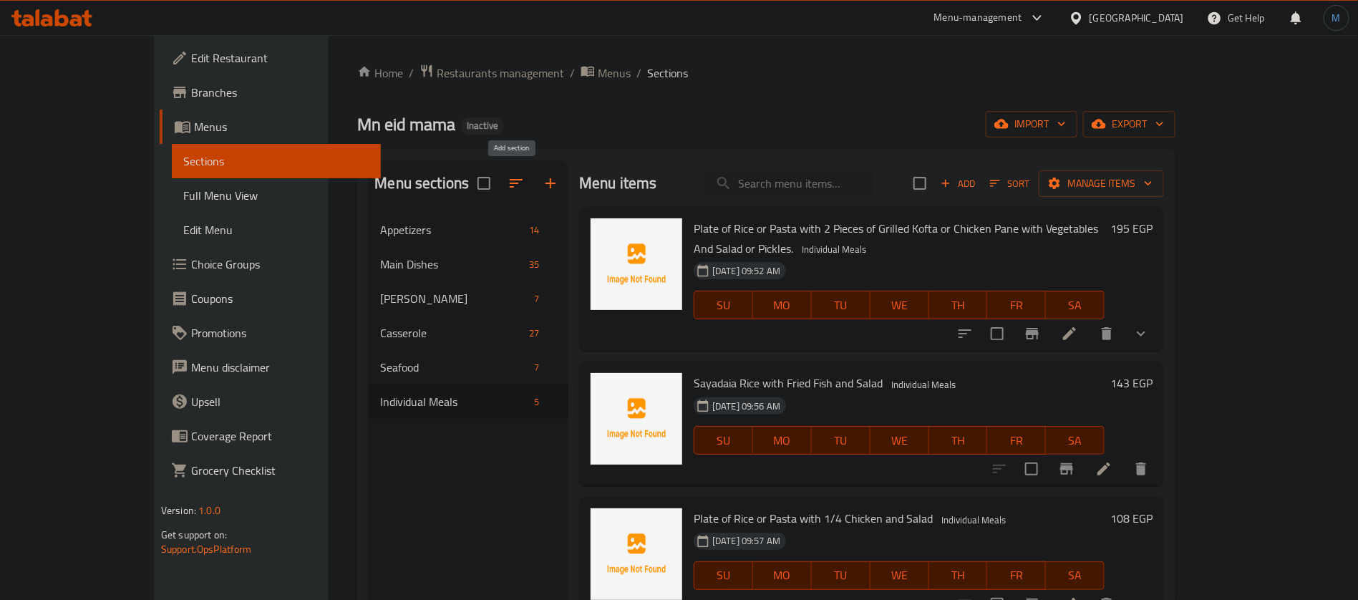
click at [542, 181] on icon "button" at bounding box center [550, 183] width 17 height 17
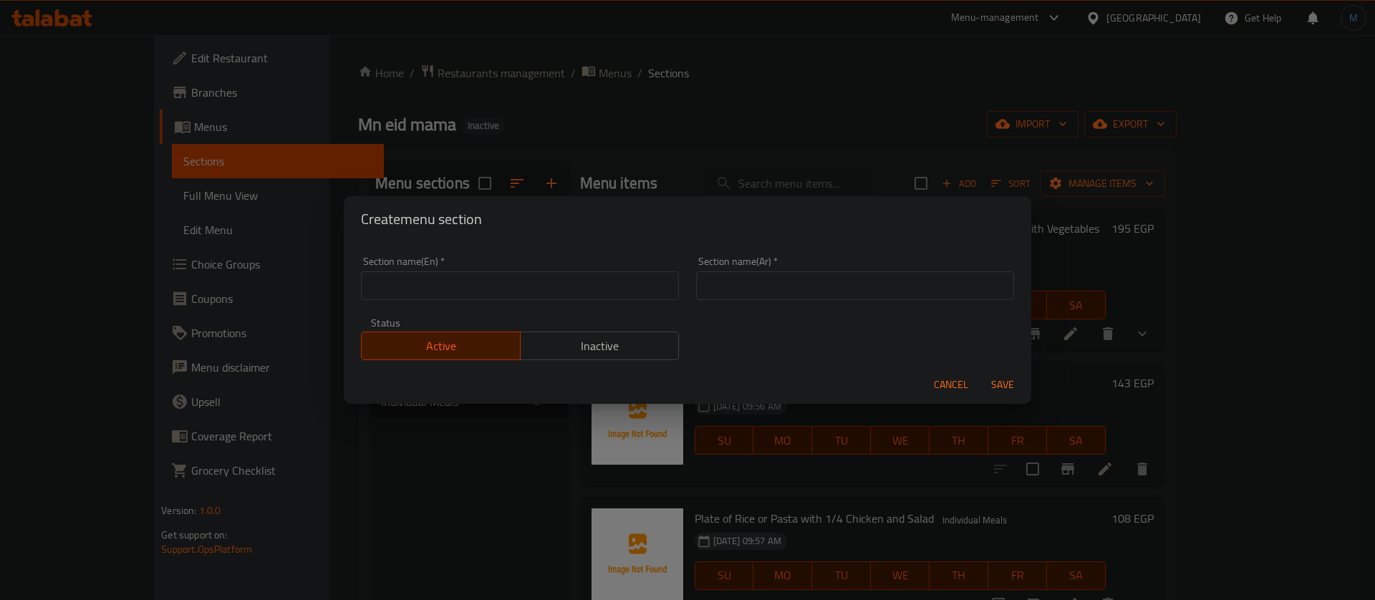
click at [609, 269] on div "Section name(En)   * Section name(En) *" at bounding box center [520, 278] width 318 height 44
drag, startPoint x: 609, startPoint y: 275, endPoint x: 607, endPoint y: 288, distance: 13.1
click at [607, 287] on input "text" at bounding box center [520, 285] width 318 height 29
type input "Soups"
drag, startPoint x: 796, startPoint y: 241, endPoint x: 804, endPoint y: 254, distance: 16.1
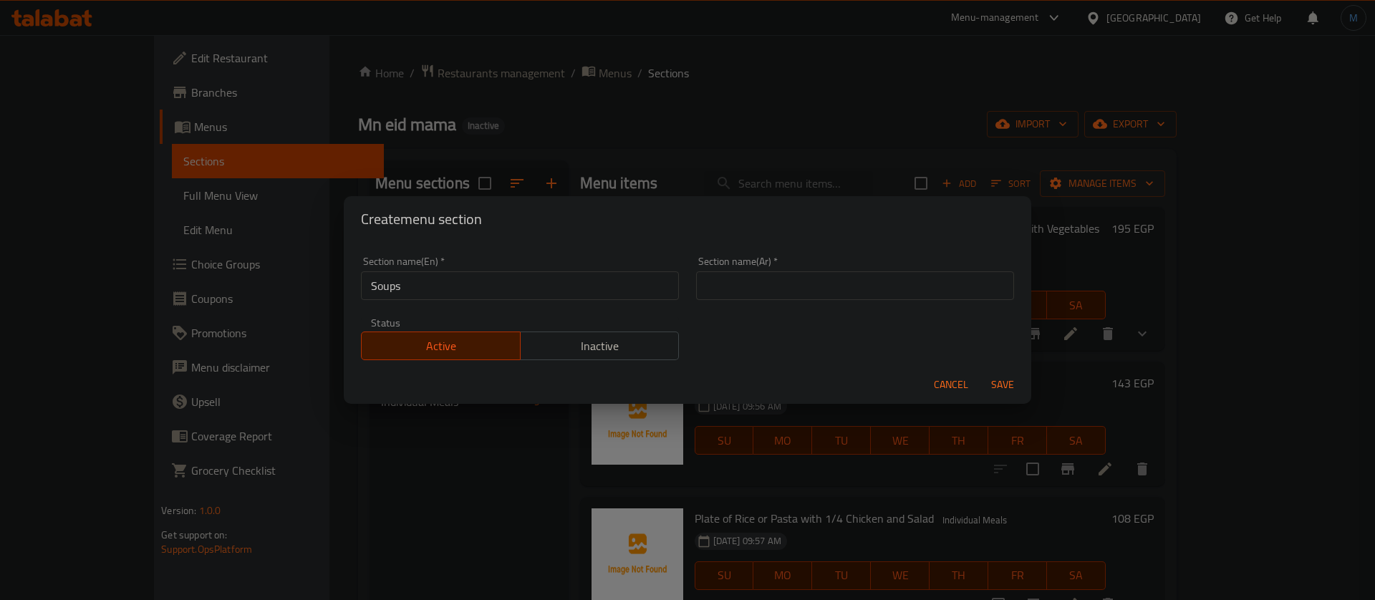
click at [799, 243] on div "Create menu section Section name(En)   * Soups Section name(En) * Section name(…" at bounding box center [687, 300] width 687 height 208
click at [794, 291] on input "text" at bounding box center [855, 285] width 318 height 29
type input "الشوربات"
click at [980, 372] on button "Save" at bounding box center [1003, 385] width 46 height 26
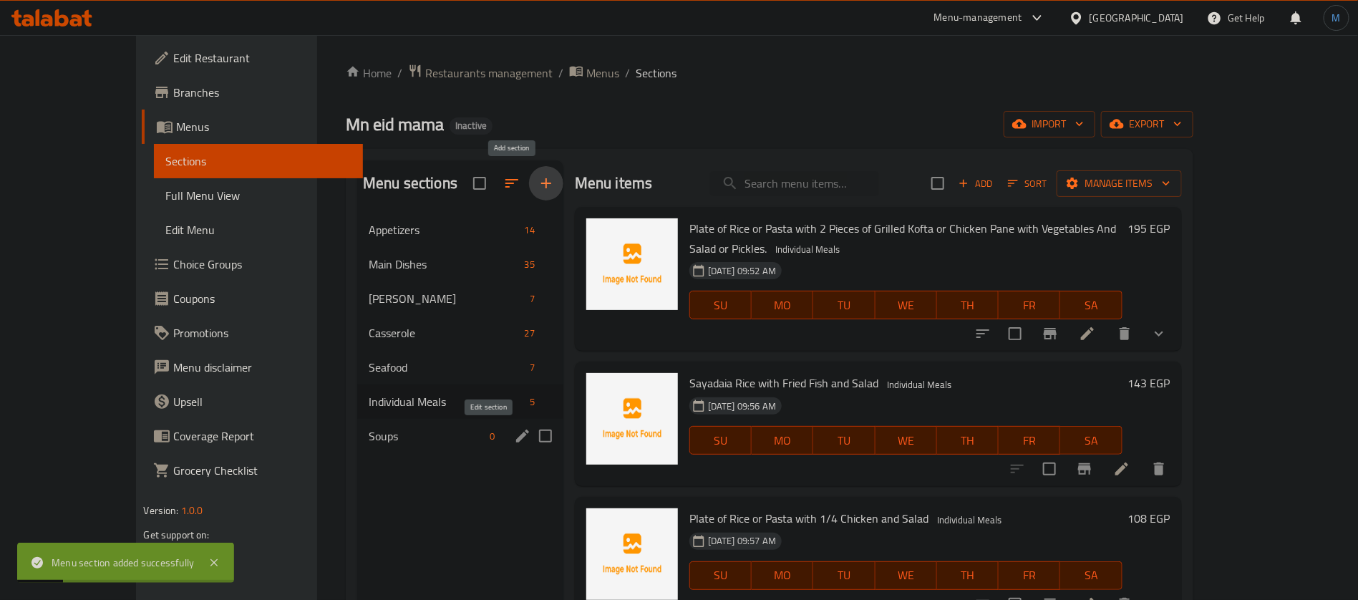
click at [516, 437] on icon "edit" at bounding box center [522, 436] width 13 height 13
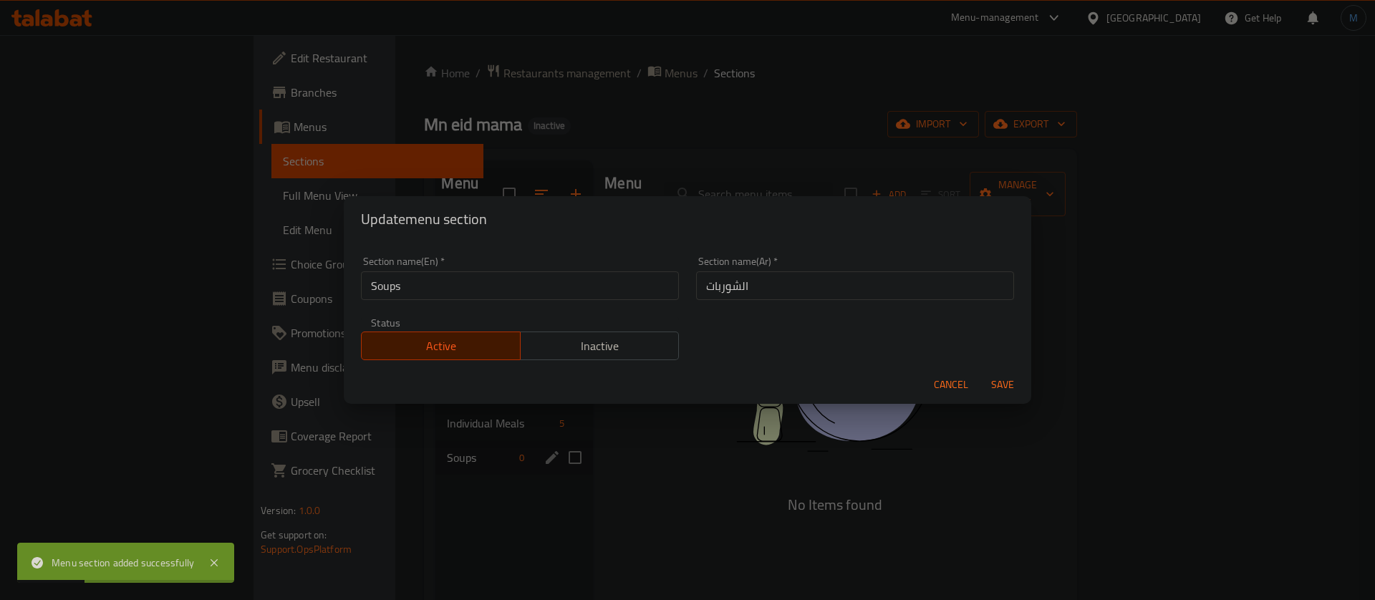
click at [909, 264] on div "Section name(Ar)   * الشوربات Section name(Ar) *" at bounding box center [855, 278] width 318 height 44
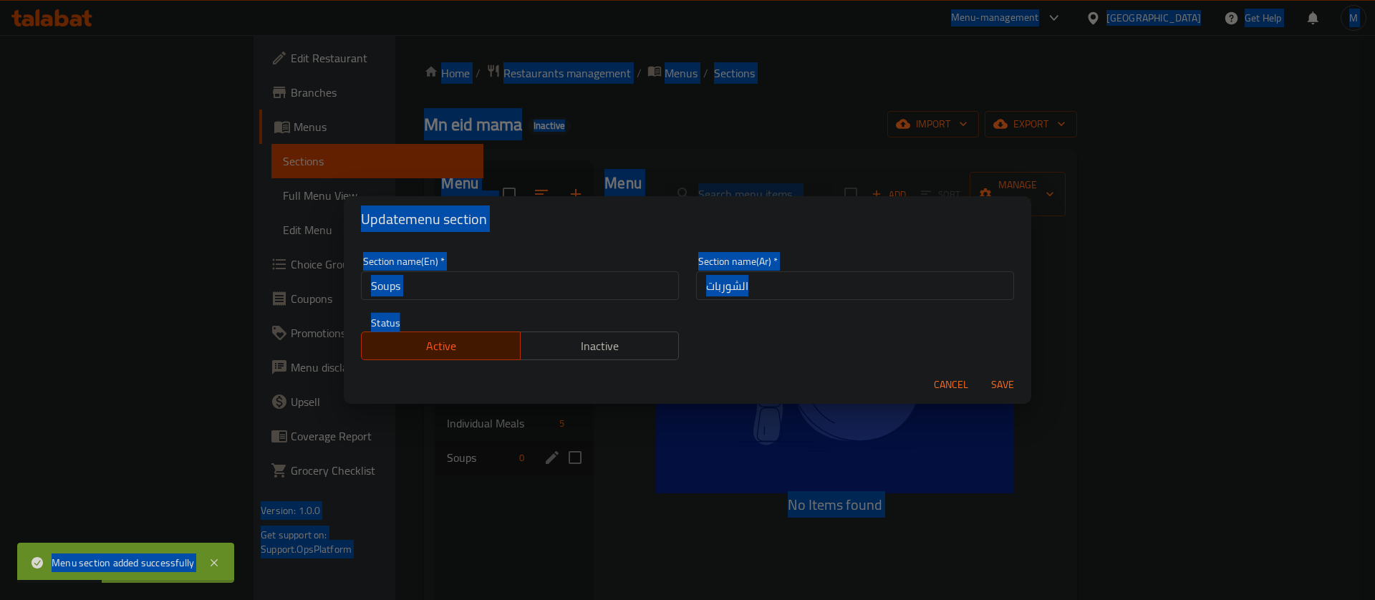
click at [911, 275] on input "الشوربات" at bounding box center [855, 285] width 318 height 29
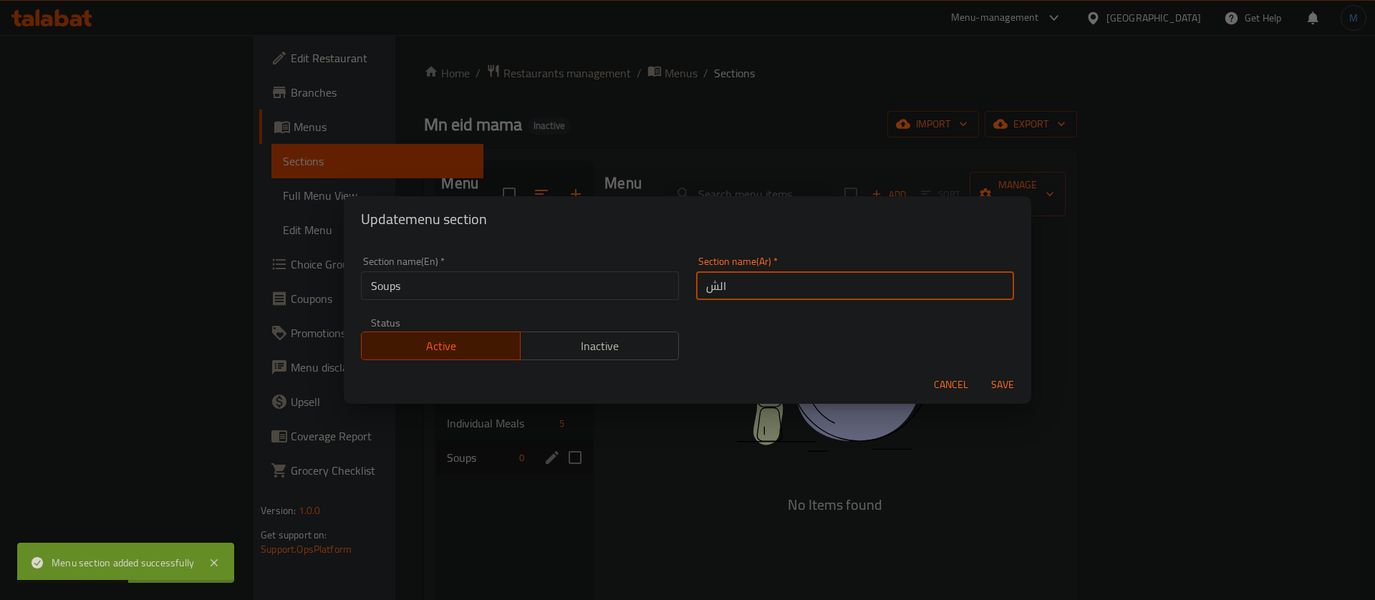
type input "الشو"
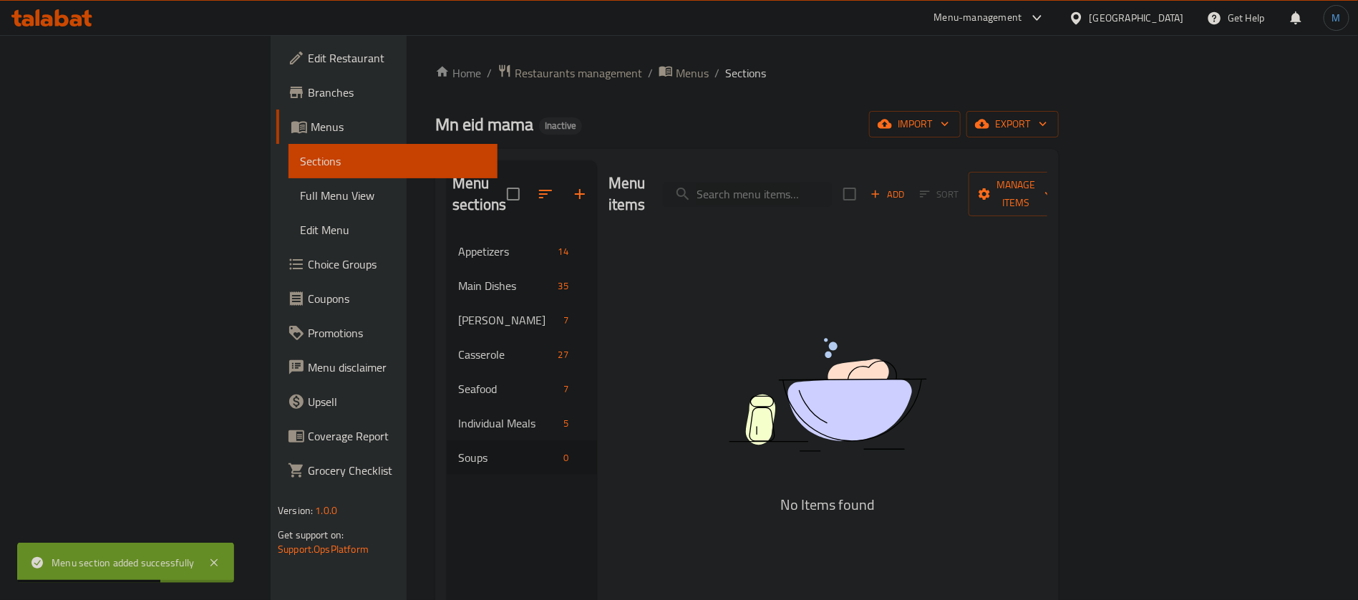
click at [877, 313] on img at bounding box center [828, 395] width 358 height 190
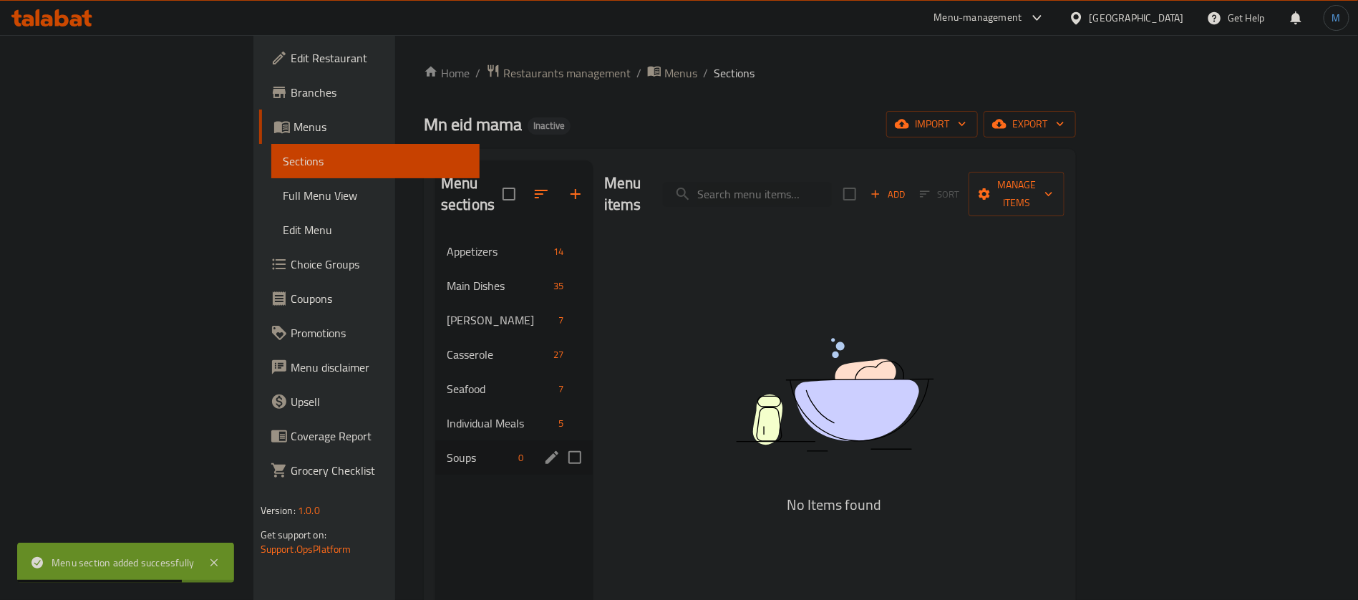
click at [541, 447] on div "Menu sections" at bounding box center [551, 457] width 21 height 21
click at [543, 449] on icon "edit" at bounding box center [551, 457] width 17 height 17
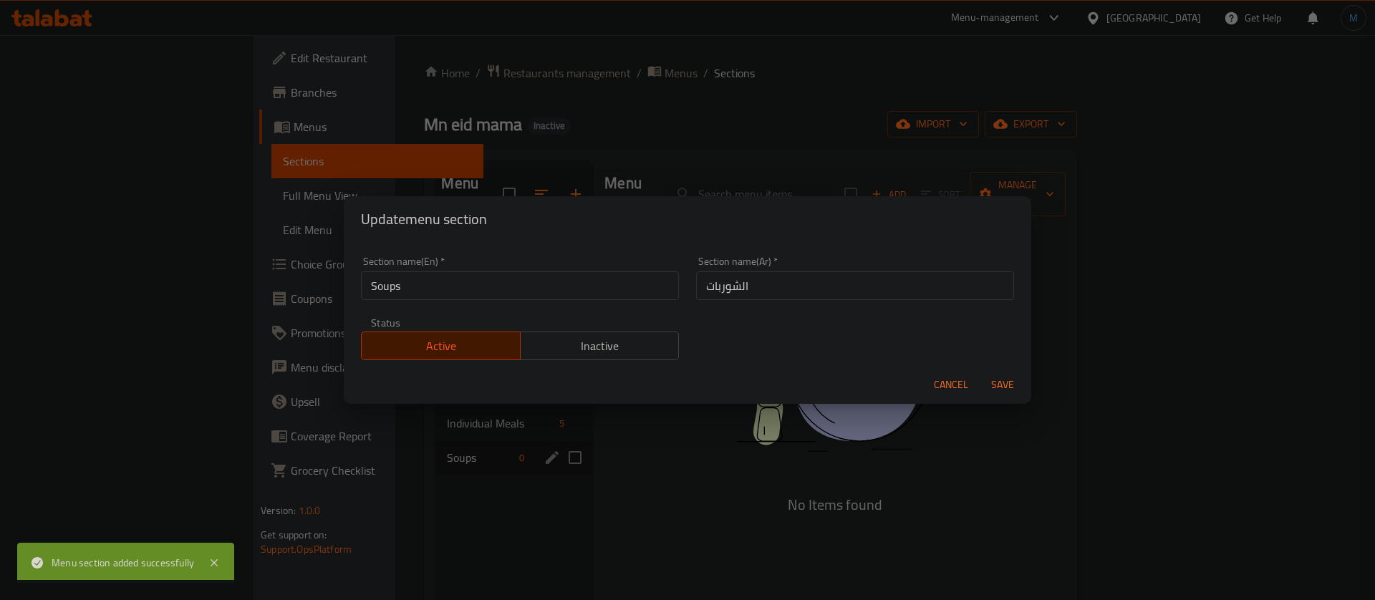
click at [856, 299] on input "الشوربات" at bounding box center [855, 285] width 318 height 29
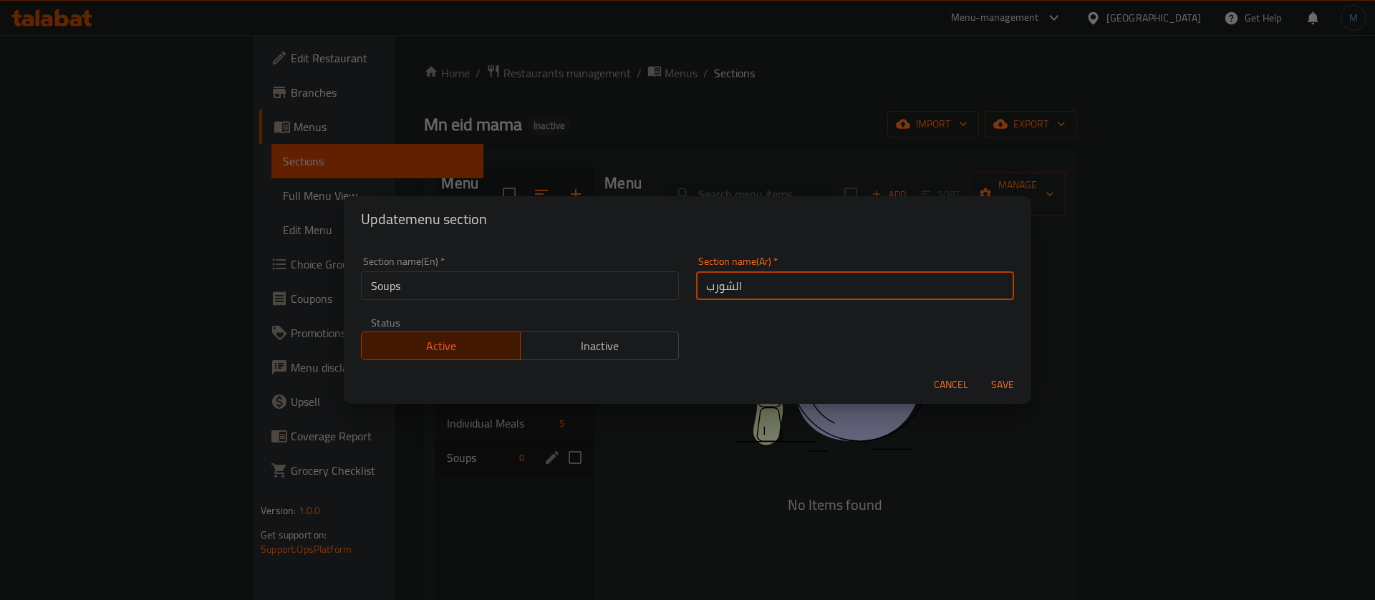
type input "الشور"
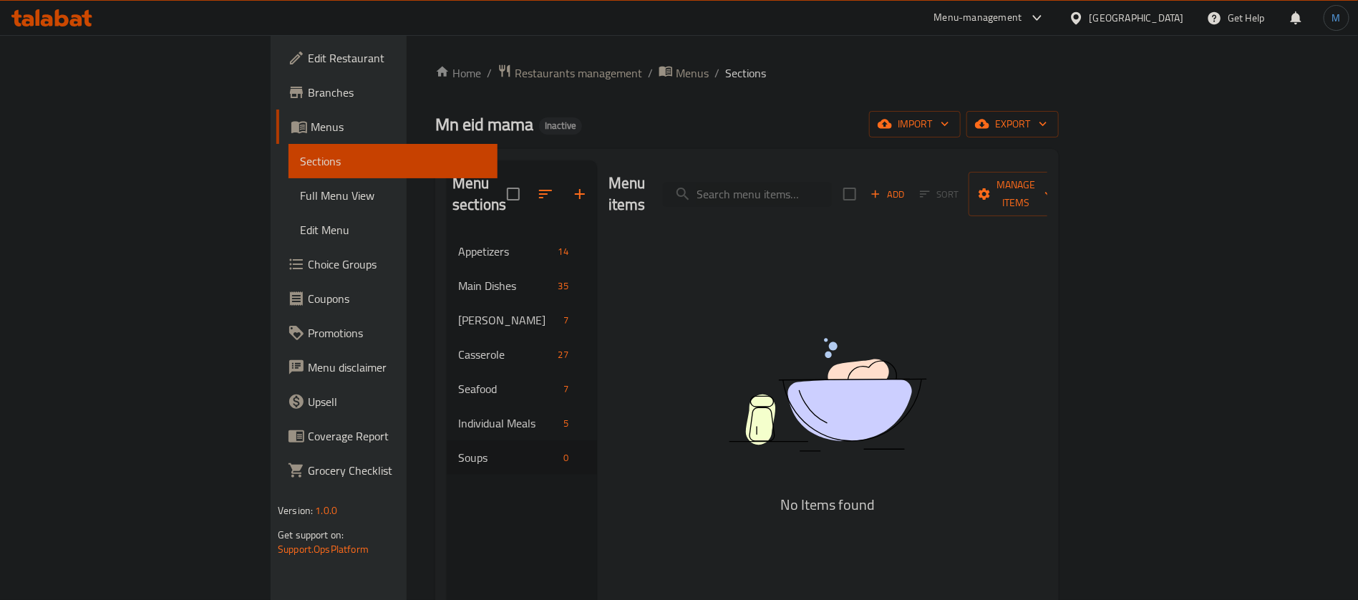
click at [854, 323] on img at bounding box center [828, 395] width 358 height 190
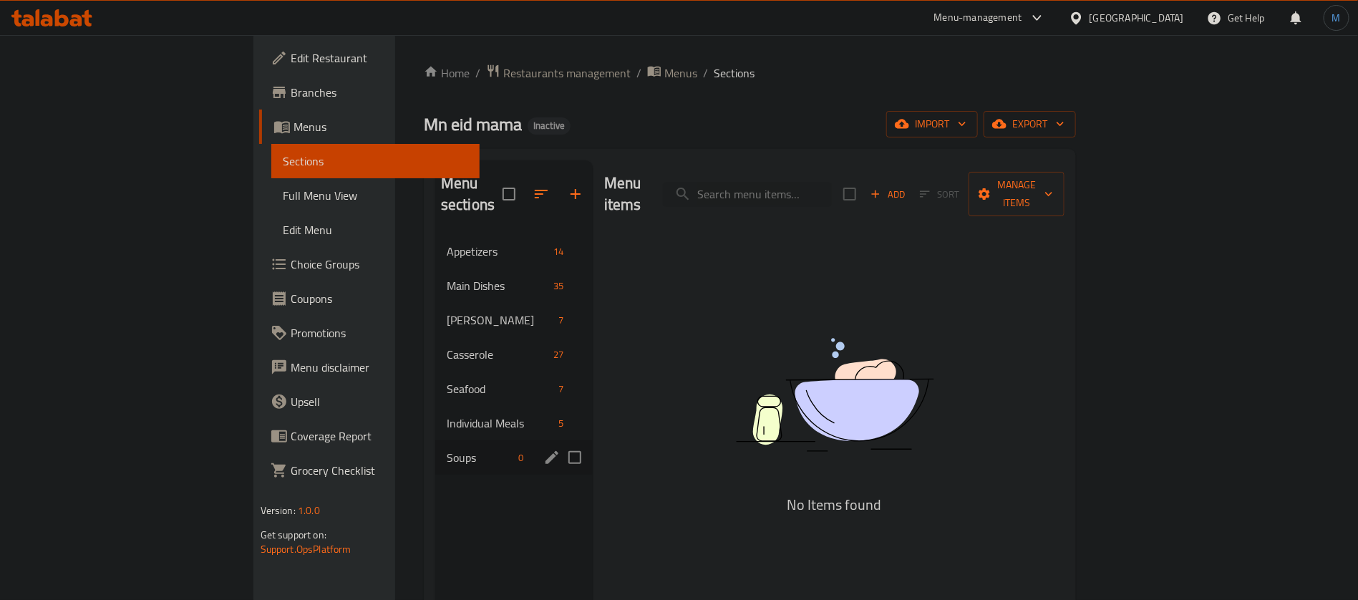
click at [543, 449] on icon "edit" at bounding box center [551, 457] width 17 height 17
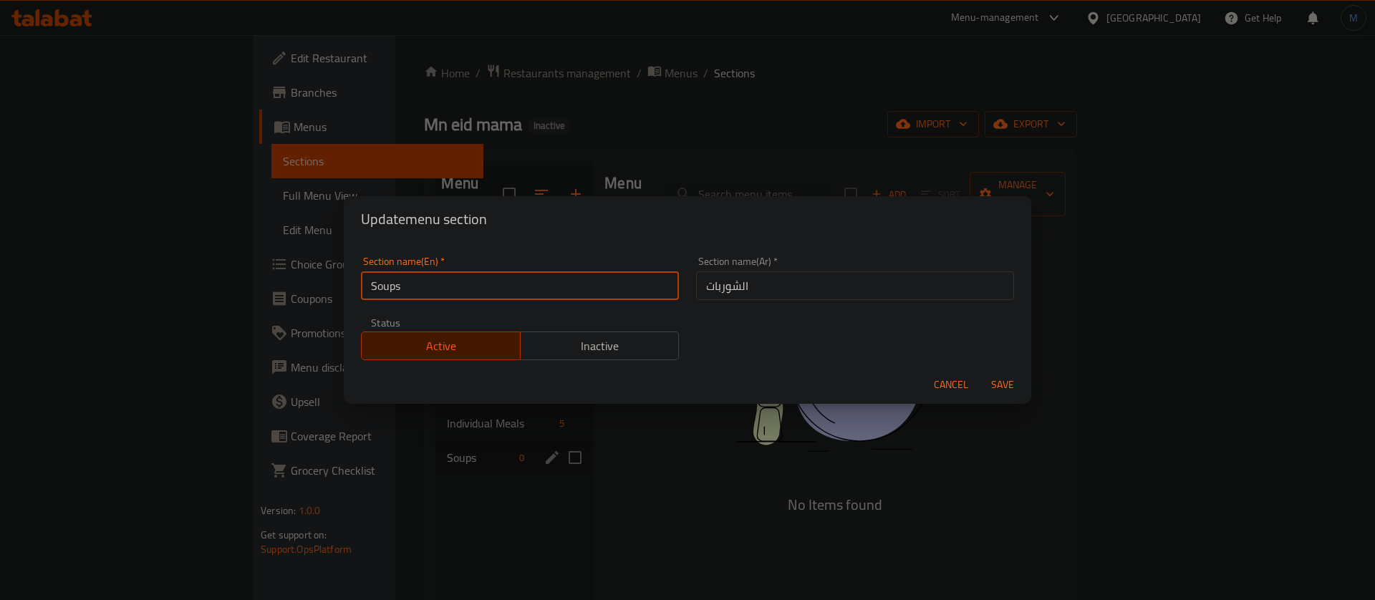
click at [553, 296] on input "Soups" at bounding box center [520, 285] width 318 height 29
type input "Soup"
click at [845, 283] on input "الشوربات" at bounding box center [855, 285] width 318 height 29
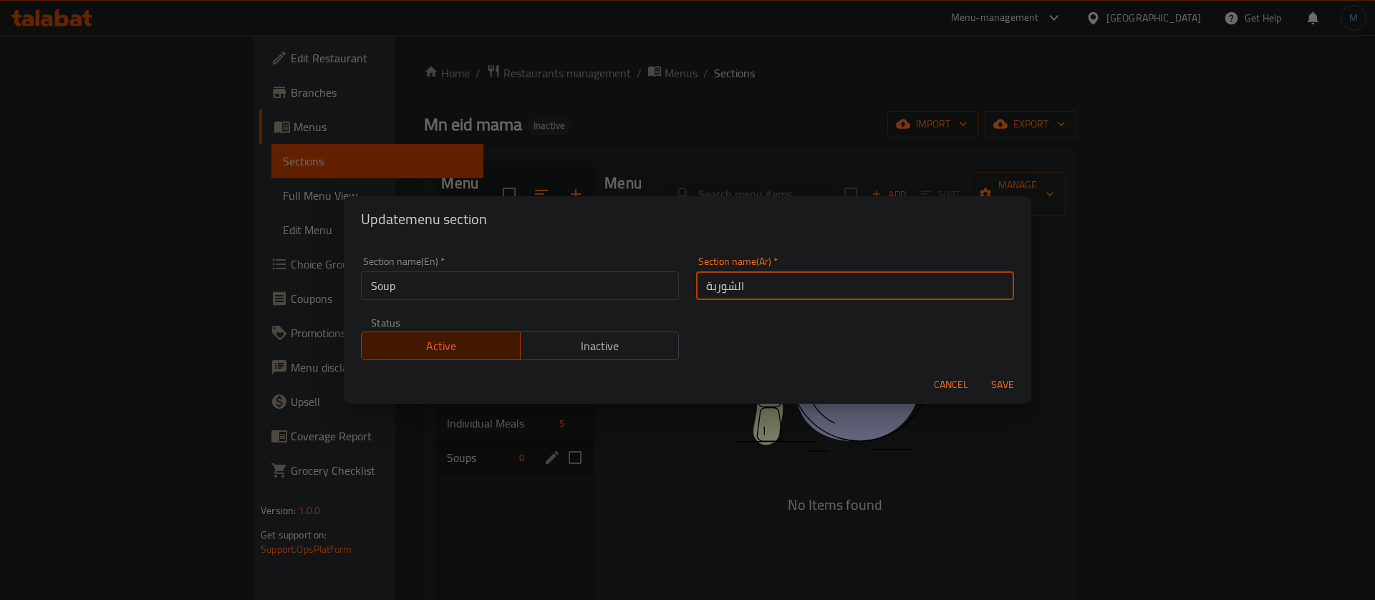
type input "الشوربة"
click at [980, 372] on button "Save" at bounding box center [1003, 385] width 46 height 26
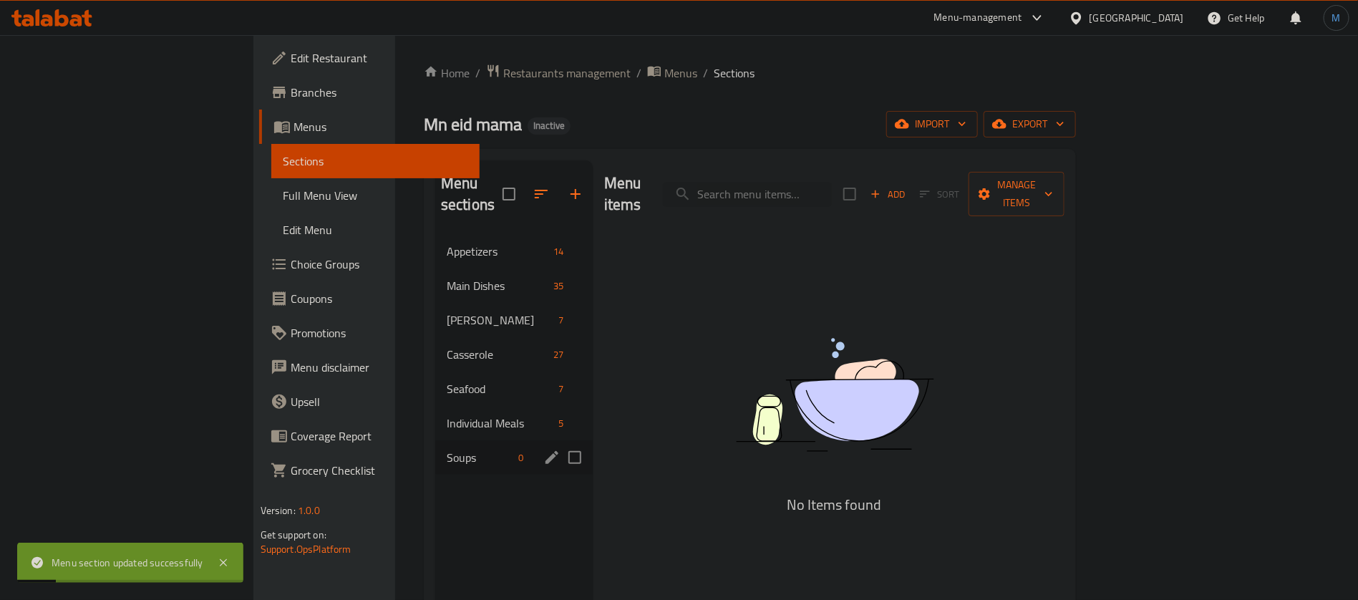
click at [907, 189] on span "Add" at bounding box center [888, 194] width 39 height 16
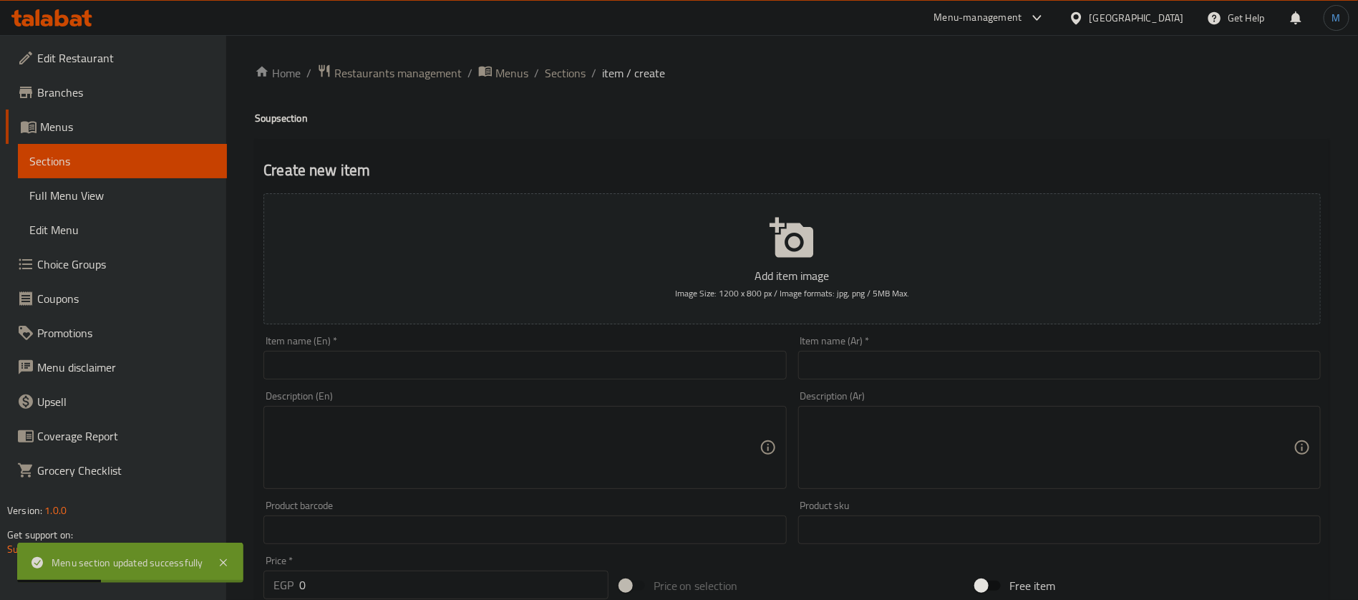
click at [999, 361] on input "text" at bounding box center [1059, 365] width 523 height 29
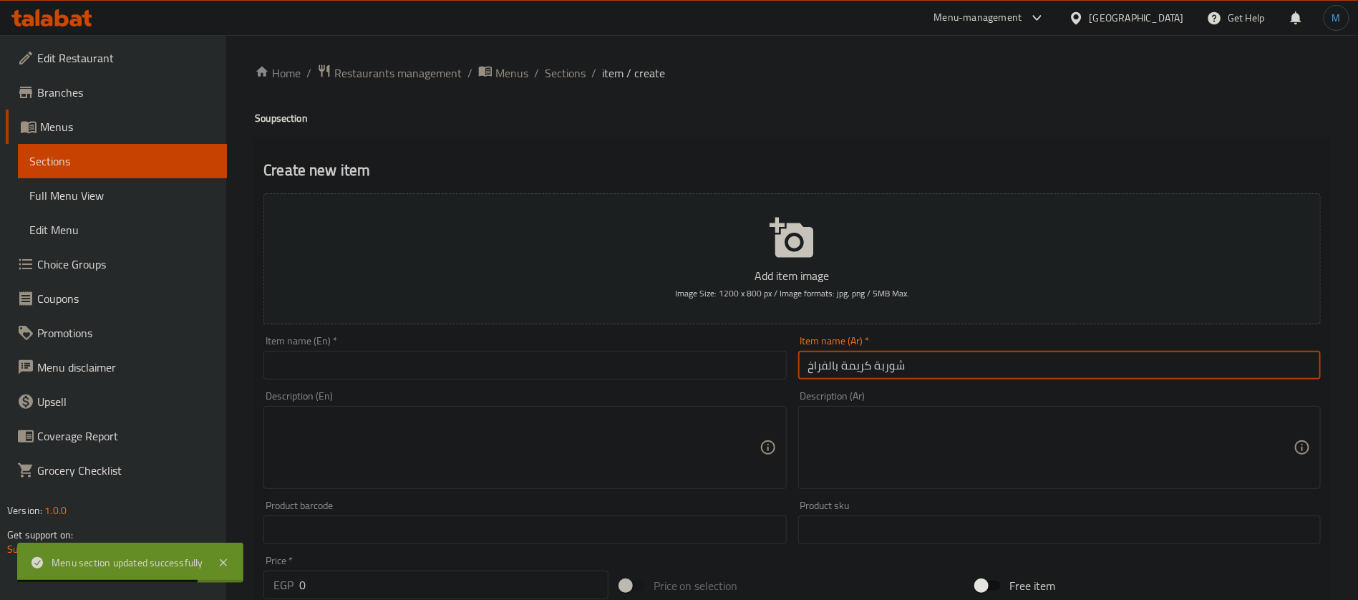
type input "شوربة كريمة بالفراخ"
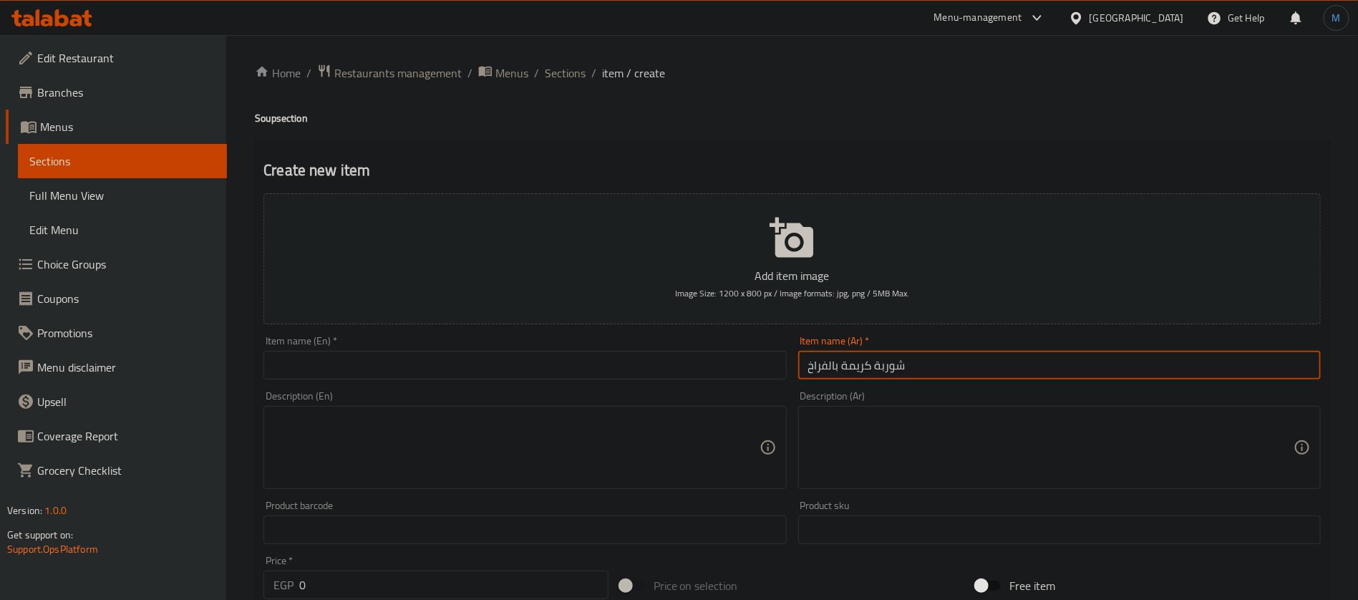
click at [977, 448] on textarea at bounding box center [1050, 448] width 485 height 68
paste textarea "دجاج، [PERSON_NAME]، بصل، بهارات."
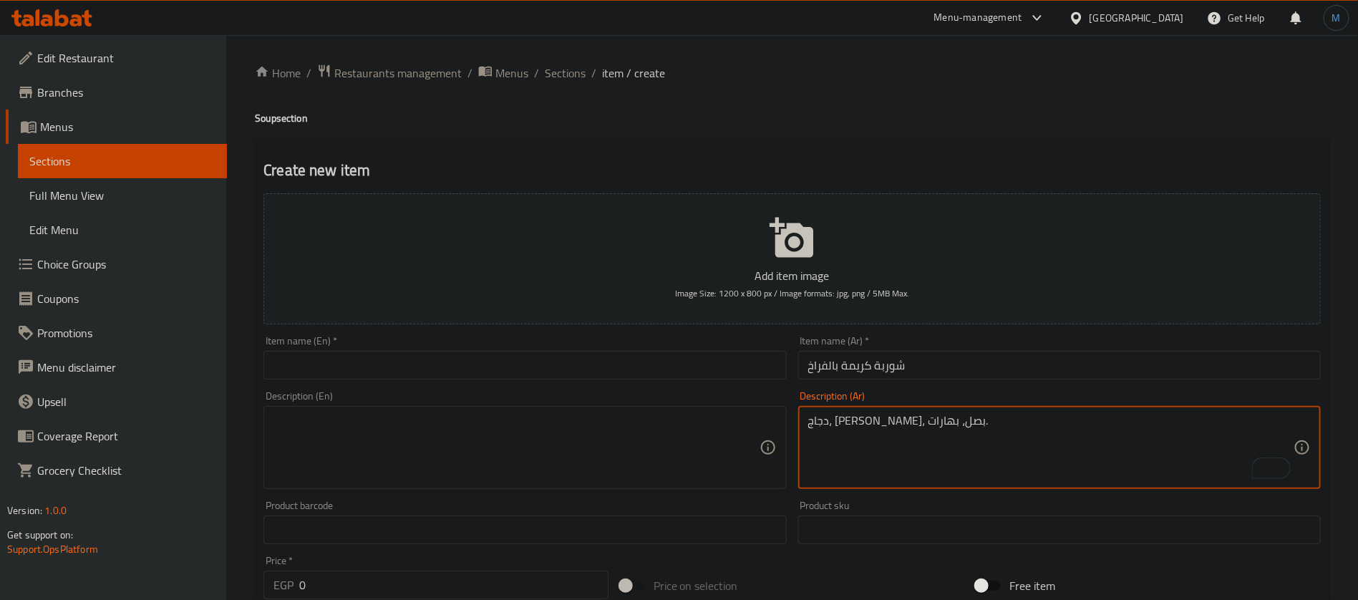
type textarea "دجاج، [PERSON_NAME]، بصل، بهارات."
click at [596, 435] on textarea at bounding box center [516, 448] width 485 height 68
paste textarea "Chicken, cream, onions, spices."
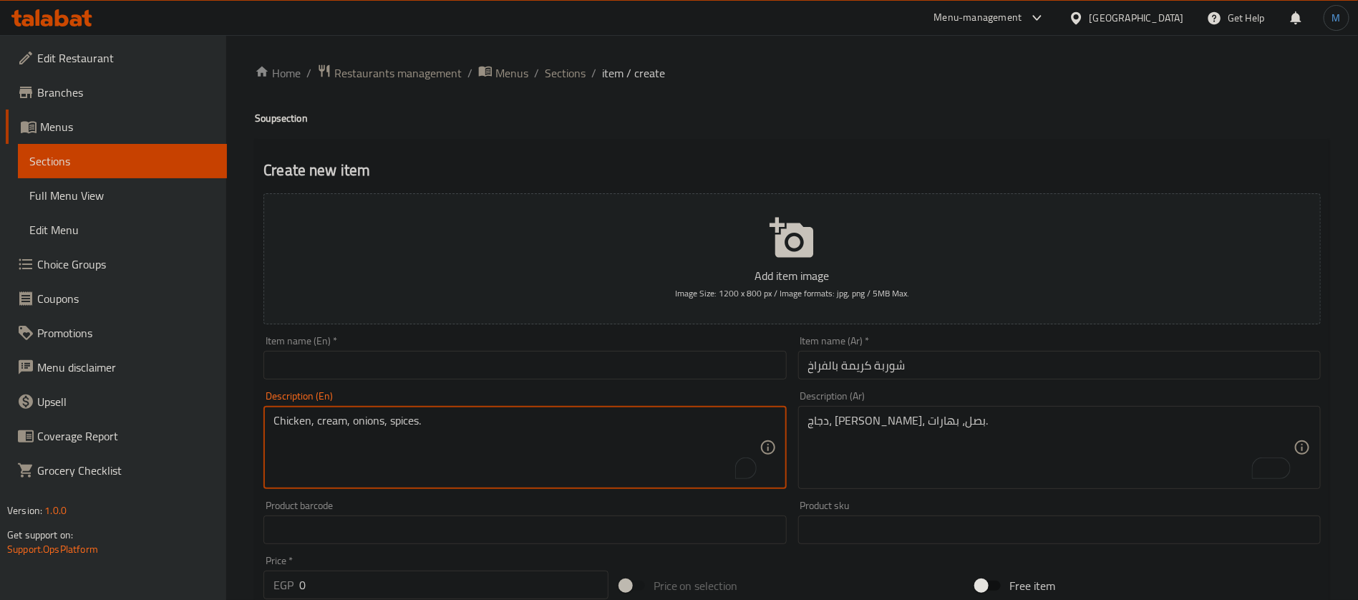
type textarea "Chicken, cream, onions, spices."
click at [927, 381] on div "Item name (Ar)   * شوربة كريمة بالفراخ Item name (Ar) *" at bounding box center [1060, 357] width 534 height 55
click at [929, 371] on input "شوربة كريمة بالفراخ" at bounding box center [1059, 365] width 523 height 29
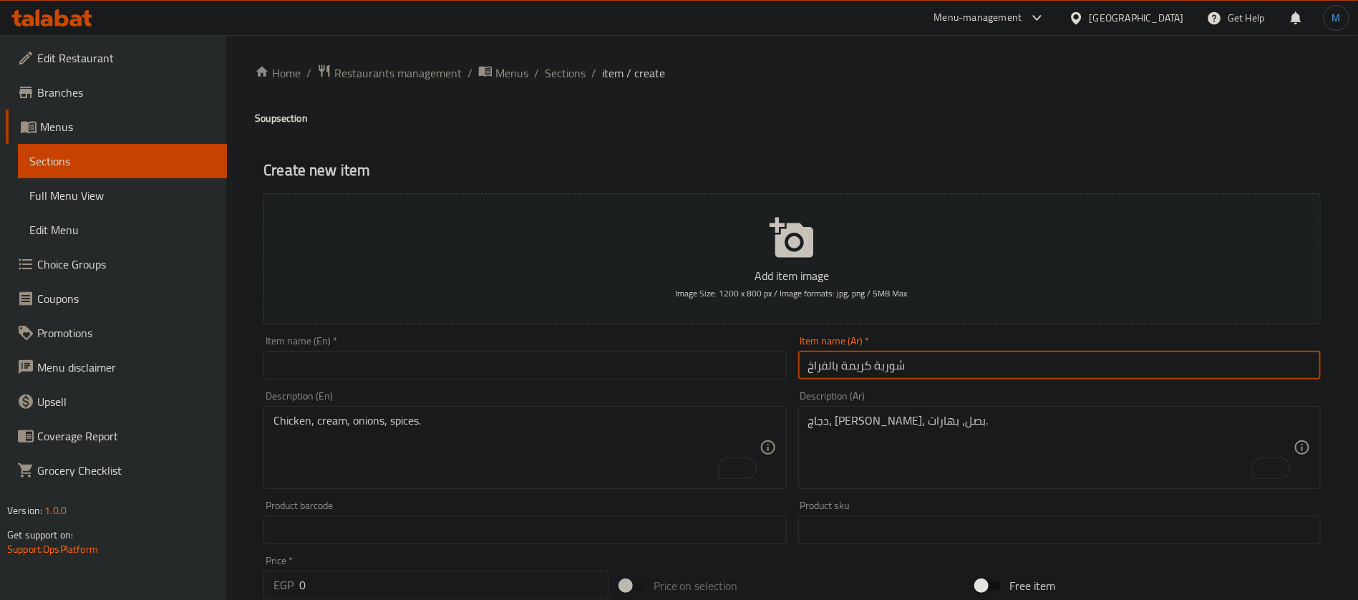
click at [577, 348] on div "Item name (En)   * Item name (En) *" at bounding box center [525, 358] width 523 height 44
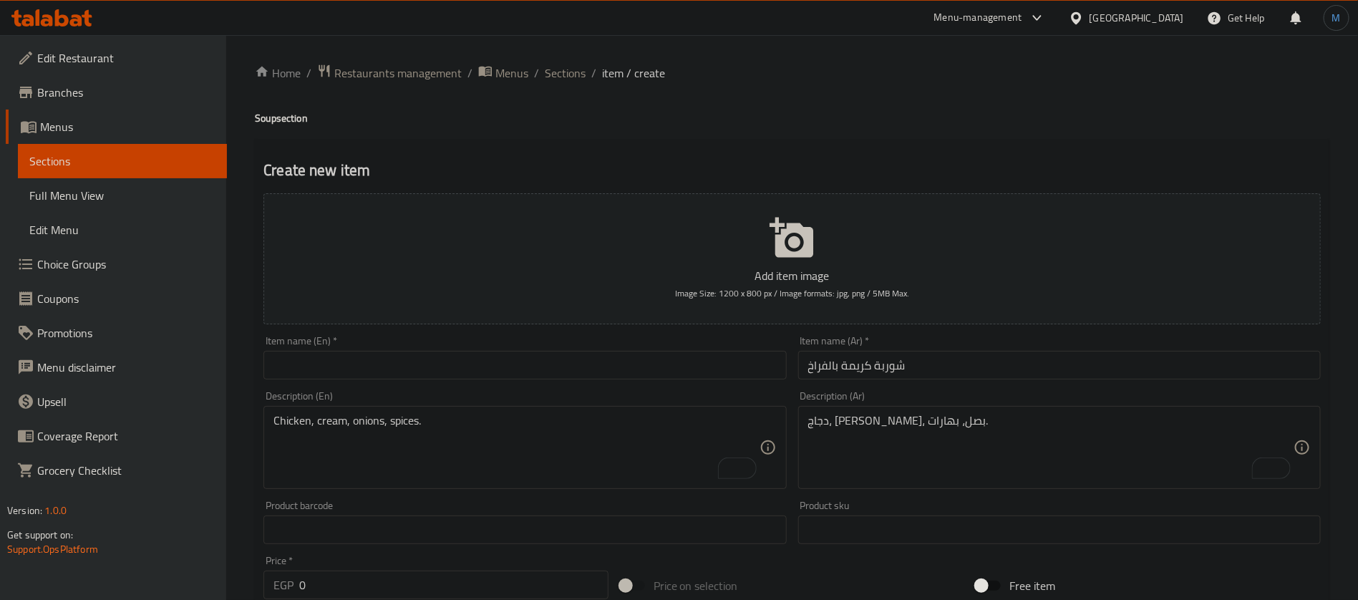
click at [580, 355] on input "text" at bounding box center [525, 365] width 523 height 29
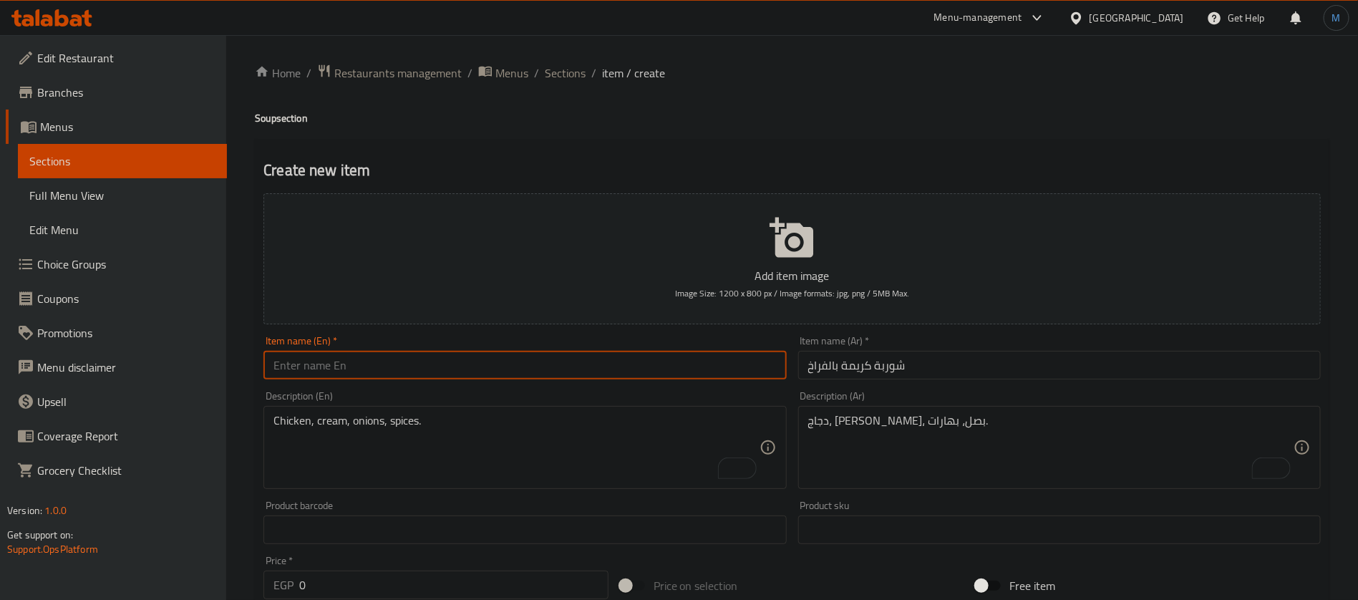
paste input "Cream of chicken soup"
type input "Cream of Chicken Soup"
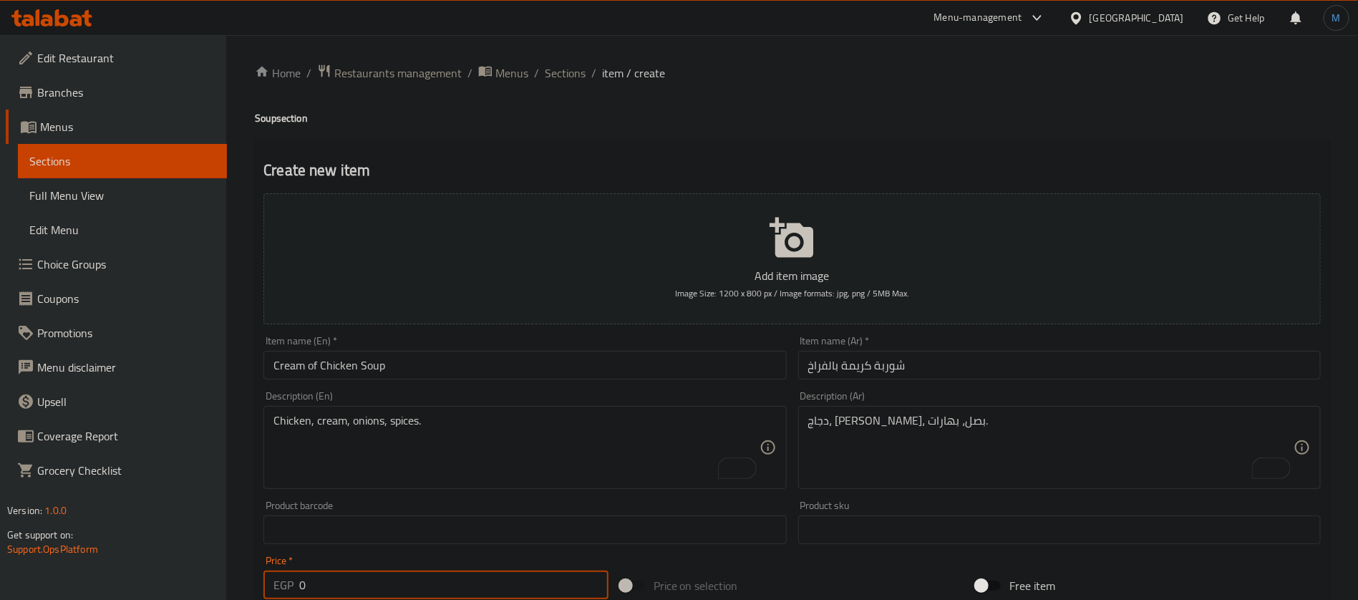
click at [418, 576] on input "0" at bounding box center [453, 585] width 309 height 29
paste input "143"
type input "143"
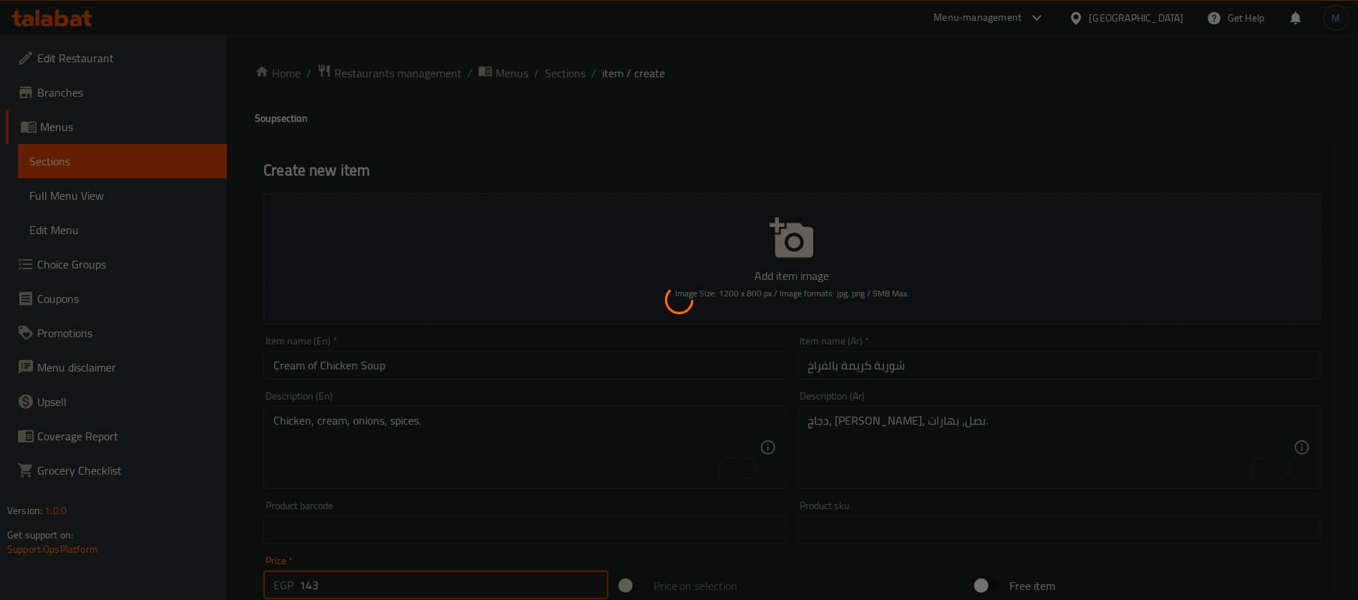
type input "0"
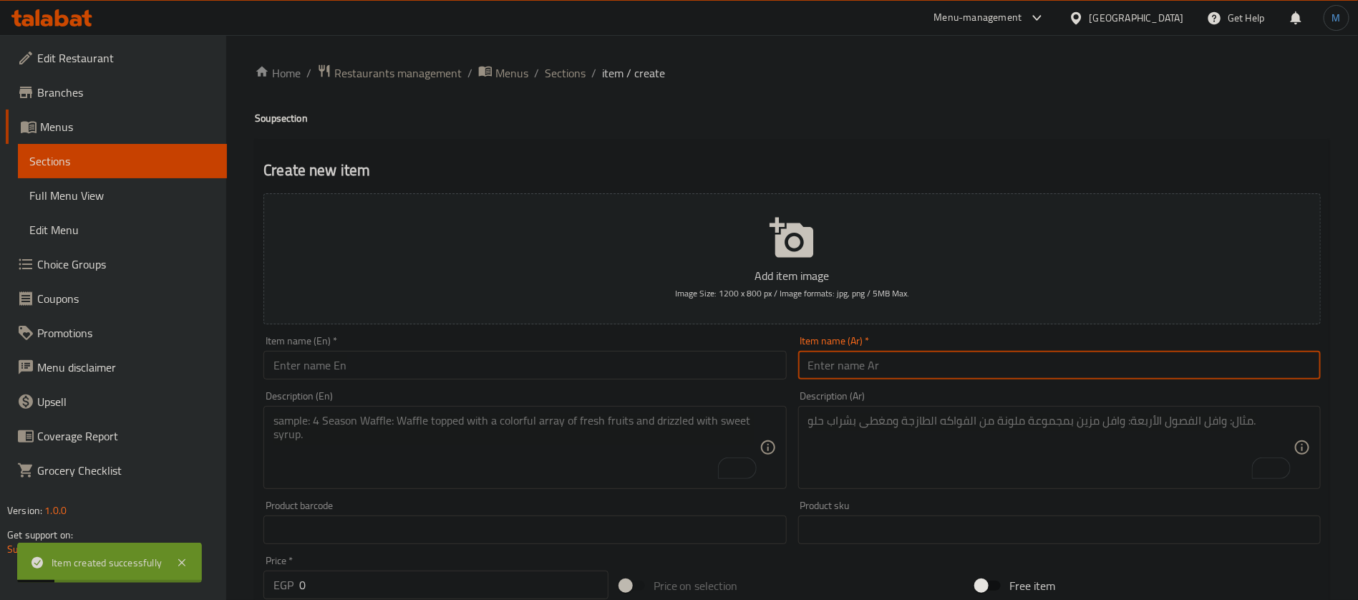
click at [964, 363] on input "text" at bounding box center [1059, 365] width 523 height 29
type input "شوربة لسان عصفور"
click at [564, 359] on input "text" at bounding box center [525, 365] width 523 height 29
paste input "Sparrow tongue soup"
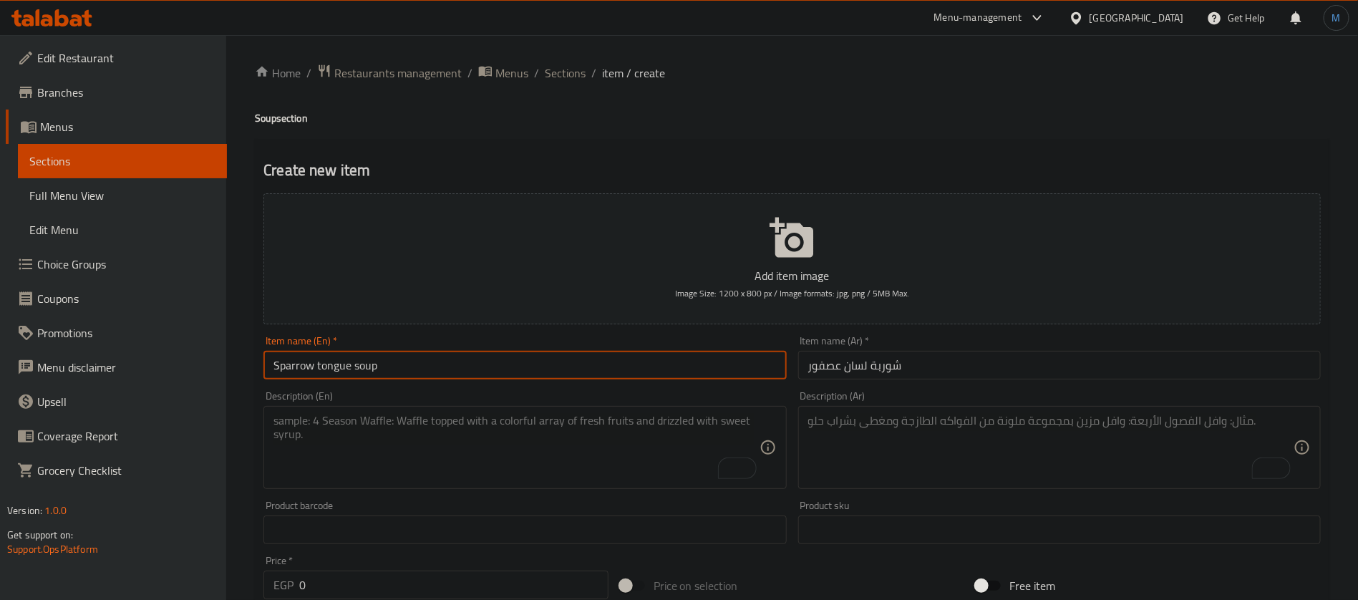
click at [334, 369] on input "Sparrow tongue soup" at bounding box center [525, 365] width 523 height 29
drag, startPoint x: 334, startPoint y: 369, endPoint x: 301, endPoint y: 373, distance: 33.8
click at [301, 373] on input "Sparrow tongue soup" at bounding box center [525, 365] width 523 height 29
paste input "Orzo"
type input "Orzo Soup"
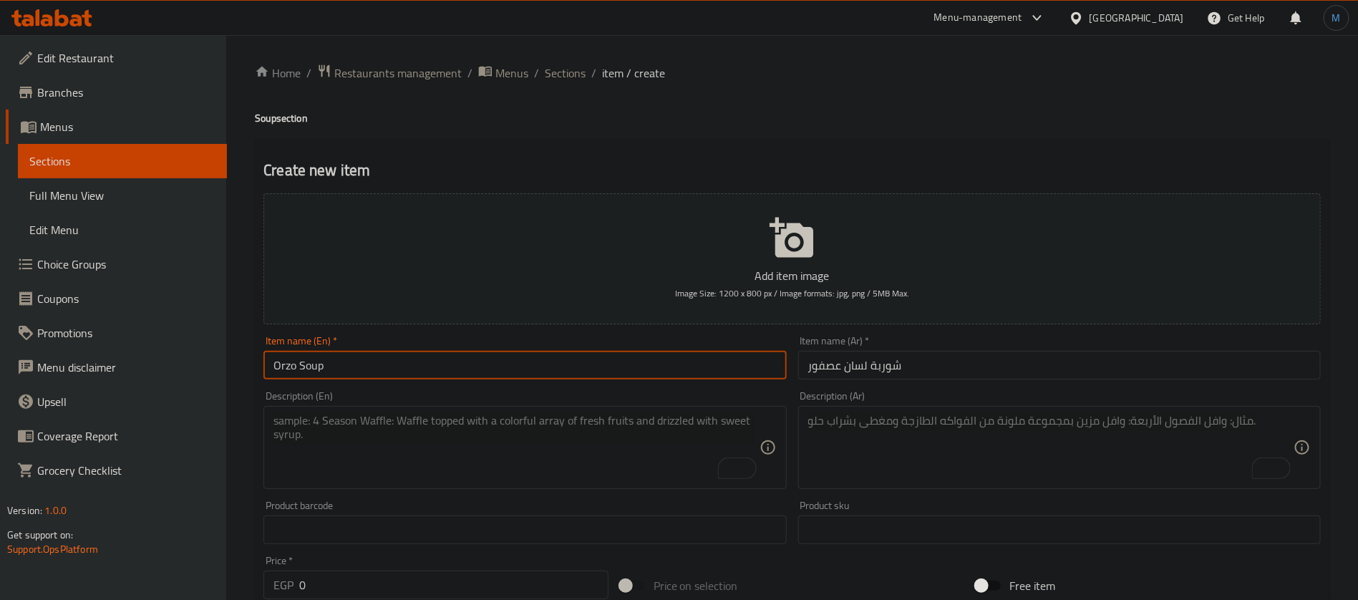
drag, startPoint x: 499, startPoint y: 568, endPoint x: 505, endPoint y: 575, distance: 9.2
click at [498, 569] on div "Price   * EGP 0 Price *" at bounding box center [436, 578] width 345 height 44
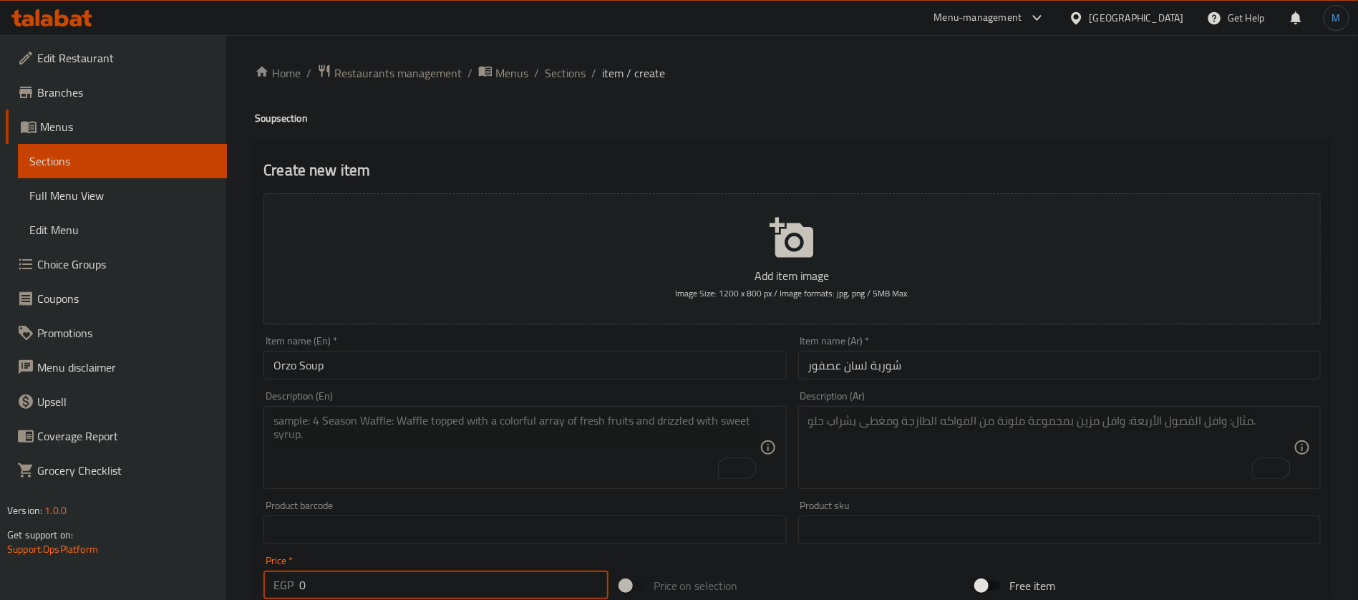
click at [506, 575] on input "0" at bounding box center [453, 585] width 309 height 29
type input "91"
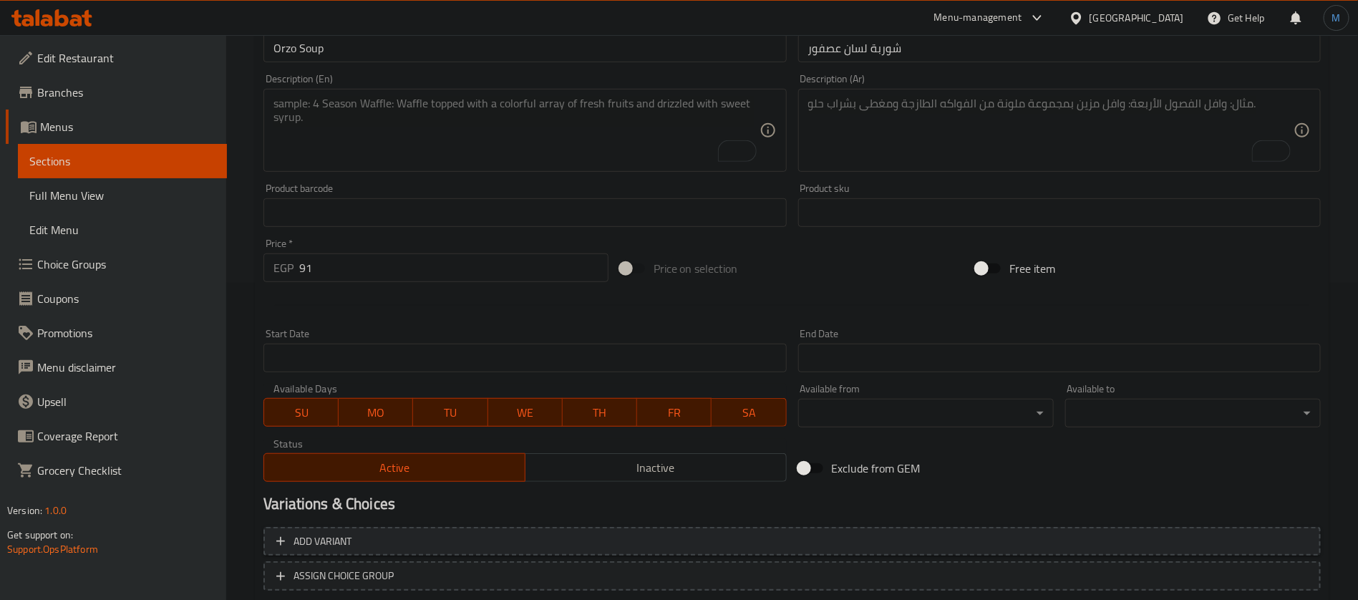
scroll to position [411, 0]
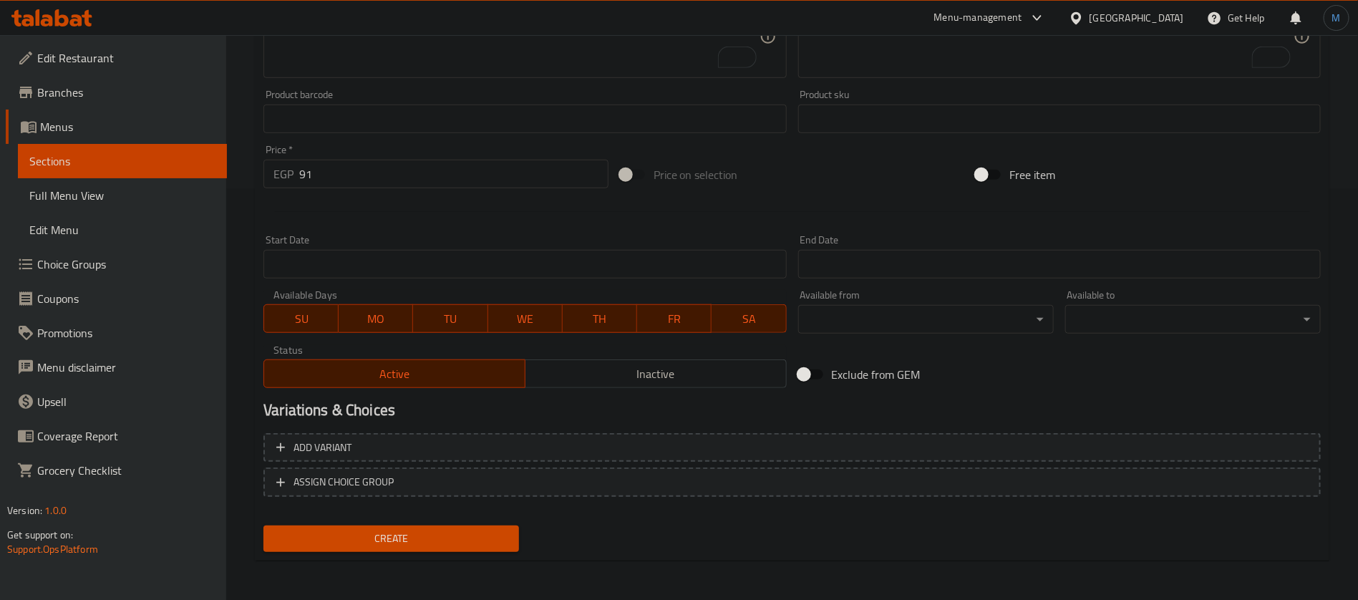
click at [622, 199] on div at bounding box center [792, 211] width 1069 height 35
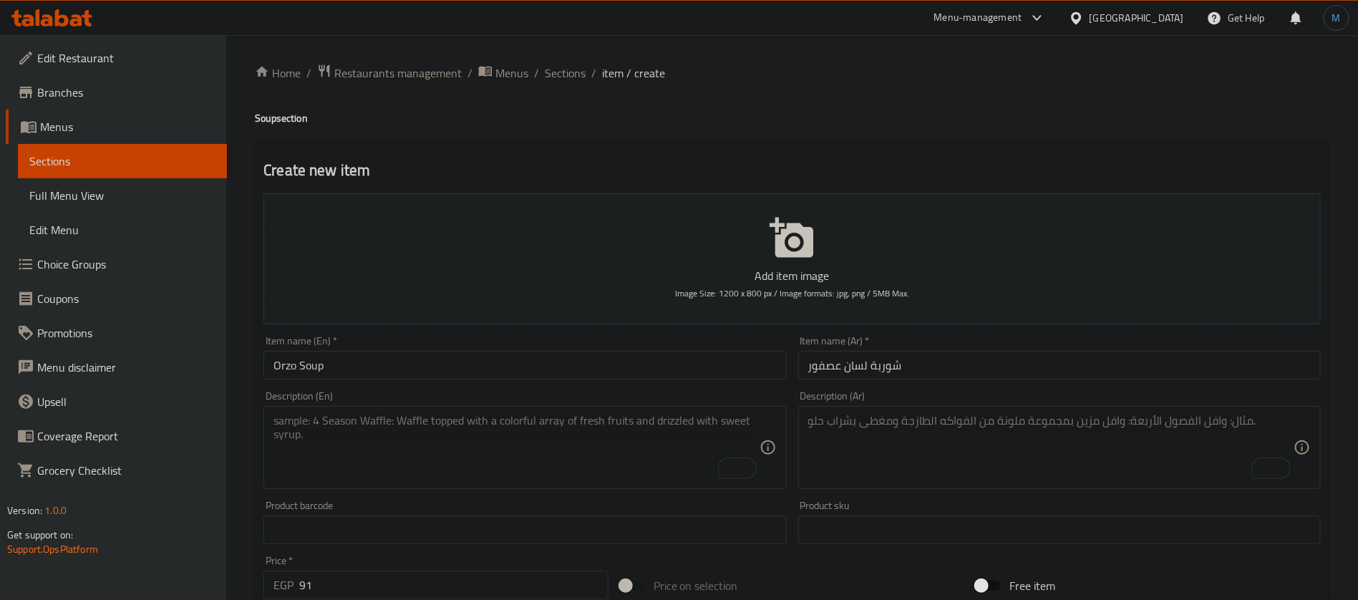
click at [920, 350] on div "Item name (Ar)   * شوربة لسان عصفور Item name (Ar) *" at bounding box center [1059, 358] width 523 height 44
click at [921, 367] on input "شوربة لسان عصفور" at bounding box center [1059, 365] width 523 height 29
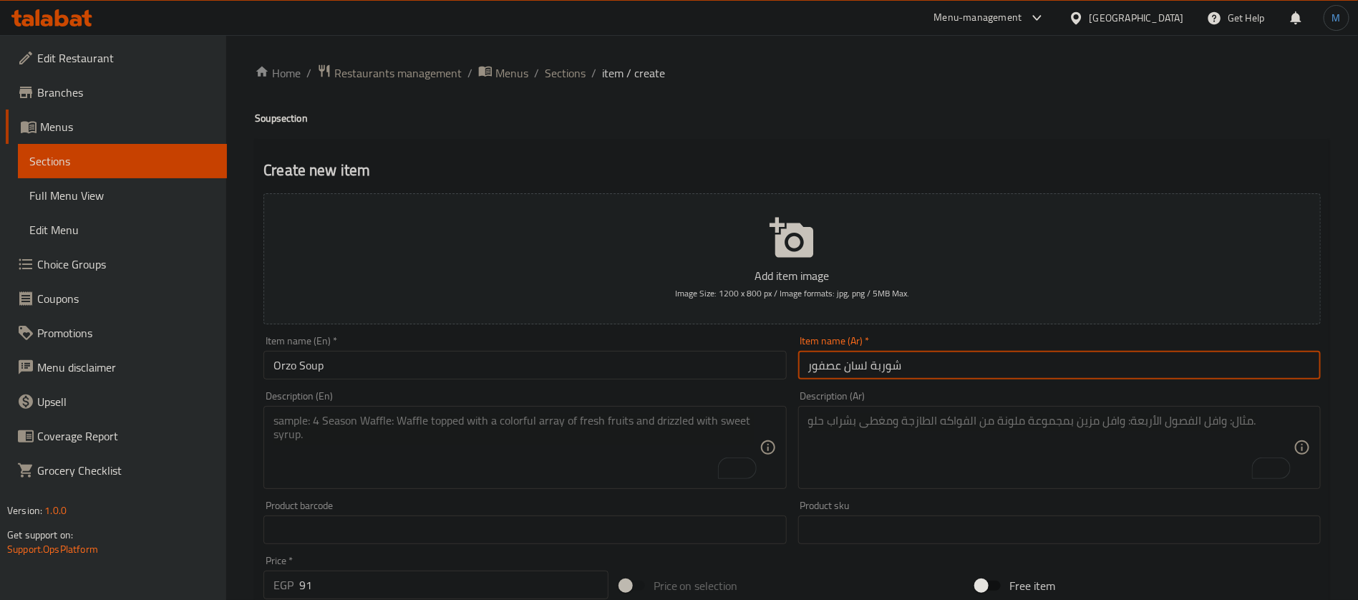
click at [703, 363] on input "Orzo Soup" at bounding box center [525, 365] width 523 height 29
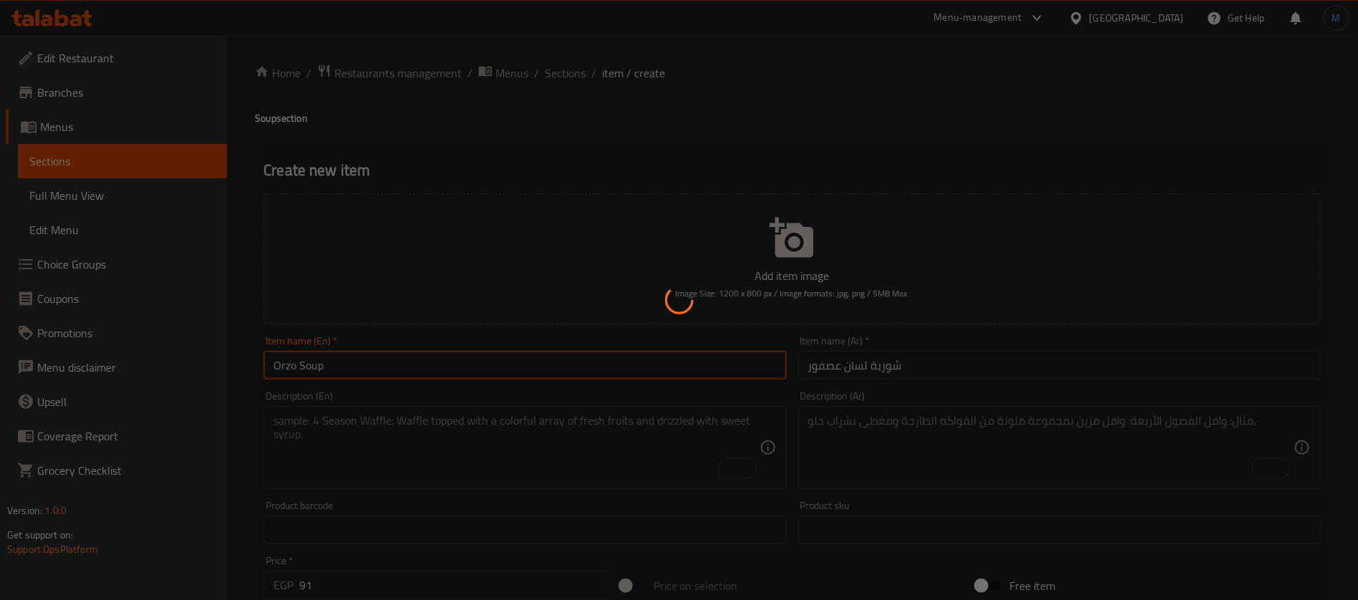
type input "0"
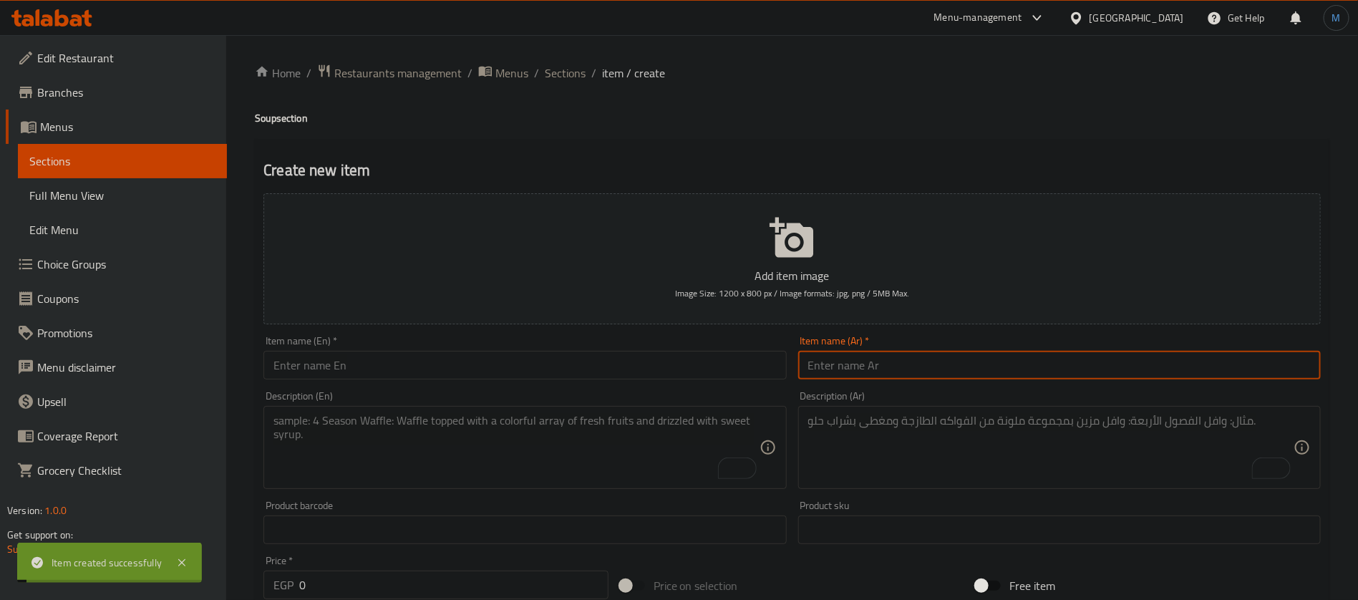
click at [906, 362] on input "text" at bounding box center [1059, 365] width 523 height 29
paste input "شوربة سي فود"
type input "شوربة سي فود"
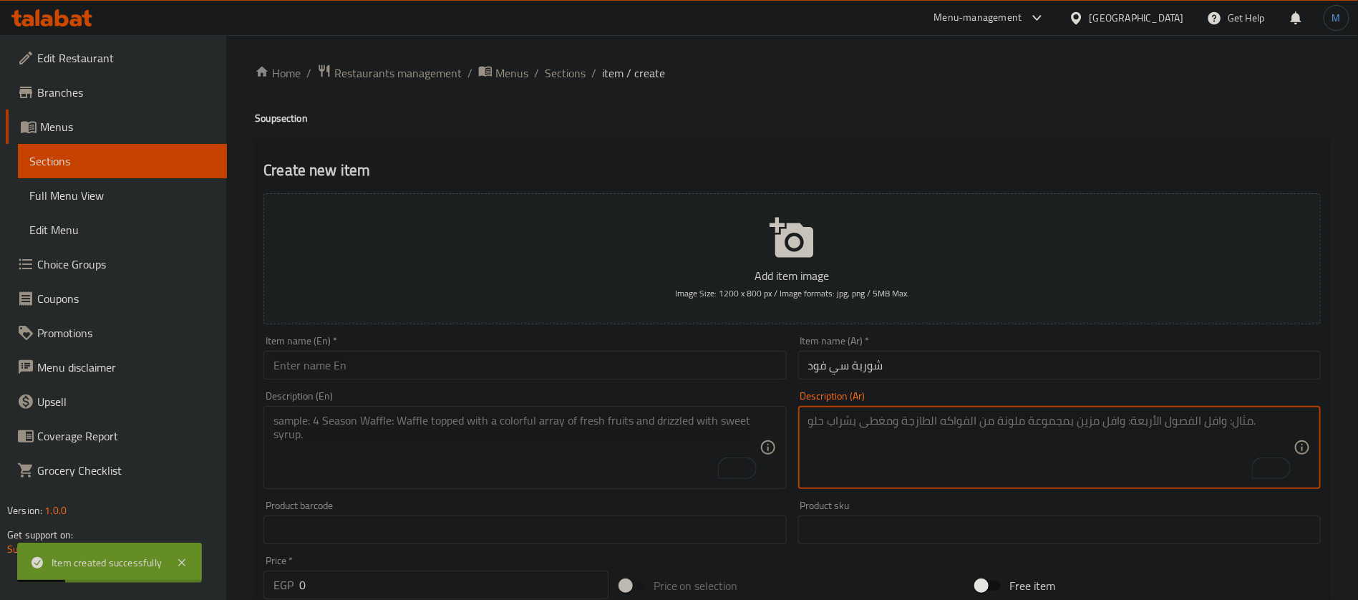
click at [957, 426] on textarea "To enrich screen reader interactions, please activate Accessibility in Grammarl…" at bounding box center [1050, 448] width 485 height 68
paste textarea "جمبري، [PERSON_NAME]، سمك فيليه، كريمة"
type textarea "جمبري، [PERSON_NAME]، سمك فيليه، كريمة"
click at [654, 456] on textarea "To enrich screen reader interactions, please activate Accessibility in Grammarl…" at bounding box center [516, 448] width 485 height 68
paste textarea "Shrimp, squid, fish fillet, cream"
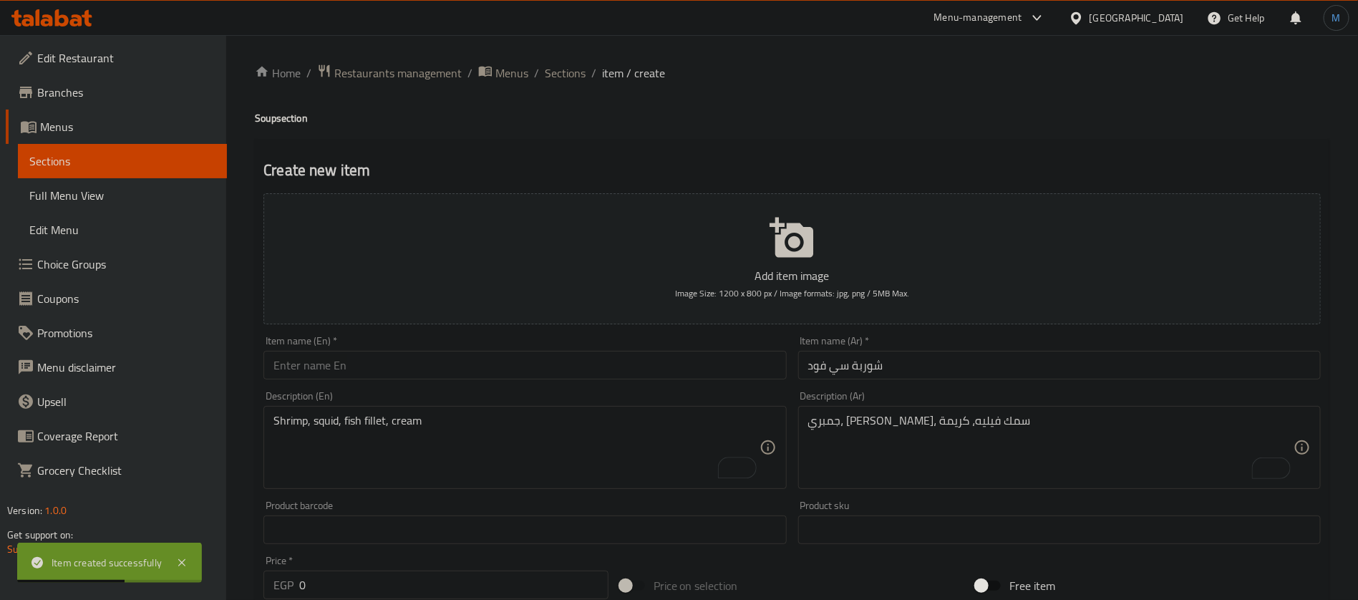
click at [931, 412] on div "جمبري، [PERSON_NAME]، سمك فيليه، كريمة Description (Ar)" at bounding box center [1059, 447] width 523 height 83
click at [906, 417] on textarea "جمبري، [PERSON_NAME]، سمك فيليه، كريمة" at bounding box center [1050, 448] width 485 height 68
click at [932, 418] on textarea "جمبري، [PERSON_NAME]، سمك فيليه، كريمة" at bounding box center [1050, 448] width 485 height 68
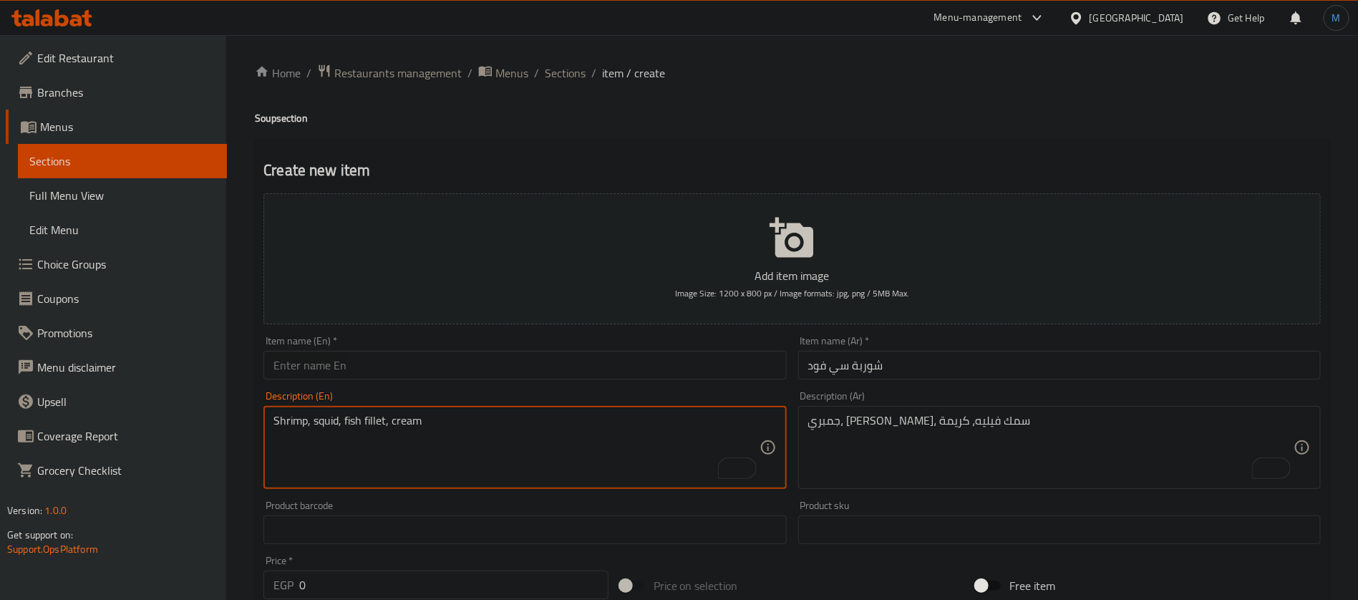
click at [338, 426] on textarea "Shrimp, squid, fish fillet, cream" at bounding box center [516, 448] width 485 height 68
click at [326, 414] on textarea "Shrimp, squid, fish fillet, cream" at bounding box center [516, 448] width 485 height 68
paste textarea "Calamari"
type textarea "Shrimp, Calamari, fish fillet, cream"
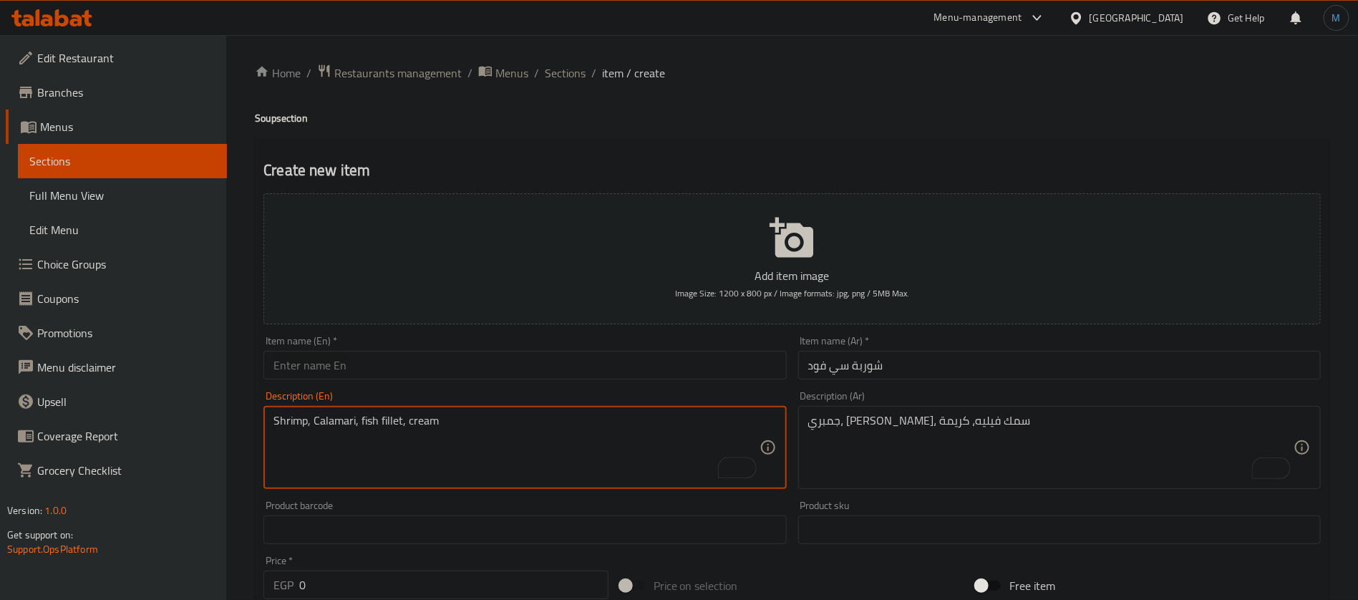
click at [912, 359] on input "شوربة سي فود" at bounding box center [1059, 365] width 523 height 29
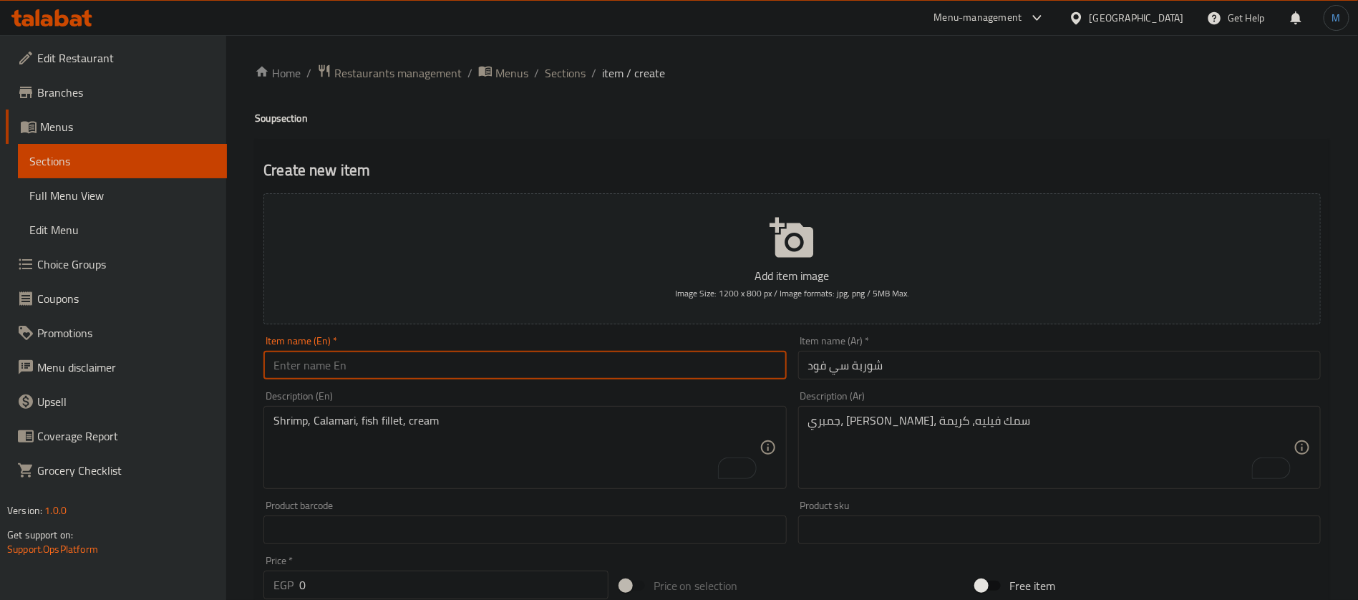
click at [520, 363] on input "text" at bounding box center [525, 365] width 523 height 29
paste input "seafood soup"
type input "Seafood Soup"
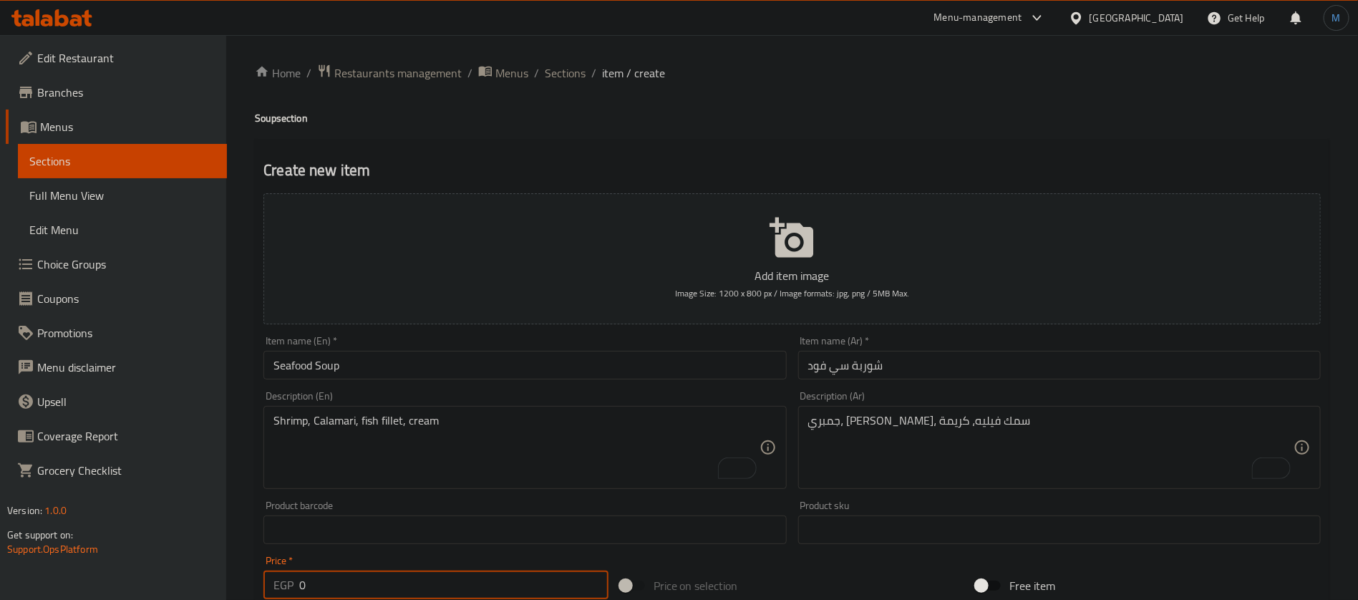
click at [487, 573] on input "0" at bounding box center [453, 585] width 309 height 29
paste input "169"
type input "169"
drag, startPoint x: 436, startPoint y: 369, endPoint x: 440, endPoint y: 362, distance: 7.4
click at [436, 369] on input "Seafood Soup" at bounding box center [525, 365] width 523 height 29
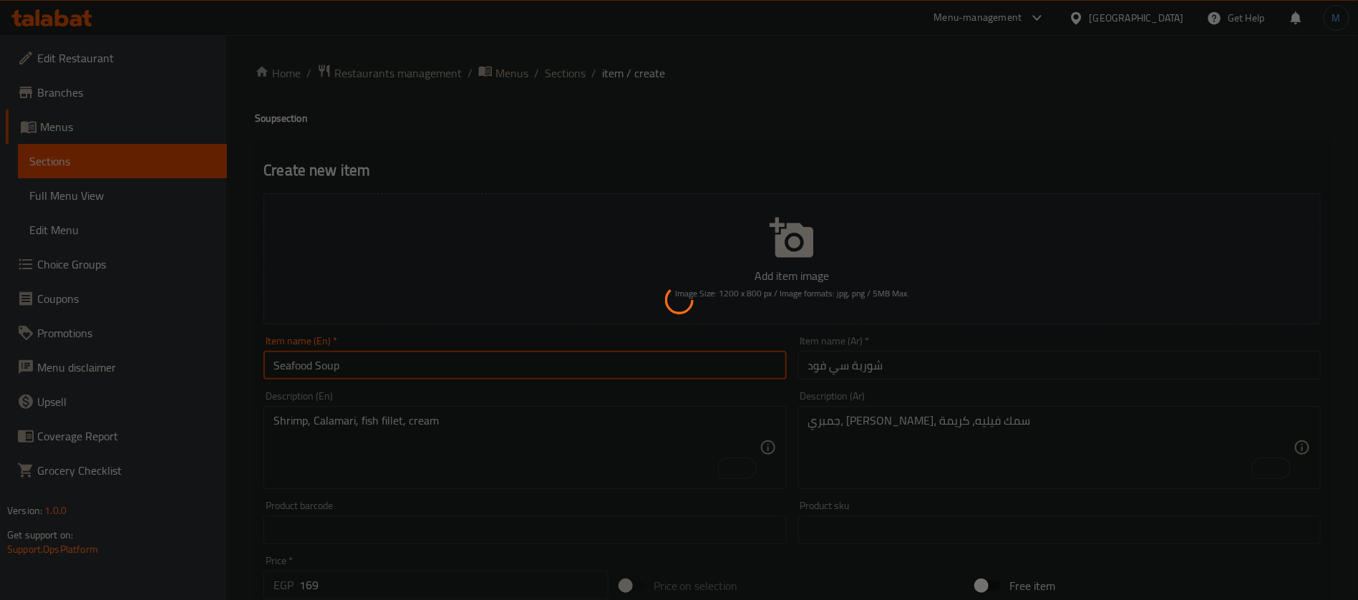
type input "0"
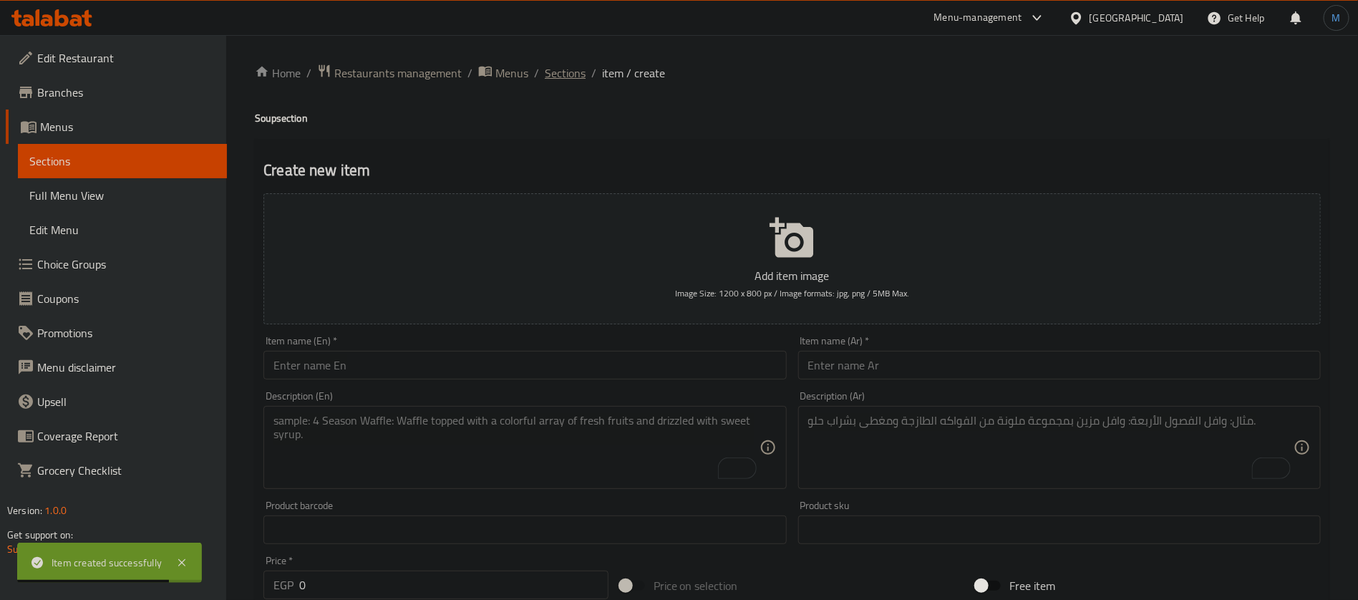
click at [558, 69] on span "Sections" at bounding box center [565, 72] width 41 height 17
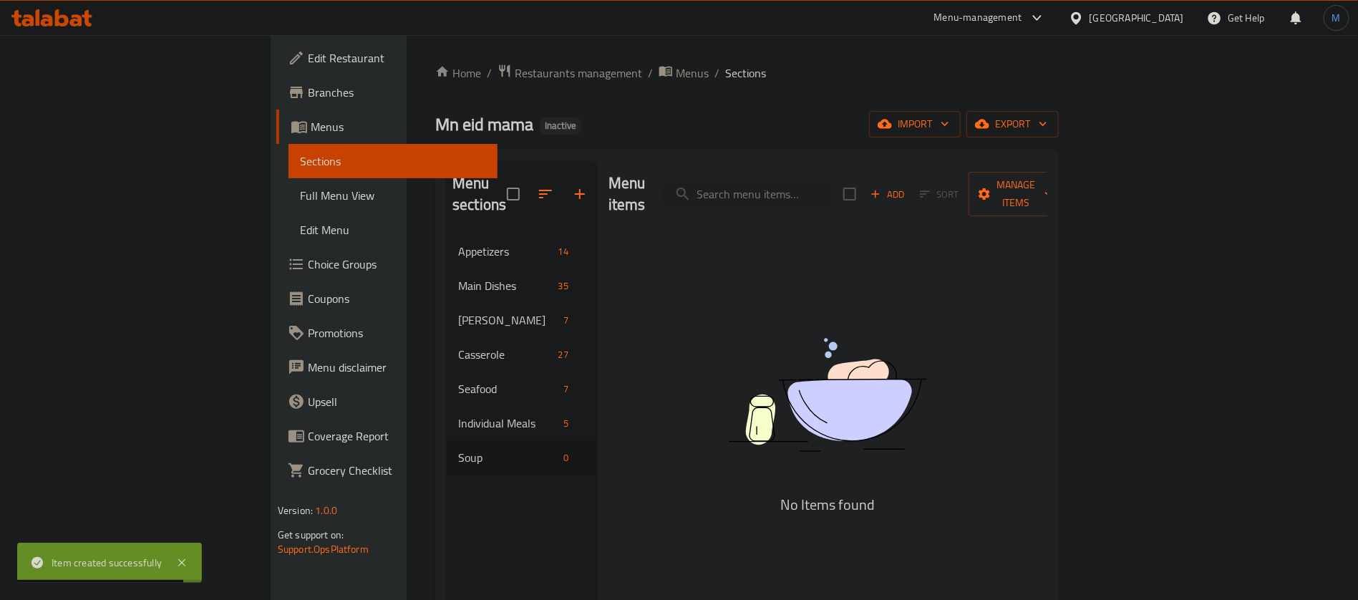
click at [528, 177] on div at bounding box center [552, 194] width 90 height 34
click at [571, 185] on icon "button" at bounding box center [579, 193] width 17 height 17
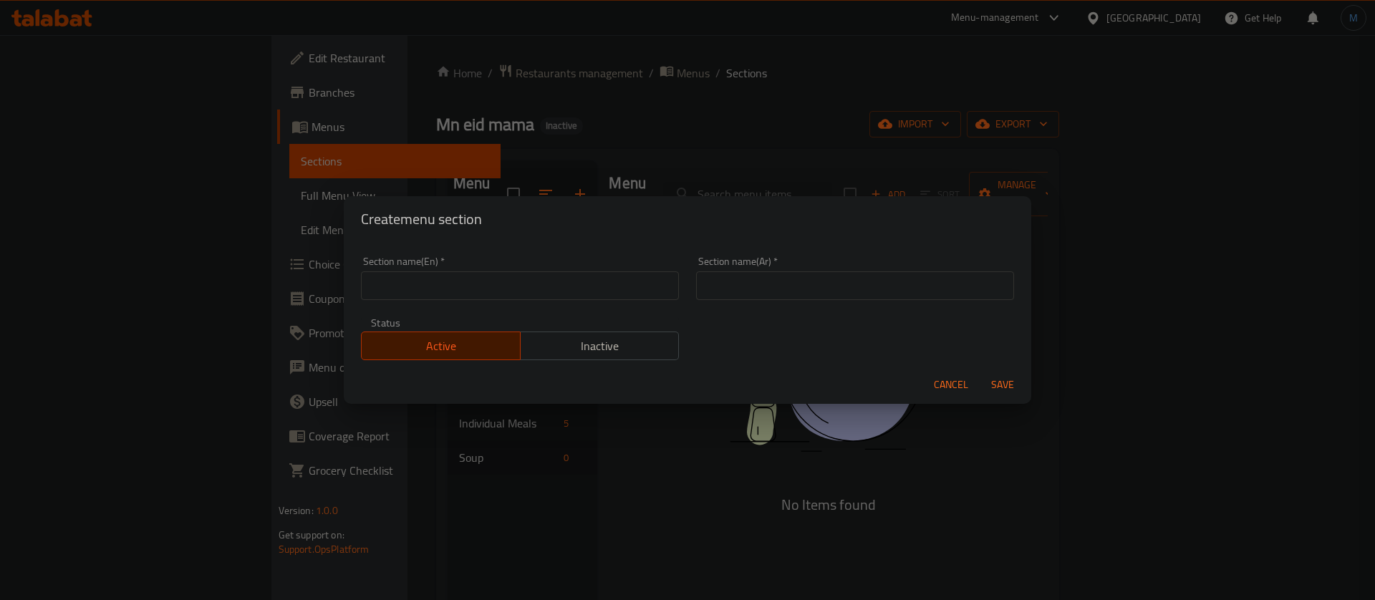
click at [819, 299] on input "text" at bounding box center [855, 285] width 318 height 29
type input "h"
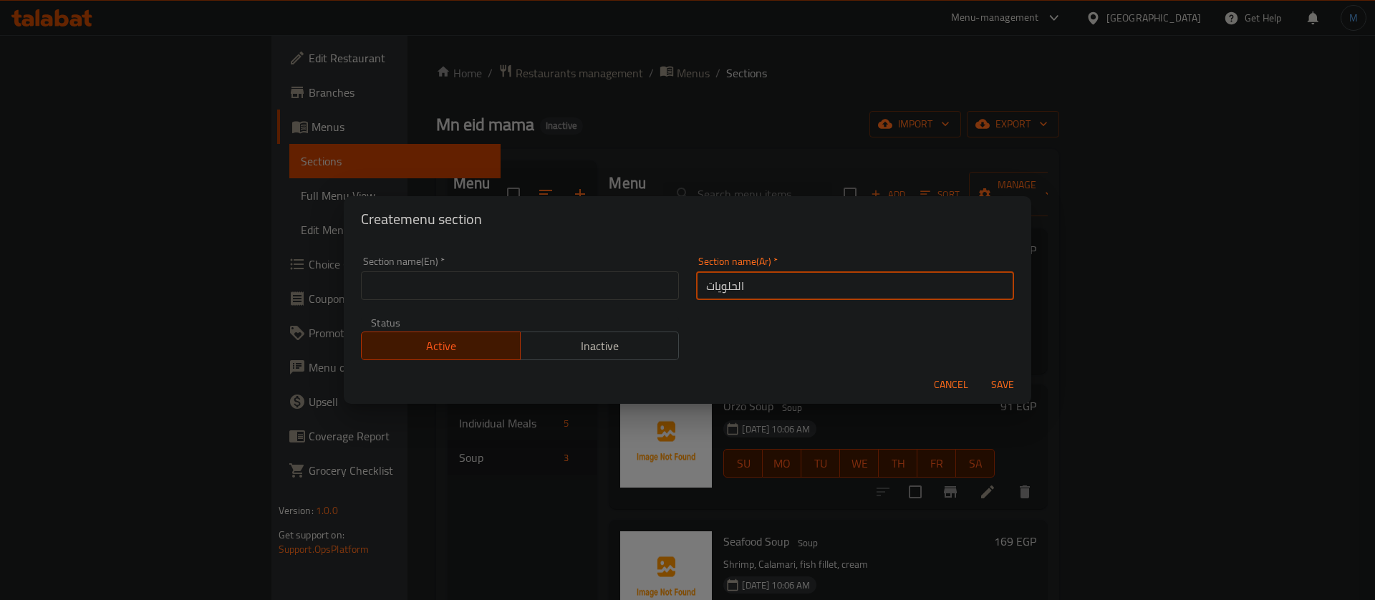
type input "الحلويات"
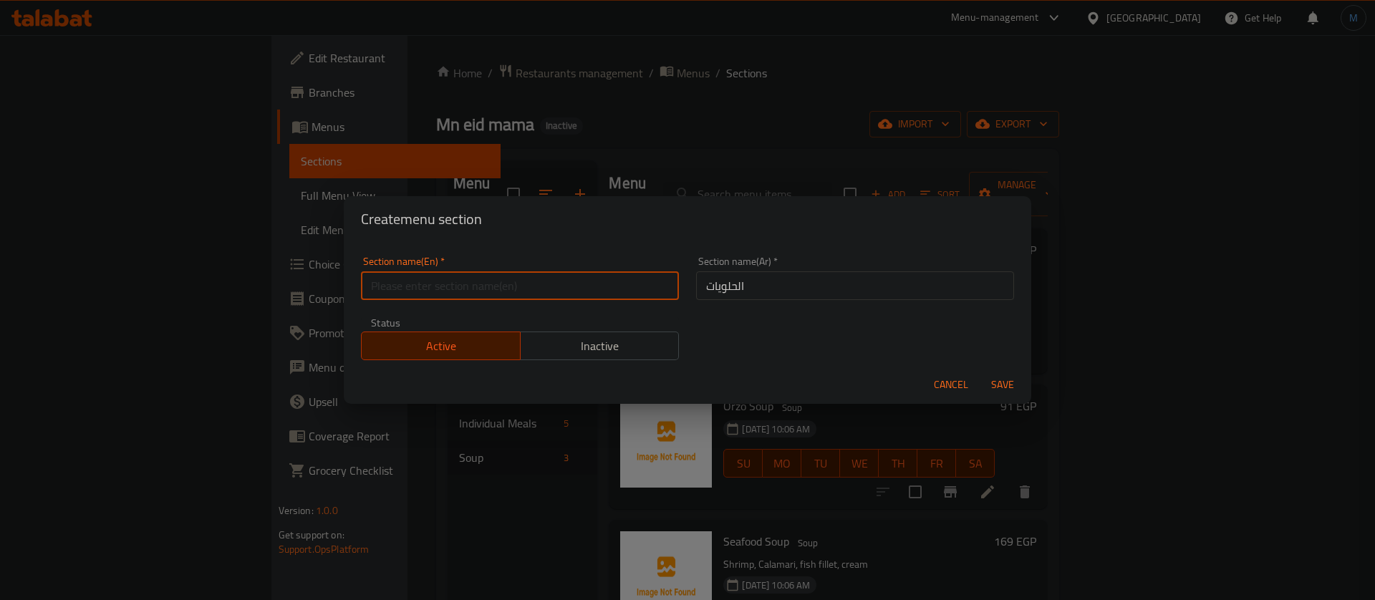
click at [603, 279] on input "text" at bounding box center [520, 285] width 318 height 29
click at [980, 372] on button "Save" at bounding box center [1003, 385] width 46 height 26
type input "Dessert"
click at [980, 372] on button "Save" at bounding box center [1003, 385] width 46 height 26
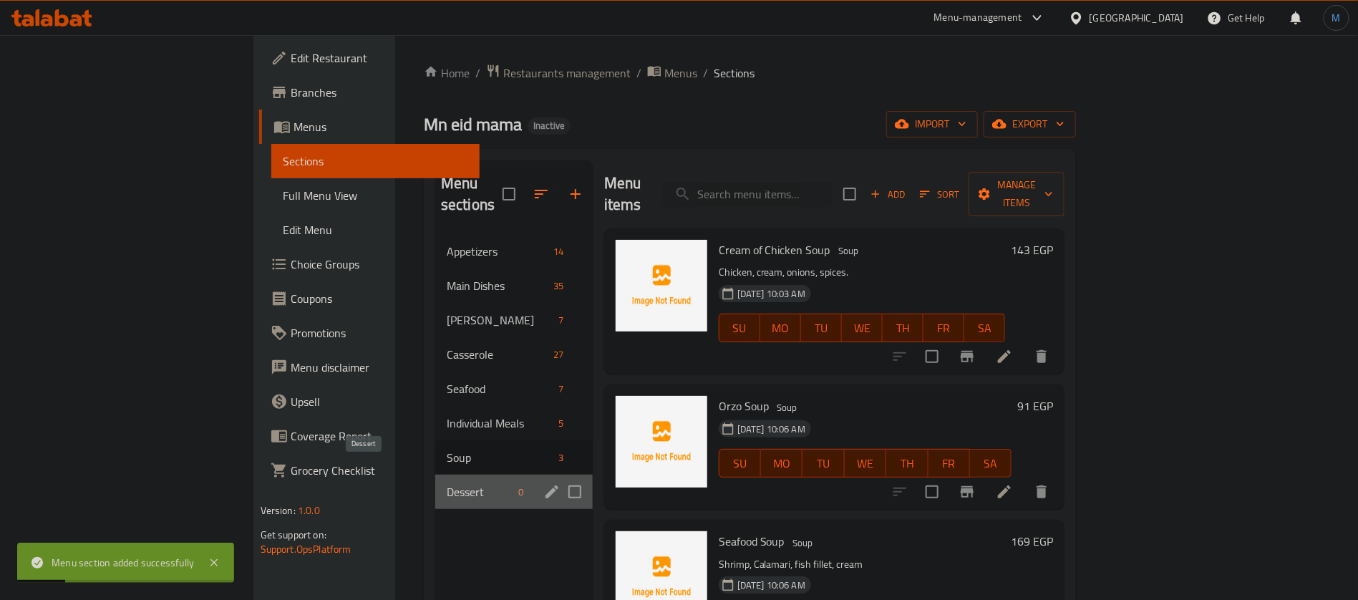
click at [447, 483] on span "Dessert" at bounding box center [480, 491] width 67 height 17
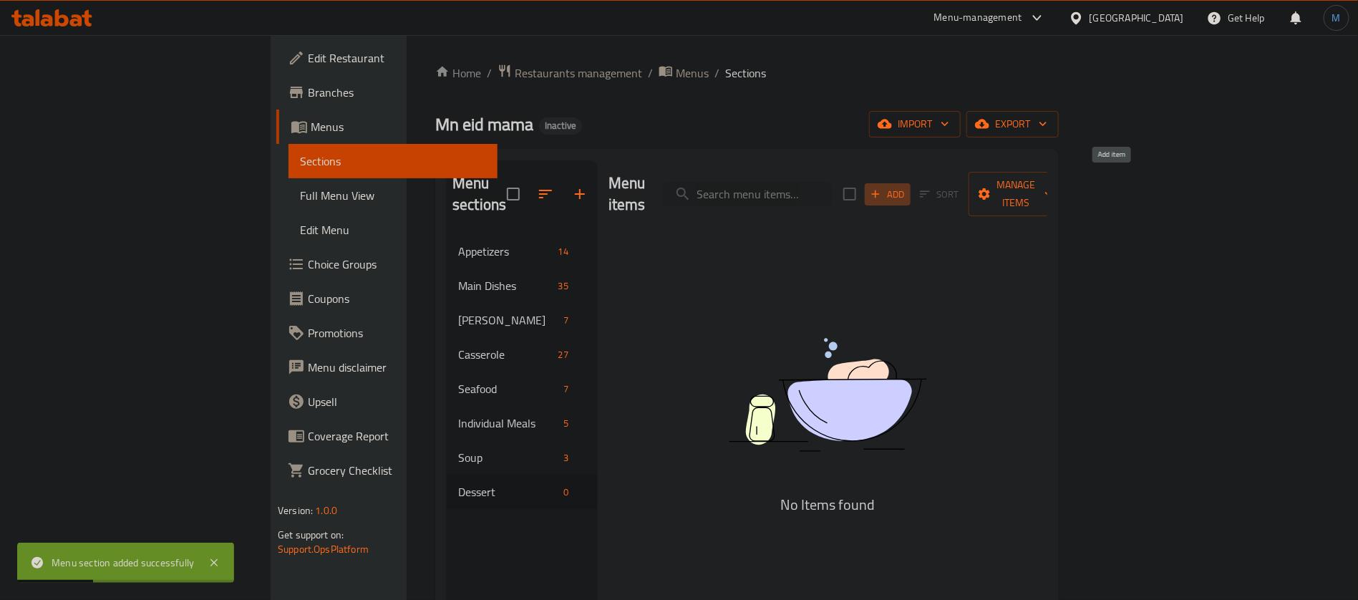
click at [907, 188] on span "Add" at bounding box center [888, 194] width 39 height 16
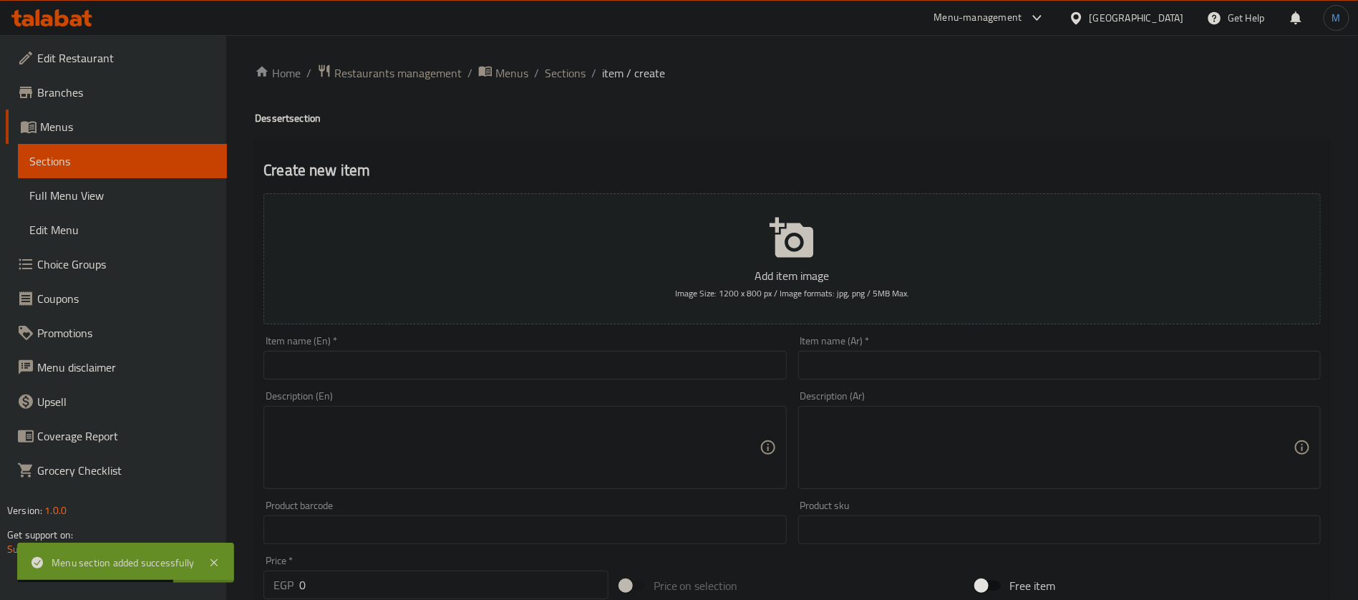
click at [983, 365] on input "text" at bounding box center [1059, 365] width 523 height 29
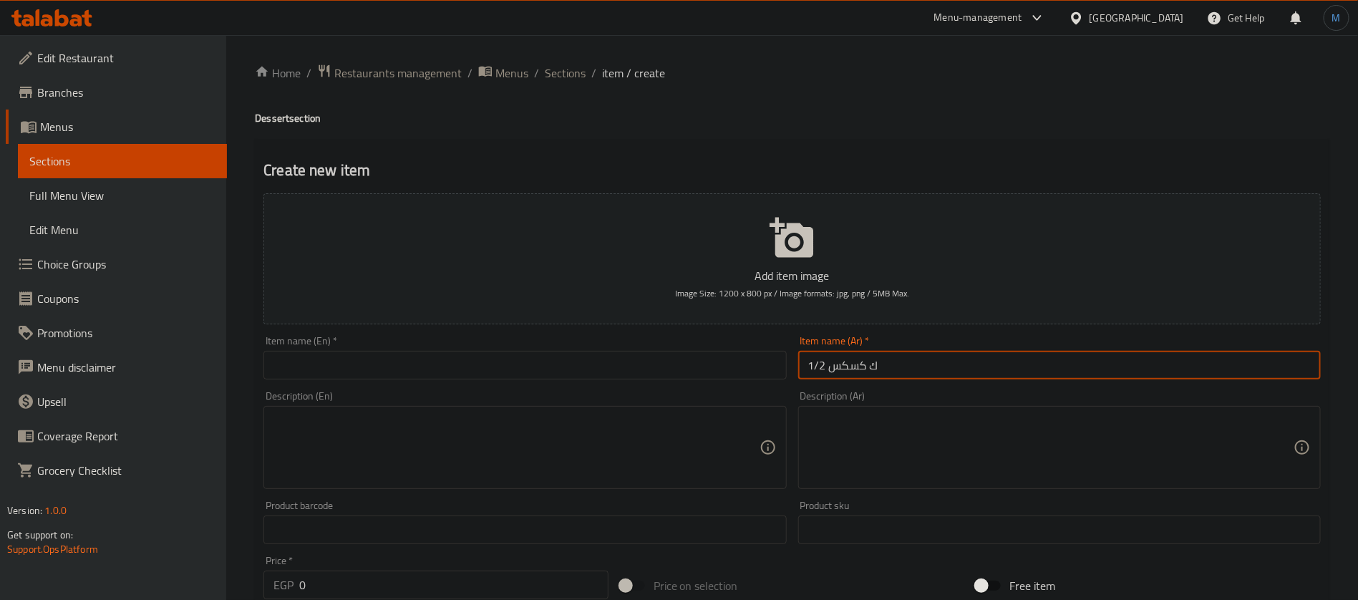
type input "1/2 ك كسكس"
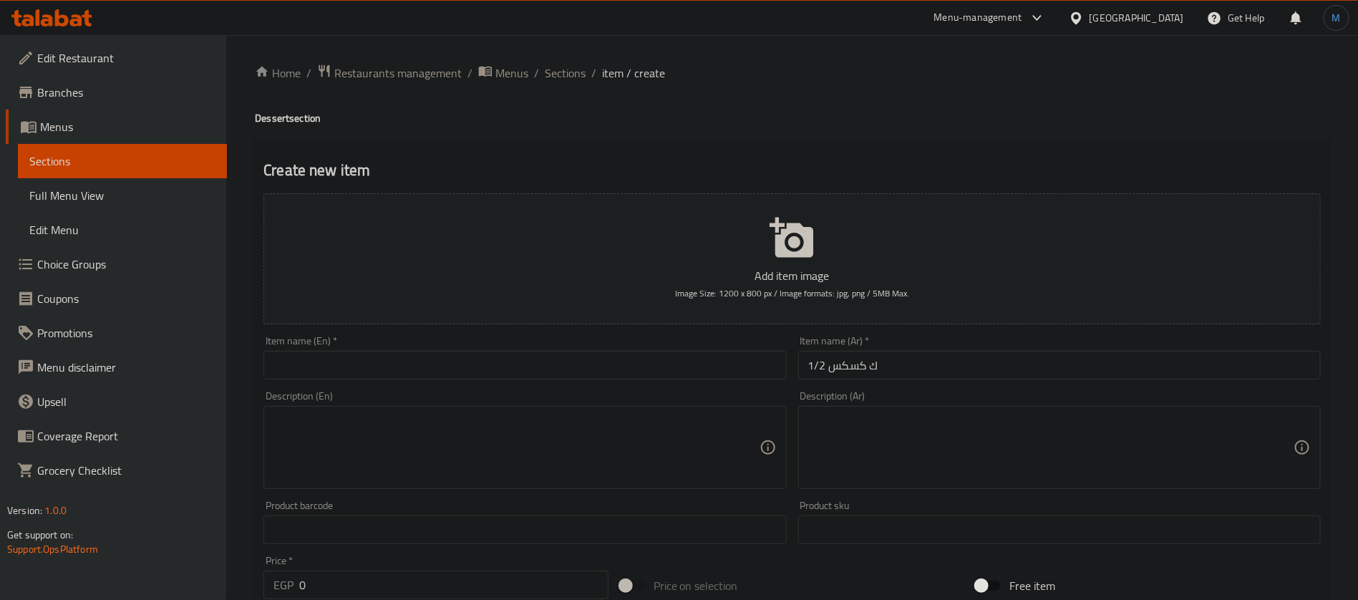
click at [614, 393] on div "Description (En) Description (En)" at bounding box center [525, 440] width 523 height 98
click at [607, 378] on input "text" at bounding box center [525, 365] width 523 height 29
paste input "1/2 kg couscous"
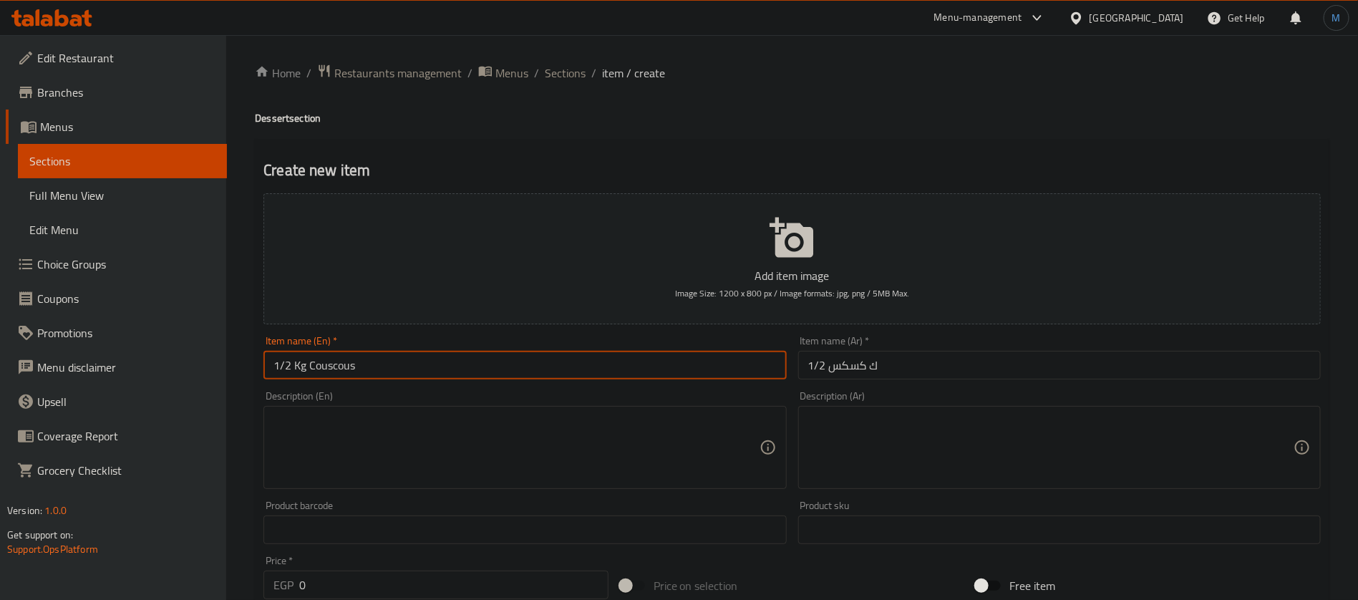
type input "1/2 Kg Couscous"
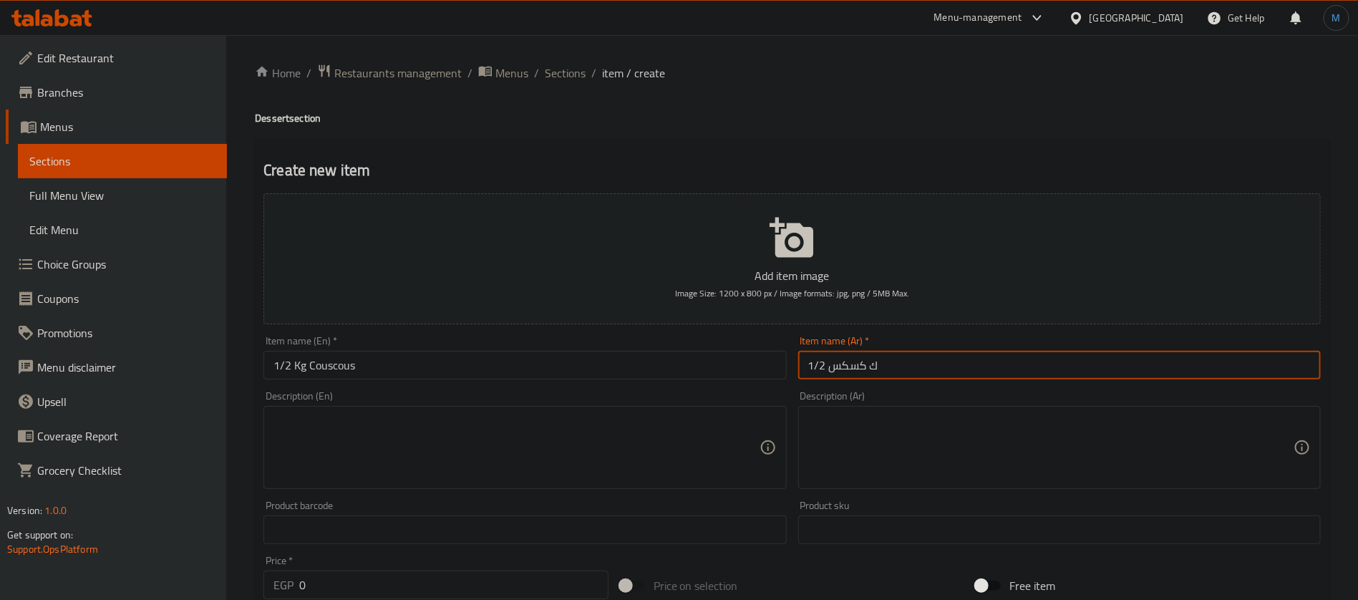
click at [845, 364] on input "1/2 ك كسكس" at bounding box center [1059, 365] width 523 height 29
click at [338, 367] on input "1/2 Kg Couscous" at bounding box center [525, 365] width 523 height 29
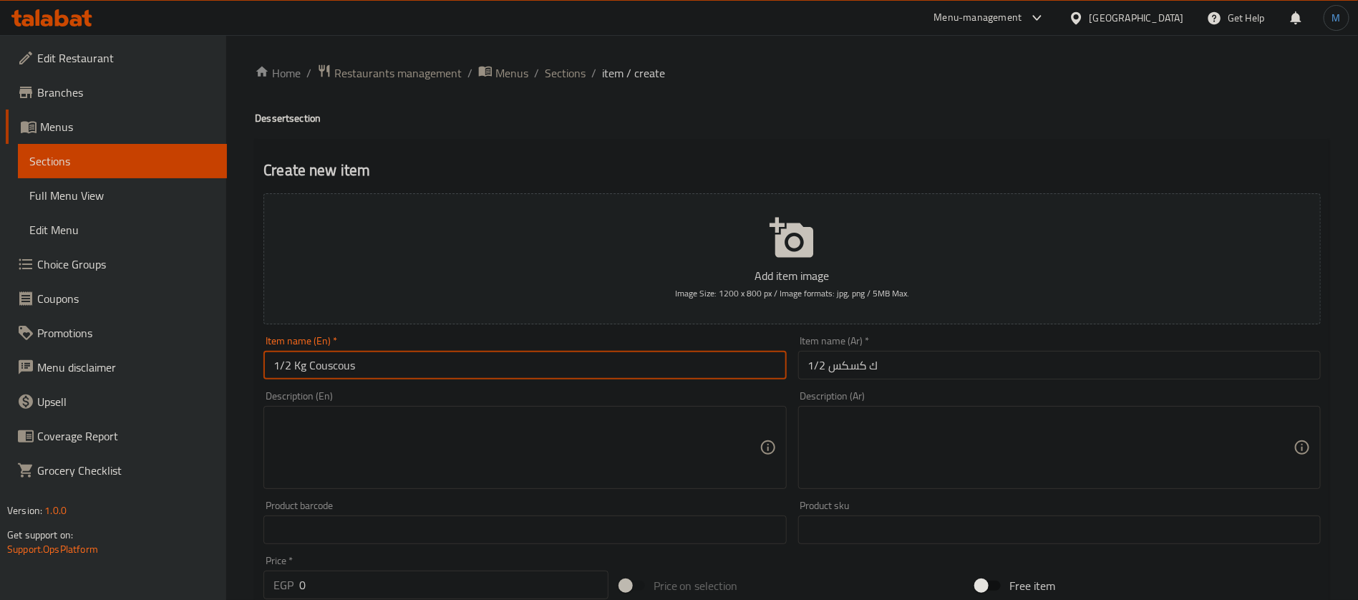
click at [338, 367] on input "1/2 Kg Couscous" at bounding box center [525, 365] width 523 height 29
click at [943, 410] on div "Description (Ar)" at bounding box center [1059, 447] width 523 height 83
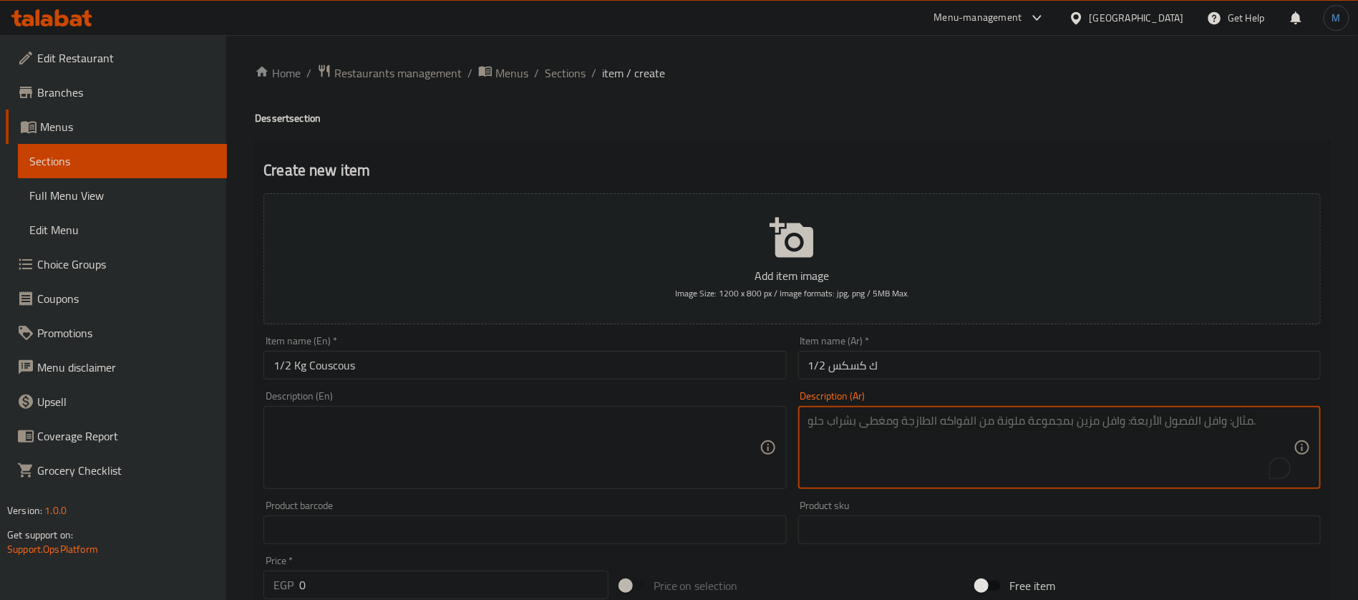
paste textarea "[PERSON_NAME]، زبدة، سكر"
type textarea "[PERSON_NAME]، زبدة، سكر"
click at [533, 437] on textarea at bounding box center [516, 448] width 485 height 68
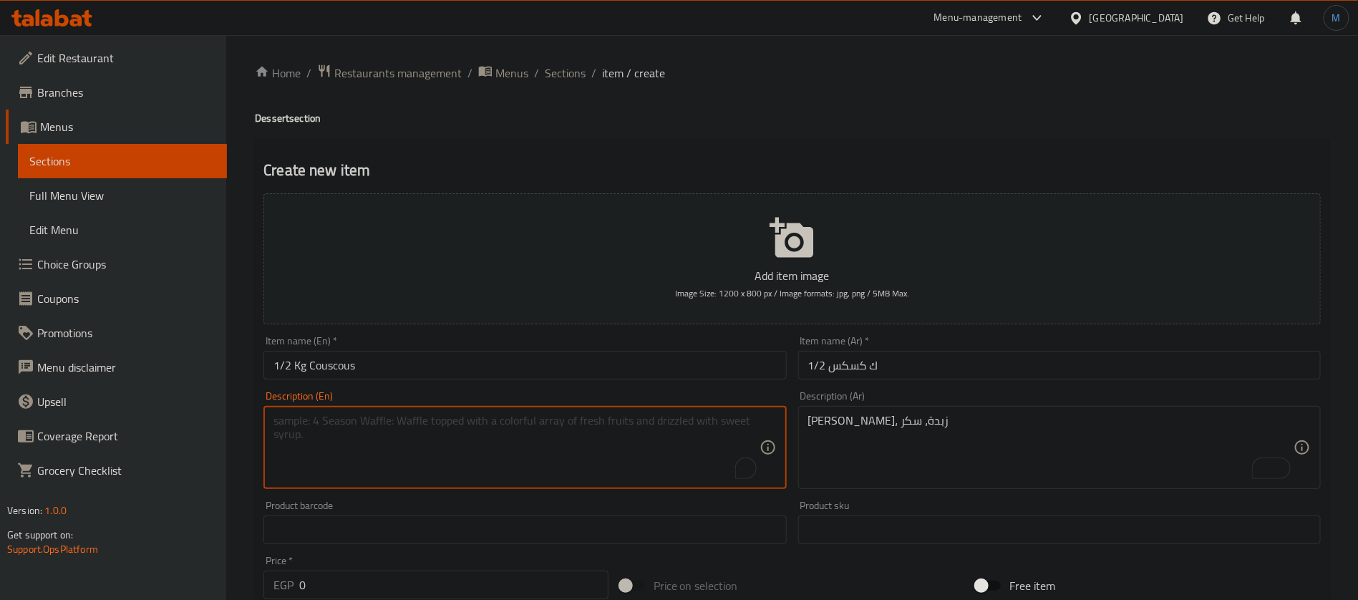
paste textarea "Semolina, butter, sugar"
type textarea "Semolina, butter, sugar"
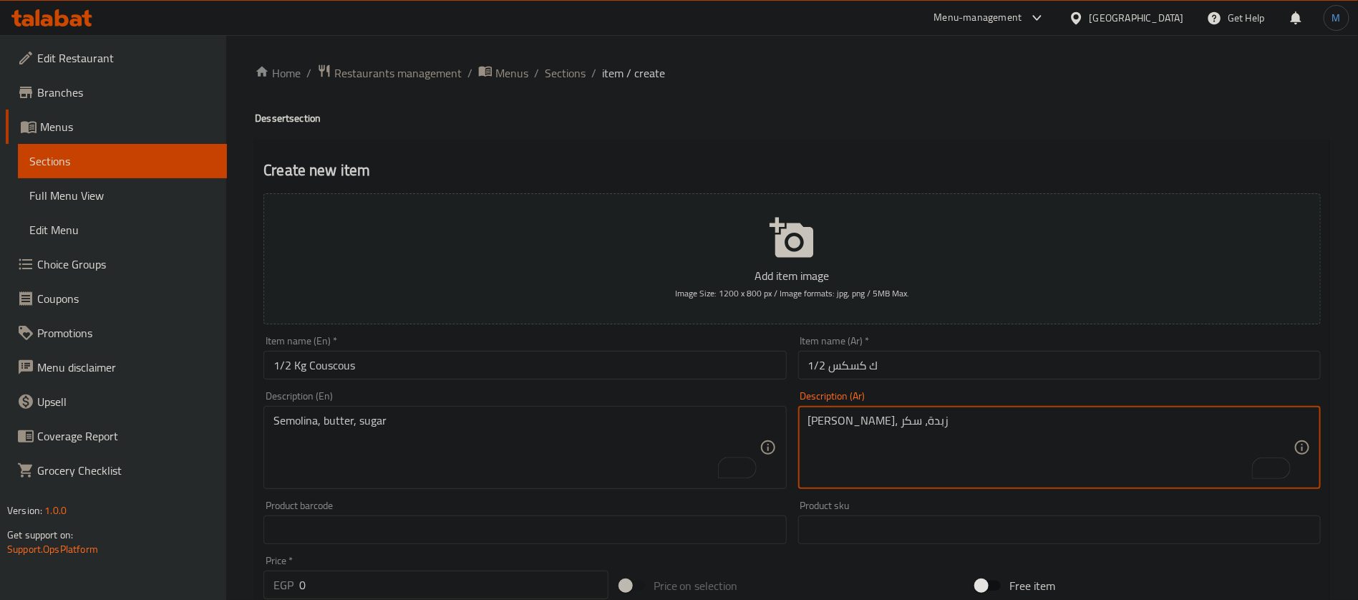
click at [889, 425] on textarea "[PERSON_NAME]، زبدة، سكر" at bounding box center [1050, 448] width 485 height 68
click at [866, 419] on textarea "[PERSON_NAME]، زبدة، سكر" at bounding box center [1050, 448] width 485 height 68
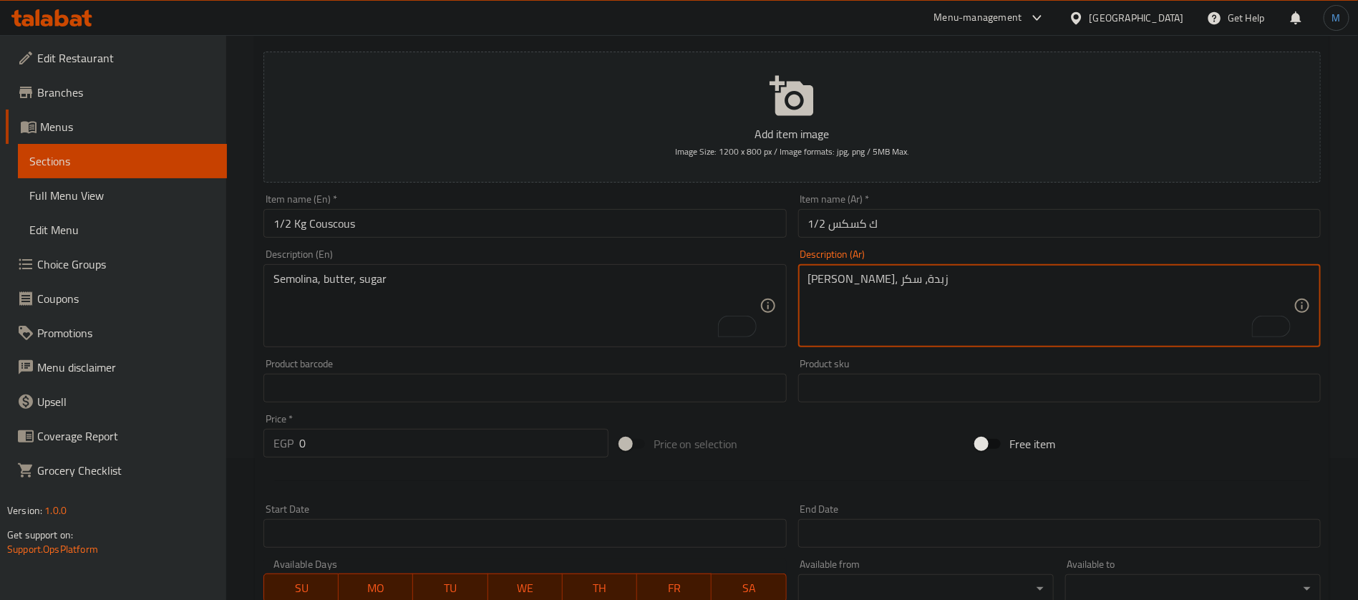
scroll to position [215, 0]
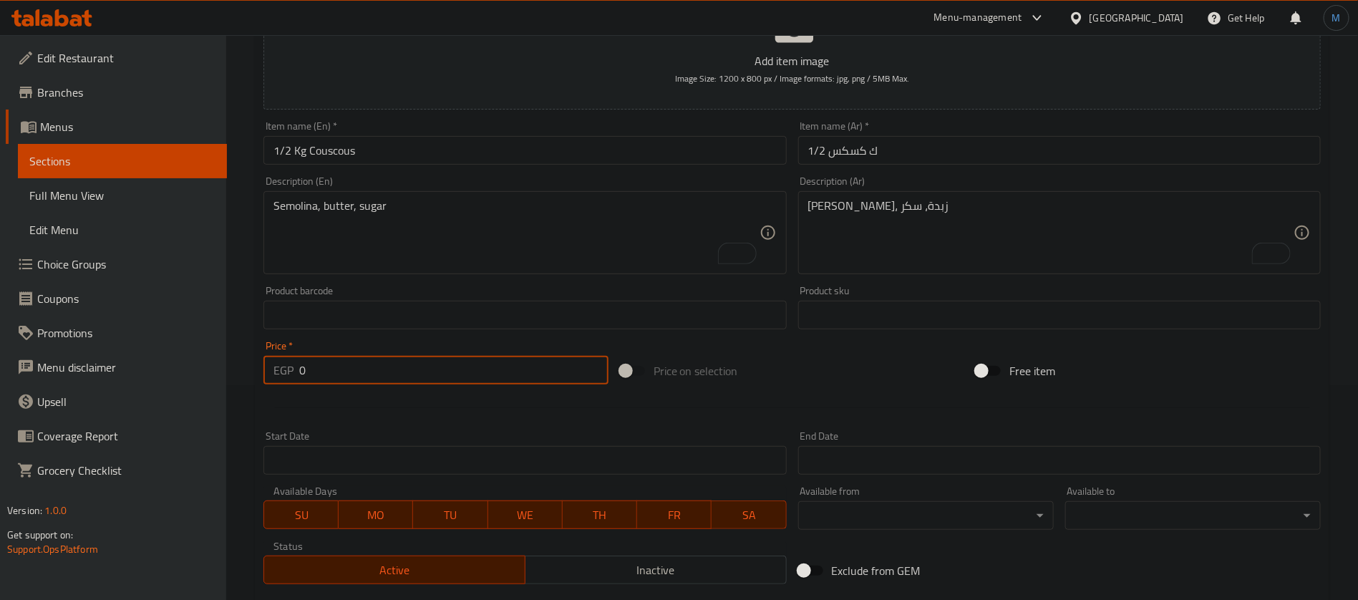
click at [434, 360] on input "0" at bounding box center [453, 370] width 309 height 29
paste input "58.5"
type input "58.5"
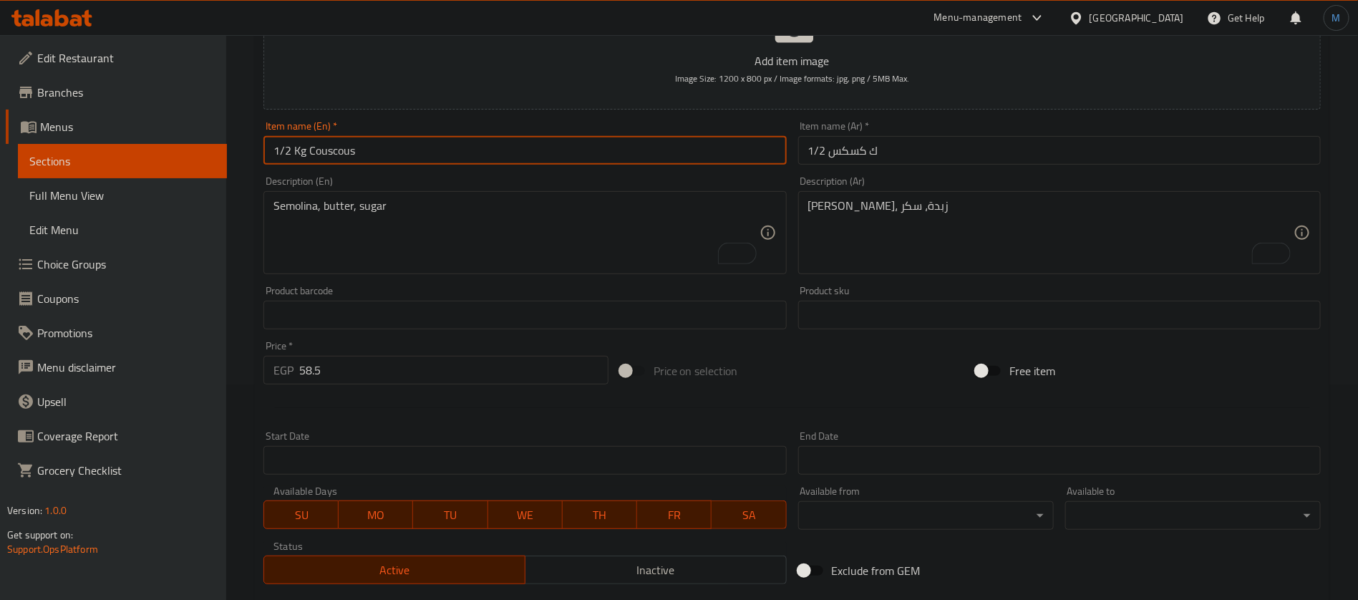
click at [454, 163] on input "1/2 Kg Couscous" at bounding box center [525, 150] width 523 height 29
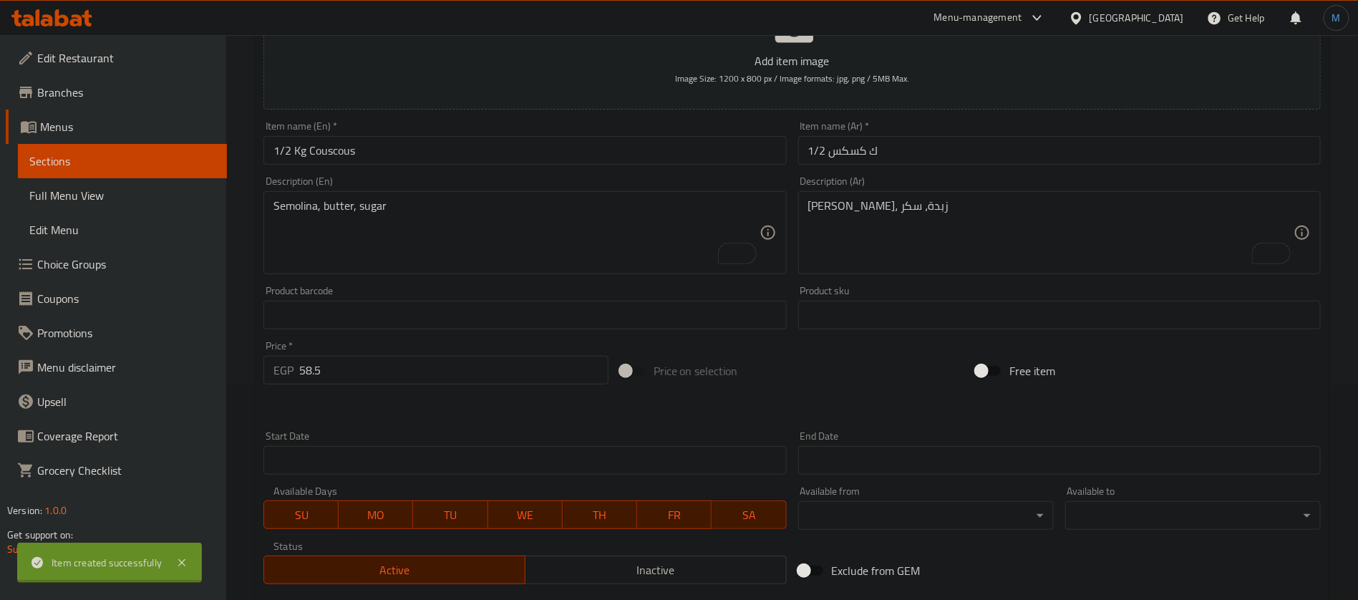
type input "0"
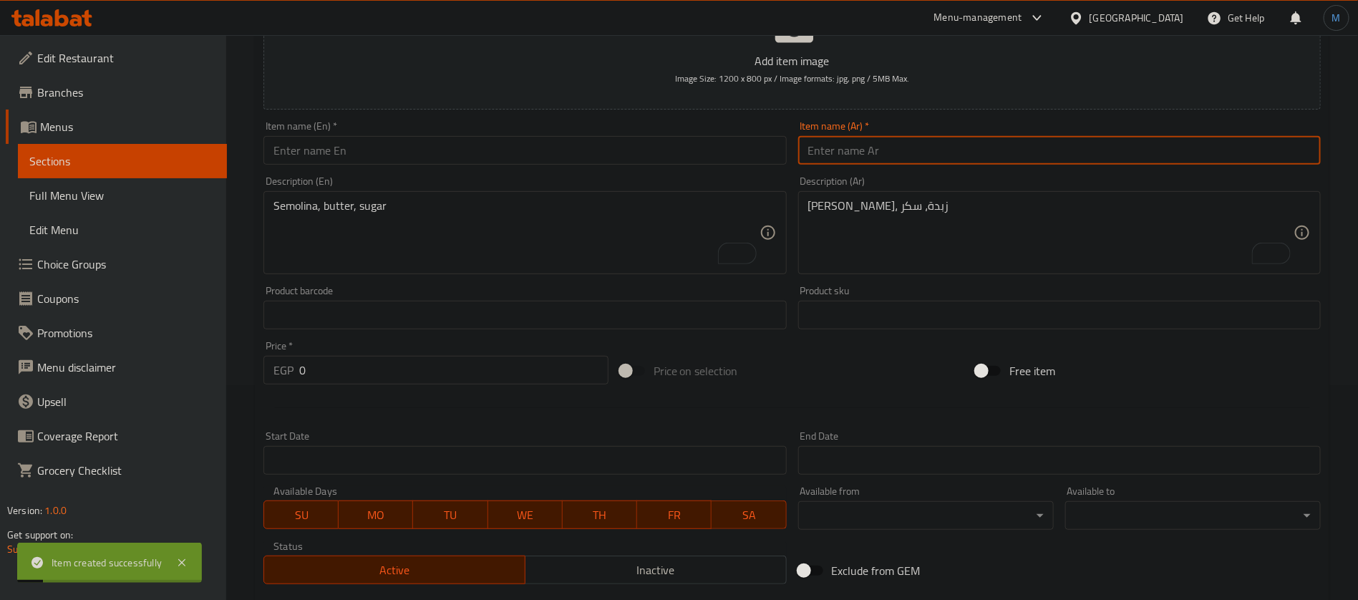
click at [886, 158] on input "text" at bounding box center [1059, 150] width 523 height 29
paste input "نصف ك حلبة معقودة بالسوداني"
click at [954, 153] on input "نصف ك حلبة معقودة بالسوداني" at bounding box center [1059, 150] width 523 height 29
type input "1/2 ك حلبة معقودة بالسوداني"
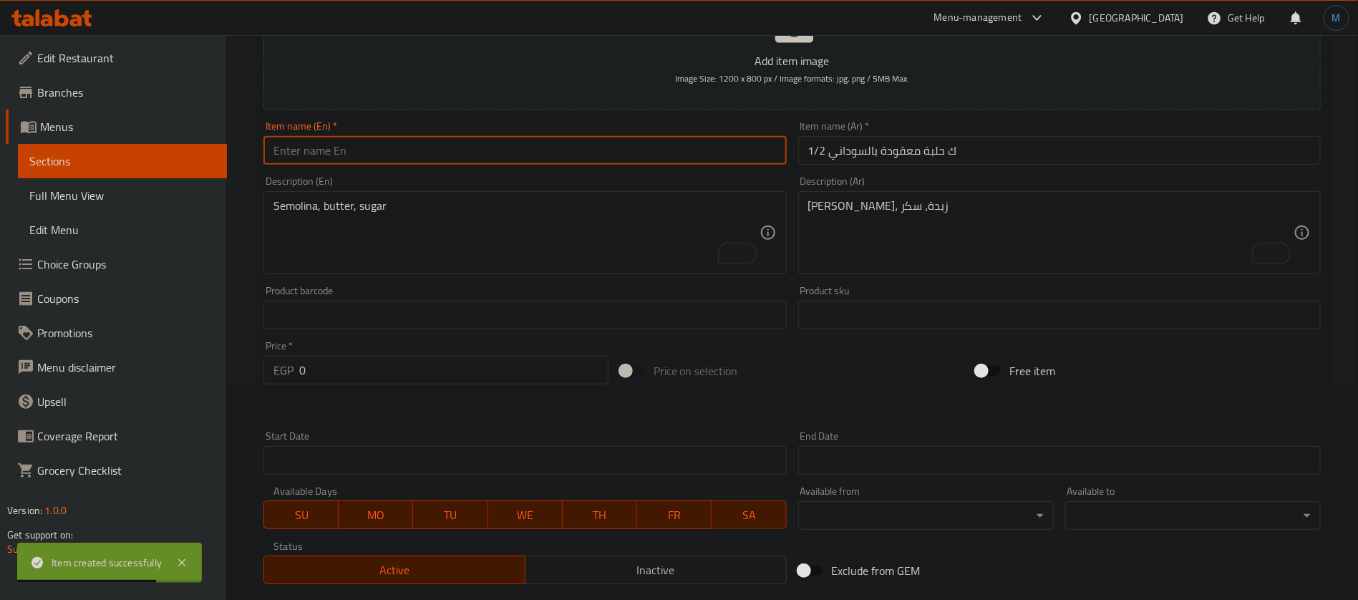
click at [530, 163] on input "text" at bounding box center [525, 150] width 523 height 29
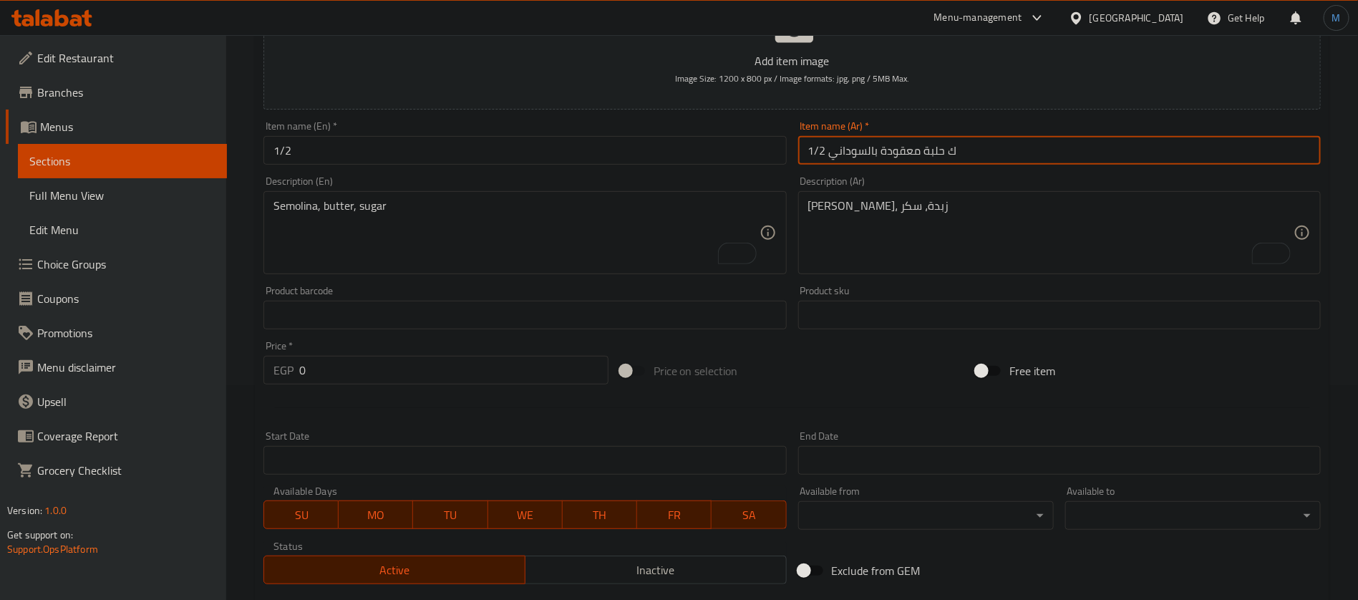
click at [940, 143] on input "1/2 ك حلبة معقودة بالسوداني" at bounding box center [1059, 150] width 523 height 29
click at [437, 160] on input "1/2" at bounding box center [525, 150] width 523 height 29
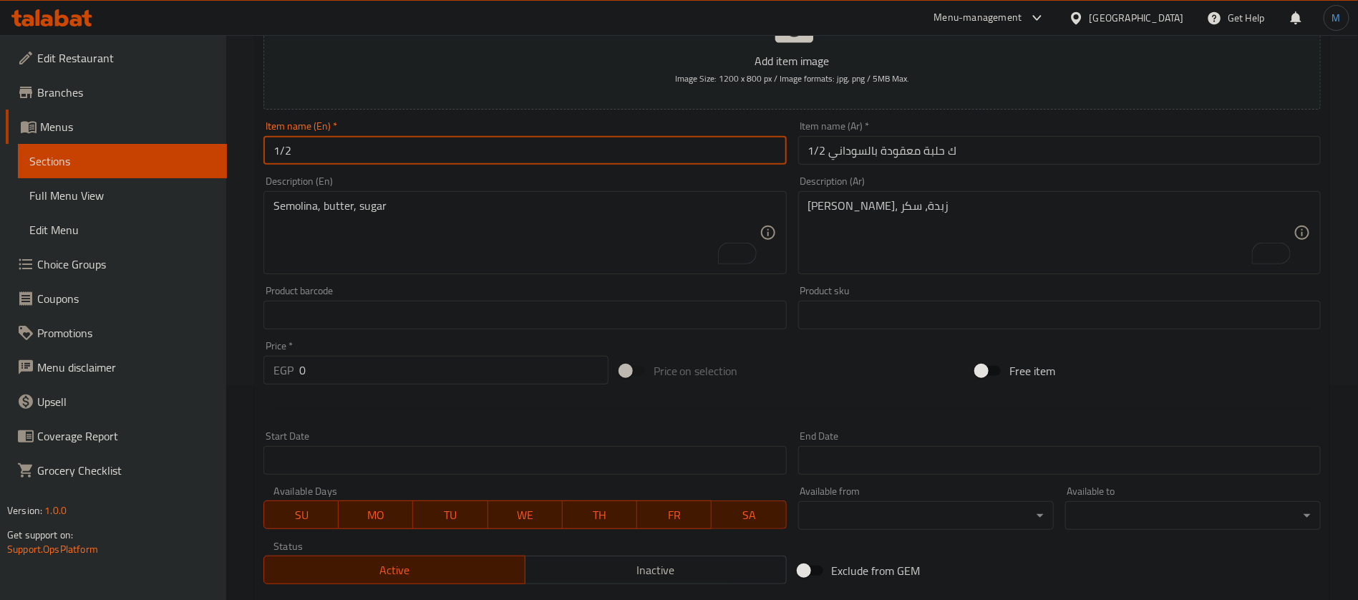
paste input "Fenugreek"
click at [889, 153] on input "1/2 ك حلبة معقودة بالسوداني" at bounding box center [1059, 150] width 523 height 29
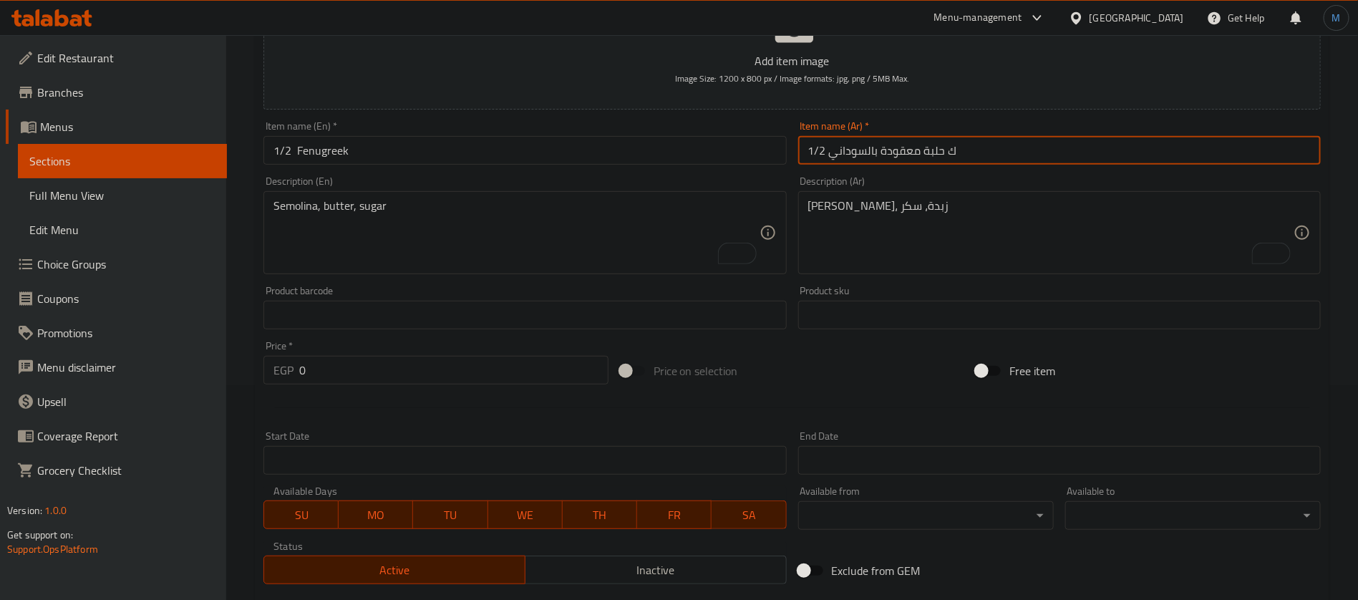
click at [889, 153] on input "1/2 ك حلبة معقودة بالسوداني" at bounding box center [1059, 150] width 523 height 29
click at [435, 140] on input "1/2 Fenugreek" at bounding box center [525, 150] width 523 height 29
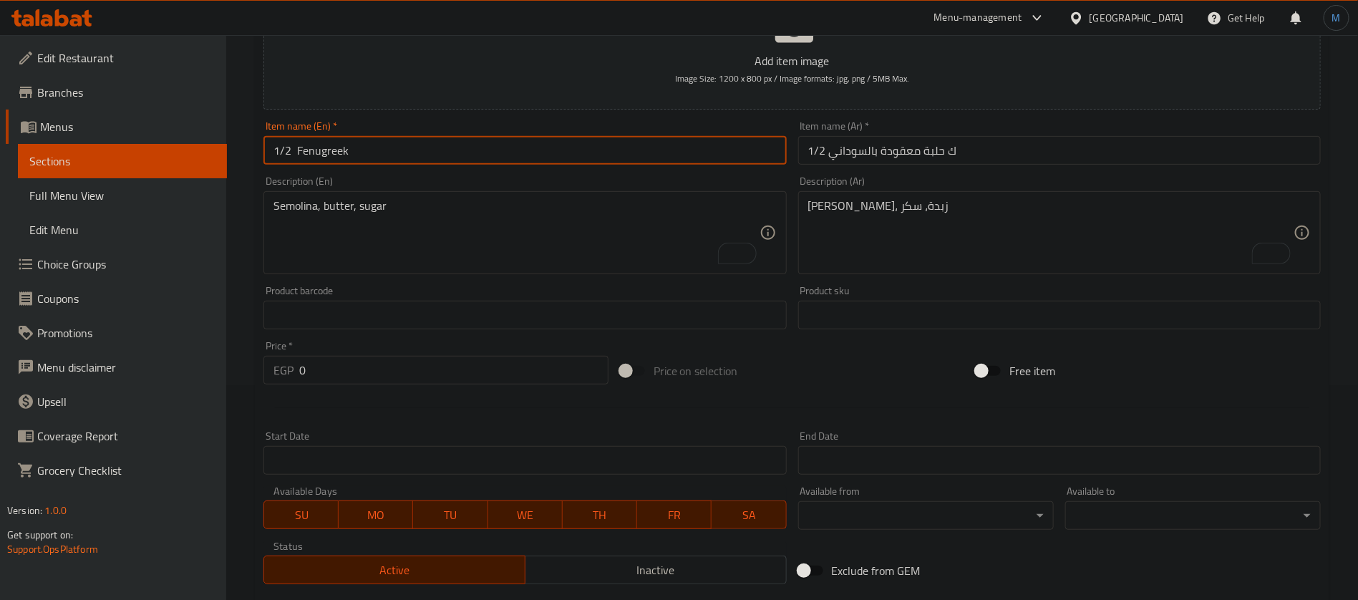
paste input "knotted"
paste input "Peanut"
type input "1/2 Fenugreek Knotted with Peanut"
click at [931, 253] on textarea "سميد، زبدة، سكر" at bounding box center [1050, 233] width 485 height 68
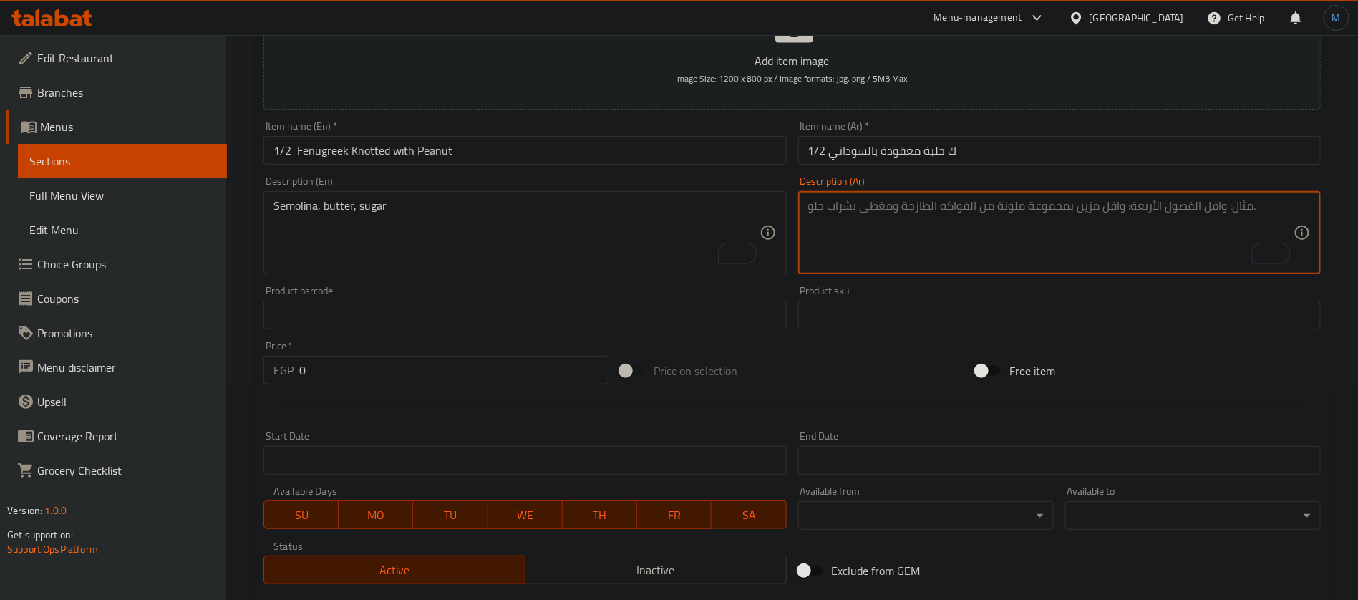
paste textarea "حلبة، دقيق، سكر، سوداني"
type textarea "حلبة، دقيق، سكر، سوداني"
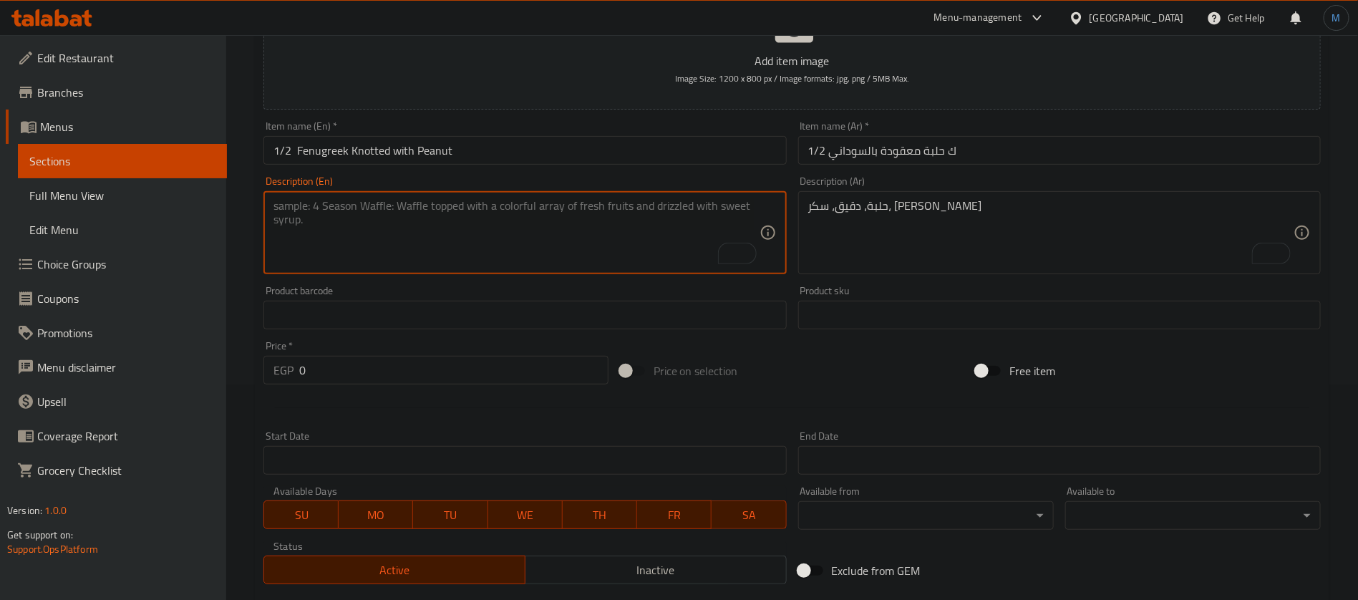
click at [580, 244] on textarea "To enrich screen reader interactions, please activate Accessibility in Grammarl…" at bounding box center [516, 233] width 485 height 68
paste textarea "fenugreek, flour, sugar, Sudanese"
click at [427, 149] on input "1/2 Fenugreek Knotted with Peanut" at bounding box center [525, 150] width 523 height 29
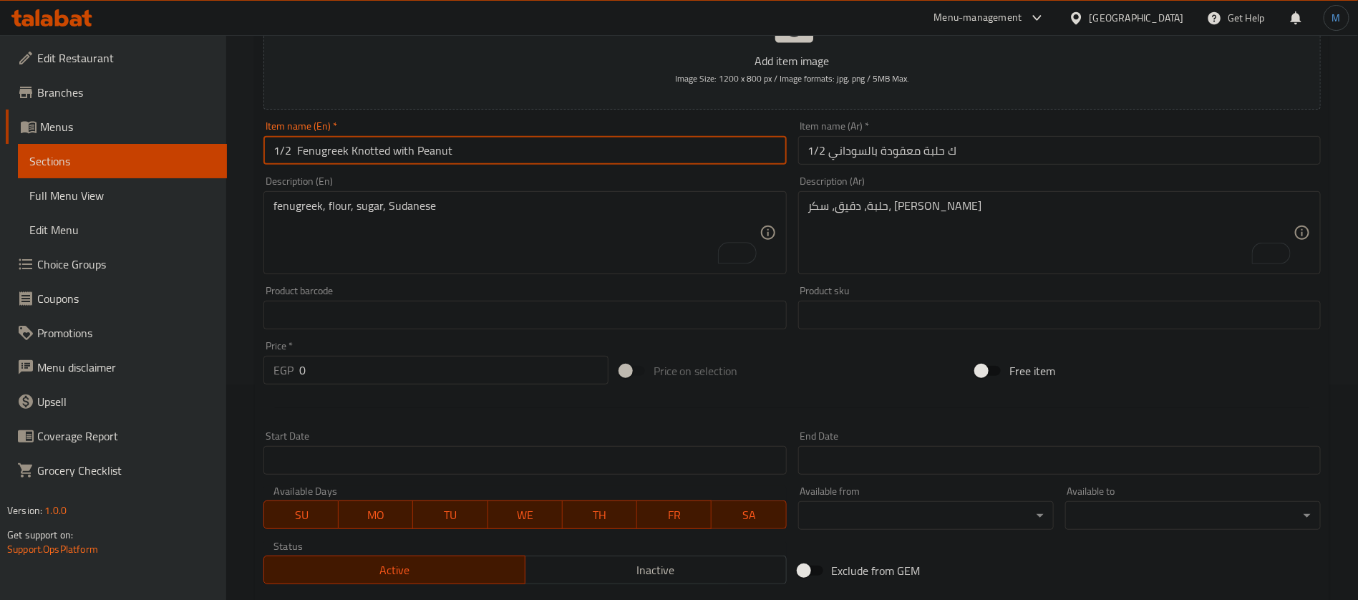
click at [427, 149] on input "1/2 Fenugreek Knotted with Peanut" at bounding box center [525, 150] width 523 height 29
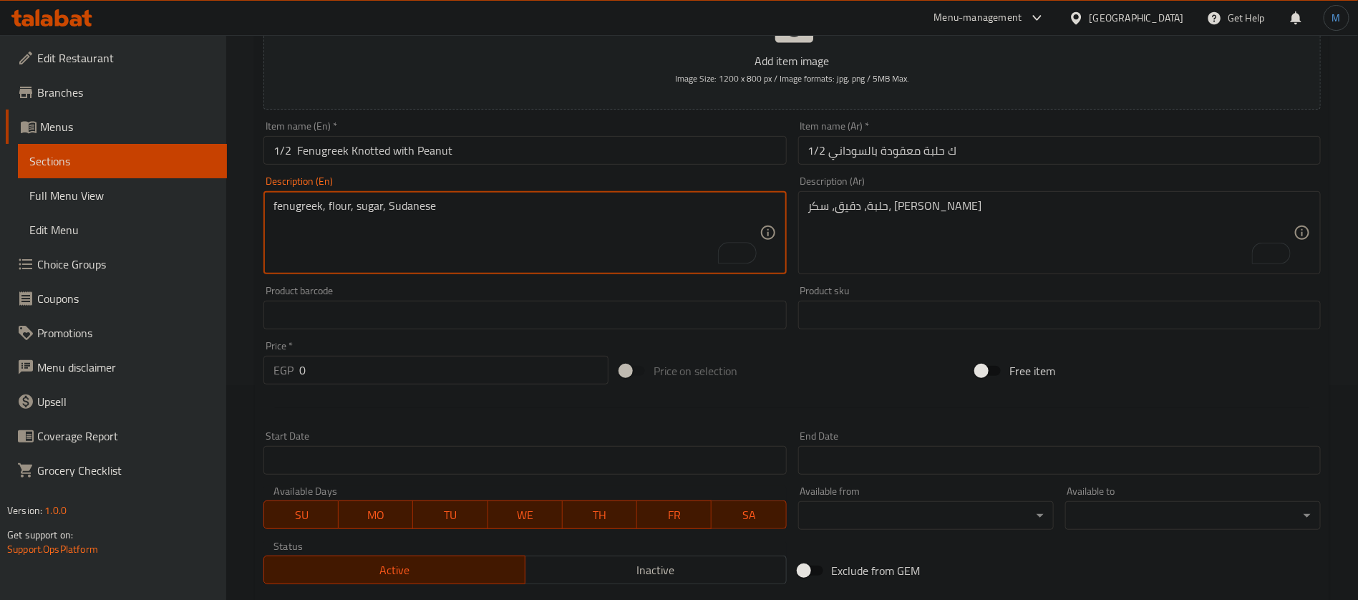
click at [413, 218] on textarea "fenugreek, flour, sugar, Sudanese" at bounding box center [516, 233] width 485 height 68
paste textarea "Peanut"
type textarea "fenugreek, flour, sugar, Peanut"
click at [437, 366] on input "0" at bounding box center [453, 370] width 309 height 29
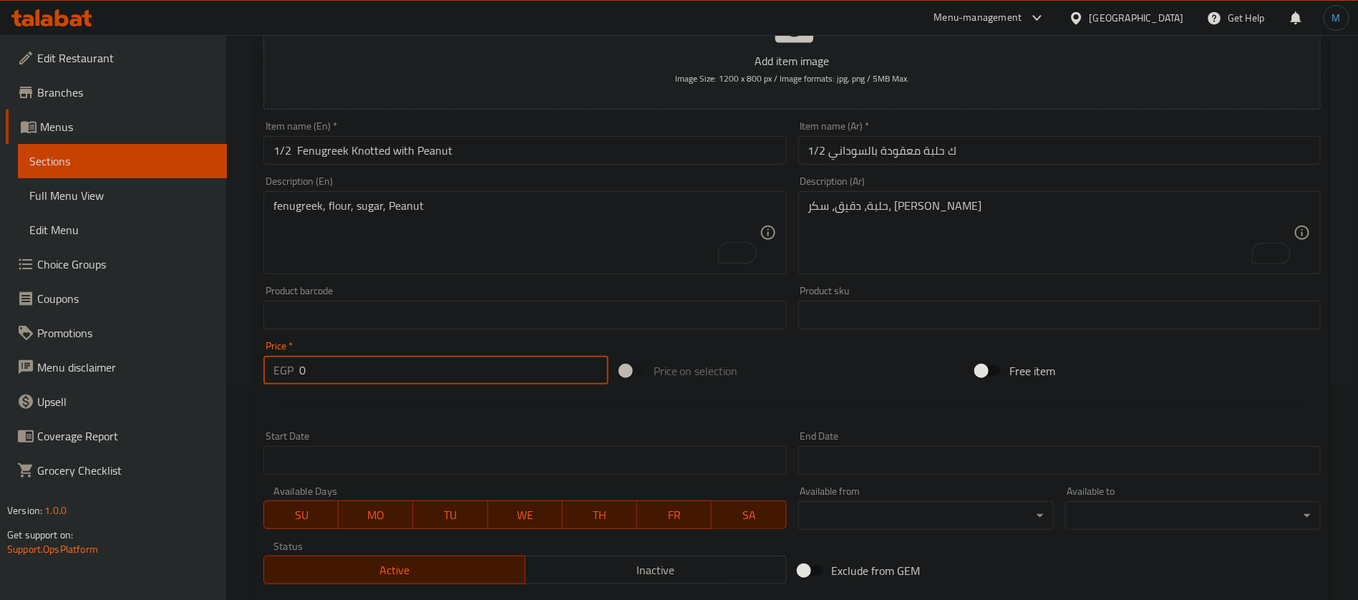
paste input "104"
type input "104"
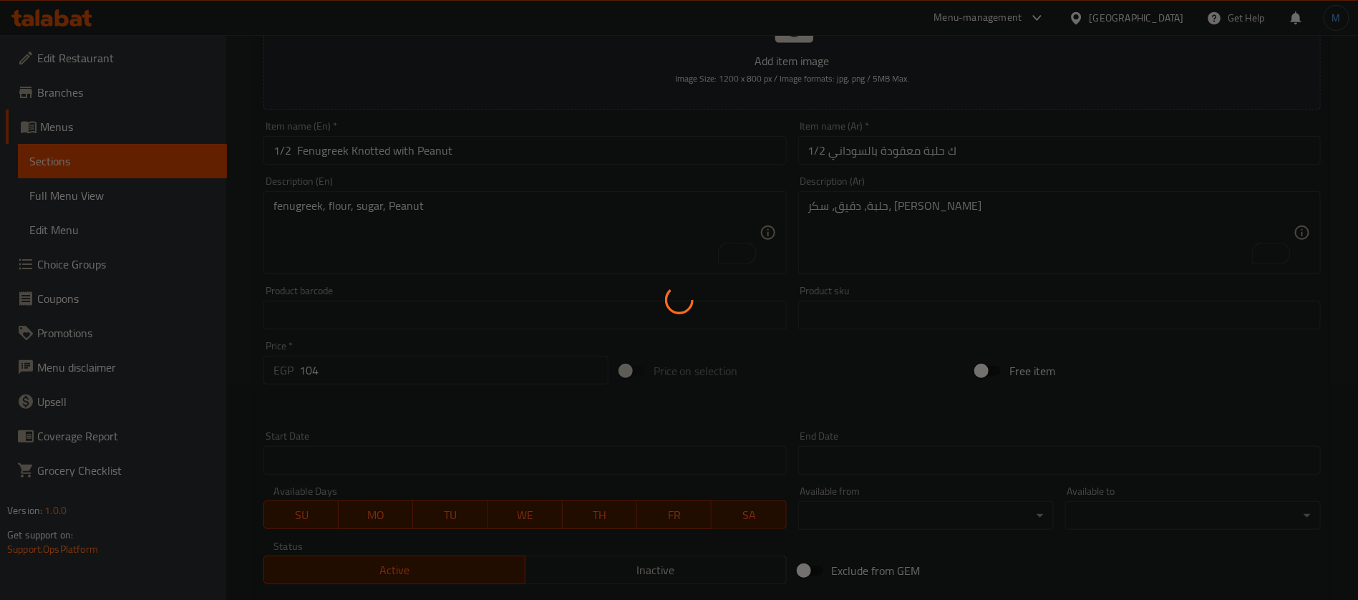
type input "0"
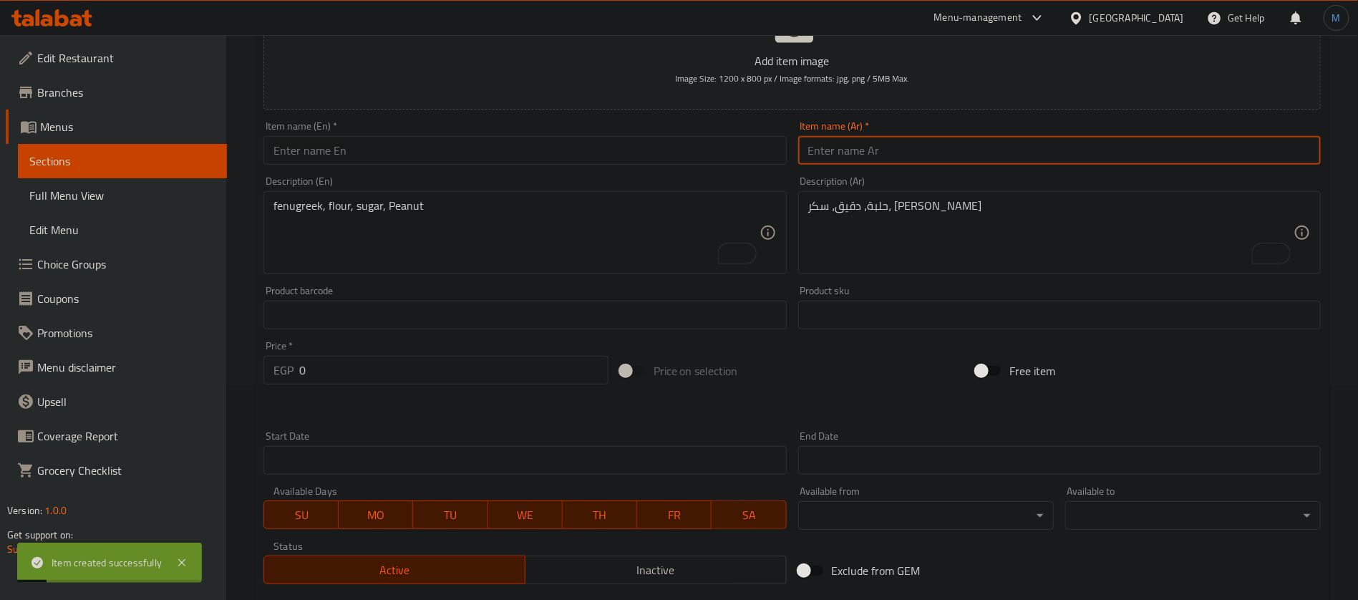
click at [905, 156] on input "text" at bounding box center [1059, 150] width 523 height 29
paste input "نصف ك بسبوسة بالمكسرات"
click at [927, 158] on input "نصف ك بسبوسة بالمكسرات" at bounding box center [1059, 150] width 523 height 29
type input "1/2 ك بسبوسة بالمكسرات"
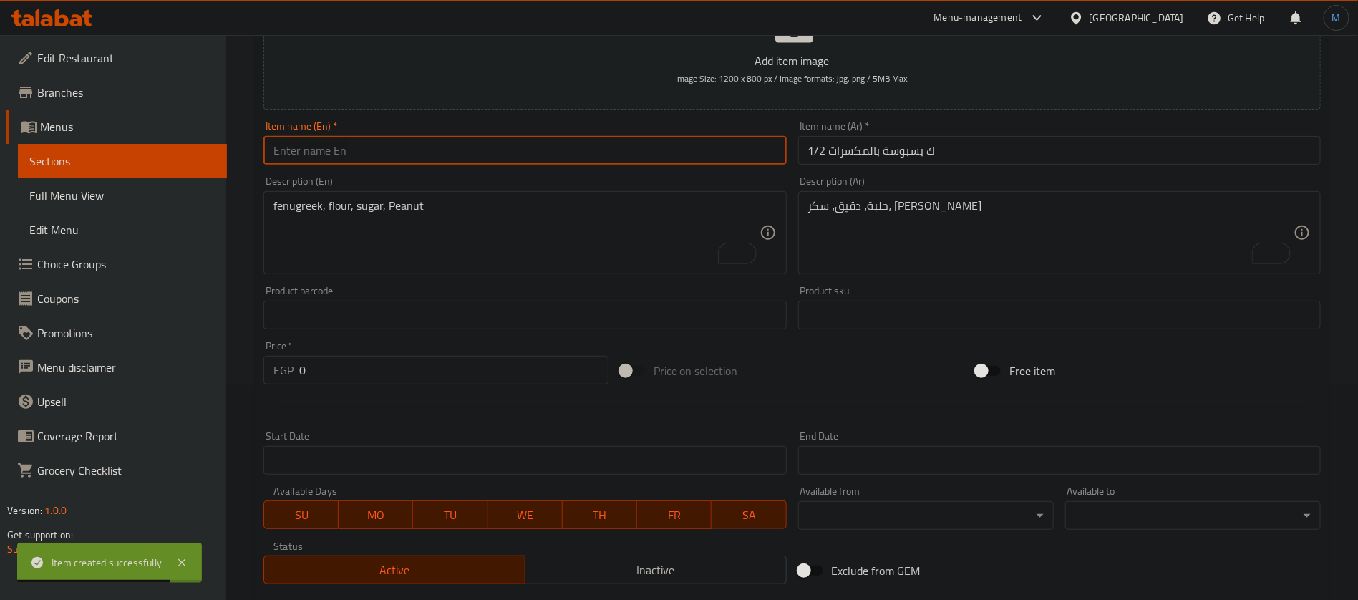
click at [468, 155] on input "text" at bounding box center [525, 150] width 523 height 29
paste input "1/2 kg basbousa with nuts"
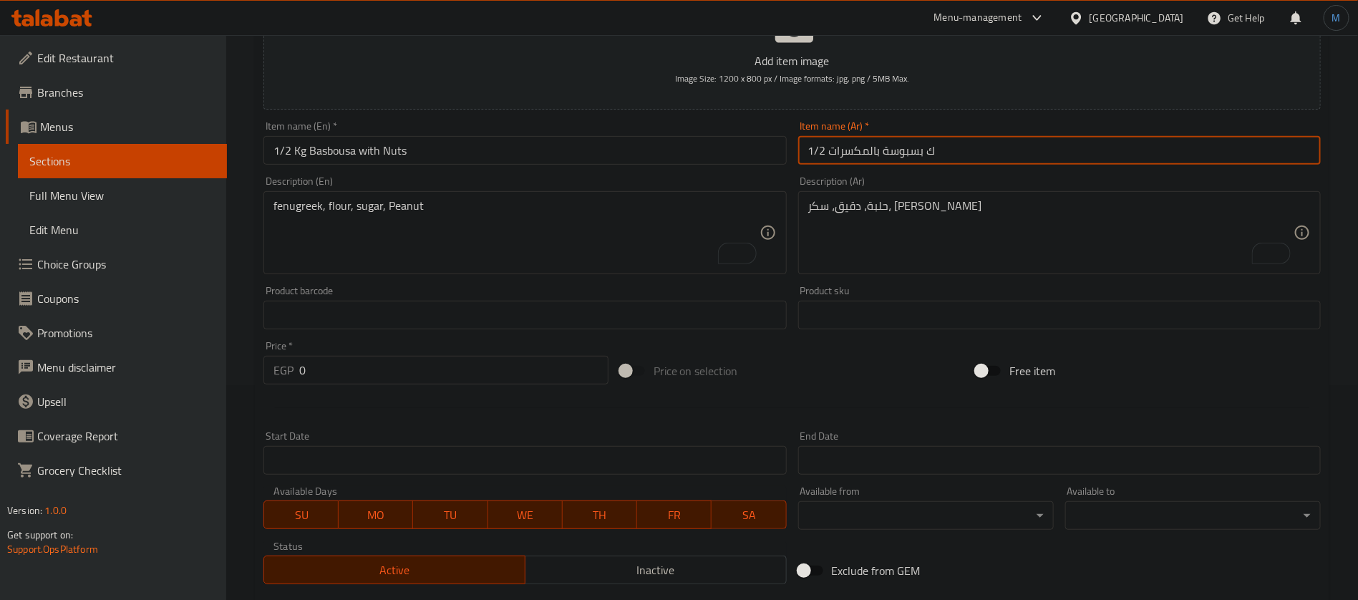
click at [898, 151] on input "1/2 ك بسبوسة بالمكسرات" at bounding box center [1059, 150] width 523 height 29
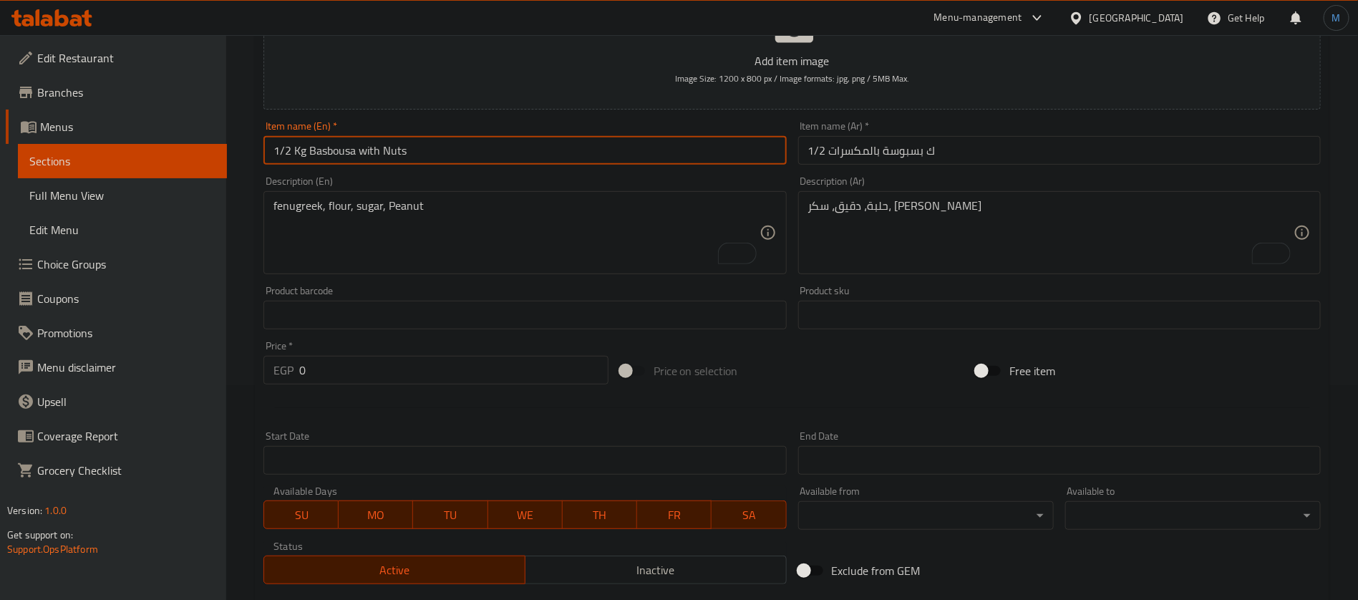
click at [337, 137] on input "1/2 Kg Basbousa with Nuts" at bounding box center [525, 150] width 523 height 29
click at [334, 158] on input "1/2 Kg Basbousa with Nuts" at bounding box center [525, 150] width 523 height 29
paste input "text"
type input "1/2 Kg Basbousa with Nuts"
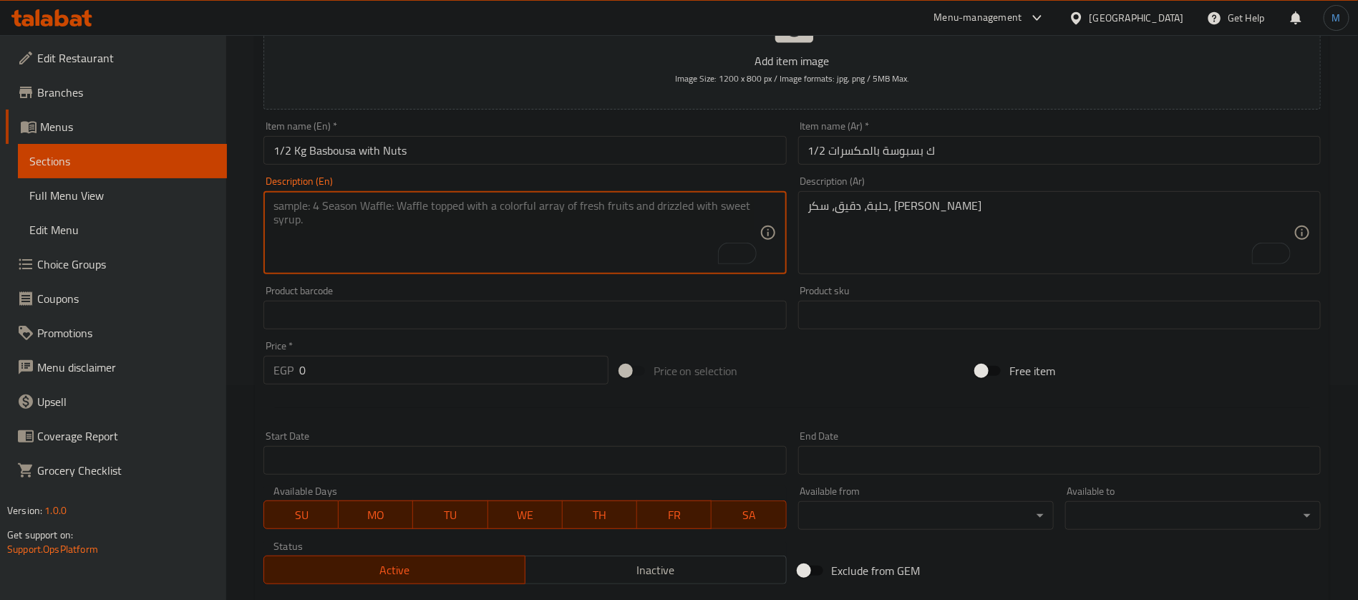
paste textarea "Semolina flour, yogurt, sugar, nuts"
type textarea "Semolina flour, yogurt, sugar, nuts"
click at [929, 242] on textarea "To enrich screen reader interactions, please activate Accessibility in Grammarl…" at bounding box center [1050, 233] width 485 height 68
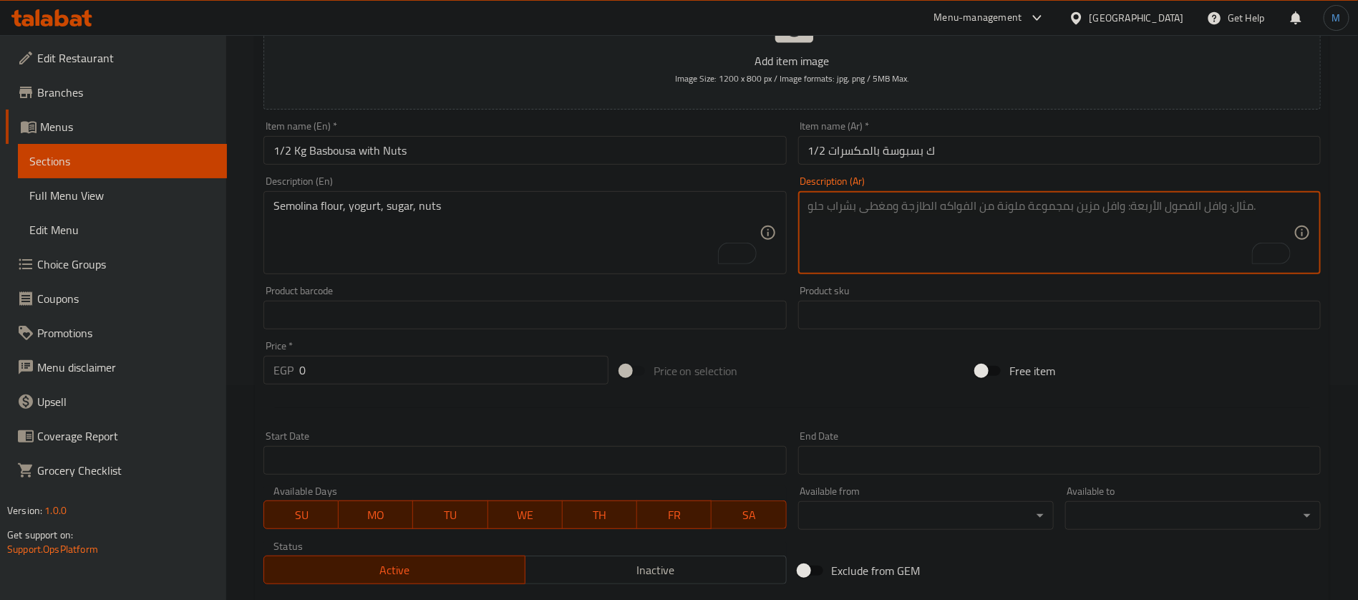
paste textarea "دقيق سميد، زبادي، سكر، مكسرات"
type textarea "دقيق سميد، زبادي، سكر، مكسرات"
click at [422, 368] on input "0" at bounding box center [453, 370] width 309 height 29
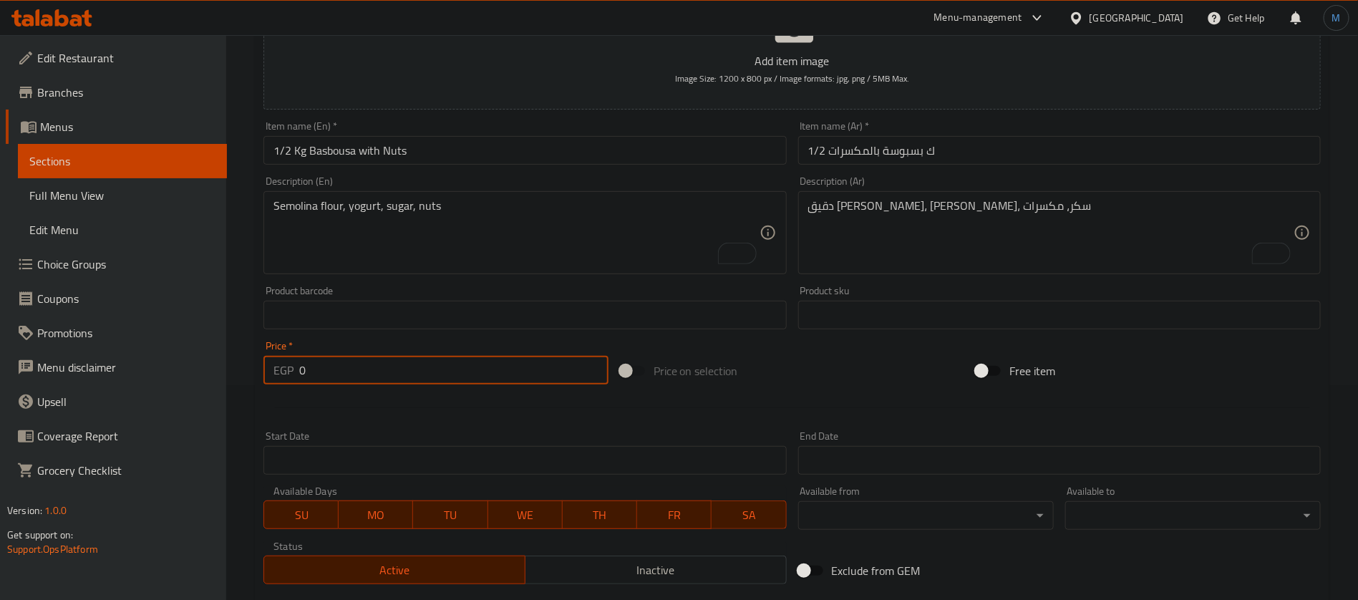
paste input "143"
type input "143"
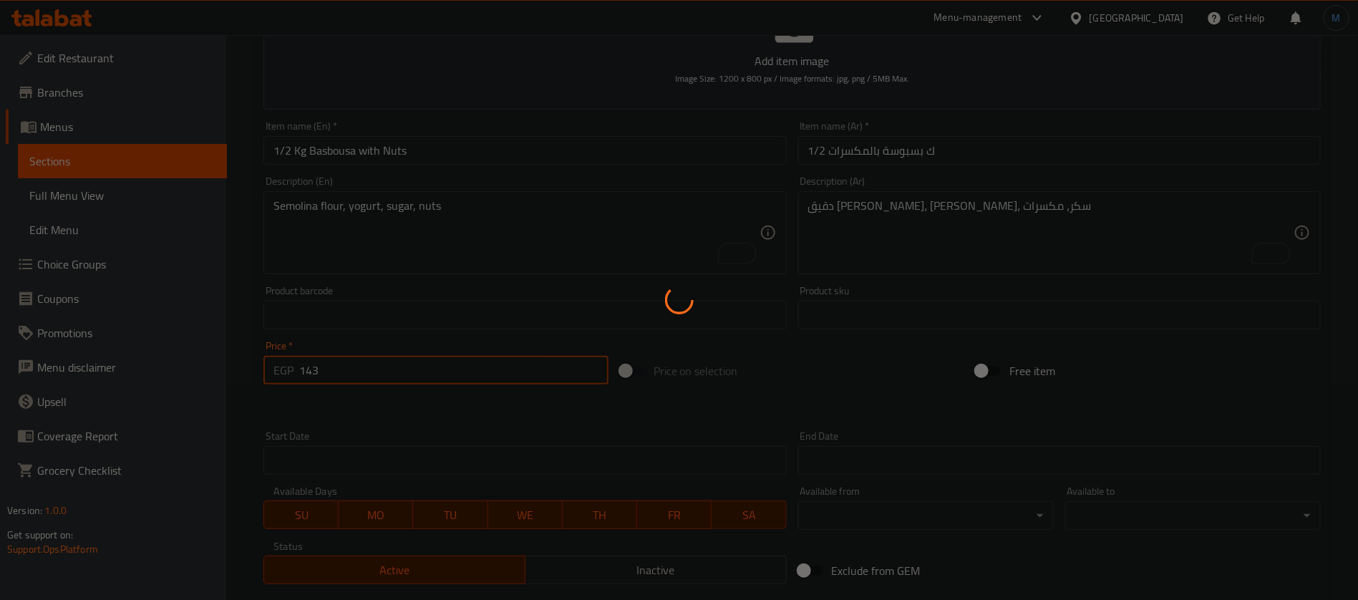
type input "0"
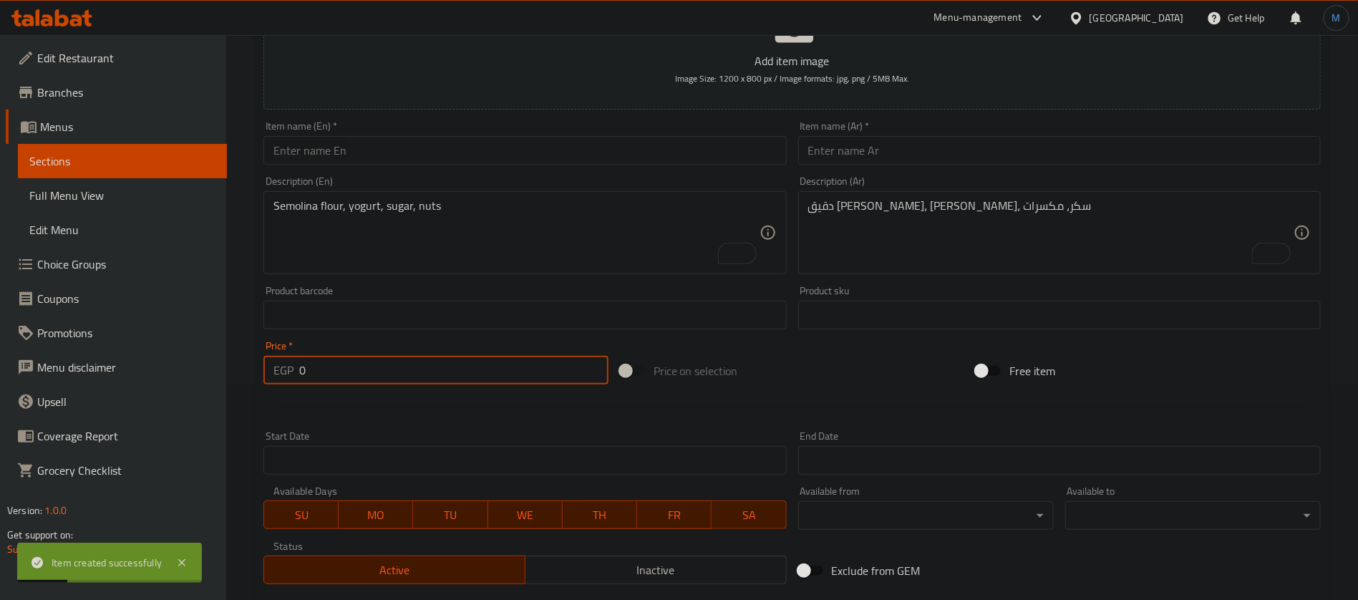
click at [911, 160] on input "text" at bounding box center [1059, 150] width 523 height 29
paste input "نصف ك بسكويت ينسون"
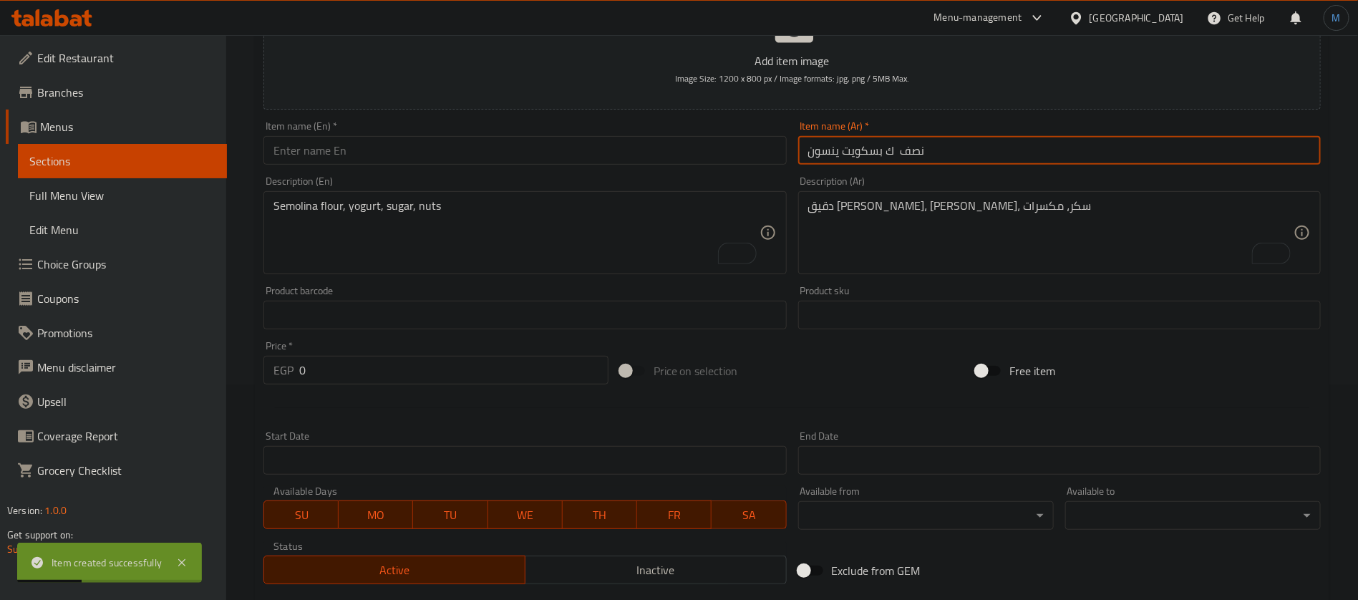
click at [907, 159] on input "نصف ك بسكويت ينسون" at bounding box center [1059, 150] width 523 height 29
type input "1/2 ك بسكويت ينسون"
click at [553, 153] on input "text" at bounding box center [525, 150] width 523 height 29
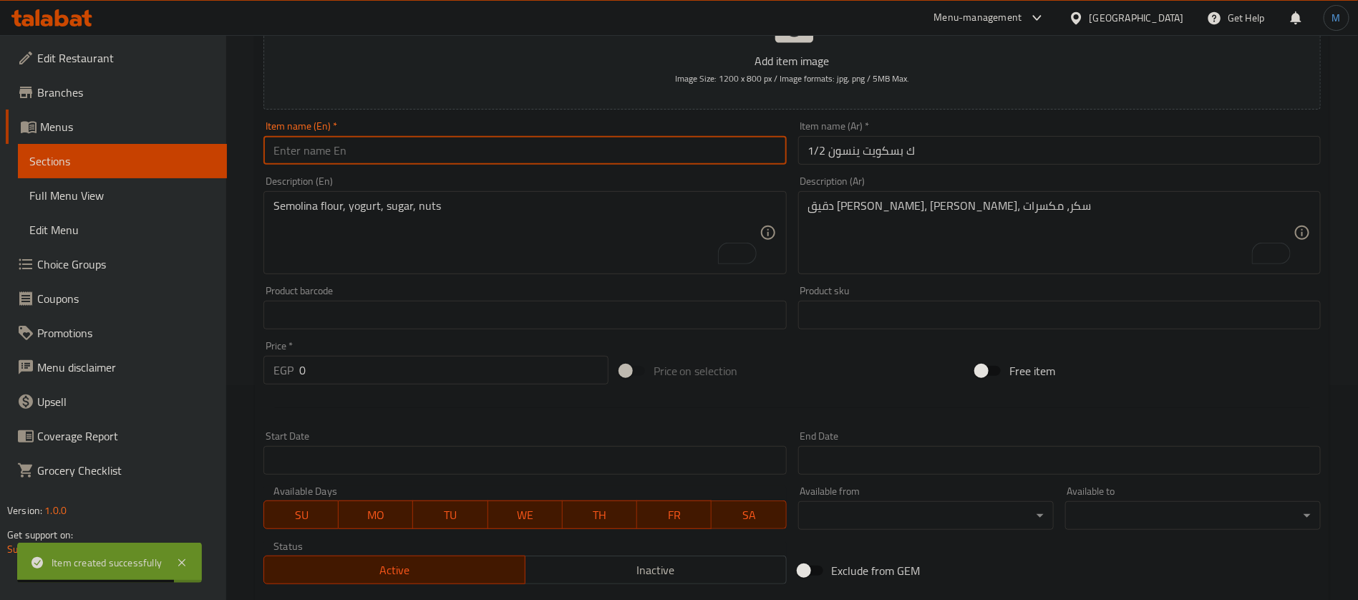
paste input "1/2 kg anise biscuits"
type input "1/2 kg anise biscuits"
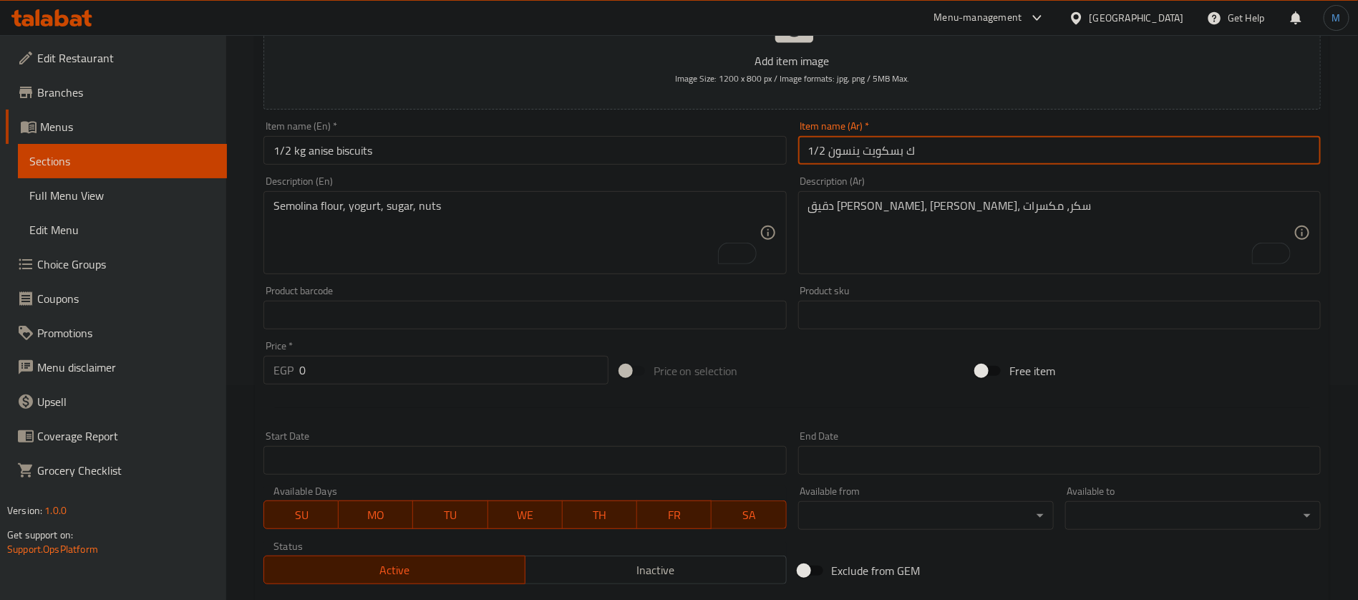
click at [943, 153] on input "1/2 ك بسكويت ينسون" at bounding box center [1059, 150] width 523 height 29
paste input "ا"
type input "1/2 ك بسكويت يانسون"
click at [880, 264] on textarea "دقيق سميد، زبادي، سكر، مكسرات" at bounding box center [1050, 233] width 485 height 68
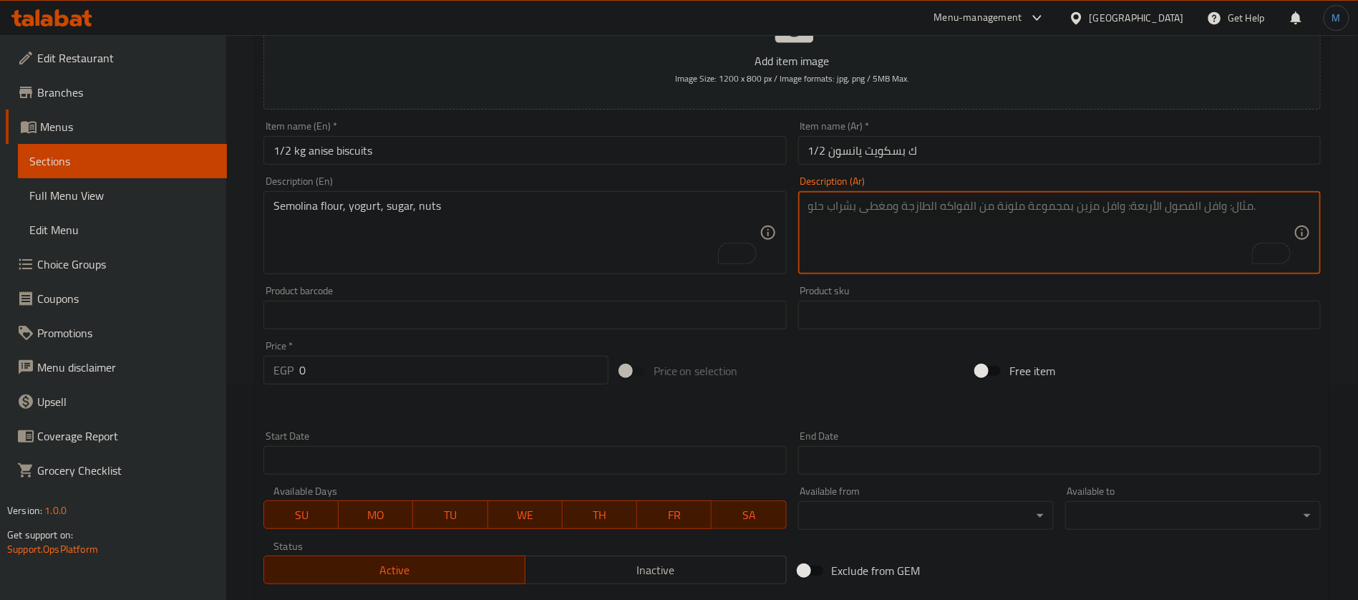
paste textarea "دقيق، بيض، سكر، ينسون"
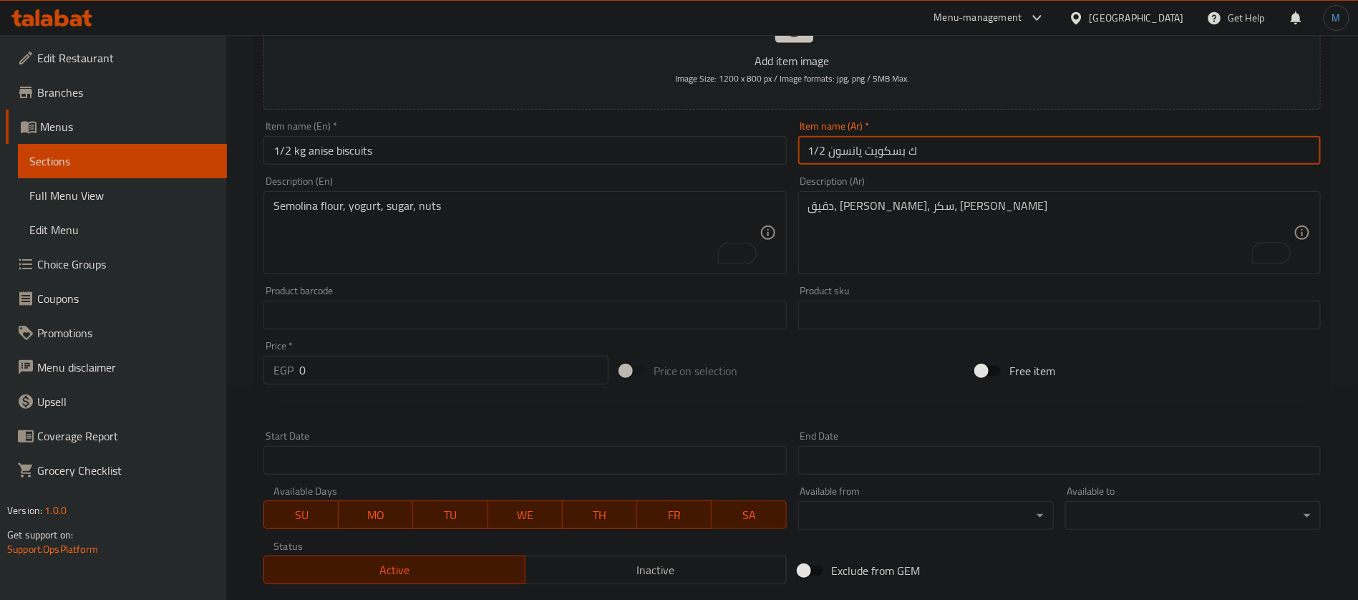
click at [850, 153] on input "1/2 ك بسكويت يانسون" at bounding box center [1059, 150] width 523 height 29
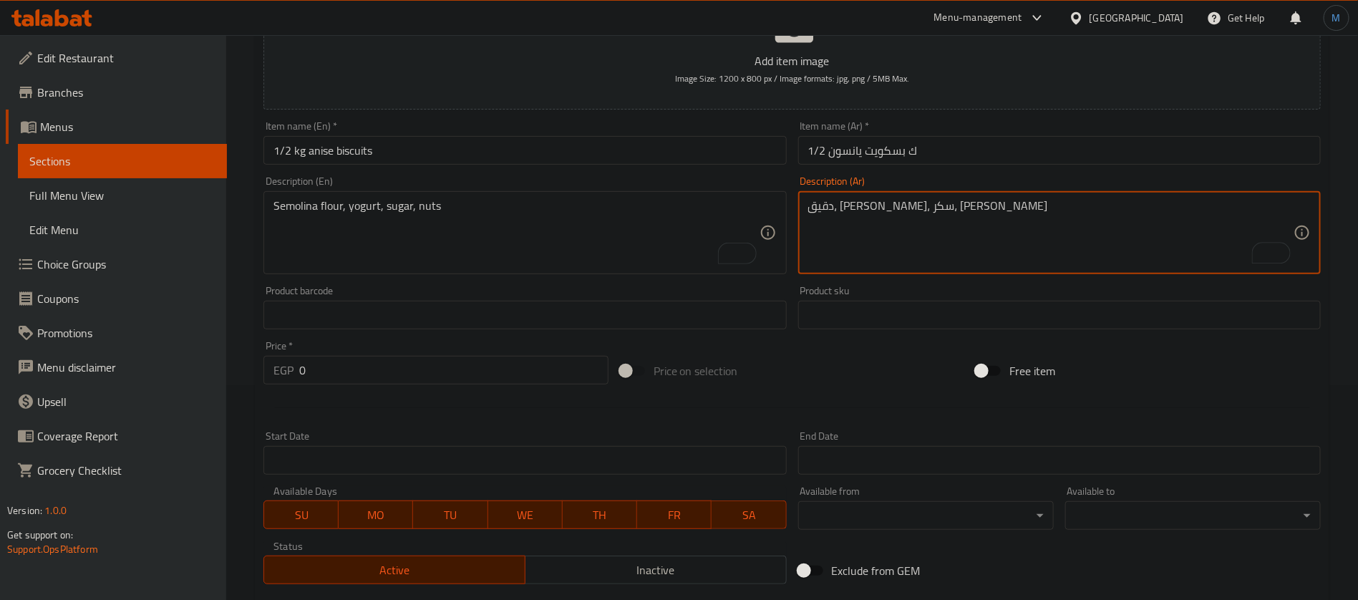
click at [825, 201] on textarea "دقيق، بيض، سكر، ينسون" at bounding box center [1050, 233] width 485 height 68
paste textarea "ا"
type textarea "دقيق، بيض، سكر، يانسون"
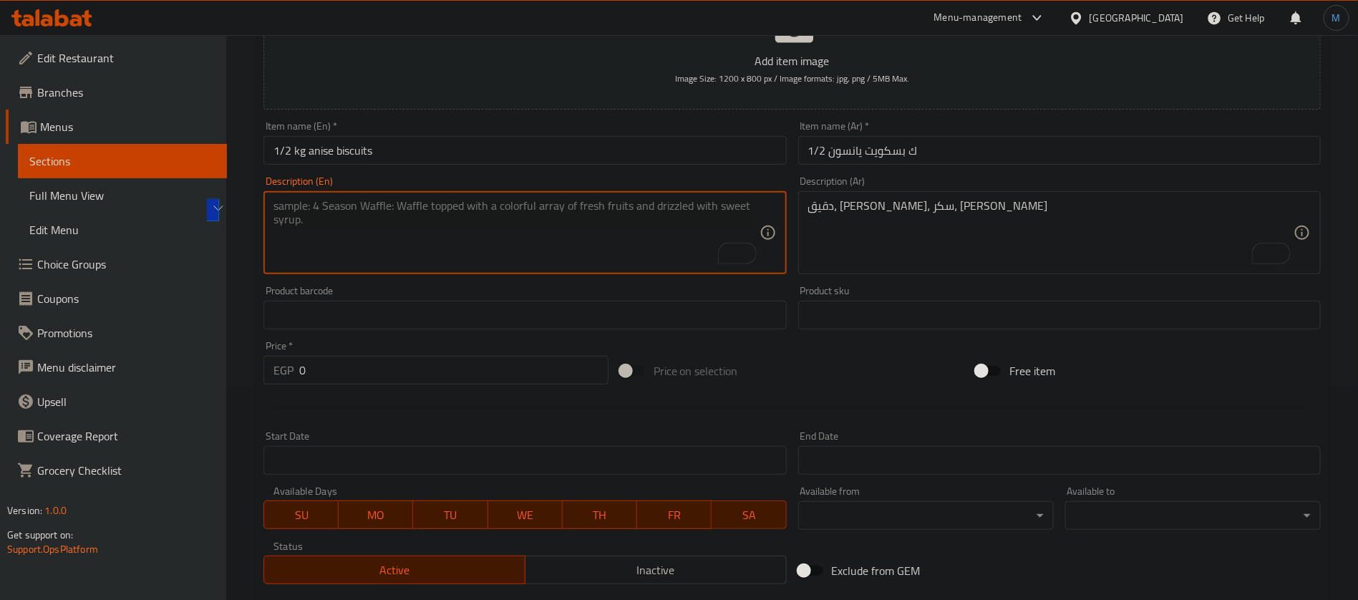
click at [514, 248] on textarea "To enrich screen reader interactions, please activate Accessibility in Grammarl…" at bounding box center [516, 233] width 485 height 68
paste textarea "Flour, eggs, sugar, anise"
type textarea "Flour, eggs, sugar, anise"
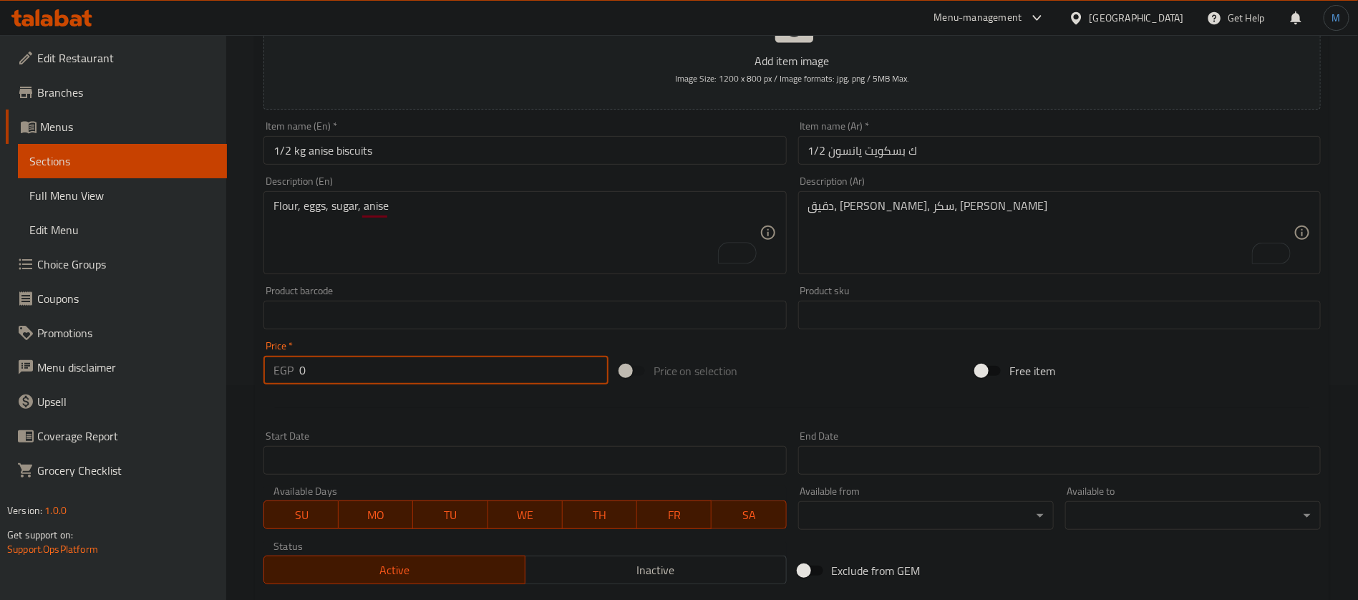
click at [407, 373] on input "0" at bounding box center [453, 370] width 309 height 29
paste input "195"
type input "195"
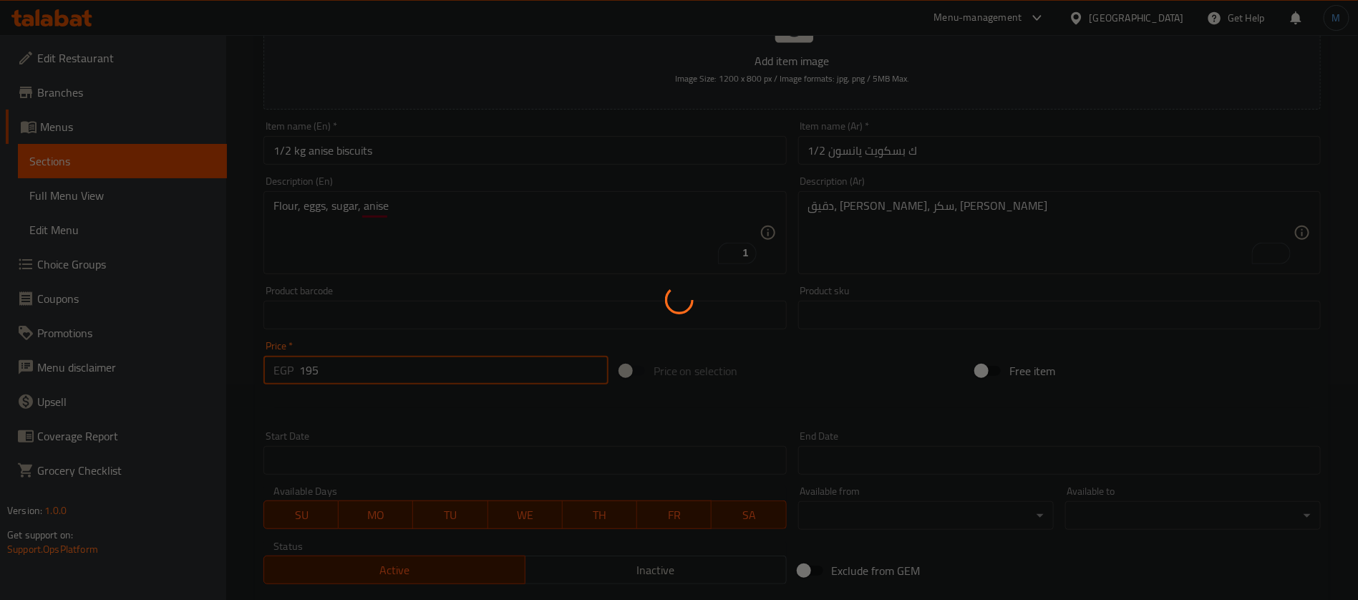
type input "0"
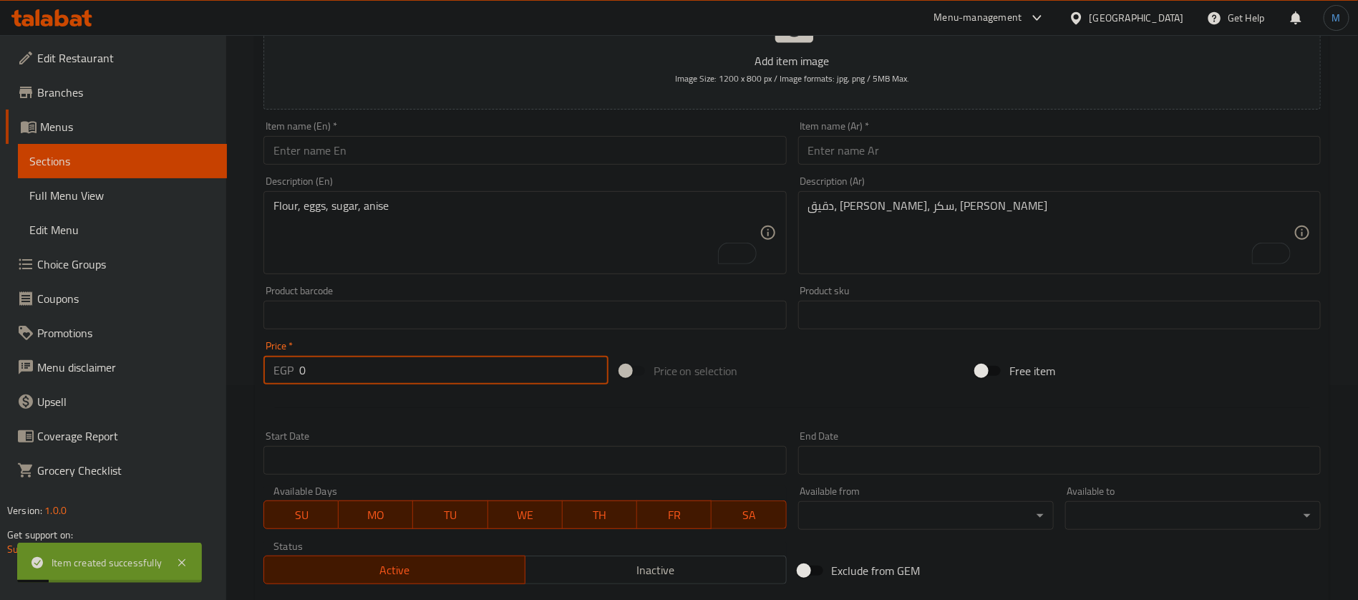
paste input "نصف ك حجازية"
click at [861, 149] on input "text" at bounding box center [1059, 150] width 523 height 29
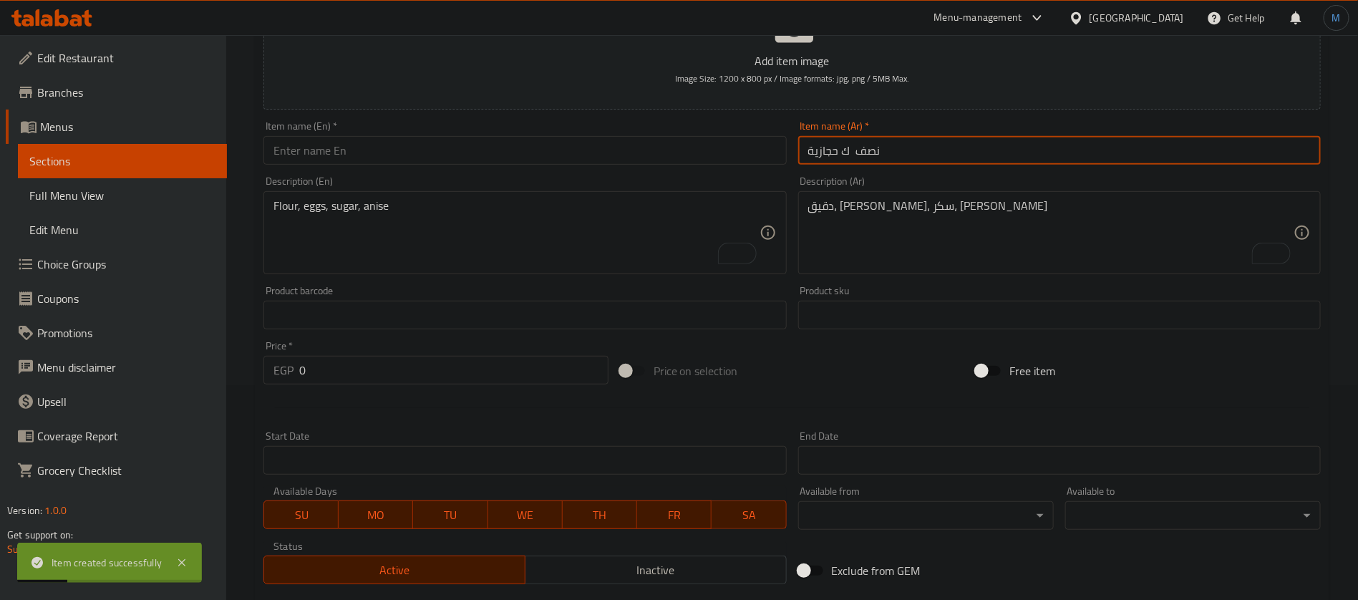
click at [876, 149] on input "نصف ك حجازية" at bounding box center [1059, 150] width 523 height 29
type input "1/2 ك حجازية"
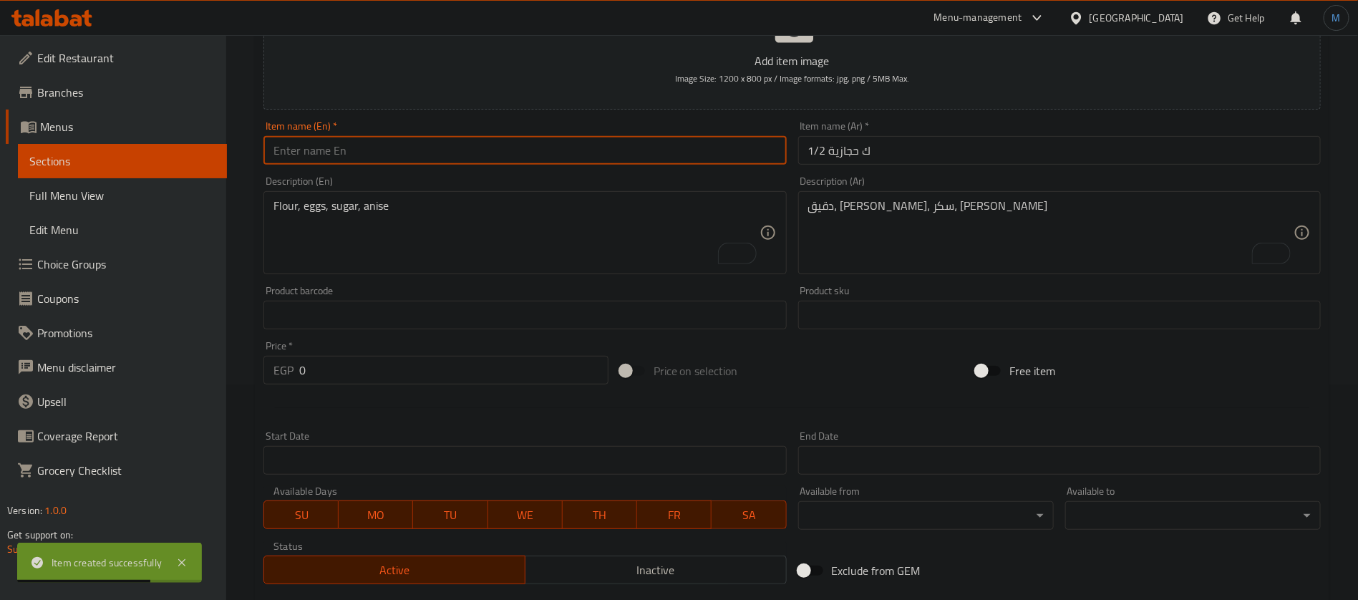
click at [443, 141] on input "text" at bounding box center [525, 150] width 523 height 29
paste input "1/2 K Hijazi"
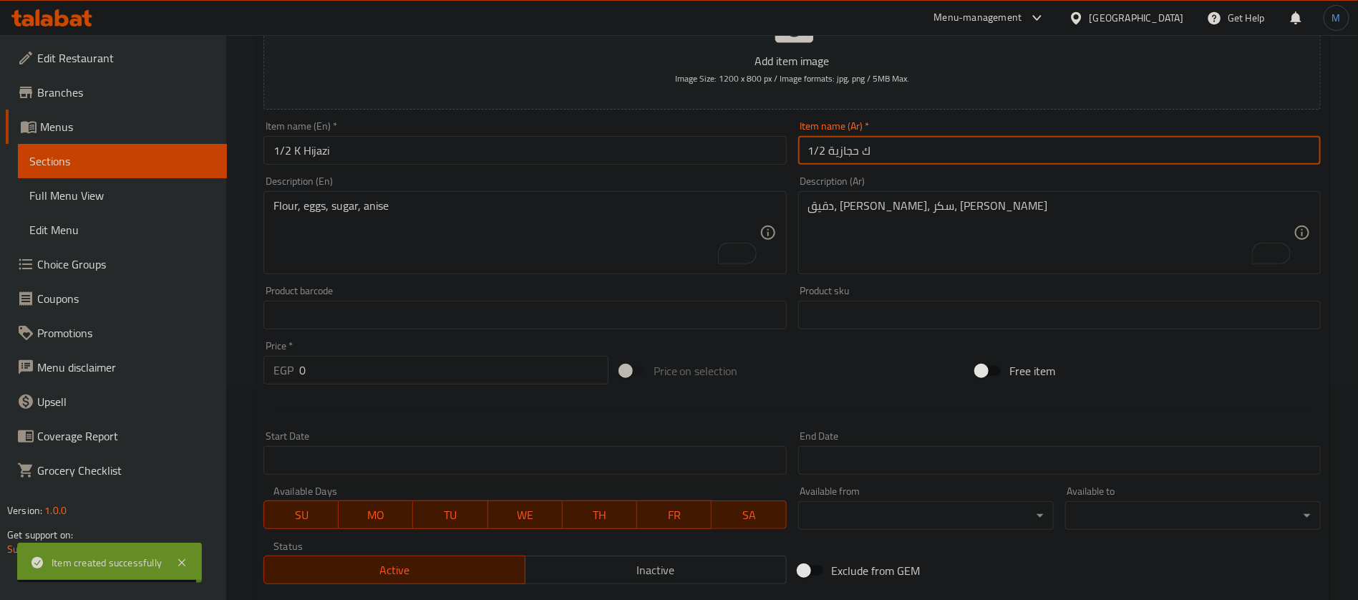
click at [843, 147] on input "1/2 ك حجازية" at bounding box center [1059, 150] width 523 height 29
click at [368, 151] on input "1/2 K Hijazi" at bounding box center [525, 150] width 523 height 29
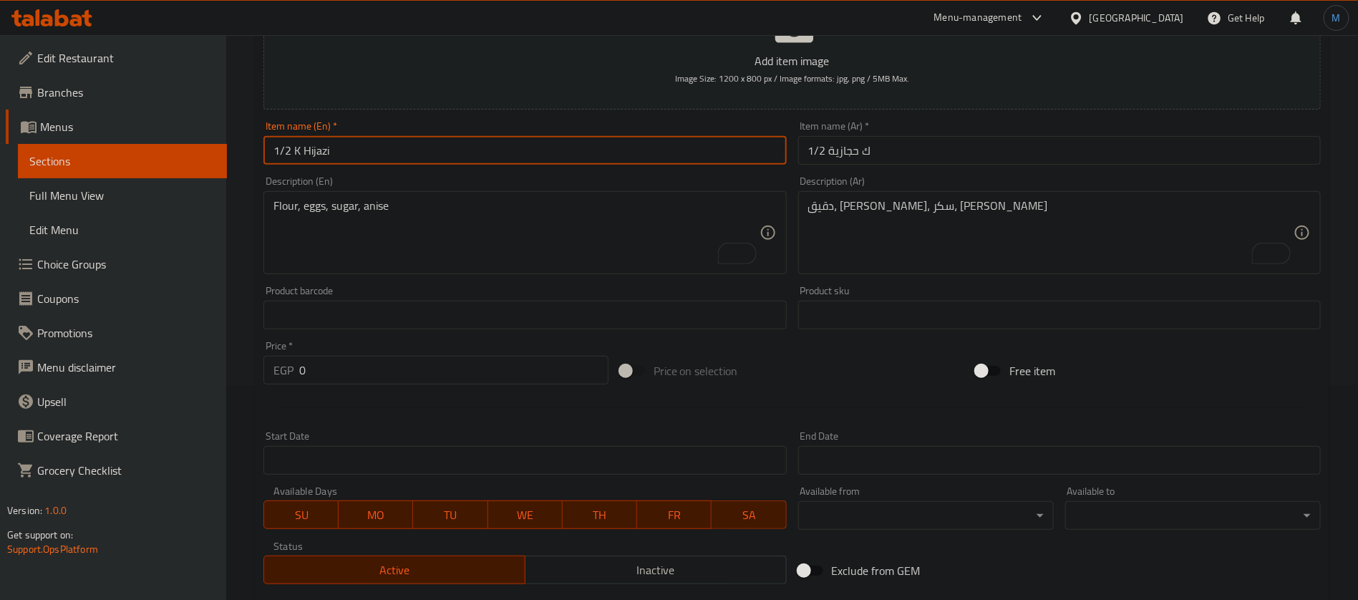
click at [368, 151] on input "1/2 K Hijazi" at bounding box center [525, 150] width 523 height 29
paste input "hijazia"
type input "1/2 K Hijazia"
click at [566, 247] on textarea "Flour, eggs, sugar, anise" at bounding box center [516, 233] width 485 height 68
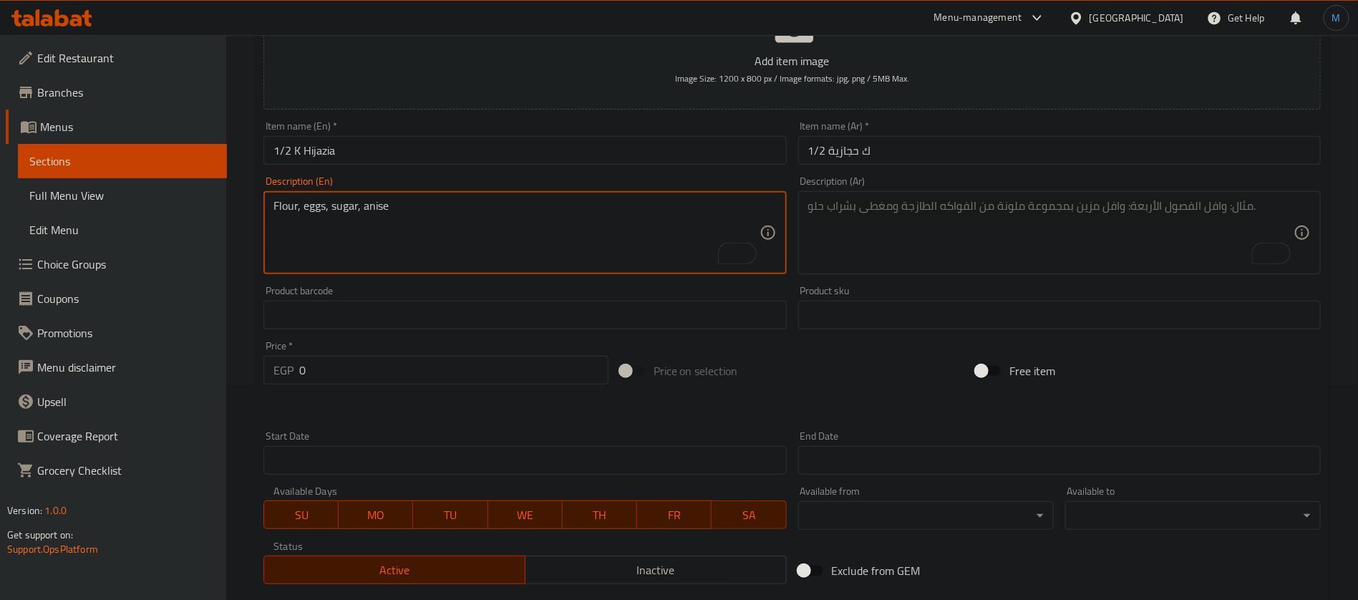
click at [855, 243] on textarea "To enrich screen reader interactions, please activate Accessibility in Grammarl…" at bounding box center [1050, 233] width 485 height 68
paste textarea "دقيق، سميد، سكر، قرفة."
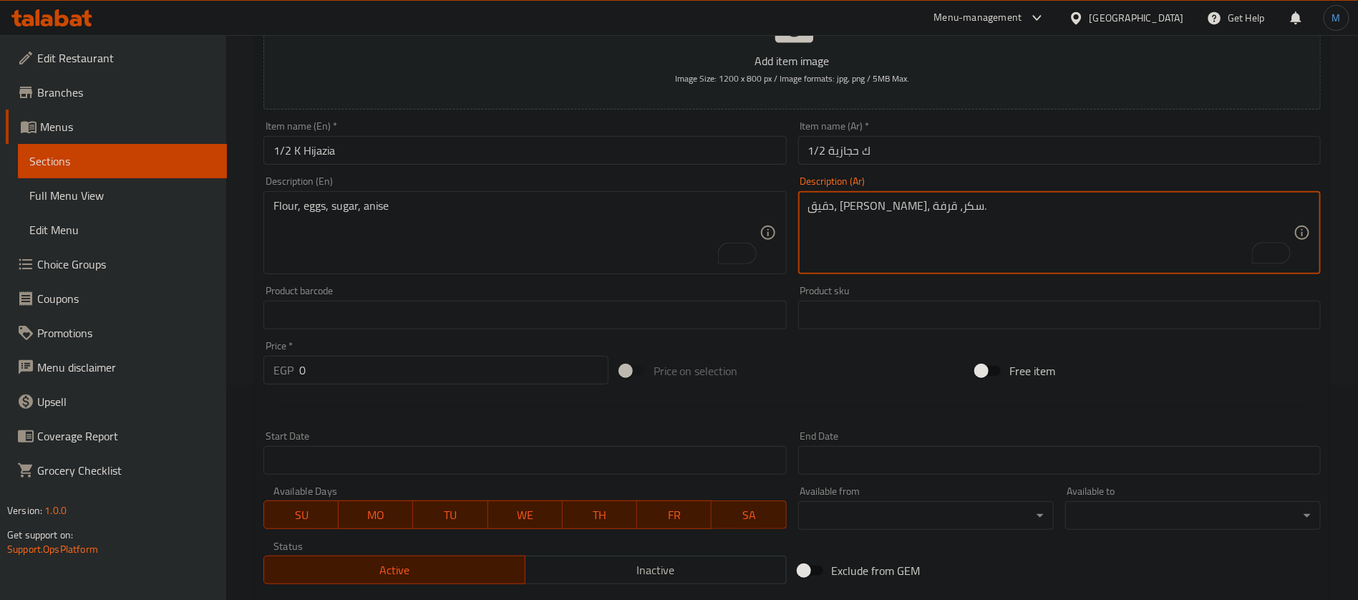
type textarea "دقيق، سميد، سكر، قرفة."
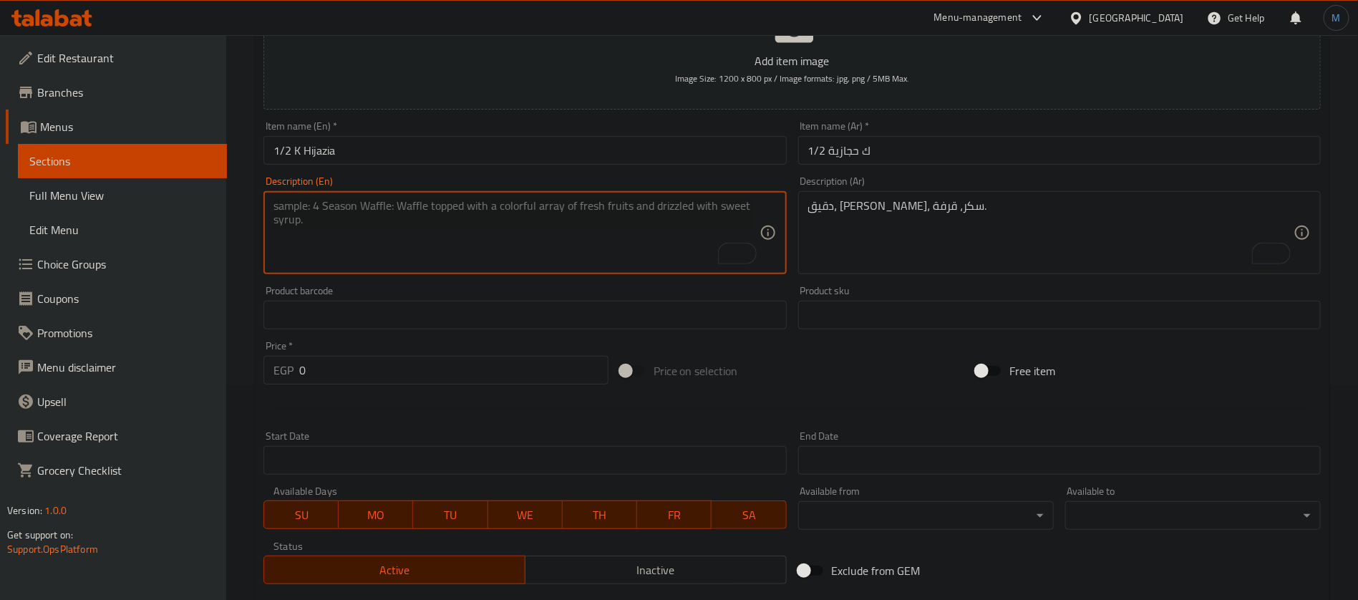
click at [502, 245] on textarea "To enrich screen reader interactions, please activate Accessibility in Grammarl…" at bounding box center [516, 233] width 485 height 68
paste textarea "Flour, semolina, sugar, cinnamon."
type textarea "Flour, semolina, sugar, cinnamon."
click at [438, 371] on input "0" at bounding box center [453, 370] width 309 height 29
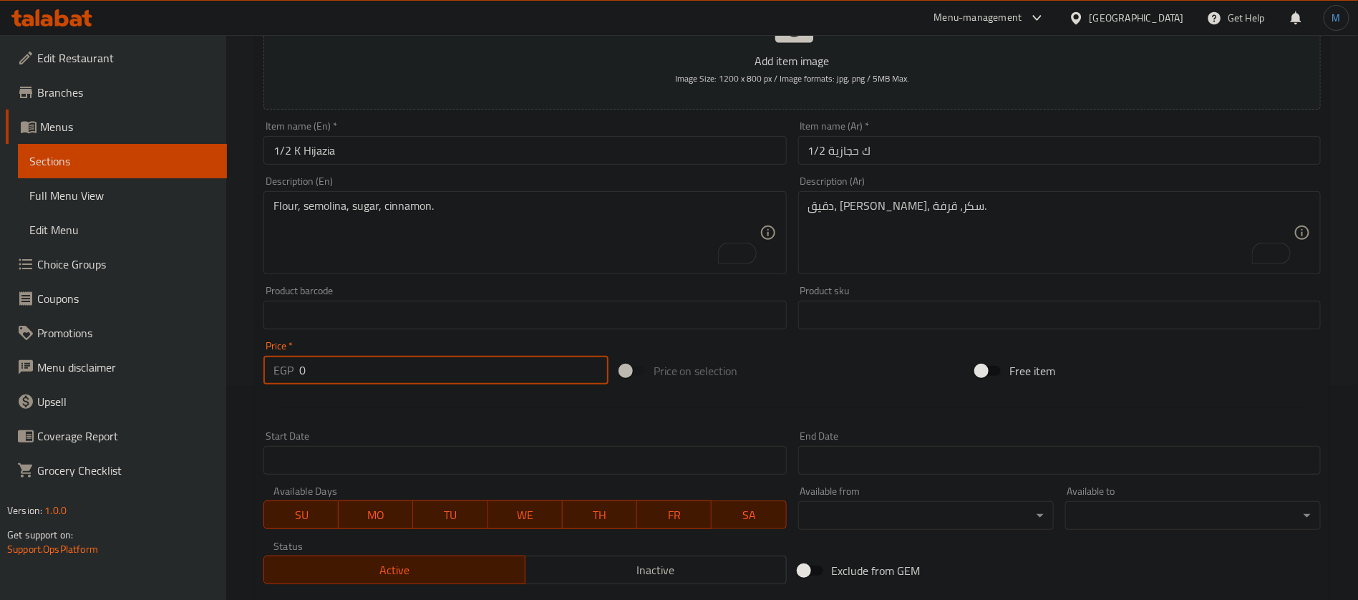
click at [438, 371] on input "0" at bounding box center [453, 370] width 309 height 29
paste input "169"
type input "169"
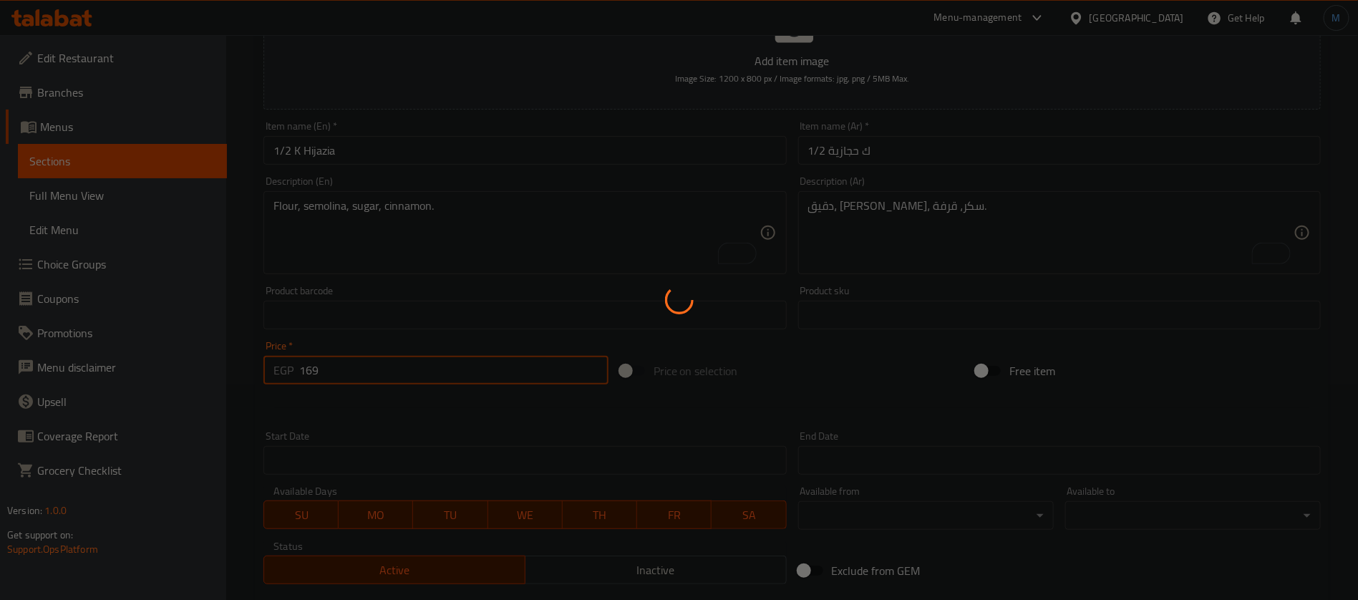
type input "0"
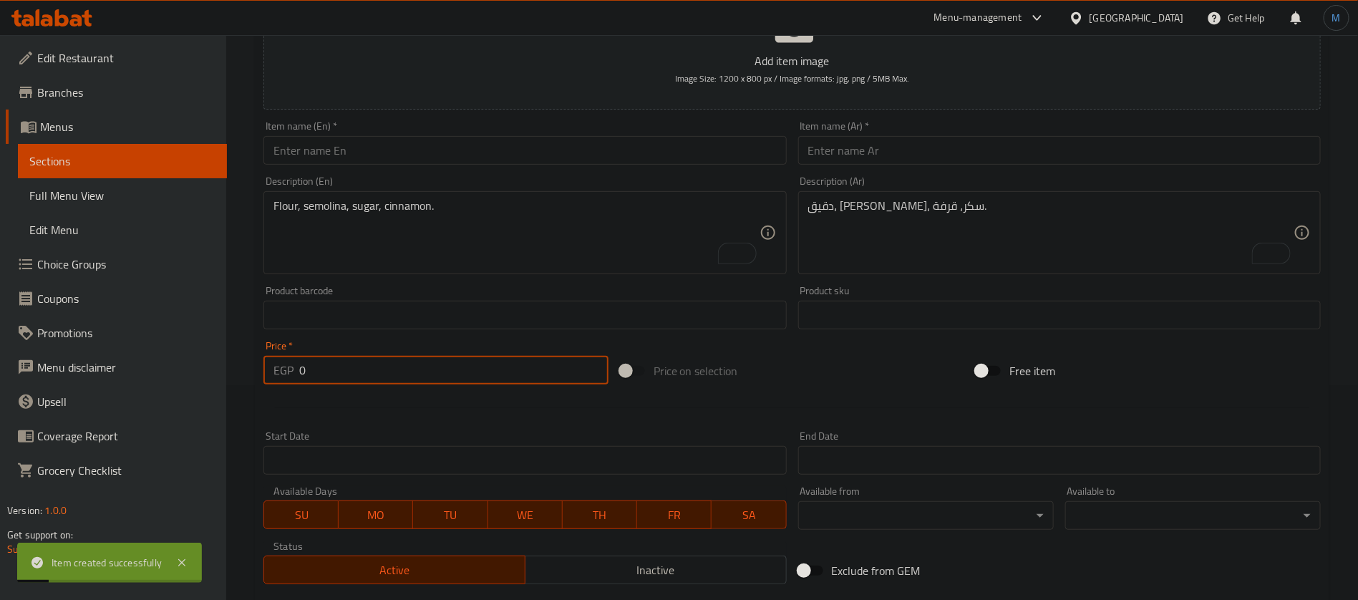
paste input "نصف ك قراقيش"
click at [873, 154] on input "نصف ك قراقيش" at bounding box center [1059, 150] width 523 height 29
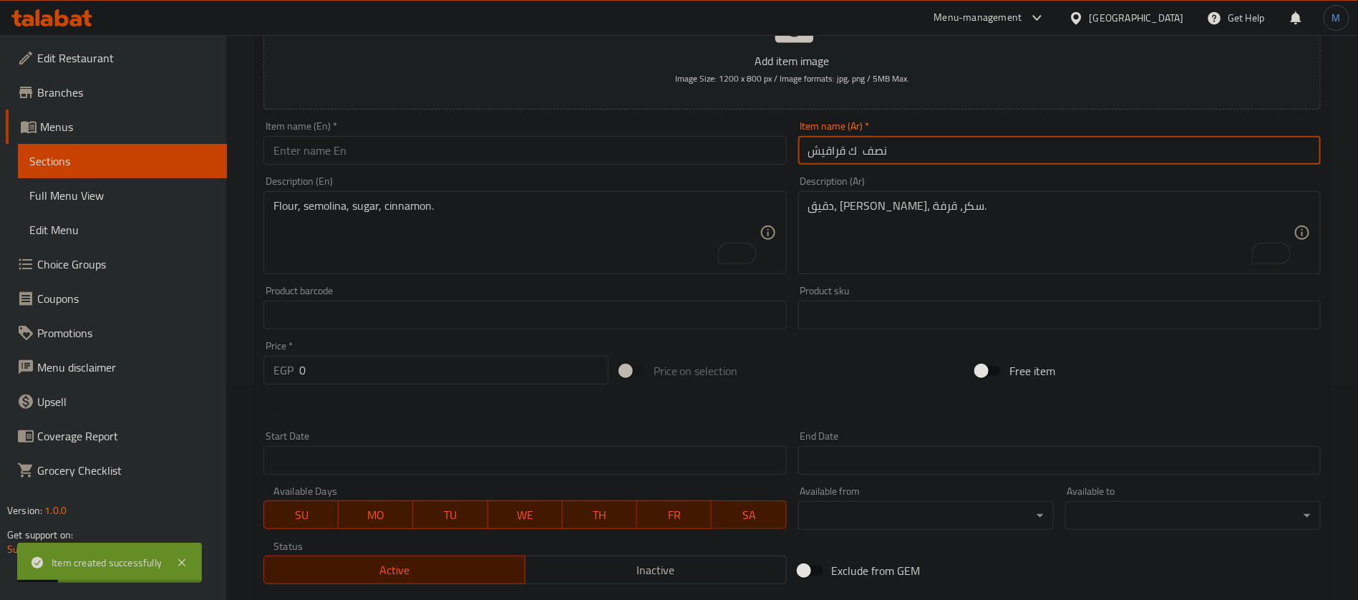
click at [877, 163] on input "نصف ك قراقيش" at bounding box center [1059, 150] width 523 height 29
click at [881, 158] on input "نصف ك قراقيش" at bounding box center [1059, 150] width 523 height 29
paste input "text"
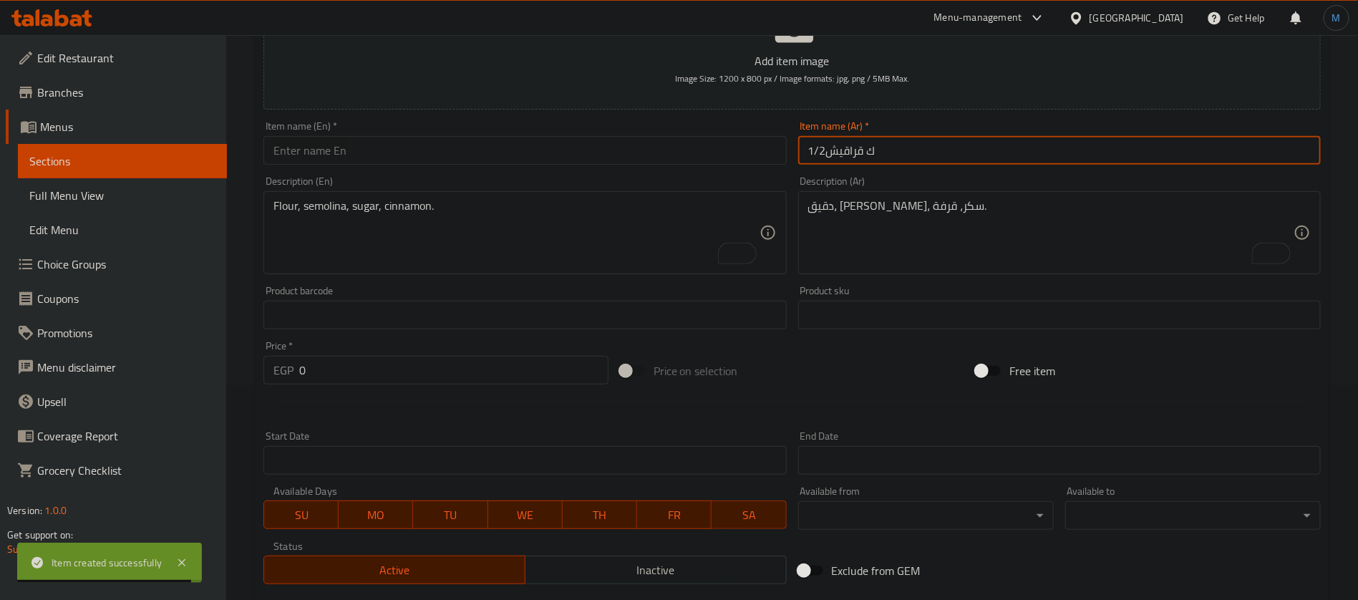
type input "1/2ك قراقيش"
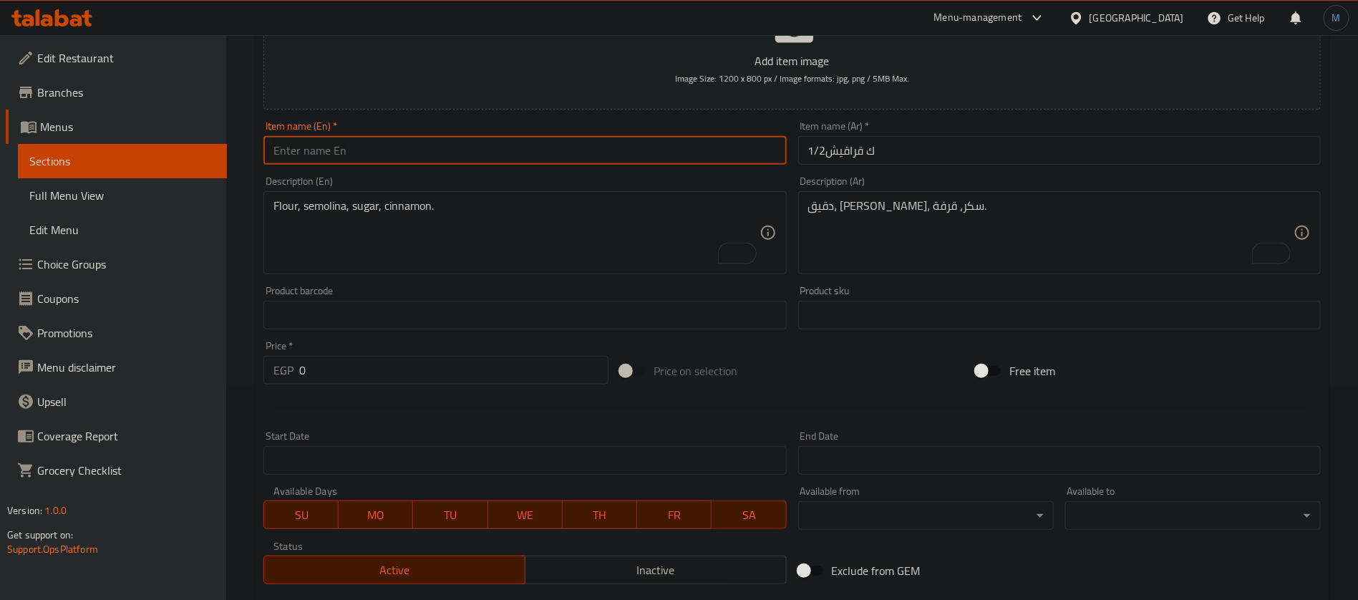
paste input "1/2 kg crackers"
click at [548, 160] on input "text" at bounding box center [525, 150] width 523 height 29
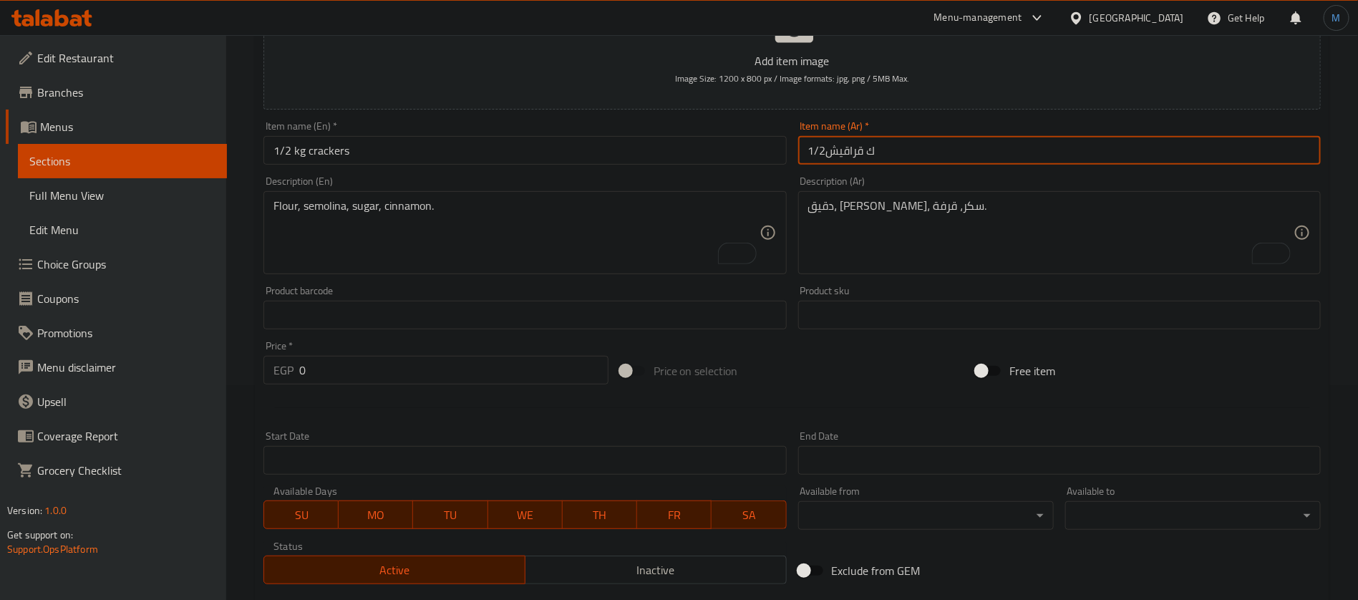
click at [834, 148] on input "1/2ك قراقيش" at bounding box center [1059, 150] width 523 height 29
click at [849, 148] on input "1/2ك قراقيش" at bounding box center [1059, 150] width 523 height 29
click at [336, 150] on input "1/2 kg crackers" at bounding box center [525, 150] width 523 height 29
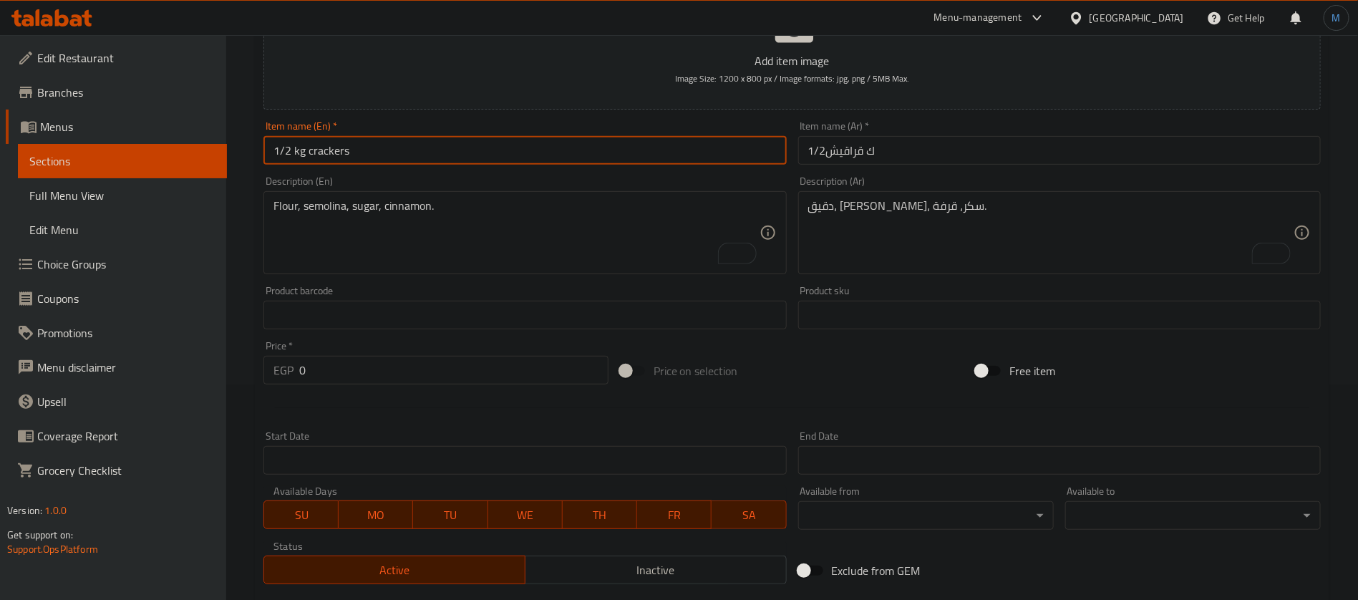
click at [336, 150] on input "1/2 kg crackers" at bounding box center [525, 150] width 523 height 29
paste input "Qaraqish"
type input "1/2 Kg Qaraqish"
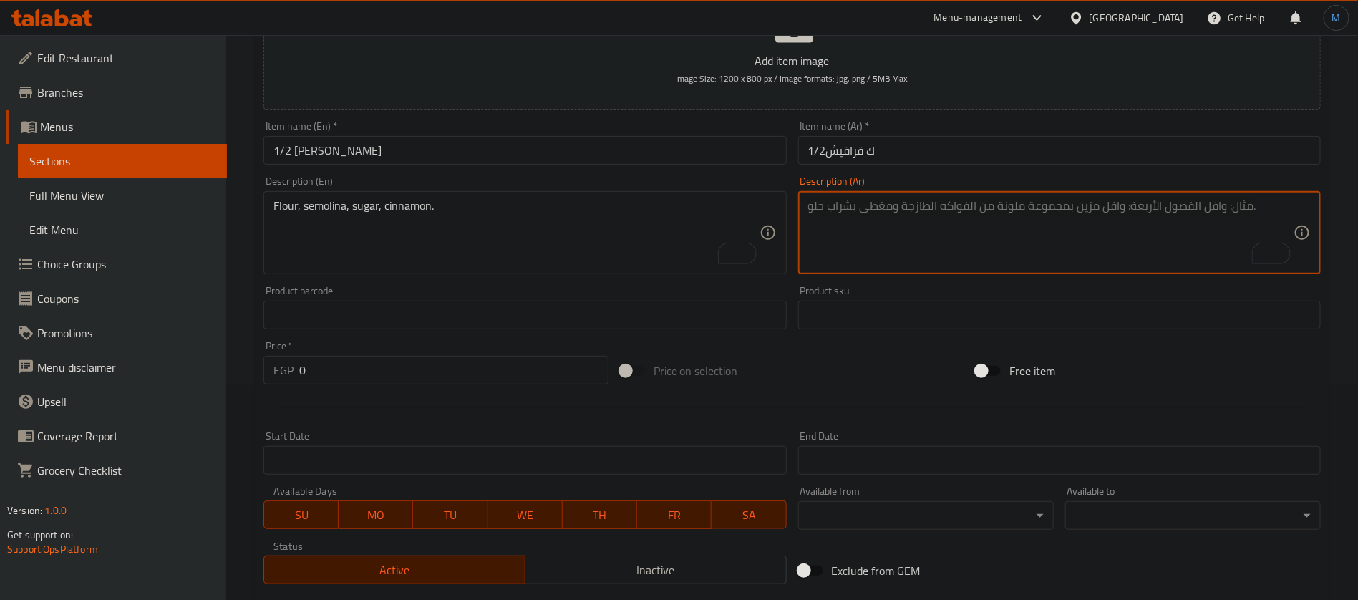
click at [928, 239] on textarea "To enrich screen reader interactions, please activate Accessibility in Grammarl…" at bounding box center [1050, 233] width 485 height 68
paste textarea "دقيق، سمن، سكر"
type textarea "دقيق، سمن، سكر"
click at [483, 272] on div "Flour, semolina, sugar, cinnamon. Description (En)" at bounding box center [525, 232] width 523 height 83
paste textarea "Flour, margarine, sugar"
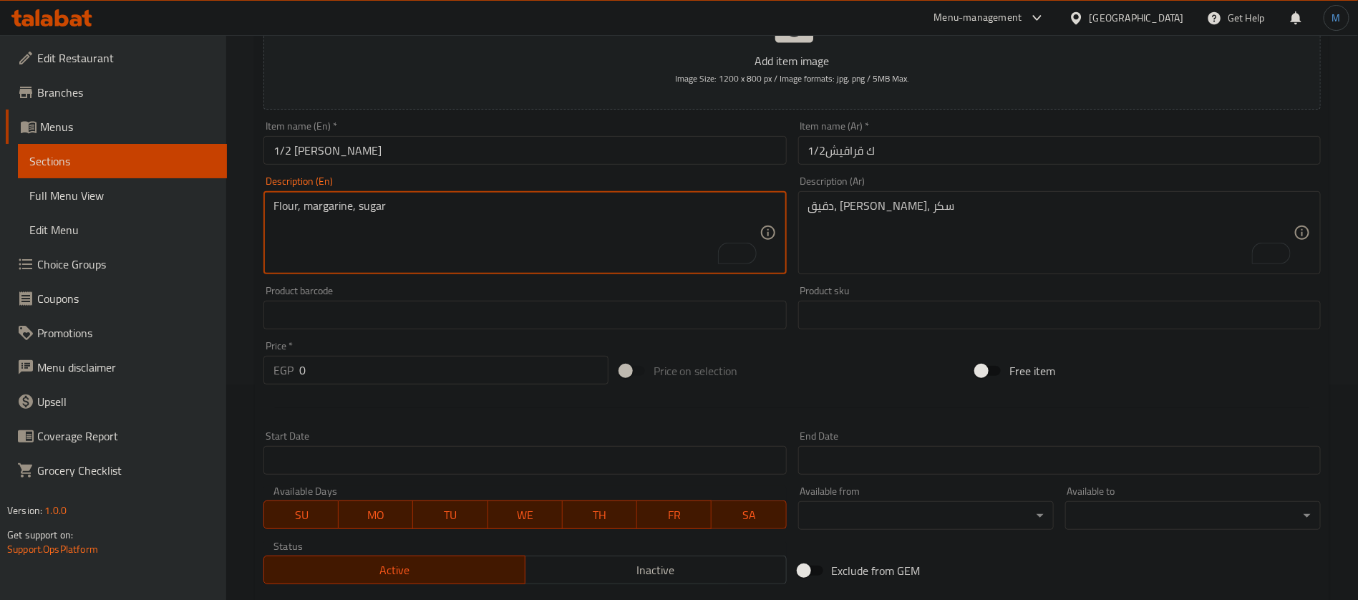
click at [324, 196] on div "Flour, margarine, sugar Description (En)" at bounding box center [525, 232] width 523 height 83
click at [328, 202] on textarea "Flour, margarine, sugar" at bounding box center [516, 233] width 485 height 68
paste textarea "ghe"
type textarea "Flour, ghee, sugar"
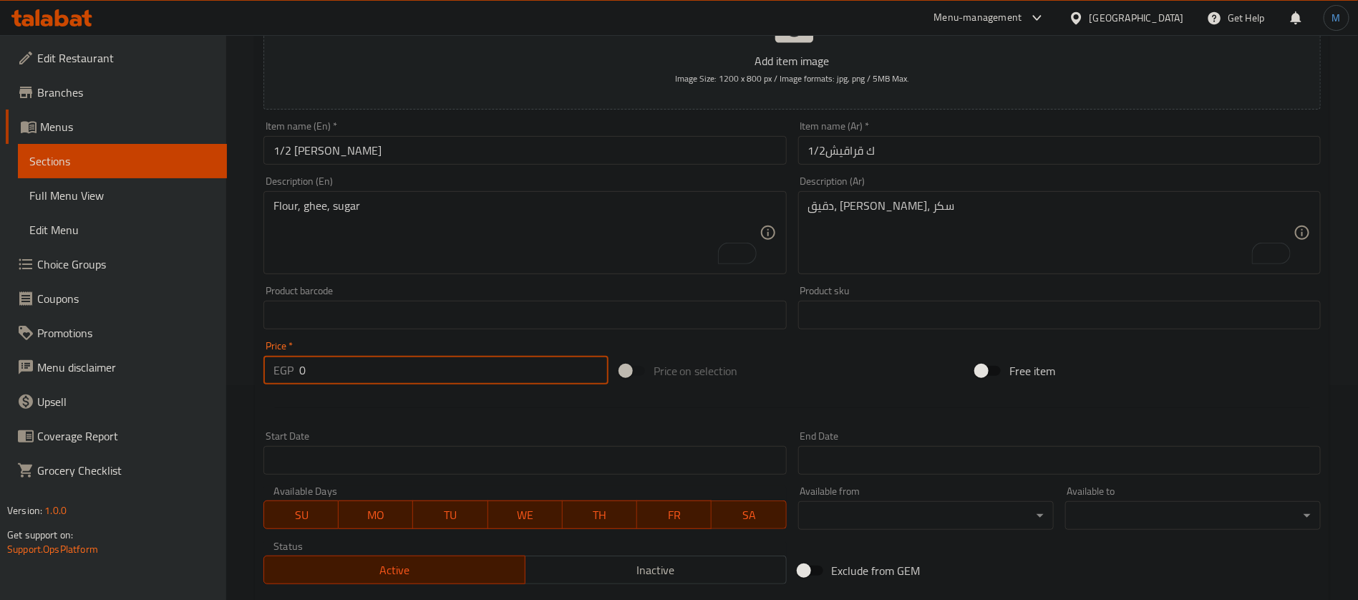
click at [384, 377] on input "0" at bounding box center [453, 370] width 309 height 29
paste input "182"
type input "182"
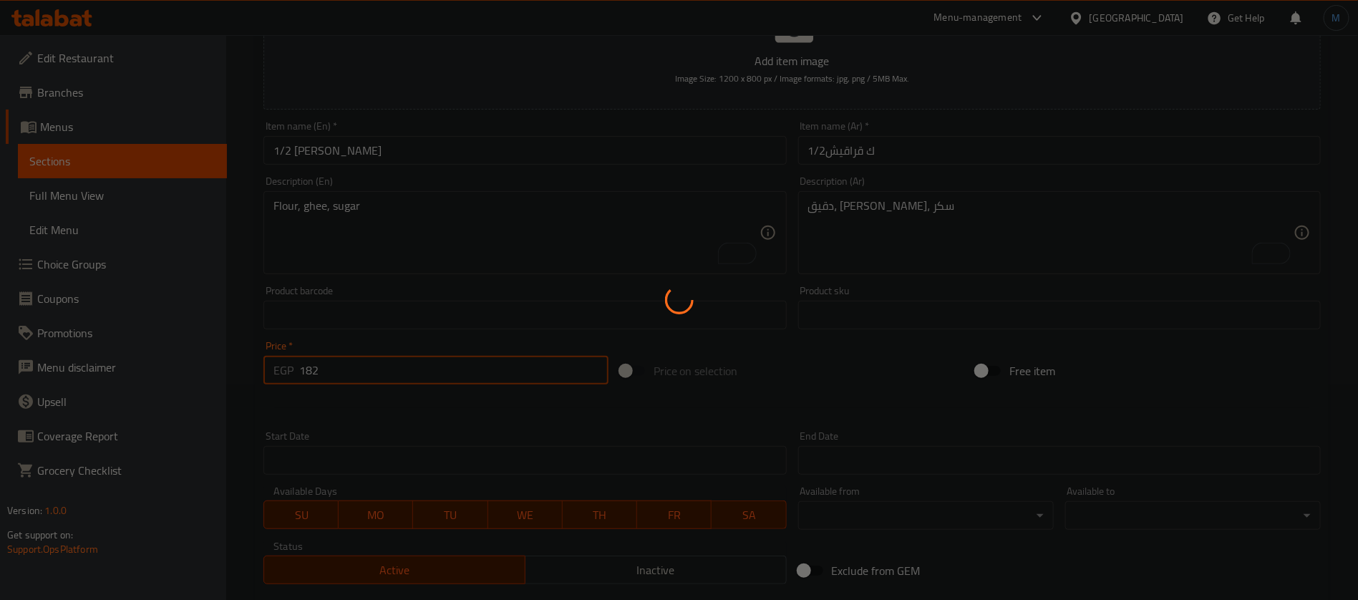
type input "0"
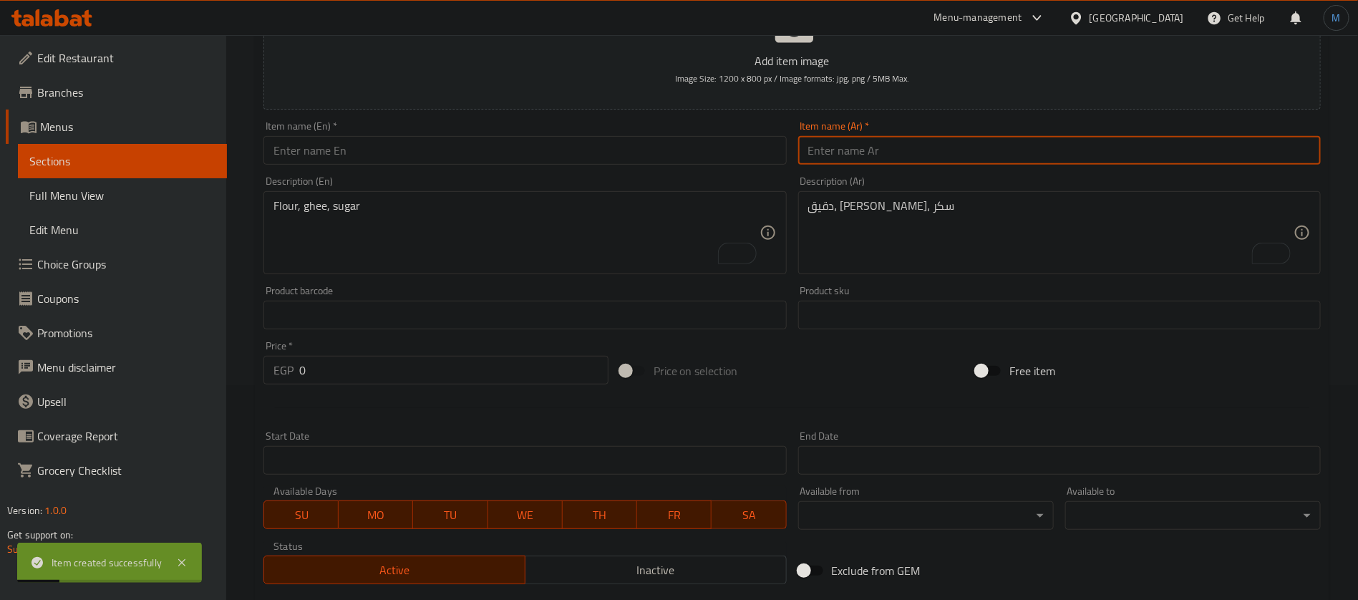
click at [898, 162] on input "text" at bounding box center [1059, 150] width 523 height 29
paste input "نصف ك ساليزون"
click at [884, 155] on input "نصف ك ساليزون" at bounding box center [1059, 150] width 523 height 29
type input "1/2 ك ساليزون"
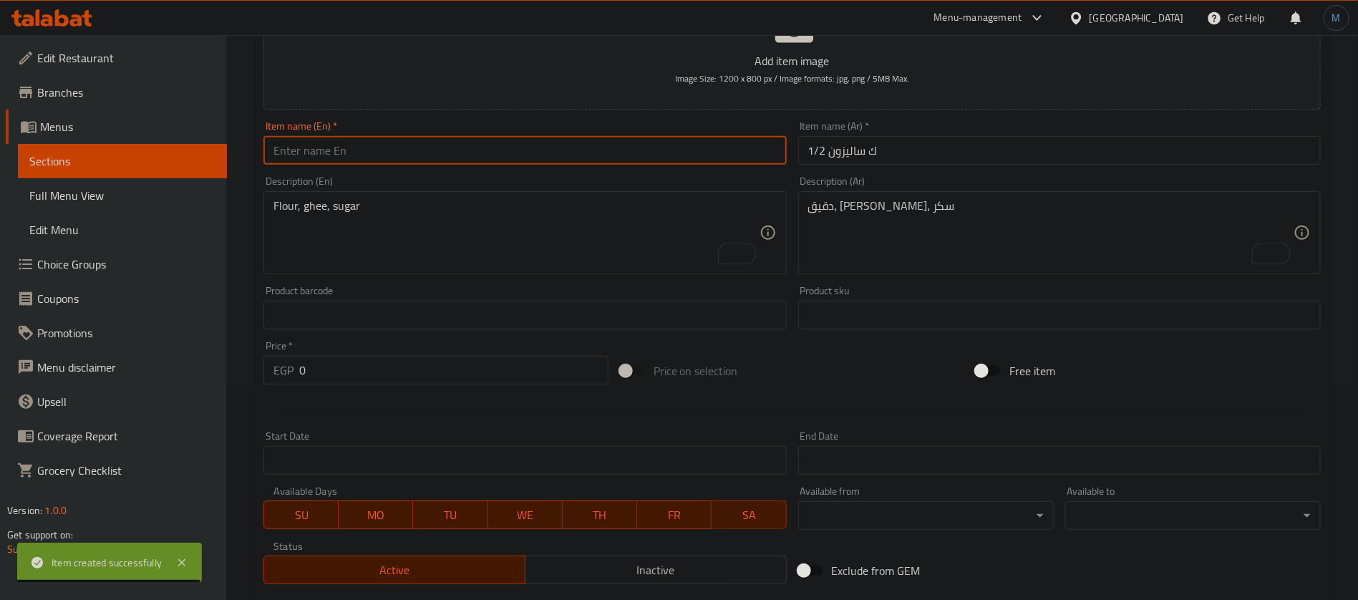
click at [606, 145] on input "text" at bounding box center [525, 150] width 523 height 29
paste input "Salizon"
type input "1/2 K Salizon"
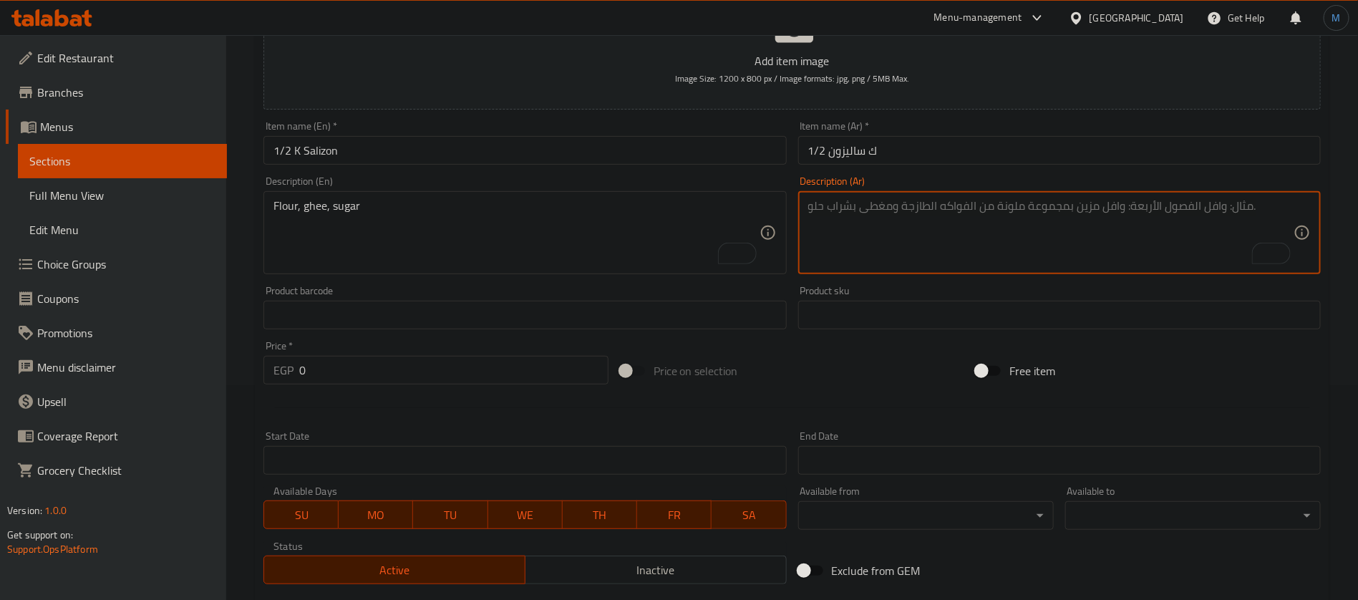
paste textarea "عجينة، حشوات مختلفة"
type textarea "عجينة، حشوات مختلفة"
click at [431, 261] on textarea "To enrich screen reader interactions, please activate Accessibility in Grammarl…" at bounding box center [516, 233] width 485 height 68
paste textarea "Dough, different fillings"
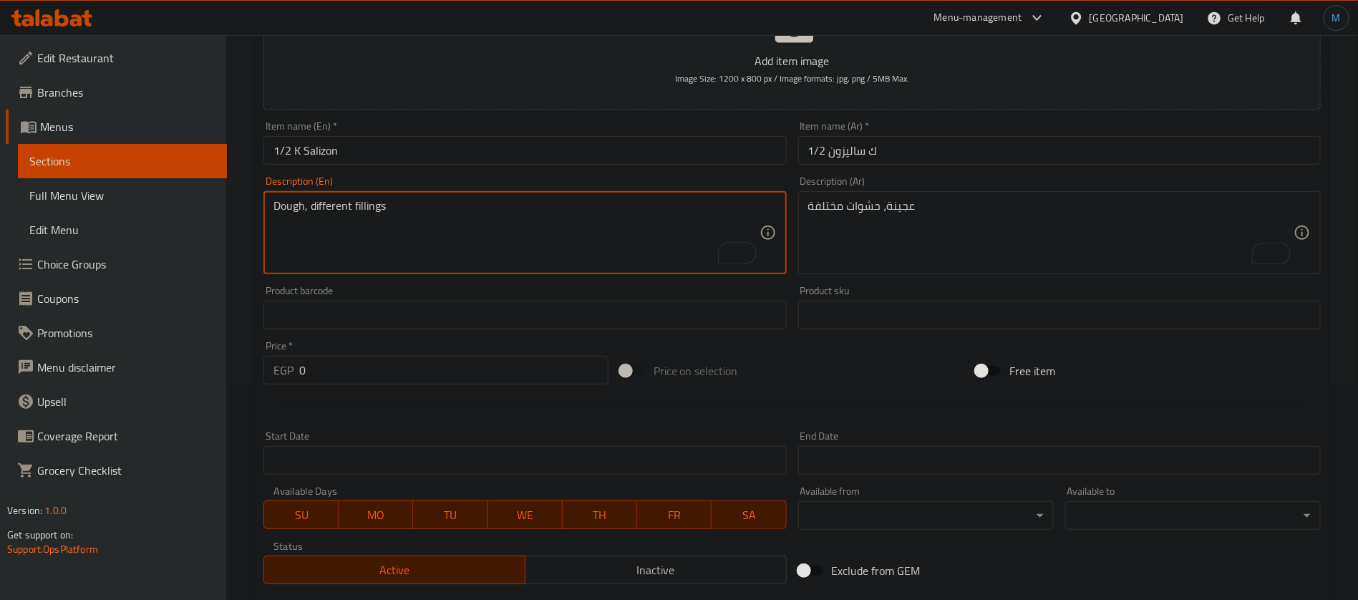
type textarea "Dough, different fillings"
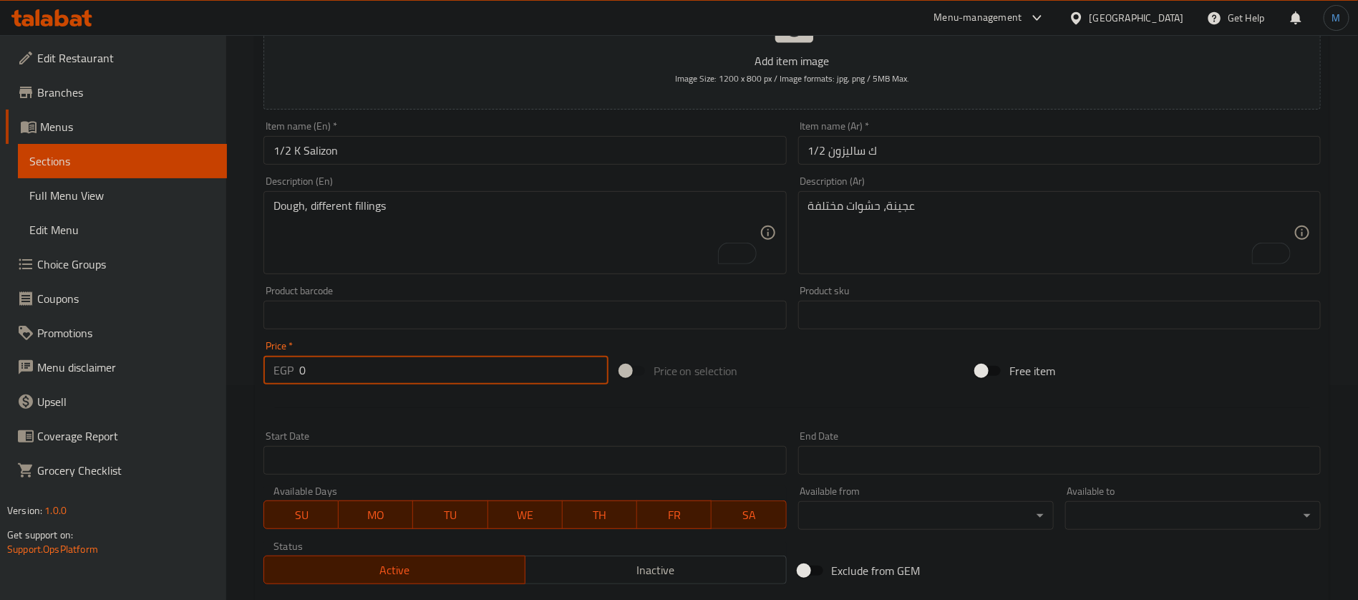
click at [389, 362] on input "0" at bounding box center [453, 370] width 309 height 29
paste input "221"
type input "221"
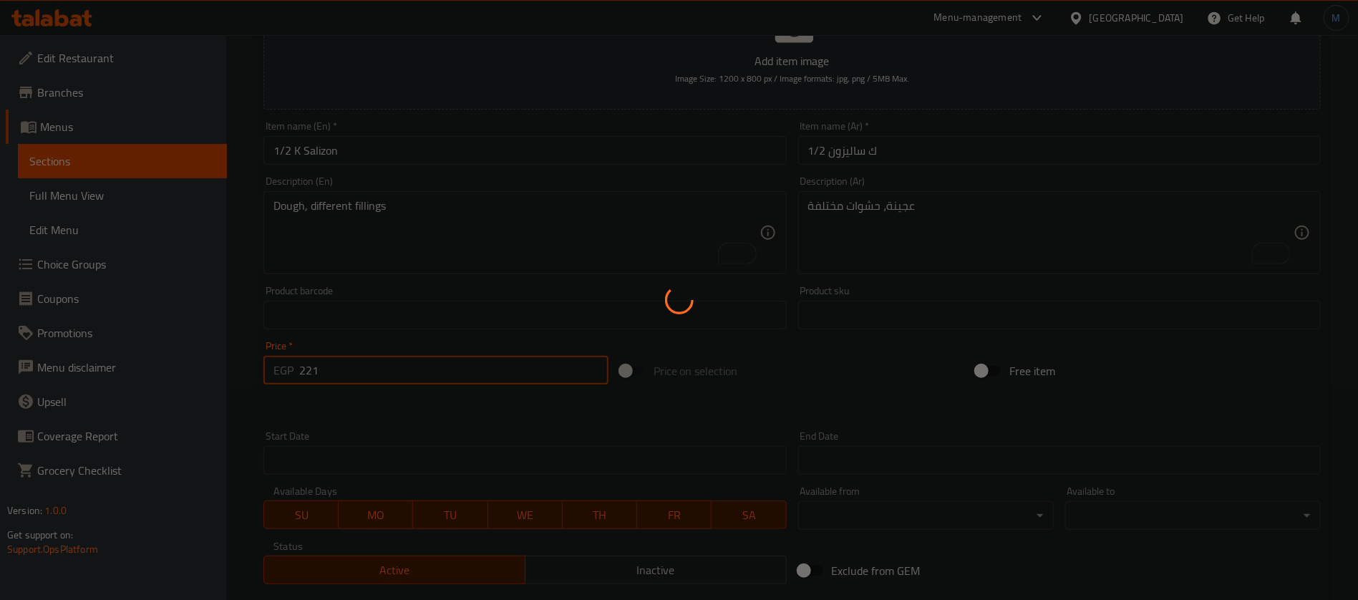
type input "0"
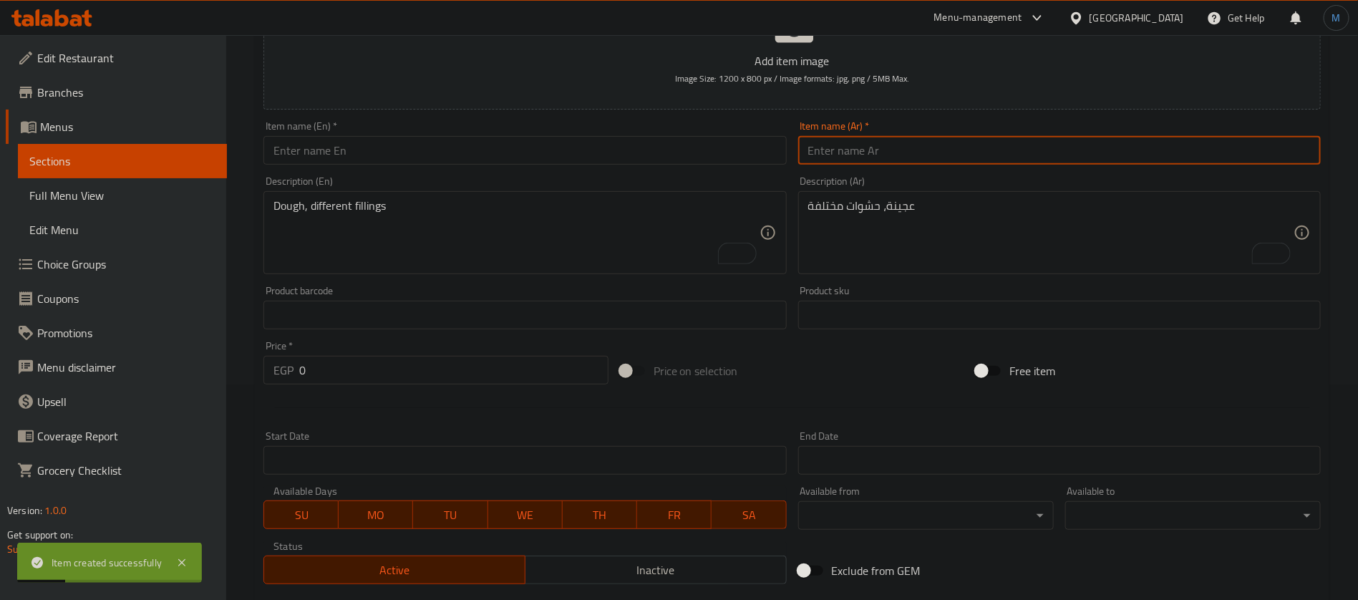
click at [882, 159] on input "text" at bounding box center [1059, 150] width 523 height 29
paste input "نصف ك بسكويت مشكل بالشكولاتة"
click at [963, 146] on input "نصف ك بسكويت مشكل بالشكولاتة" at bounding box center [1059, 150] width 523 height 29
paste input "text"
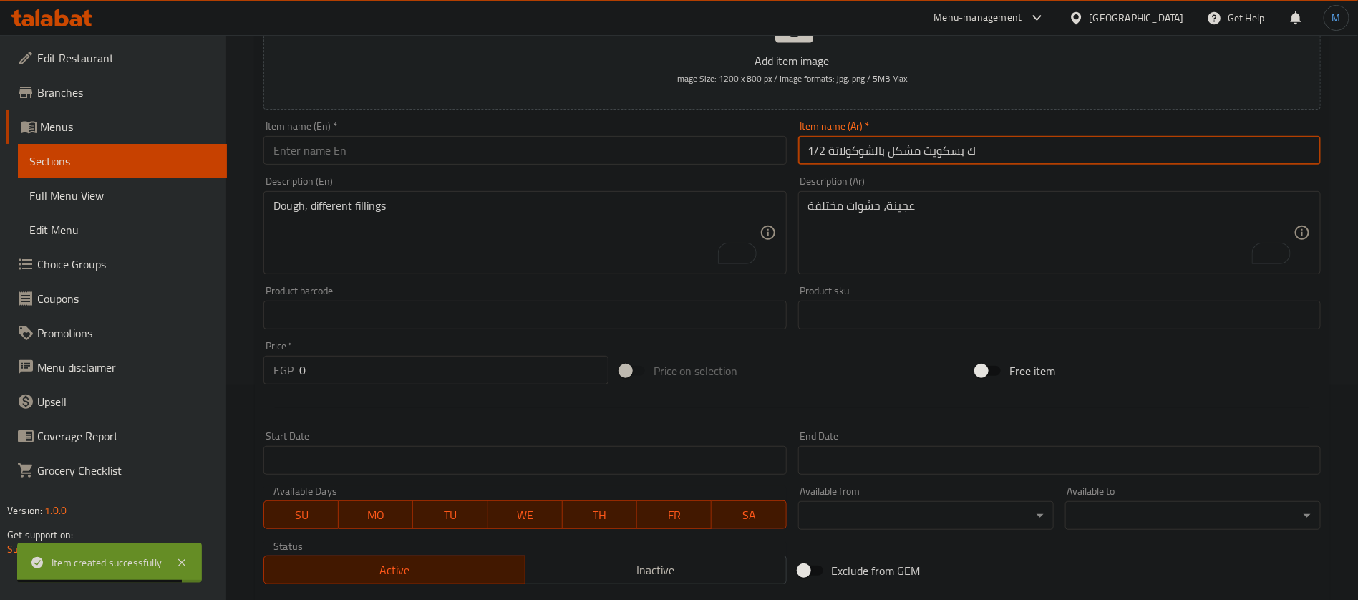
type input "1/2 ك بسكويت مشكل بالشوكولاتة"
click at [402, 143] on input "text" at bounding box center [525, 150] width 523 height 29
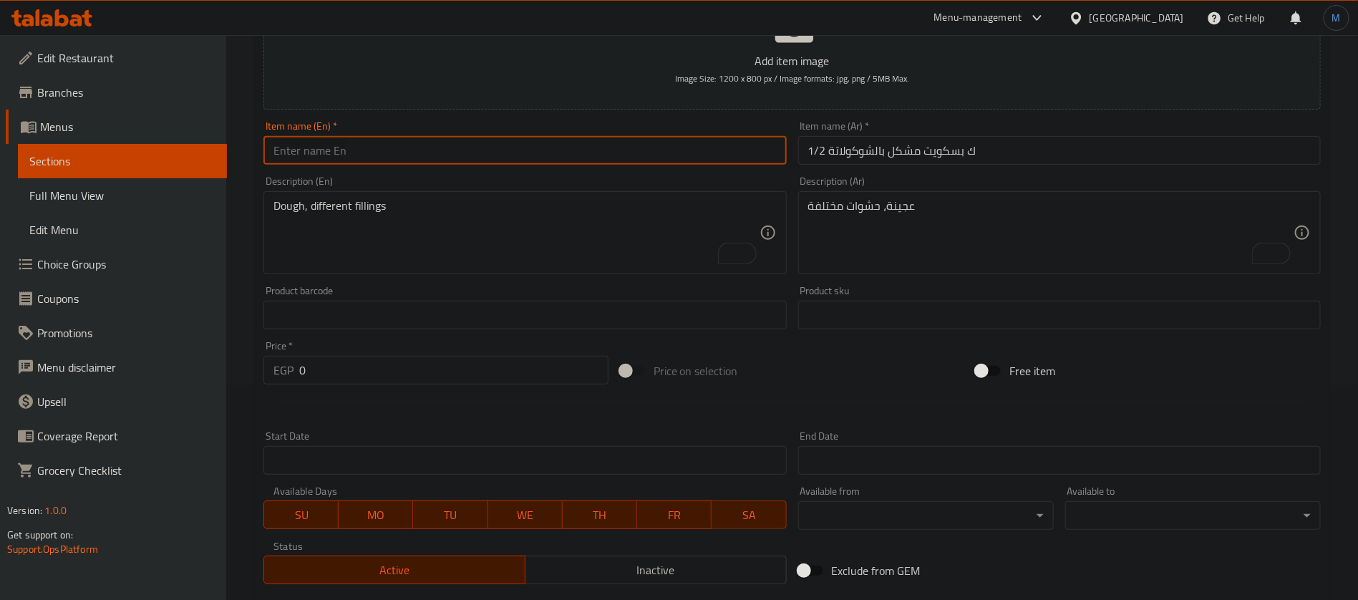
paste input "1/2 kg assorted chocolate biscuits"
type input "1/2 Kg Assorted Chocolate Biscuits"
paste textarea "دقيق، زبدة، سكر، بيض، شوكولاتة"
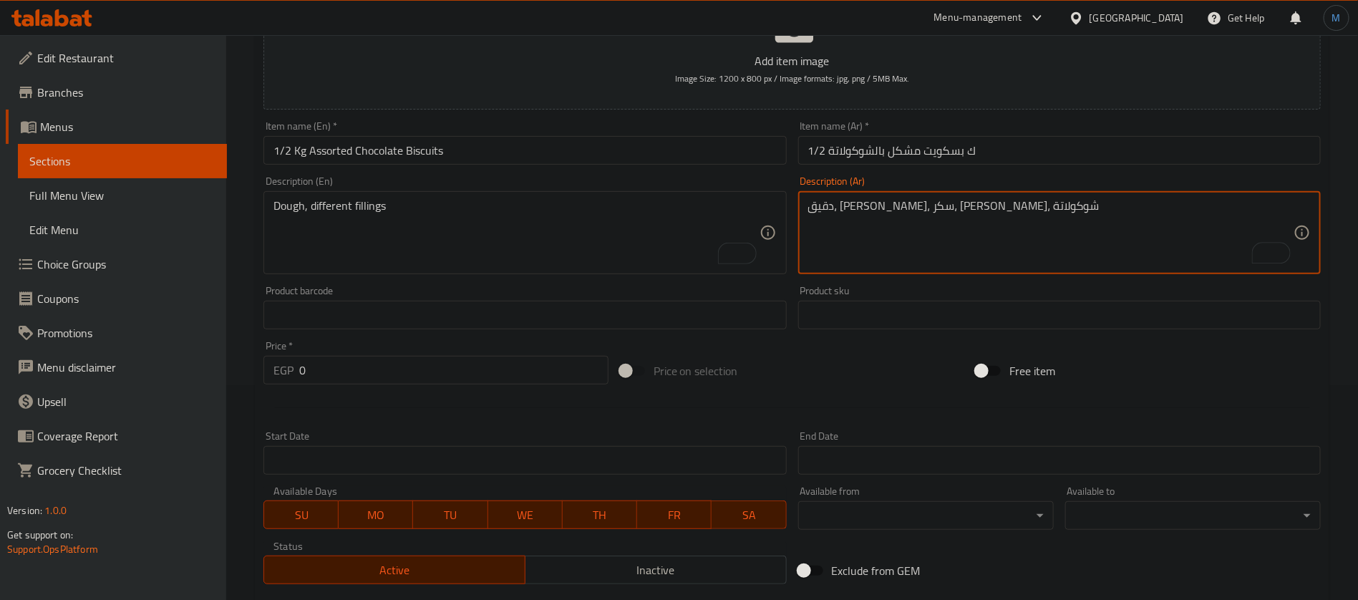
type textarea "دقيق، زبدة، سكر، بيض، شوكولاتة"
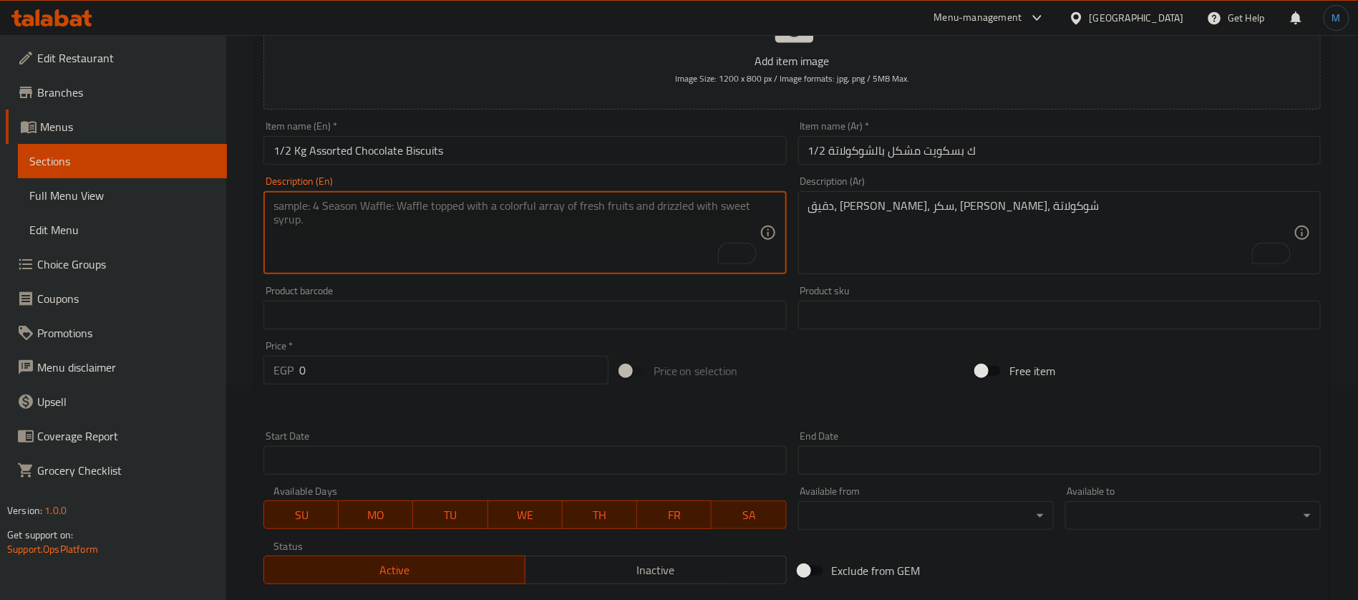
paste textarea "Flour, butter, sugar, eggs, chocolate"
type textarea "Flour, butter, sugar, eggs, chocolate"
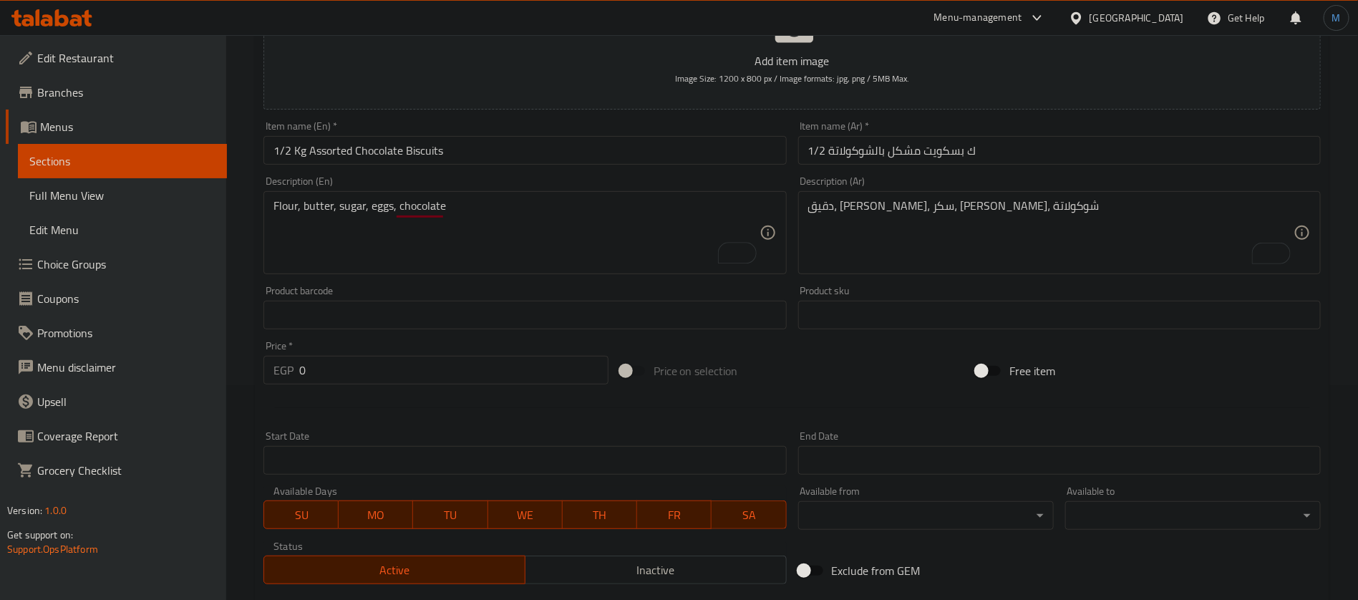
click at [505, 390] on div "Price   * EGP 0 Price *" at bounding box center [436, 362] width 357 height 55
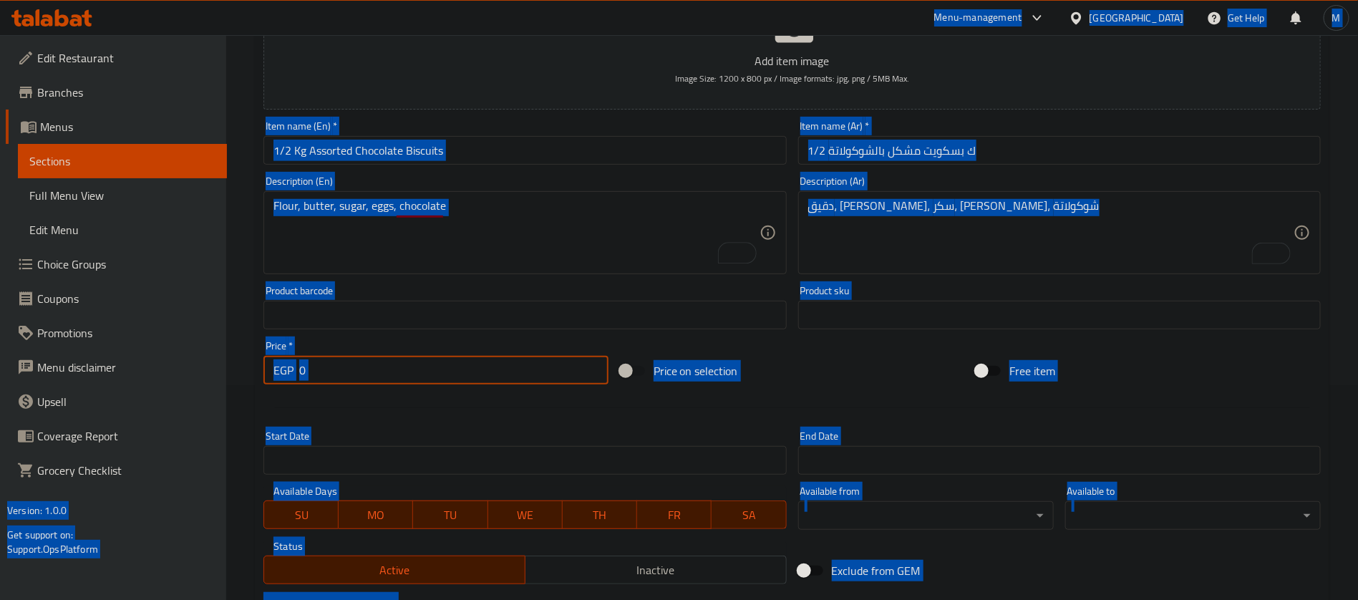
click at [503, 373] on input "0" at bounding box center [453, 370] width 309 height 29
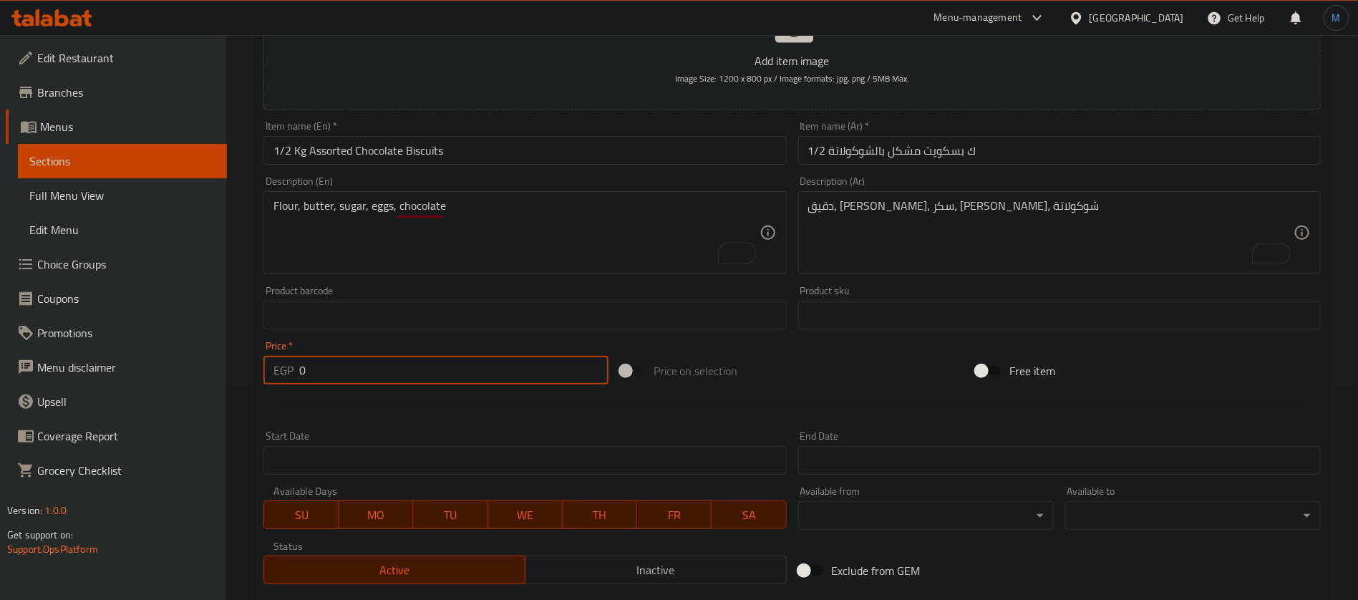
paste input "26"
type input "260"
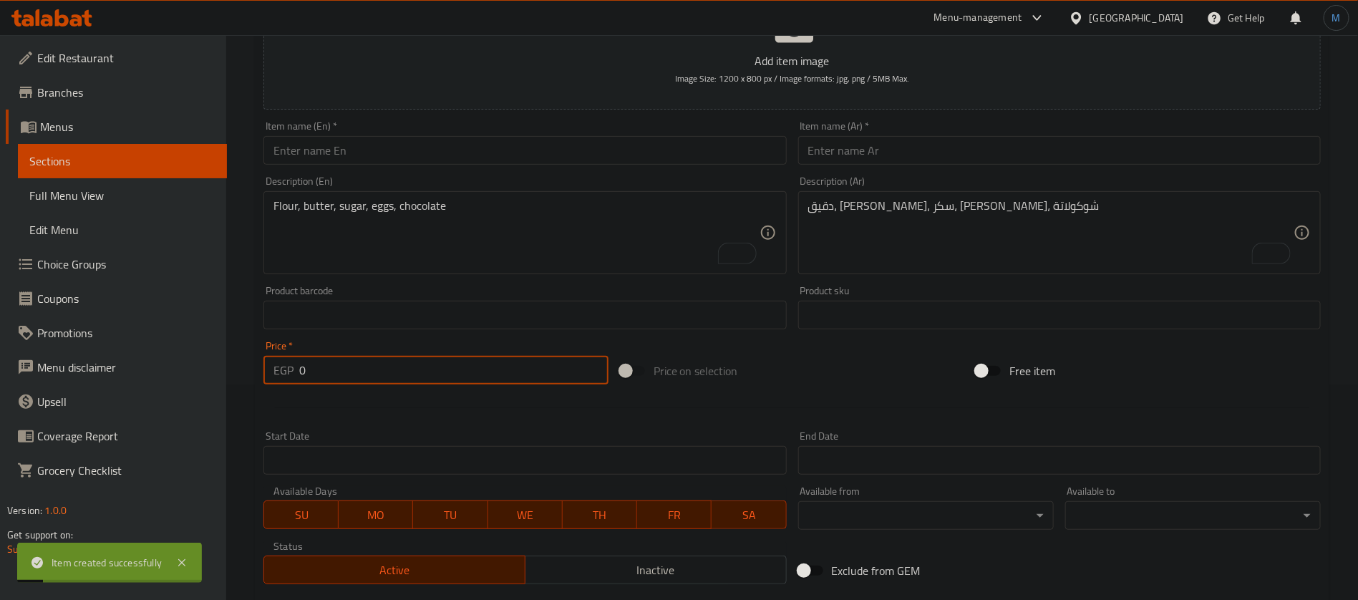
paste input "26"
type input "260"
click at [1151, 147] on input "text" at bounding box center [1059, 150] width 523 height 29
paste input "نصف ك بسكويت العيد"
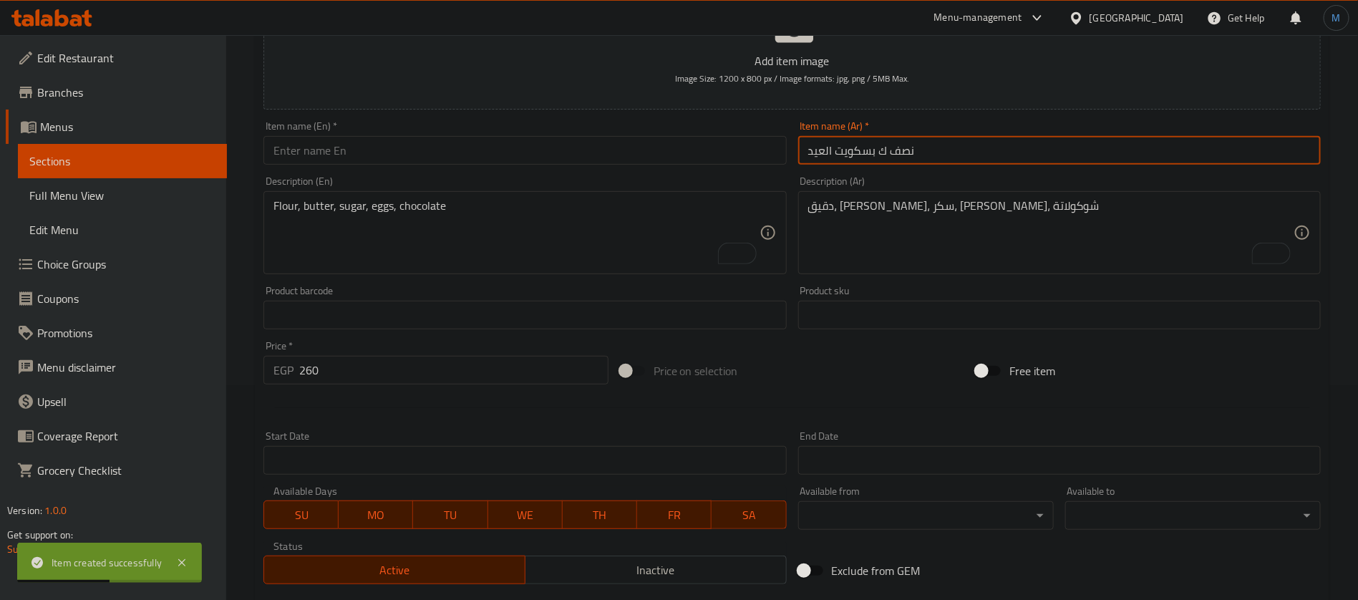
click at [907, 150] on input "نصف ك بسكويت العيد" at bounding box center [1059, 150] width 523 height 29
type input "1/2 ك بسكويت العيد"
click at [362, 150] on input "text" at bounding box center [525, 150] width 523 height 29
paste input "1/2 kg Eid biscuits"
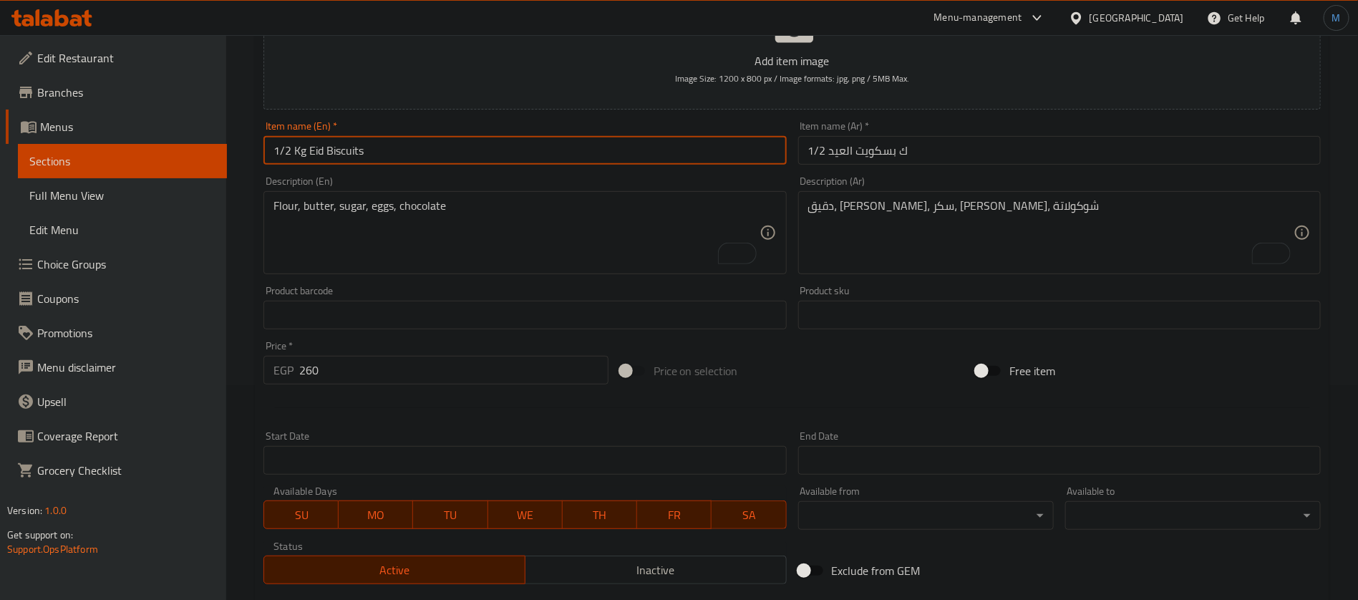
type input "1/2 Kg Eid Biscuits"
click at [920, 205] on textarea "دقيق، زبدة، سكر، بيض، شوكولاتة" at bounding box center [1050, 233] width 485 height 68
paste textarea "دقيق، زبدة، سكر، بيض"
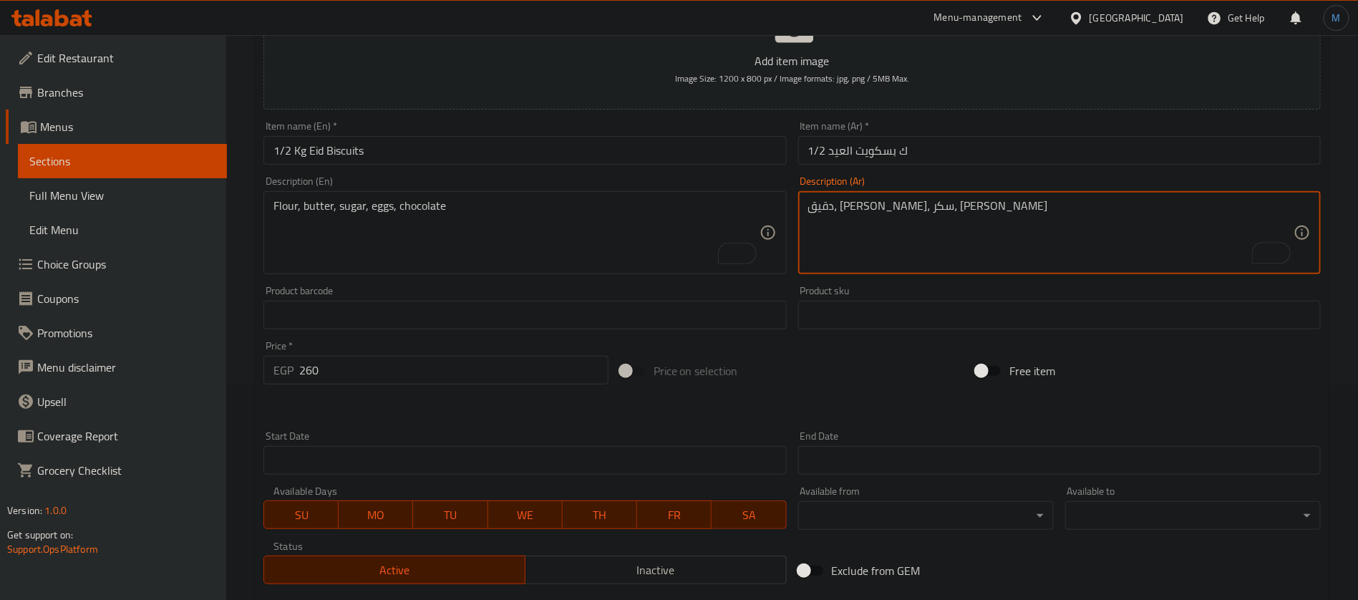
type textarea "دقيق، زبدة، سكر، بيض"
click at [516, 215] on textarea "Flour, butter, sugar, eggs, chocolate" at bounding box center [516, 233] width 485 height 68
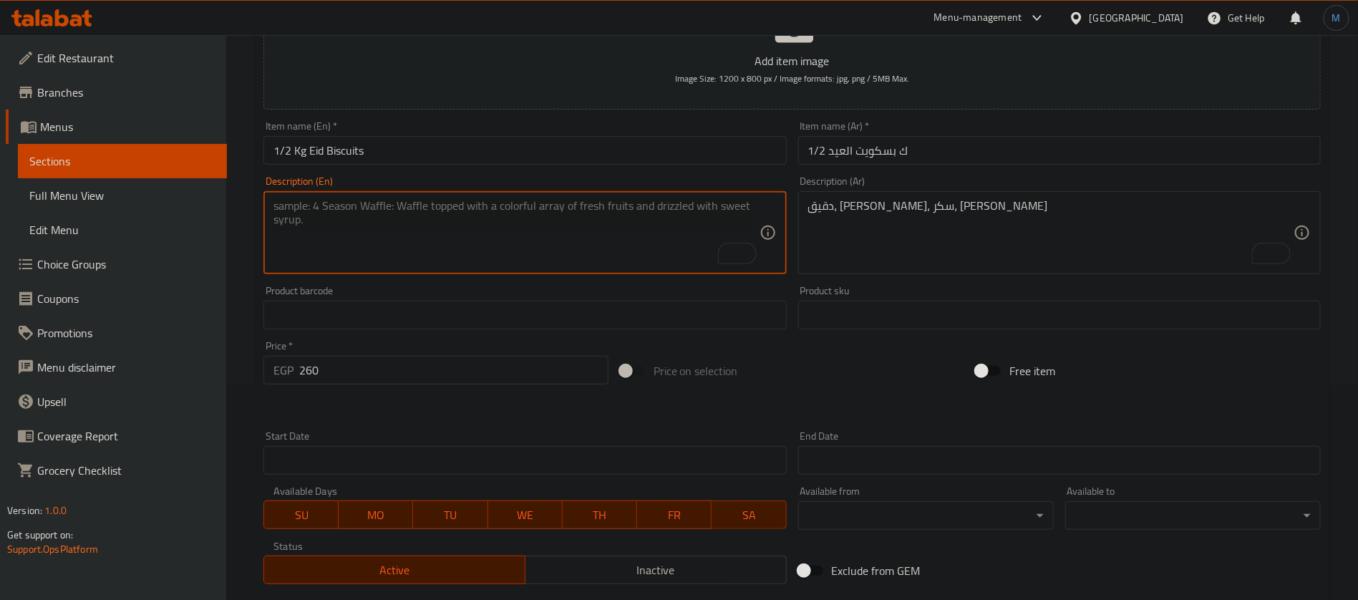
paste textarea "Flour, butter, sugar, eggs"
type textarea "Flour, butter, sugar, eggs"
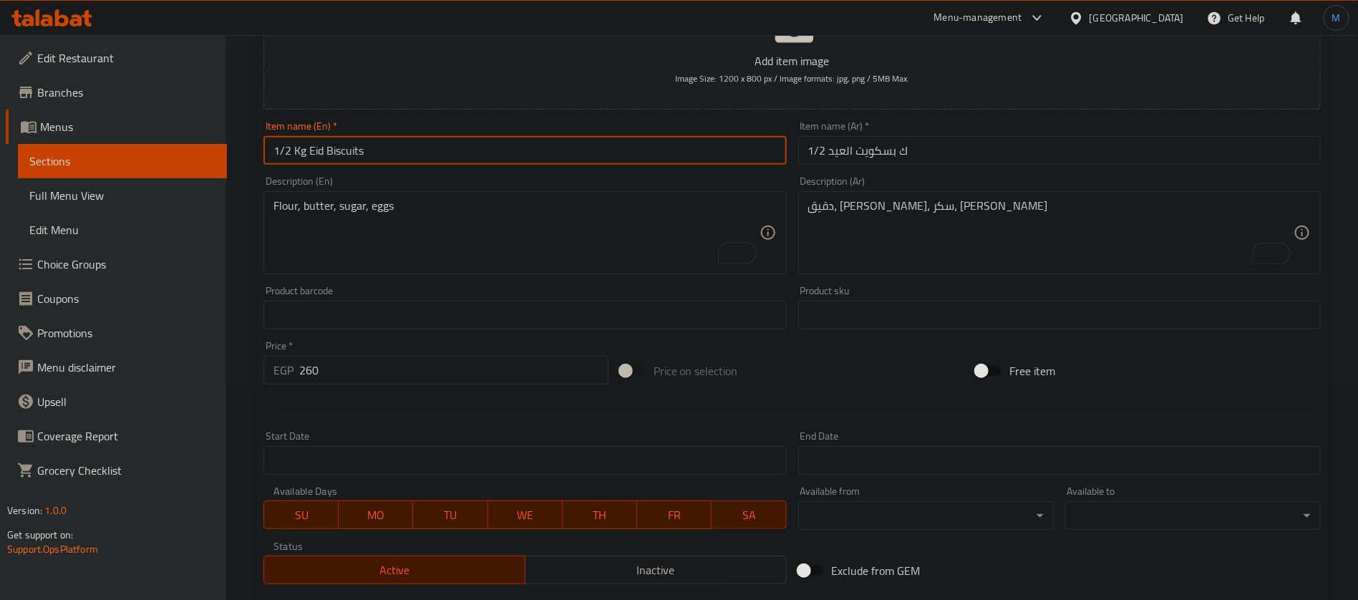
click at [463, 155] on input "1/2 Kg Eid Biscuits" at bounding box center [525, 150] width 523 height 29
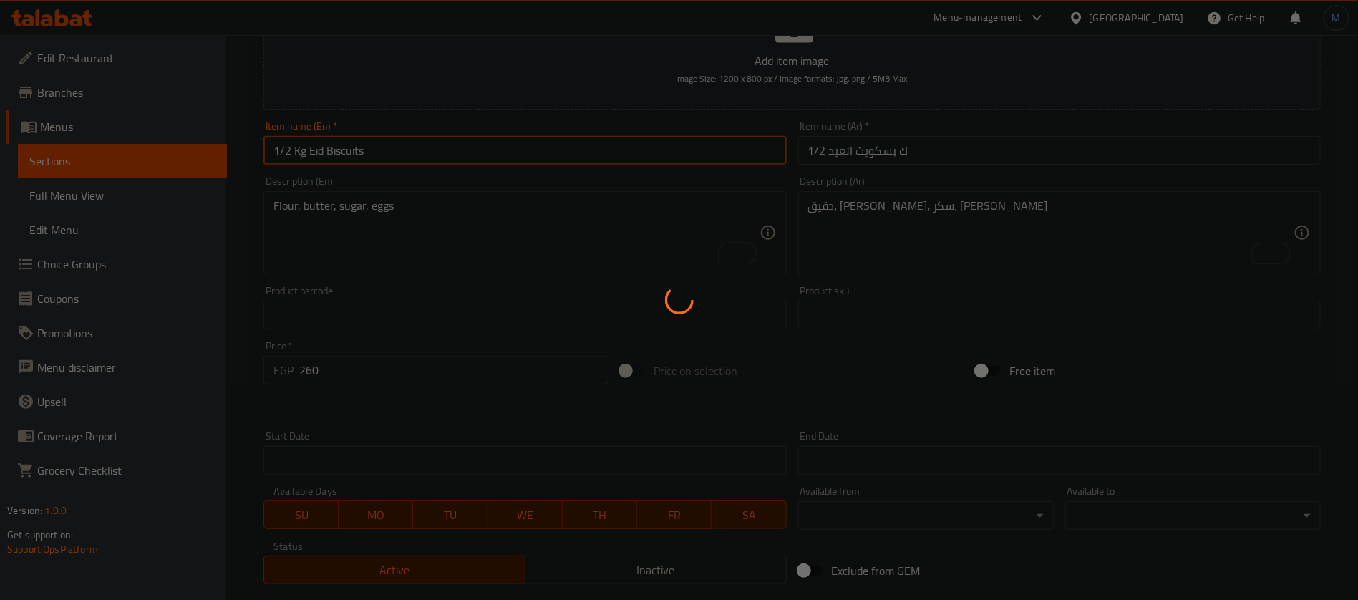
type input "0"
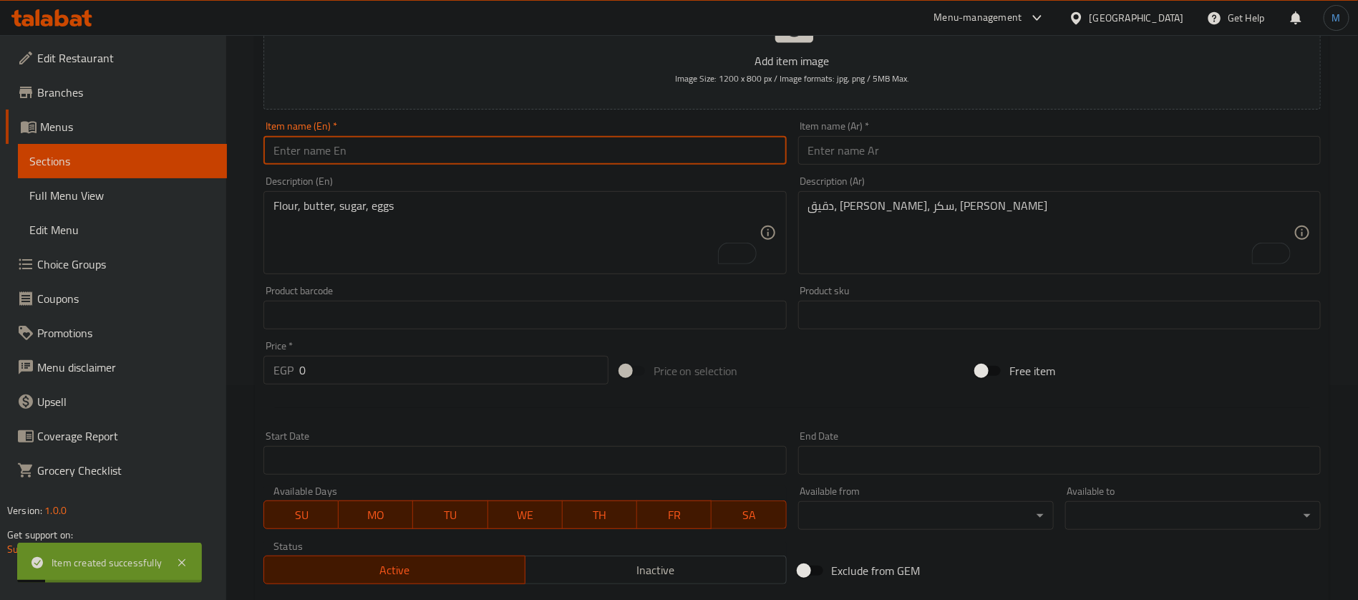
click at [904, 134] on div "Item name (Ar)   * Item name (Ar) *" at bounding box center [1059, 143] width 523 height 44
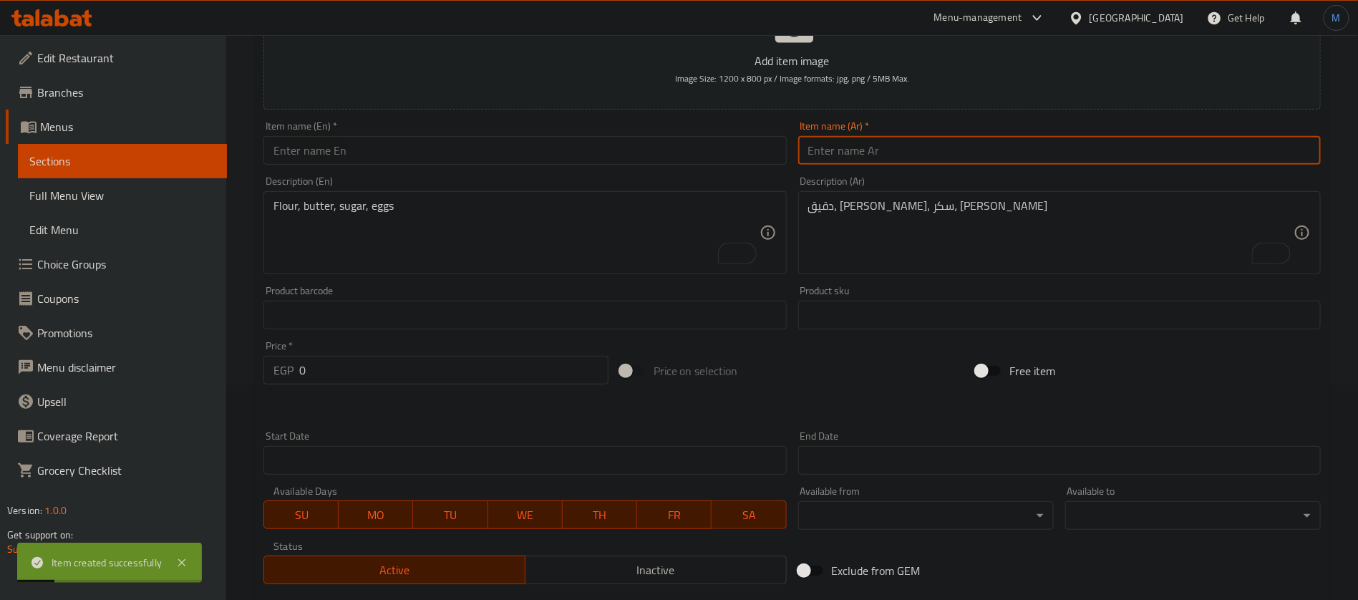
click at [907, 140] on input "text" at bounding box center [1059, 150] width 523 height 29
paste input "فطير مشلتت"
type input "فطير مشلتت"
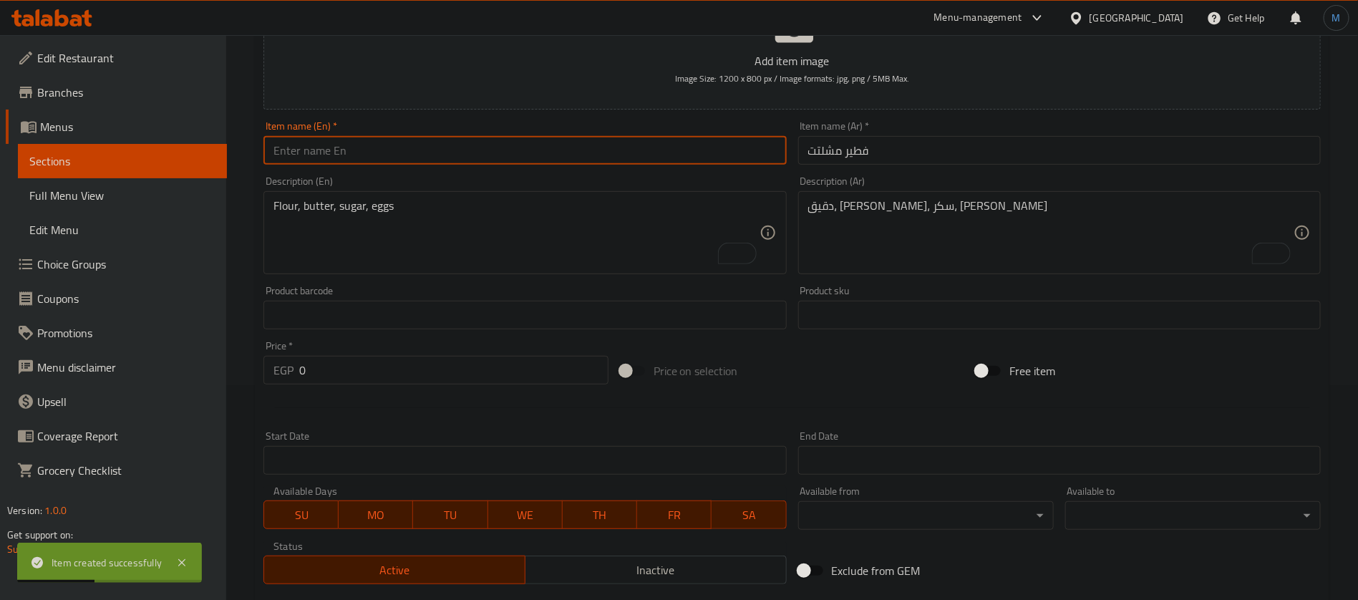
paste input "Fatayer Meshaltet"
click at [510, 140] on input "text" at bounding box center [525, 150] width 523 height 29
click at [956, 132] on div "Item name (Ar)   * فطير مشلتت Item name (Ar) *" at bounding box center [1059, 143] width 523 height 44
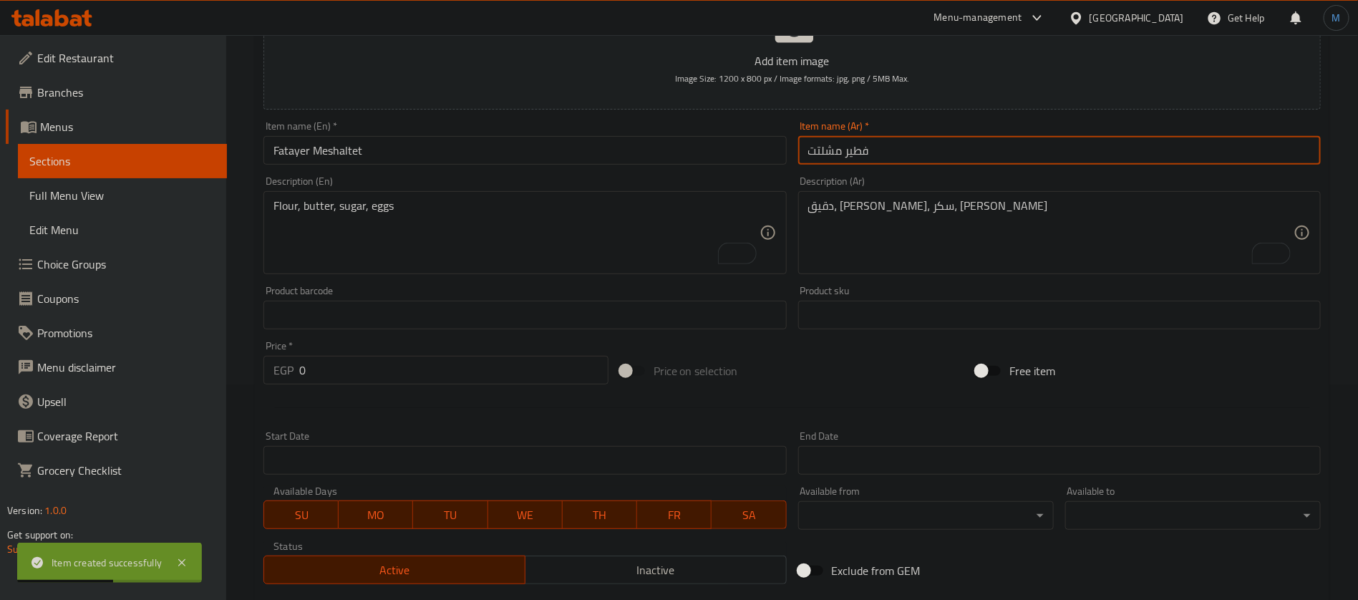
click at [947, 147] on input "فطير مشلتت" at bounding box center [1059, 150] width 523 height 29
click at [502, 128] on div "Item name (En)   * Fatayer Meshaltet Item name (En) *" at bounding box center [525, 143] width 523 height 44
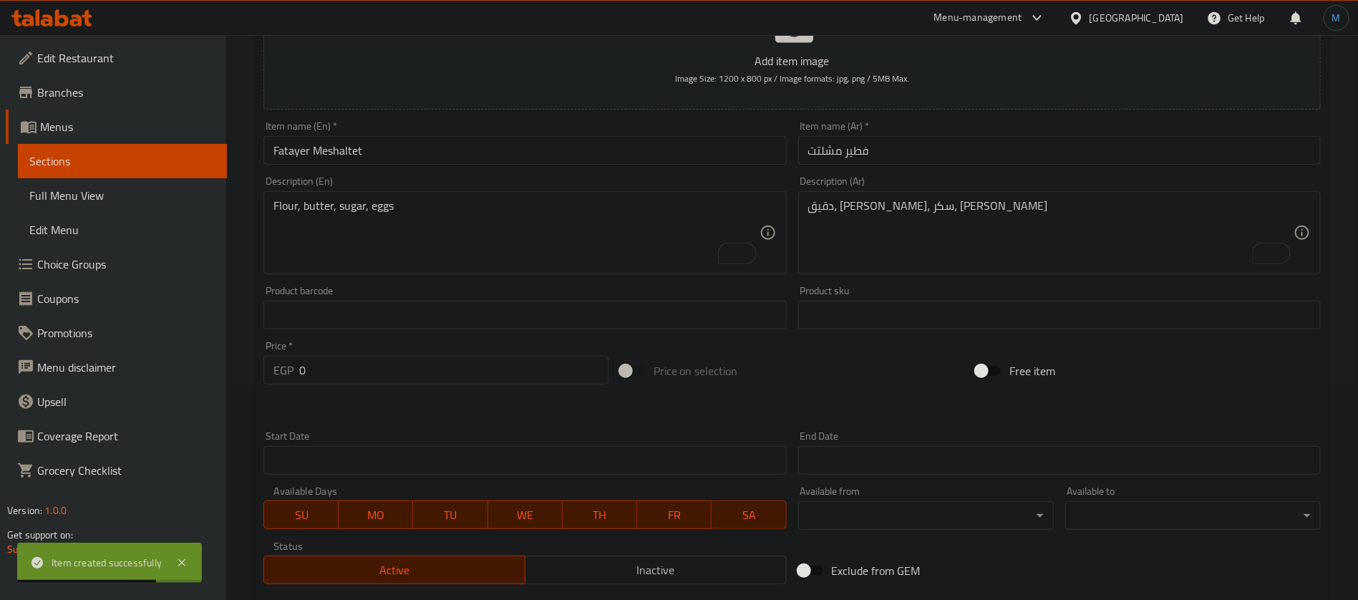
click at [504, 142] on input "Fatayer Meshaltet" at bounding box center [525, 150] width 523 height 29
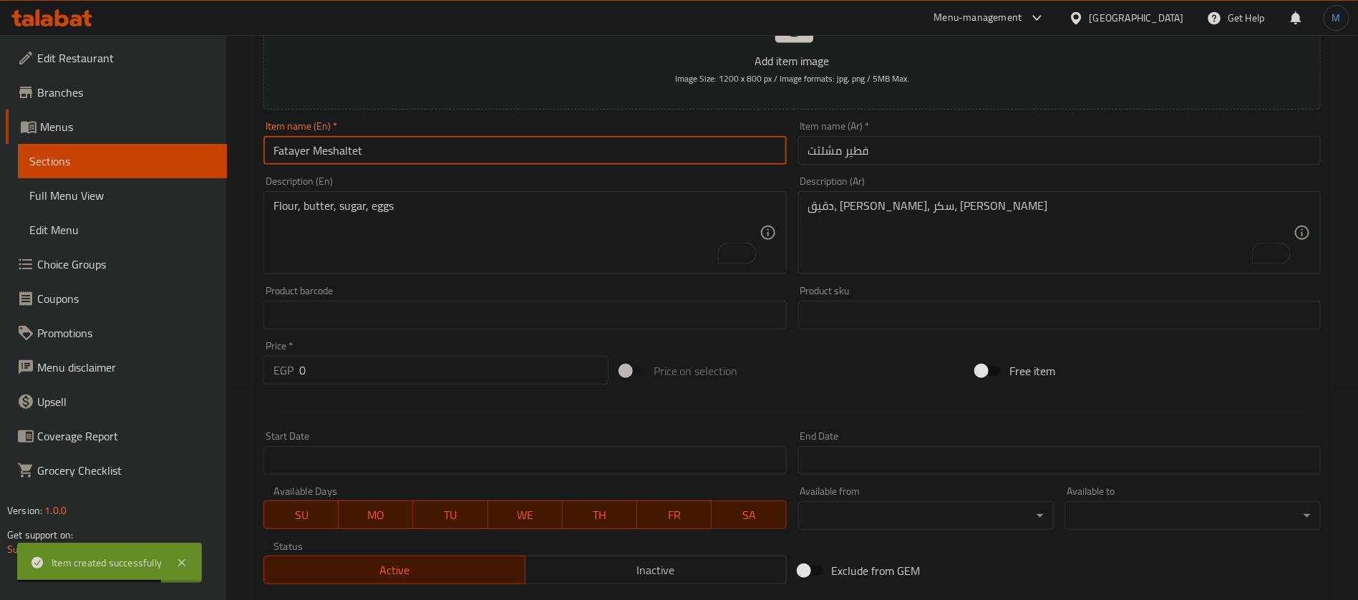
paste input "ete"
type input "Feteer Meshaltet"
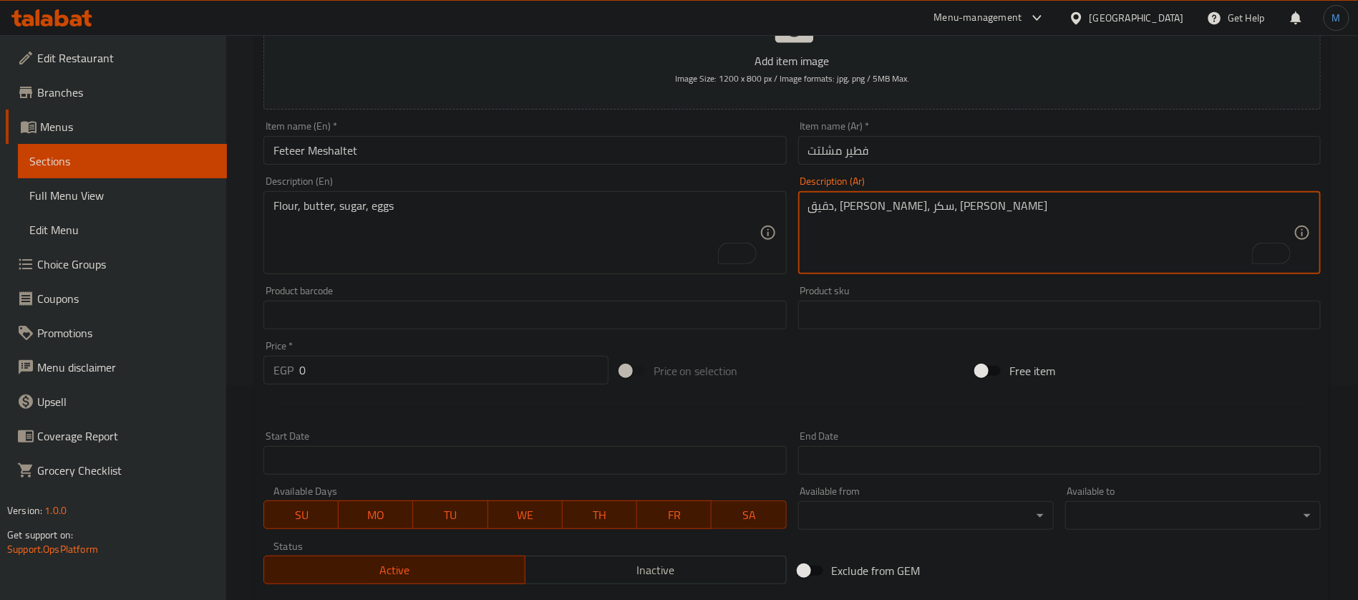
click at [927, 228] on textarea "دقيق، زبدة، سكر، بيض" at bounding box center [1050, 233] width 485 height 68
paste textarea "دقيق، ماء، سمن"
type textarea "دقيق، ماء، سمن"
paste textarea "Flour, water, ghee"
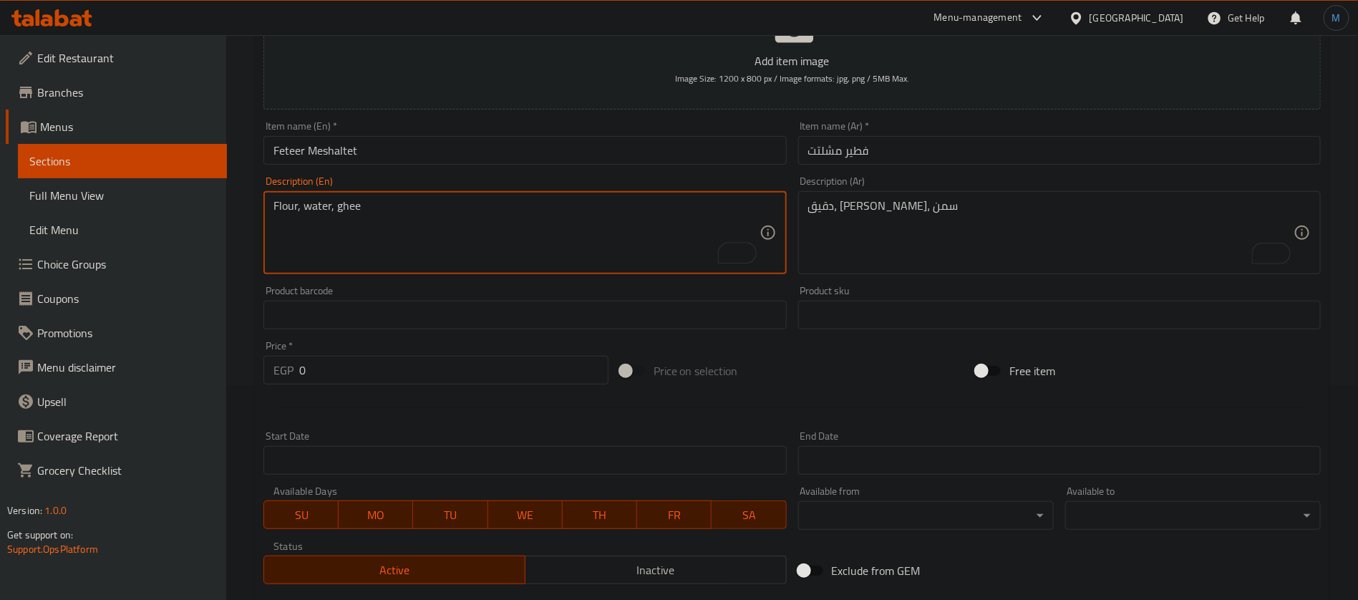
type textarea "Flour, water, ghee"
click at [460, 363] on input "0" at bounding box center [453, 370] width 309 height 29
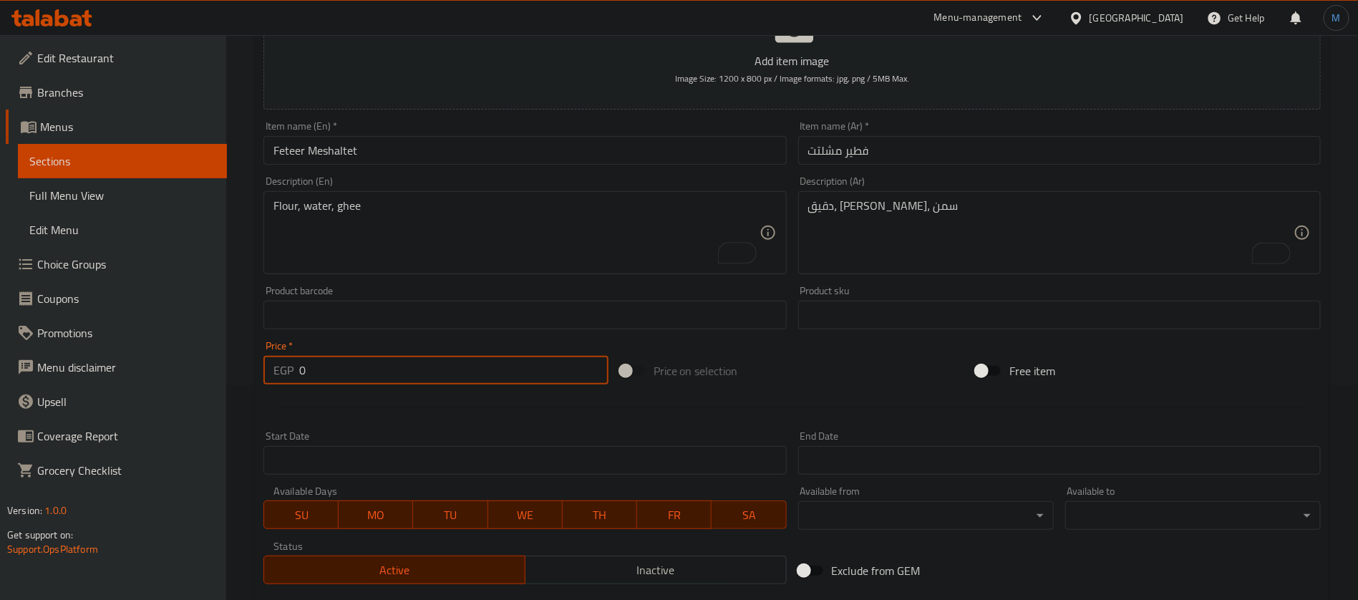
paste input "221"
type input "221"
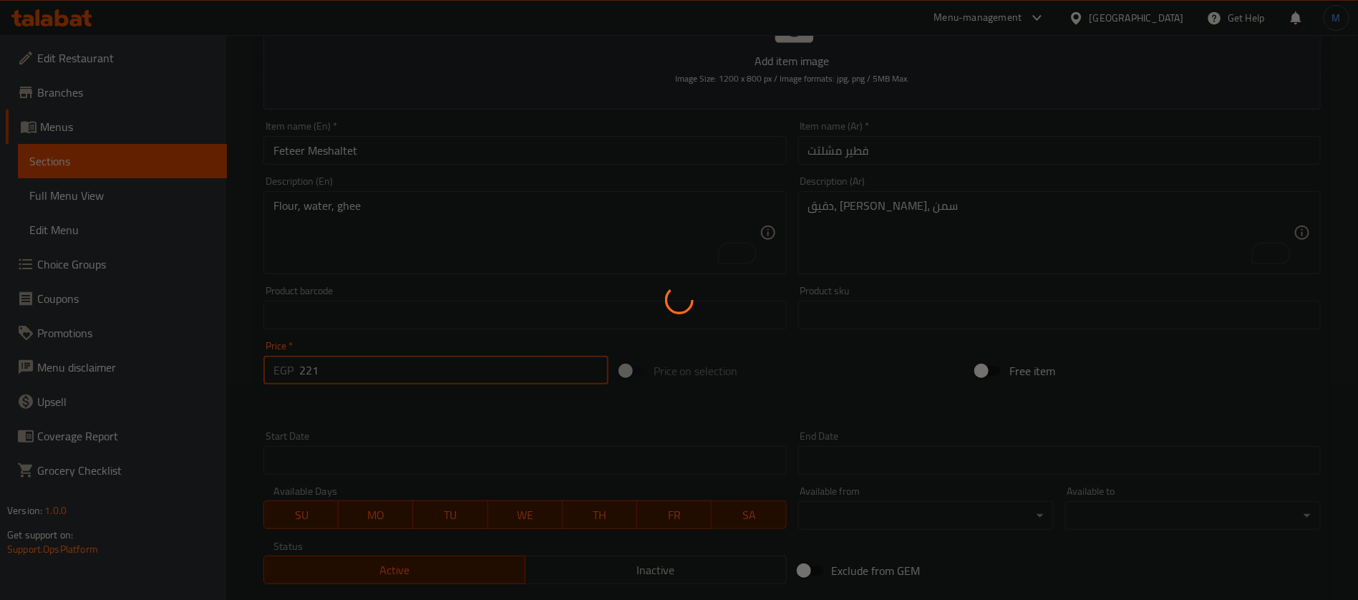
type input "0"
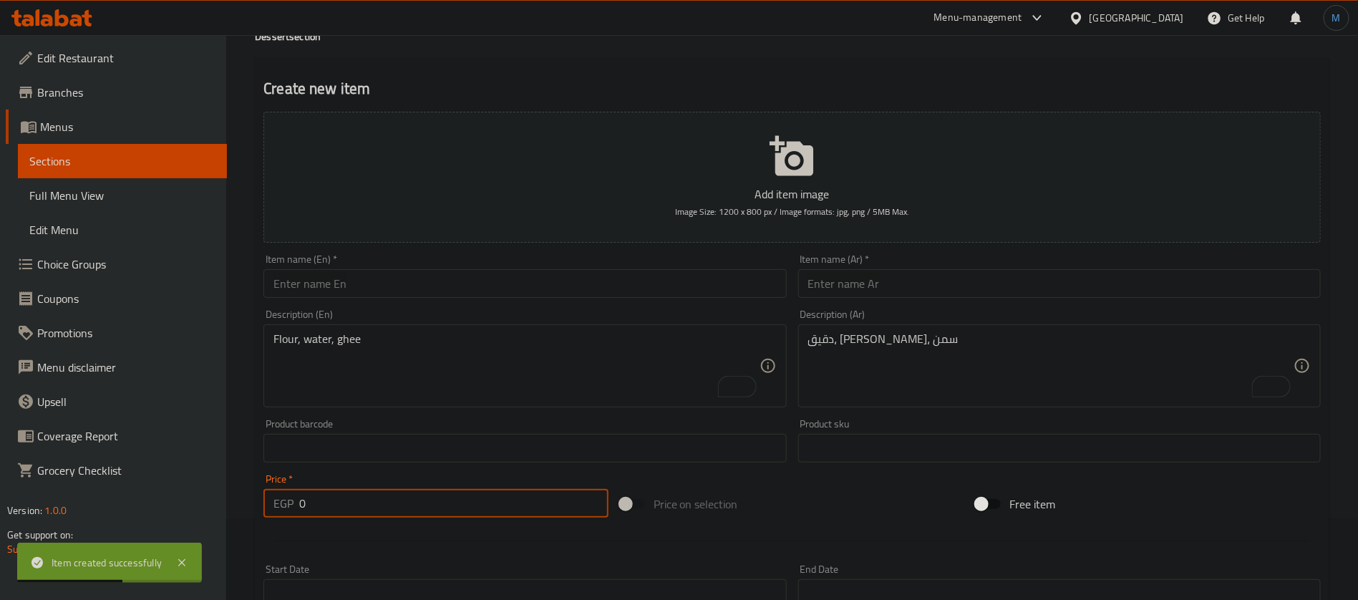
scroll to position [0, 0]
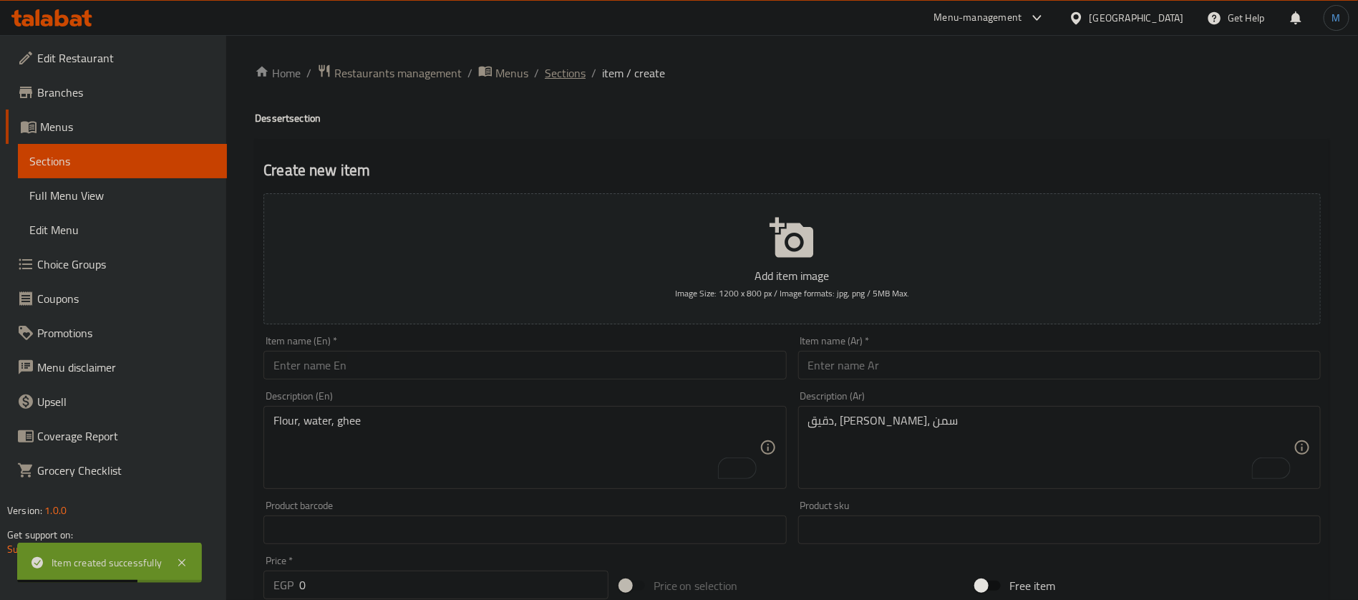
click at [576, 68] on span "Sections" at bounding box center [565, 72] width 41 height 17
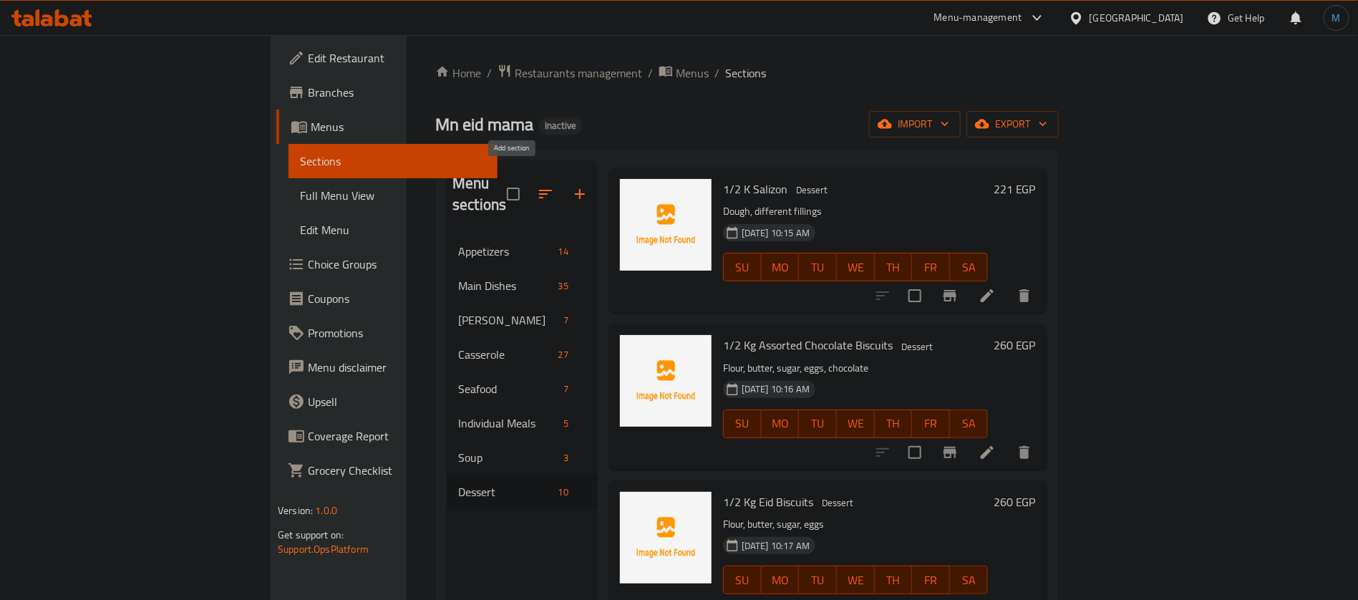
click at [571, 185] on icon "button" at bounding box center [579, 193] width 17 height 17
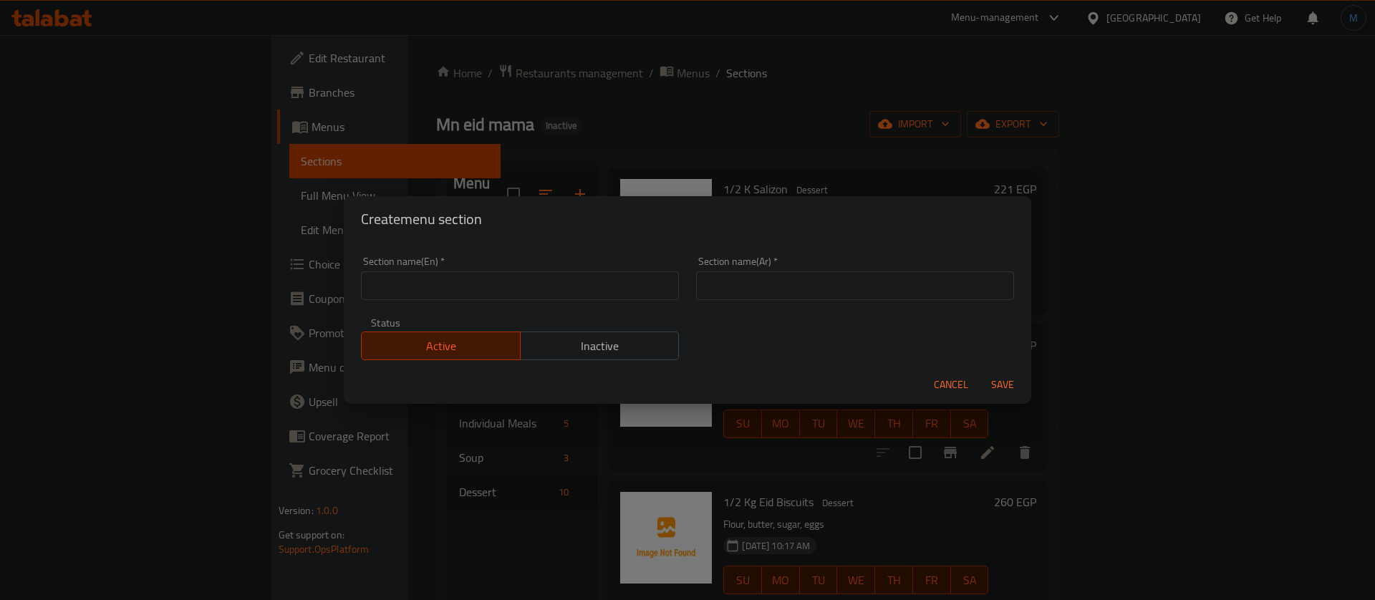
click at [866, 280] on input "text" at bounding box center [855, 285] width 318 height 29
type input "الكحك والبسكويت"
click at [566, 268] on div "Section name(En)   * Section name(En) *" at bounding box center [520, 278] width 318 height 44
drag, startPoint x: 564, startPoint y: 274, endPoint x: 559, endPoint y: 268, distance: 7.6
click at [564, 274] on input "text" at bounding box center [520, 285] width 318 height 29
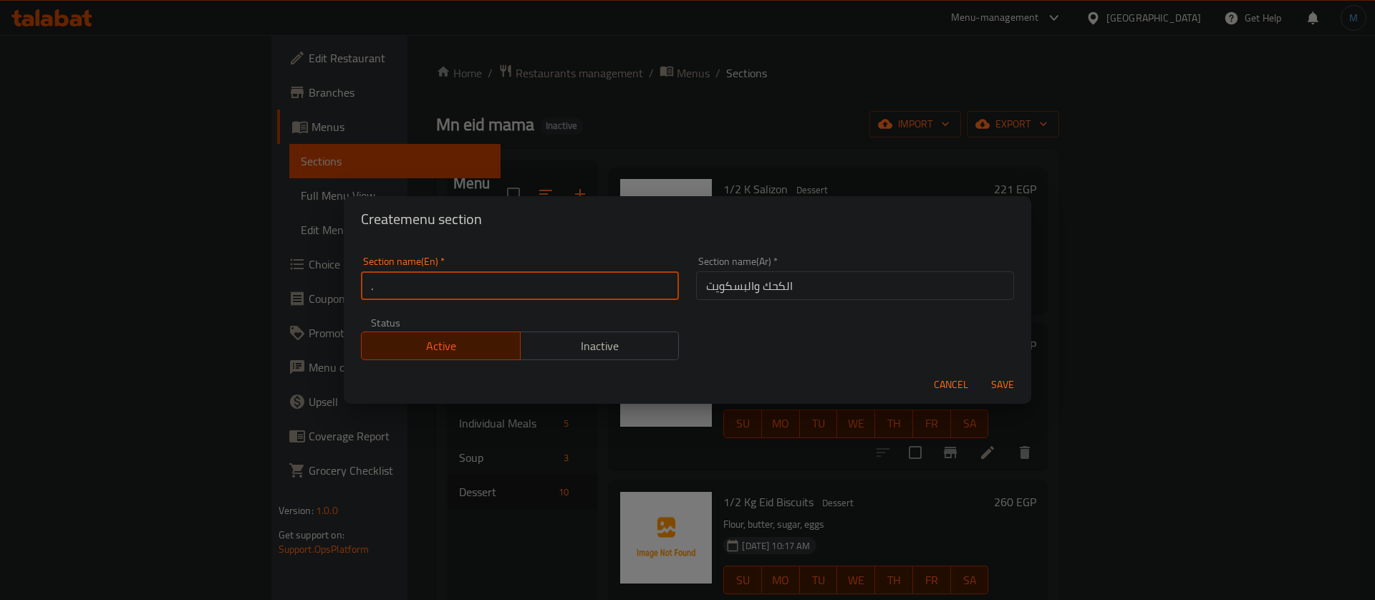
type input "."
click at [980, 372] on button "Save" at bounding box center [1003, 385] width 46 height 26
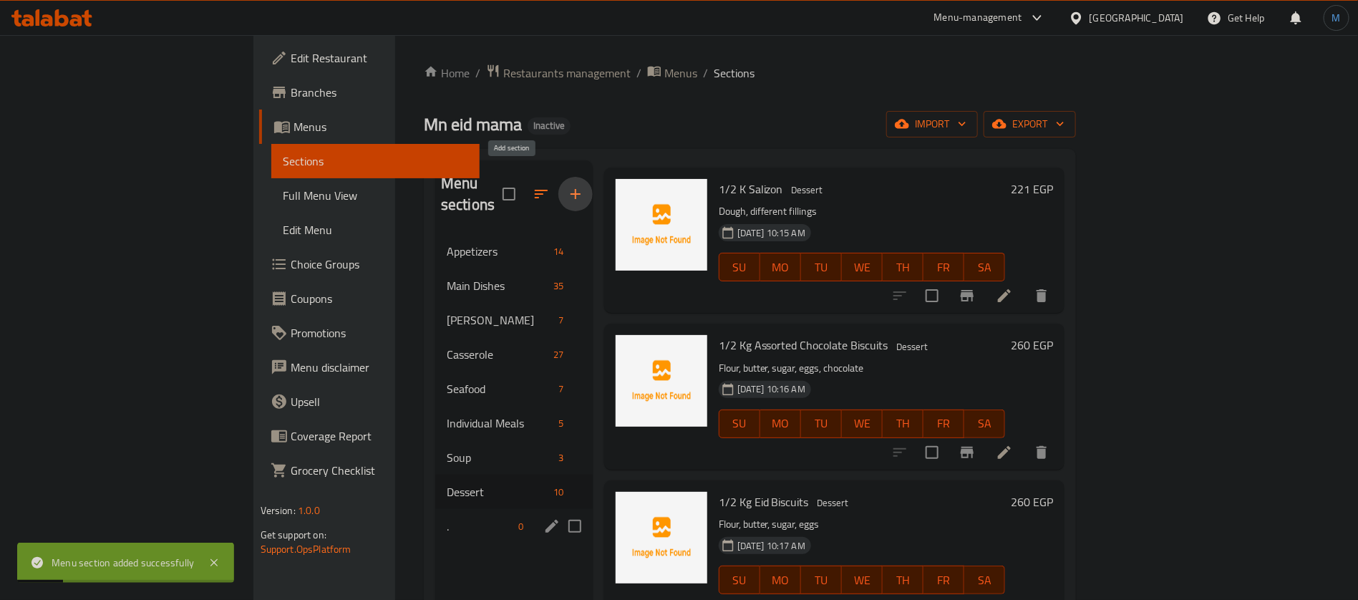
click at [441, 521] on div ". 0" at bounding box center [514, 526] width 158 height 34
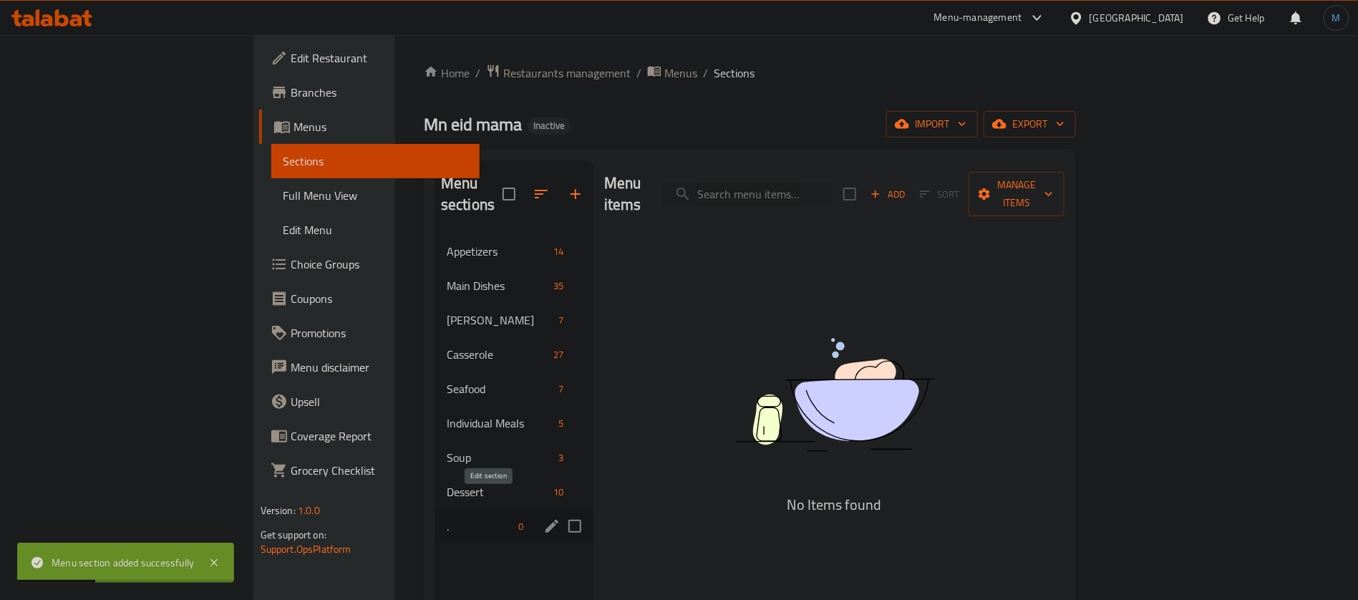
click at [543, 518] on icon "edit" at bounding box center [551, 526] width 17 height 17
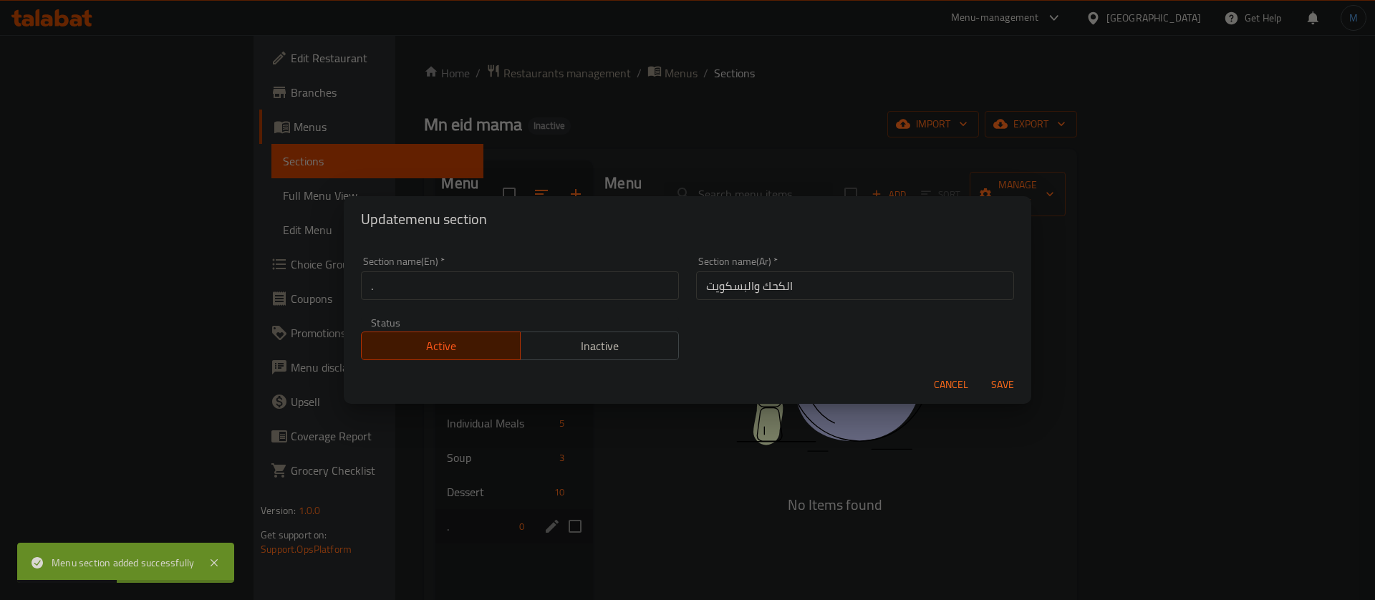
click at [579, 304] on div "Section name(En)   * . Section name(En) *" at bounding box center [519, 278] width 335 height 61
click at [579, 298] on input "." at bounding box center [520, 285] width 318 height 29
paste input "Kahk"
type input "Kahk"
click at [980, 372] on button "Save" at bounding box center [1003, 385] width 46 height 26
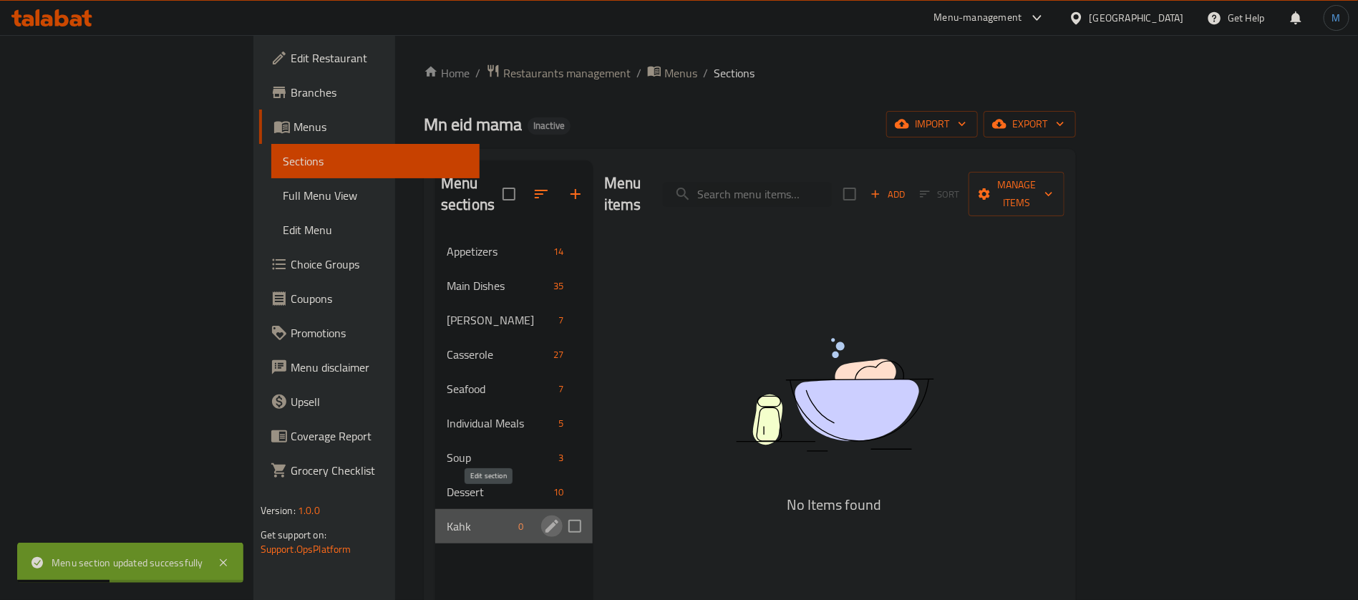
click at [546, 520] on icon "edit" at bounding box center [552, 526] width 13 height 13
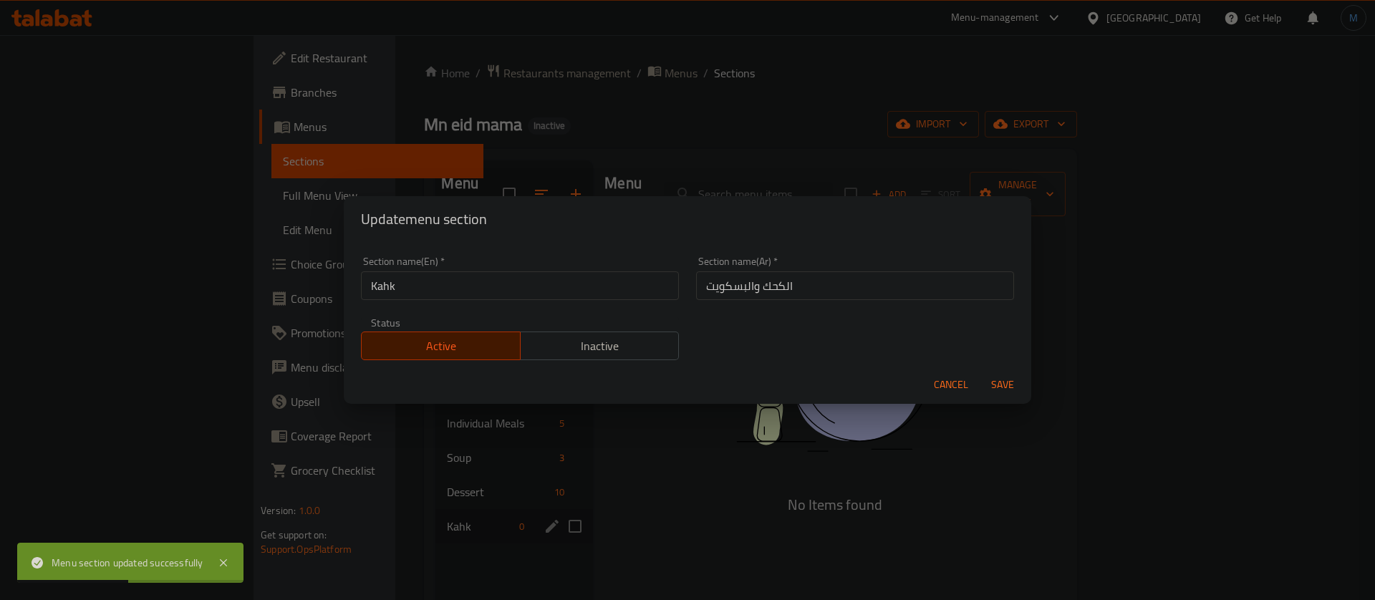
click at [625, 266] on div "Section name(En)   * Kahk Section name(En) *" at bounding box center [520, 278] width 318 height 44
click at [622, 279] on input "Kahk" at bounding box center [520, 285] width 318 height 29
paste input "biscuit"
type input "Kahk And biscuit"
click at [980, 372] on button "Save" at bounding box center [1003, 385] width 46 height 26
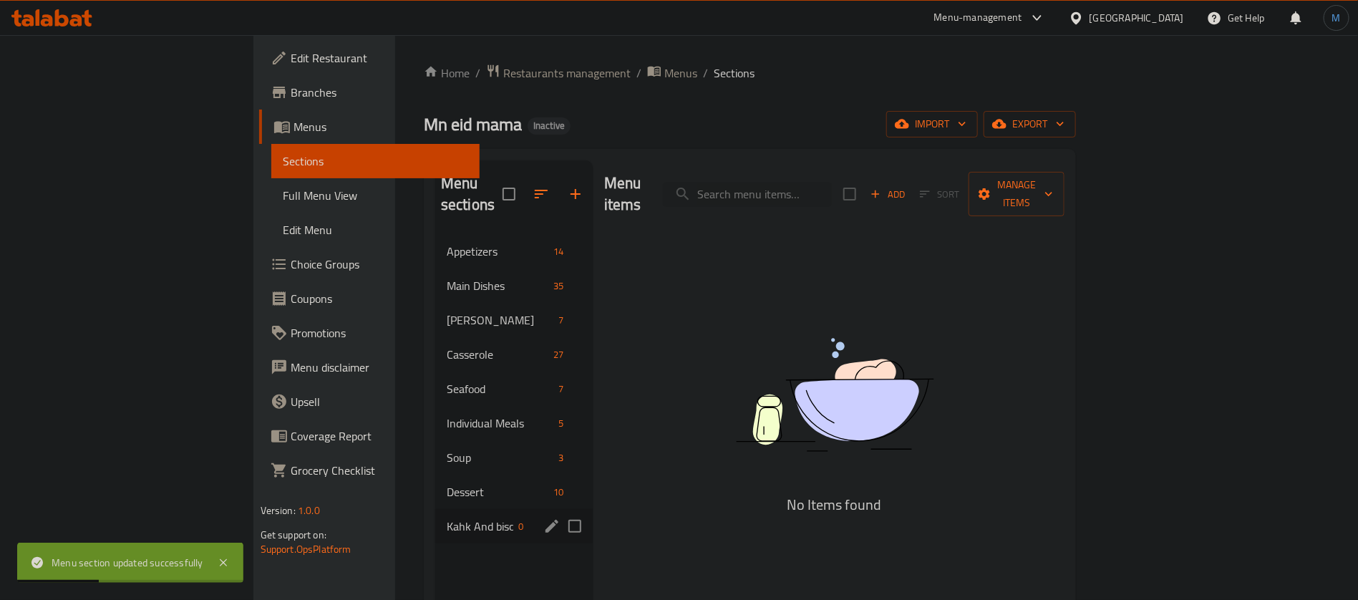
click at [435, 521] on div "Kahk And biscuit 0" at bounding box center [514, 526] width 158 height 34
click at [447, 518] on span "Kahk And biscuit" at bounding box center [480, 526] width 67 height 17
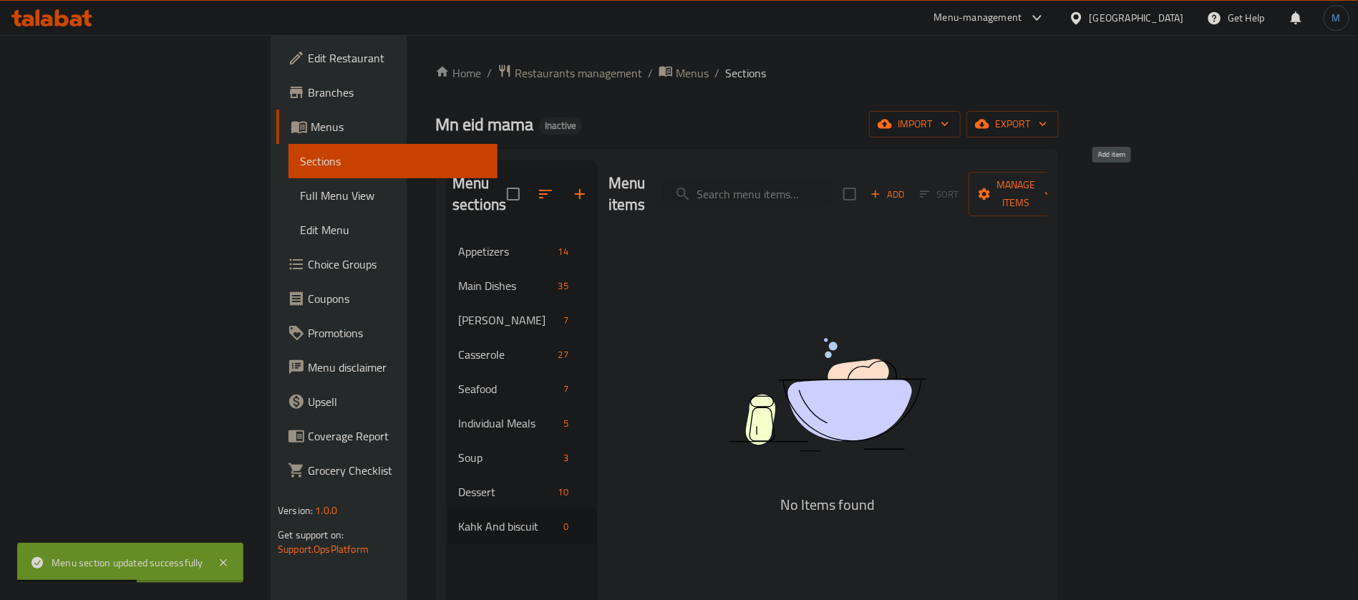
click at [911, 183] on button "Add" at bounding box center [888, 194] width 46 height 22
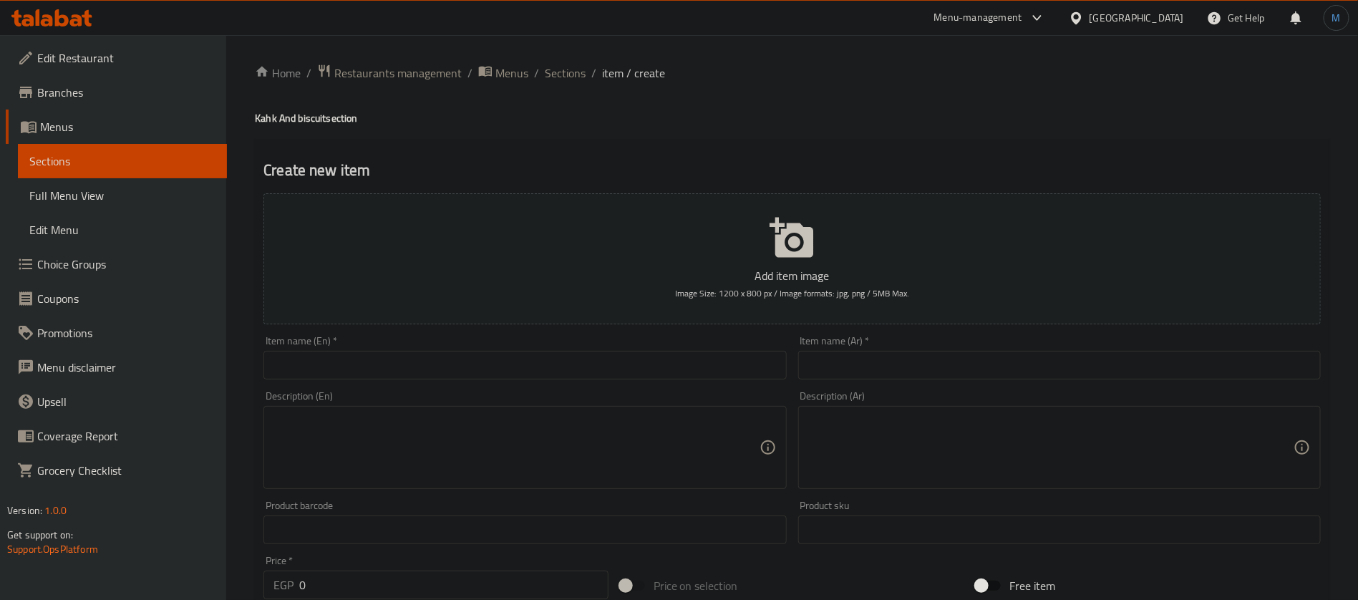
click at [914, 357] on input "text" at bounding box center [1059, 365] width 523 height 29
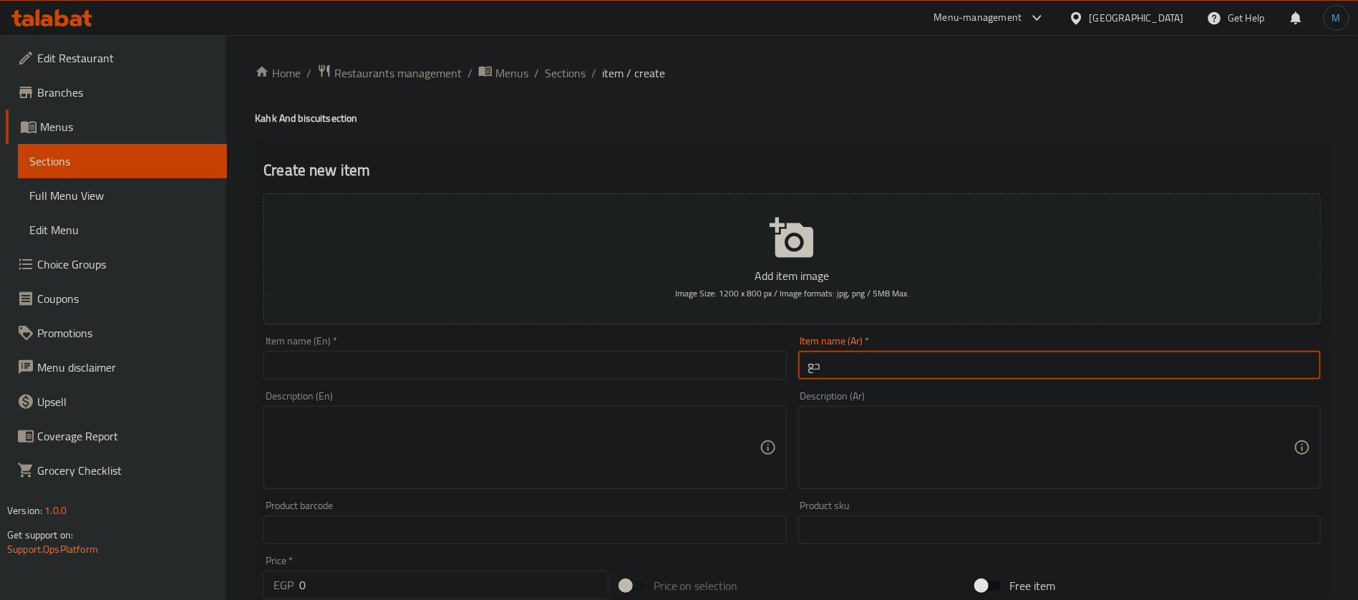
type input "ح"
click at [925, 369] on input "1/2 كعك عجمية بالسكم البلدي" at bounding box center [1059, 365] width 523 height 29
paste input "ك عجمية بالسمن"
type input "1/2 كحك عجمية بالسمن البلدي"
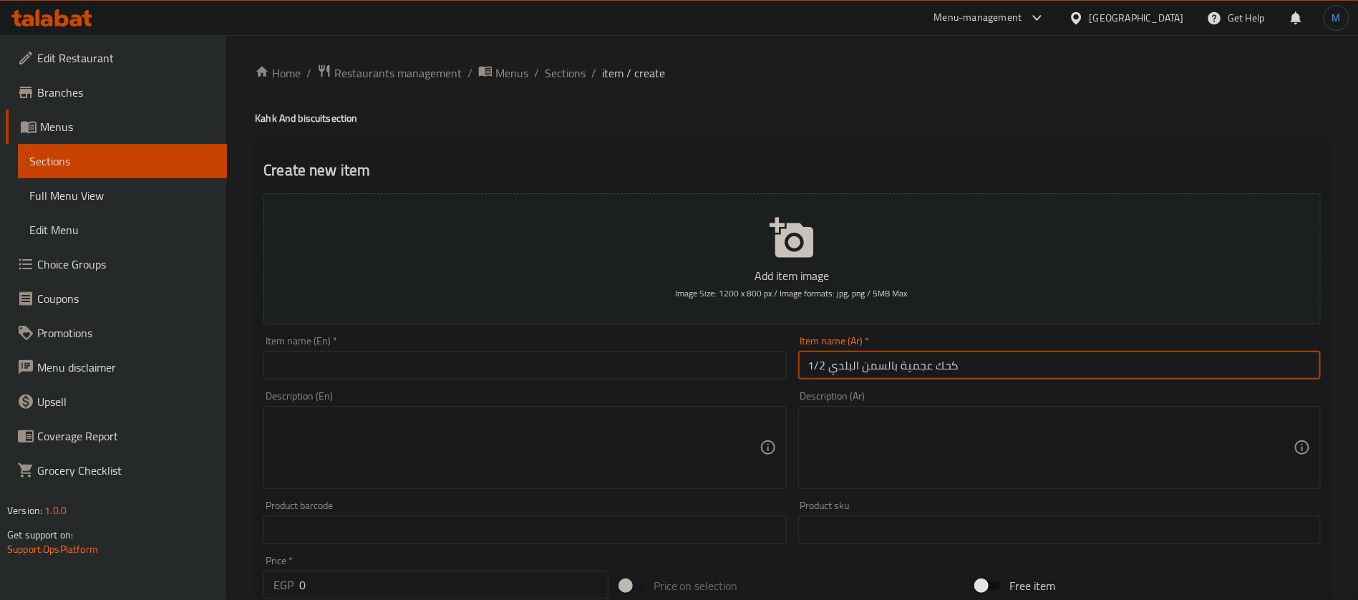
click at [531, 368] on input "text" at bounding box center [525, 365] width 523 height 29
paste input "1/2 Ajami Kahk with country butter"
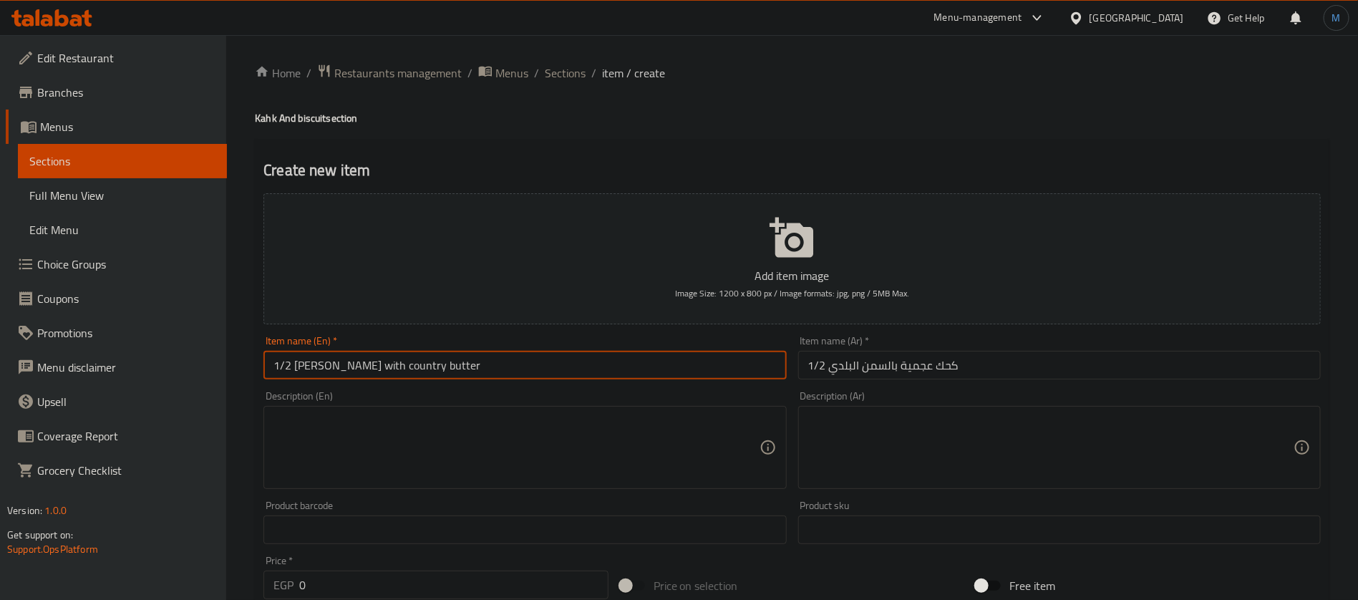
click at [406, 376] on input "1/2 Ajami Kahk with country butter" at bounding box center [525, 365] width 523 height 29
click at [926, 363] on input "1/2 كحك عجمية بالسمن البلدي" at bounding box center [1059, 365] width 523 height 29
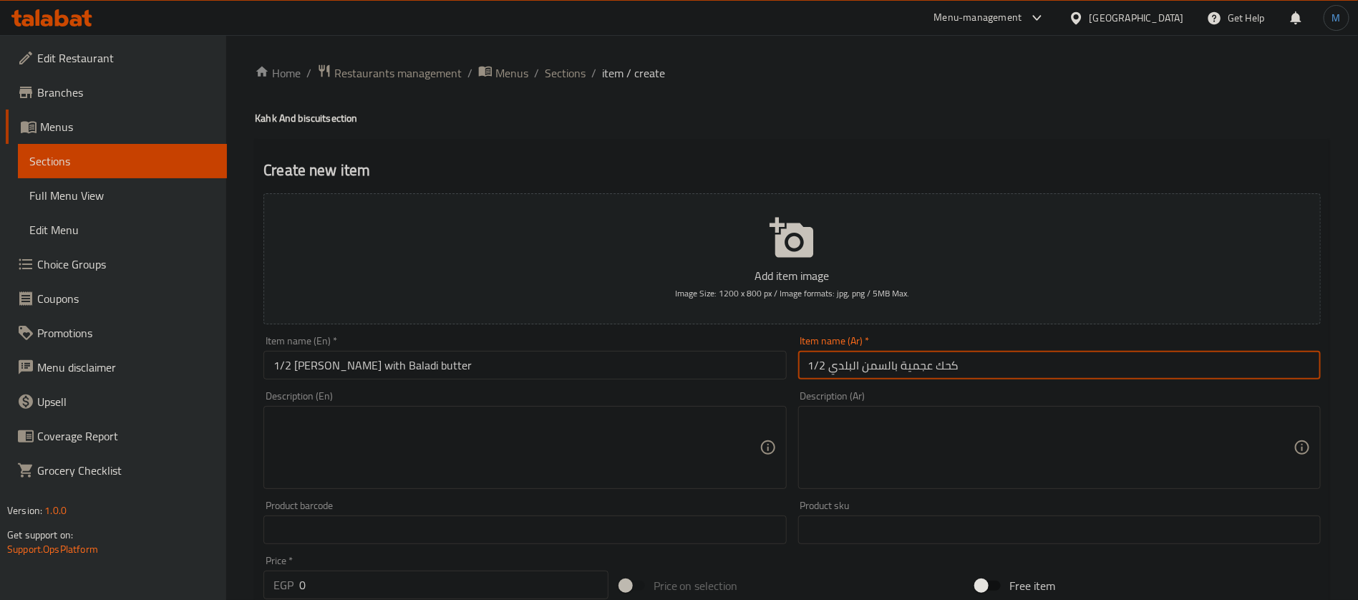
click at [926, 363] on input "1/2 كحك عجمية بالسمن البلدي" at bounding box center [1059, 365] width 523 height 29
click at [319, 364] on input "1/2 Ajami Kahk with Baladi butter" at bounding box center [525, 365] width 523 height 29
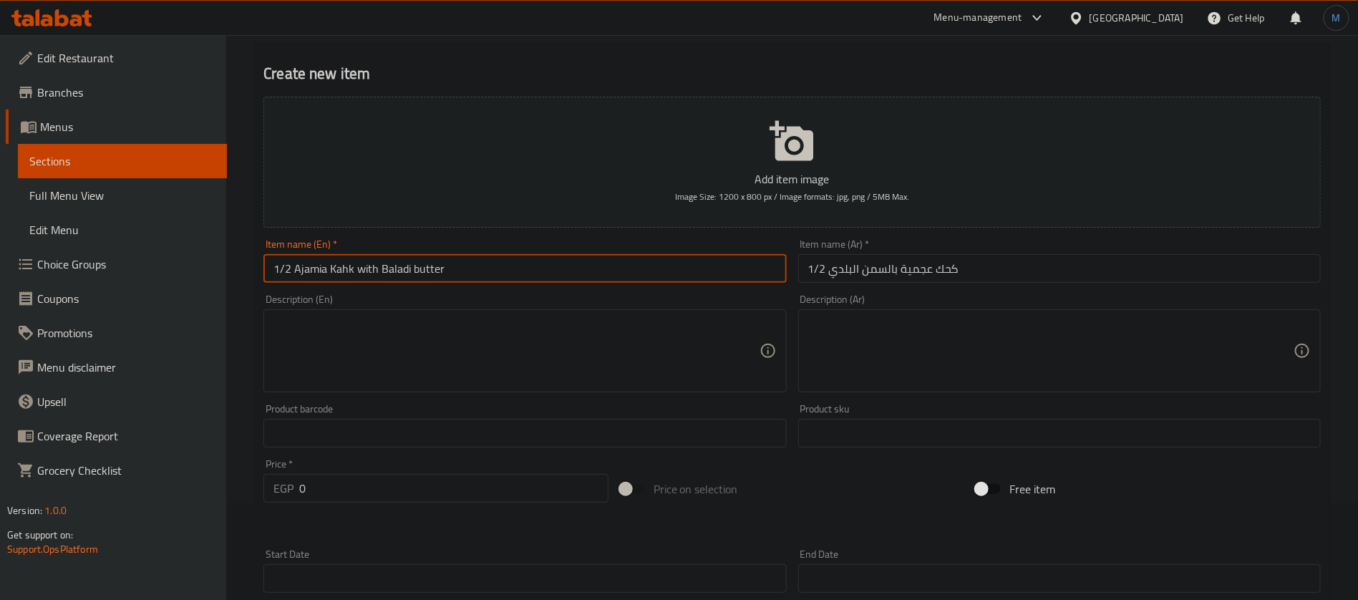
scroll to position [107, 0]
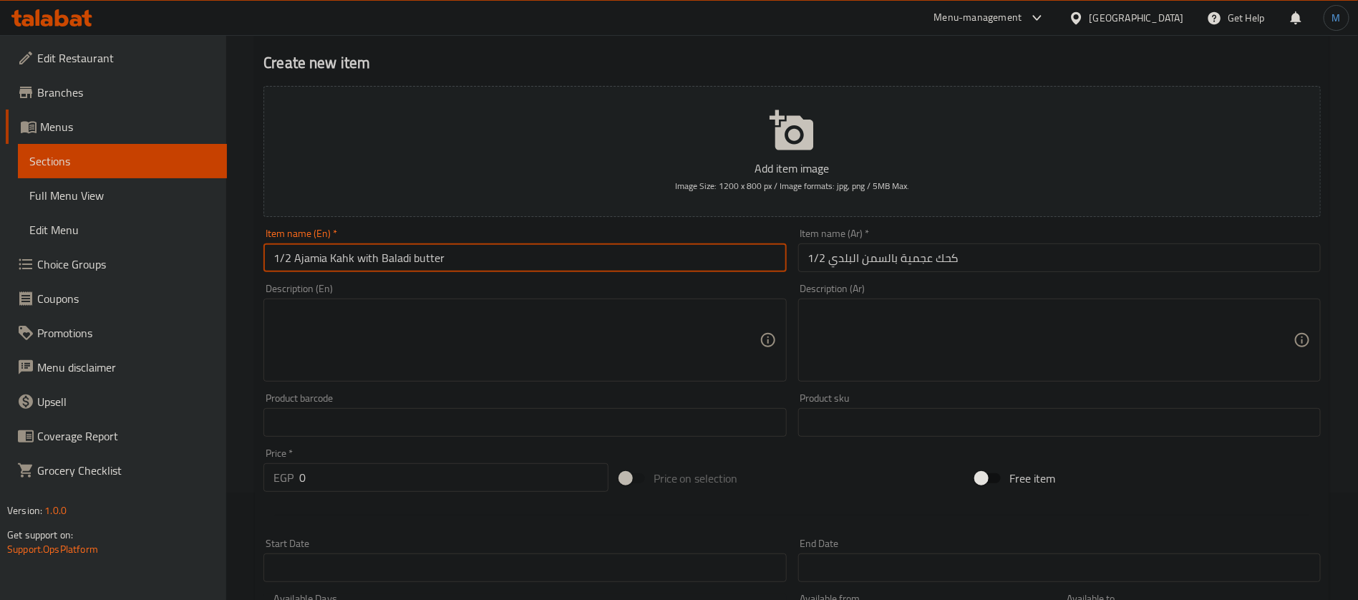
type input "1/2 Ajamia Kahk with Baladi butter"
click at [920, 341] on textarea at bounding box center [1050, 340] width 485 height 68
paste textarea "دقيق، سمن، عسل، مكسرات"
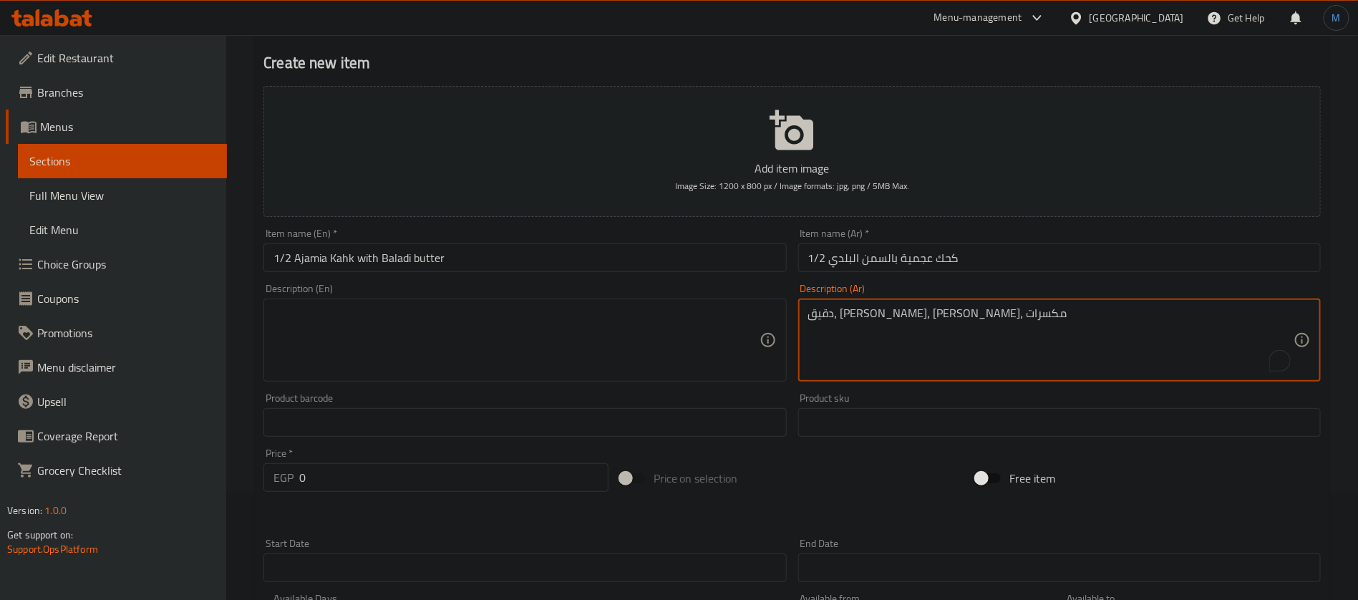
type textarea "دقيق، سمن، عسل، مكسرات"
paste textarea "Flour, ghee, honey, nuts"
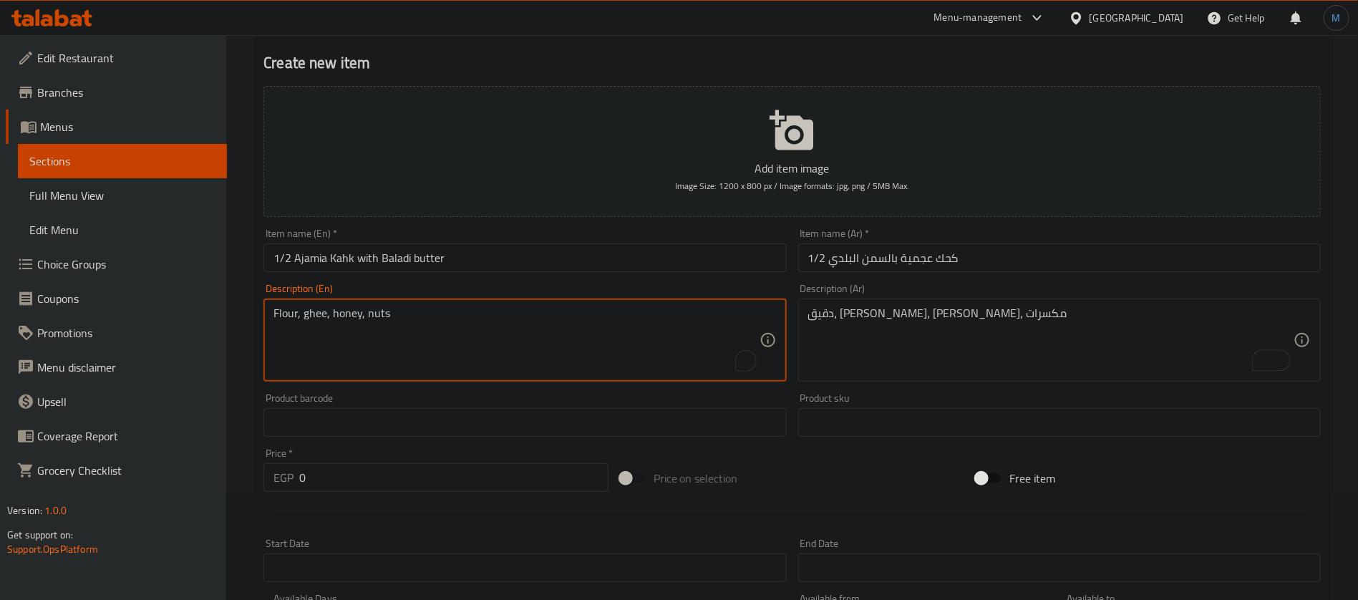
type textarea "Flour, ghee, honey, nuts"
click at [386, 465] on input "0" at bounding box center [453, 477] width 309 height 29
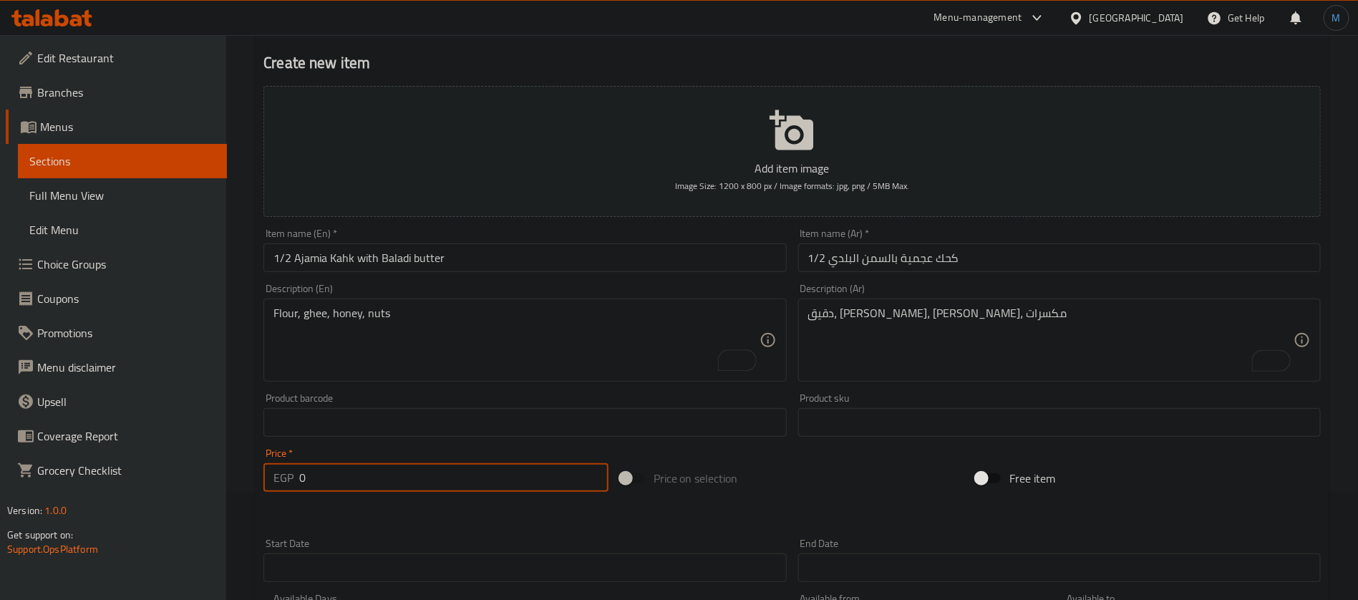
paste input "234"
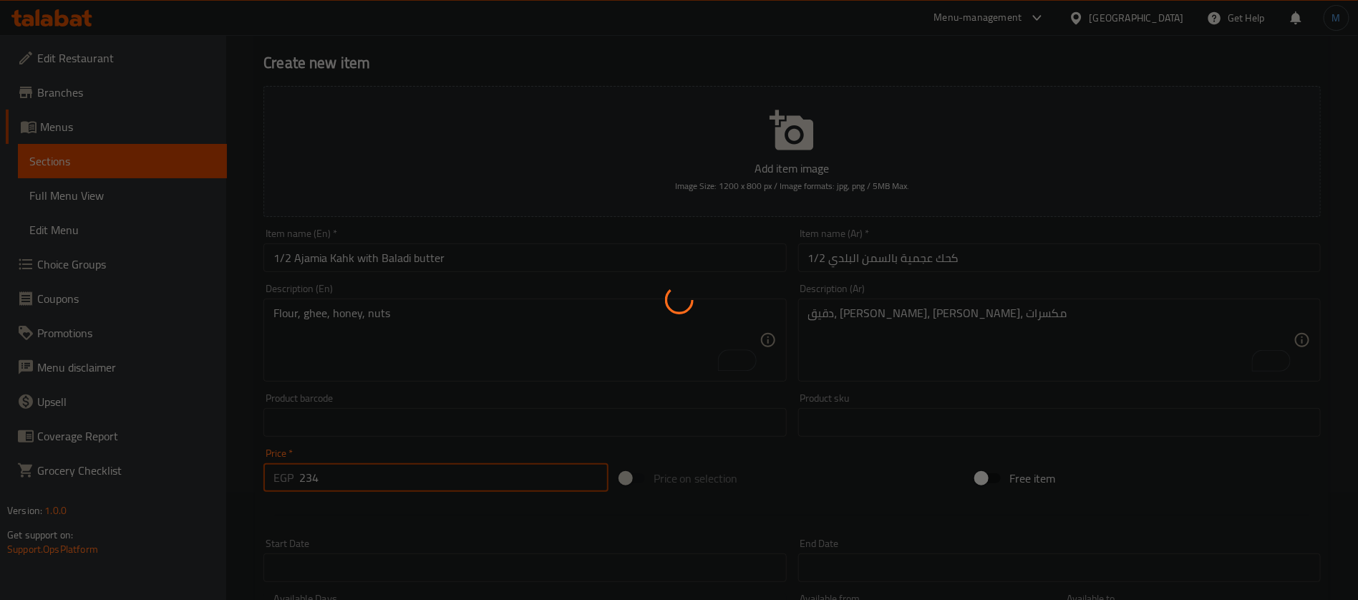
type input "0"
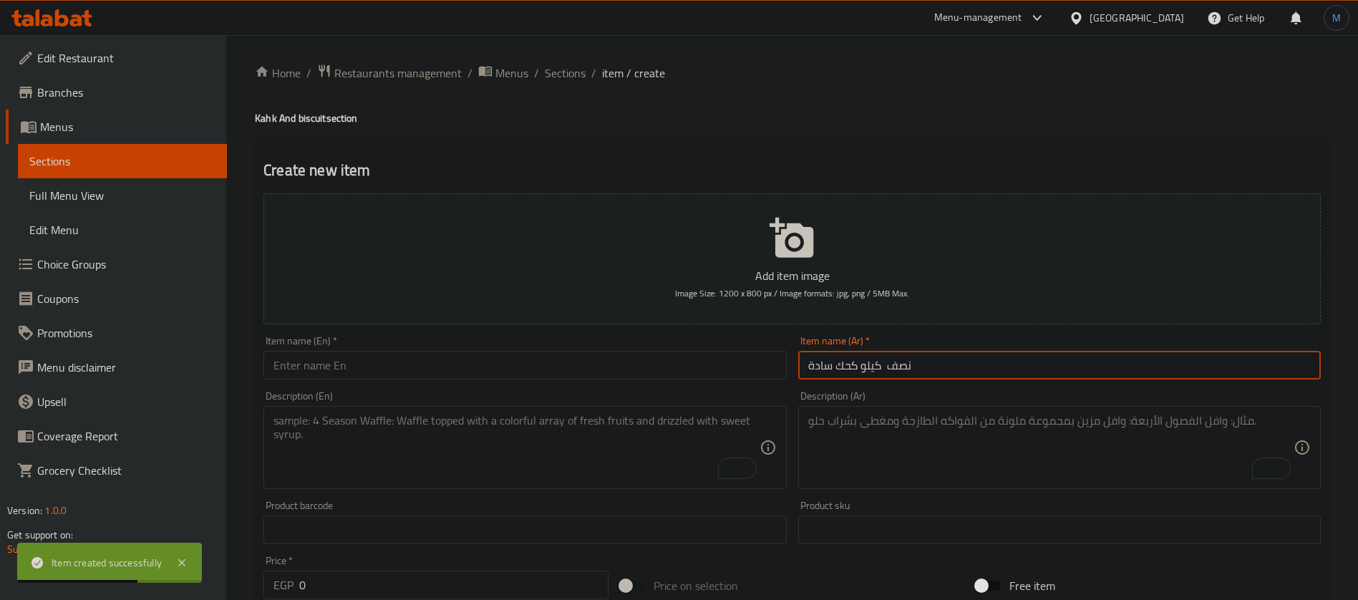
scroll to position [107, 0]
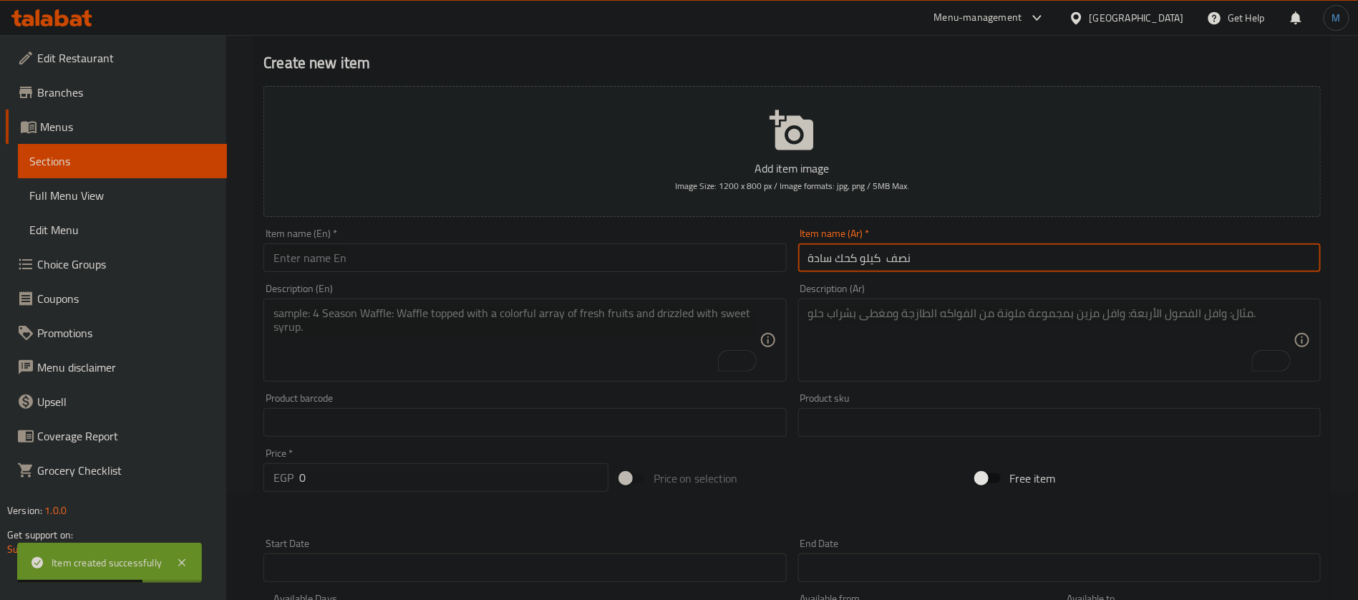
click at [904, 261] on input "نصف كيلو كحك سادة" at bounding box center [1059, 257] width 523 height 29
type input "1/2 كيلو كحك سادة"
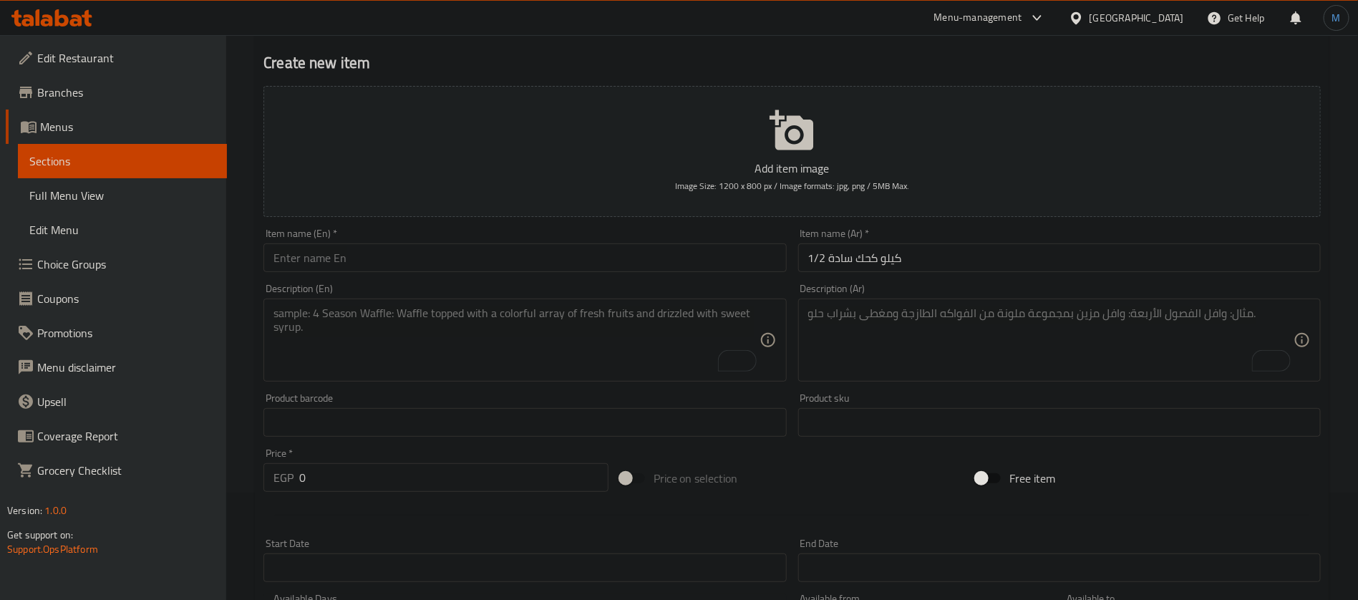
click at [568, 274] on div "Item name (En)   * Item name (En) *" at bounding box center [525, 250] width 534 height 55
paste input "1/2 kilo of plain Kahk"
click at [568, 264] on input "text" at bounding box center [525, 257] width 523 height 29
type input "1/2 Kilo of Plain Kahk"
paste textarea "دقيق، [PERSON_NAME]، سكر"
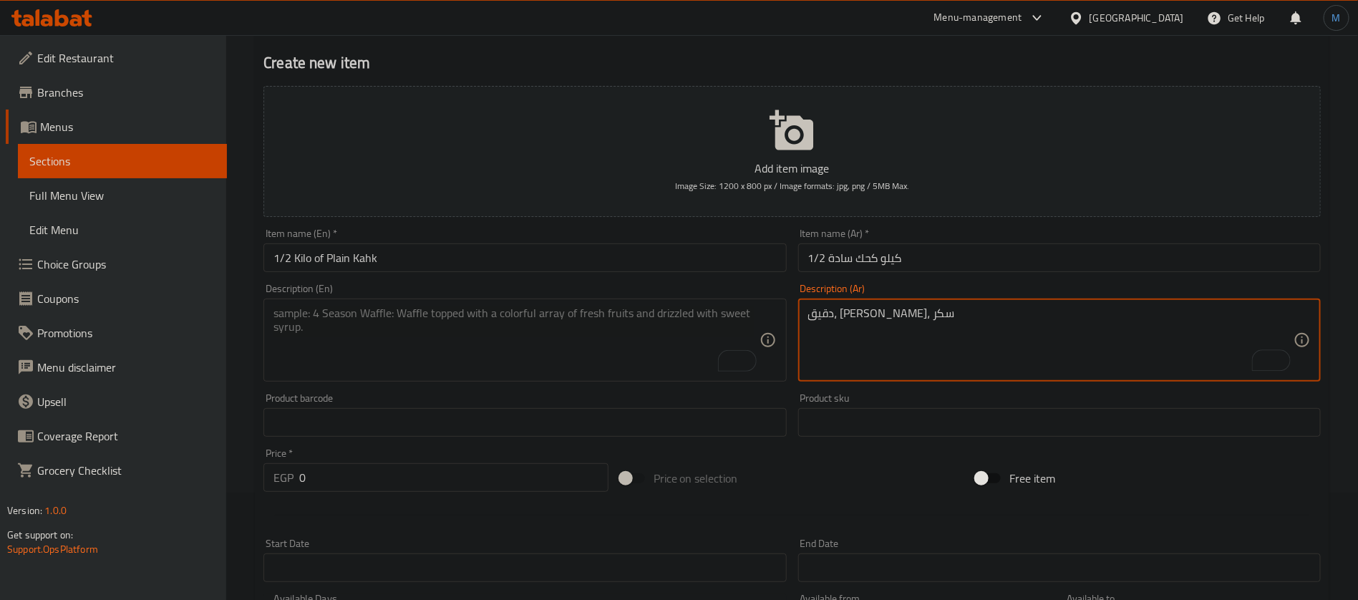
type textarea "دقيق، [PERSON_NAME]، سكر"
click at [472, 301] on div "Description (En)" at bounding box center [525, 340] width 523 height 83
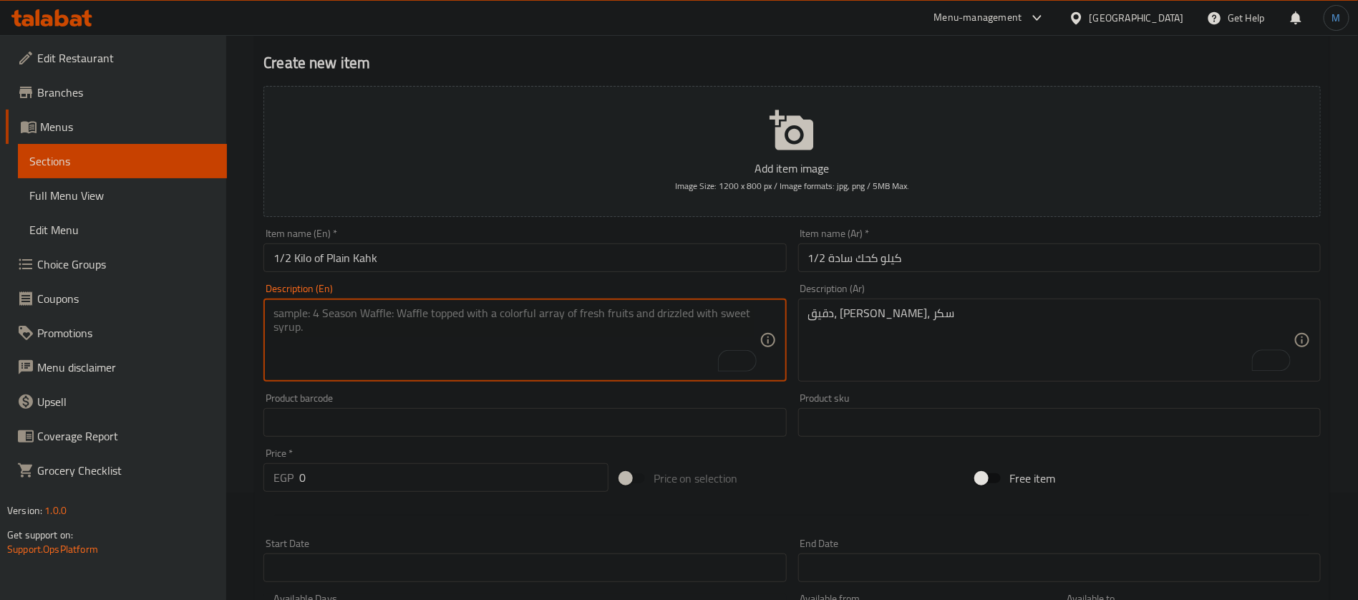
paste textarea "Flour, margarine, sugar"
click at [331, 323] on textarea "Flour, margarine, sugar" at bounding box center [516, 340] width 485 height 68
paste textarea "ghe"
type textarea "Flour, ghee, sugar"
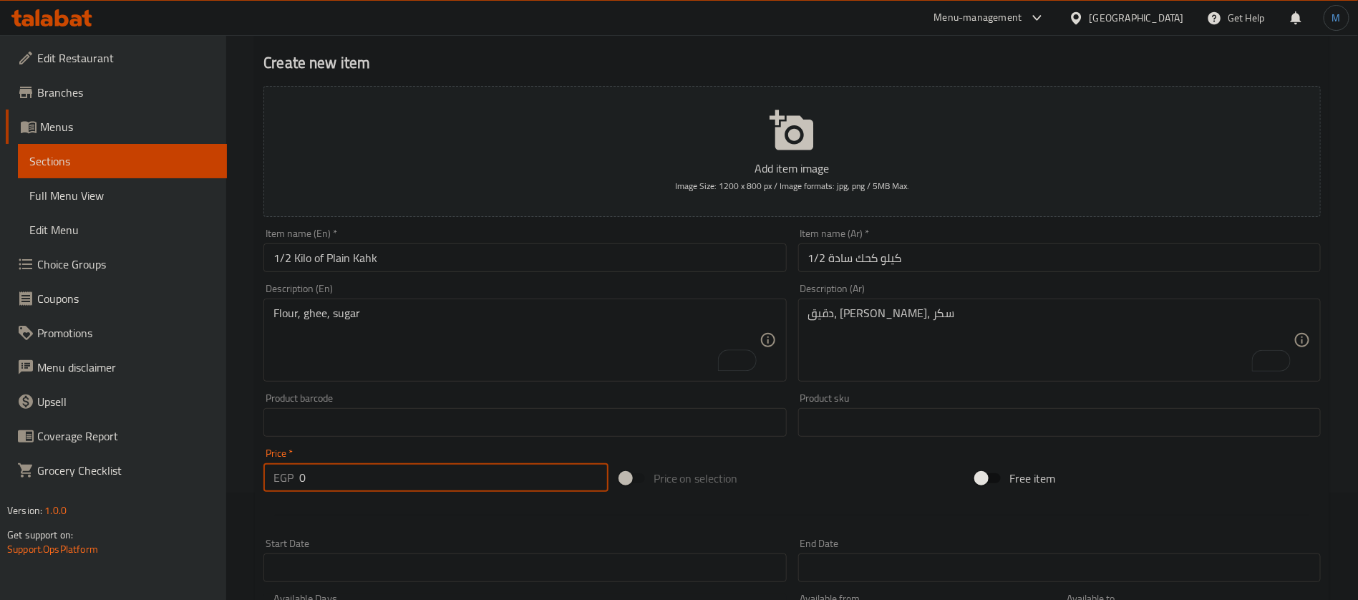
click at [367, 470] on input "0" at bounding box center [453, 477] width 309 height 29
paste input "247"
type input "247"
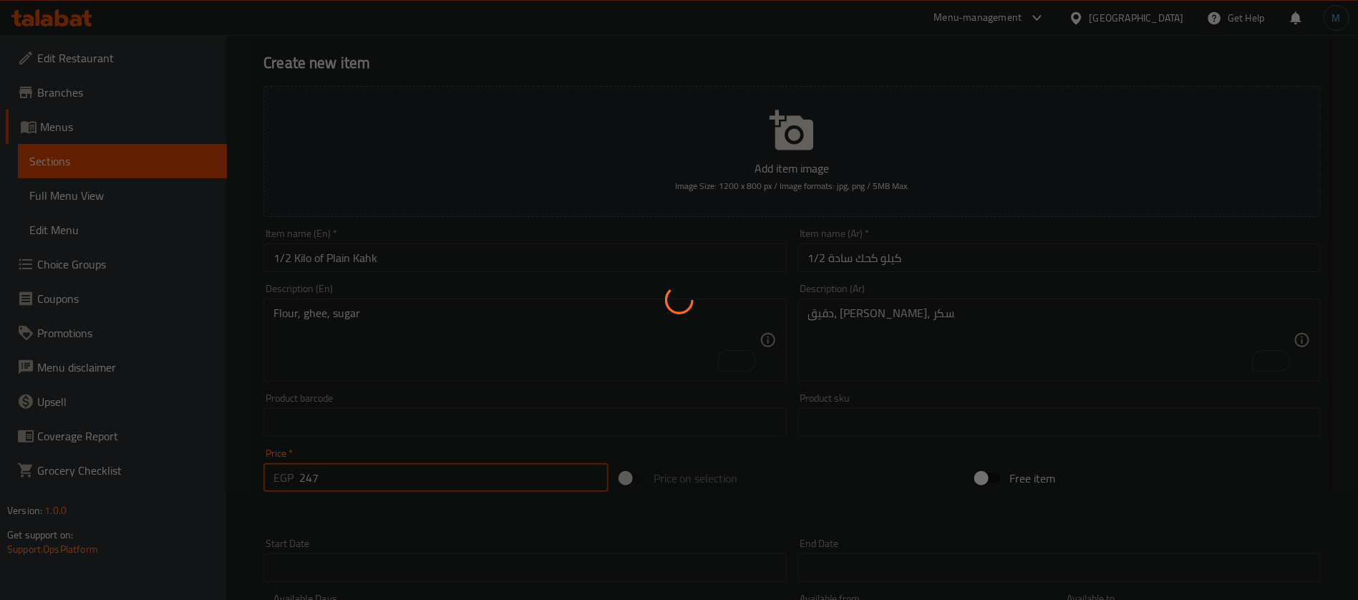
type input "0"
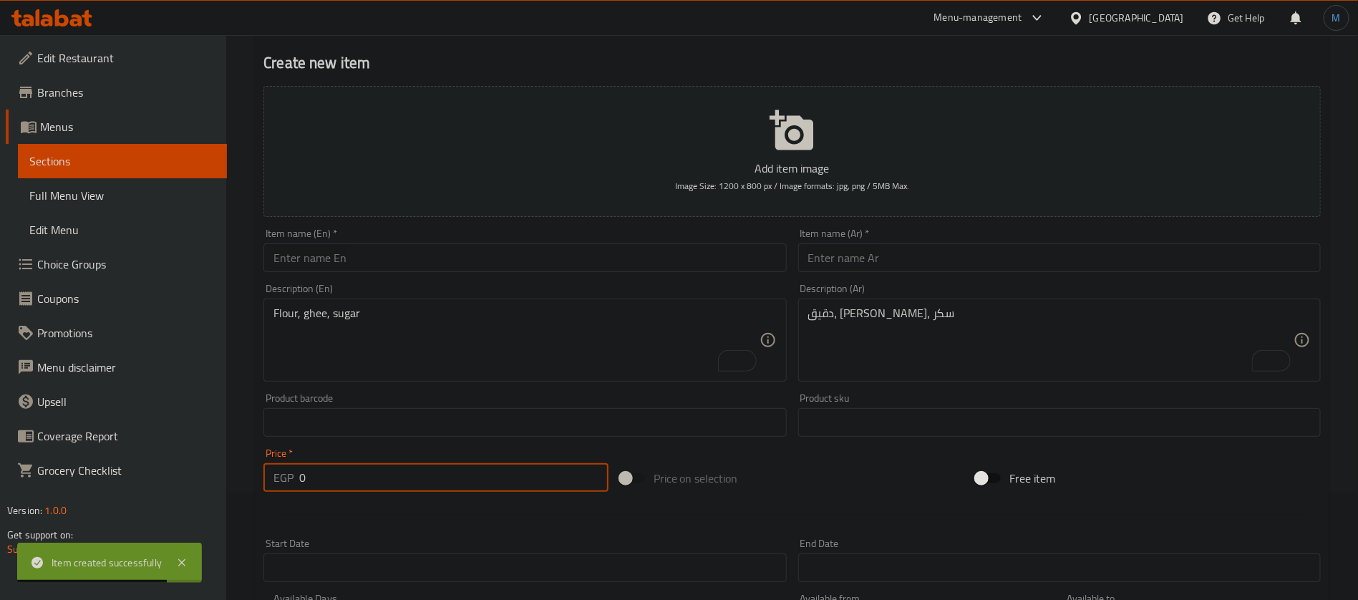
click at [957, 264] on input "text" at bounding box center [1059, 257] width 523 height 29
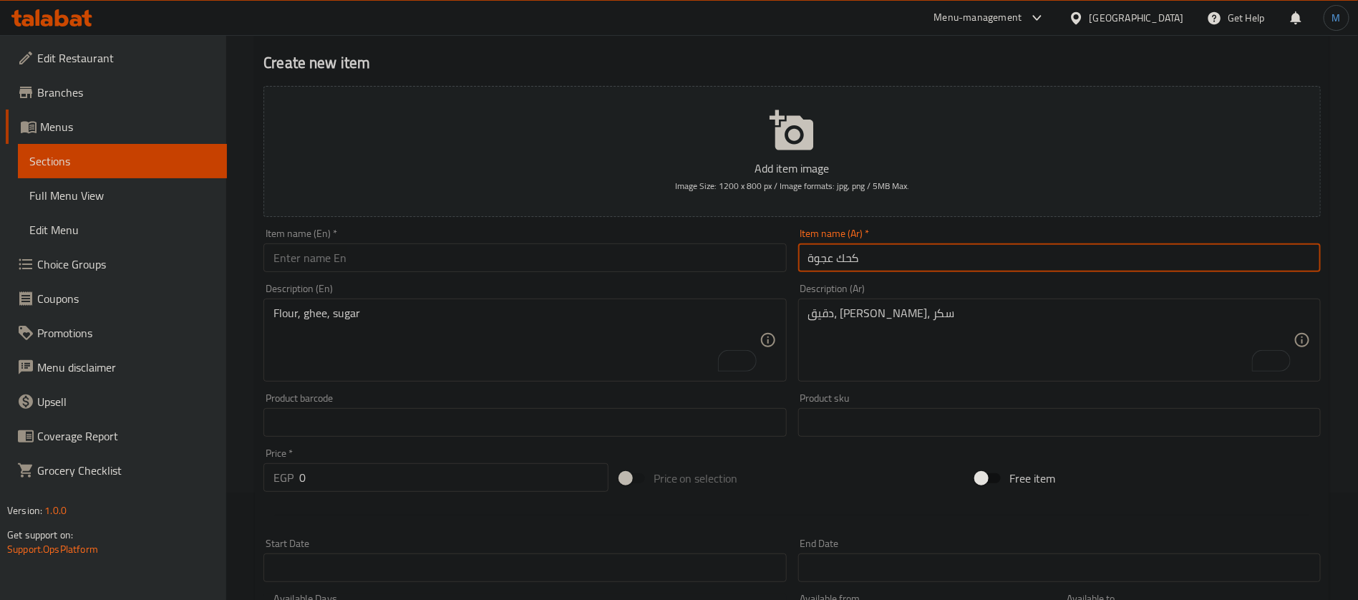
type input "كحك عجوة"
click at [367, 258] on input "text" at bounding box center [525, 257] width 523 height 29
paste input "Date cookies"
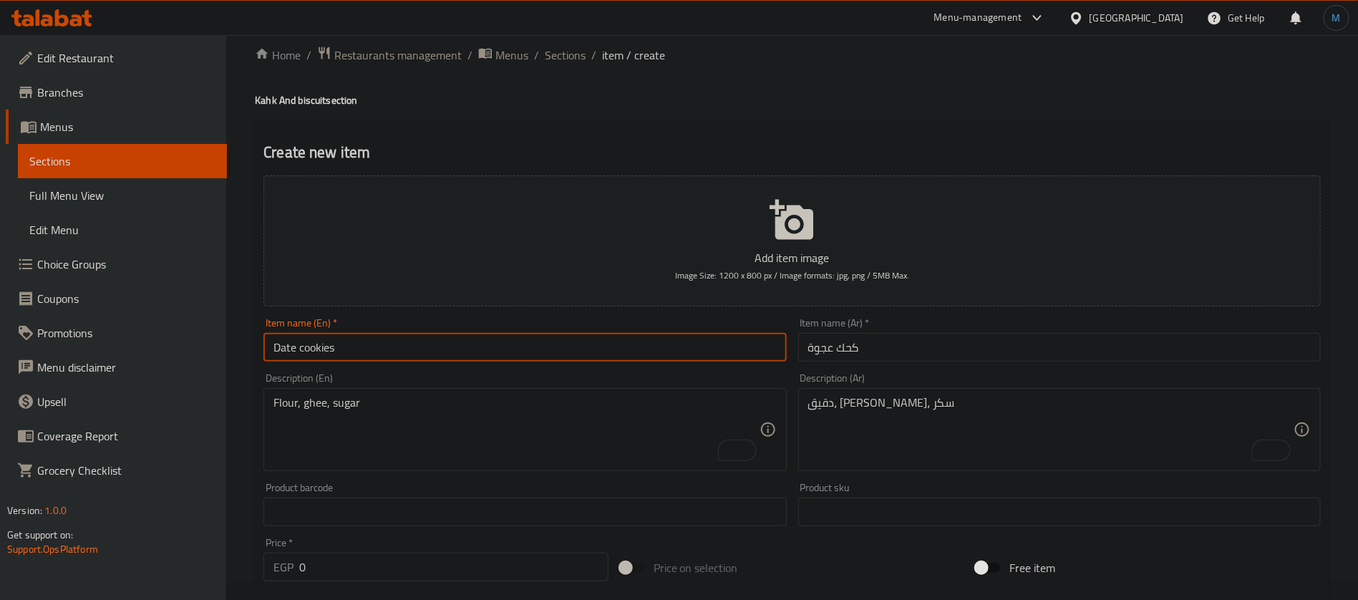
scroll to position [0, 0]
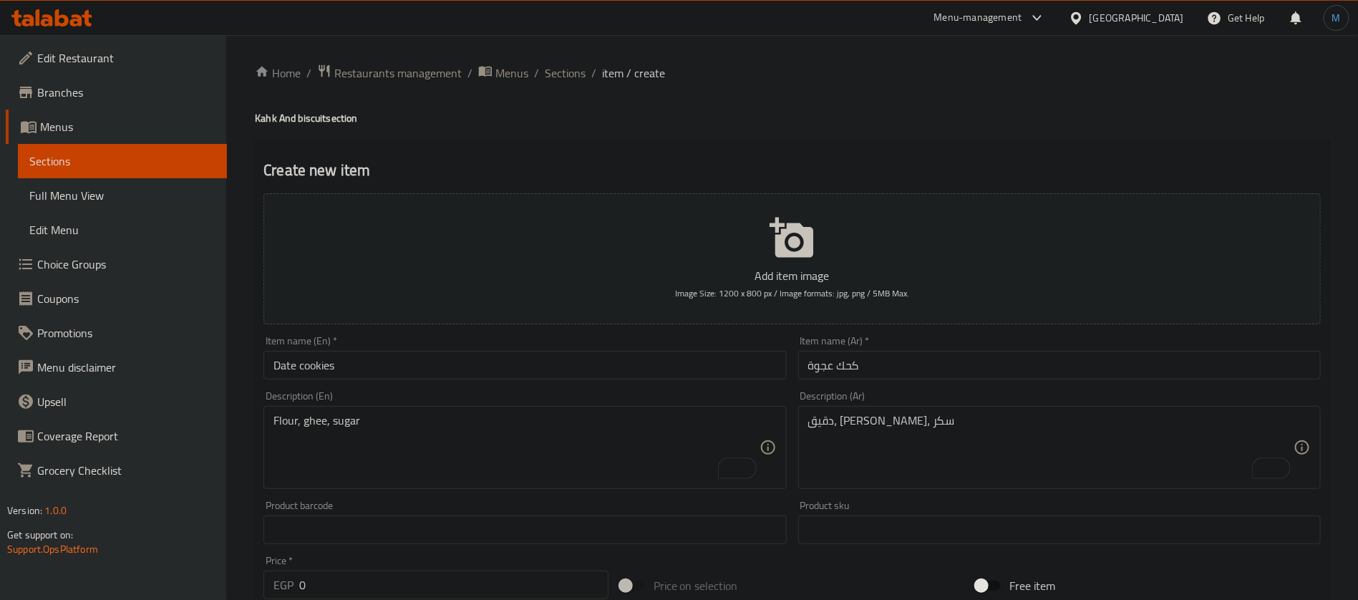
click at [254, 123] on div "Home / Restaurants management / Menus / Sections / item / create Kahk And biscu…" at bounding box center [792, 523] width 1132 height 977
copy h4 "Kahk"
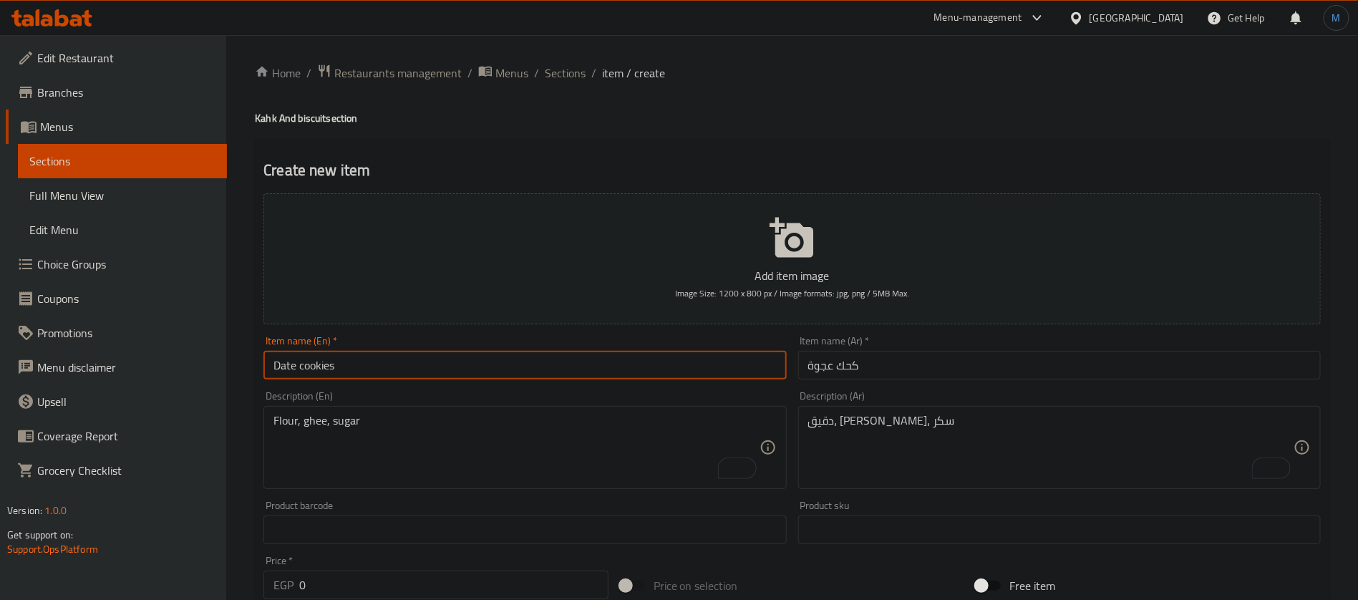
click at [318, 370] on input "Date cookies" at bounding box center [525, 365] width 523 height 29
paste input "Kahk"
click at [828, 366] on input "كحك عجوة" at bounding box center [1059, 365] width 523 height 29
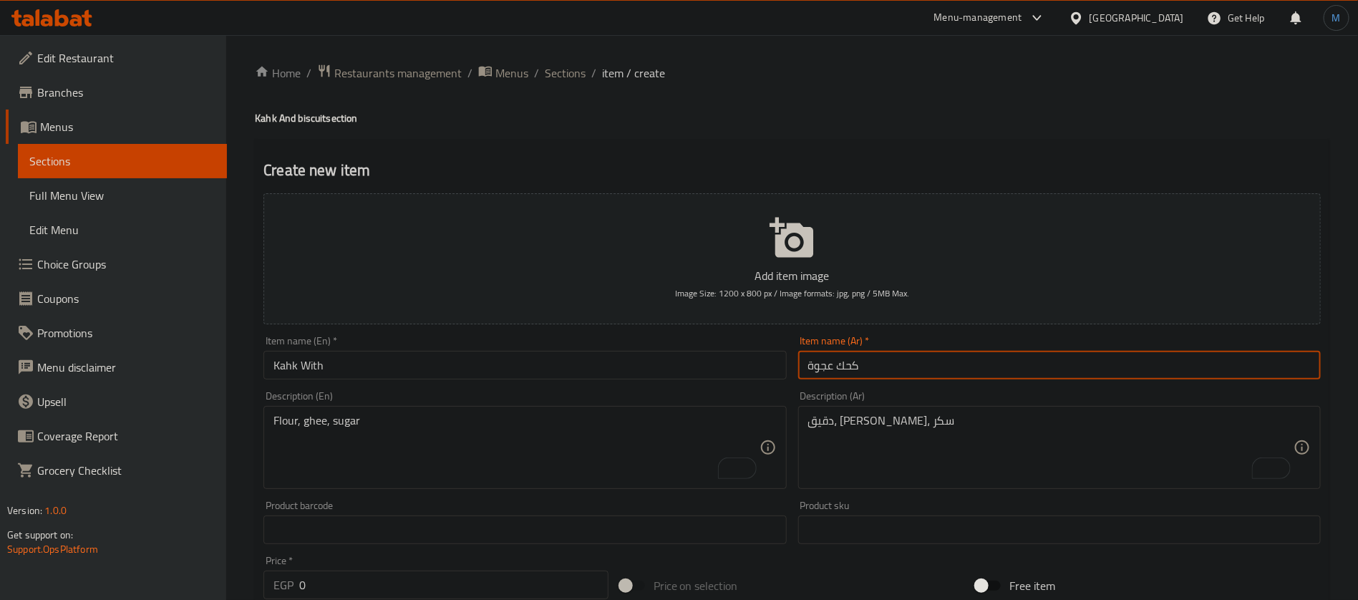
click at [828, 366] on input "كحك عجوة" at bounding box center [1059, 365] width 523 height 29
click at [474, 372] on input "Kahk With" at bounding box center [525, 365] width 523 height 29
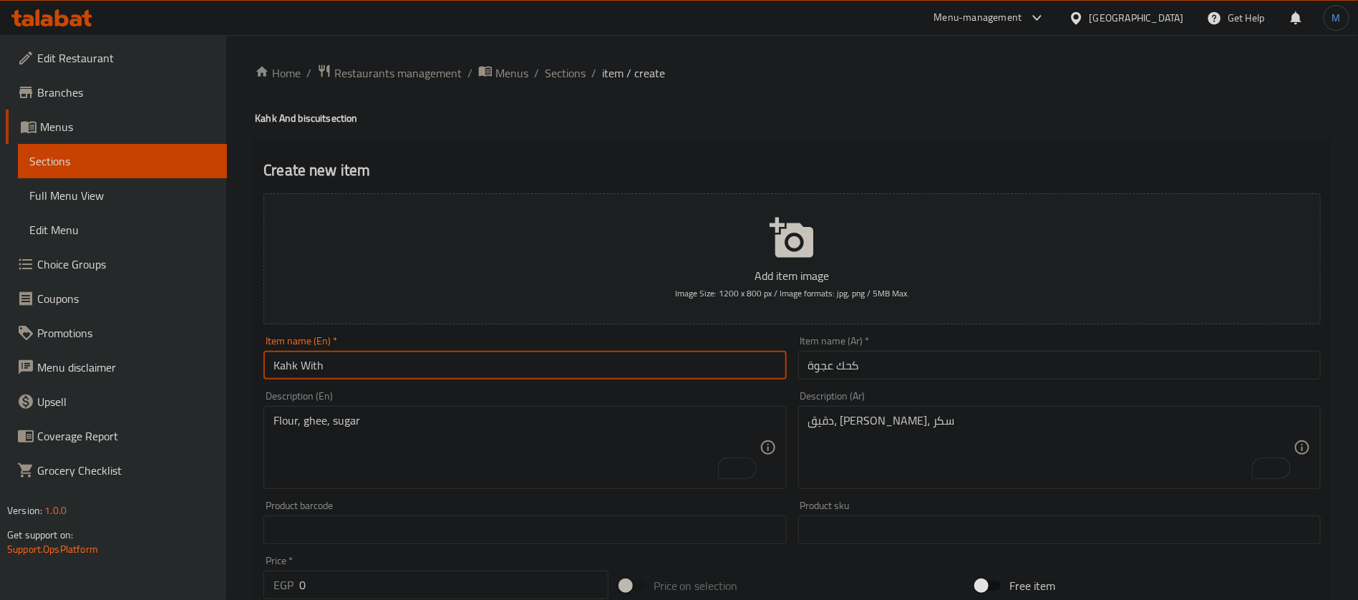
paste input "Ajwa"
type input "Kahk With Ajwa"
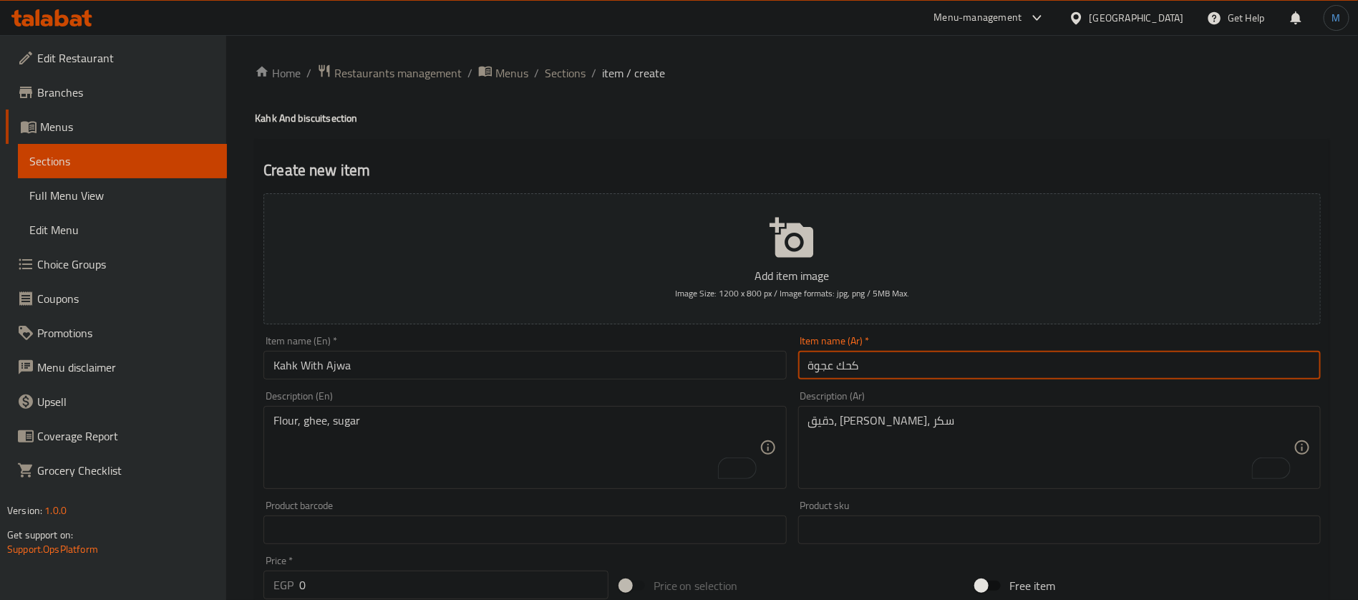
click at [907, 448] on textarea "دقيق، سمن، سكر" at bounding box center [1050, 448] width 485 height 68
paste textarea "دقيق، سمن، تمر"
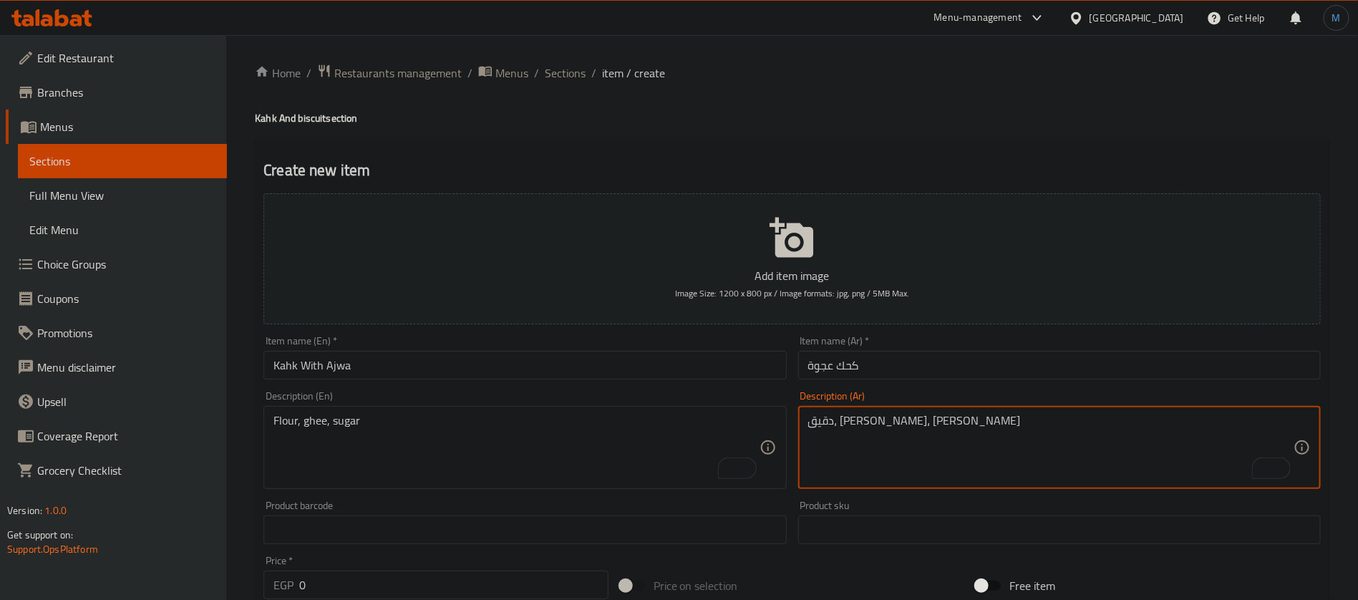
type textarea "دقيق، سمن، تمر"
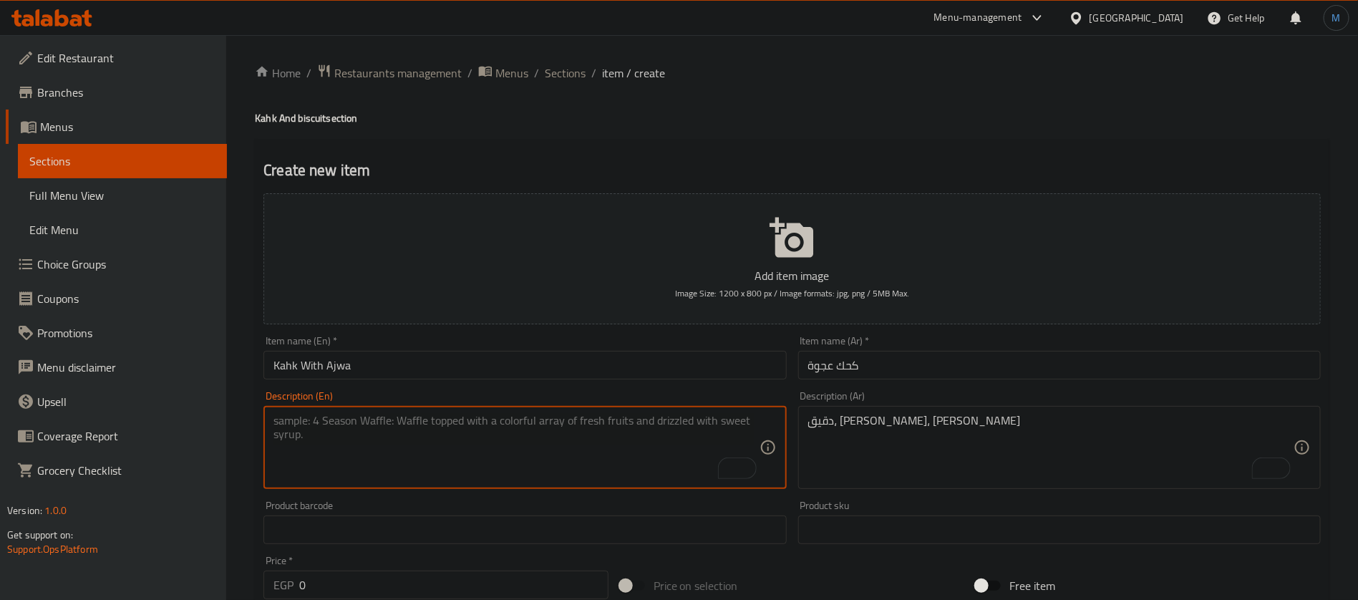
click at [516, 441] on textarea "To enrich screen reader interactions, please activate Accessibility in Grammarl…" at bounding box center [516, 448] width 485 height 68
paste textarea "Flour, ghee, dates"
type textarea "Flour, ghee, dates"
click at [420, 581] on input "0" at bounding box center [453, 585] width 309 height 29
paste input "221"
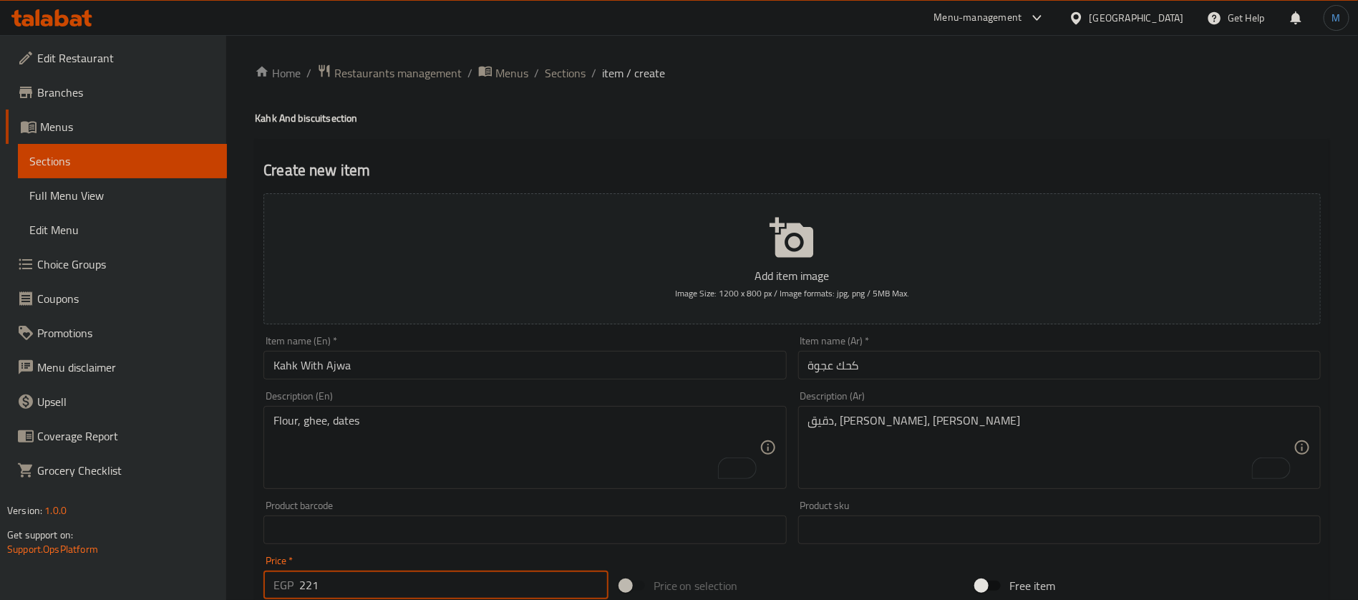
type input "221"
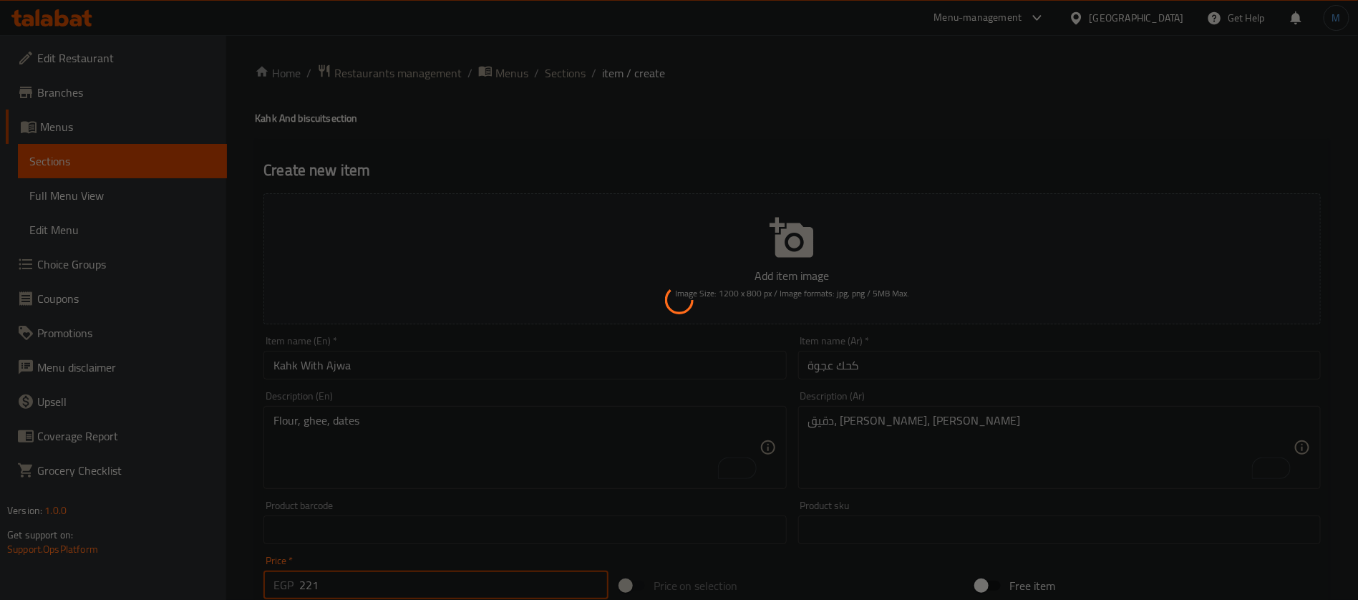
type input "0"
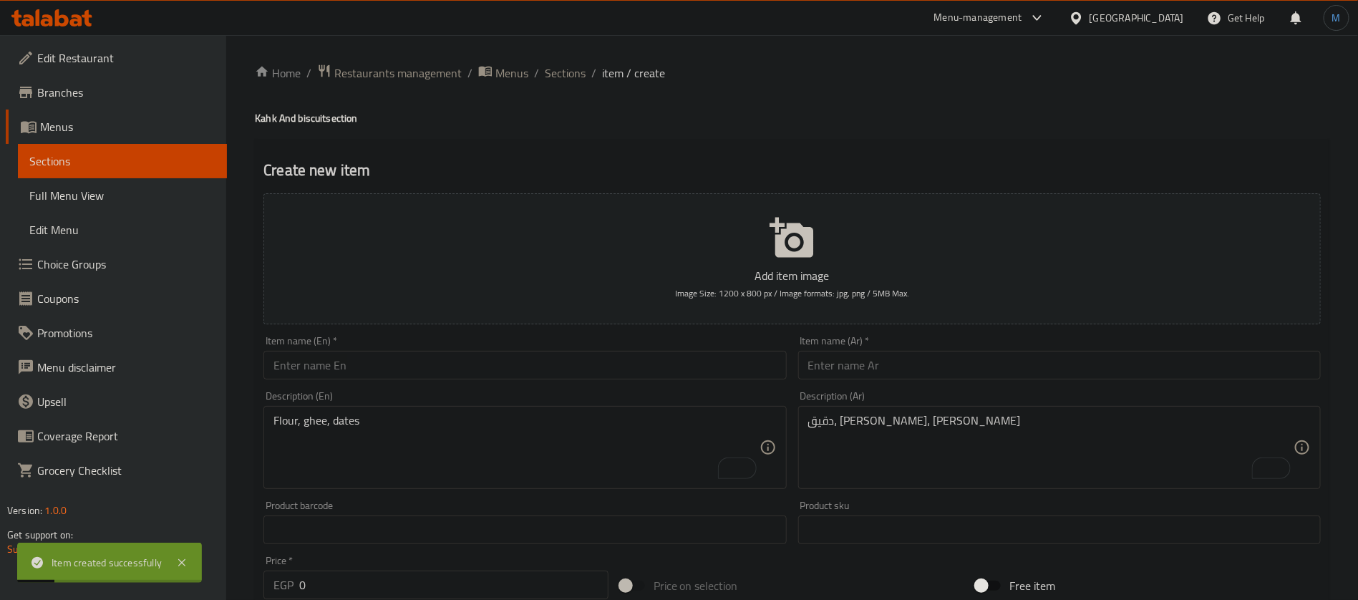
click at [884, 347] on div "Item name (Ar)   * Item name (Ar) *" at bounding box center [1059, 358] width 523 height 44
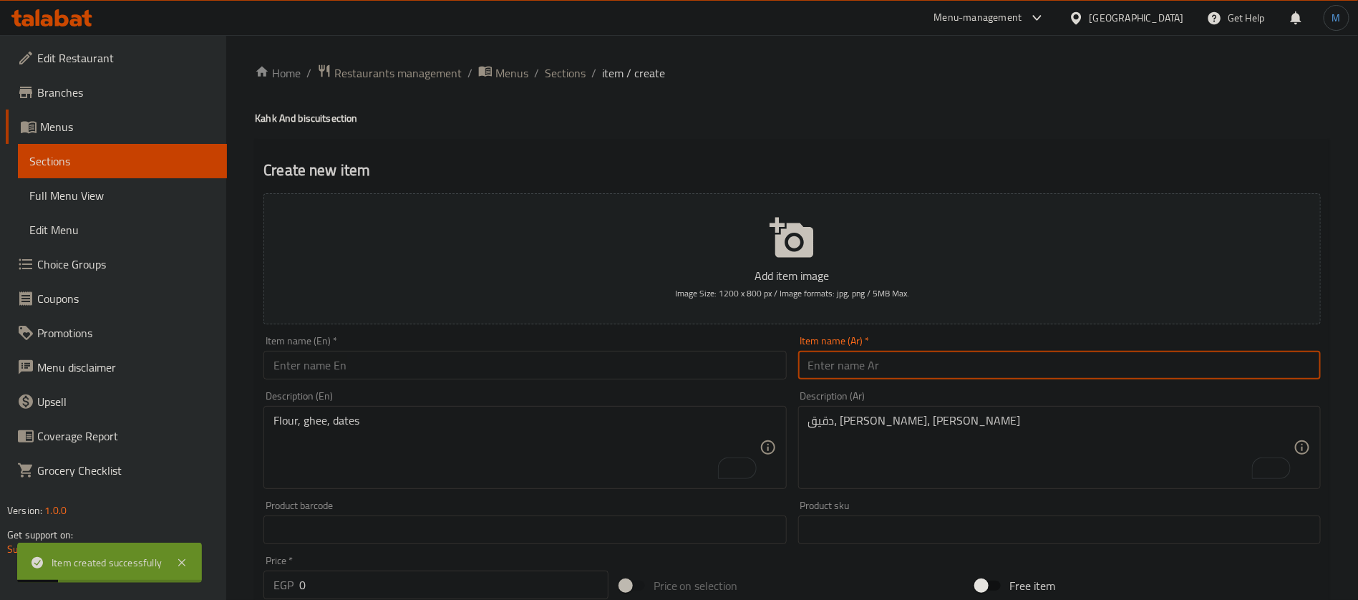
paste input "كعك ملبن"
click at [890, 360] on input "كعك ملبن" at bounding box center [1059, 365] width 523 height 29
click at [845, 364] on input "كعك ملبن" at bounding box center [1059, 365] width 523 height 29
type input "كحك ملبن"
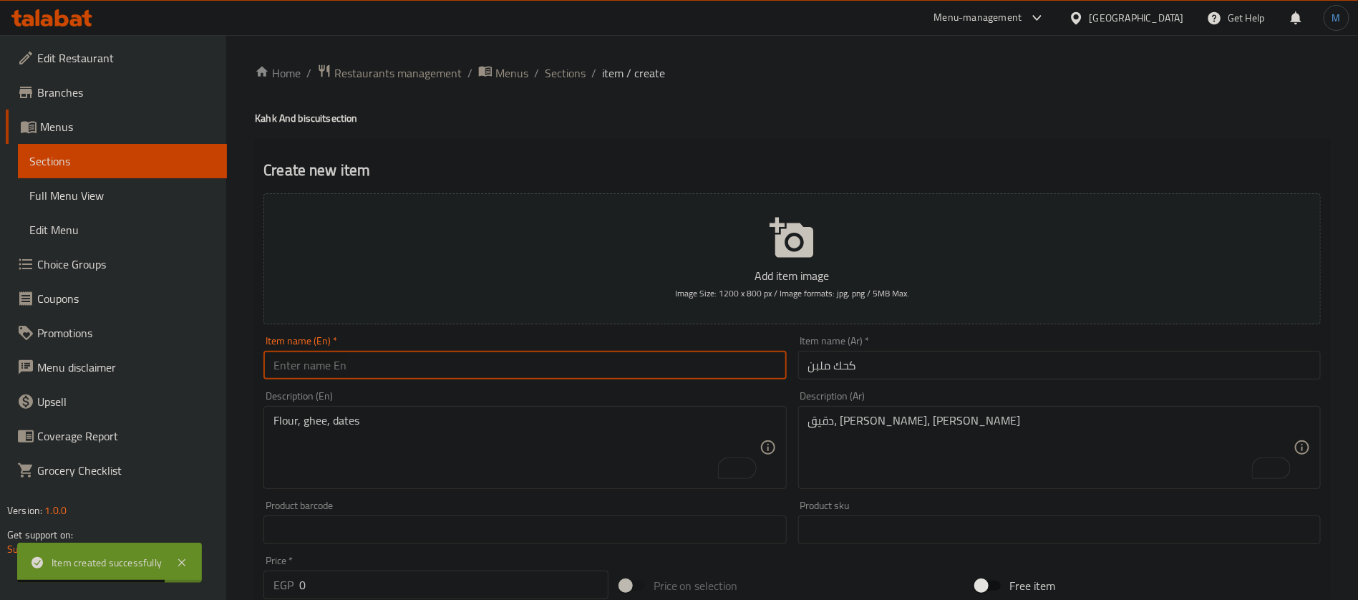
paste input "Kahk Malban"
click at [496, 377] on input "text" at bounding box center [525, 365] width 523 height 29
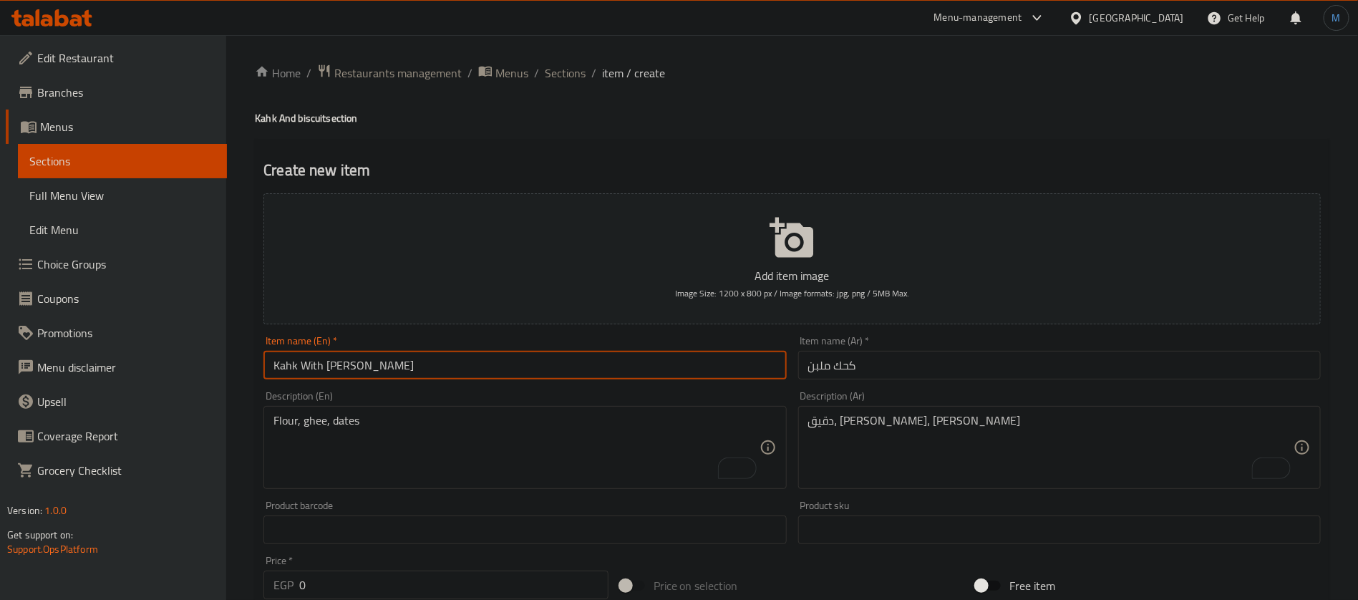
type input "Kahk With Malban"
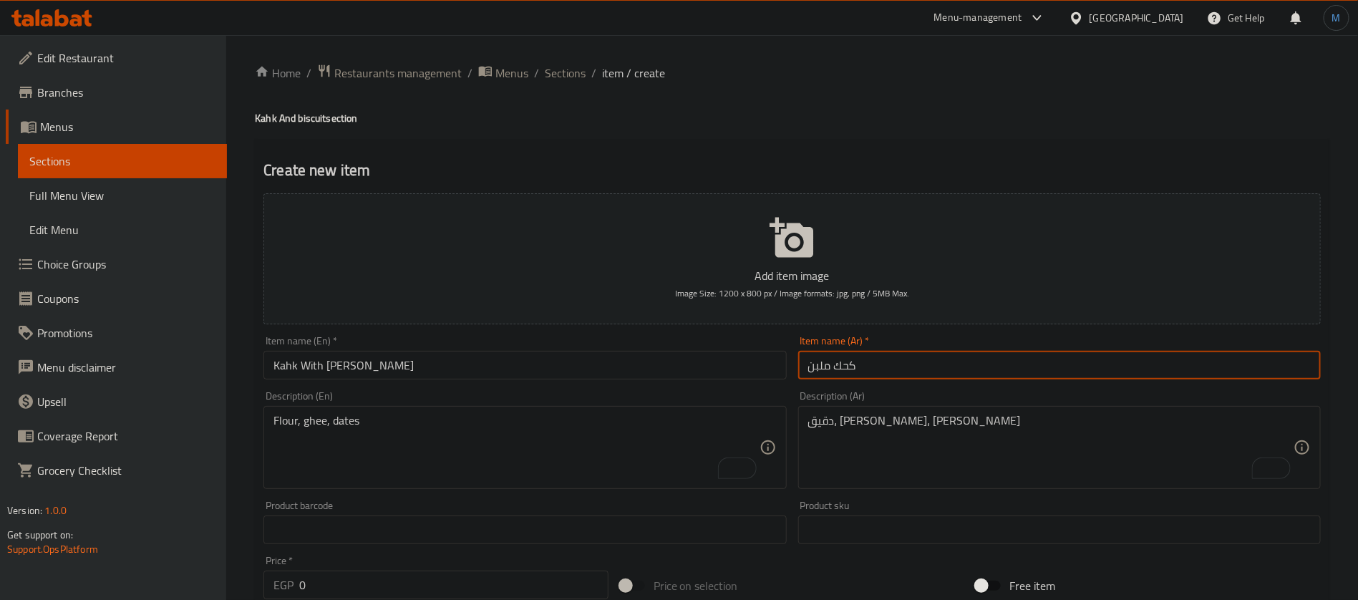
click at [929, 374] on input "كحك ملبن" at bounding box center [1059, 365] width 523 height 29
click at [949, 421] on textarea "دقيق، سمن، تمر" at bounding box center [1050, 448] width 485 height 68
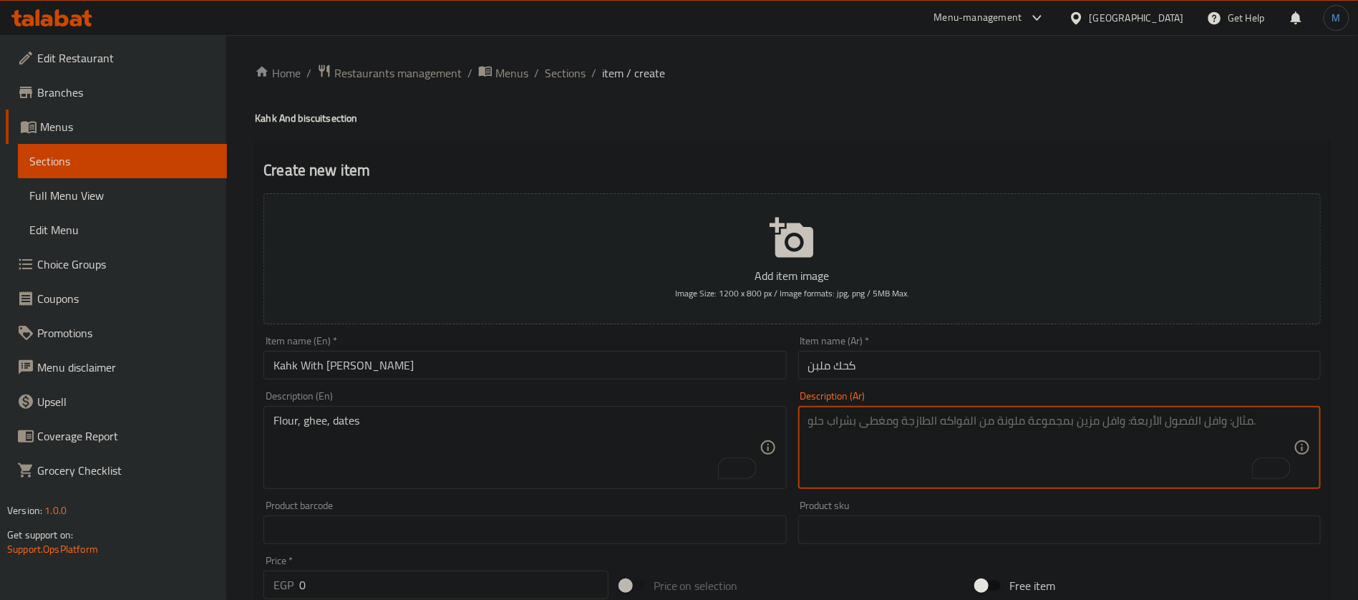
paste textarea "دقيق، سمن، ملبن"
type textarea "دقيق، سمن، ملبن"
click at [816, 367] on input "كحك ملبن" at bounding box center [1059, 365] width 523 height 29
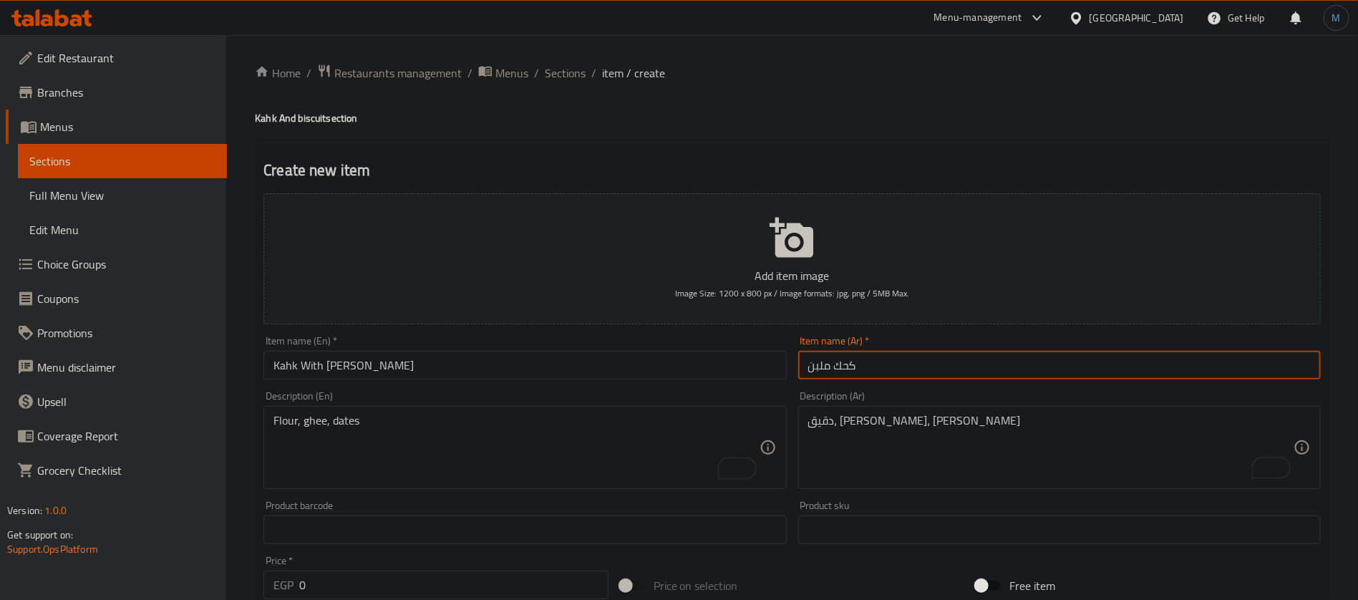
click at [816, 367] on input "كحك ملبن" at bounding box center [1059, 365] width 523 height 29
click at [366, 355] on input "Kahk With Malban" at bounding box center [525, 365] width 523 height 29
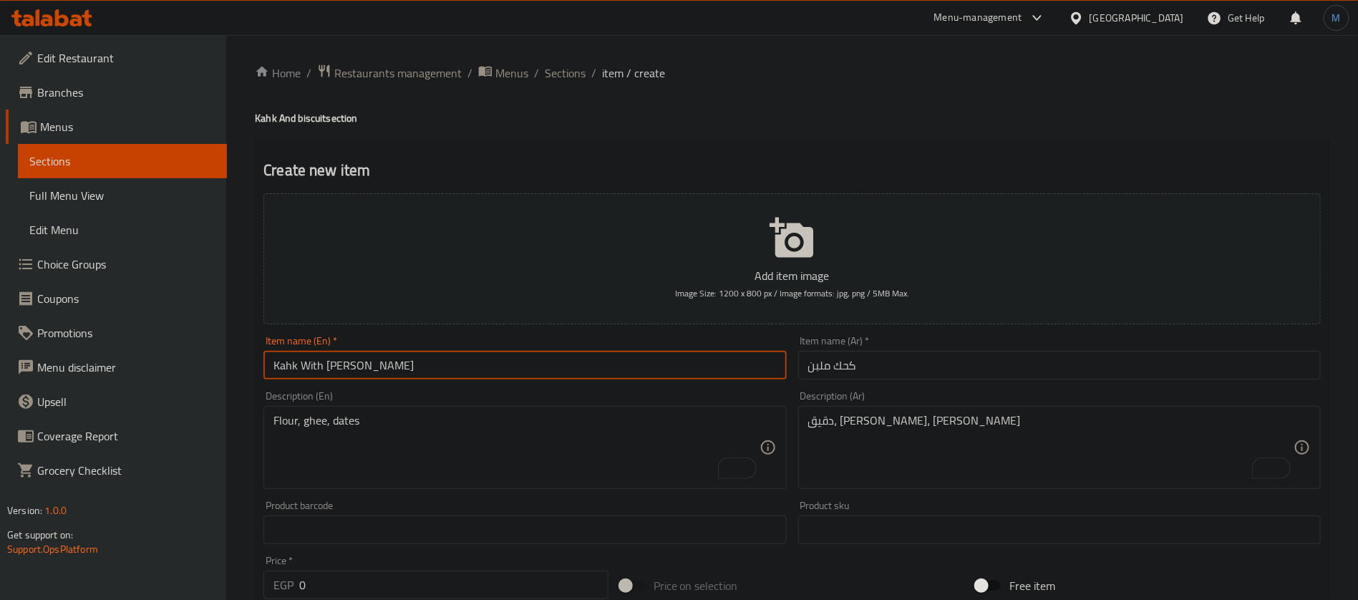
click at [366, 355] on input "Kahk With Malban" at bounding box center [525, 365] width 523 height 29
click at [398, 432] on textarea "To enrich screen reader interactions, please activate Accessibility in Grammarl…" at bounding box center [516, 448] width 485 height 68
paste textarea "Flour, ghee, malban"
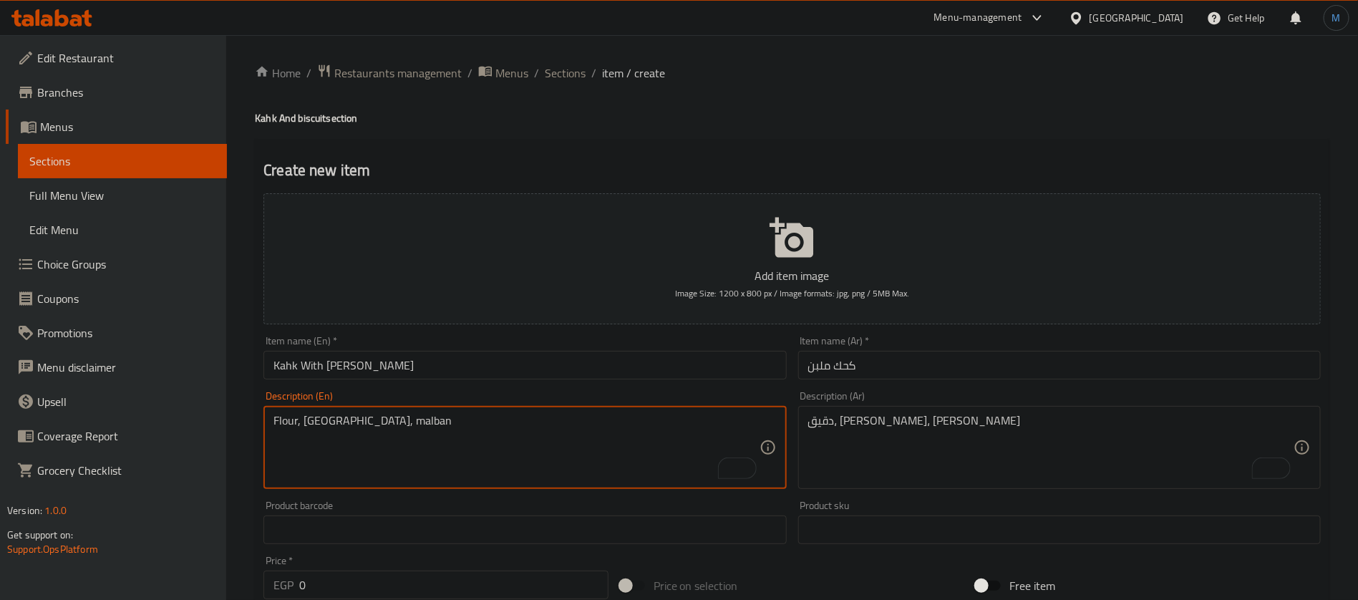
click at [360, 361] on input "Kahk With Malban" at bounding box center [525, 365] width 523 height 29
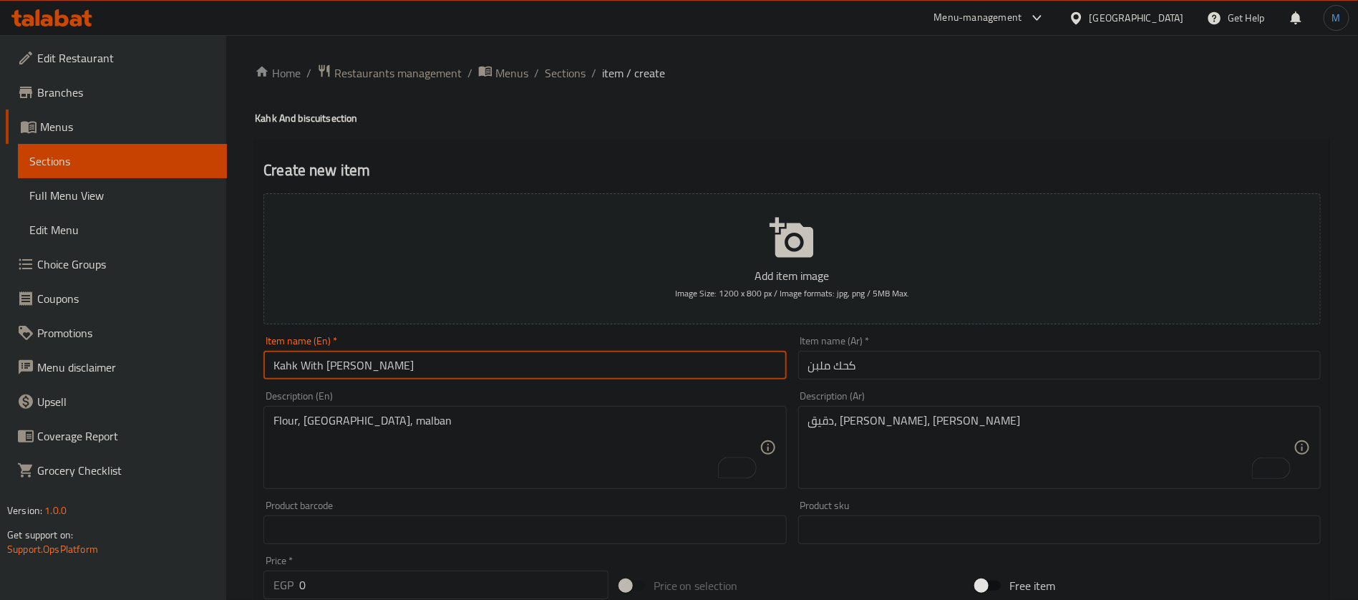
click at [360, 361] on input "Kahk With Malban" at bounding box center [525, 365] width 523 height 29
click at [359, 410] on div "Flour, ghee, malban Description (En)" at bounding box center [525, 447] width 523 height 83
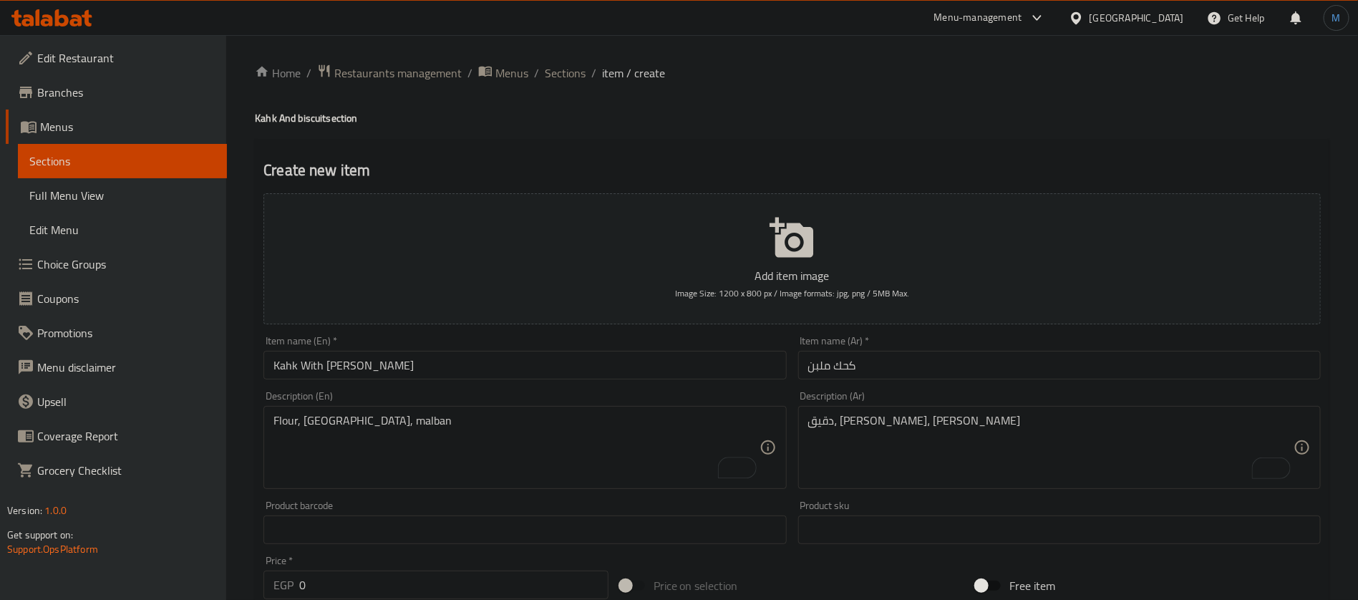
click at [359, 410] on div "Flour, ghee, malban Description (En)" at bounding box center [525, 447] width 523 height 83
paste textarea "Malban"
click at [359, 418] on textarea "Flour, ghee, malbanMalban" at bounding box center [516, 448] width 485 height 68
paste textarea "To enrich screen reader interactions, please activate Accessibility in Grammarl…"
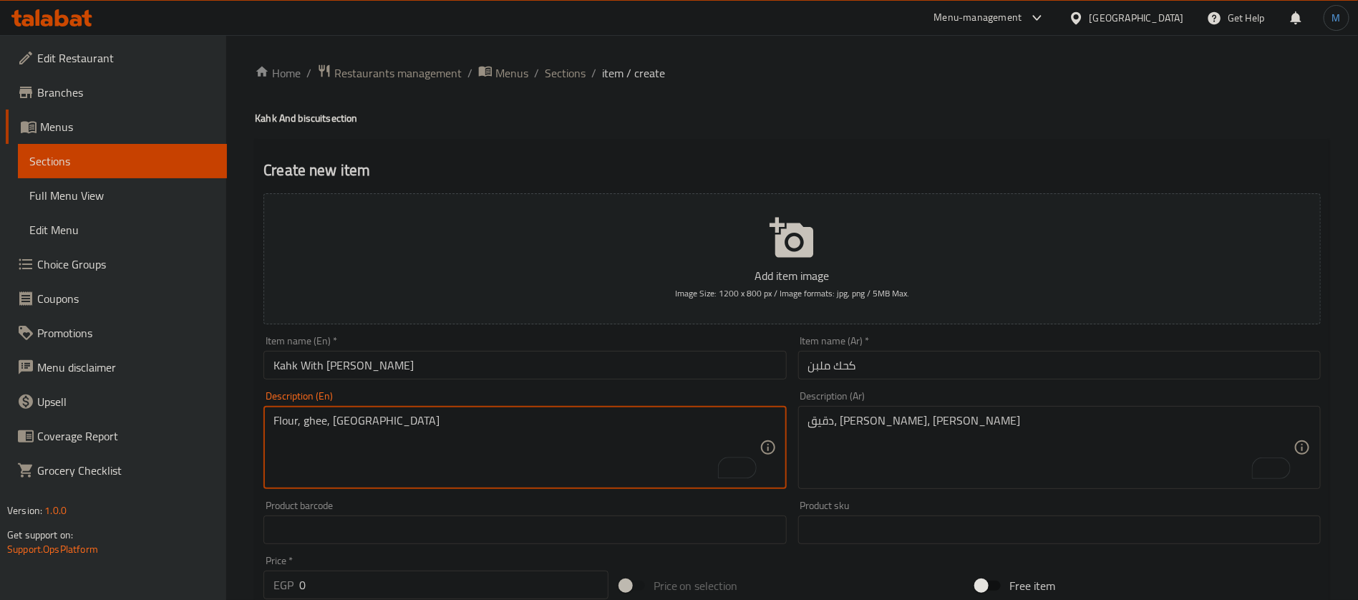
type textarea "Flour, ghee, Malban"
click at [432, 596] on input "0" at bounding box center [453, 585] width 309 height 29
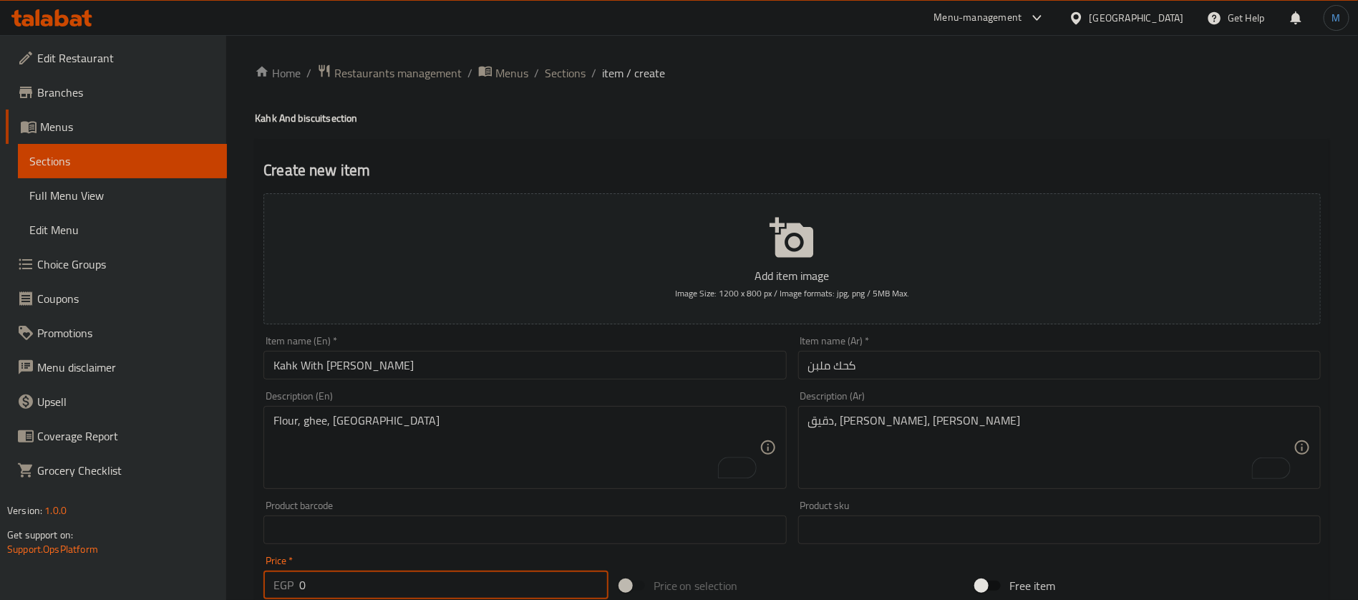
paste input "221"
type input "221"
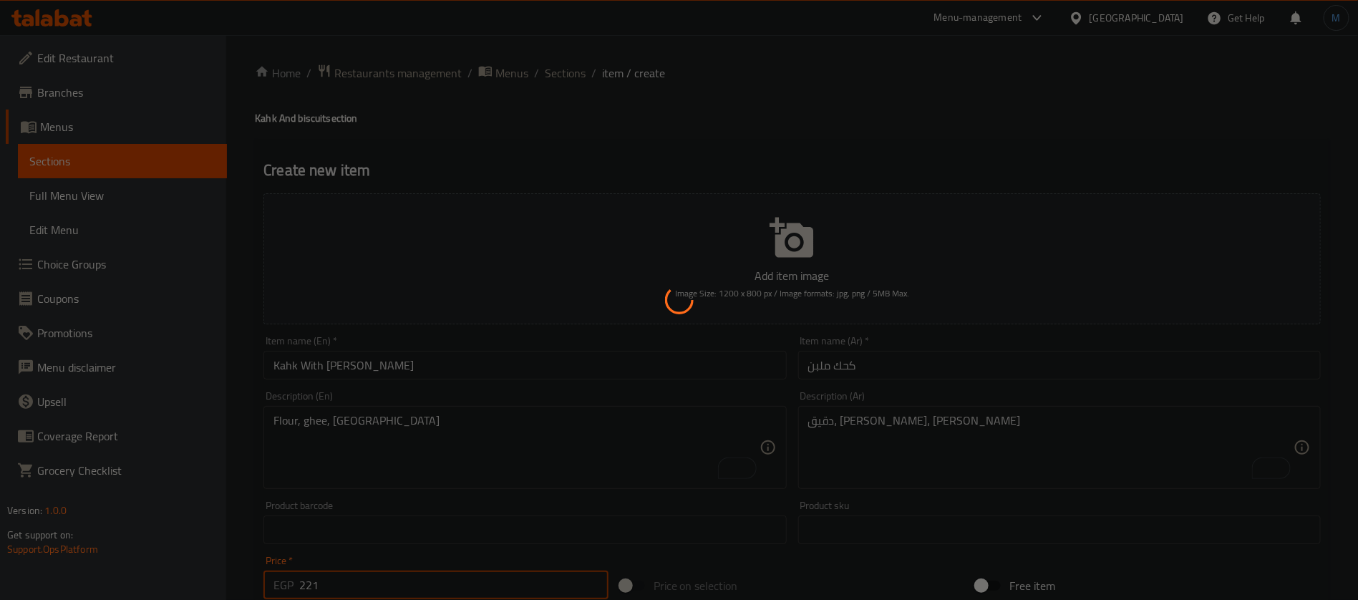
type input "0"
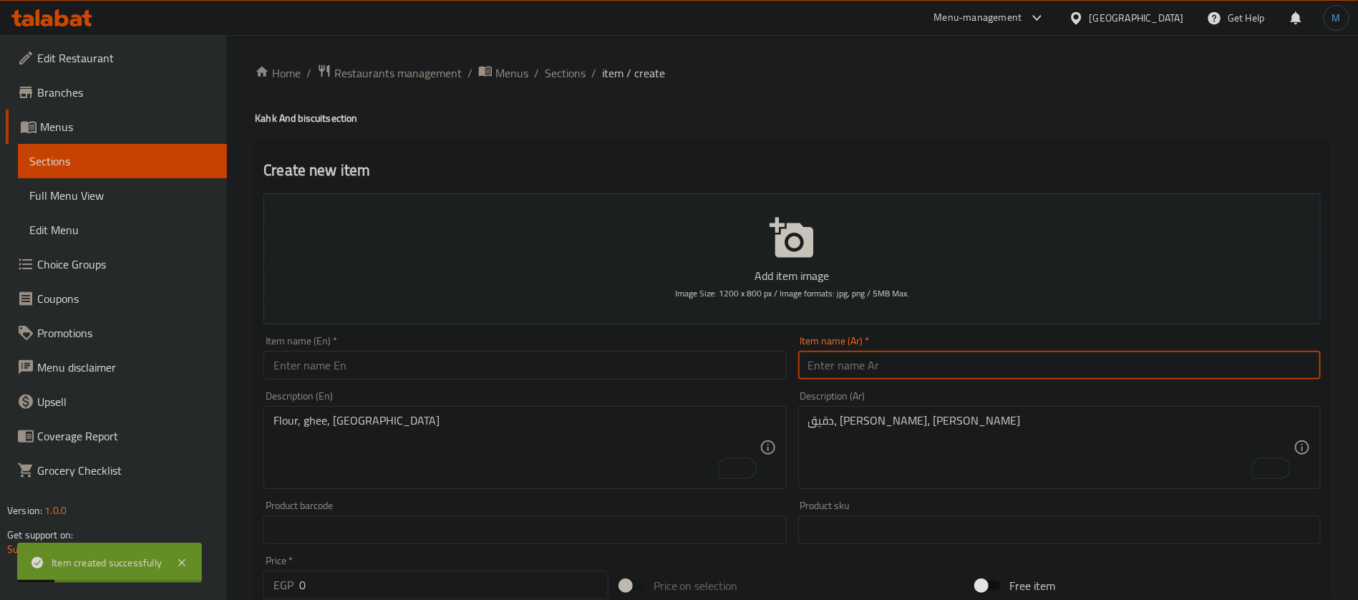
click at [865, 362] on input "text" at bounding box center [1059, 365] width 523 height 29
paste input "كعك عين جمل"
drag, startPoint x: 861, startPoint y: 367, endPoint x: 876, endPoint y: 372, distance: 15.9
click at [865, 368] on input "كعك عين جمل" at bounding box center [1059, 365] width 523 height 29
type input "كحك عين جمل"
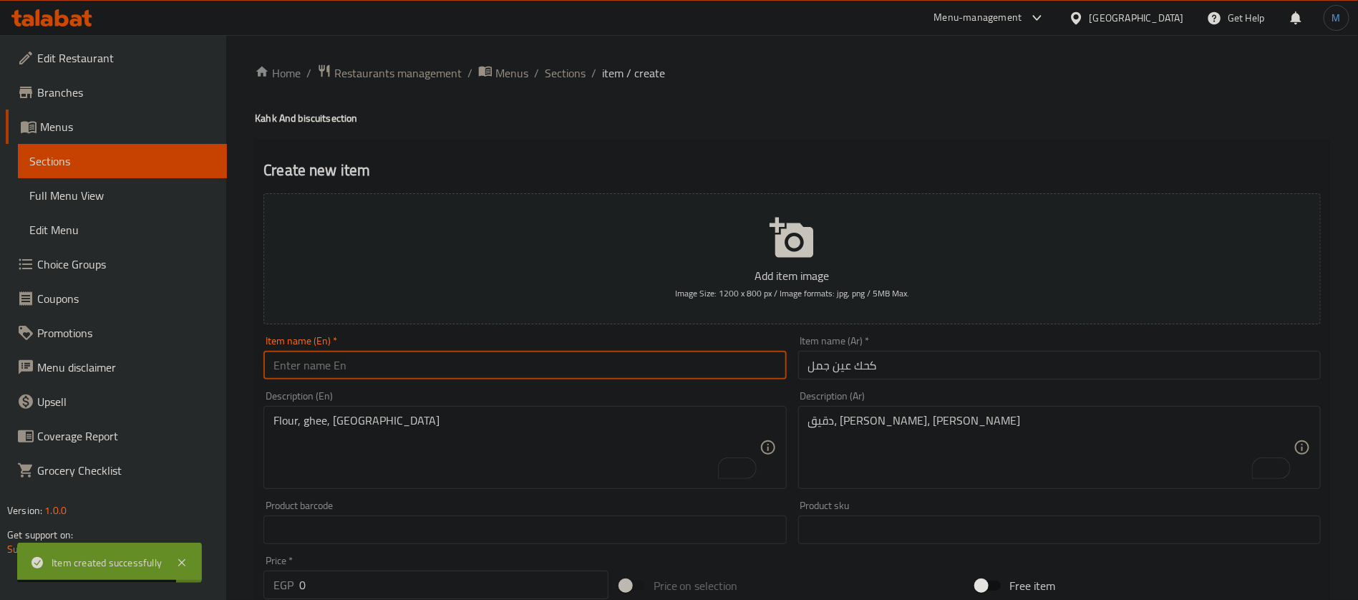
click at [360, 360] on input "text" at bounding box center [525, 365] width 523 height 29
paste input "Walnut cookies"
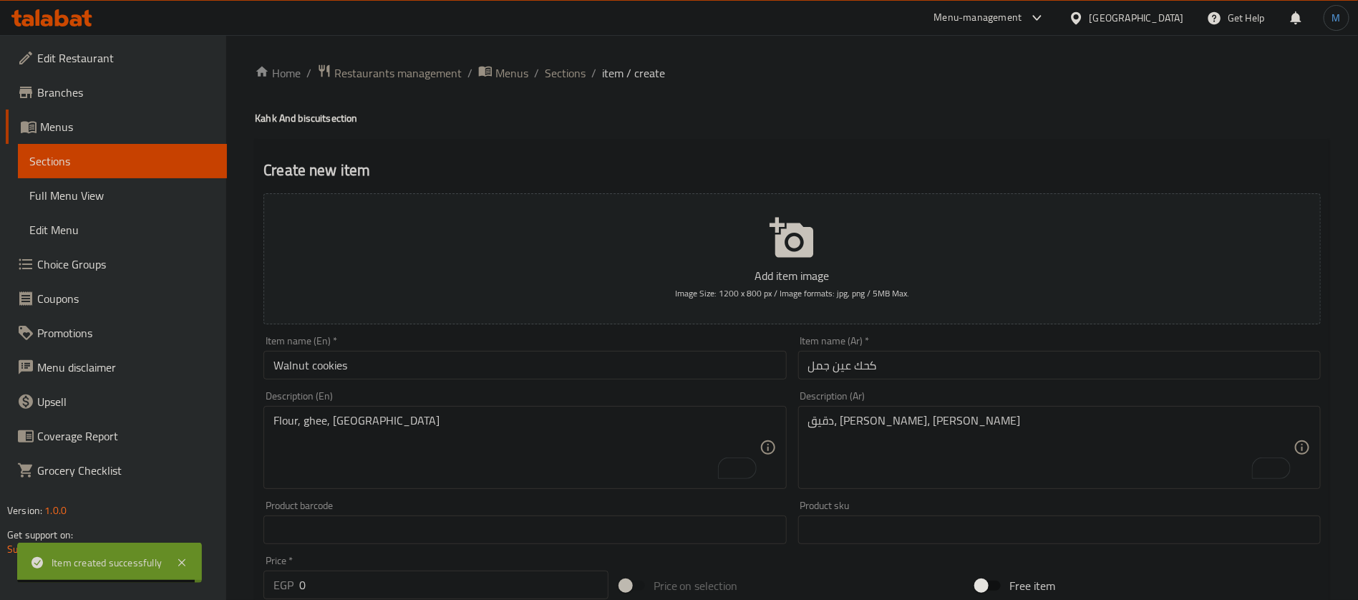
click at [274, 125] on h4 "Kahk And biscuit section" at bounding box center [792, 118] width 1075 height 14
click at [271, 124] on h4 "Kahk And biscuit section" at bounding box center [792, 118] width 1075 height 14
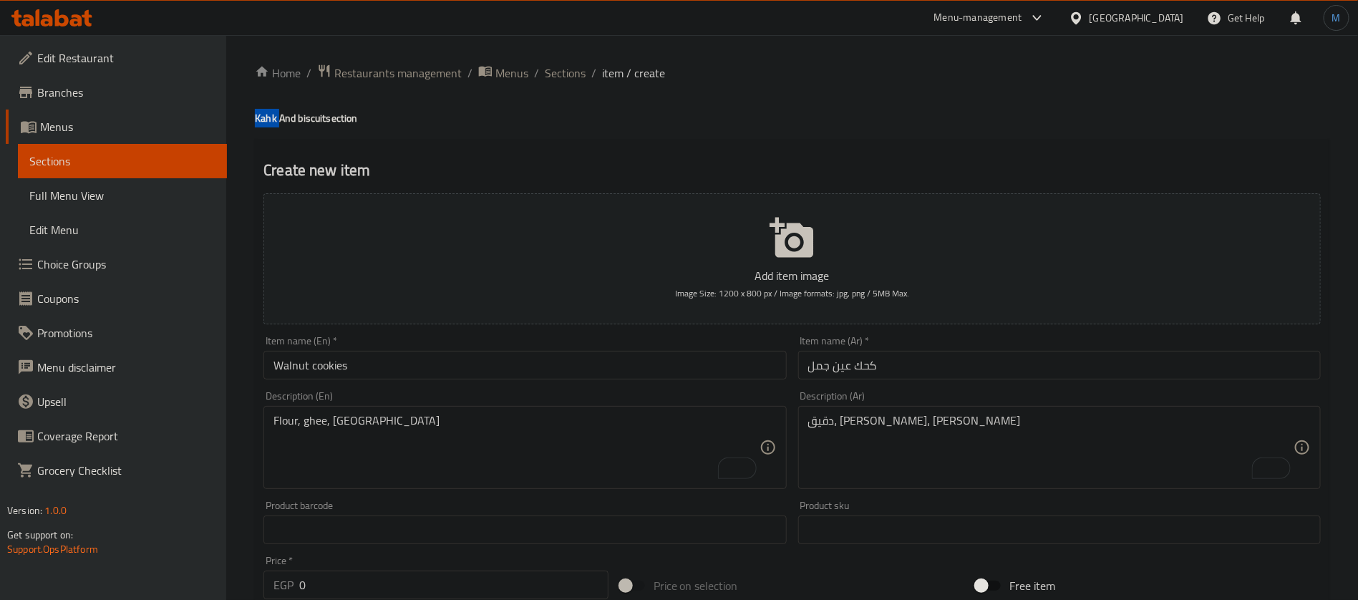
click at [271, 124] on h4 "Kahk And biscuit section" at bounding box center [792, 118] width 1075 height 14
copy h4 "Kahk"
drag, startPoint x: 367, startPoint y: 348, endPoint x: 372, endPoint y: 354, distance: 8.2
click at [369, 353] on div "Item name (En)   * Walnut cookies Item name (En) *" at bounding box center [525, 358] width 523 height 44
click at [380, 360] on input "Walnut cookies" at bounding box center [525, 365] width 523 height 29
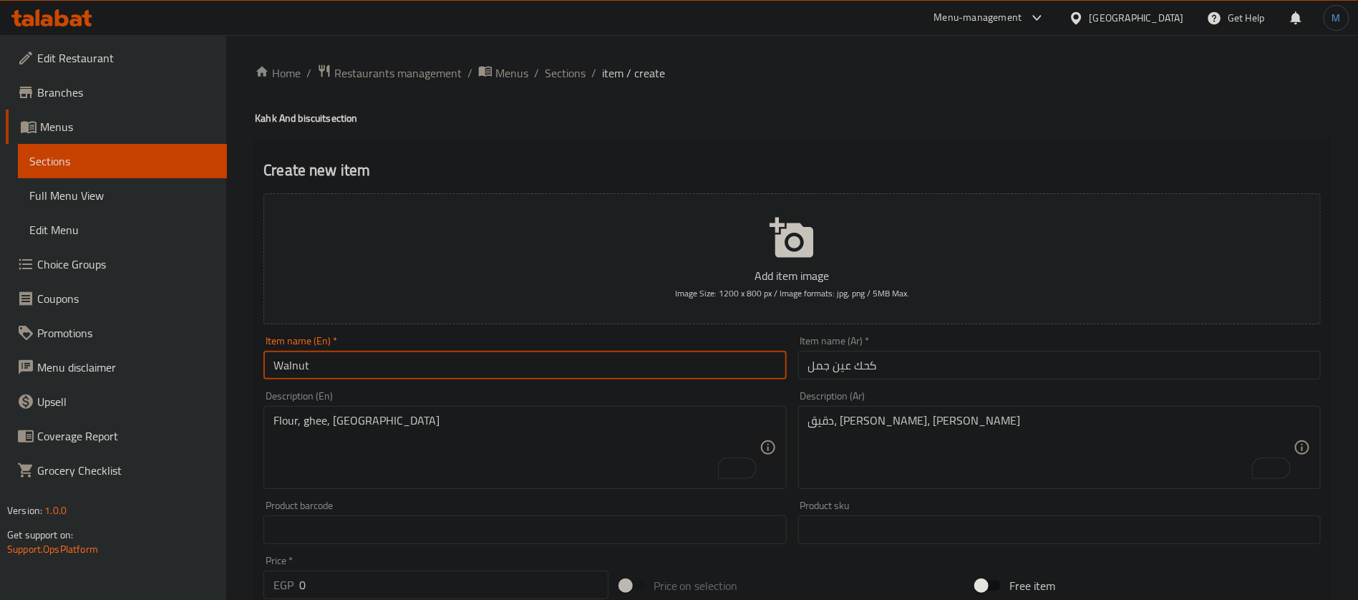
paste input "Kahk"
type input "Kahk With Walnut"
click at [934, 442] on textarea "To enrich screen reader interactions, please activate Accessibility in Grammarl…" at bounding box center [1050, 448] width 485 height 68
paste textarea "Flour, ghee, walnuts"
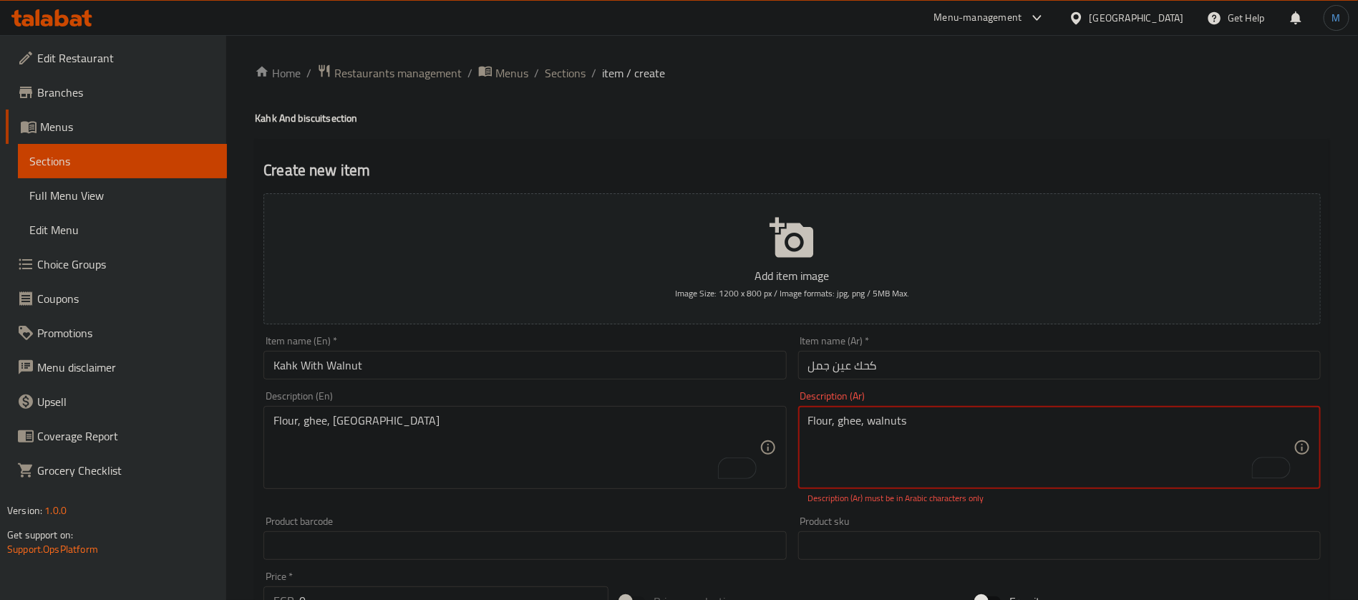
type textarea "Flour, ghee, walnuts"
drag, startPoint x: 653, startPoint y: 407, endPoint x: 654, endPoint y: 425, distance: 18.7
click at [653, 408] on div "Flour, ghee, Malban Description (En)" at bounding box center [525, 447] width 523 height 83
click at [654, 426] on textarea "Flour, ghee, Malban" at bounding box center [516, 448] width 485 height 68
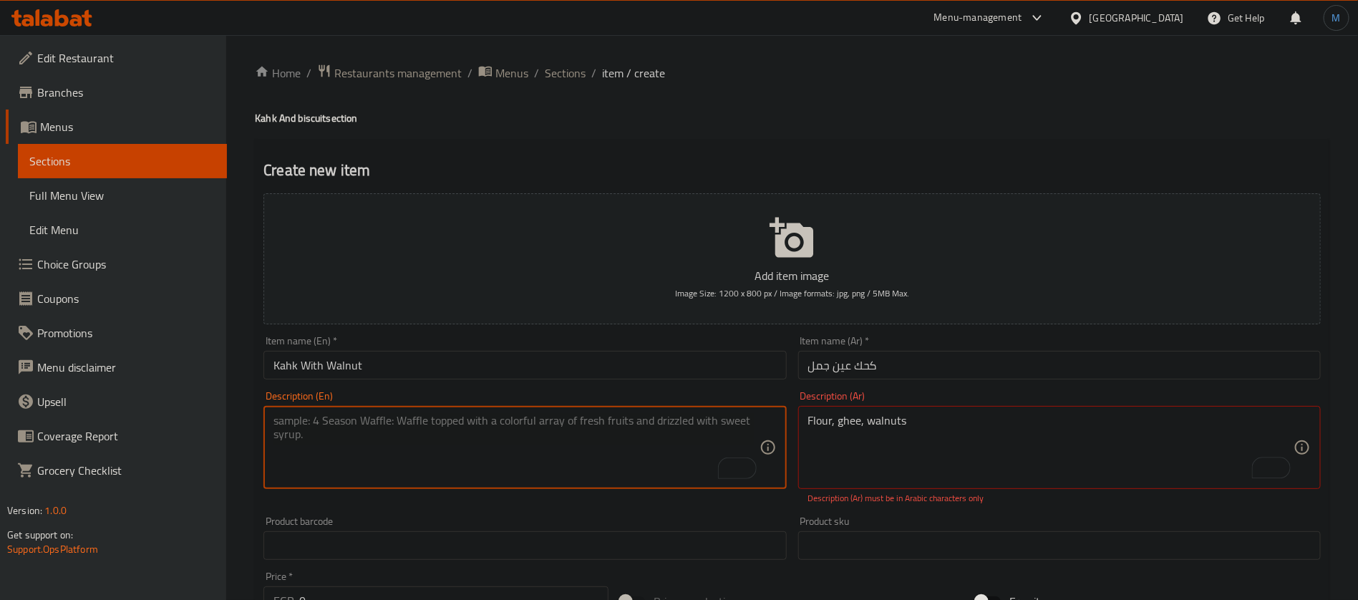
paste textarea "Flour, ghee, walnuts"
type textarea "Flour, ghee, walnuts"
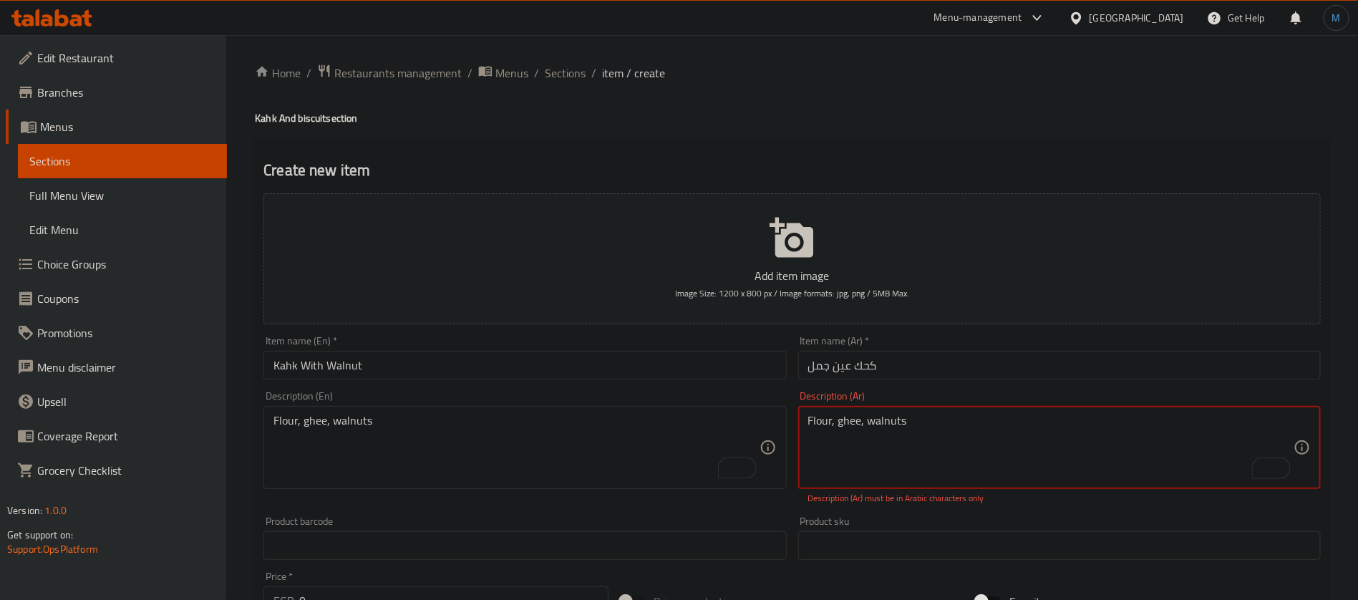
paste textarea "دقيق، سمن، عين جمل"
type textarea "دقيق، سمن، عين جمل"
click at [532, 581] on input "0" at bounding box center [453, 585] width 309 height 29
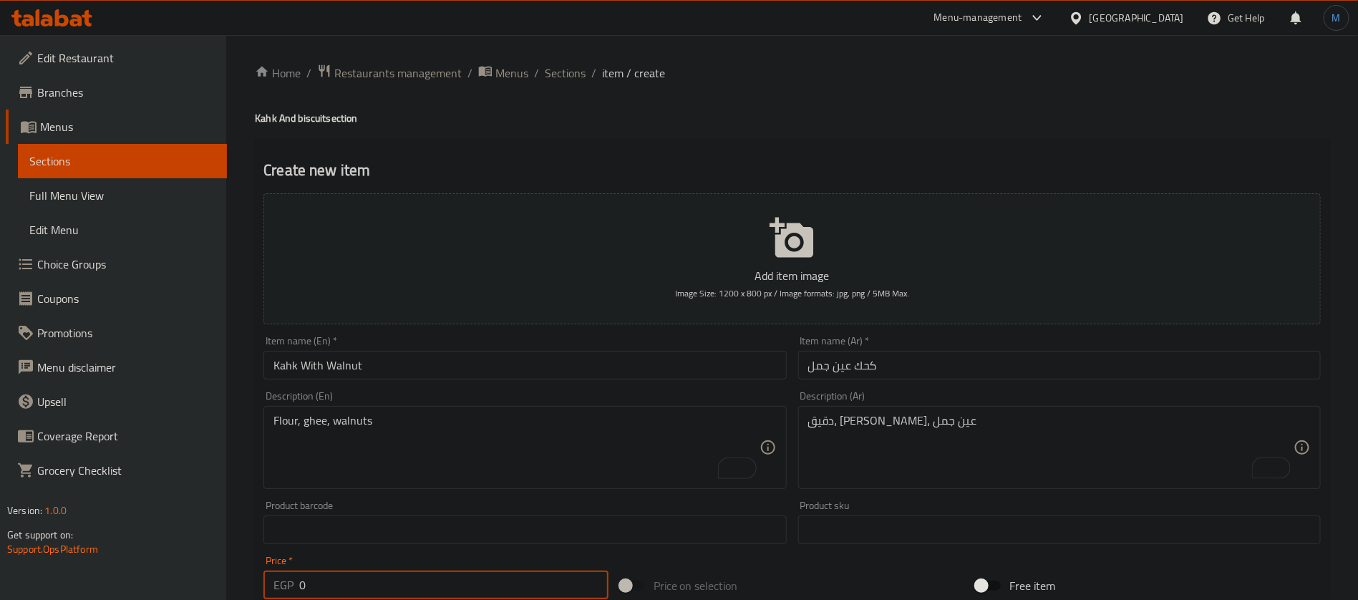
paste input "253.5"
type input "253.5"
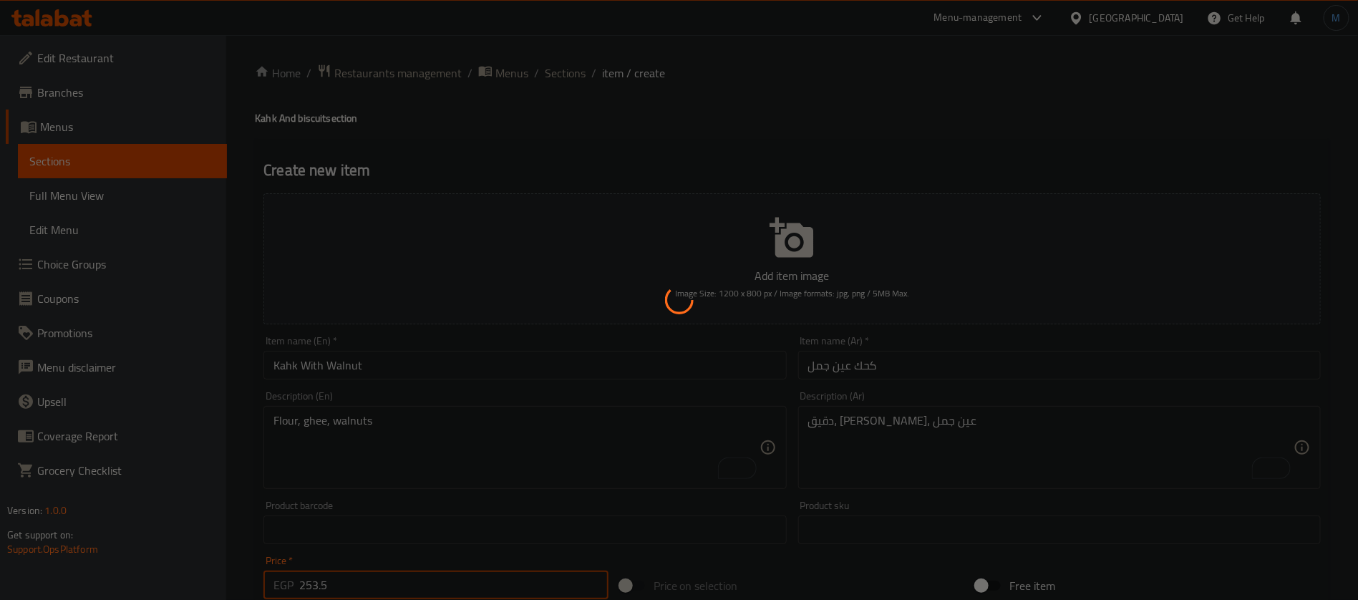
type input "0"
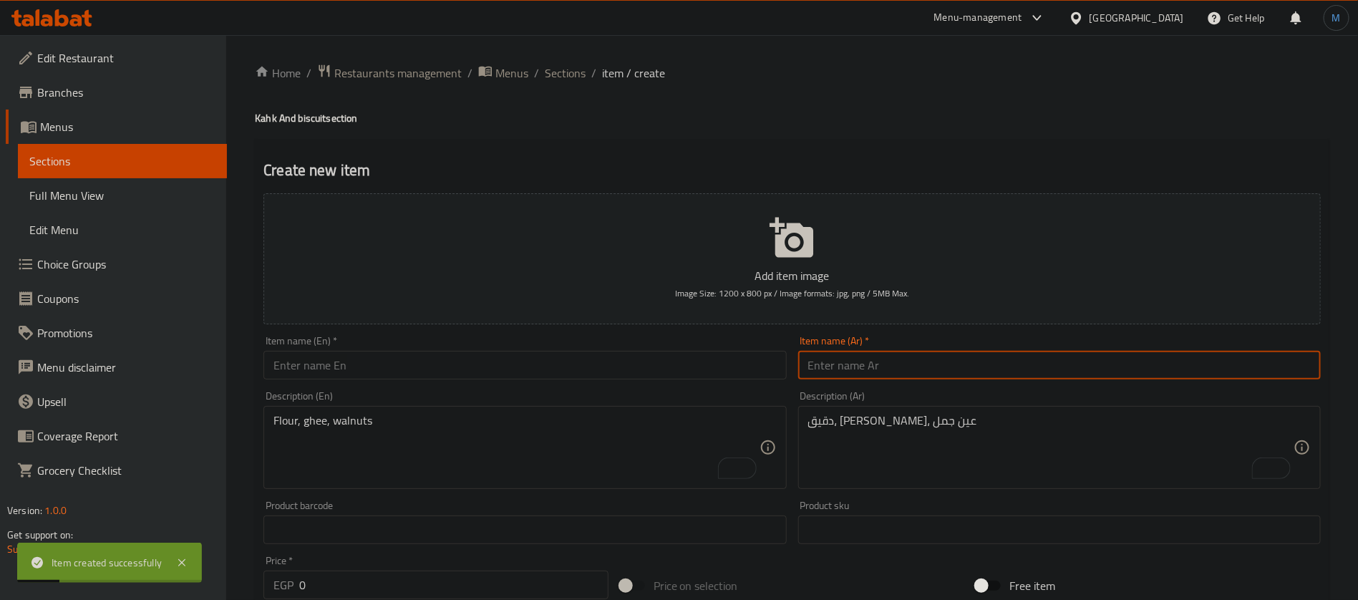
click at [879, 372] on input "text" at bounding box center [1059, 365] width 523 height 29
paste input "نصف كيلو بسكويت العيد"
click at [918, 364] on input "نصف كيلو بسكويت العيد" at bounding box center [1059, 365] width 523 height 29
type input "1/2 كيلو بسكويت العيد"
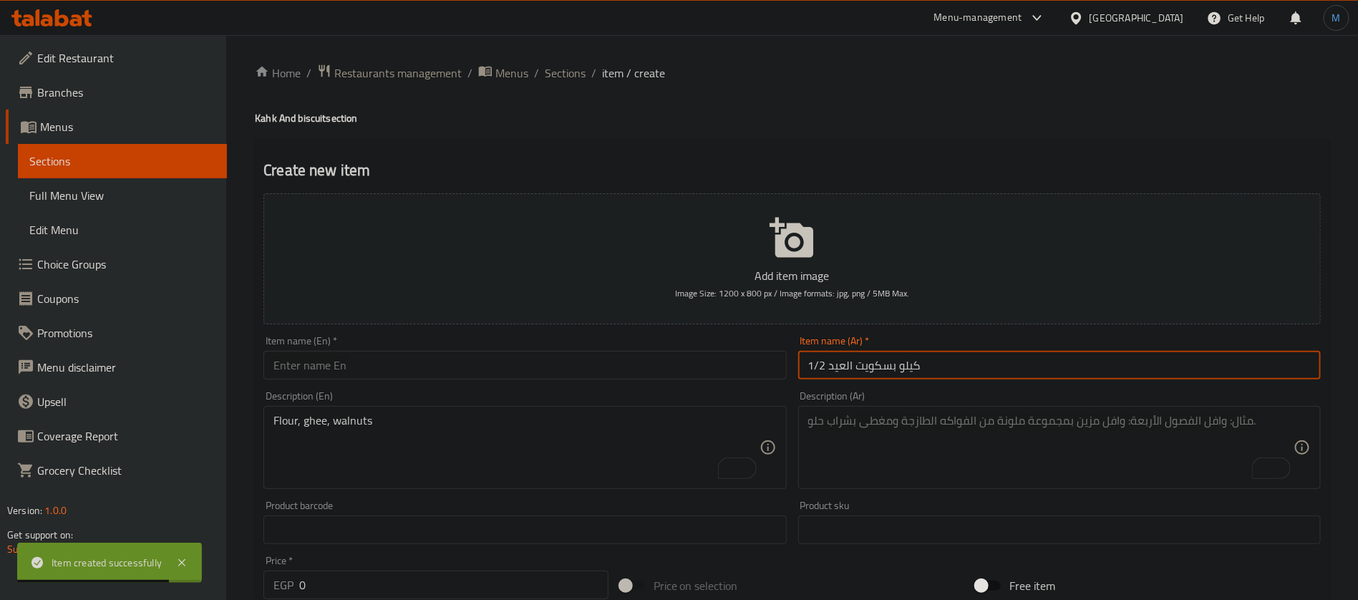
click at [930, 455] on textarea "To enrich screen reader interactions, please activate Accessibility in Grammarl…" at bounding box center [1050, 448] width 485 height 68
paste textarea "دقيق، سمن، سكر، بيض"
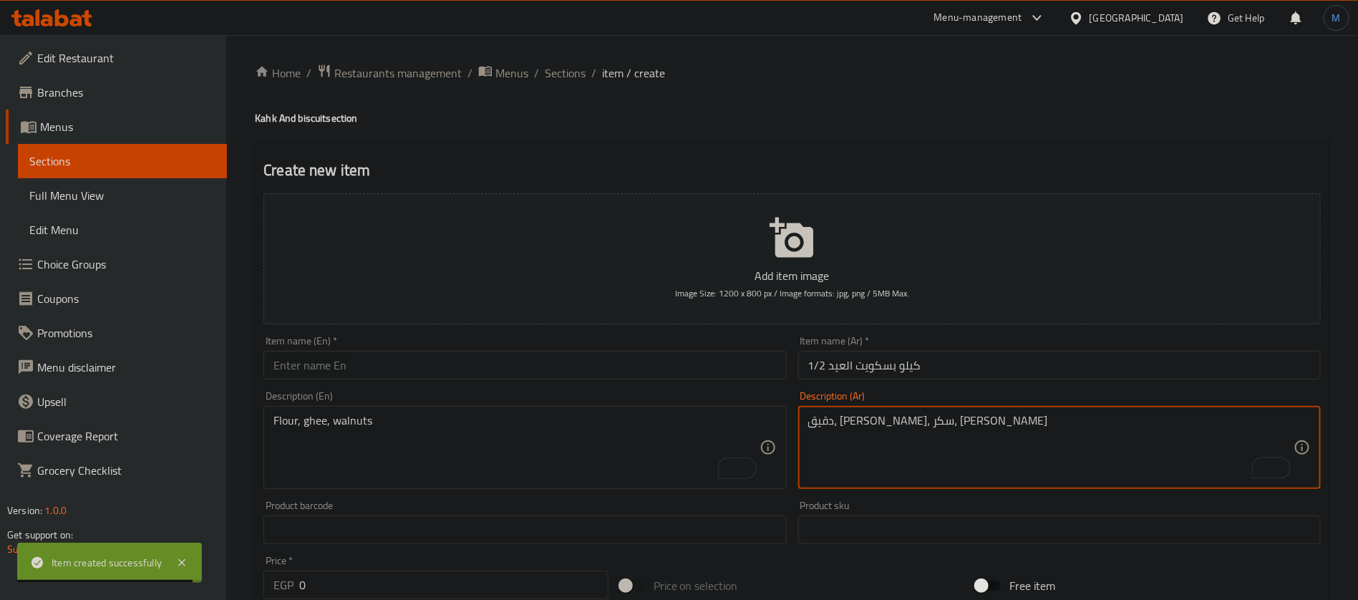
type textarea "دقيق، سمن، سكر، بيض"
click at [954, 351] on input "1/2 كيلو بسكويت العيد" at bounding box center [1059, 365] width 523 height 29
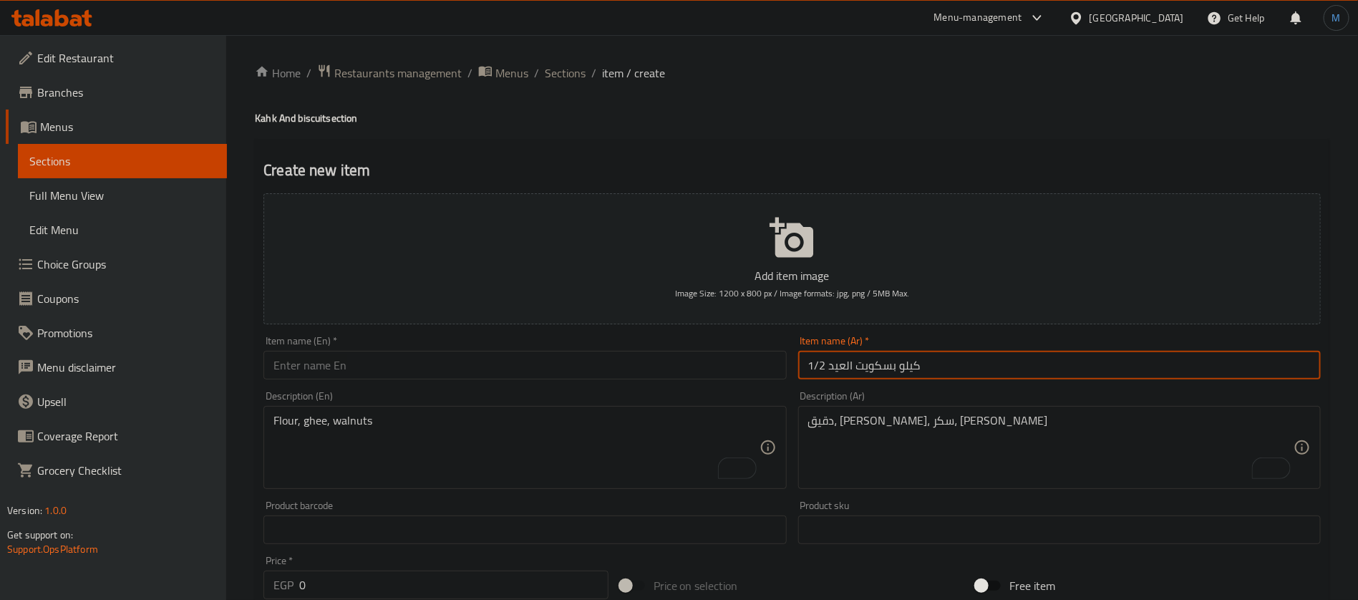
paste input "1/2 kilo of Eid biscuits"
click at [439, 366] on input "text" at bounding box center [525, 365] width 523 height 29
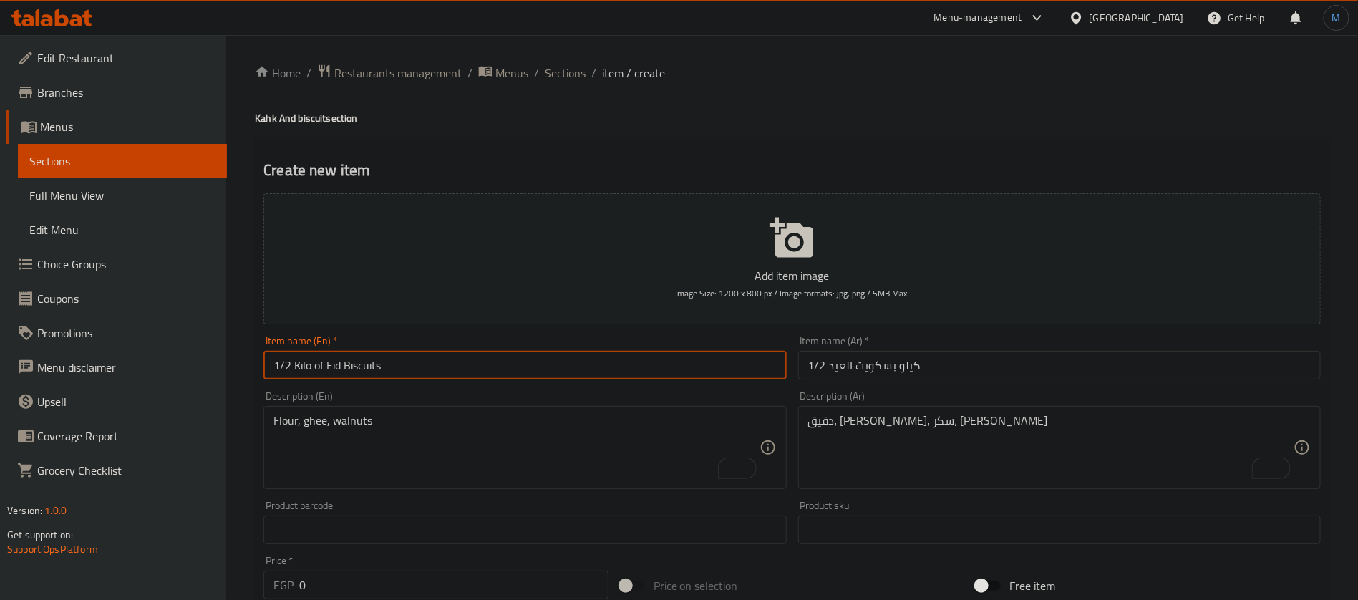
type input "1/2 Kilo of Eid Biscuits"
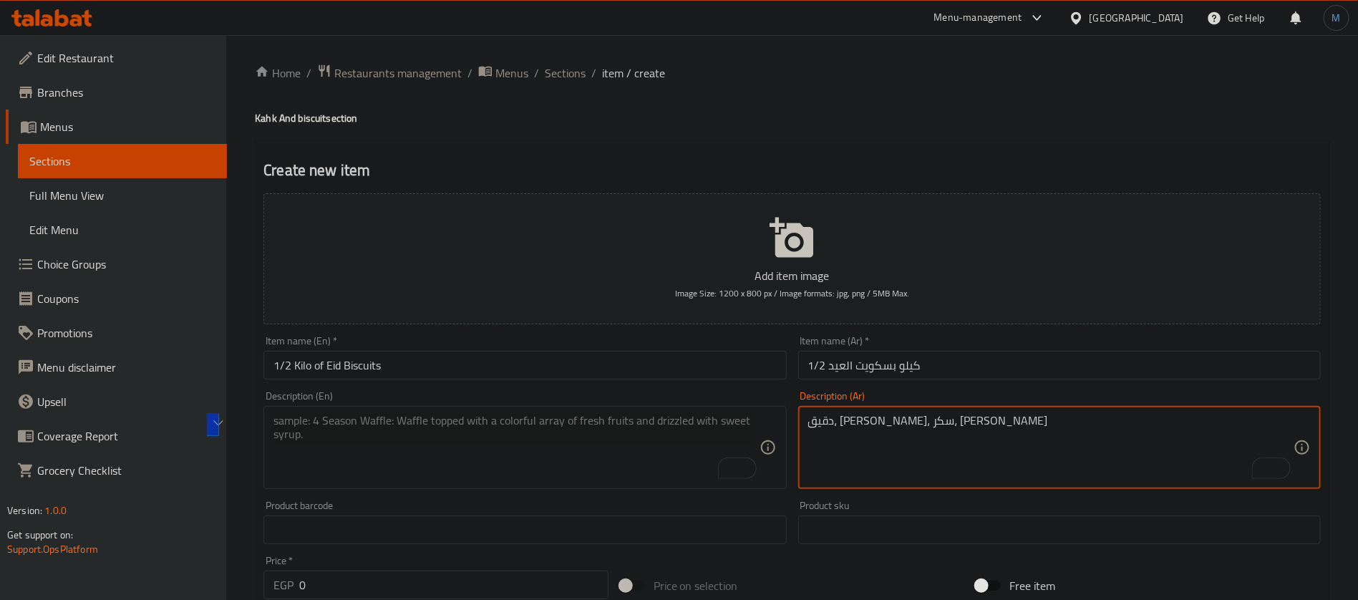
click at [534, 441] on textarea "To enrich screen reader interactions, please activate Accessibility in Grammarl…" at bounding box center [516, 448] width 485 height 68
paste textarea "Flour, margarine, sugar, eggs"
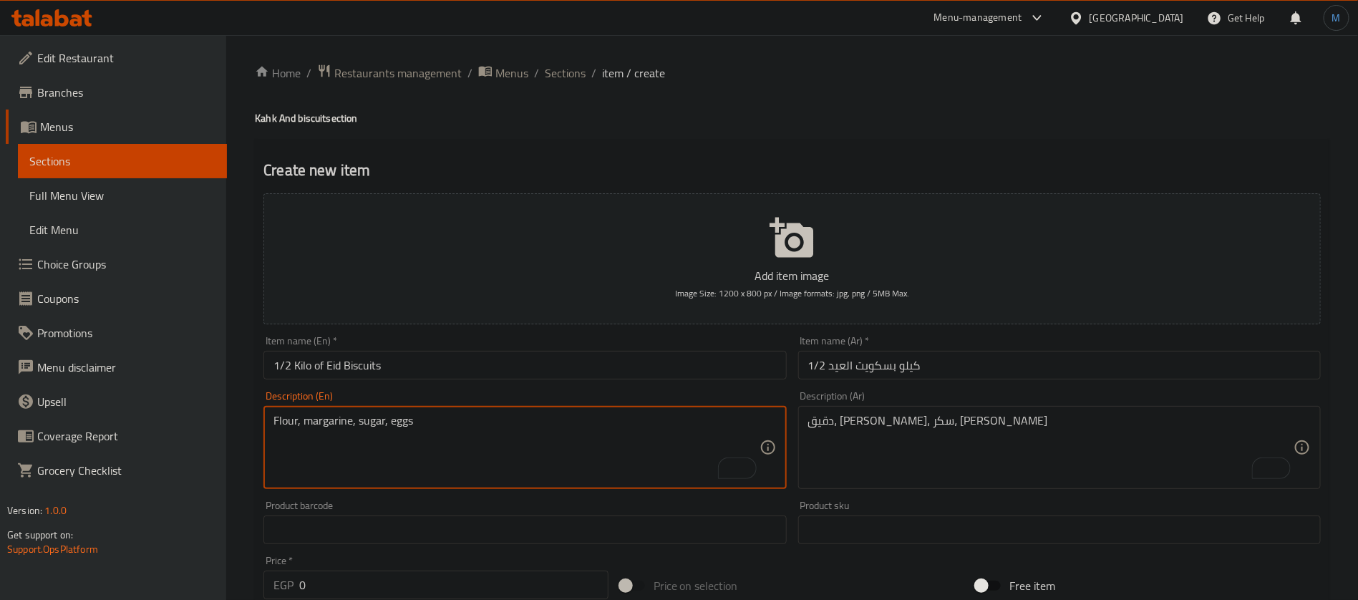
click at [337, 428] on textarea "Flour, margarine, sugar, eggs" at bounding box center [516, 448] width 485 height 68
paste textarea "ghe"
type textarea "Flour, ghee, sugar, eggs"
click at [356, 582] on input "0" at bounding box center [453, 585] width 309 height 29
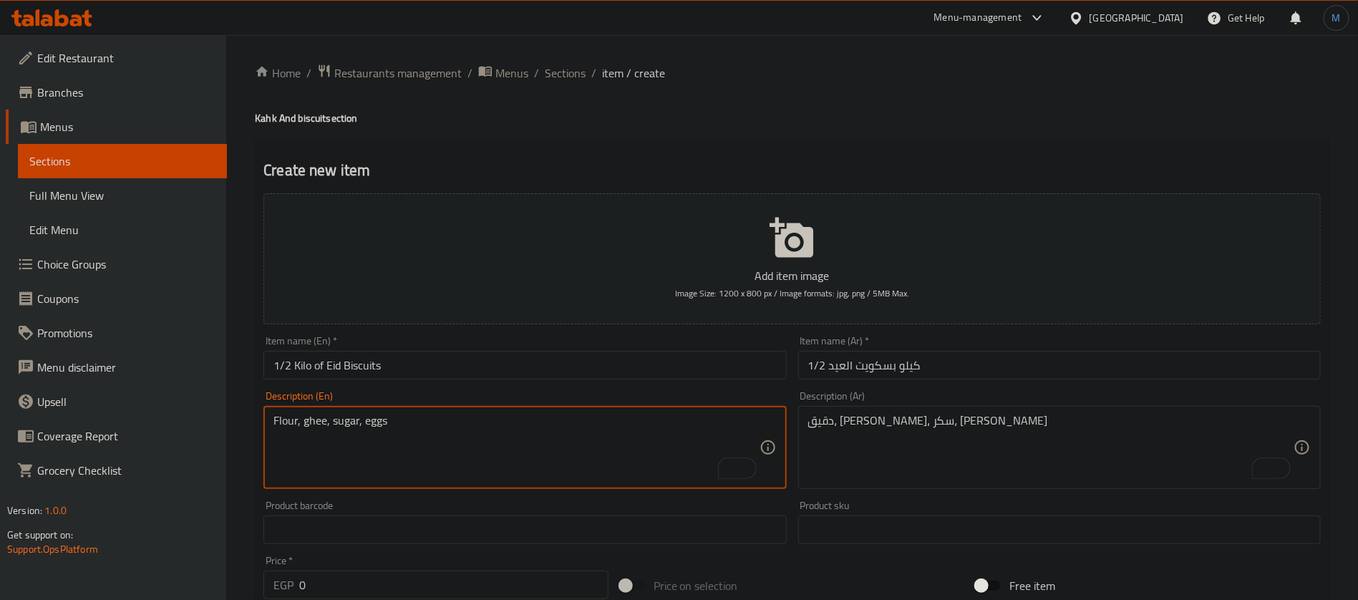
paste input "26"
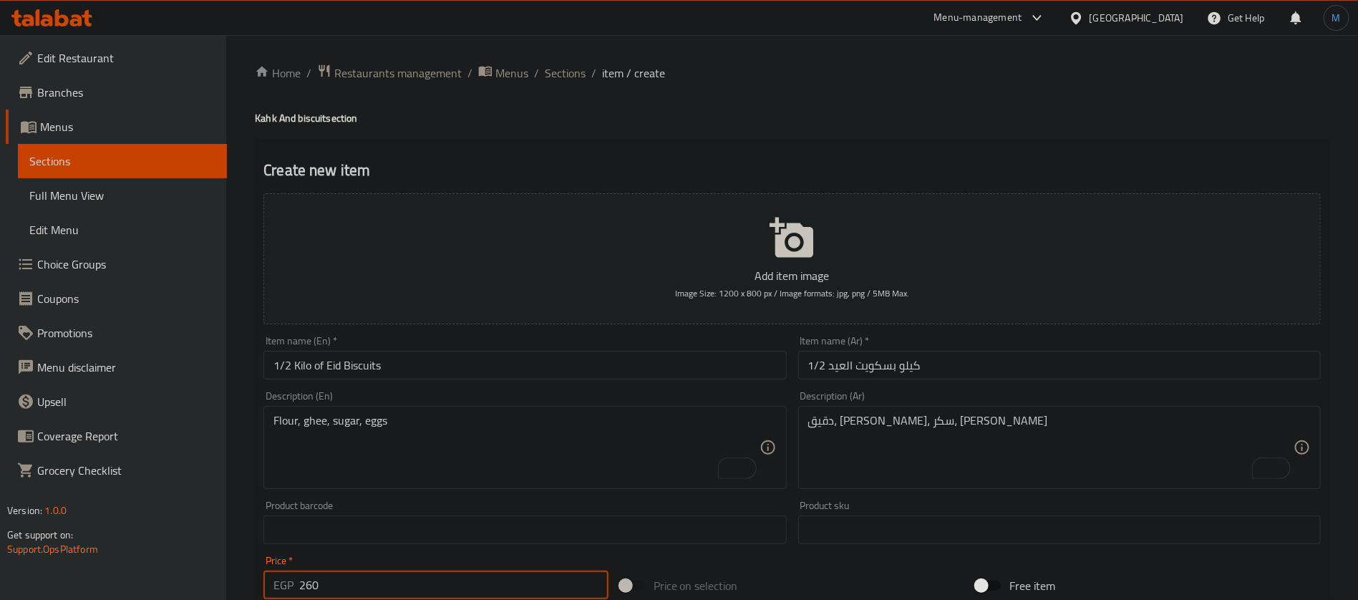
type input "260"
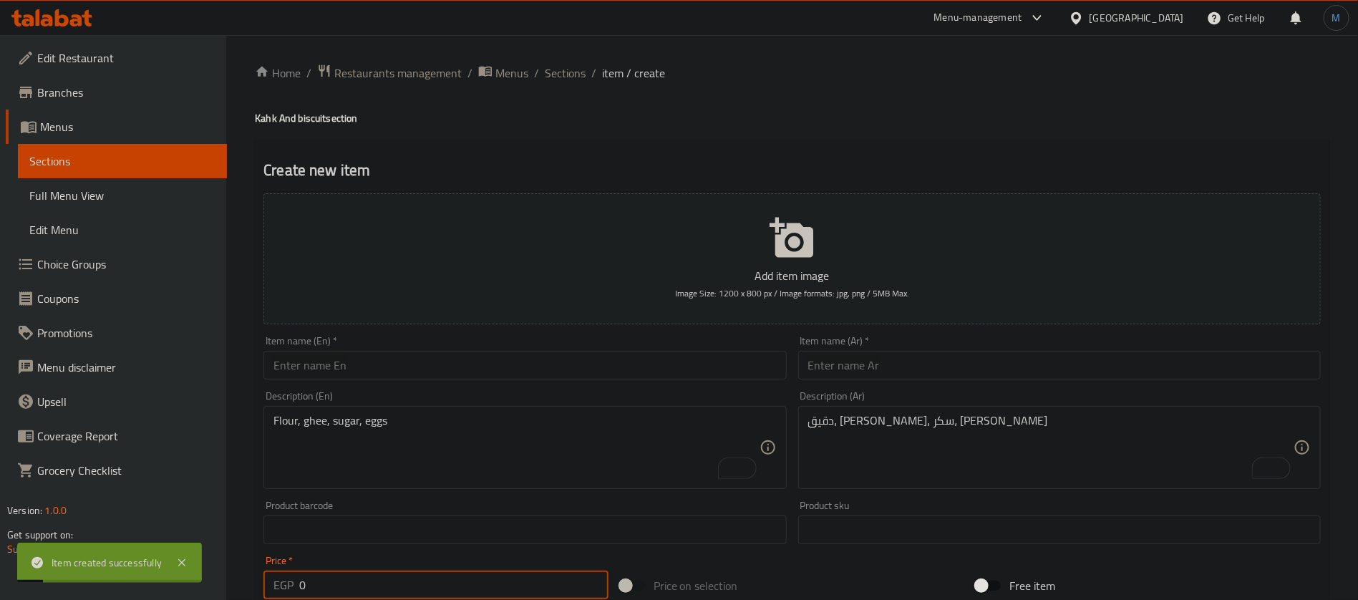
paste input "234"
paste input "number"
type input "234"
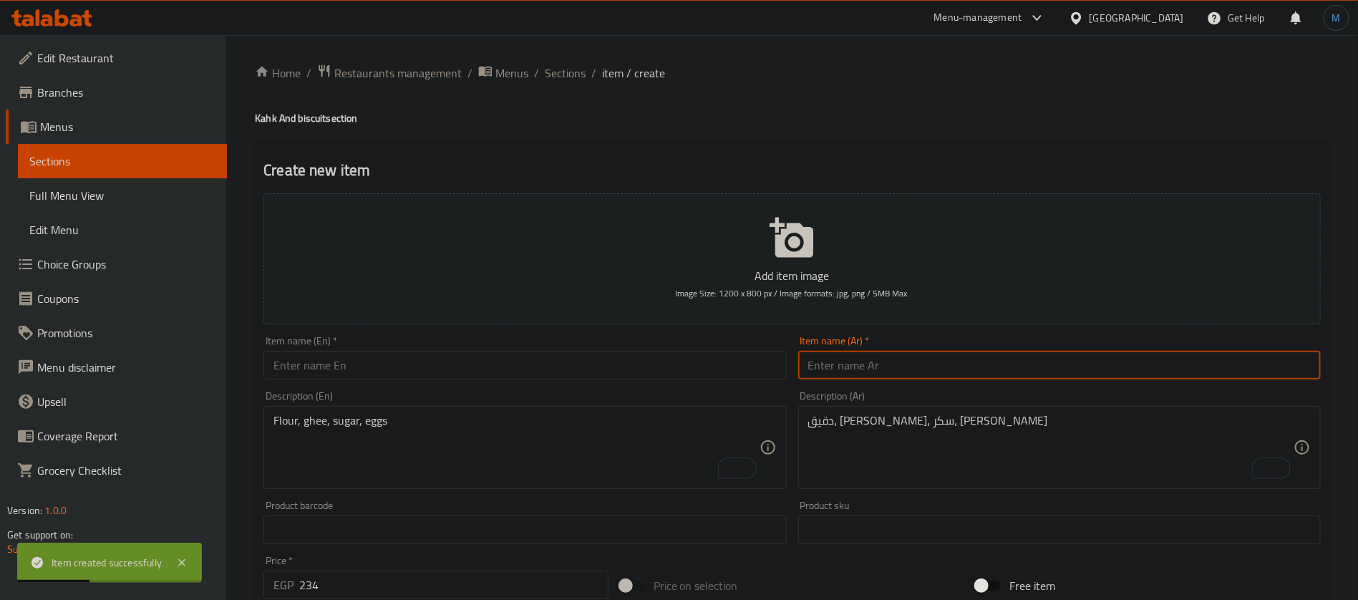
drag, startPoint x: 885, startPoint y: 353, endPoint x: 894, endPoint y: 378, distance: 26.5
click at [888, 362] on input "text" at bounding box center [1059, 365] width 523 height 29
paste input "نصف كيلو بيتي فور"
click at [882, 364] on input "نصف كيلو بيتي فور" at bounding box center [1059, 365] width 523 height 29
click at [893, 368] on input "نصف كيلو بيتي فور" at bounding box center [1059, 365] width 523 height 29
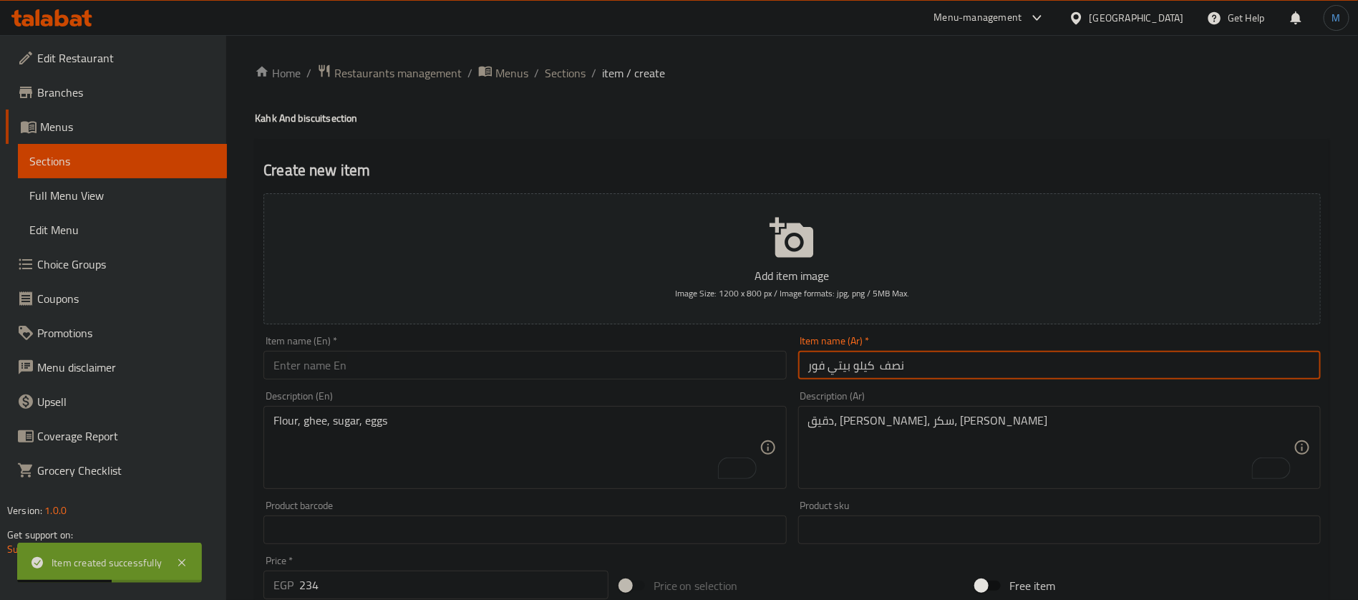
click at [893, 368] on input "نصف كيلو بيتي فور" at bounding box center [1059, 365] width 523 height 29
click at [871, 366] on input "1/2 كيلو بيتي فور" at bounding box center [1059, 365] width 523 height 29
click at [845, 365] on input "1/2 كيلو بيتي فور" at bounding box center [1059, 365] width 523 height 29
type input "1/2 كيلو بيتي فور"
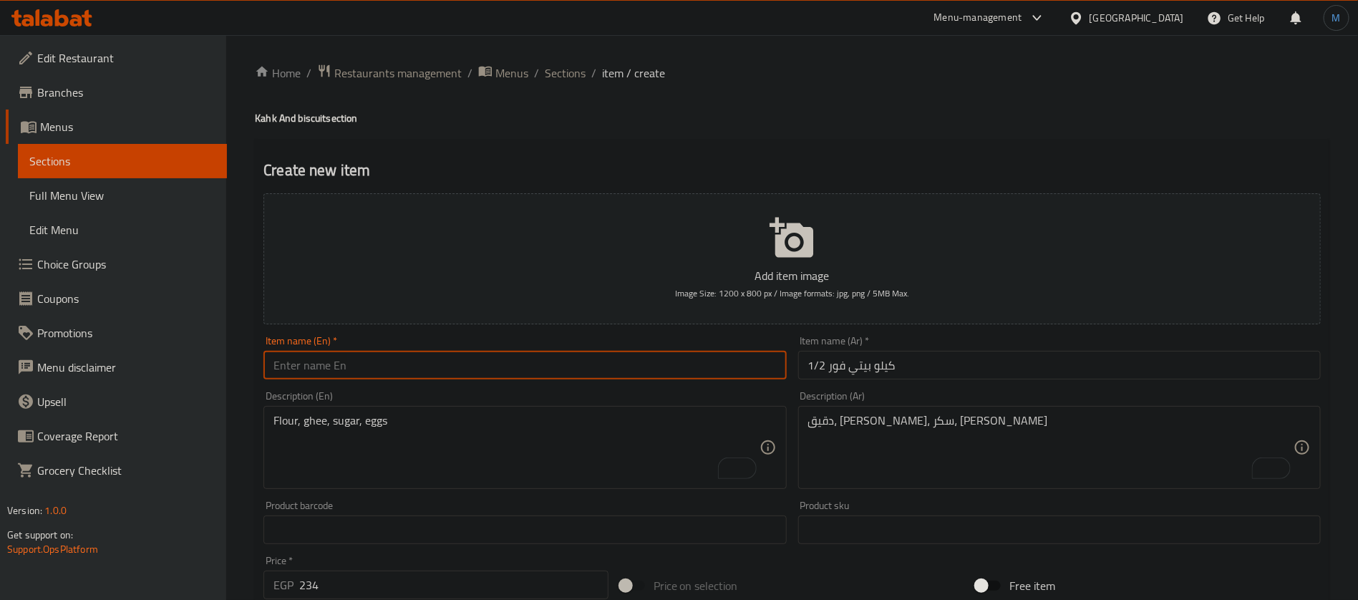
click at [381, 371] on input "text" at bounding box center [525, 365] width 523 height 29
paste input "Petit Four"
type input "1/2 K Petit Four"
paste textarea "Flour, butter, sugar, eggs"
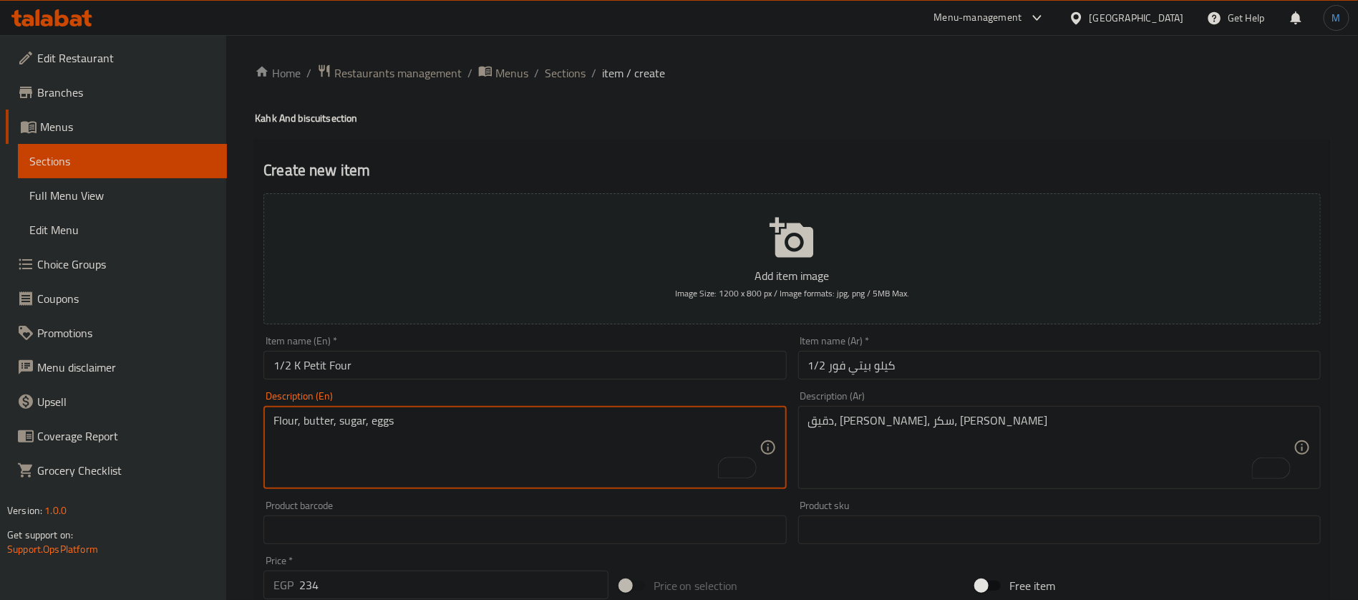
type textarea "Flour, butter, sugar, eggs"
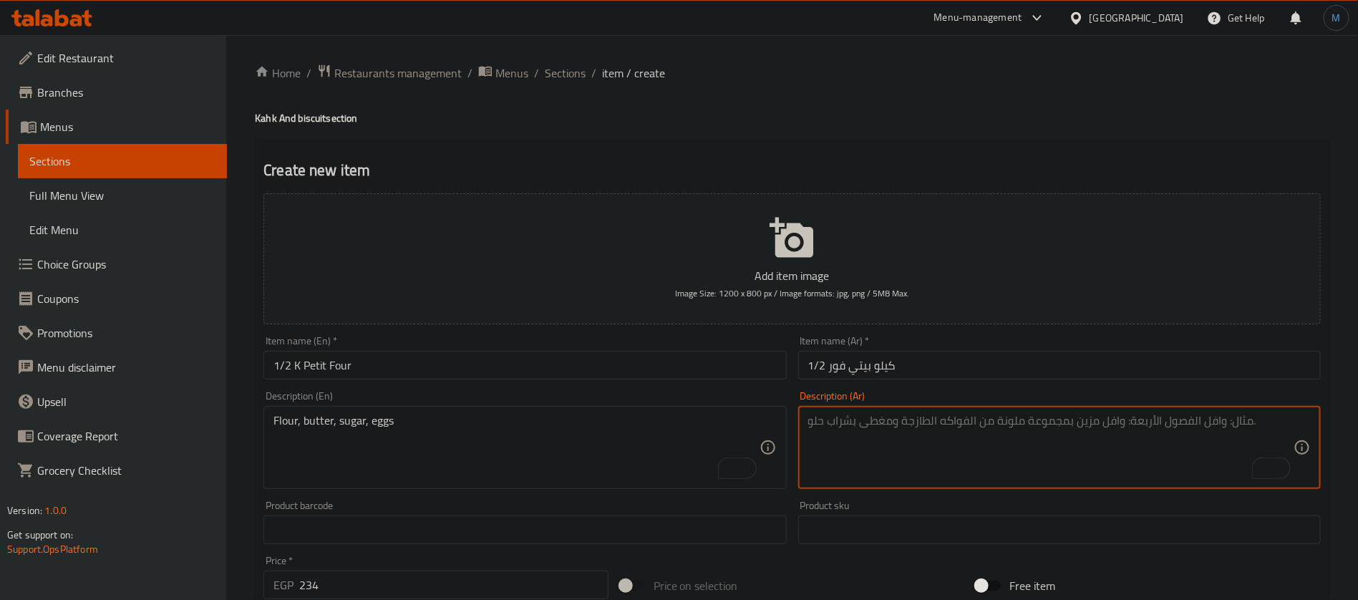
paste textarea "دقيق، زبدة، سكر، بيض"
type textarea "دقيق، زبدة، سكر، بيض"
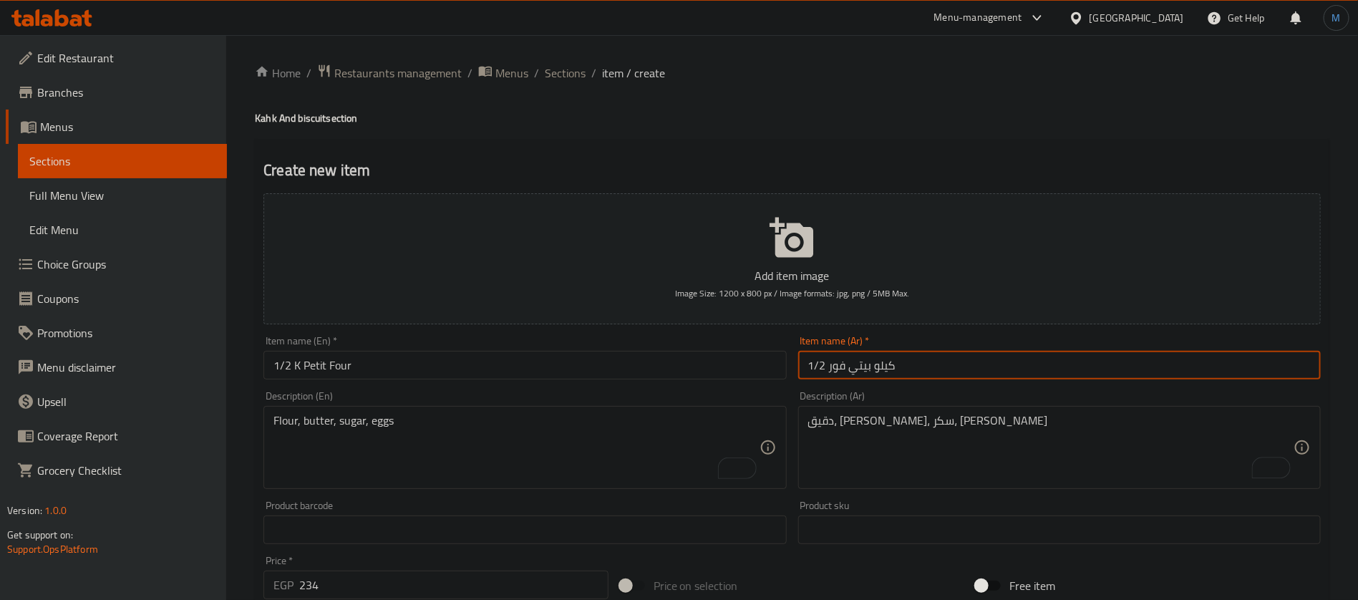
click at [891, 361] on input "1/2 كيلو بيتي فور" at bounding box center [1059, 365] width 523 height 29
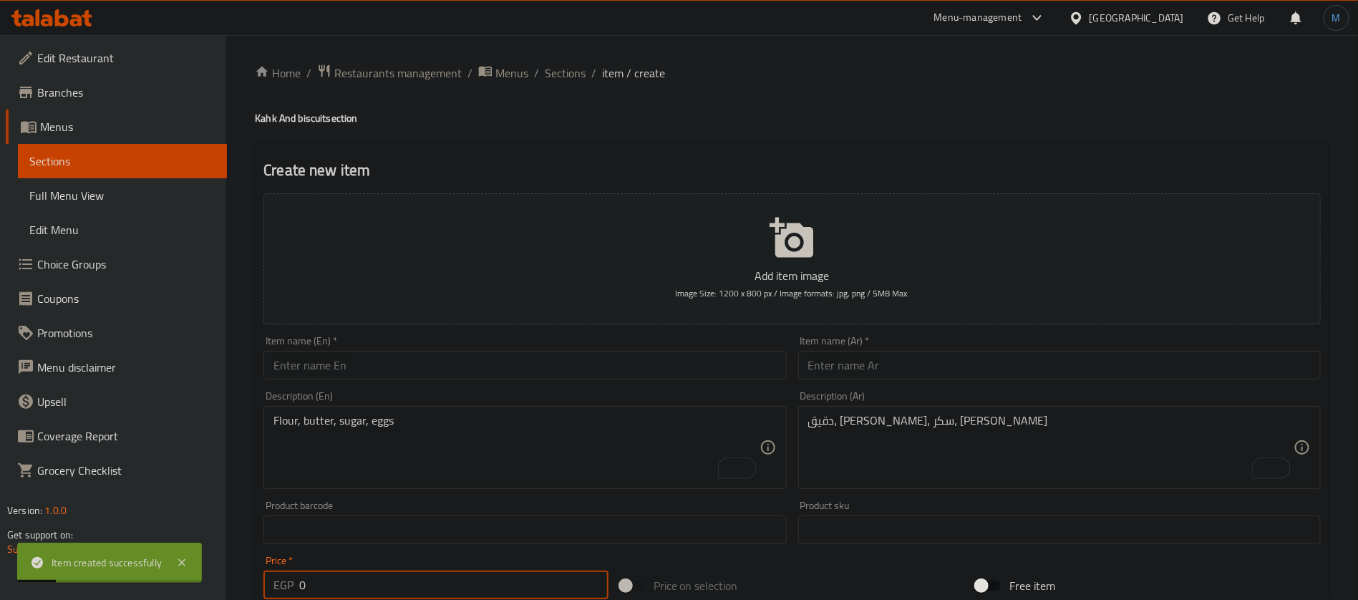
click at [470, 574] on input "0" at bounding box center [453, 585] width 309 height 29
paste input "273"
type input "273"
click at [864, 382] on div "Item name (Ar)   * Item name (Ar) *" at bounding box center [1060, 357] width 534 height 55
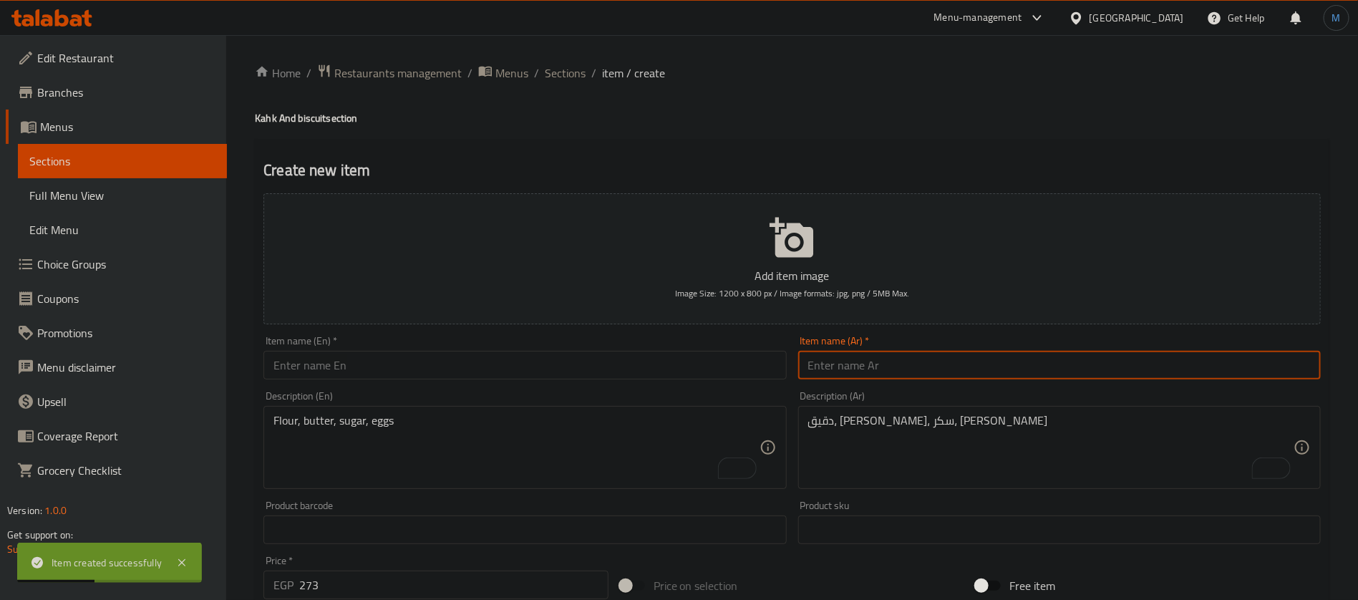
click at [860, 370] on input "text" at bounding box center [1059, 365] width 523 height 29
paste input "نصف كيلو غريبة"
click at [877, 367] on input "نصف كيلو غريبة" at bounding box center [1059, 365] width 523 height 29
type input "1/2 كيلو غريبة"
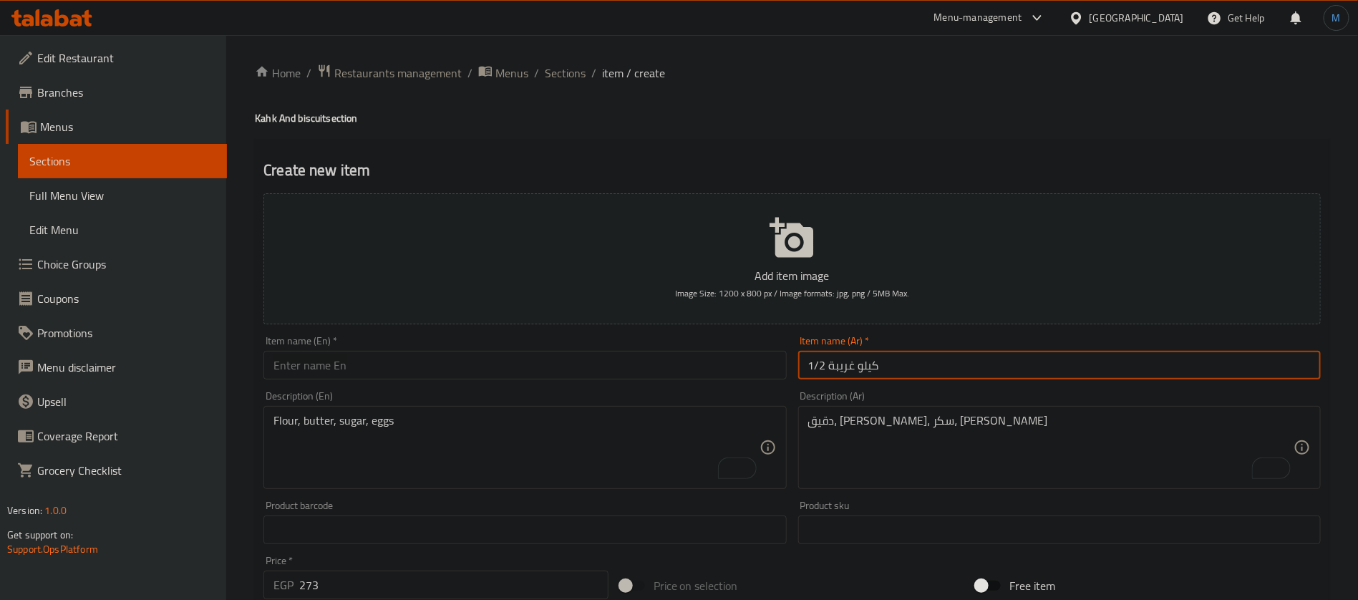
click at [528, 377] on input "text" at bounding box center [525, 365] width 523 height 29
paste input "1/2 kilo of ghriba"
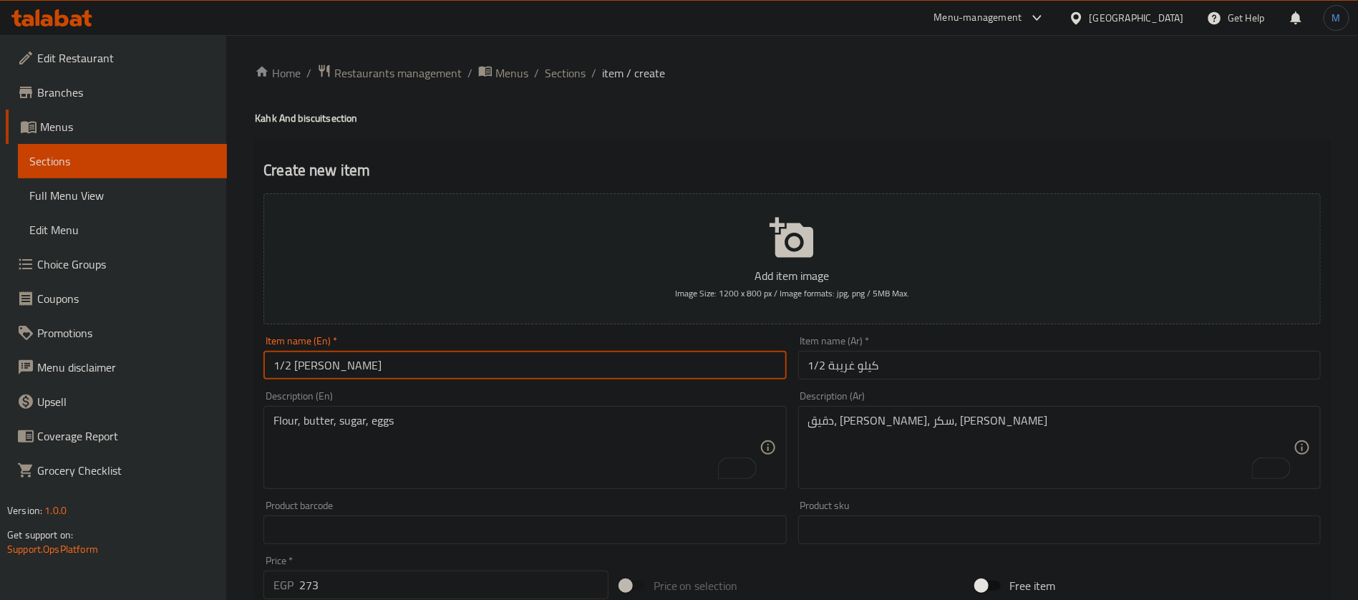
click at [854, 369] on input "1/2 كيلو غريبة" at bounding box center [1059, 365] width 523 height 29
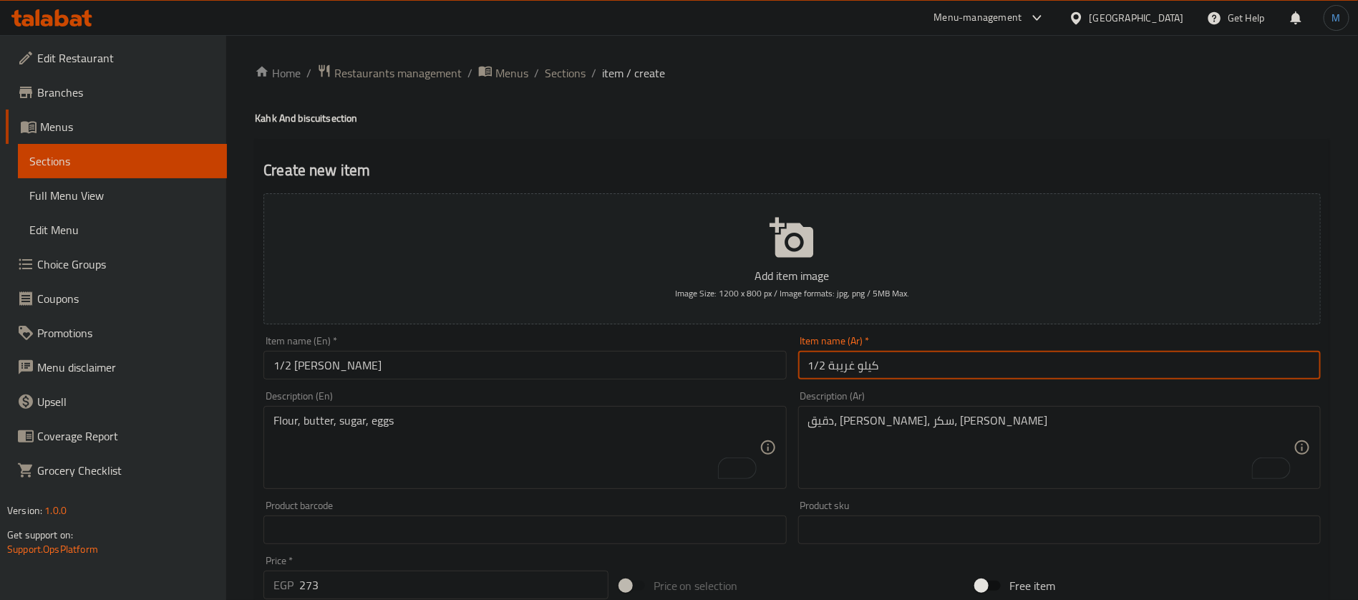
click at [844, 364] on input "1/2 كيلو غريبة" at bounding box center [1059, 365] width 523 height 29
click at [345, 357] on input "1/2 Kilo Ghriba" at bounding box center [525, 365] width 523 height 29
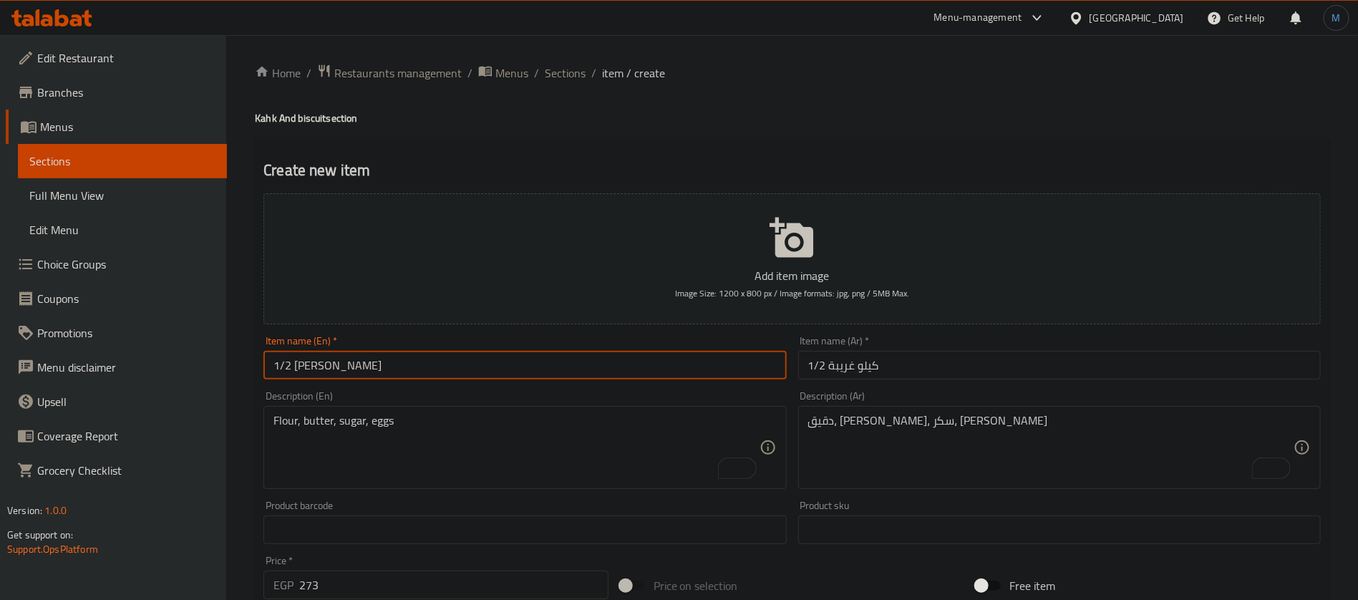
click at [345, 357] on input "1/2 Kilo Ghriba" at bounding box center [525, 365] width 523 height 29
paste input "oraye"
type input "1/2 Kilo Ghorayeba"
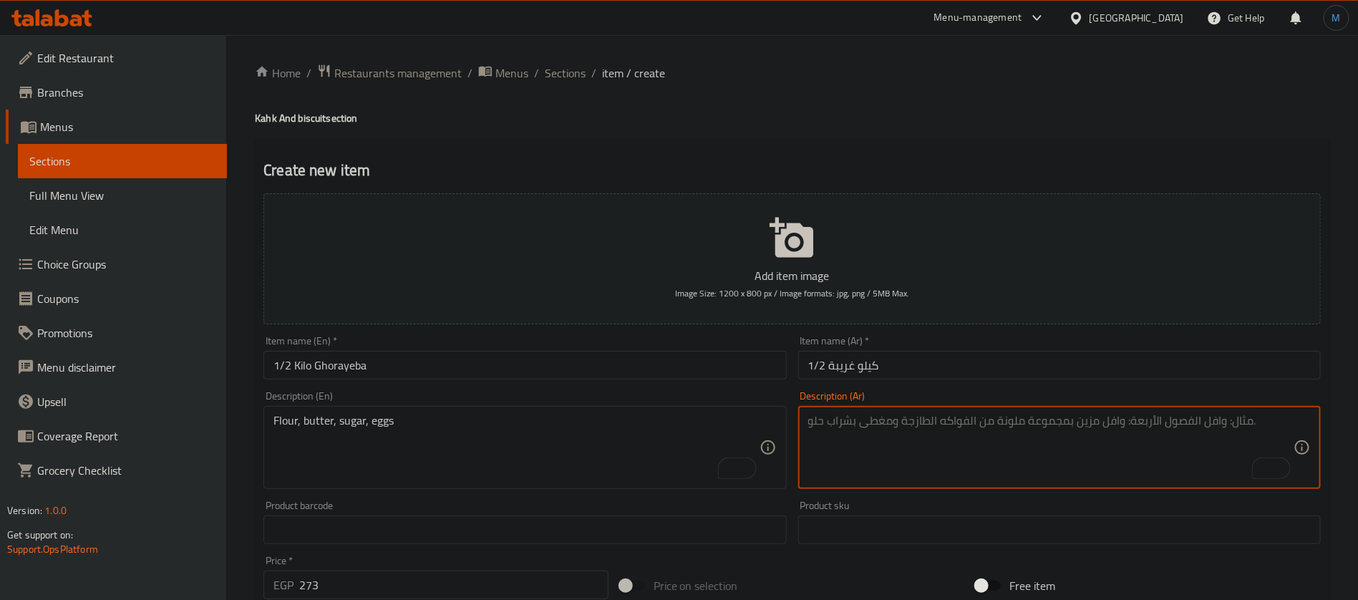
paste textarea "دقيق، سمن، سكر بودرة"
type textarea "دقيق، سمن، سكر بودرة"
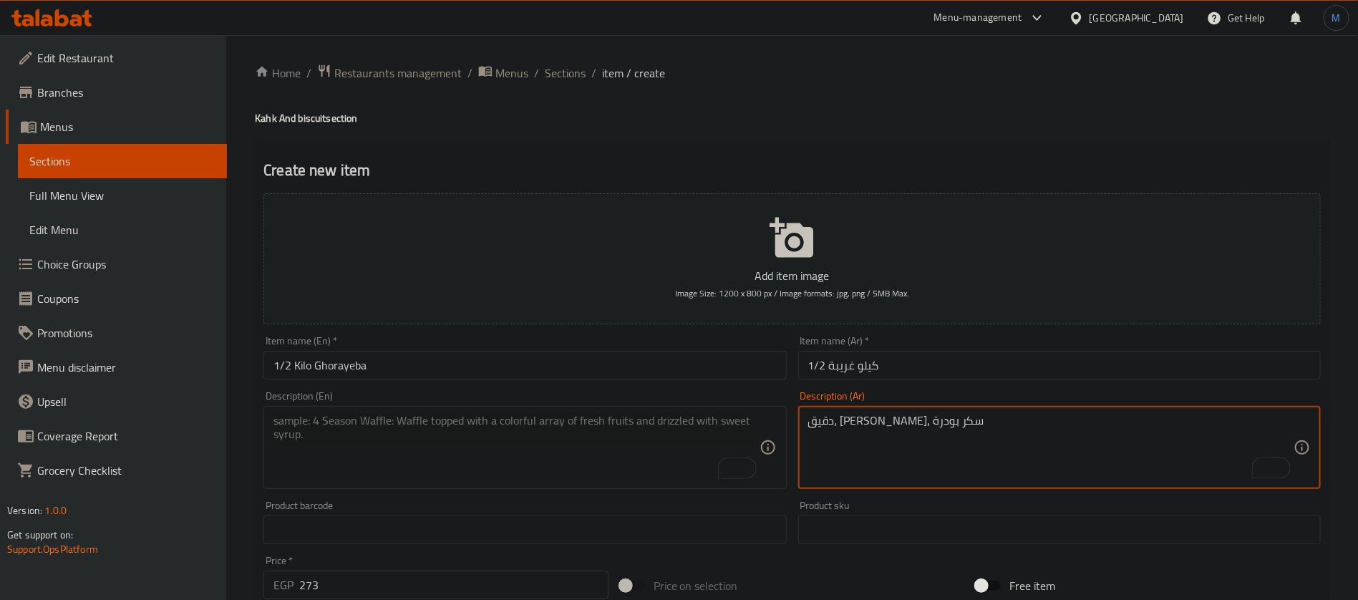
paste textarea "Flour, margarine, powdered sugar"
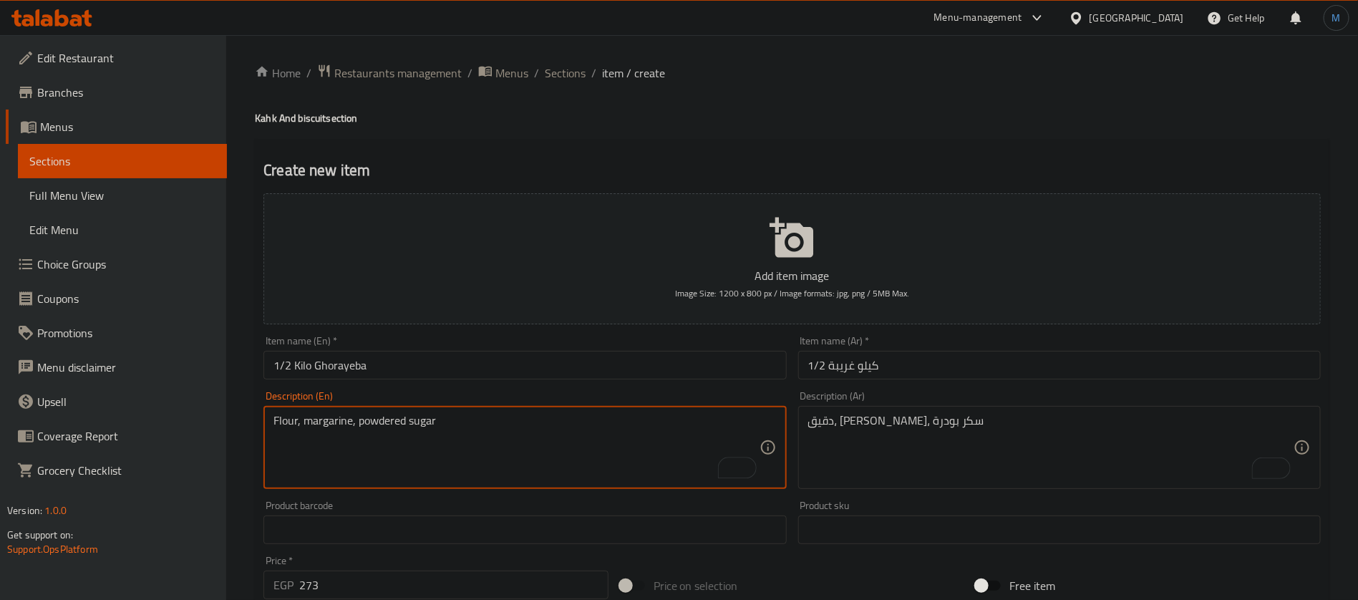
click at [336, 425] on textarea "Flour, margarine, powdered sugar" at bounding box center [516, 448] width 485 height 68
type textarea "Flour, Ghee, powdered sugar"
click at [391, 376] on input "1/2 Kilo Ghorayeba" at bounding box center [525, 365] width 523 height 29
click at [443, 367] on input "1/2 Kilo Ghorayeba" at bounding box center [525, 365] width 523 height 29
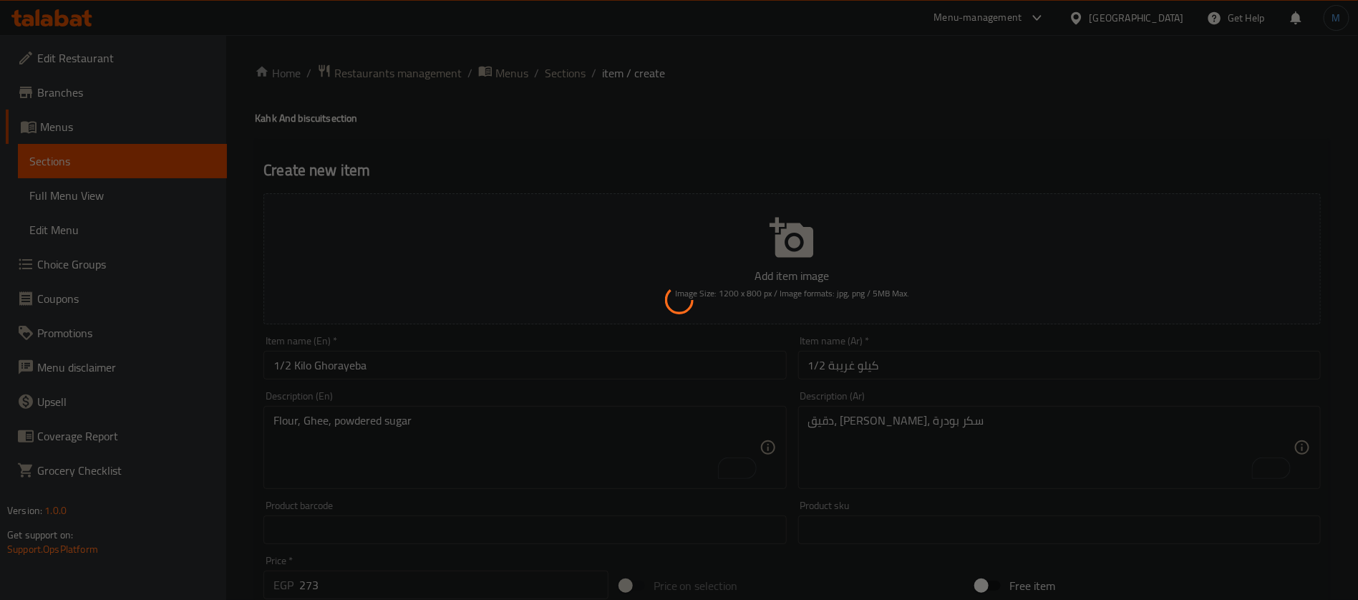
type input "0"
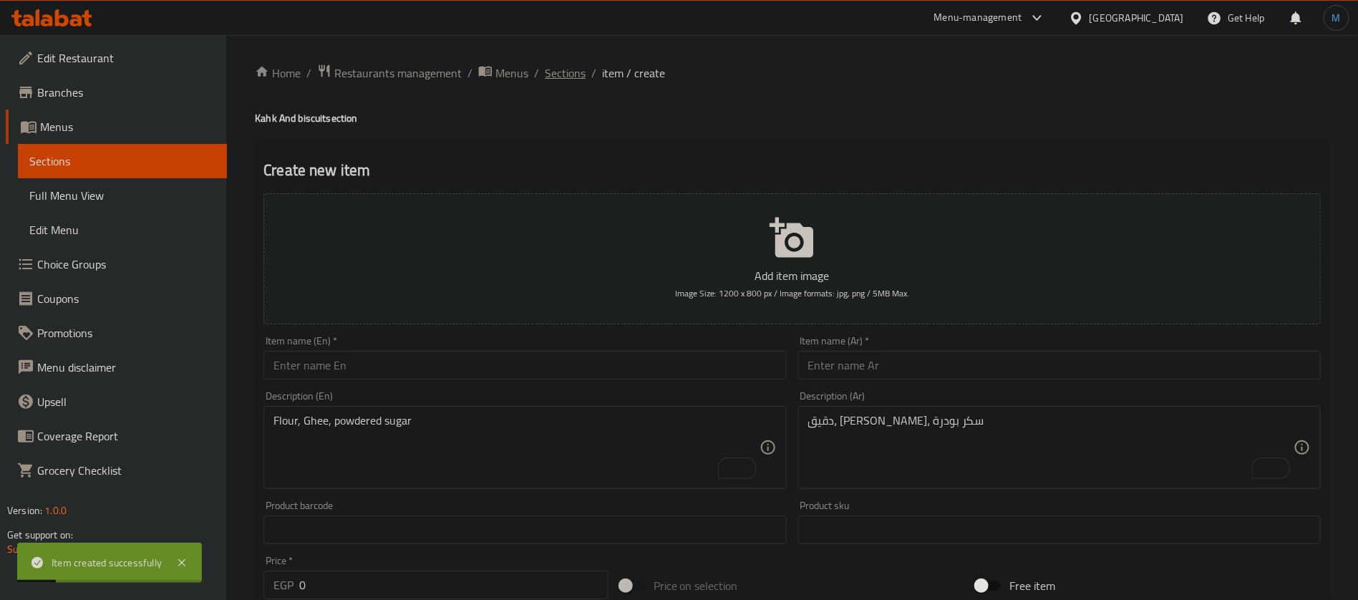
click at [546, 64] on span "Sections" at bounding box center [565, 72] width 41 height 17
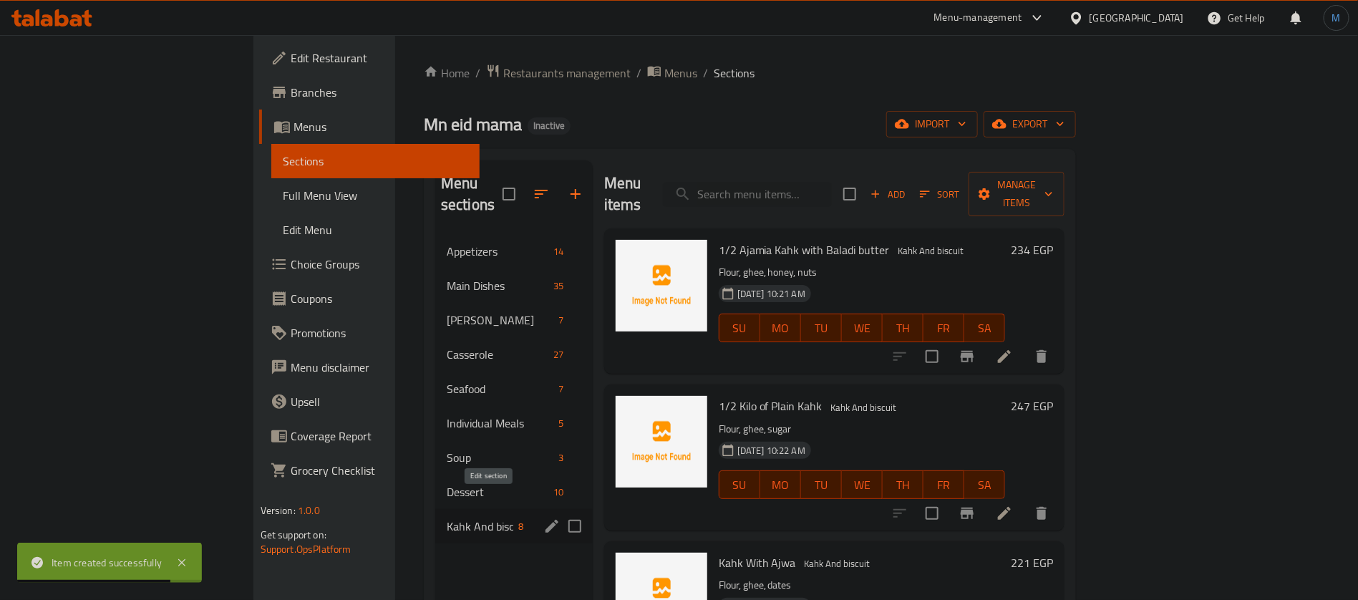
click at [543, 518] on icon "edit" at bounding box center [551, 526] width 17 height 17
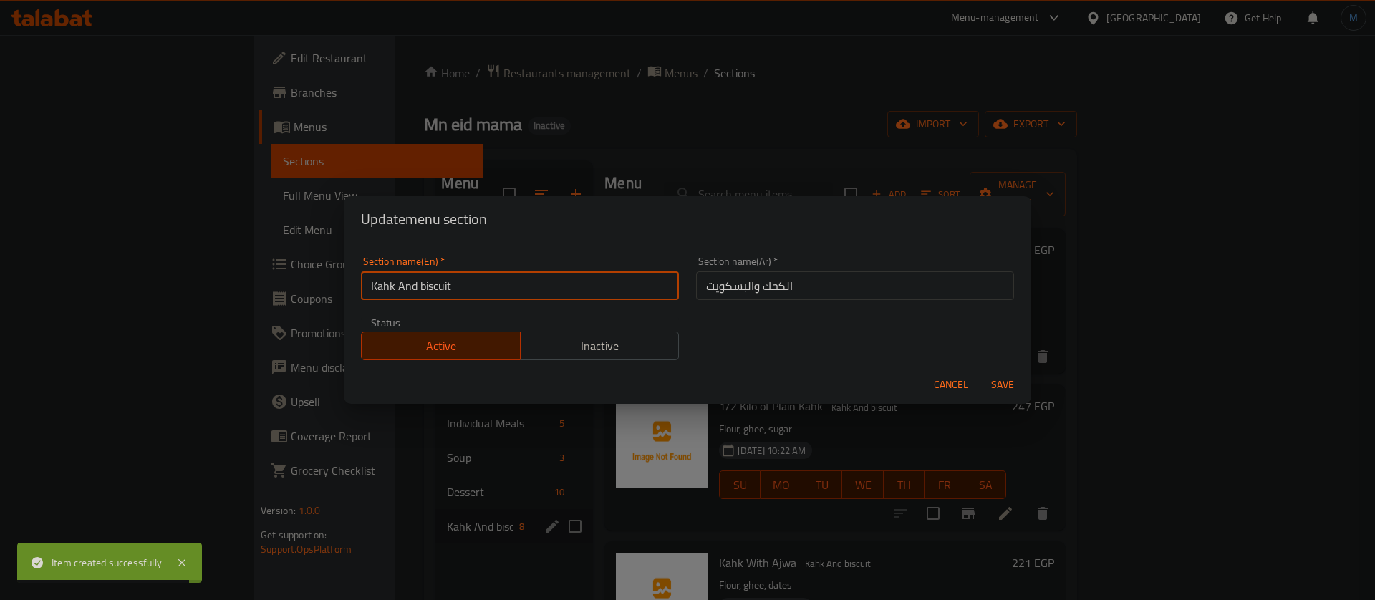
click at [574, 291] on input "Kahk And biscuit" at bounding box center [520, 285] width 318 height 29
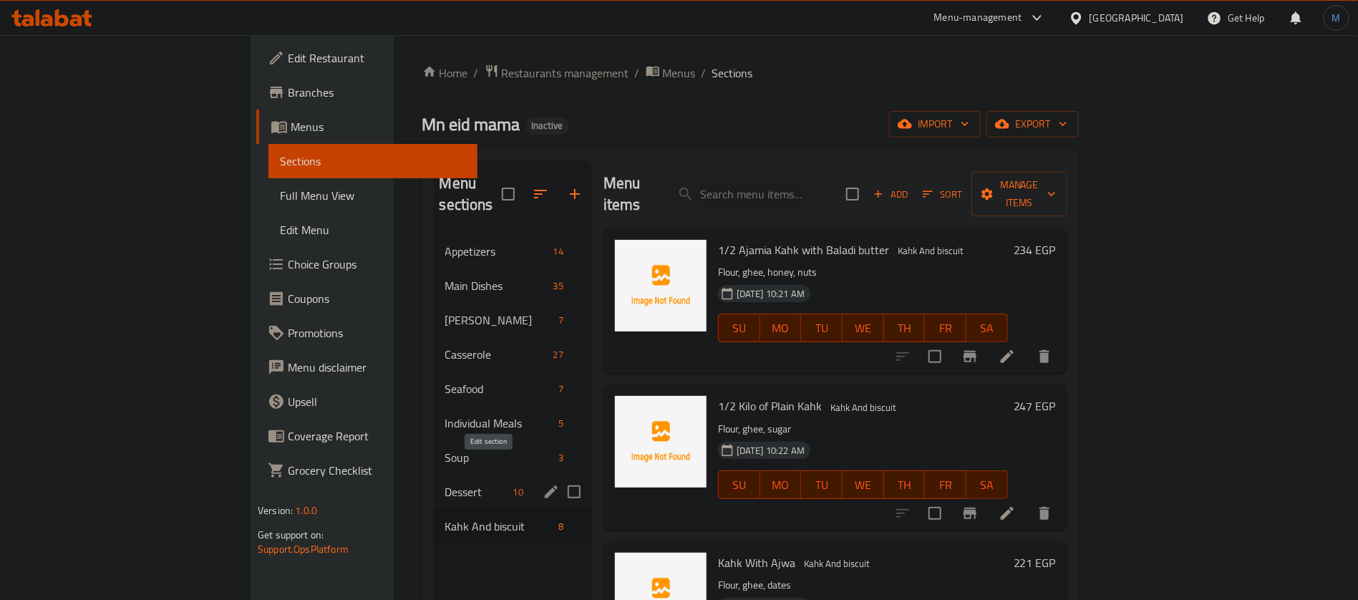
click at [543, 483] on icon "edit" at bounding box center [551, 491] width 17 height 17
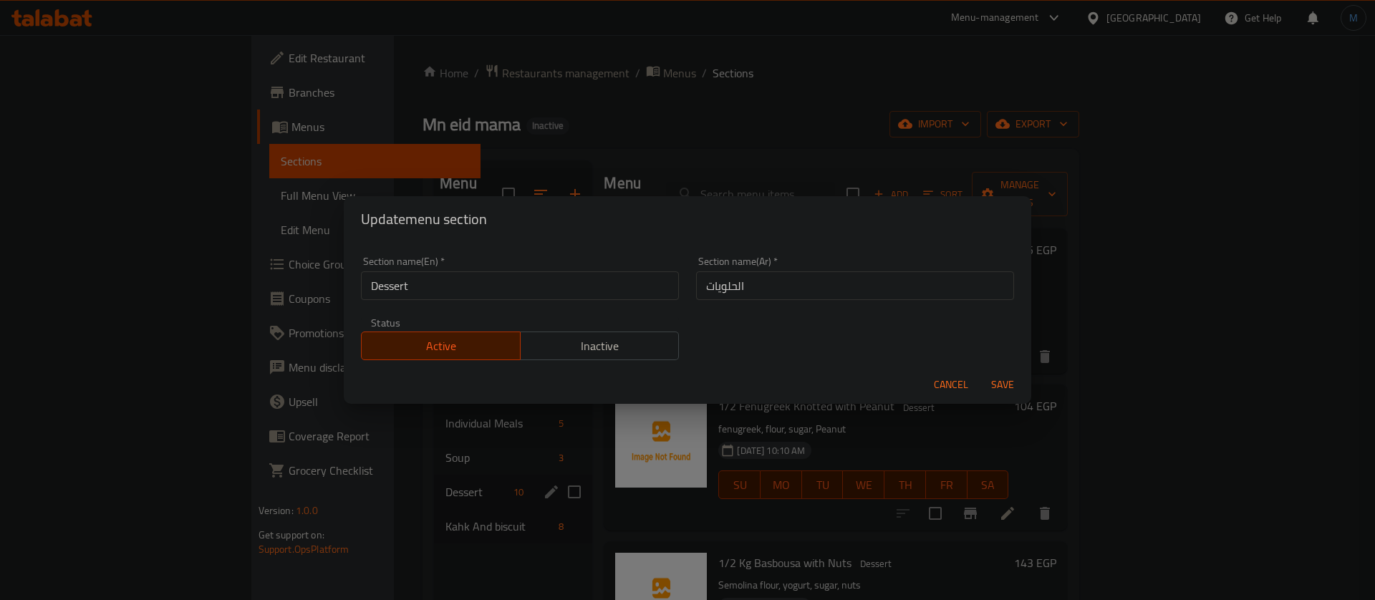
click at [531, 266] on div "Section name(En)   * Dessert Section name(En) *" at bounding box center [520, 278] width 318 height 44
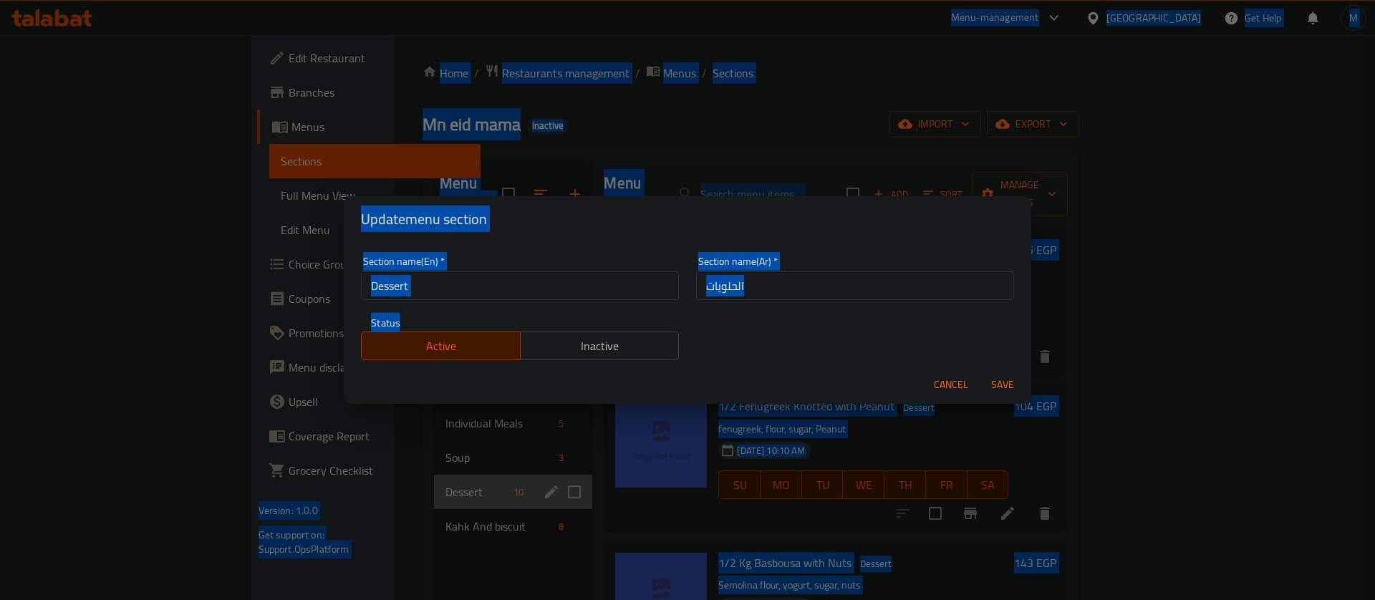
click at [536, 288] on input "Dessert" at bounding box center [520, 285] width 318 height 29
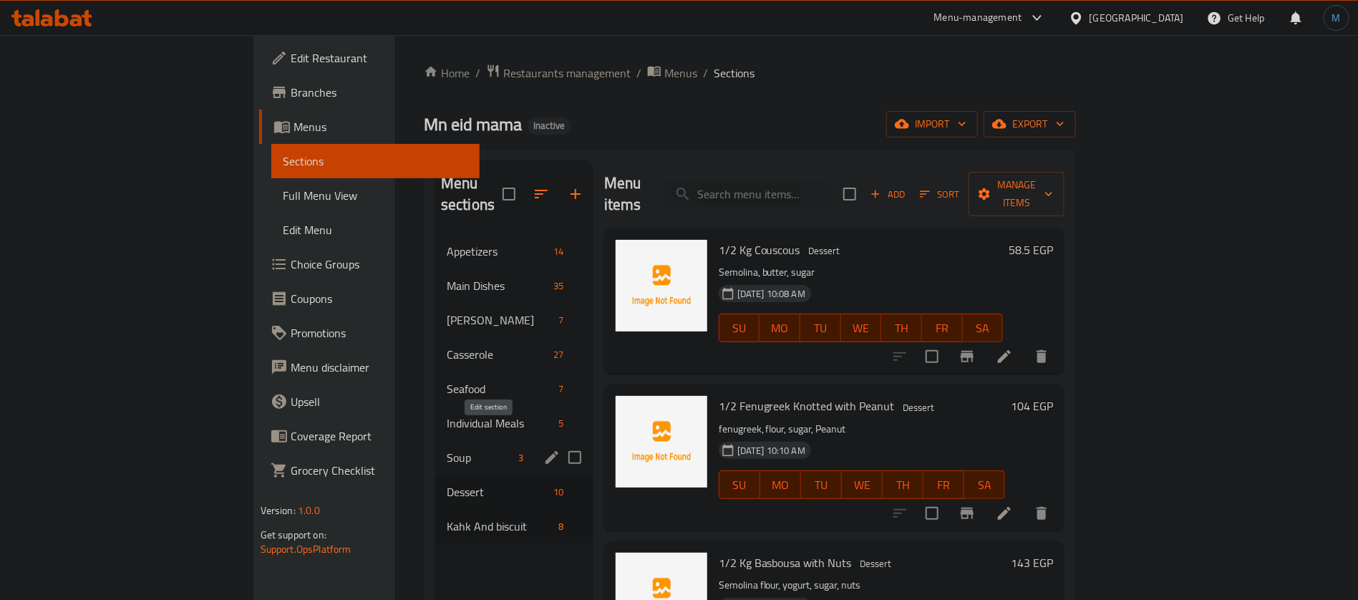
click at [543, 449] on icon "edit" at bounding box center [551, 457] width 17 height 17
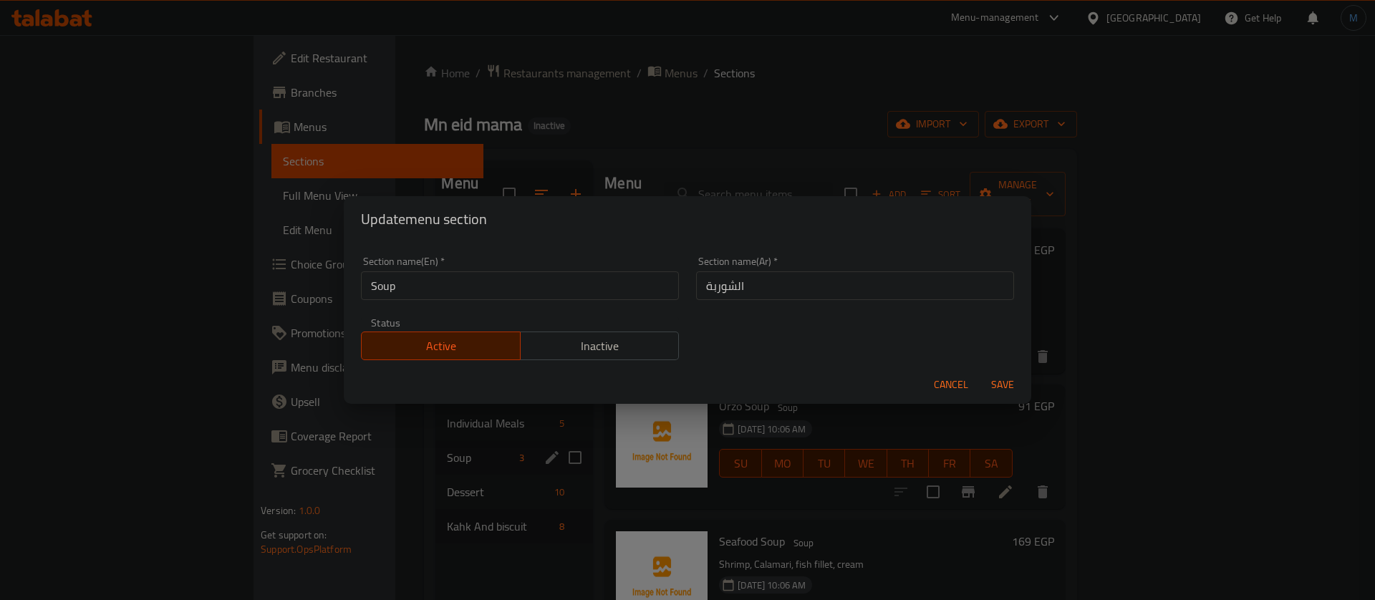
click at [599, 283] on input "Soup" at bounding box center [520, 285] width 318 height 29
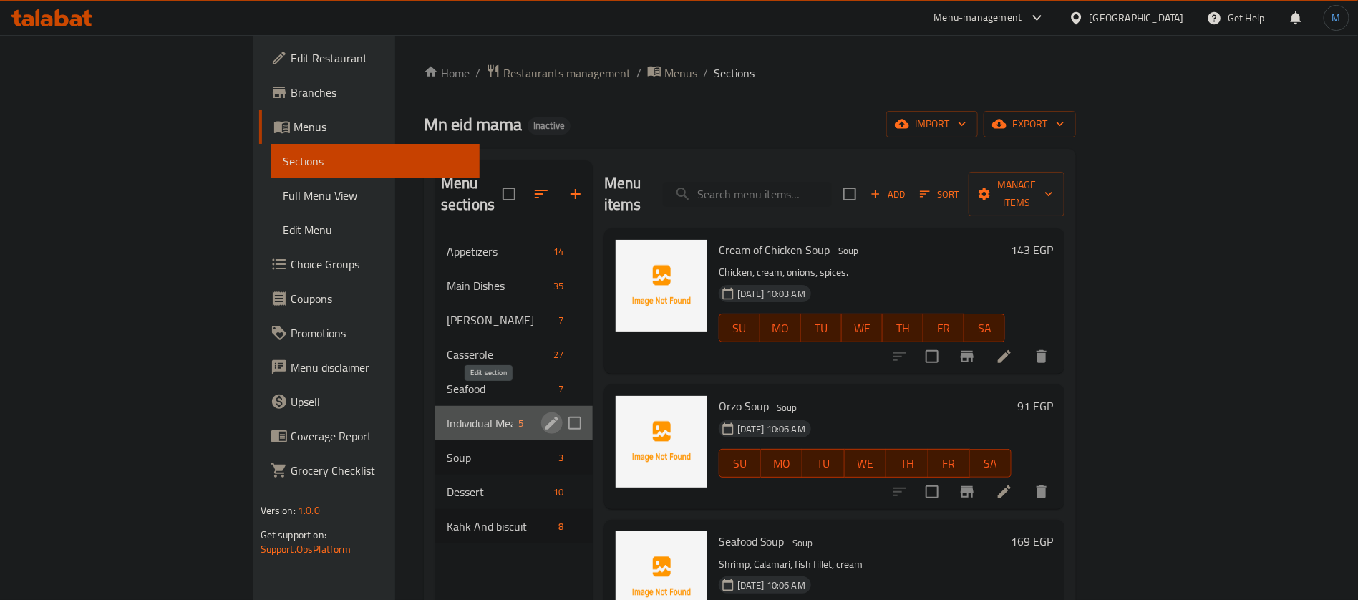
click at [543, 415] on icon "edit" at bounding box center [551, 423] width 17 height 17
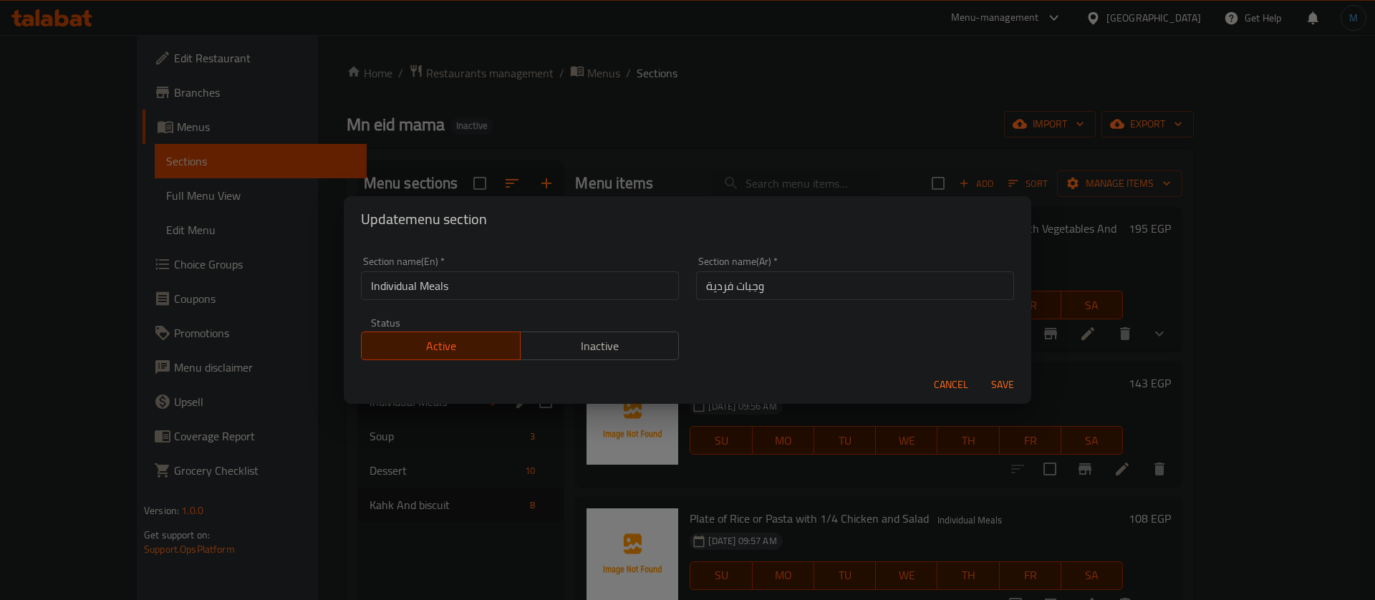
click at [576, 296] on input "Individual Meals" at bounding box center [520, 285] width 318 height 29
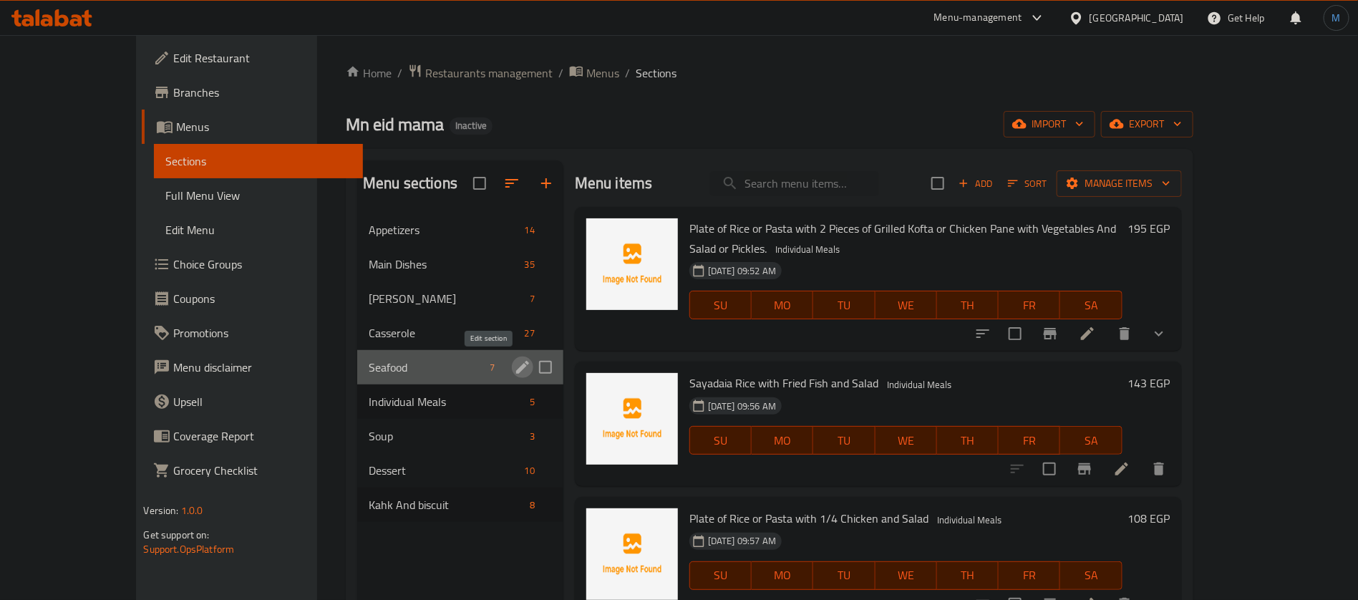
click at [514, 361] on icon "edit" at bounding box center [522, 367] width 17 height 17
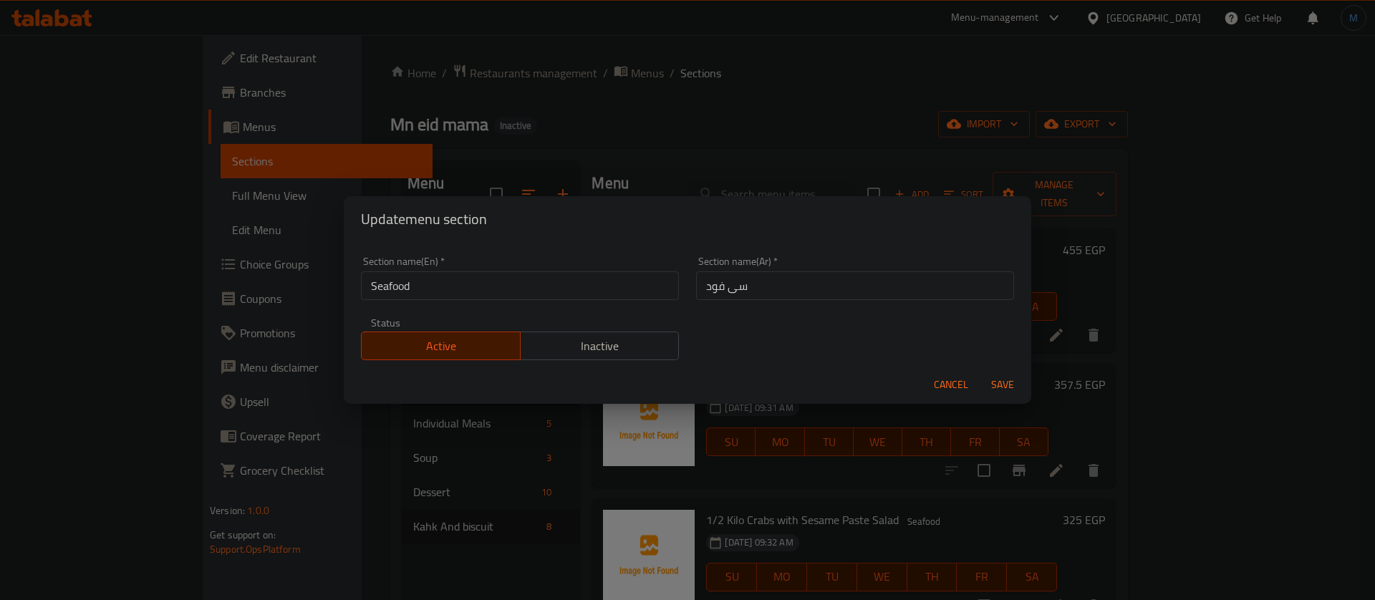
click at [523, 283] on input "Seafood" at bounding box center [520, 285] width 318 height 29
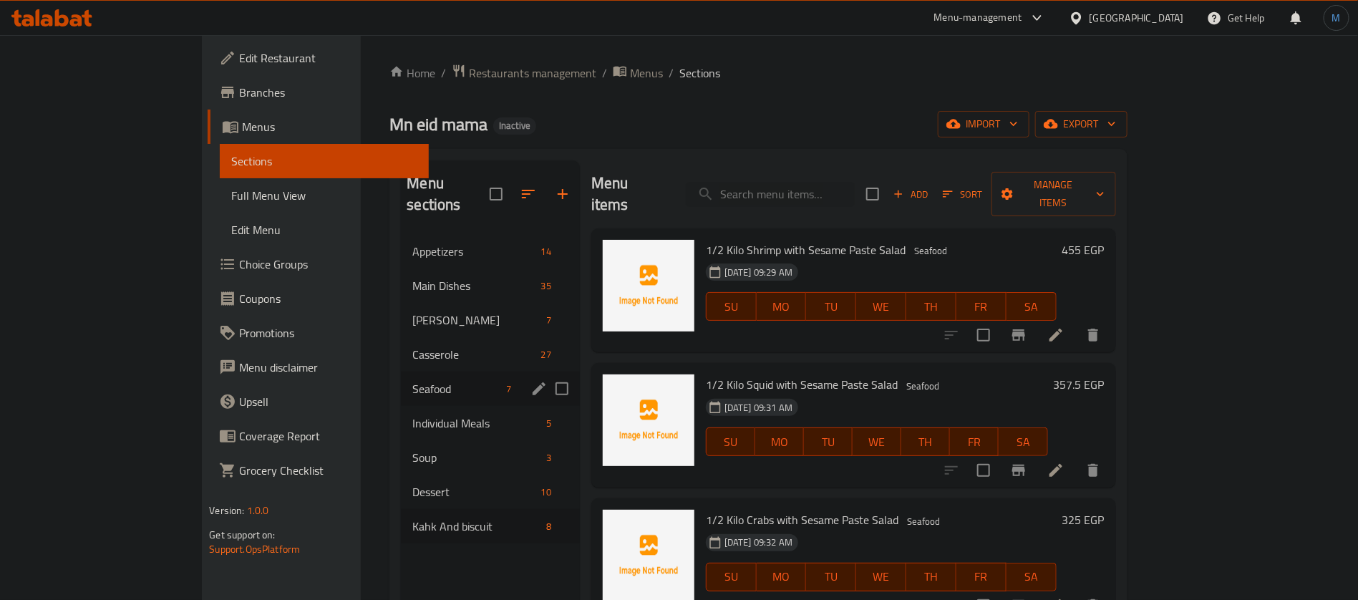
click at [714, 106] on div "Home / Restaurants management / Menus / Sections Mn eid mama Inactive import ex…" at bounding box center [759, 418] width 738 height 708
click at [231, 192] on span "Full Menu View" at bounding box center [324, 195] width 186 height 17
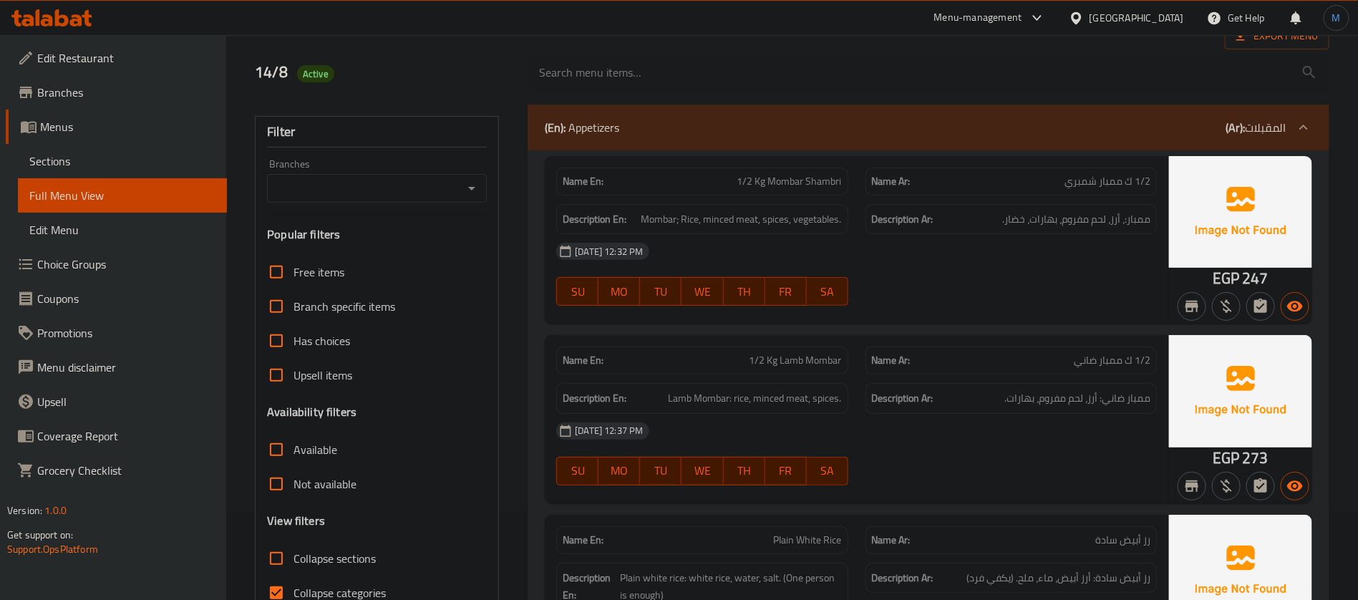
scroll to position [215, 0]
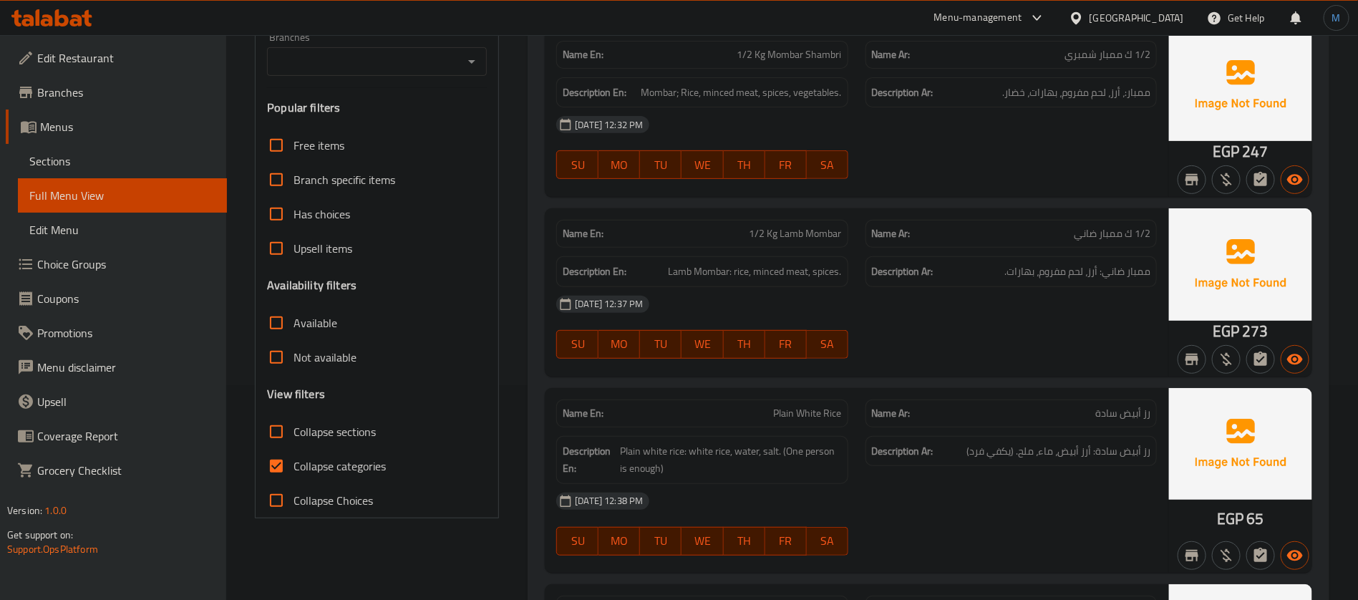
click at [278, 466] on input "Collapse categories" at bounding box center [276, 466] width 34 height 34
checkbox input "false"
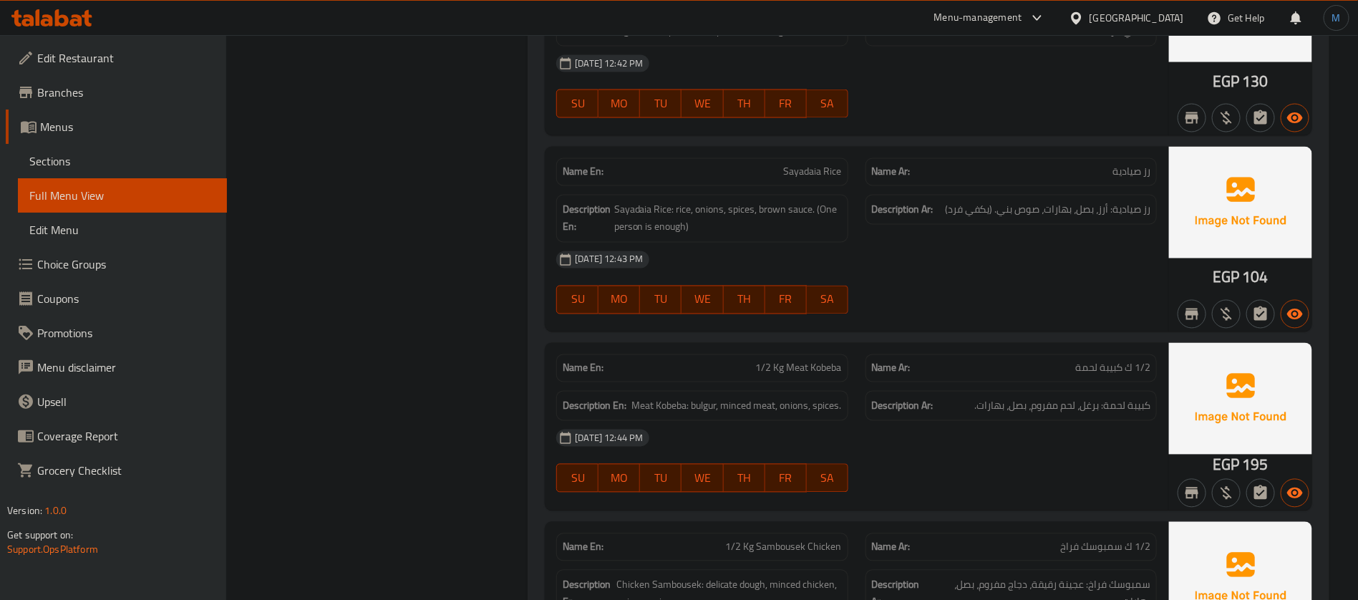
scroll to position [0, 0]
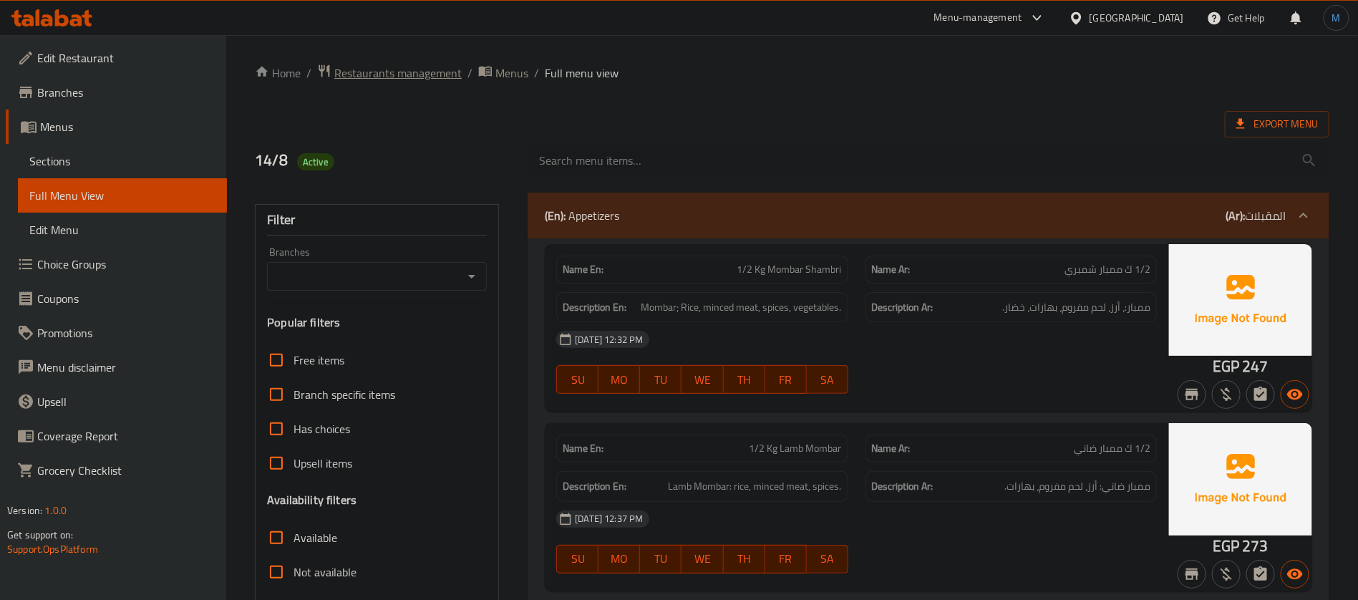
click at [391, 77] on span "Restaurants management" at bounding box center [397, 72] width 127 height 17
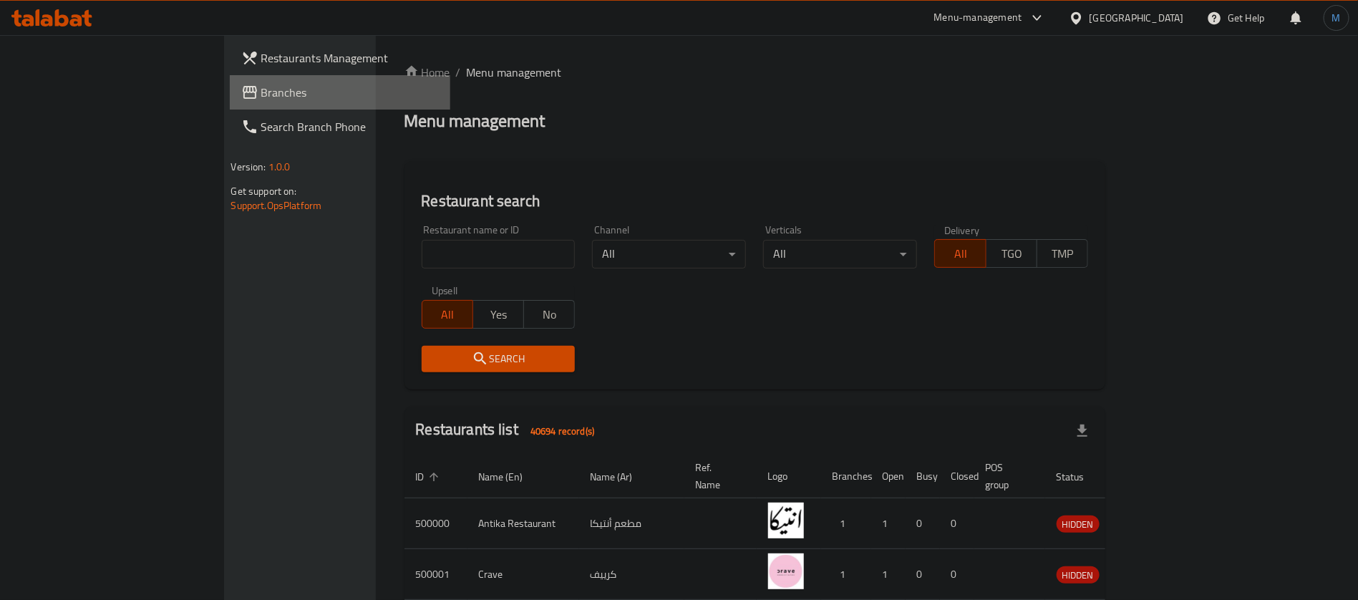
click at [230, 103] on link "Branches" at bounding box center [340, 92] width 221 height 34
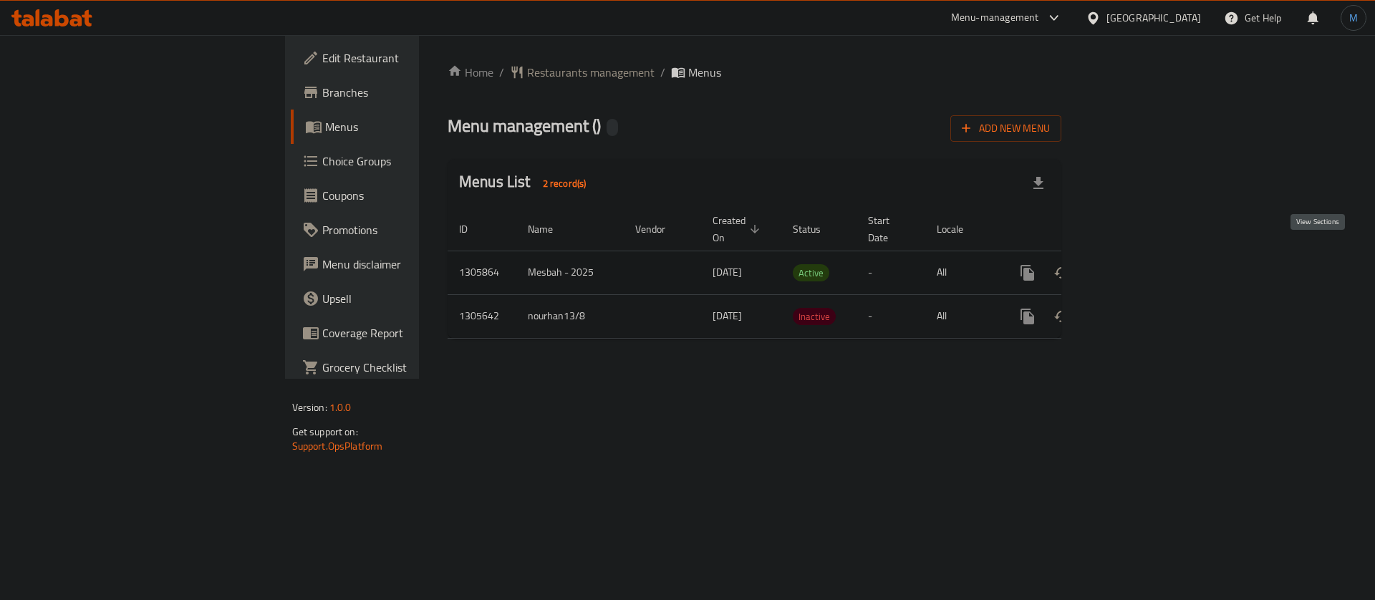
click at [1139, 264] on icon "enhanced table" at bounding box center [1130, 272] width 17 height 17
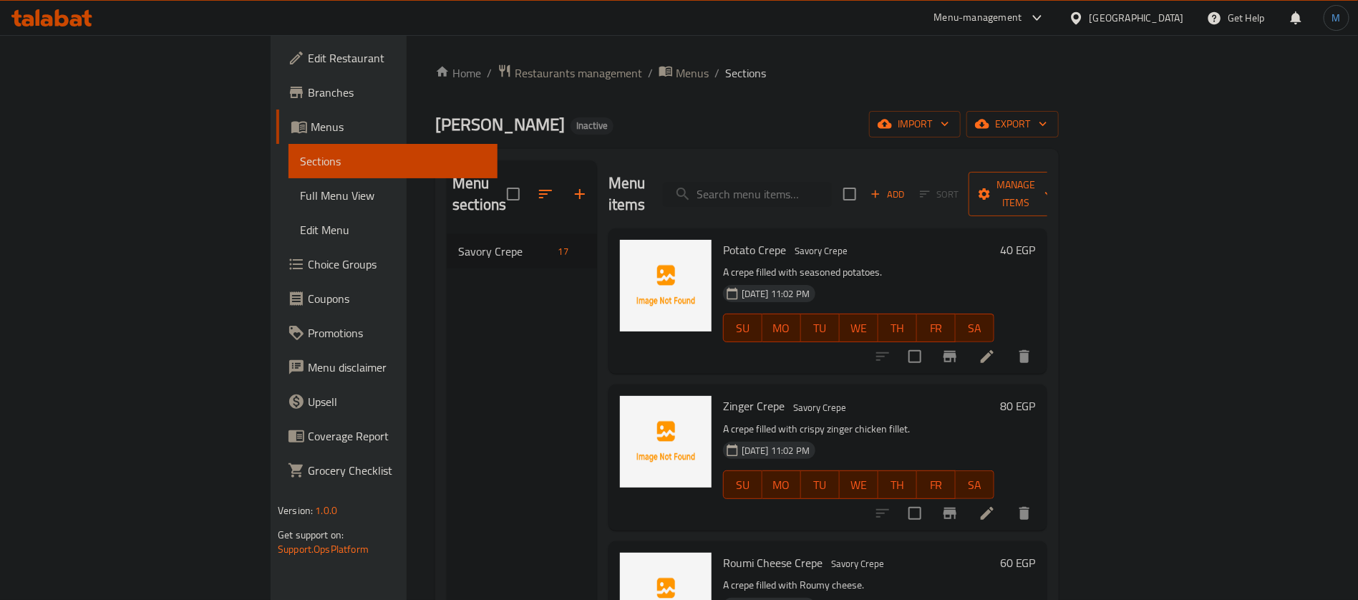
click at [1053, 181] on span "Manage items" at bounding box center [1016, 194] width 73 height 36
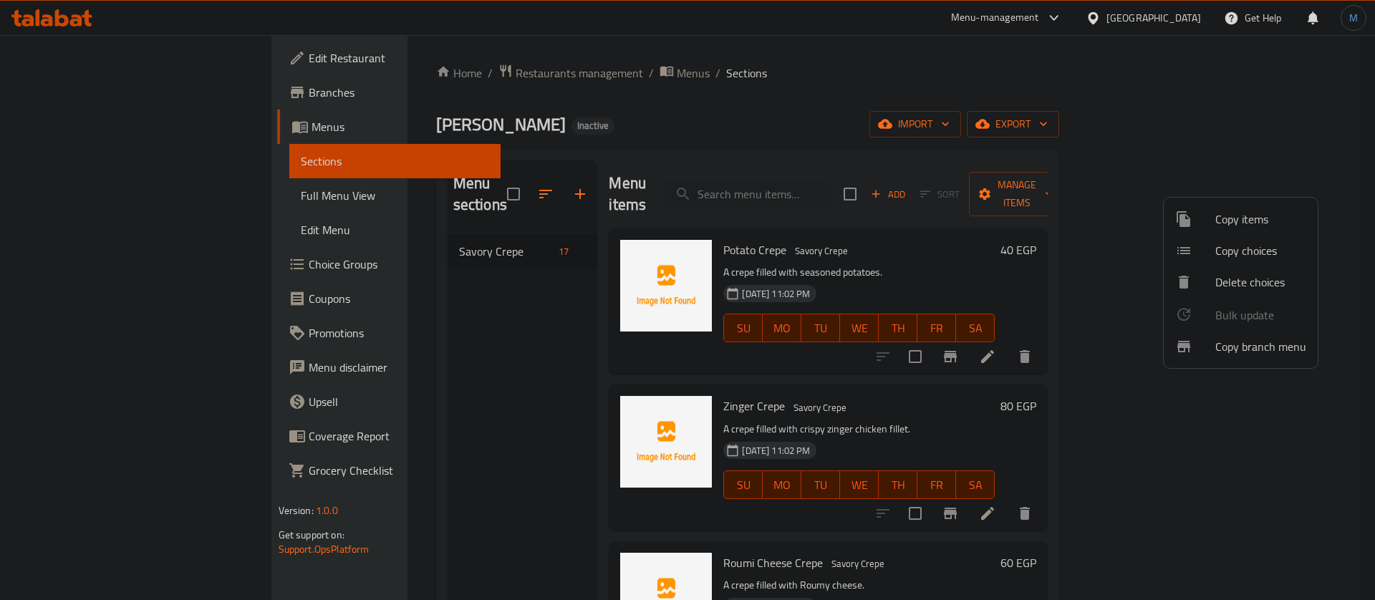
click at [1252, 104] on div at bounding box center [687, 300] width 1375 height 600
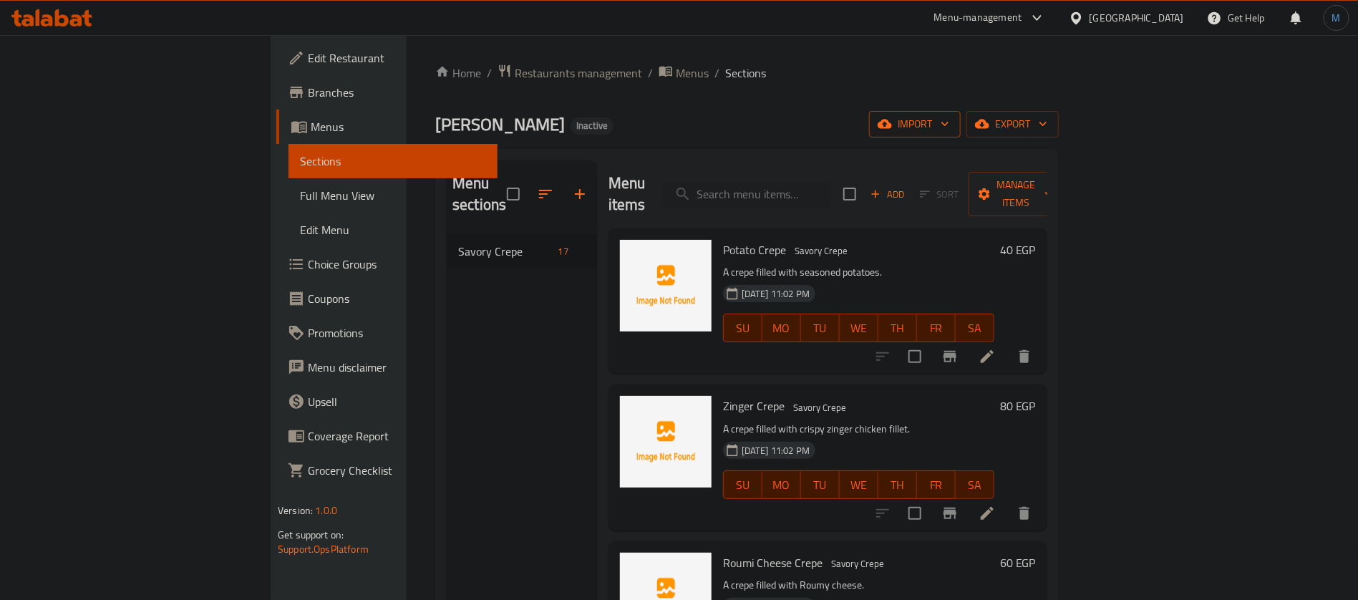
click at [949, 122] on span "import" at bounding box center [915, 124] width 69 height 18
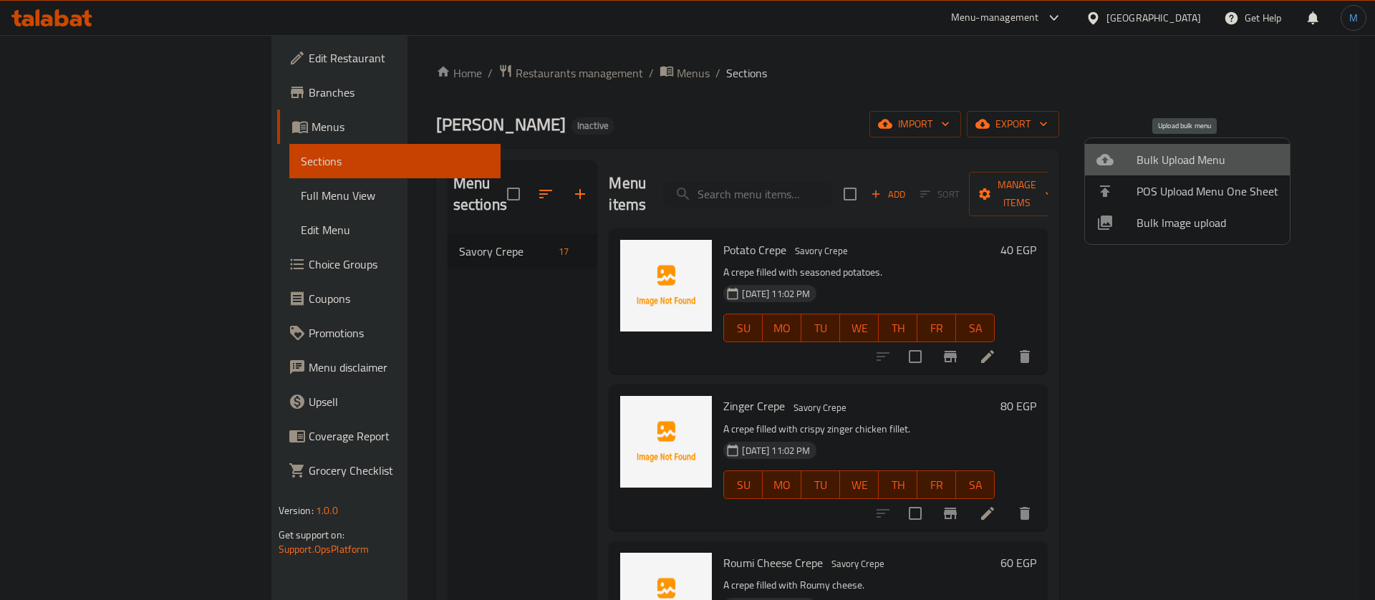
click at [1207, 171] on li "Bulk Upload Menu" at bounding box center [1187, 160] width 205 height 32
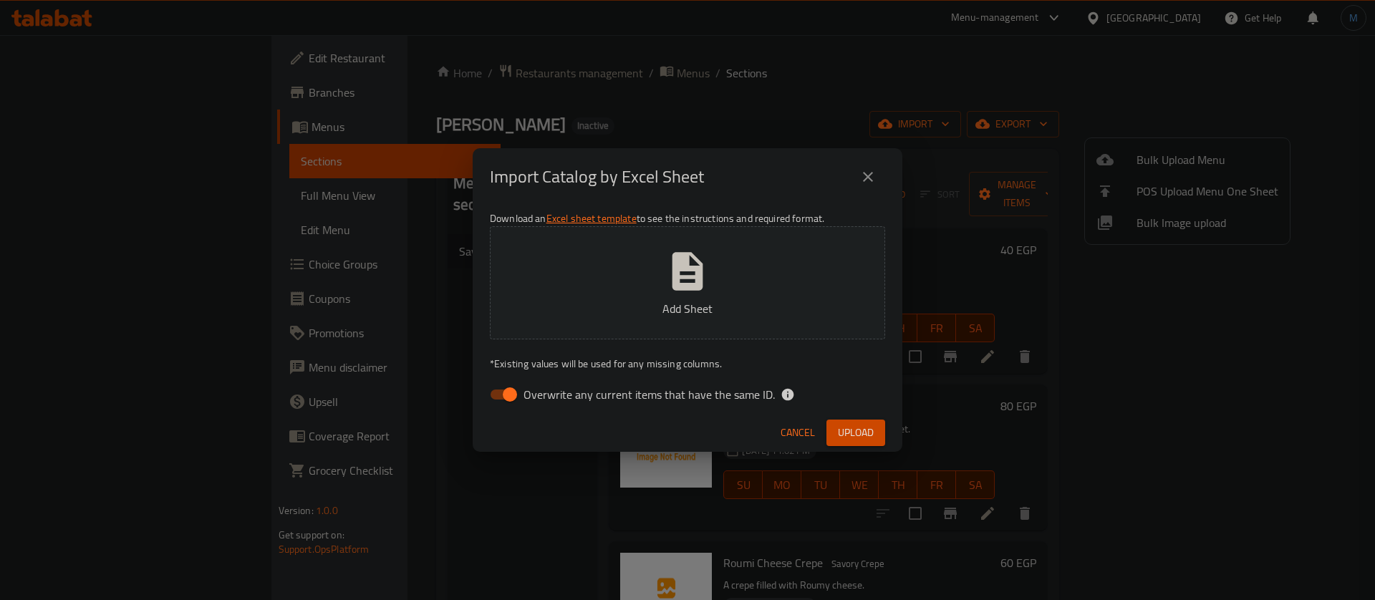
click at [578, 402] on span "Overwrite any current items that have the same ID." at bounding box center [648, 394] width 251 height 17
click at [551, 402] on input "Overwrite any current items that have the same ID." at bounding box center [510, 394] width 82 height 27
checkbox input "false"
click at [861, 417] on div "Cancel Upload" at bounding box center [688, 433] width 430 height 38
click at [861, 420] on button "Upload" at bounding box center [855, 433] width 59 height 26
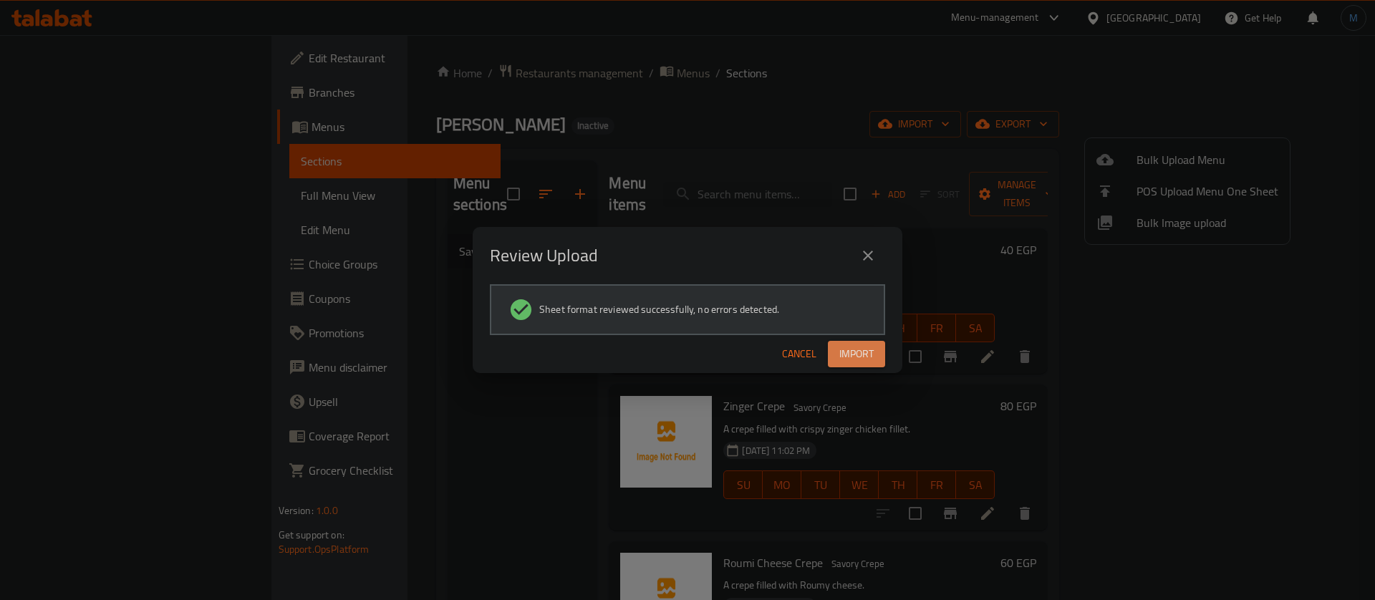
click at [857, 360] on span "Import" at bounding box center [856, 354] width 34 height 18
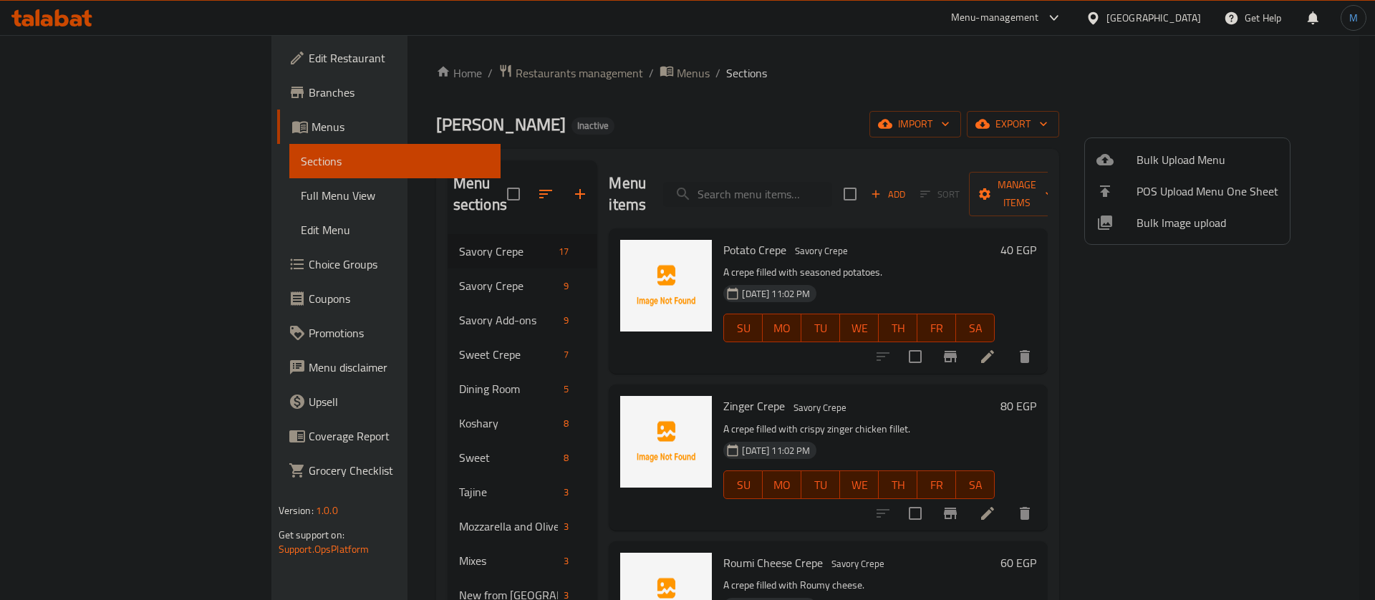
click at [911, 344] on div at bounding box center [687, 300] width 1375 height 600
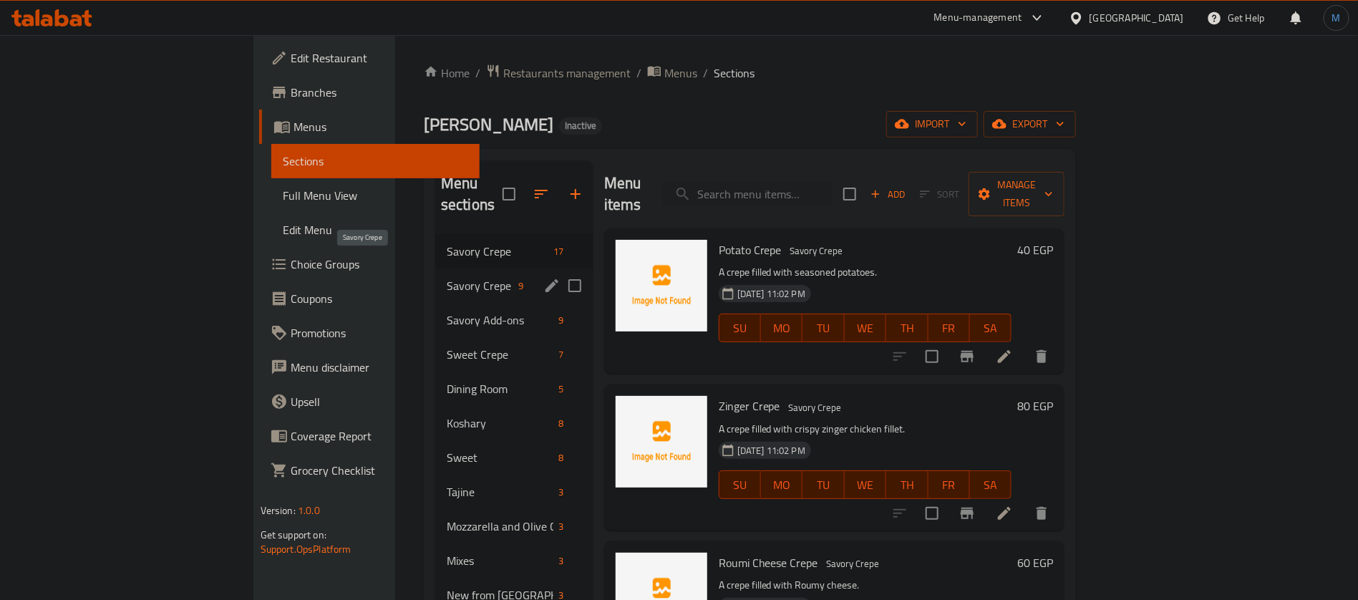
click at [447, 277] on span "Savory Crepe" at bounding box center [480, 285] width 67 height 17
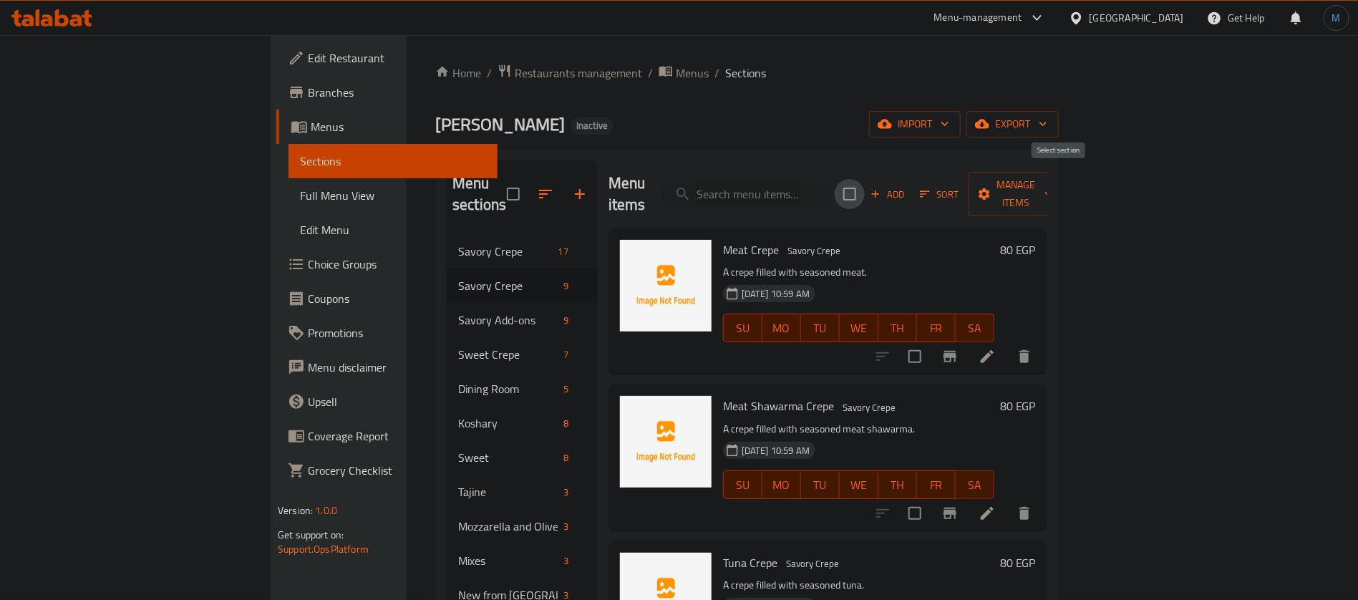
click at [865, 186] on input "checkbox" at bounding box center [850, 194] width 30 height 30
checkbox input "true"
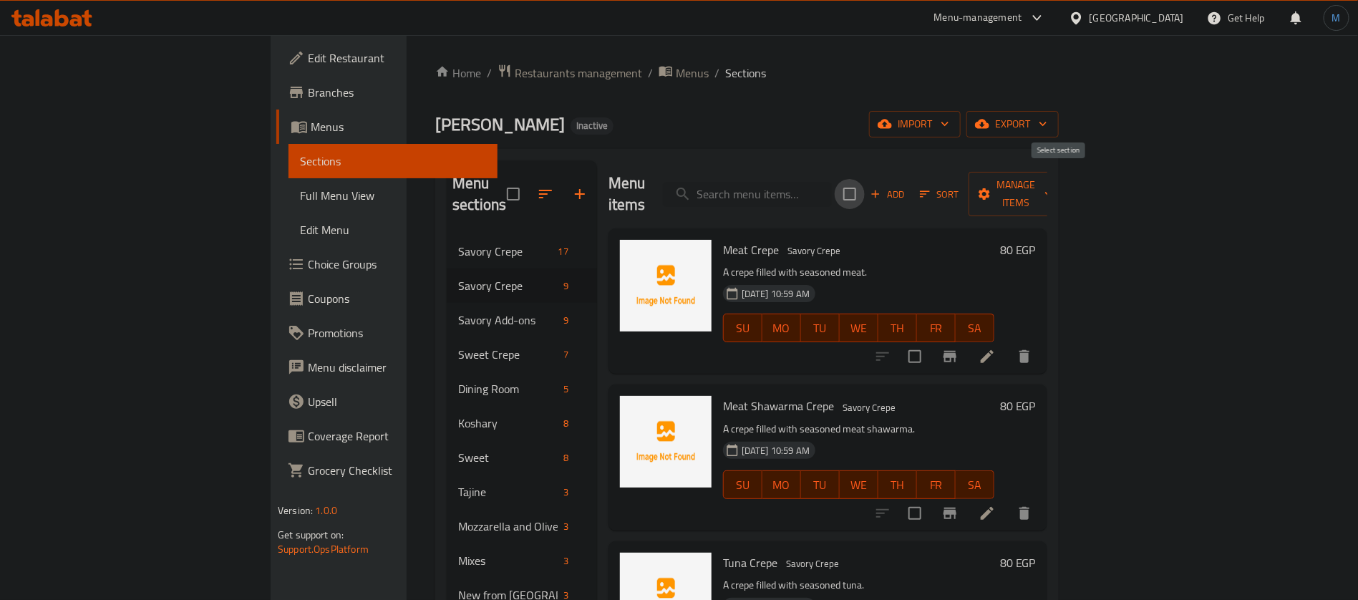
checkbox input "true"
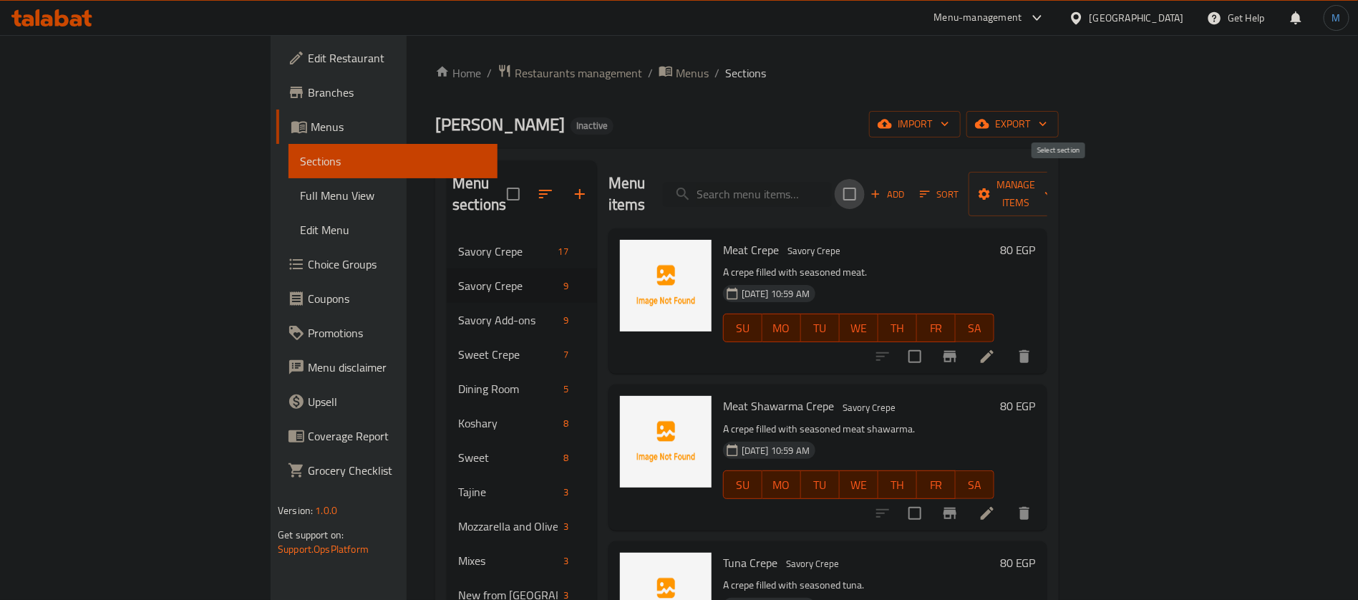
checkbox input "true"
click at [1065, 193] on button "Manage items" at bounding box center [1017, 194] width 96 height 44
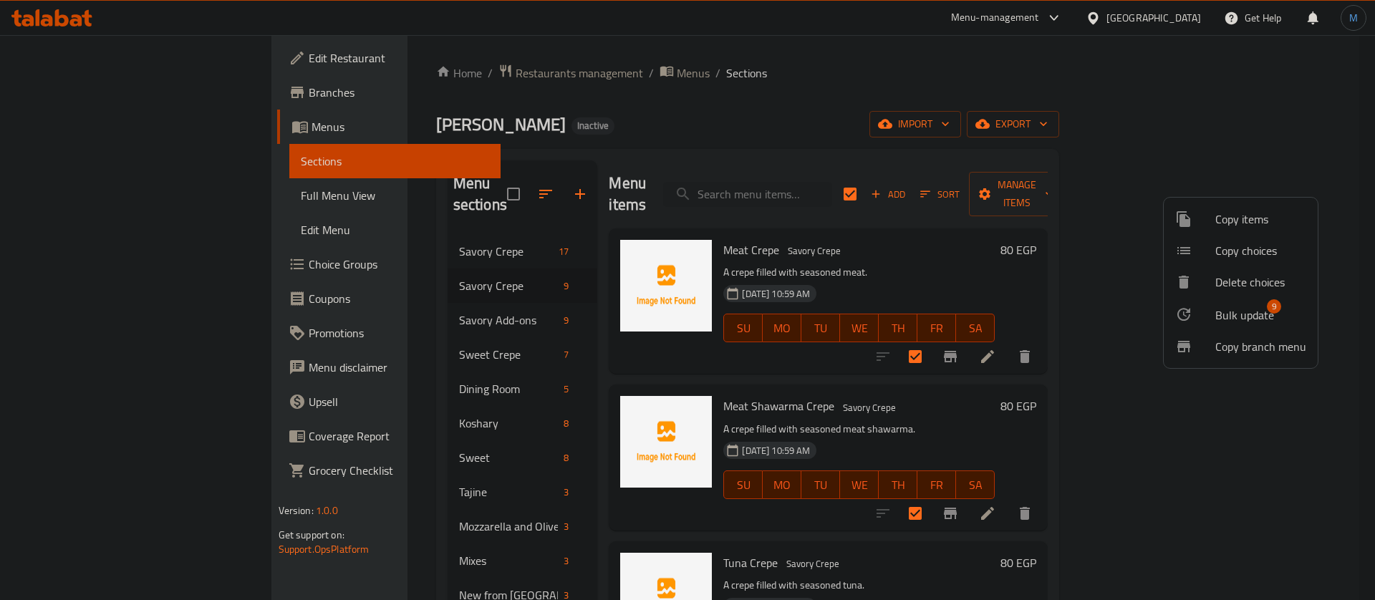
click at [1237, 320] on span "Bulk update" at bounding box center [1244, 314] width 59 height 17
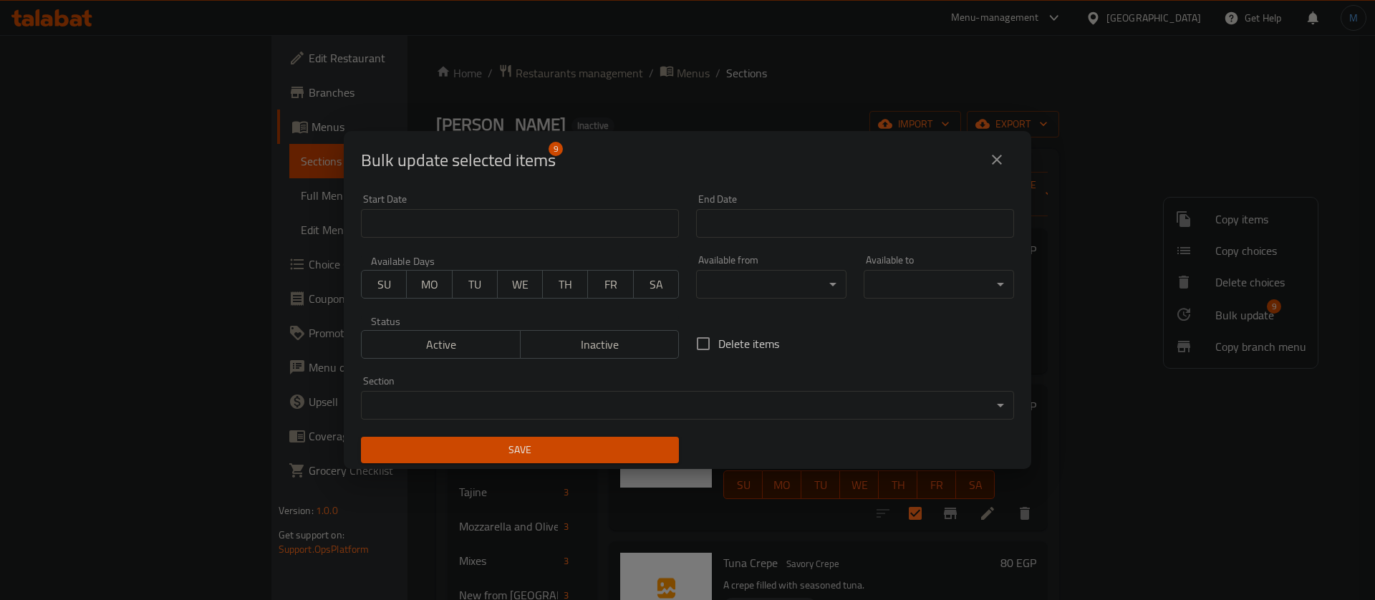
click at [658, 410] on body "​ Menu-management [GEOGRAPHIC_DATA] Get Help M Edit Restaurant Branches Menus S…" at bounding box center [687, 317] width 1375 height 565
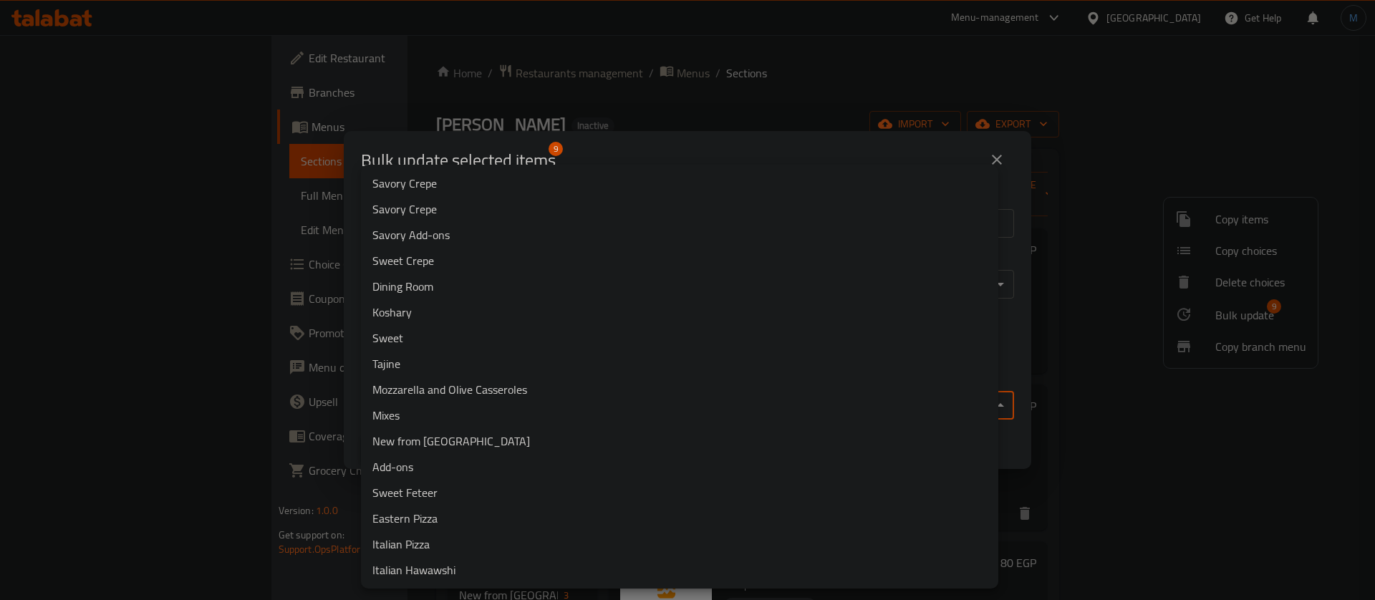
click at [459, 184] on li "Savory Crepe" at bounding box center [679, 183] width 637 height 26
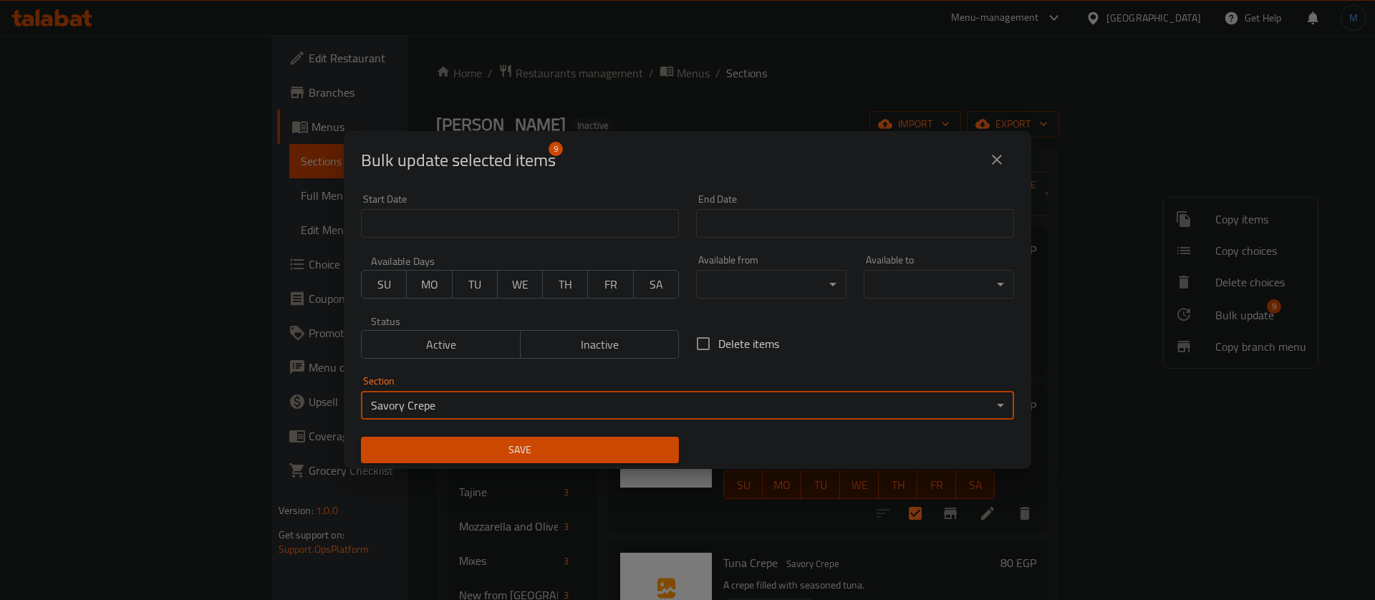
click at [510, 456] on span "Save" at bounding box center [519, 450] width 295 height 18
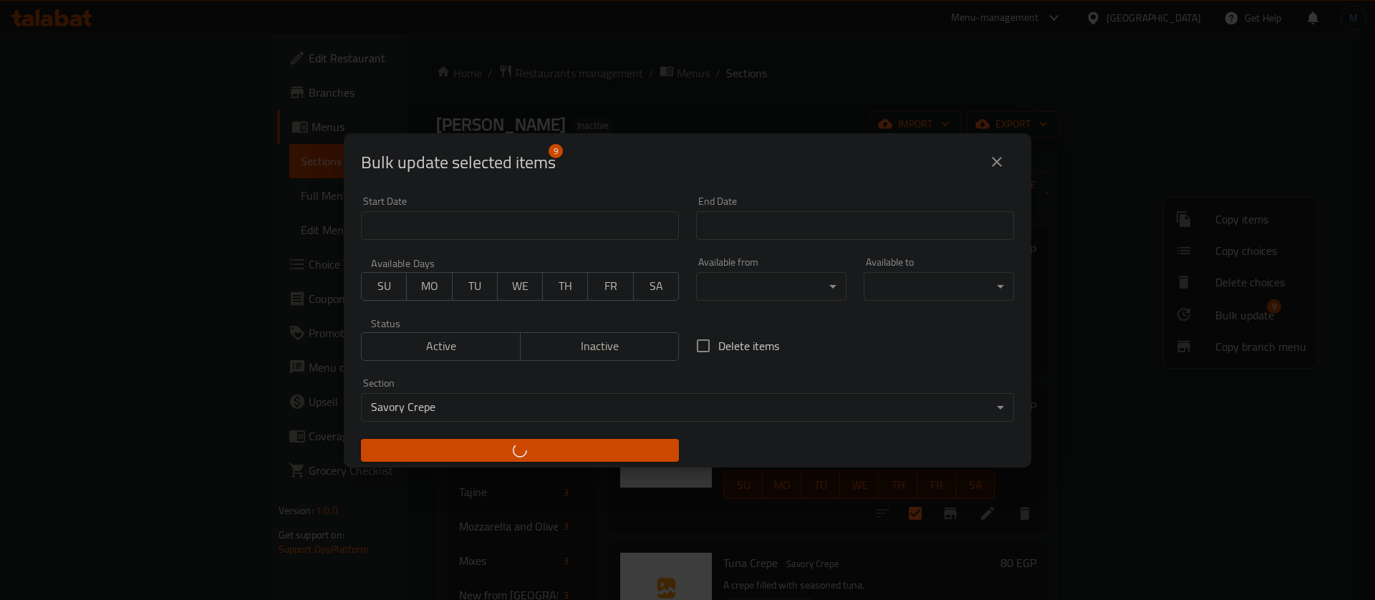
checkbox input "false"
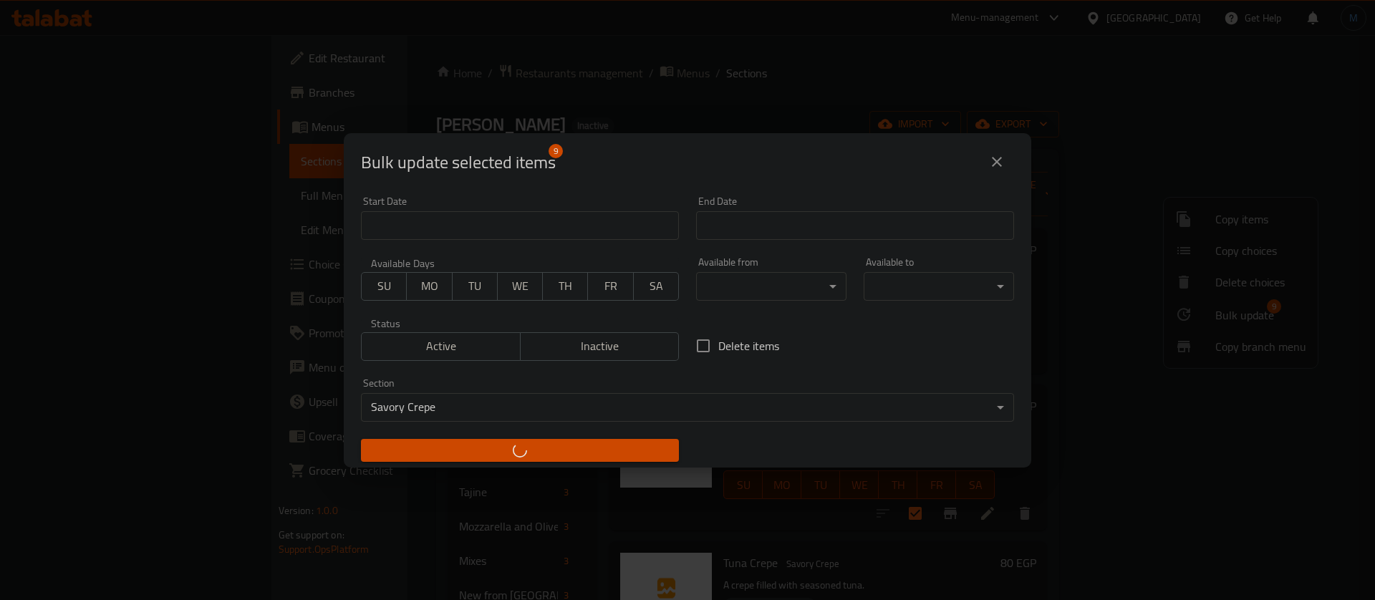
checkbox input "false"
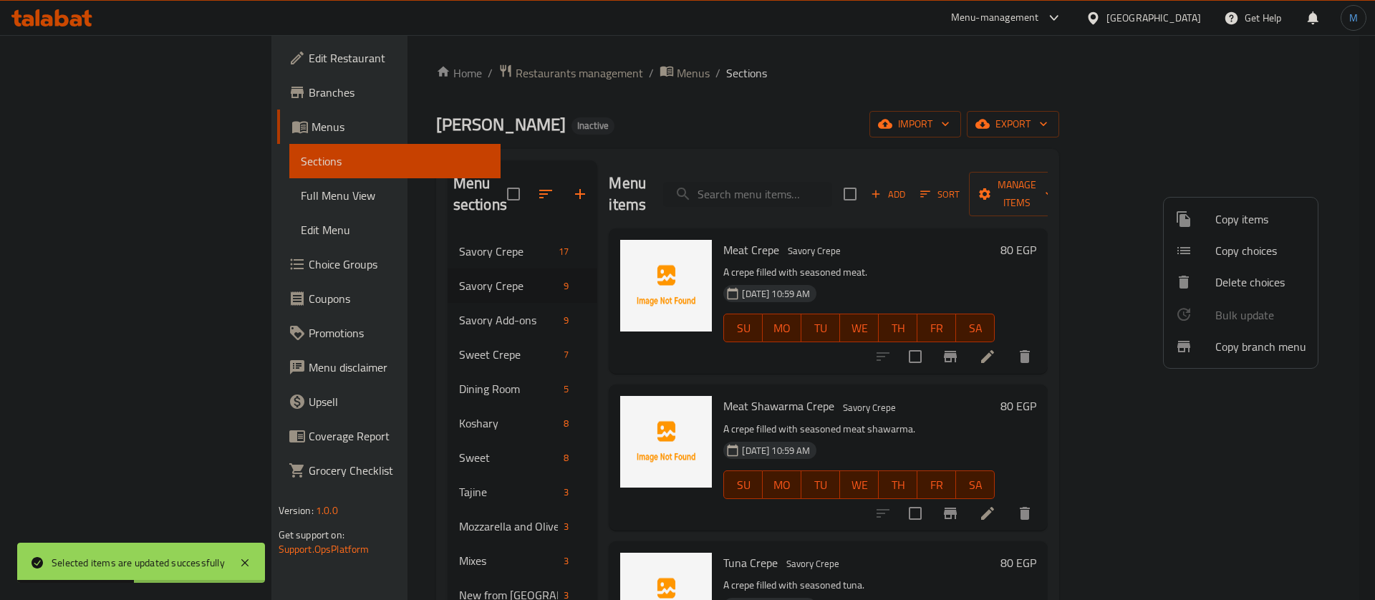
click at [427, 238] on div at bounding box center [687, 300] width 1375 height 600
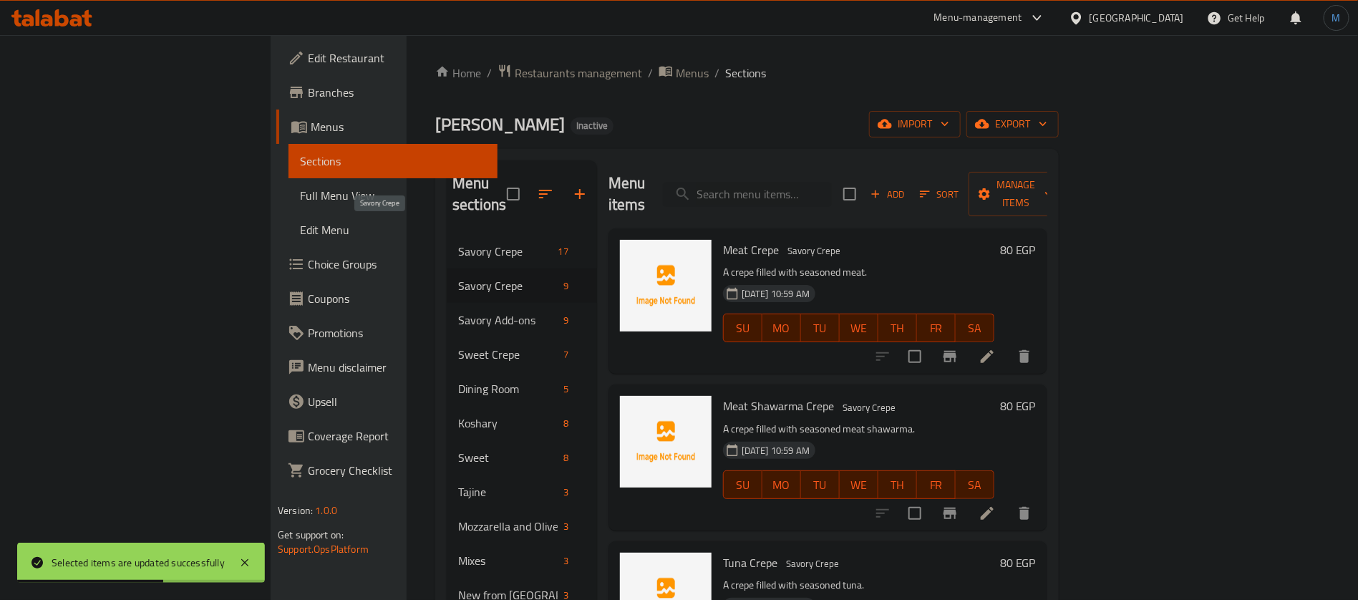
click at [458, 243] on span "Savory Crepe" at bounding box center [505, 251] width 94 height 17
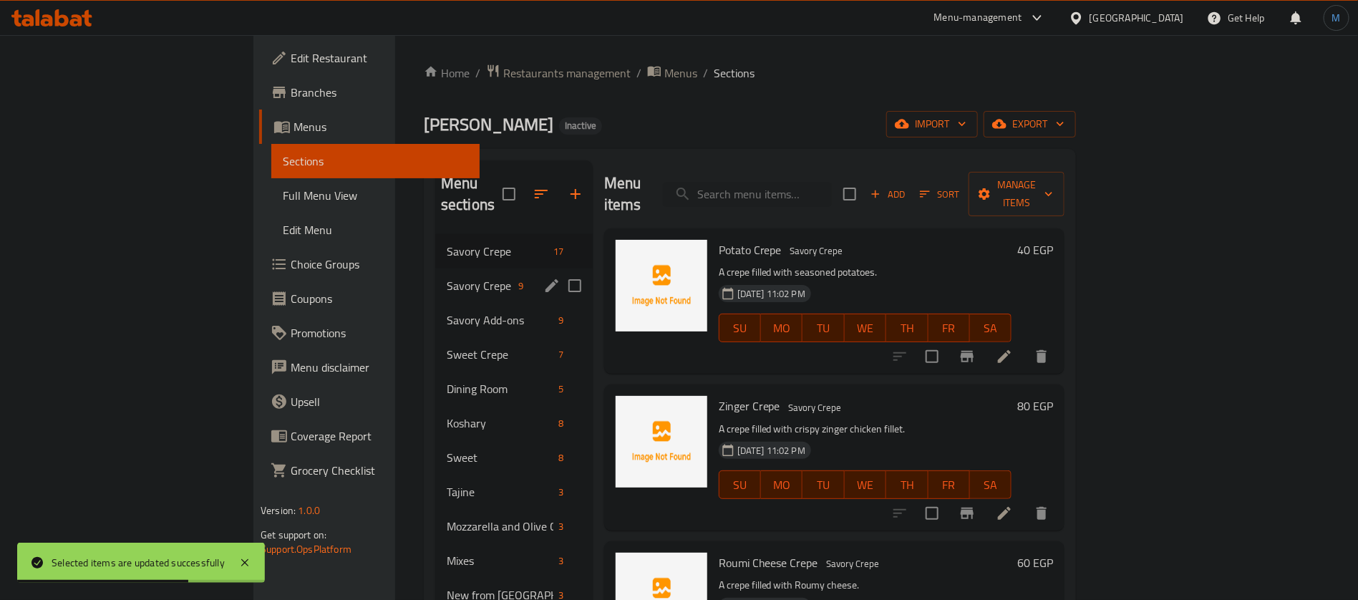
click at [435, 269] on div "Savory Crepe 9" at bounding box center [514, 286] width 158 height 34
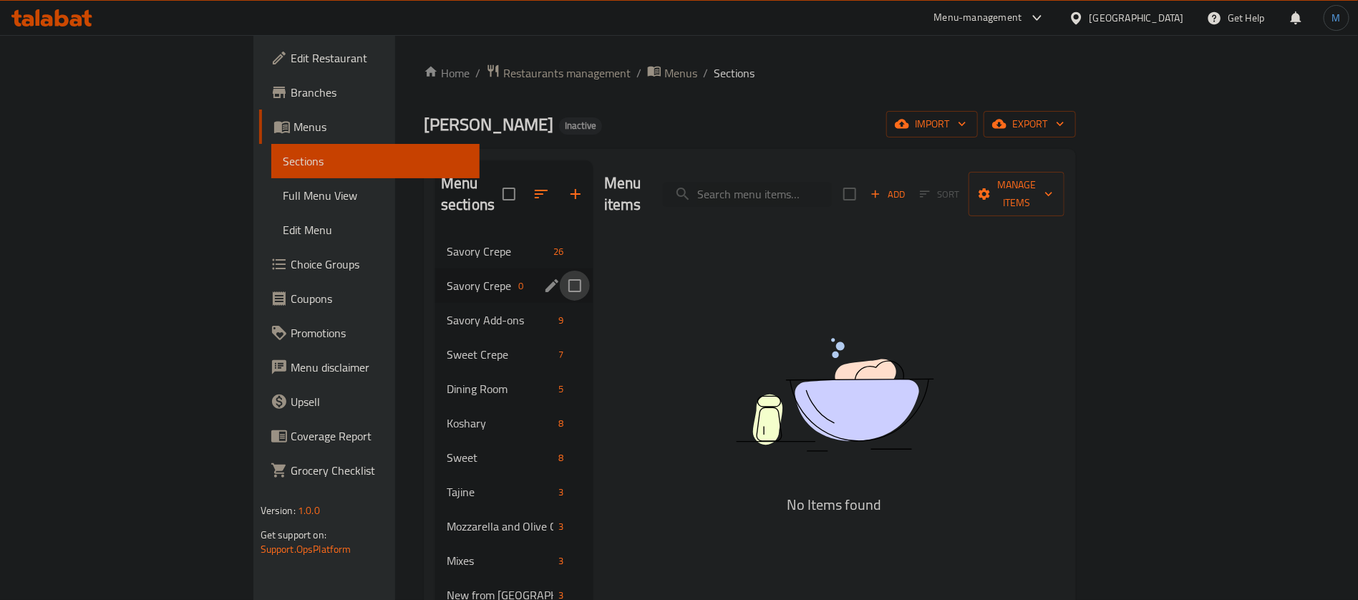
click at [560, 271] on input "Menu sections" at bounding box center [575, 286] width 30 height 30
checkbox input "true"
click at [516, 177] on button "button" at bounding box center [533, 194] width 34 height 34
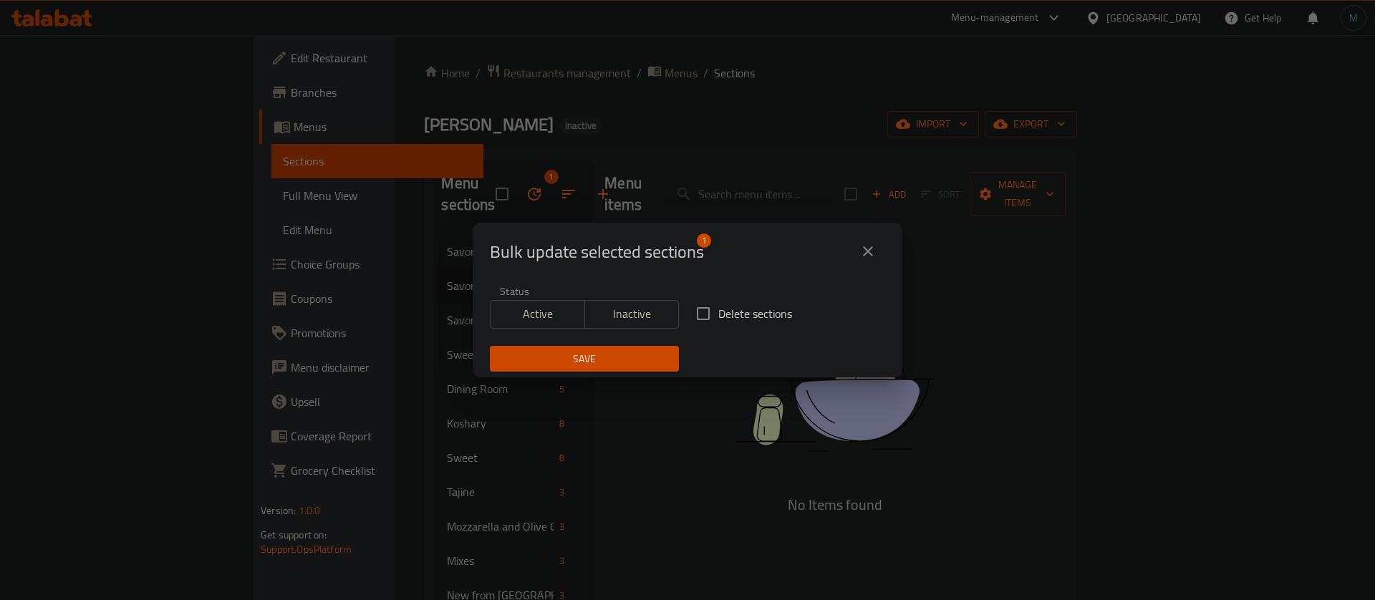
click at [703, 303] on input "Delete sections" at bounding box center [703, 314] width 30 height 30
checkbox input "true"
click at [650, 350] on span "Save" at bounding box center [584, 359] width 166 height 18
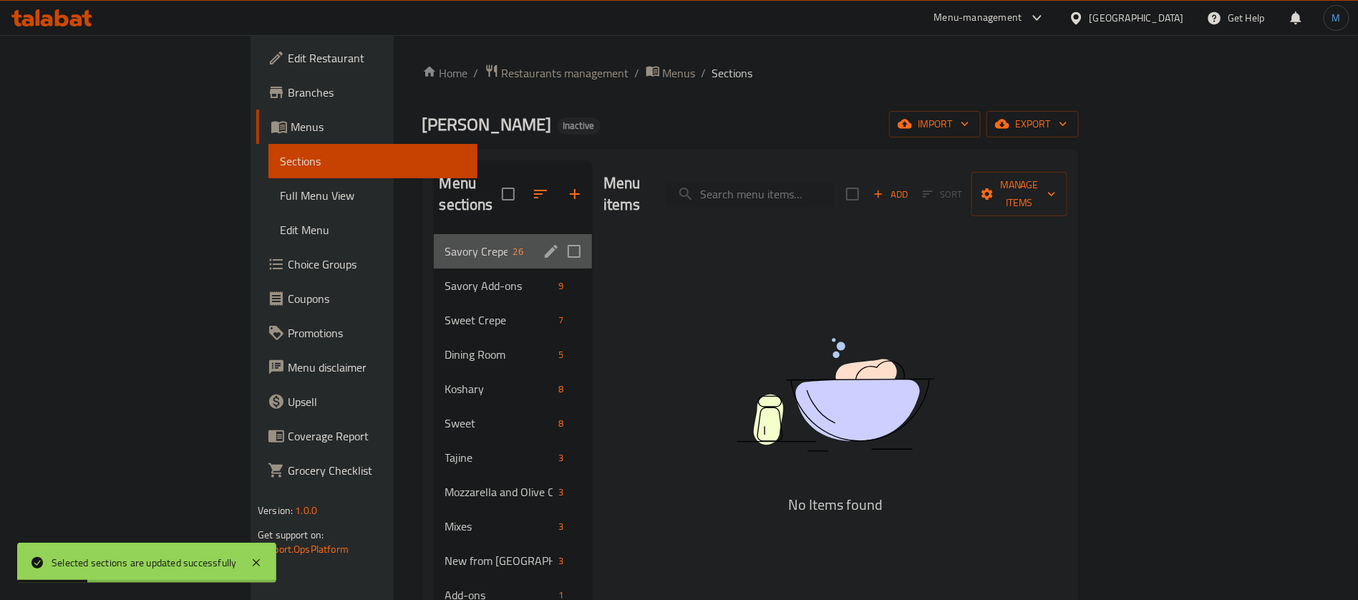
click at [434, 243] on div "Savory Crepe 26" at bounding box center [513, 251] width 158 height 34
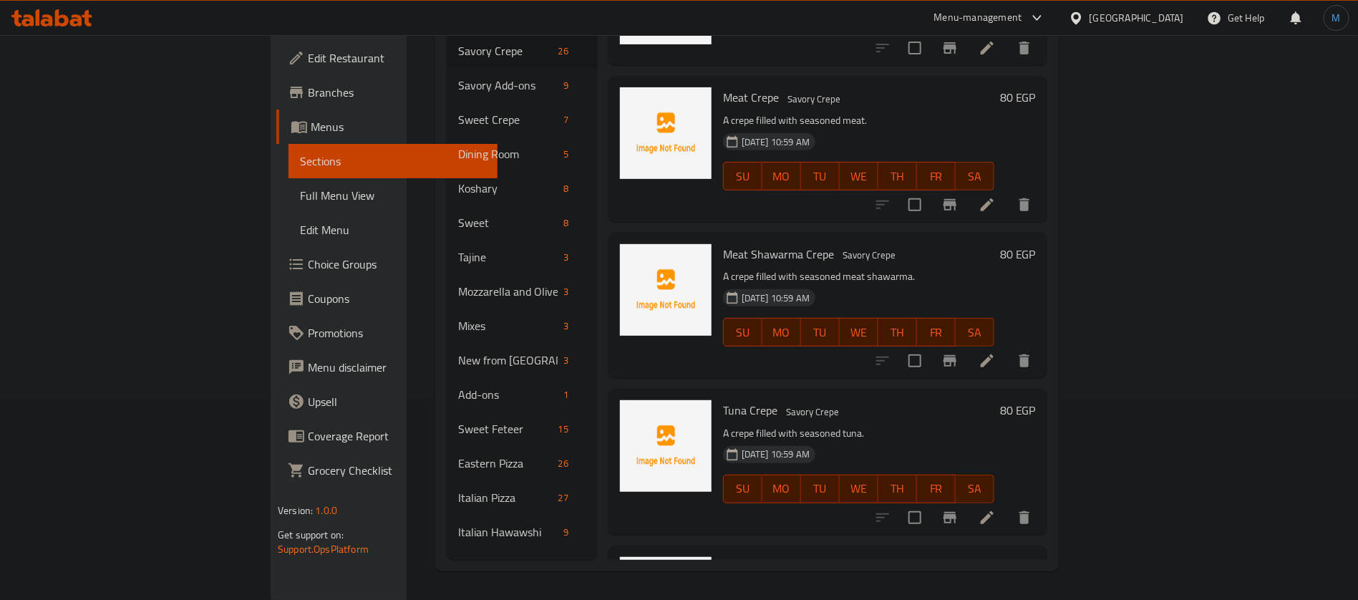
scroll to position [2343, 0]
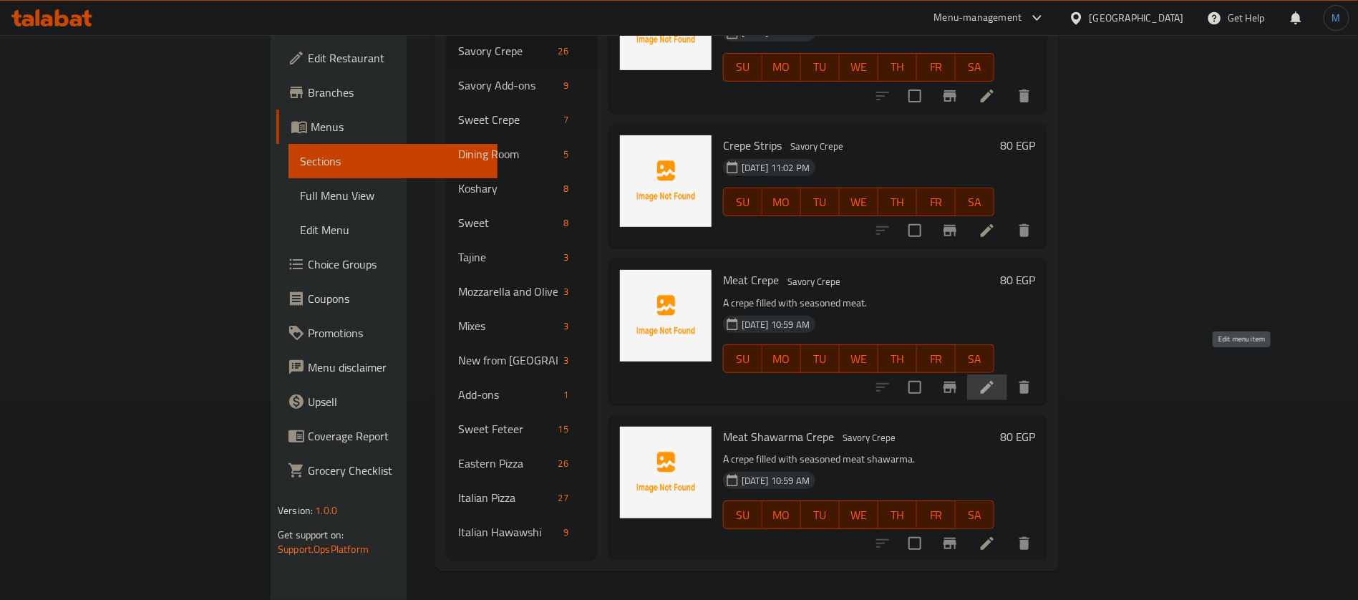
click at [994, 381] on icon at bounding box center [987, 387] width 13 height 13
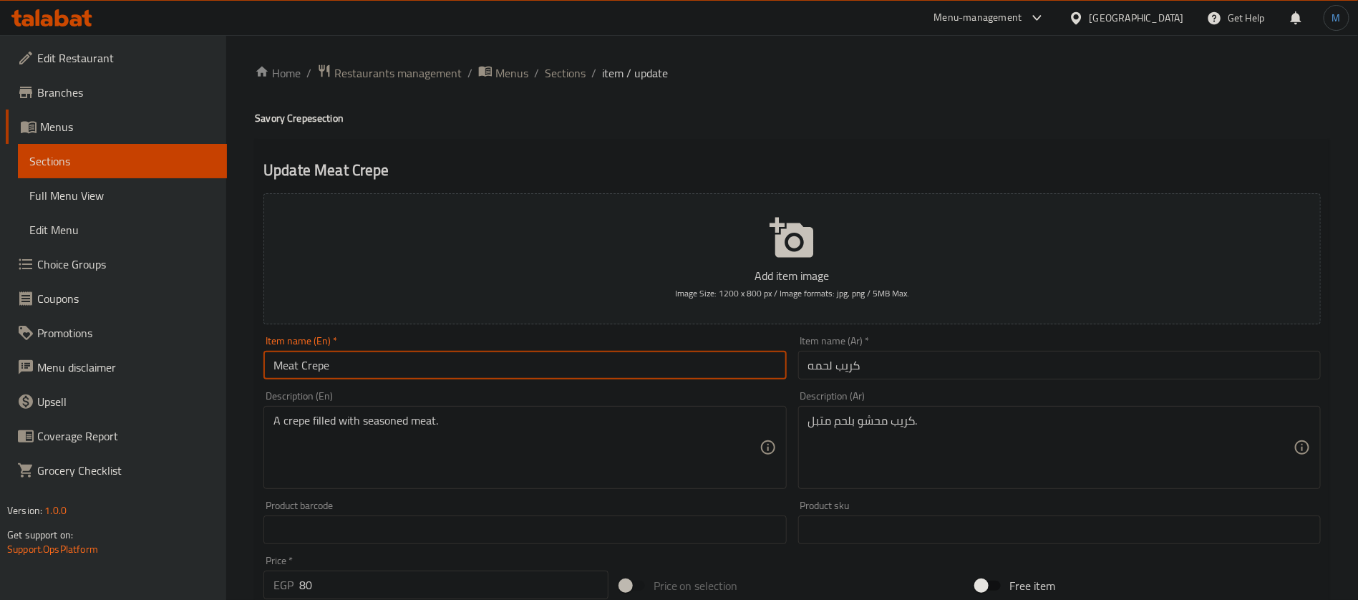
click at [518, 372] on input "Meat Crepe" at bounding box center [525, 365] width 523 height 29
click at [553, 71] on span "Sections" at bounding box center [565, 72] width 41 height 17
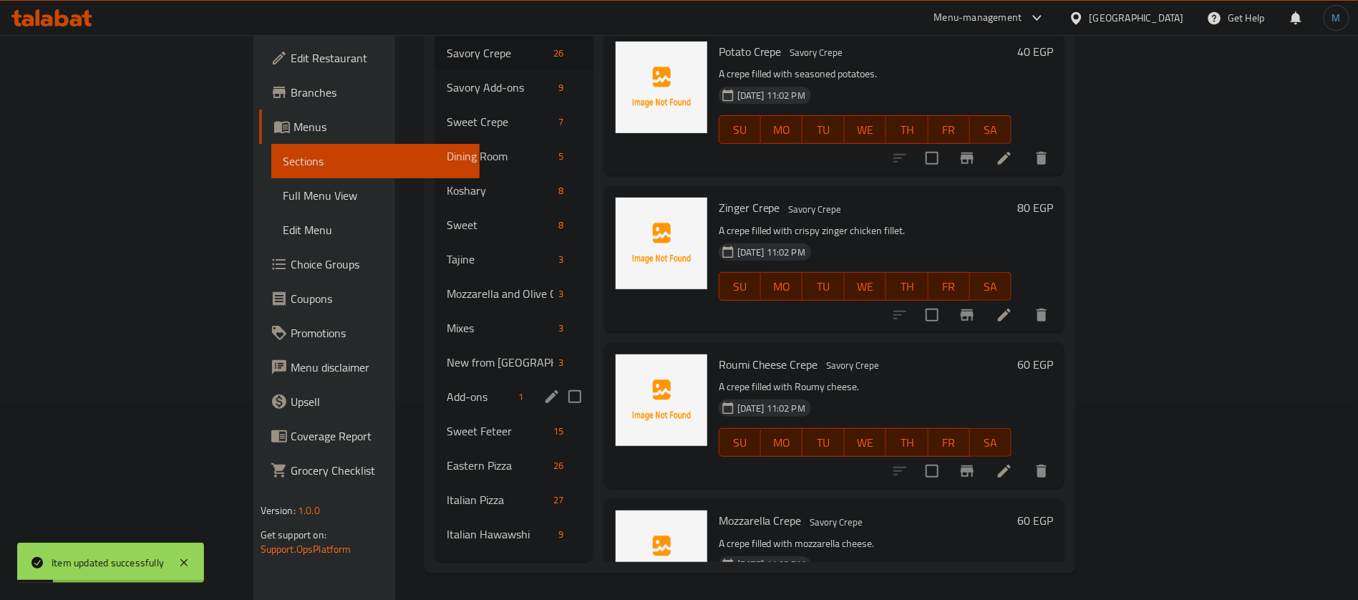
scroll to position [200, 0]
